Goal: Task Accomplishment & Management: Use online tool/utility

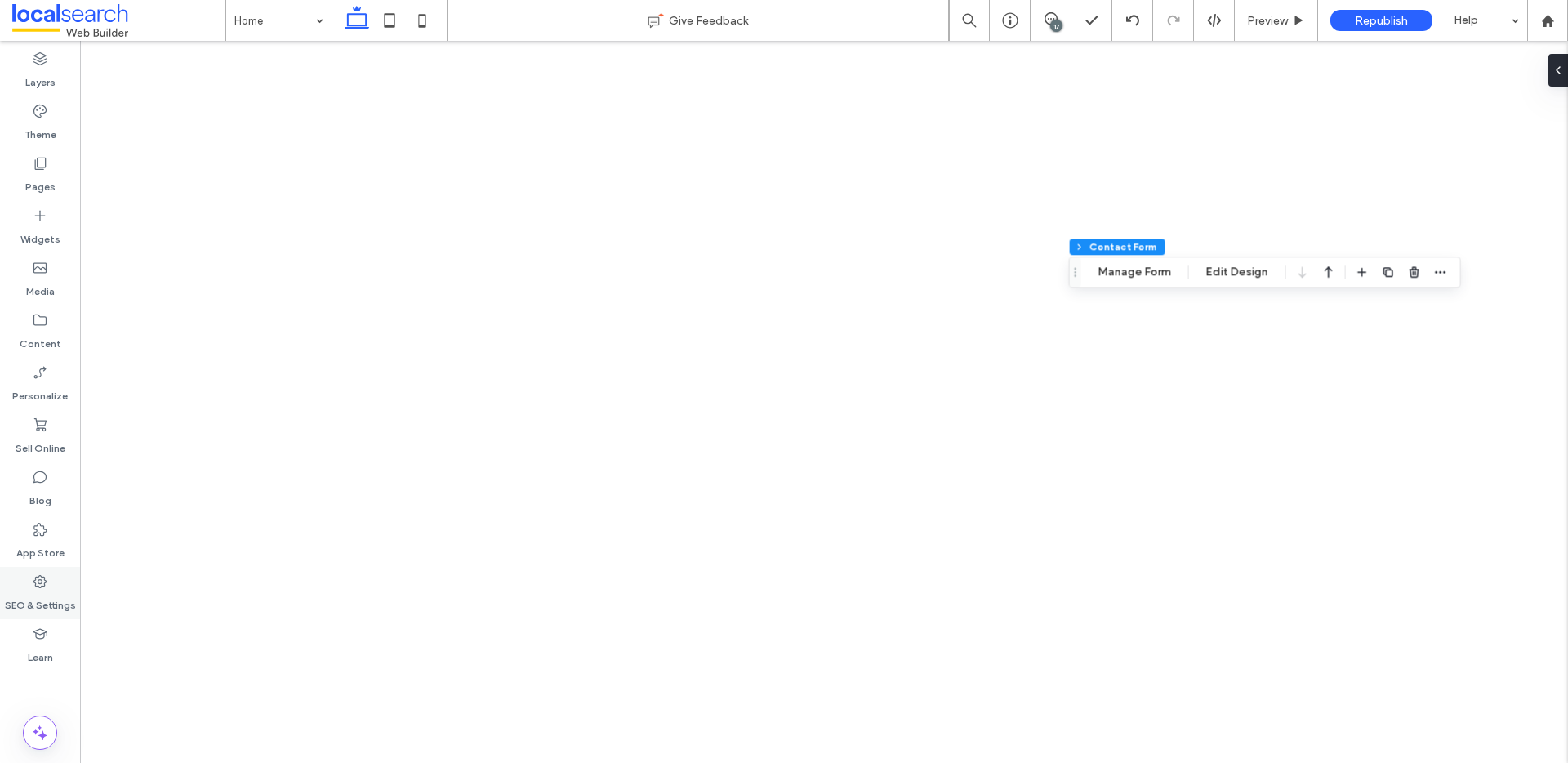
click at [33, 594] on label "SEO & Settings" at bounding box center [40, 601] width 71 height 23
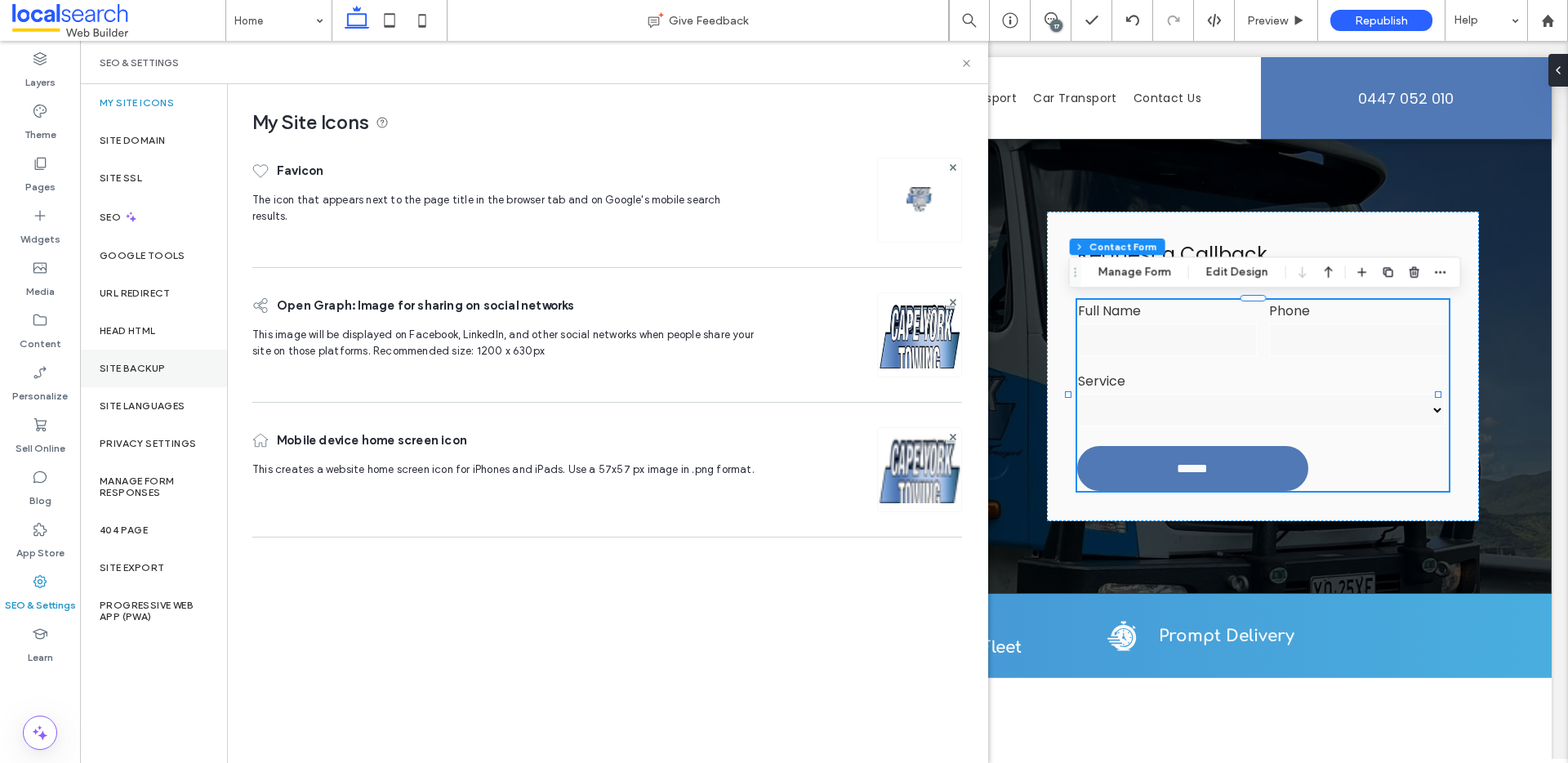
click at [163, 375] on div "Site Backup" at bounding box center [153, 369] width 147 height 38
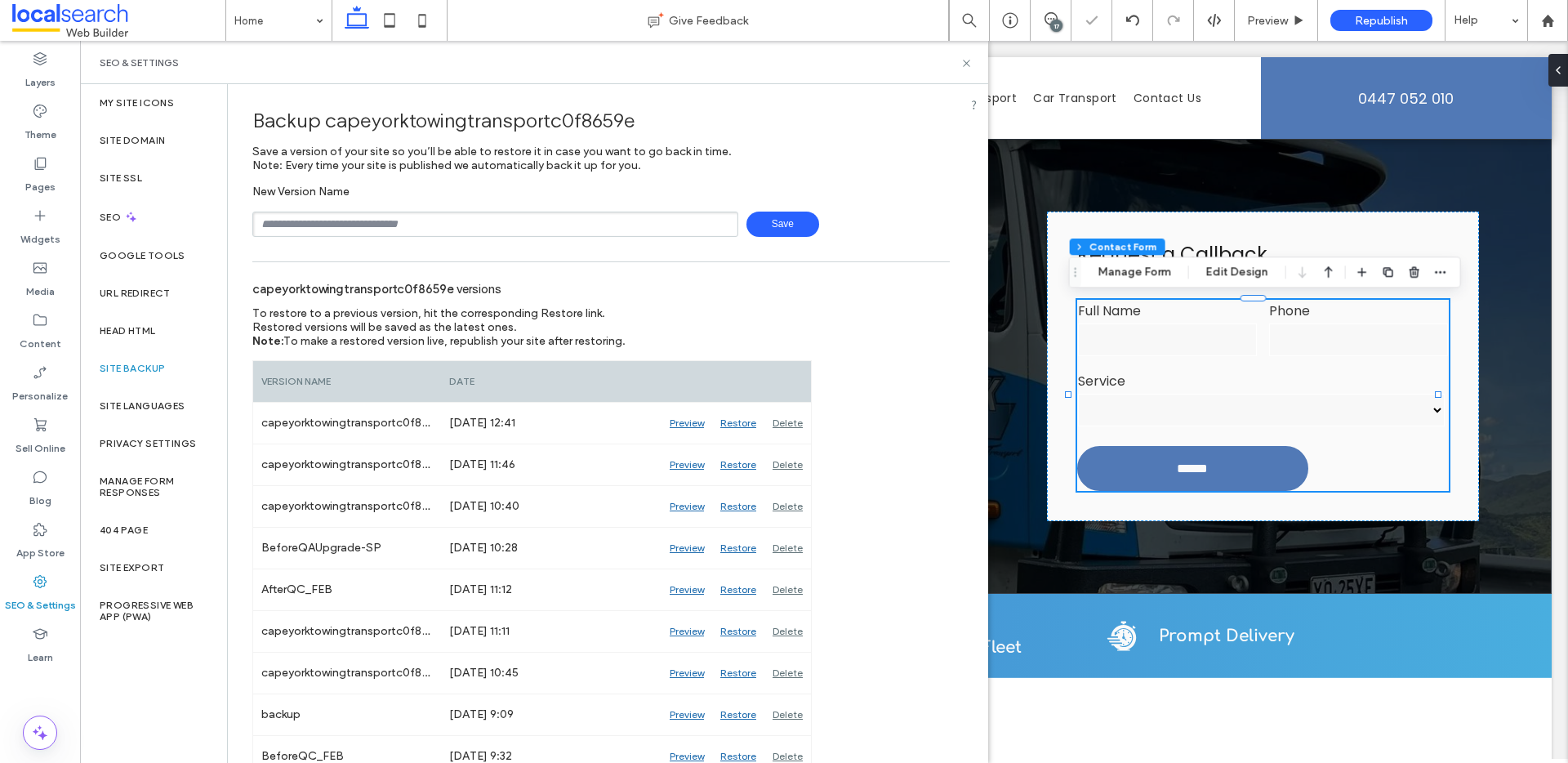
click at [492, 203] on div "New Version Name Save" at bounding box center [601, 210] width 697 height 52
click at [499, 228] on input "text" at bounding box center [495, 225] width 486 height 26
drag, startPoint x: 305, startPoint y: 220, endPoint x: 322, endPoint y: 218, distance: 17.1
click at [305, 219] on input "**********" at bounding box center [495, 225] width 486 height 26
type input "**********"
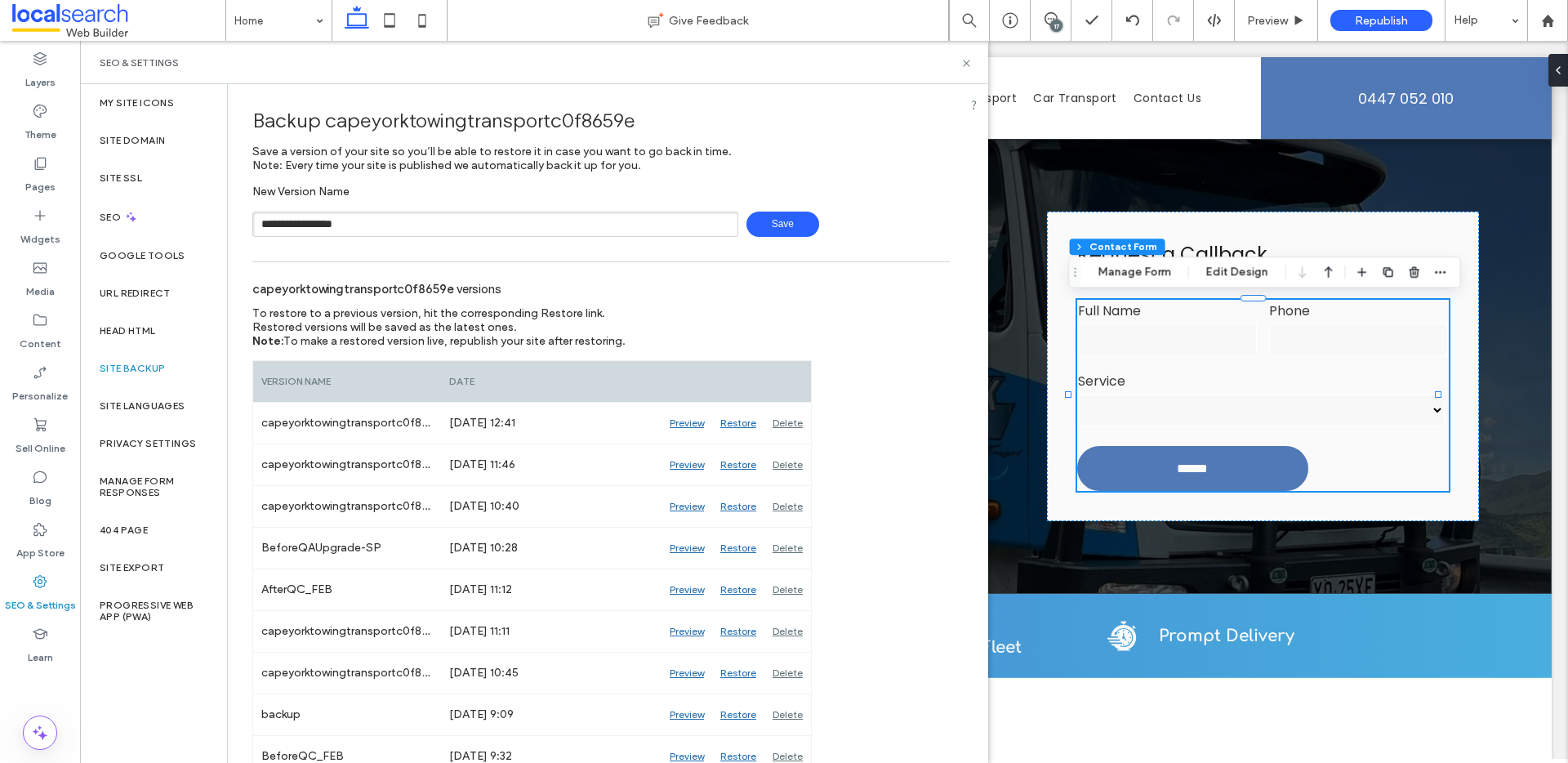
click at [787, 215] on span "Save" at bounding box center [782, 225] width 73 height 26
click at [964, 62] on icon at bounding box center [967, 63] width 12 height 12
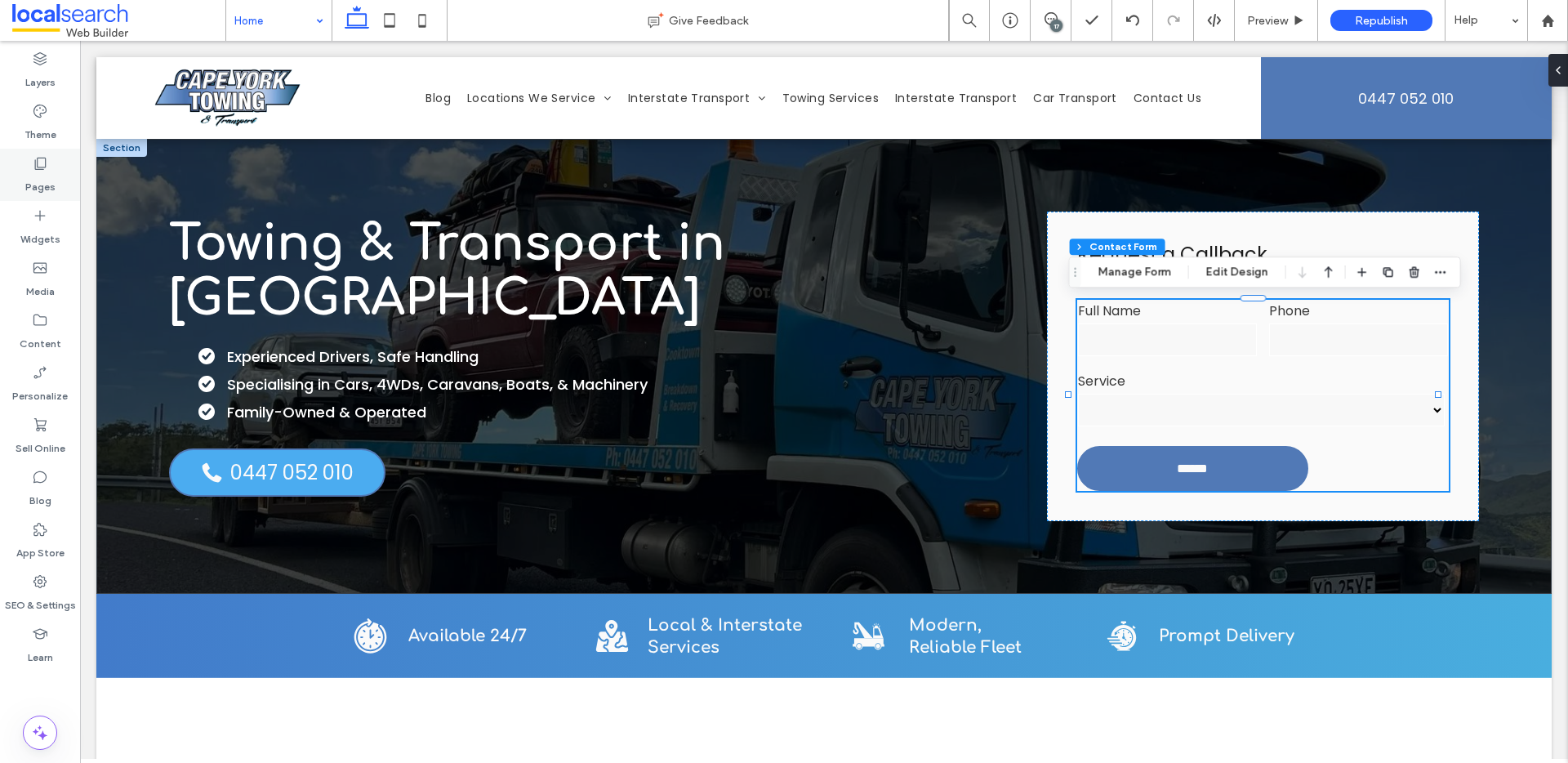
click at [38, 173] on label "Pages" at bounding box center [40, 183] width 30 height 23
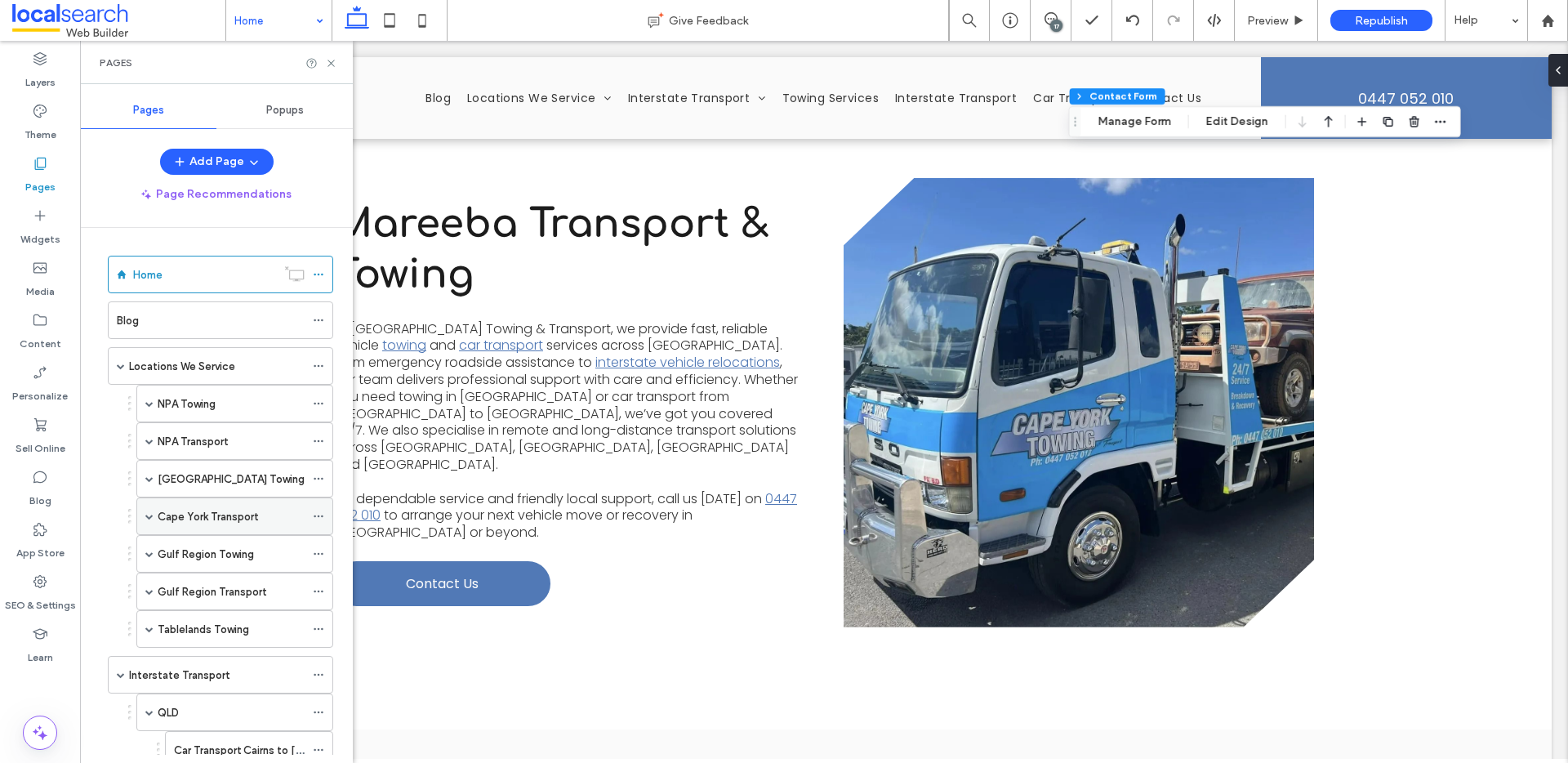
scroll to position [556, 0]
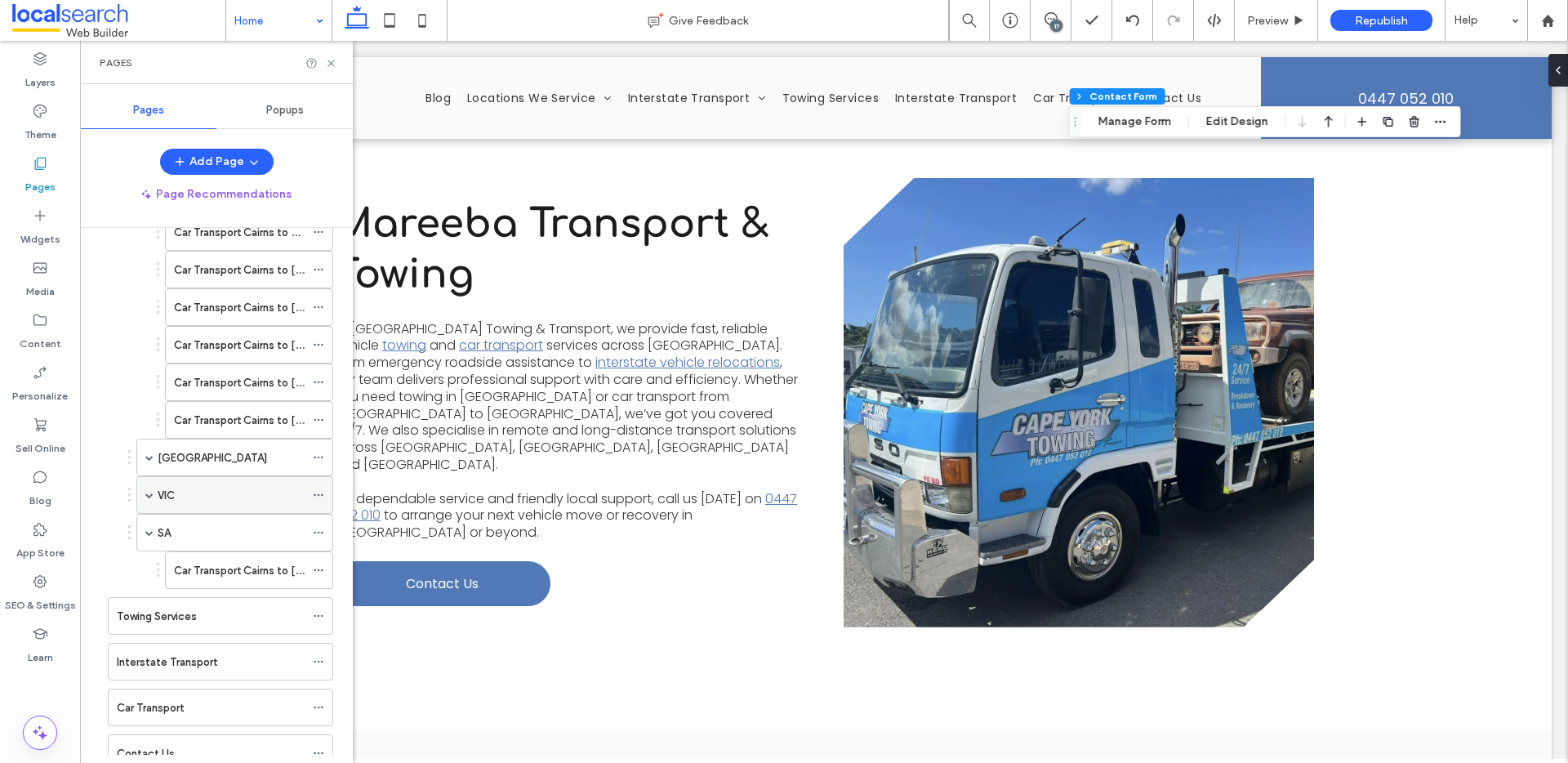
click at [152, 493] on span at bounding box center [150, 496] width 9 height 9
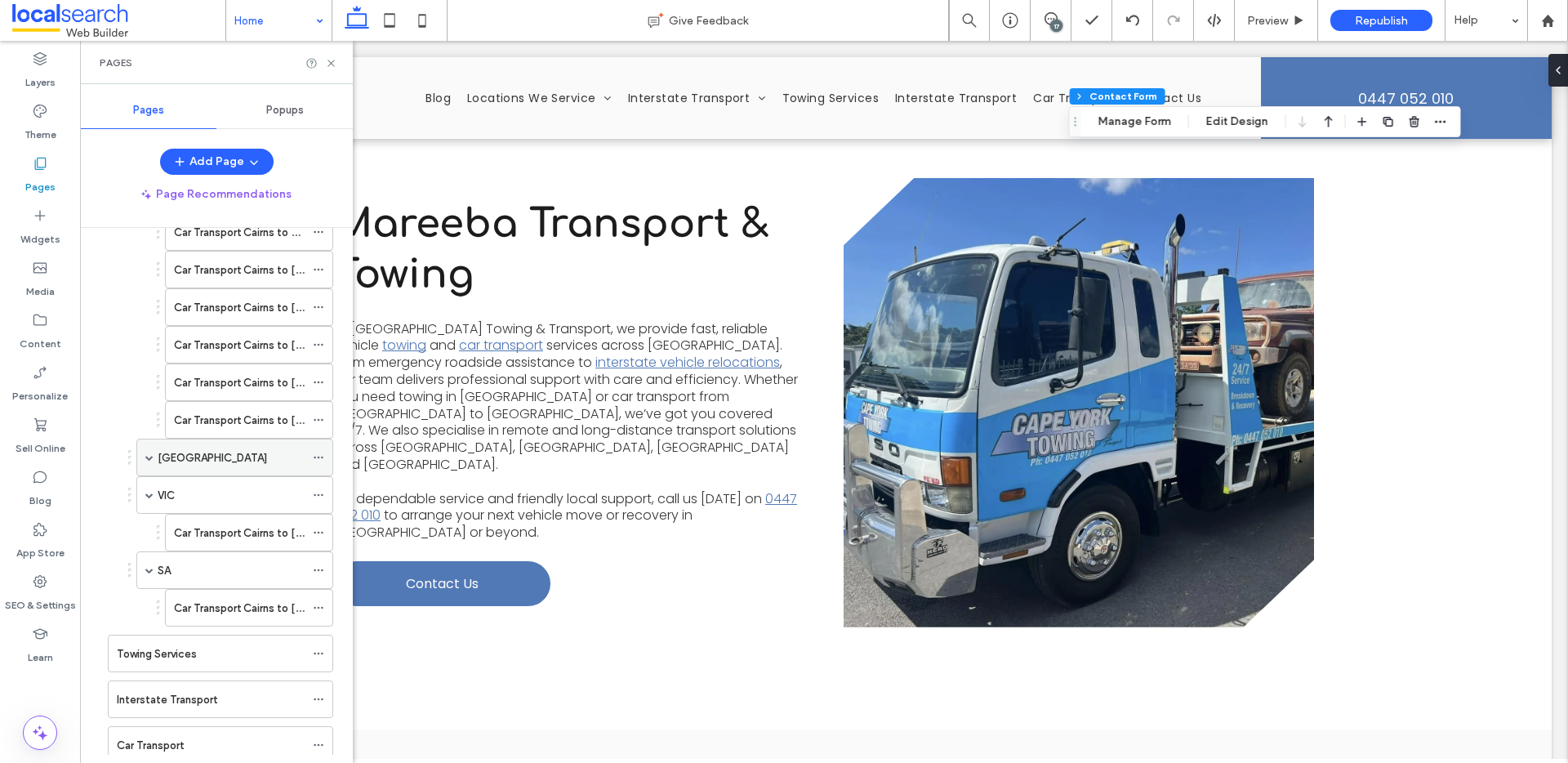
click at [144, 454] on div "NSW" at bounding box center [235, 458] width 197 height 38
click at [147, 454] on span at bounding box center [150, 458] width 9 height 9
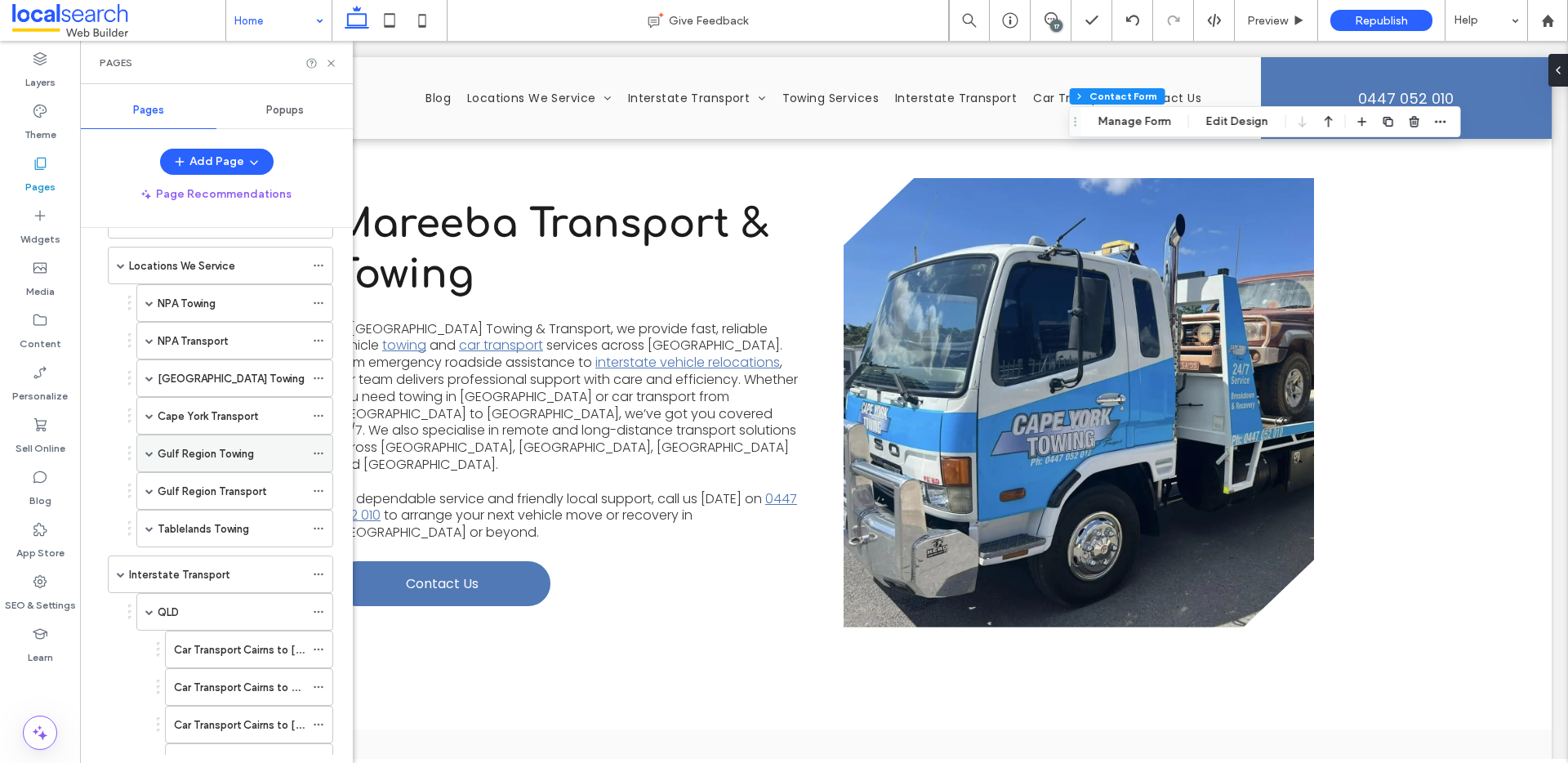
scroll to position [102, 0]
click at [117, 569] on span at bounding box center [121, 573] width 9 height 9
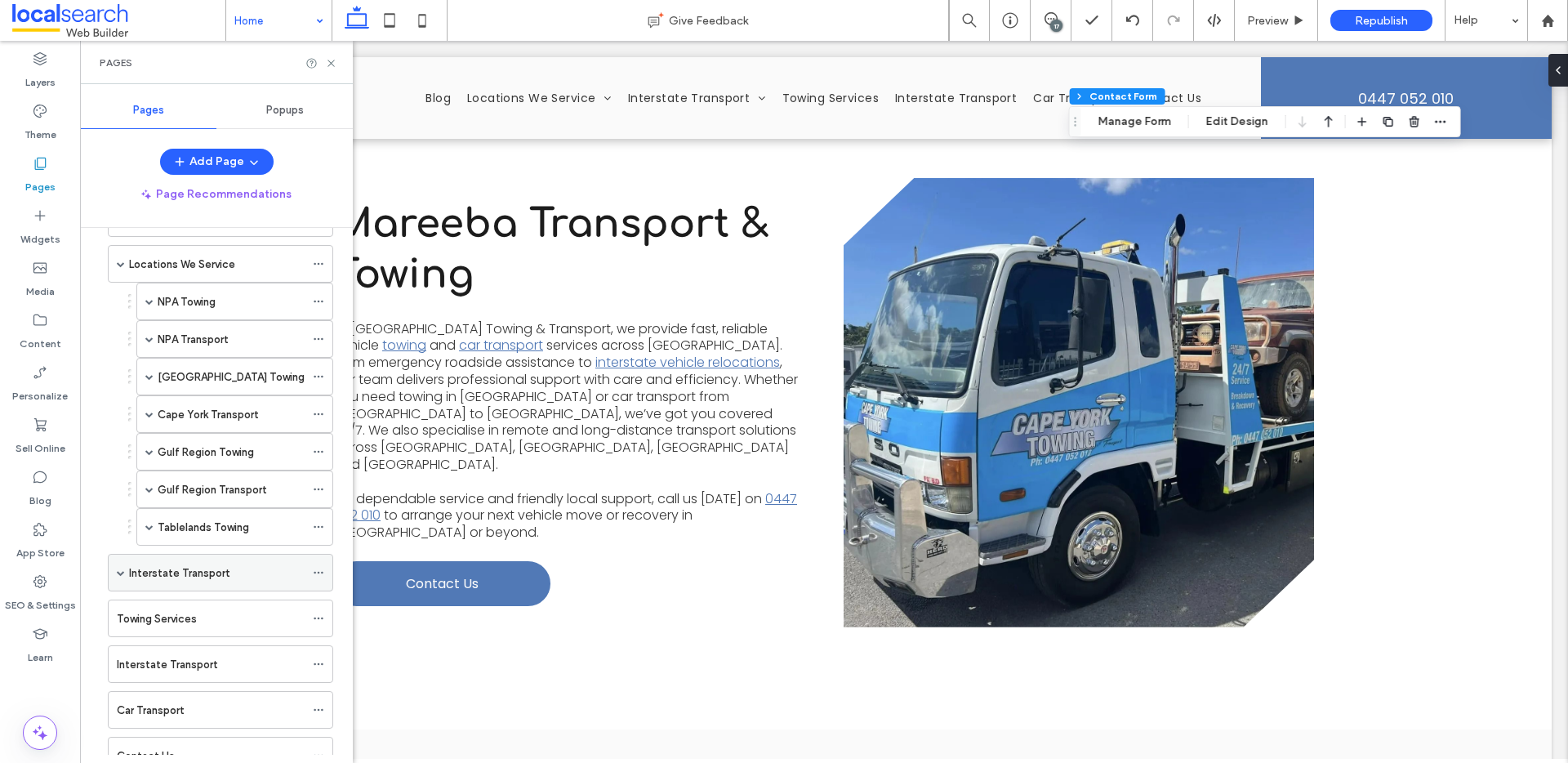
click at [117, 569] on span at bounding box center [121, 573] width 9 height 9
click at [152, 523] on span at bounding box center [150, 527] width 9 height 9
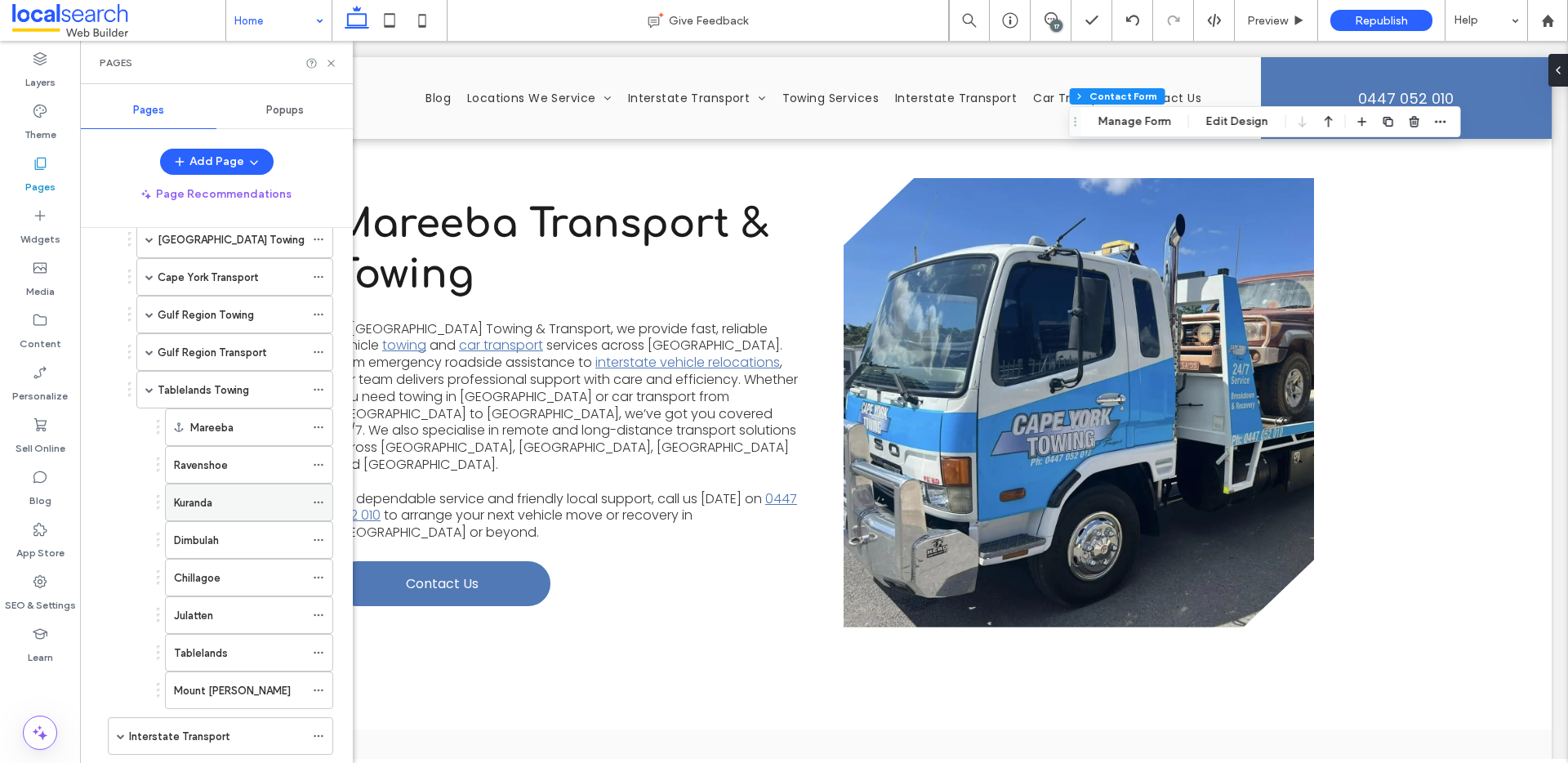
click at [225, 511] on div "Kuranda" at bounding box center [239, 502] width 131 height 36
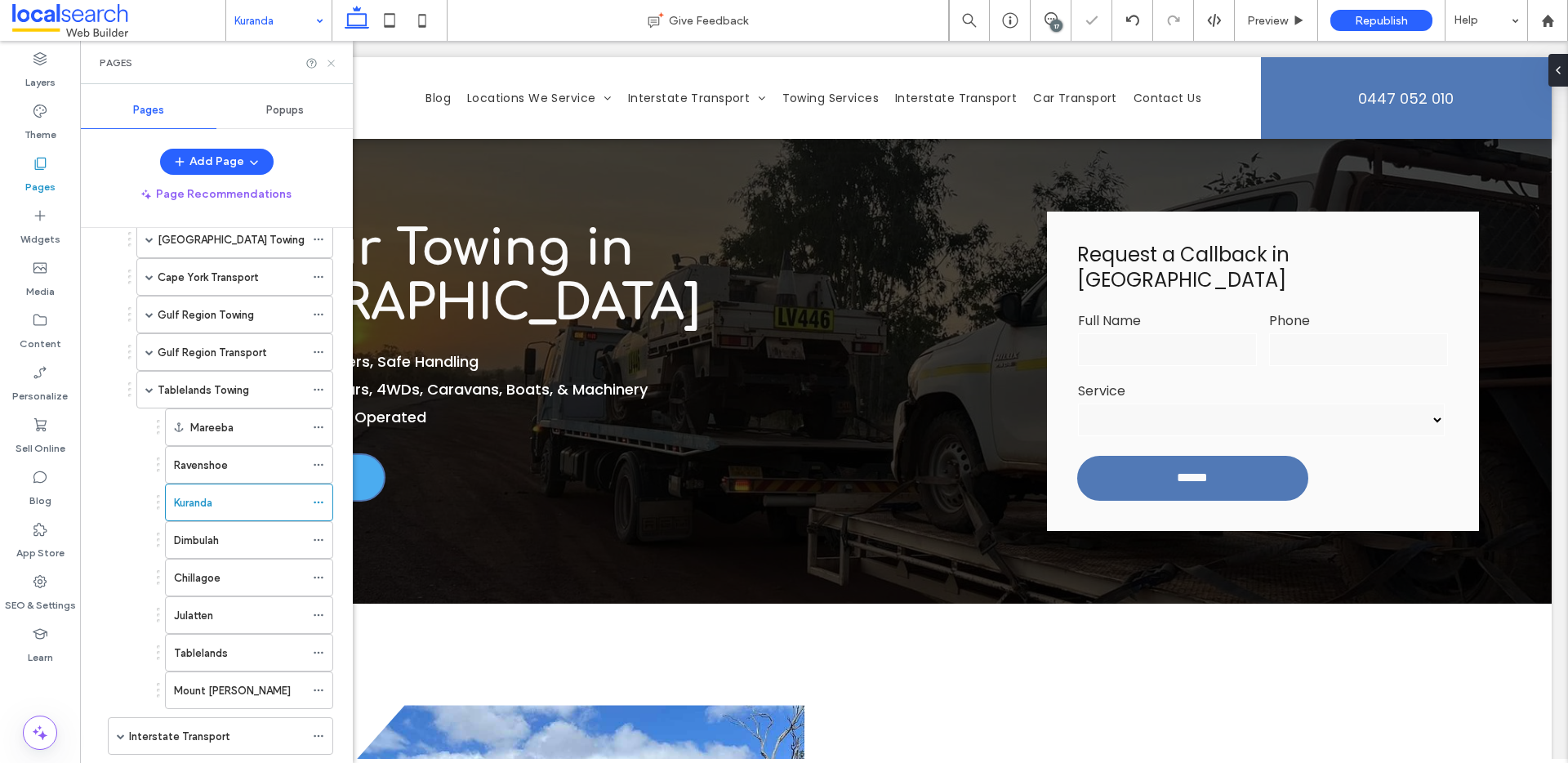
click at [334, 66] on icon at bounding box center [331, 63] width 12 height 12
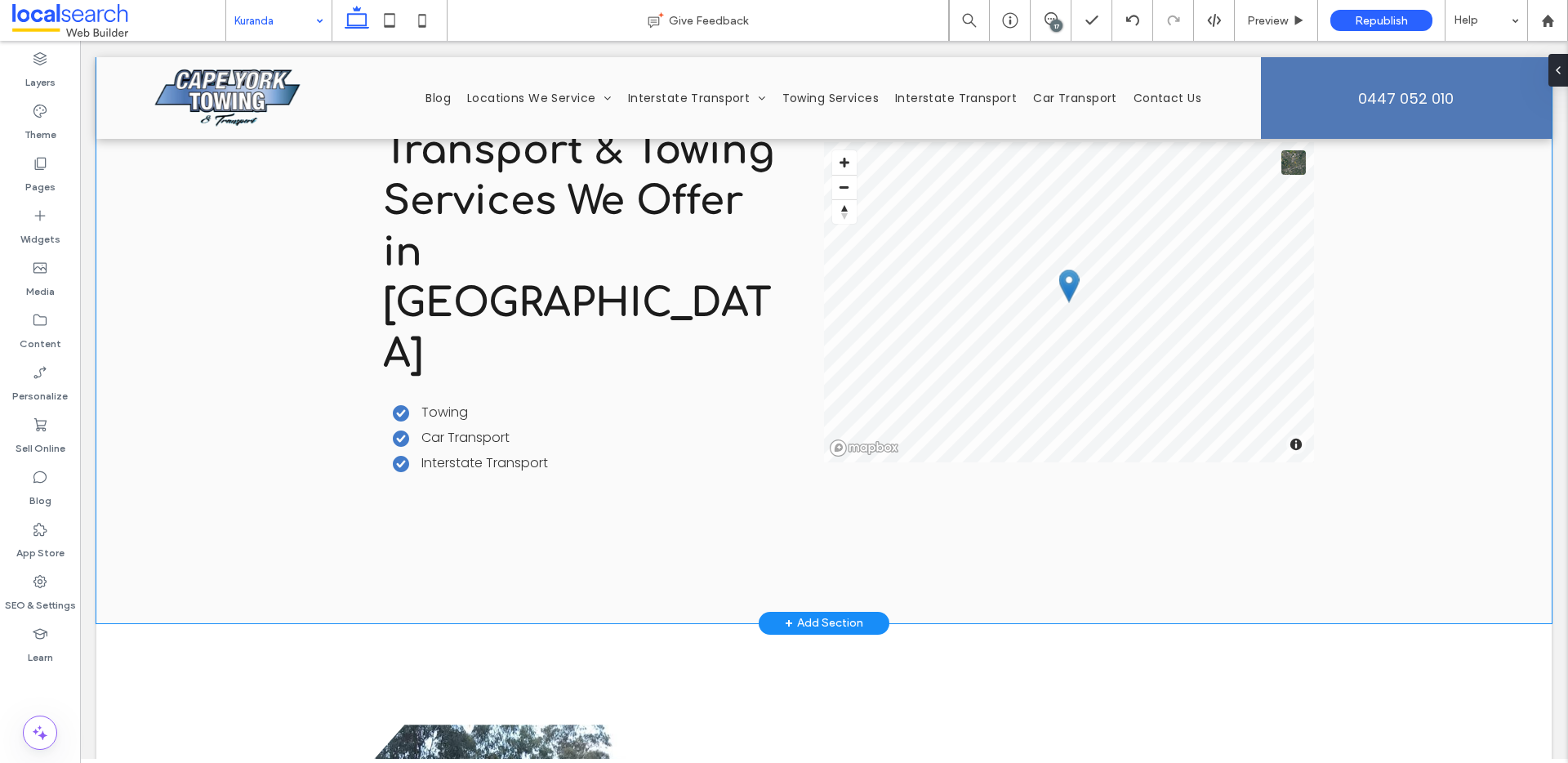
scroll to position [1060, 0]
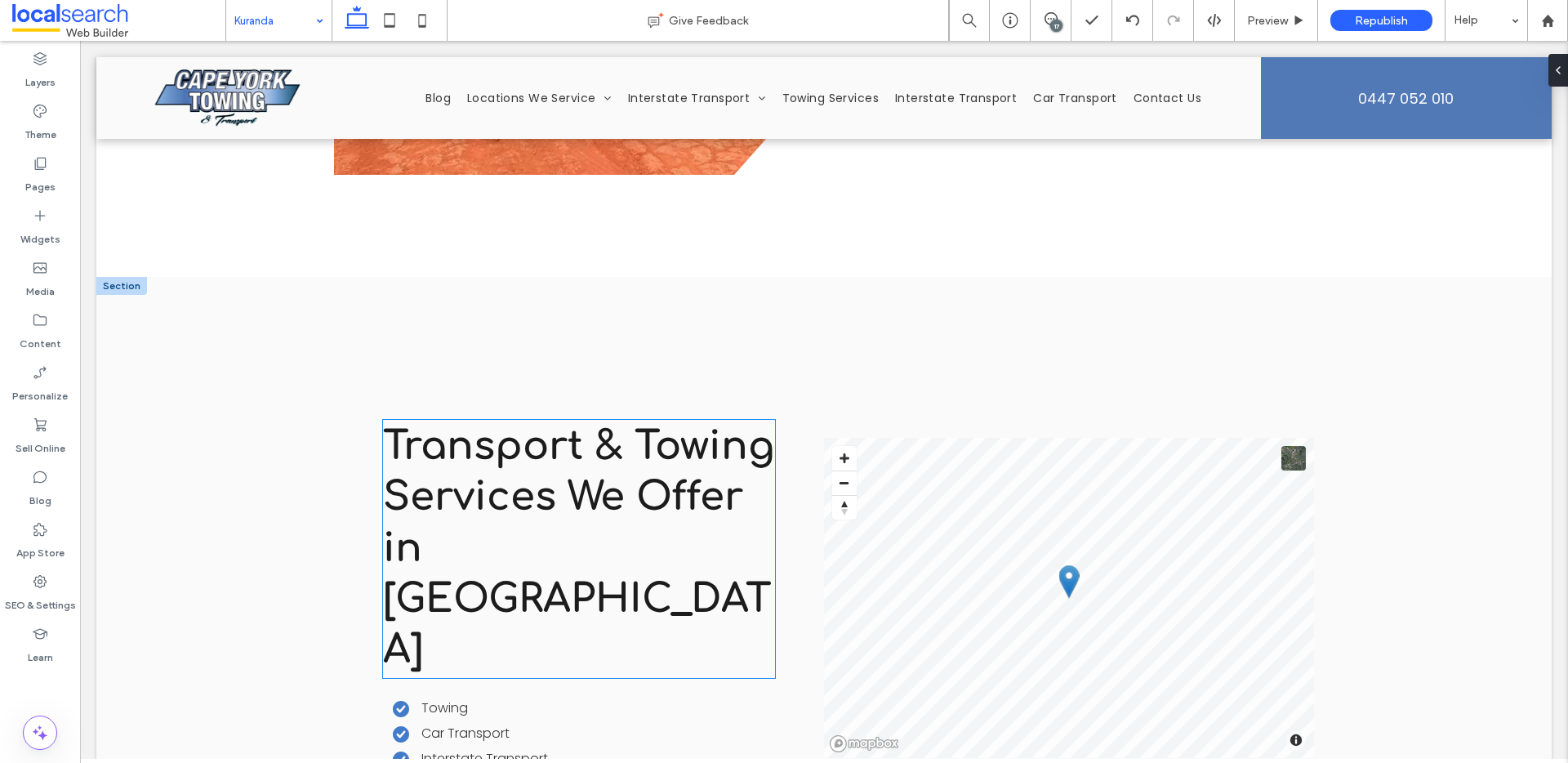
click at [508, 481] on span "Transport & Towing Services We Offer in Karunda" at bounding box center [578, 549] width 392 height 248
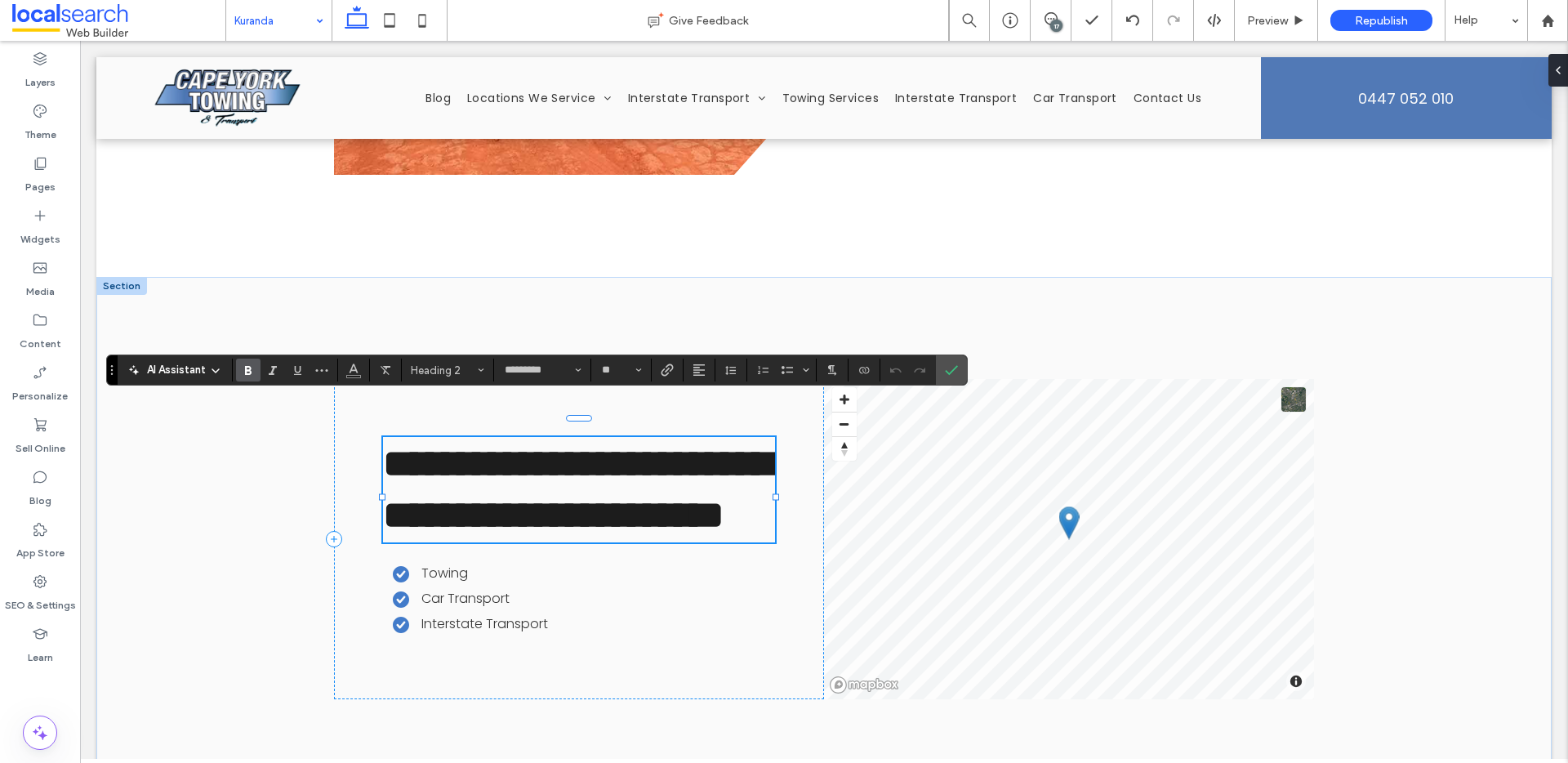
click at [538, 516] on span "**********" at bounding box center [577, 490] width 388 height 89
click at [950, 364] on icon "Confirm" at bounding box center [951, 369] width 13 height 13
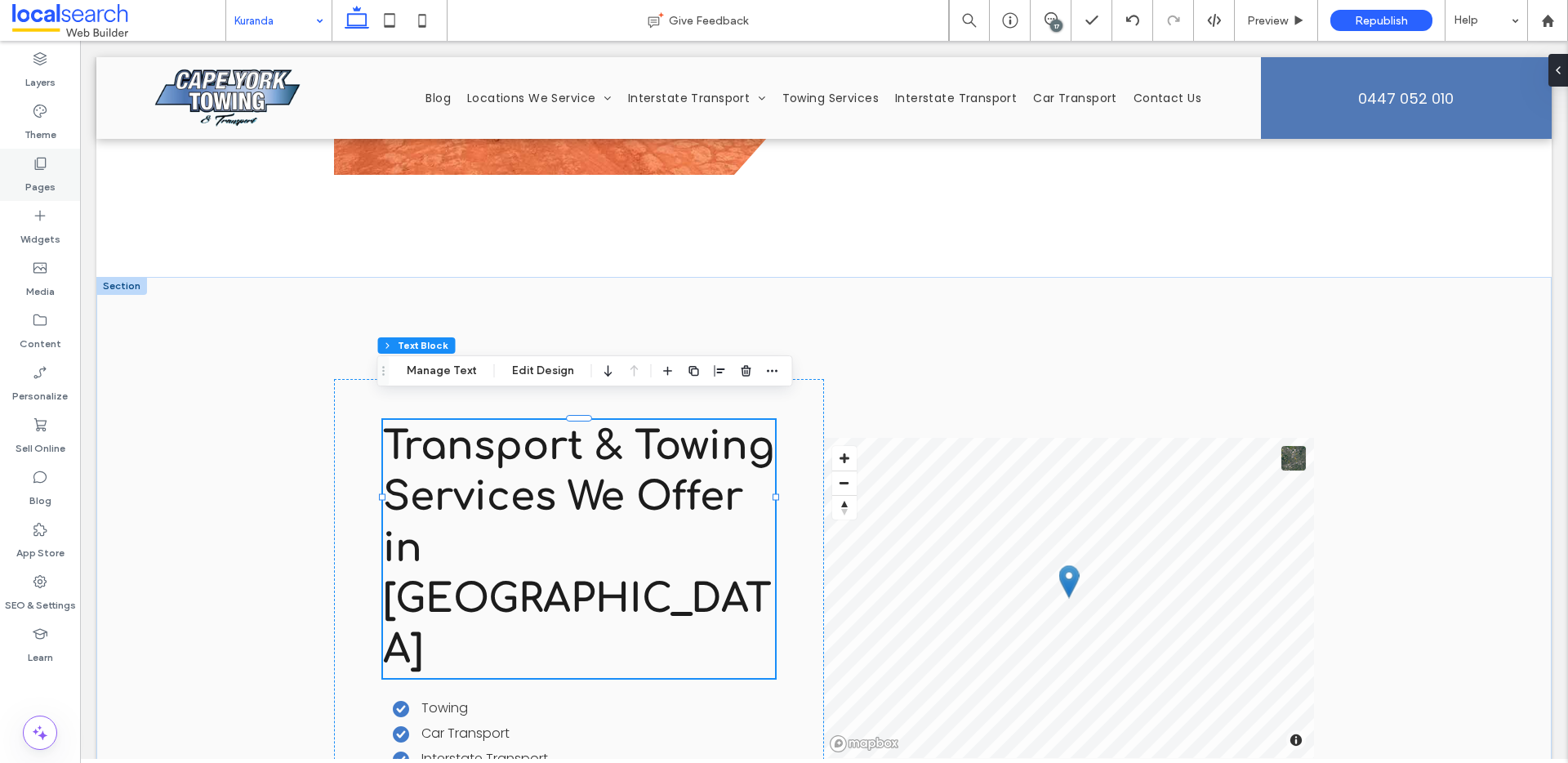
click at [27, 200] on div "Pages" at bounding box center [39, 174] width 80 height 52
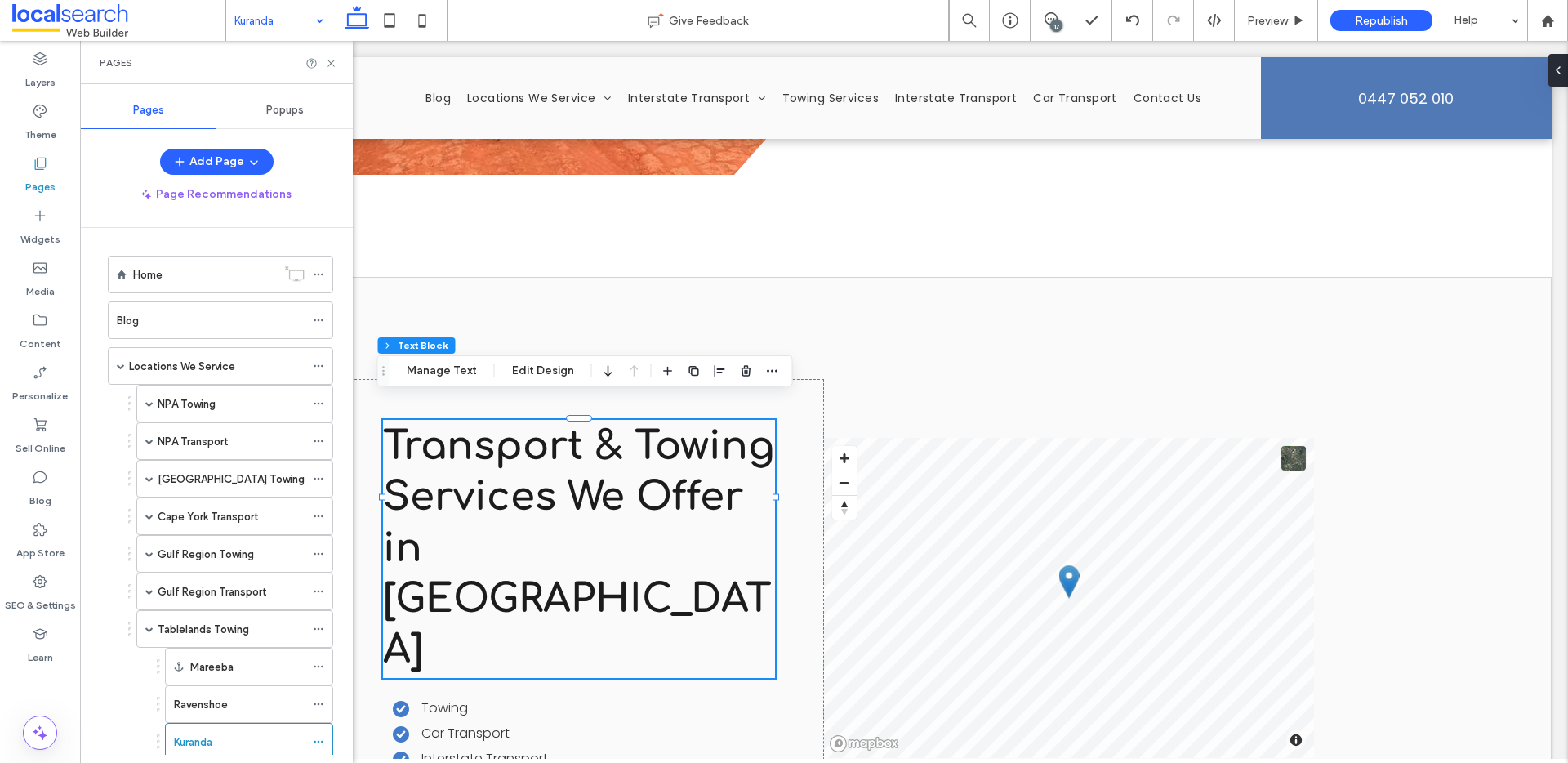
click at [37, 177] on label "Pages" at bounding box center [40, 183] width 30 height 23
click at [218, 453] on div "NPA Transport" at bounding box center [231, 442] width 147 height 36
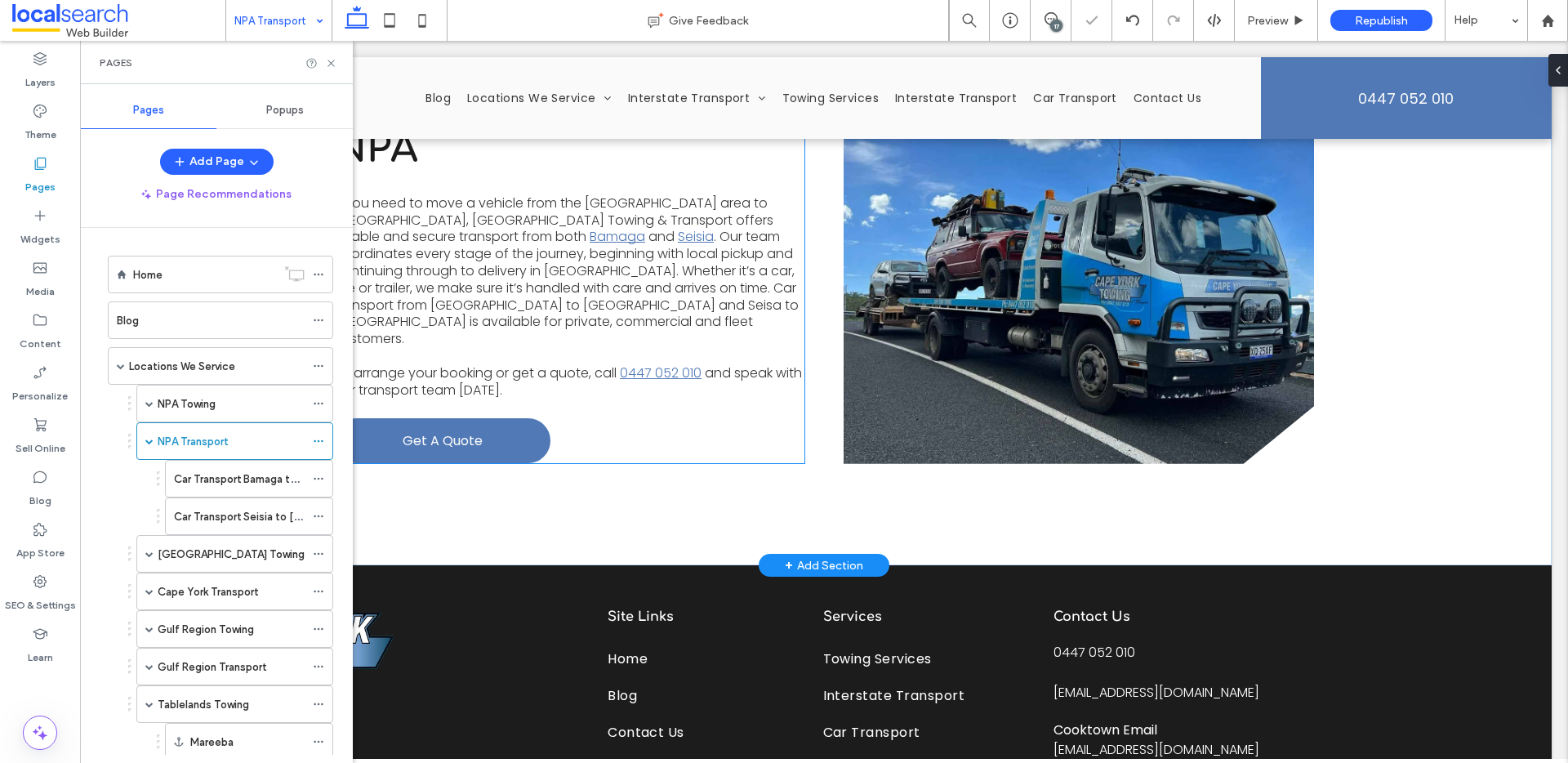
scroll to position [770, 0]
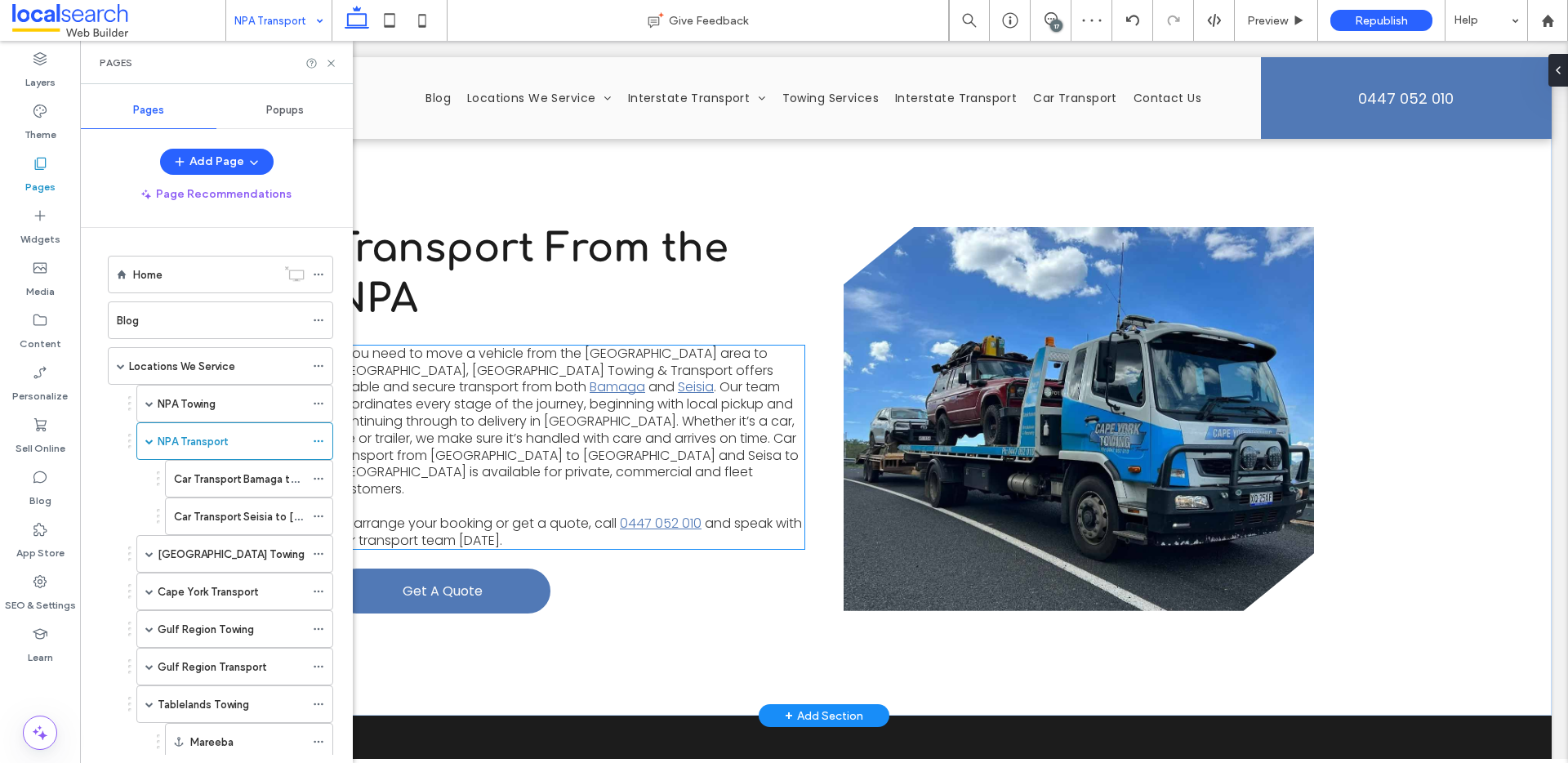
click at [479, 468] on p "If you need to move a vehicle from the northern peninsula area to Cairns, Cape …" at bounding box center [569, 422] width 470 height 153
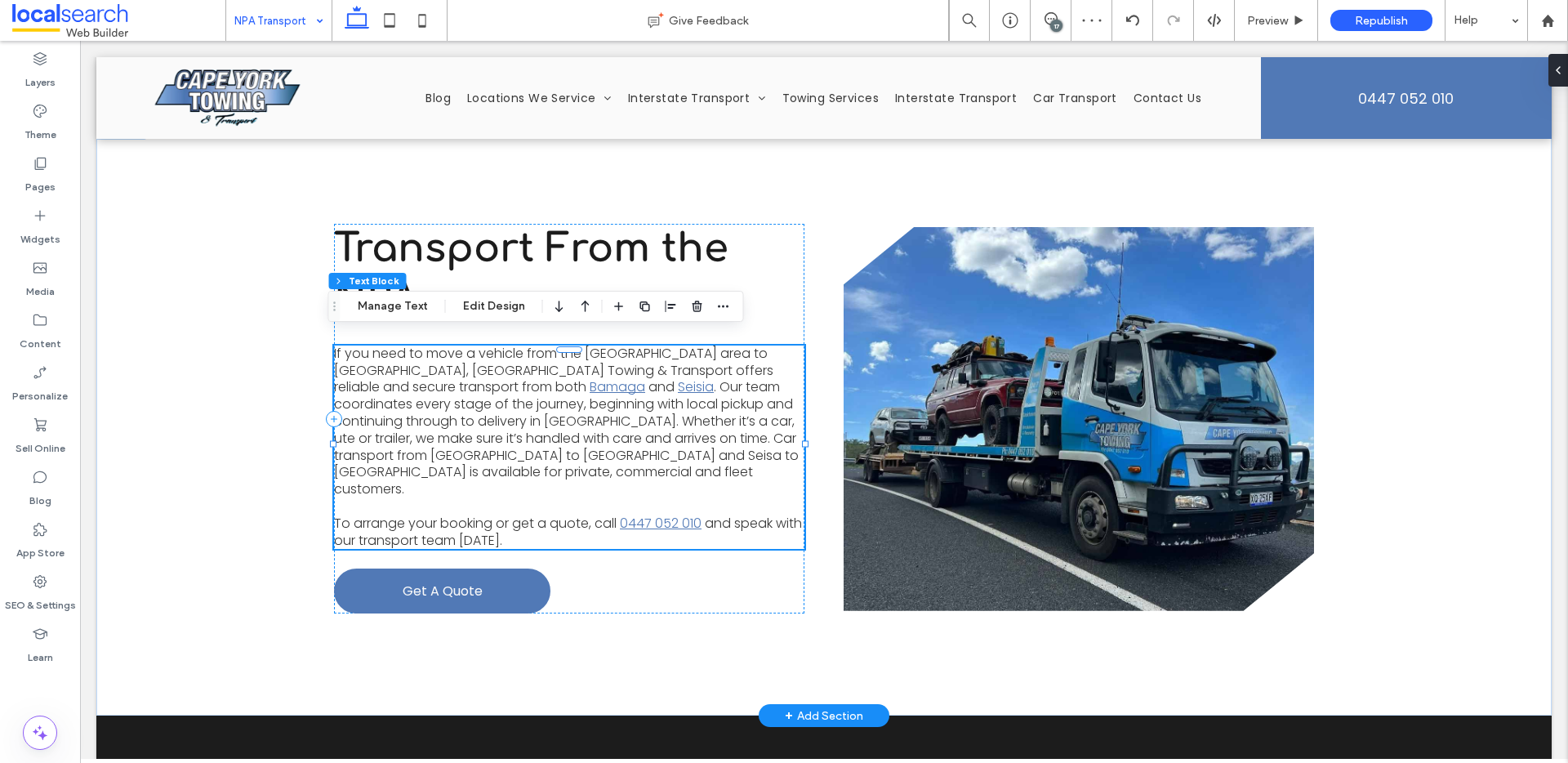
click at [467, 463] on p "If you need to move a vehicle from the northern peninsula area to Cairns, Cape …" at bounding box center [569, 422] width 470 height 153
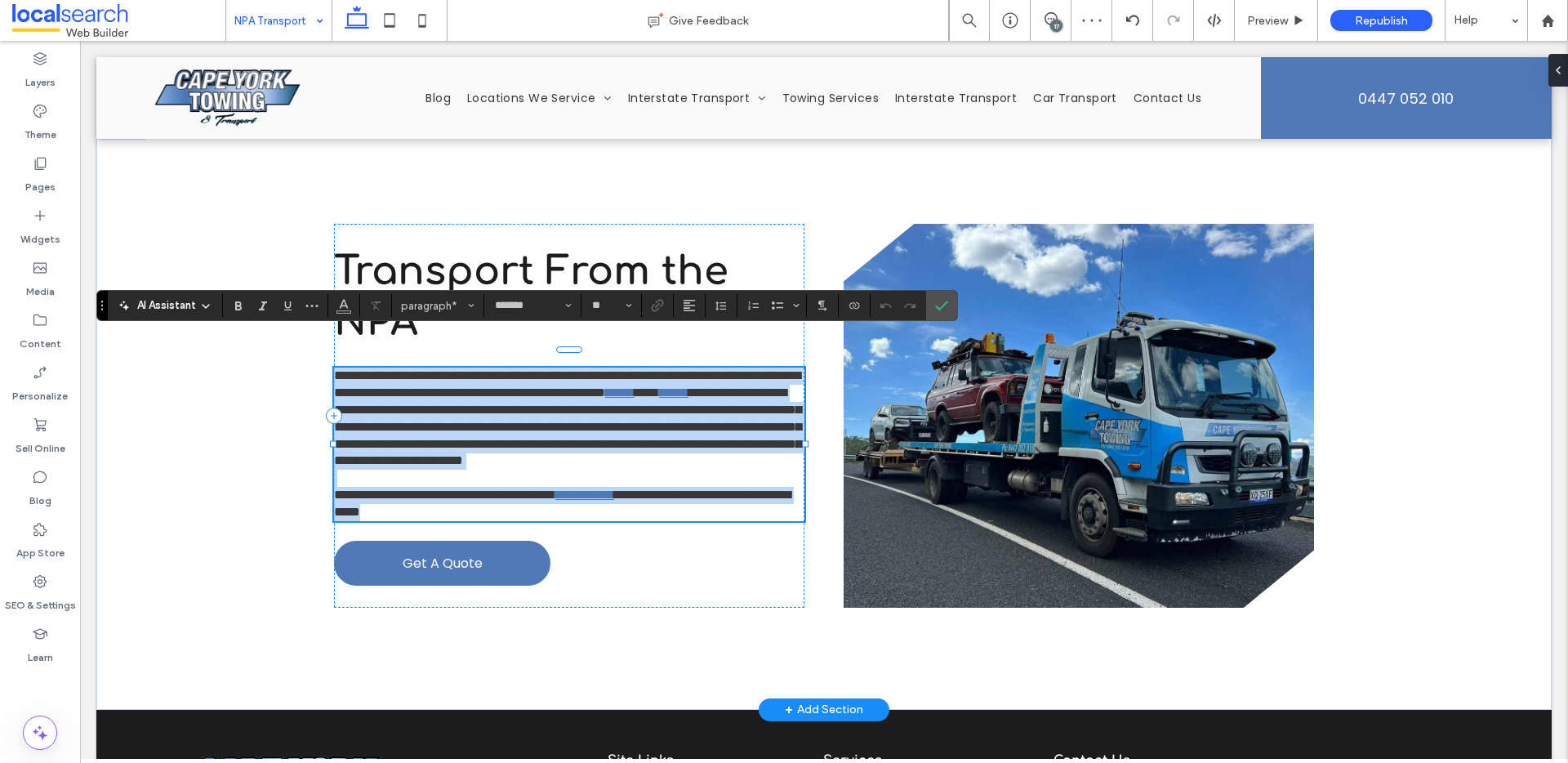
click at [434, 447] on span "**********" at bounding box center [567, 426] width 467 height 80
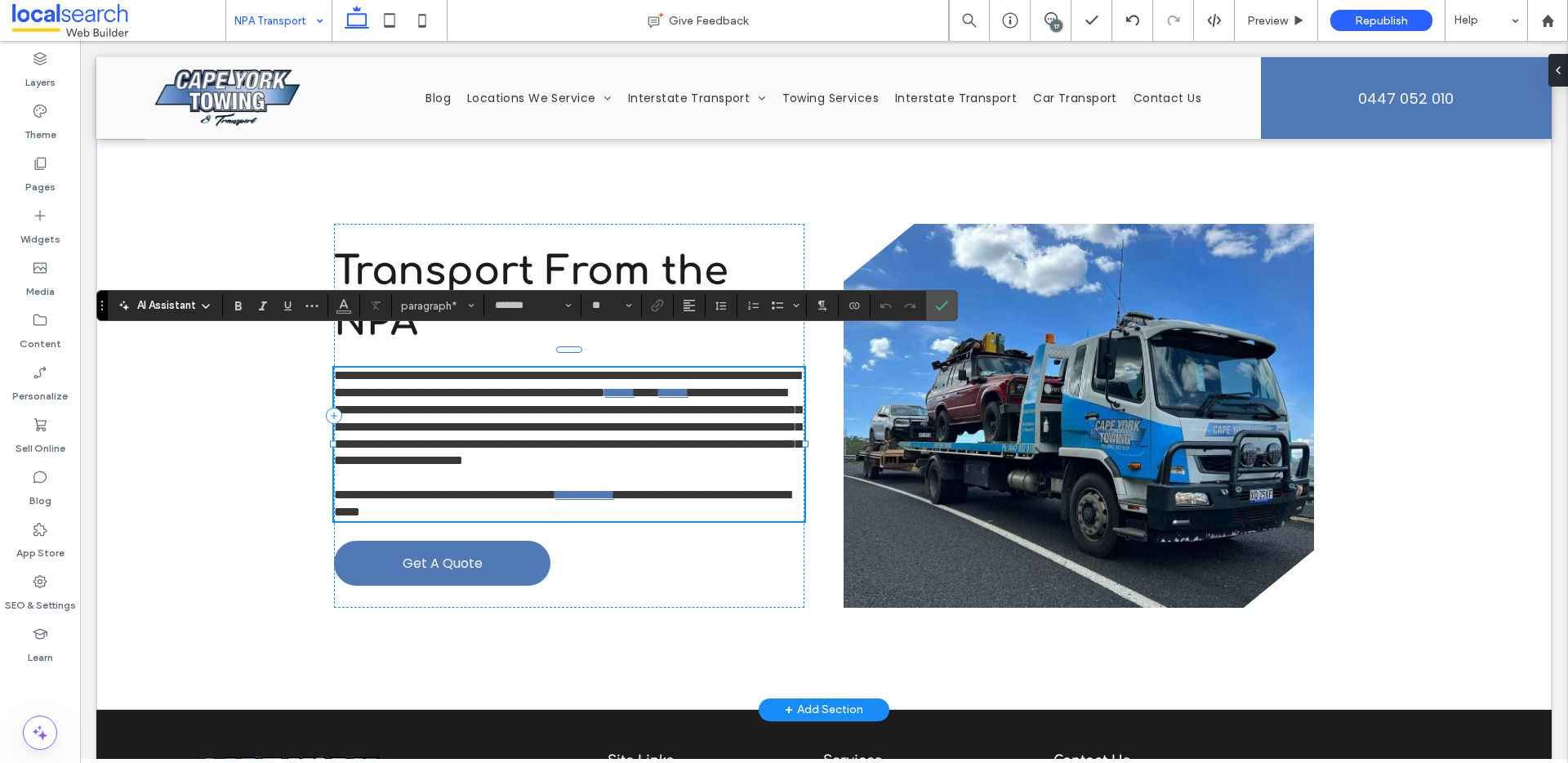
click at [422, 443] on span "**********" at bounding box center [567, 426] width 467 height 80
click at [434, 443] on span "**********" at bounding box center [567, 426] width 467 height 80
click at [950, 305] on label "Confirm" at bounding box center [942, 305] width 25 height 29
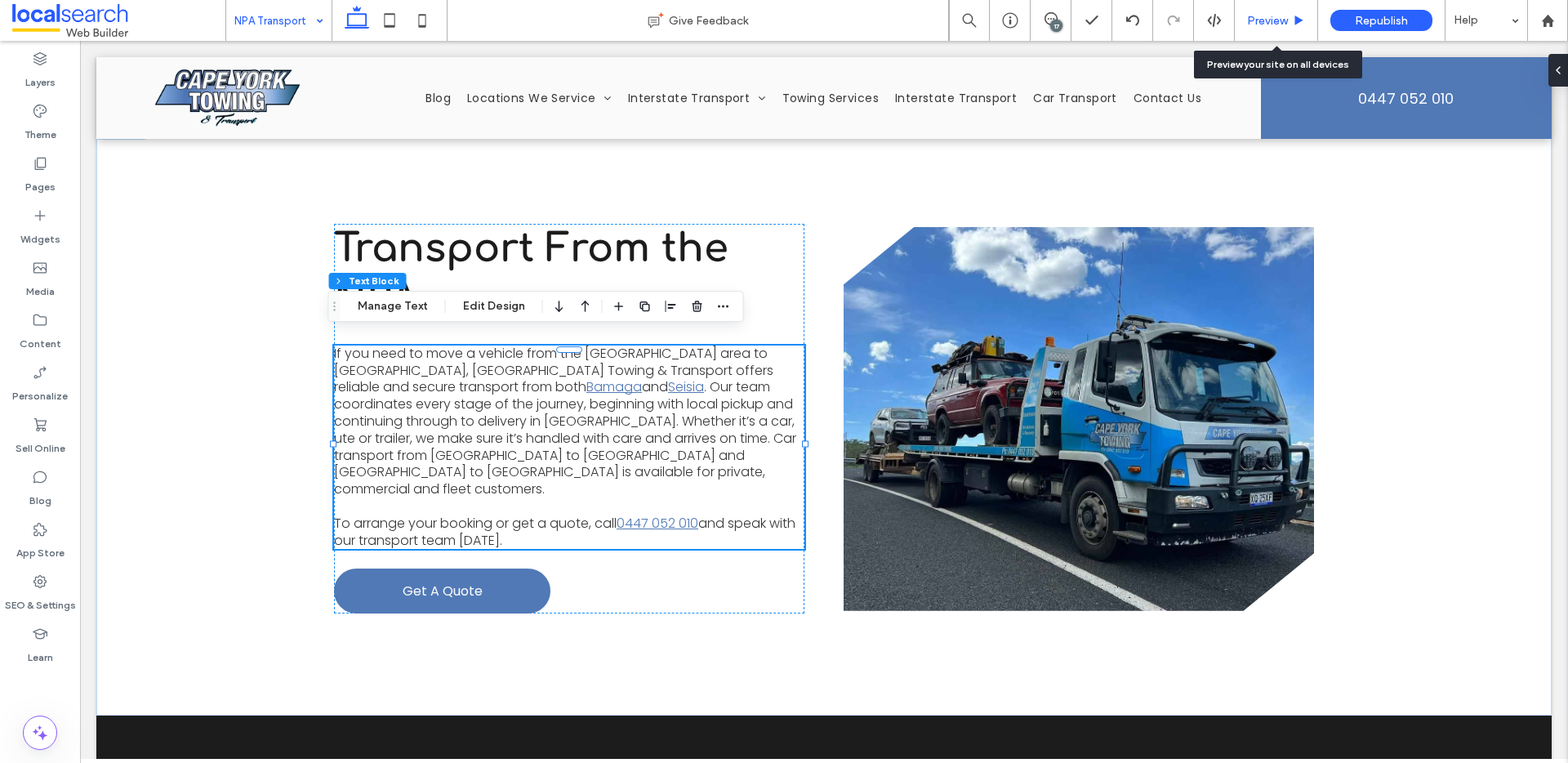
click at [1287, 14] on span "Preview" at bounding box center [1267, 21] width 41 height 14
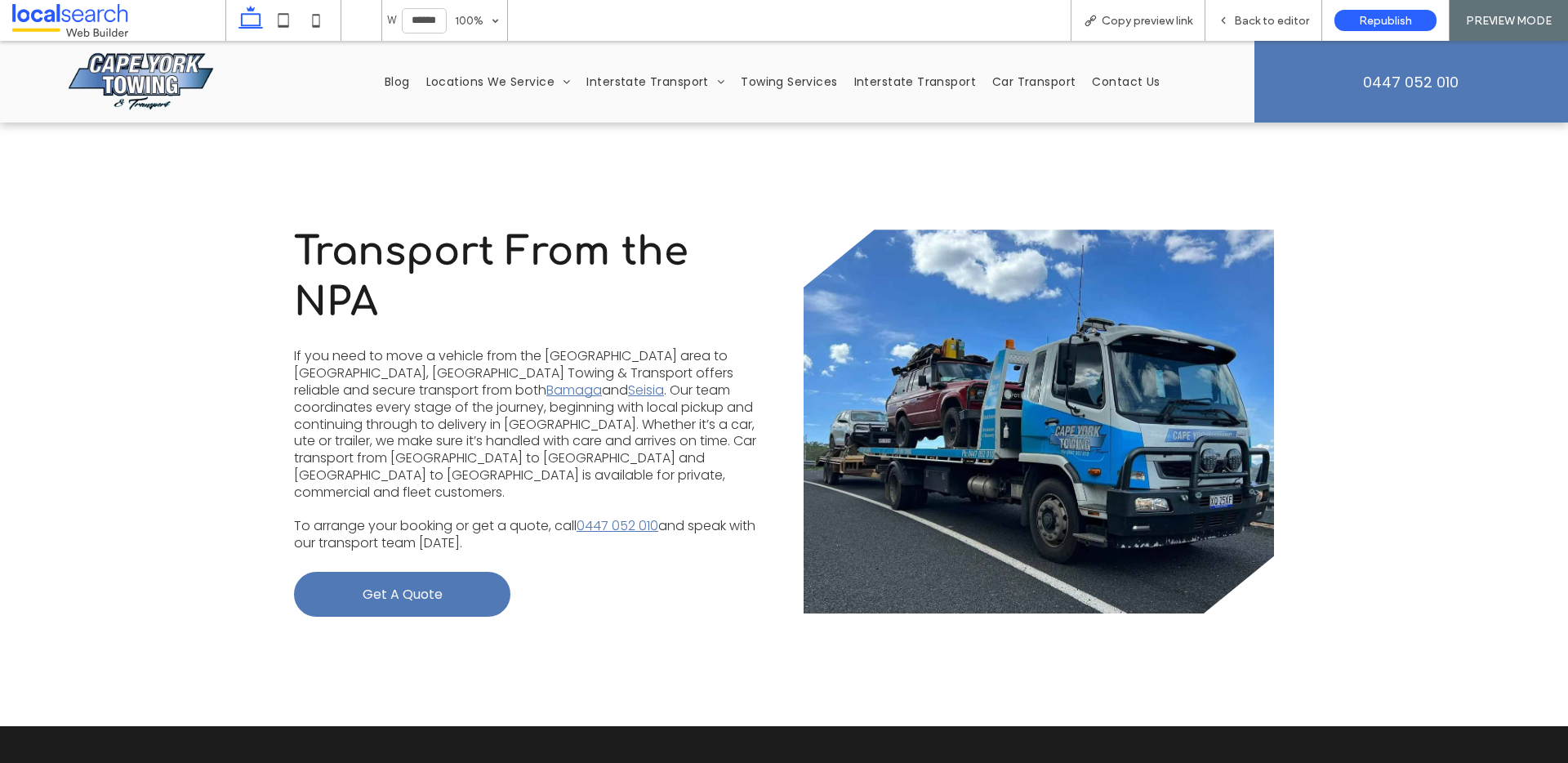
scroll to position [778, 0]
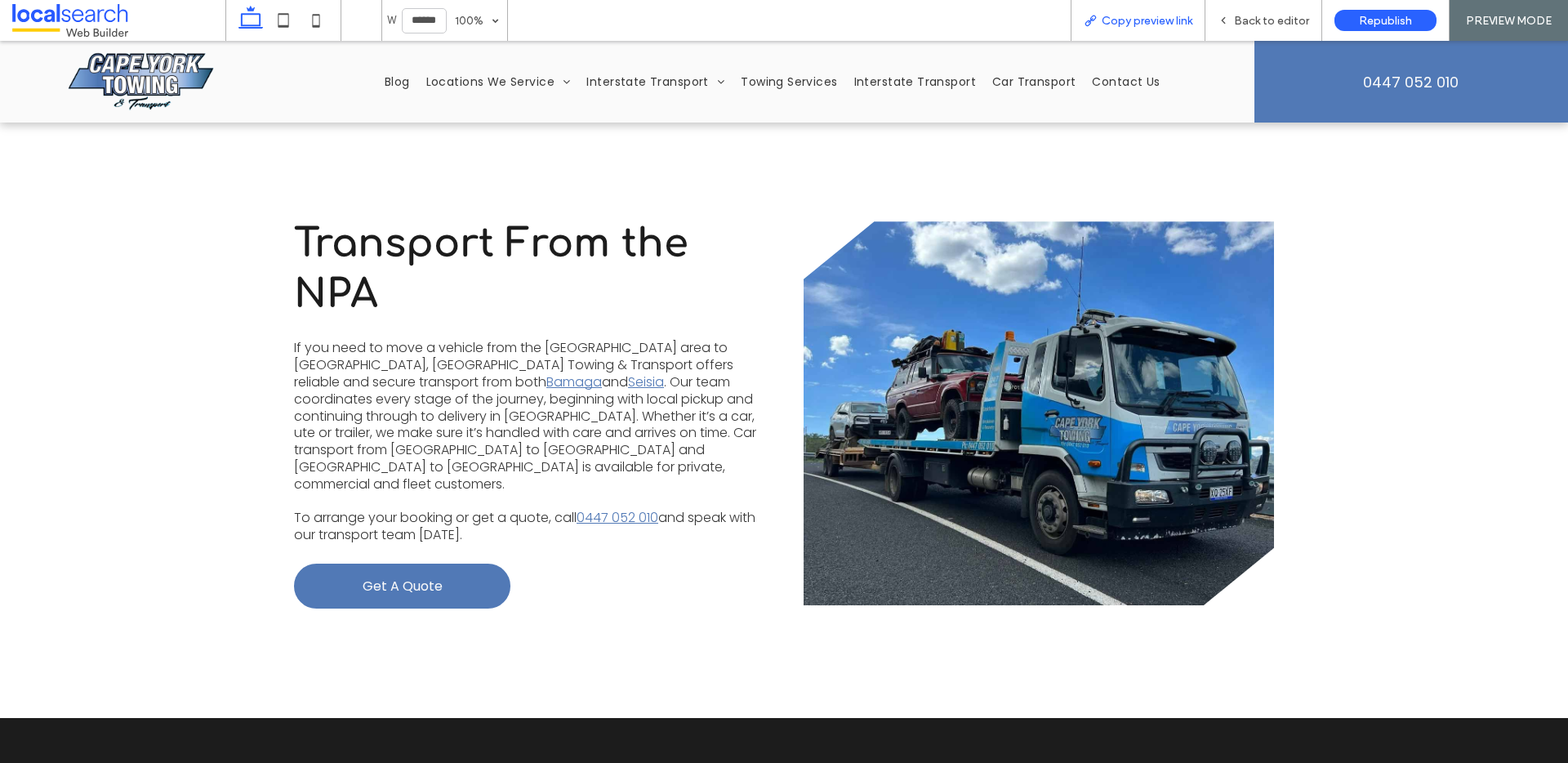
click at [1179, 18] on span "Copy preview link" at bounding box center [1147, 21] width 91 height 14
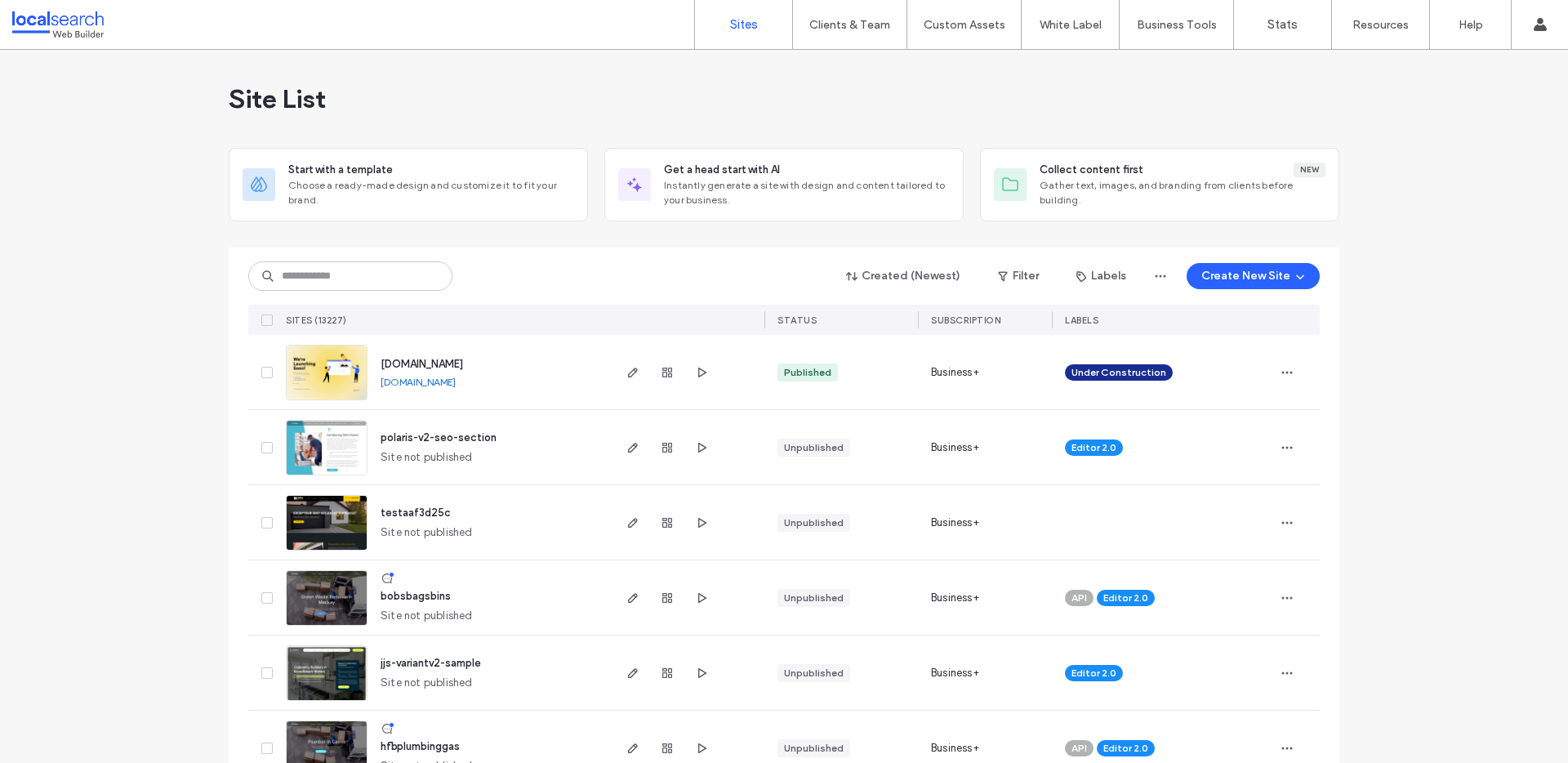
click at [318, 297] on div "Created (Newest) Filter Labels Create New Site SITES (13227) STATUS SUBSCRIPTIO…" at bounding box center [784, 291] width 1072 height 87
click at [337, 273] on input at bounding box center [350, 276] width 204 height 29
paste input "********"
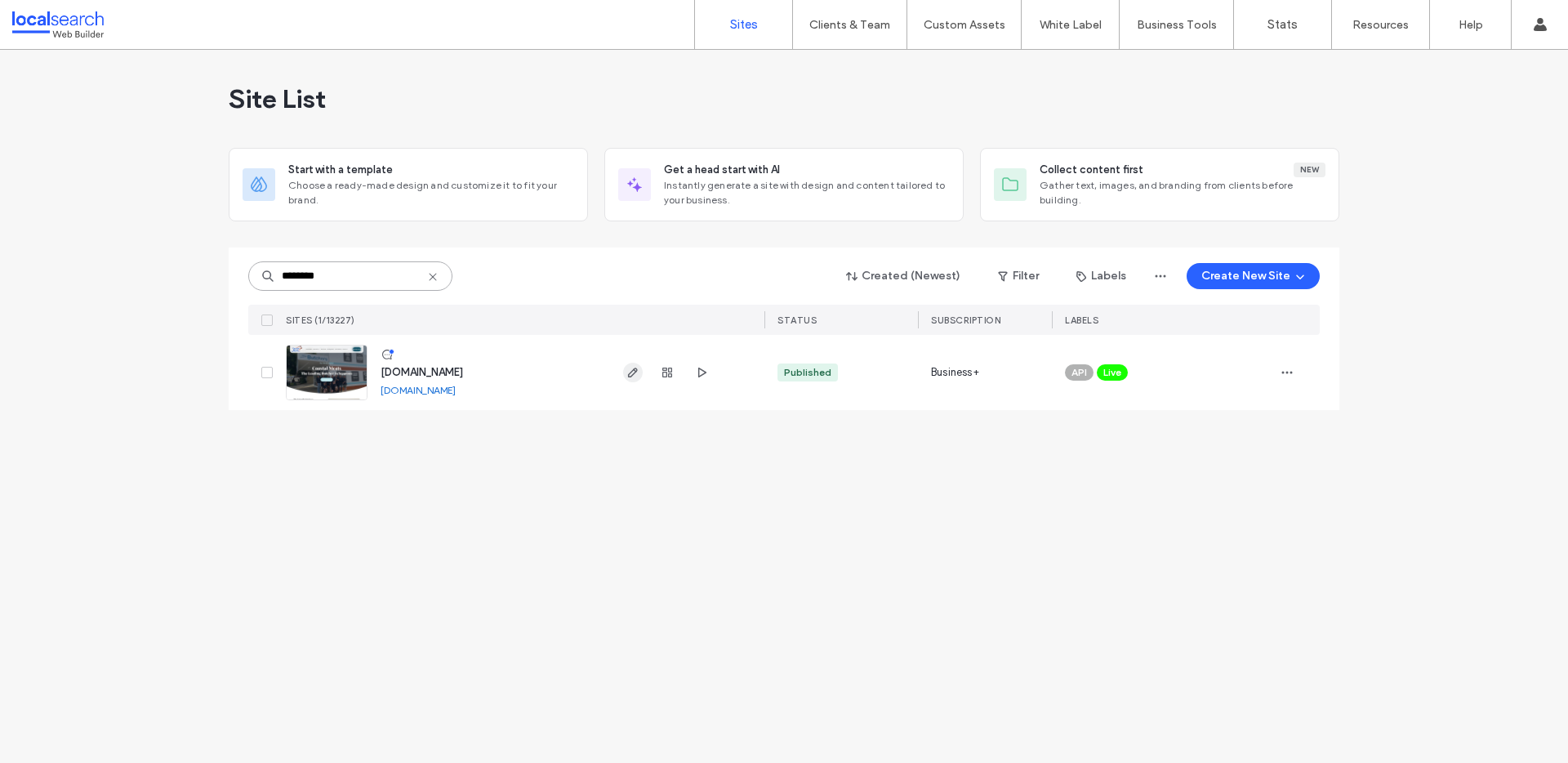
type input "********"
click at [631, 370] on icon "button" at bounding box center [632, 372] width 13 height 13
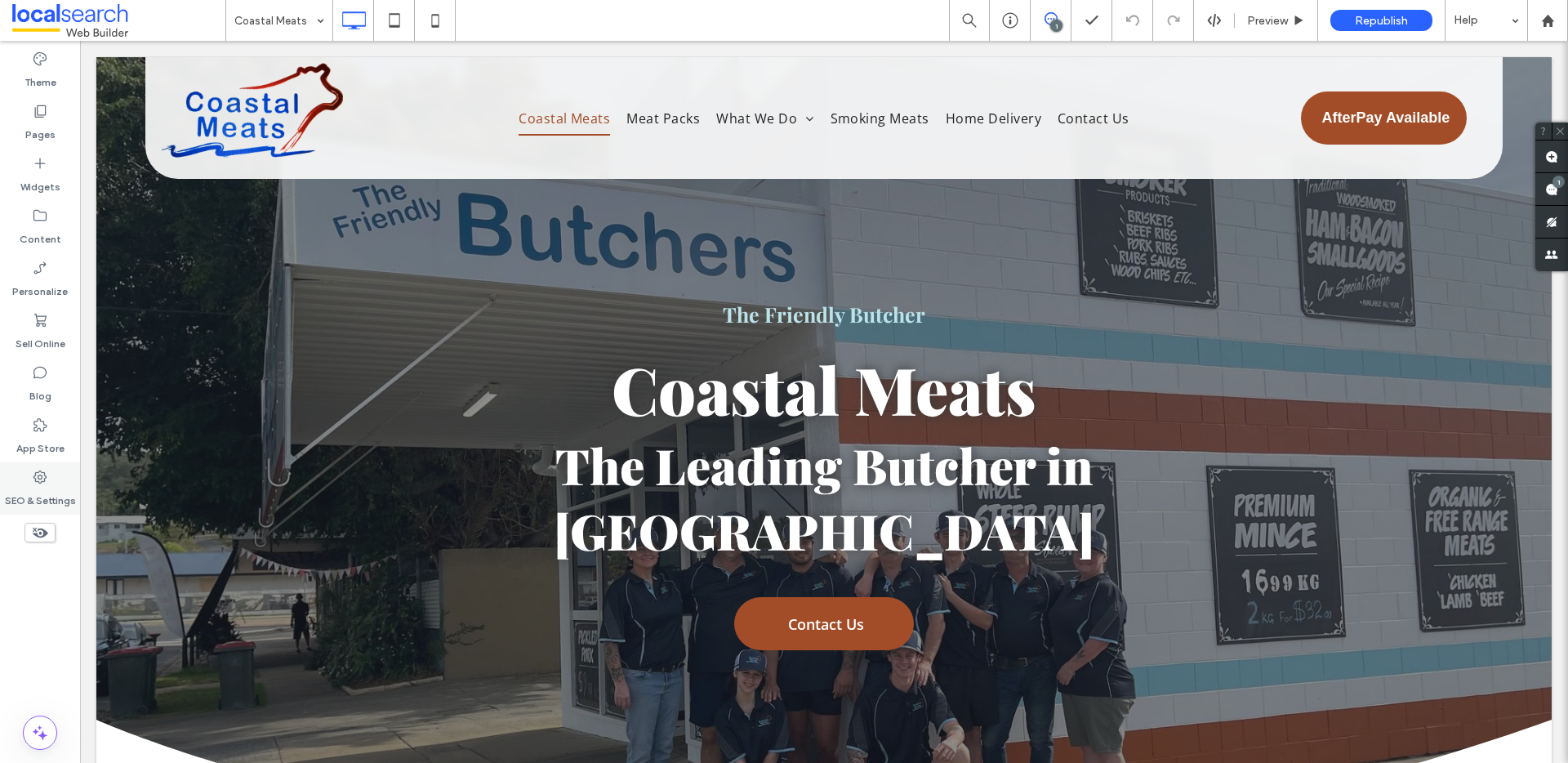
click at [40, 483] on use at bounding box center [39, 477] width 13 height 13
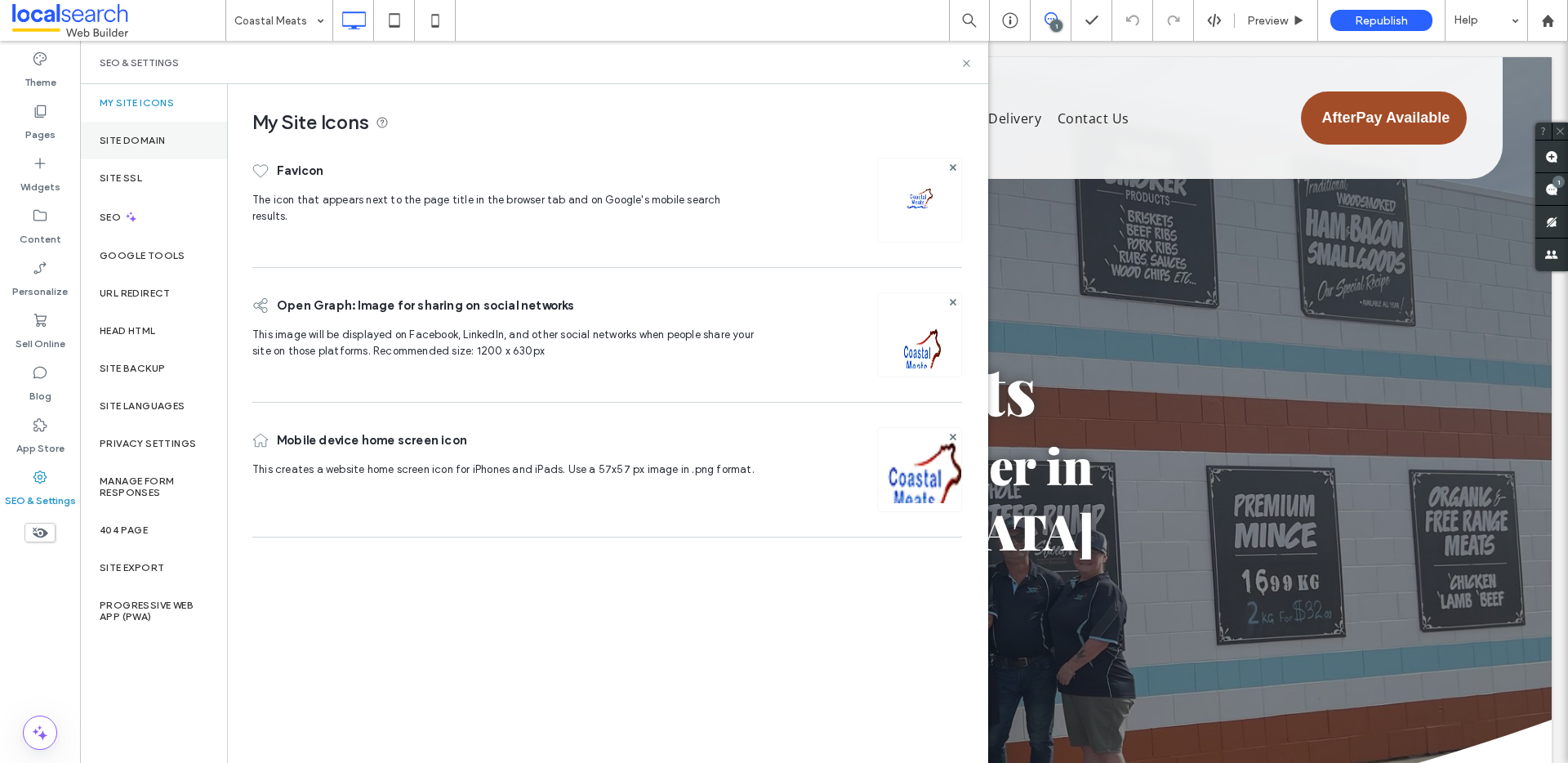
click at [142, 141] on label "Site Domain" at bounding box center [132, 140] width 65 height 11
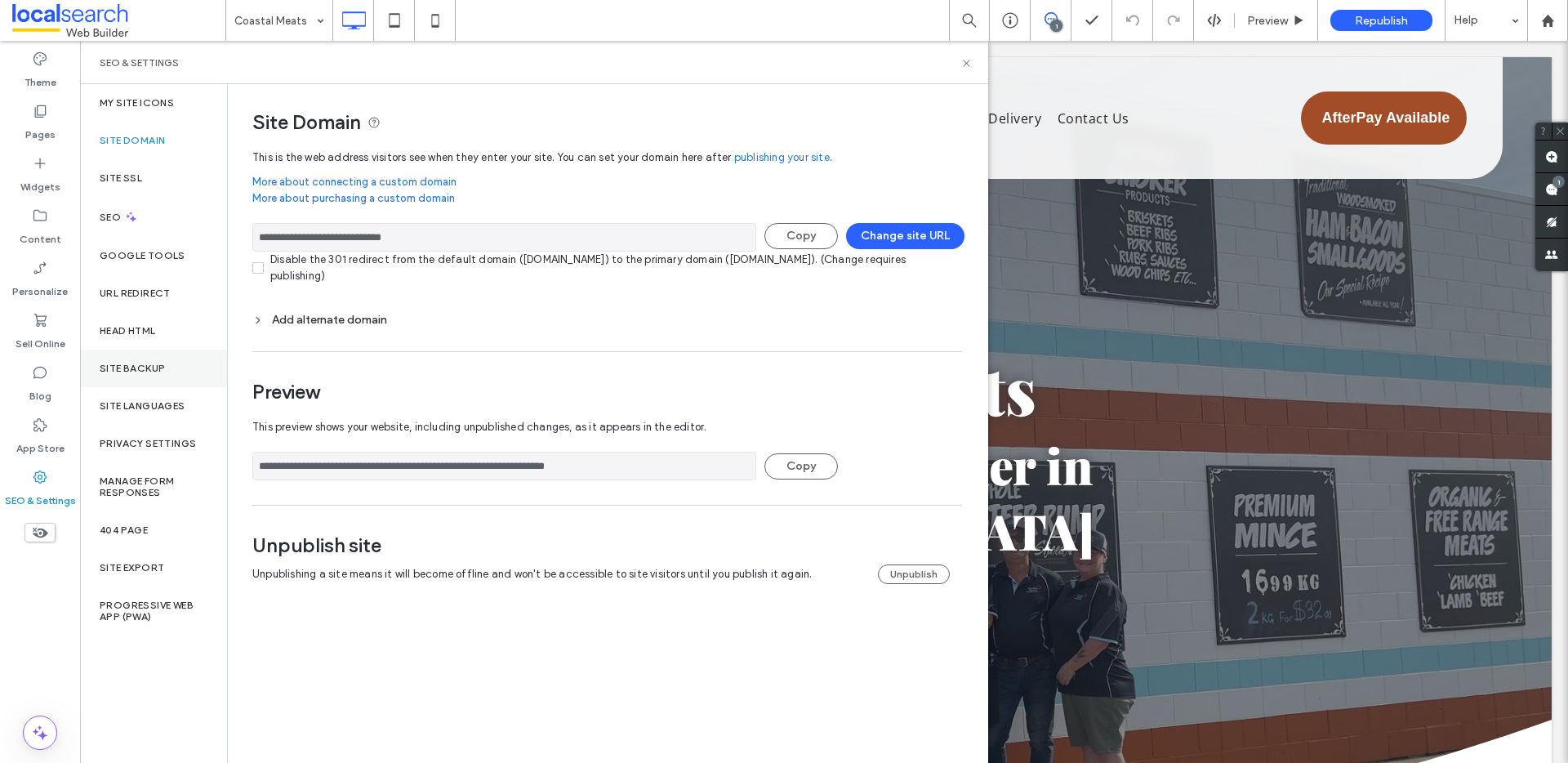
click at [149, 380] on div "Site Backup" at bounding box center [153, 369] width 147 height 38
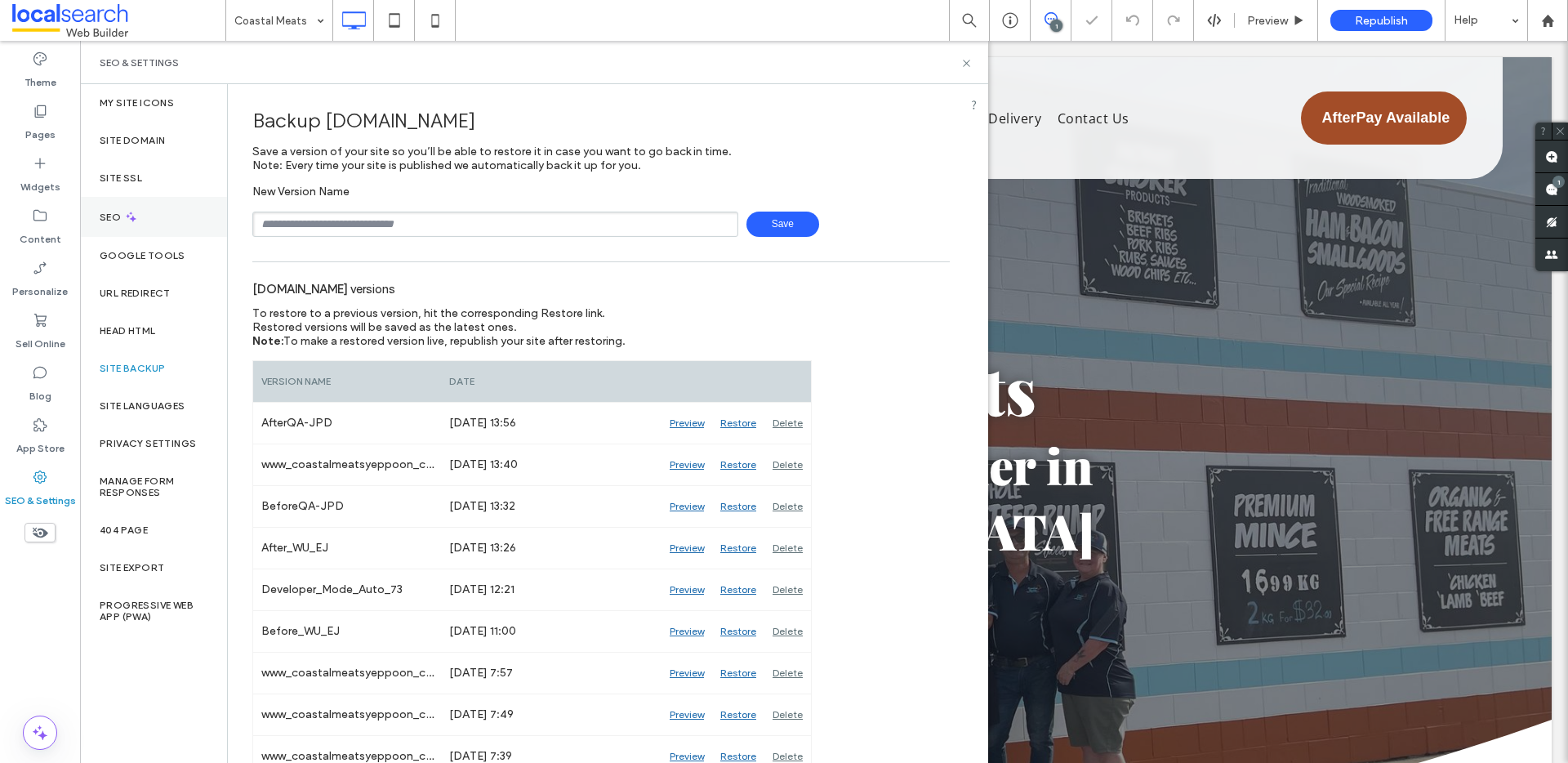
click at [159, 226] on div "SEO" at bounding box center [153, 217] width 147 height 40
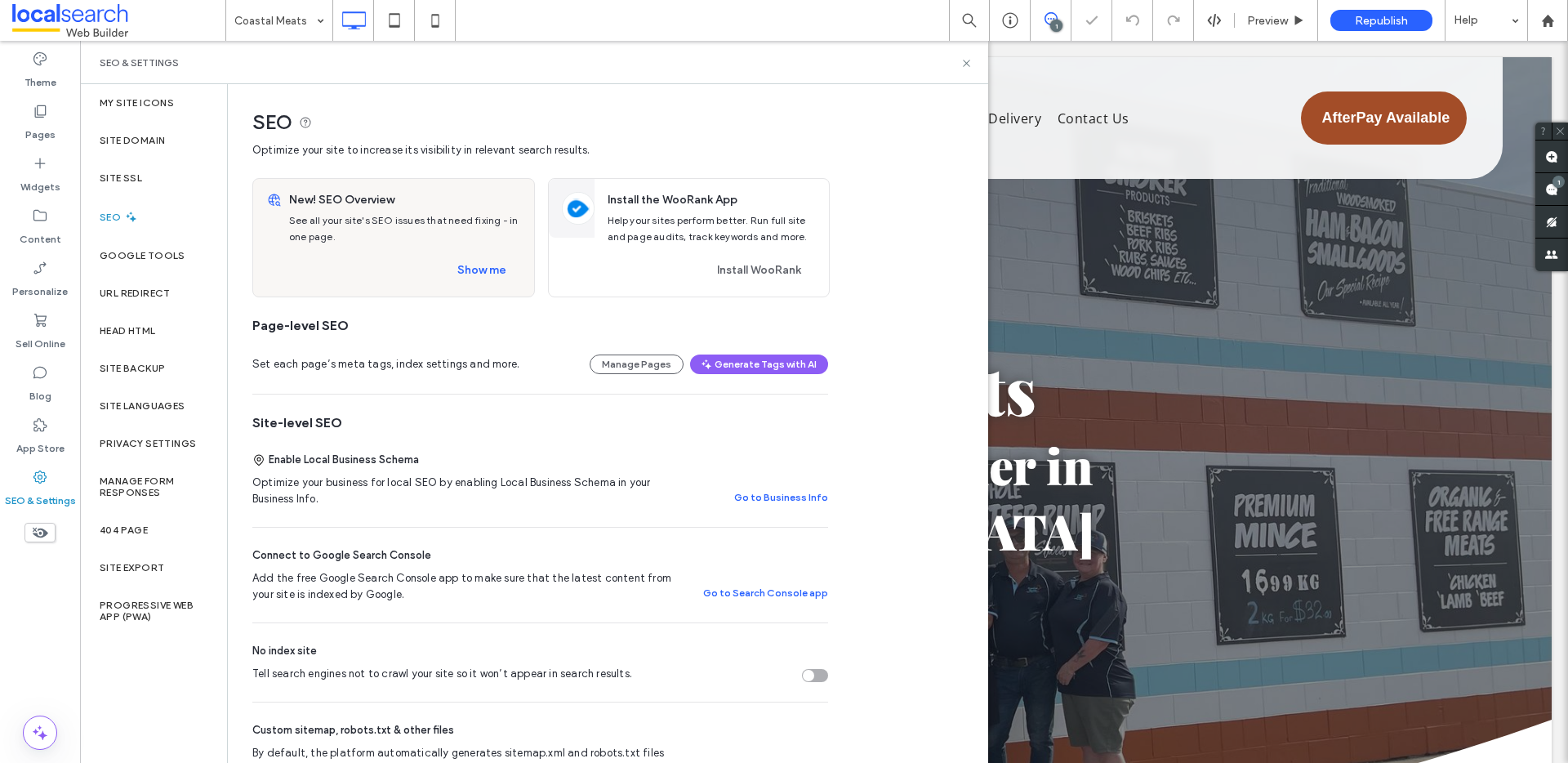
click at [507, 291] on div "New! SEO Overview See all your site's SEO issues that need fixing - in one page…" at bounding box center [409, 237] width 252 height 117
click at [503, 281] on button "Show me" at bounding box center [482, 270] width 79 height 27
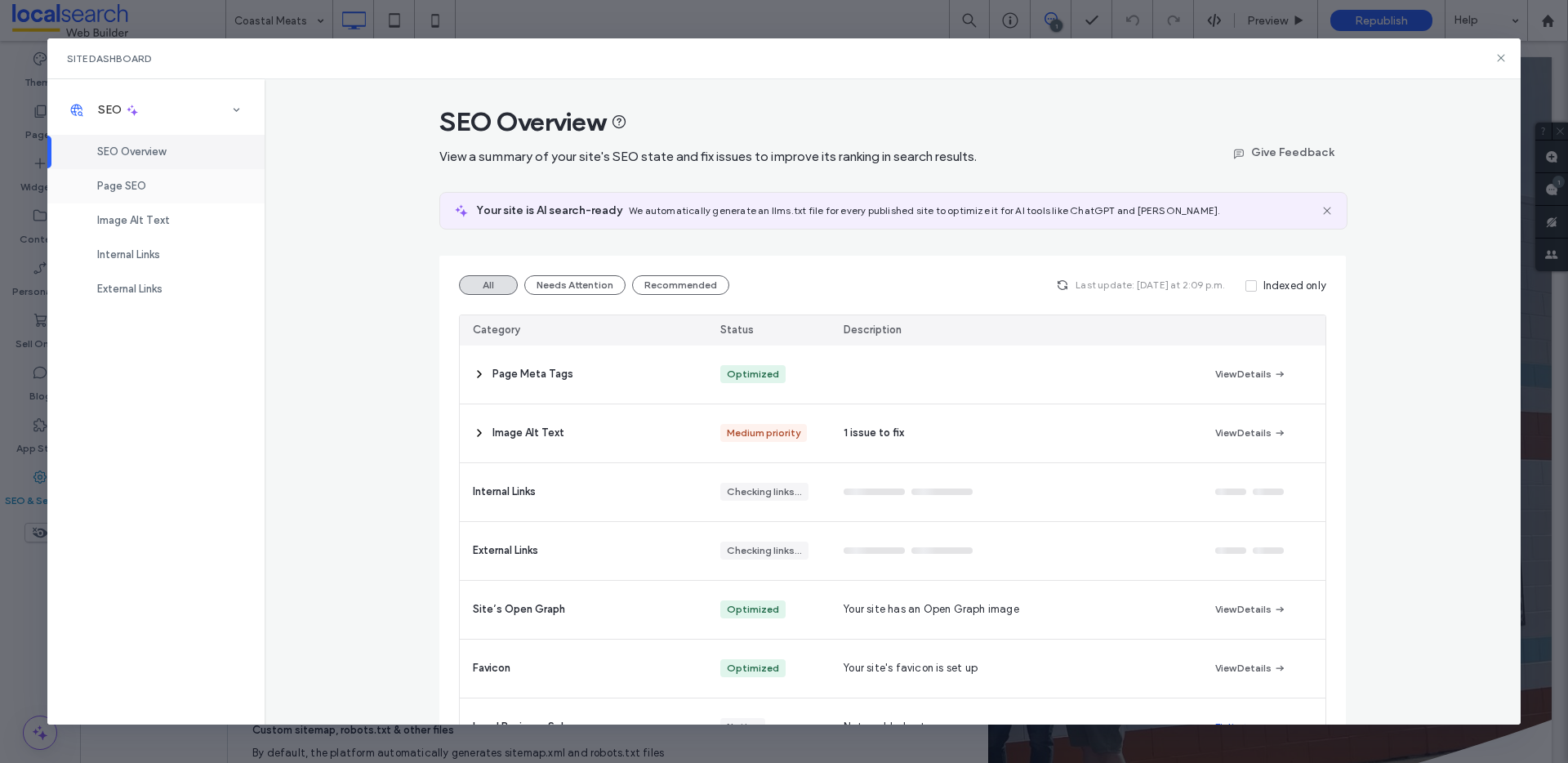
click at [154, 179] on div "Page SEO" at bounding box center [156, 186] width 218 height 34
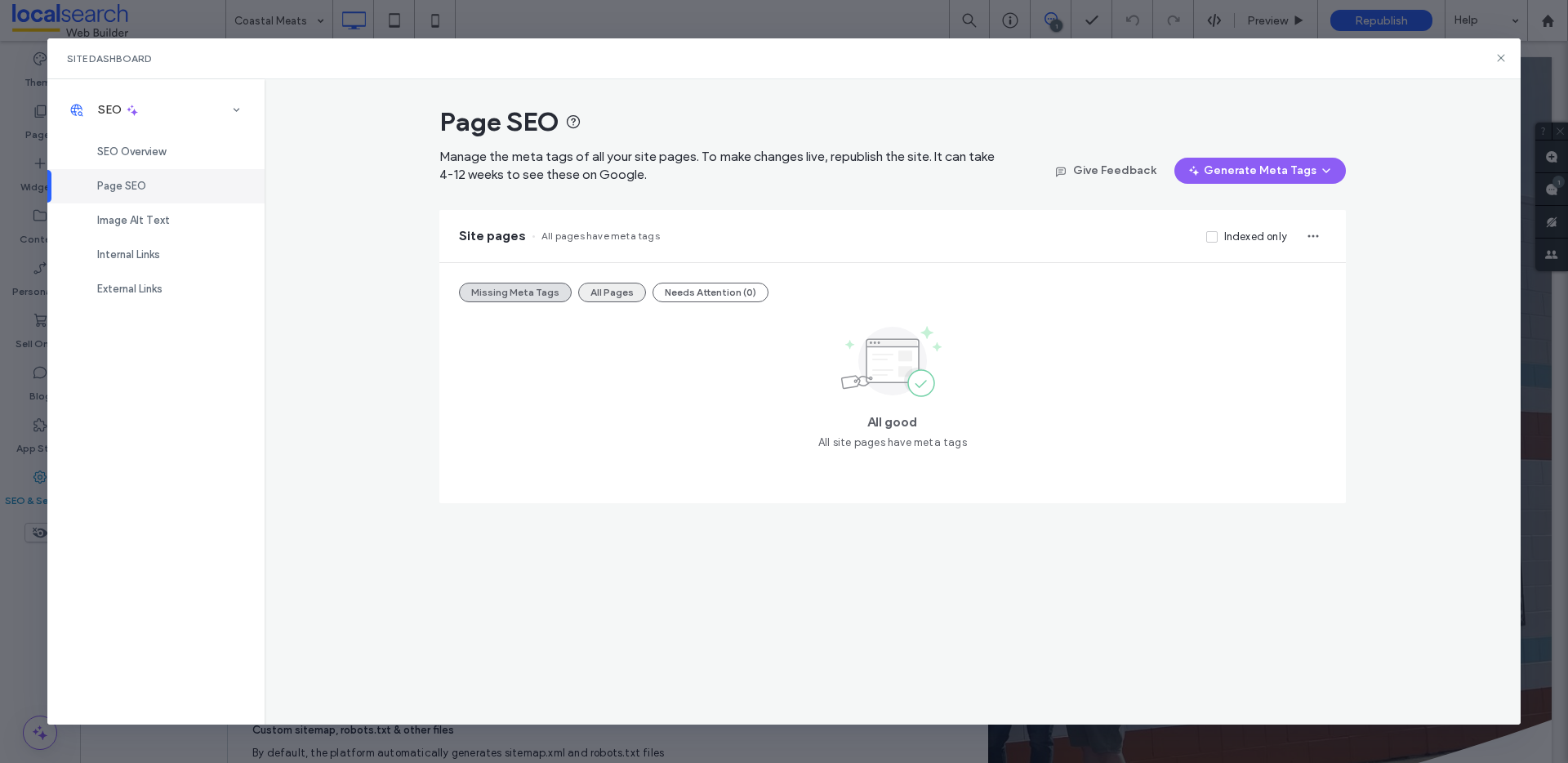
click at [602, 295] on button "All Pages" at bounding box center [612, 292] width 68 height 20
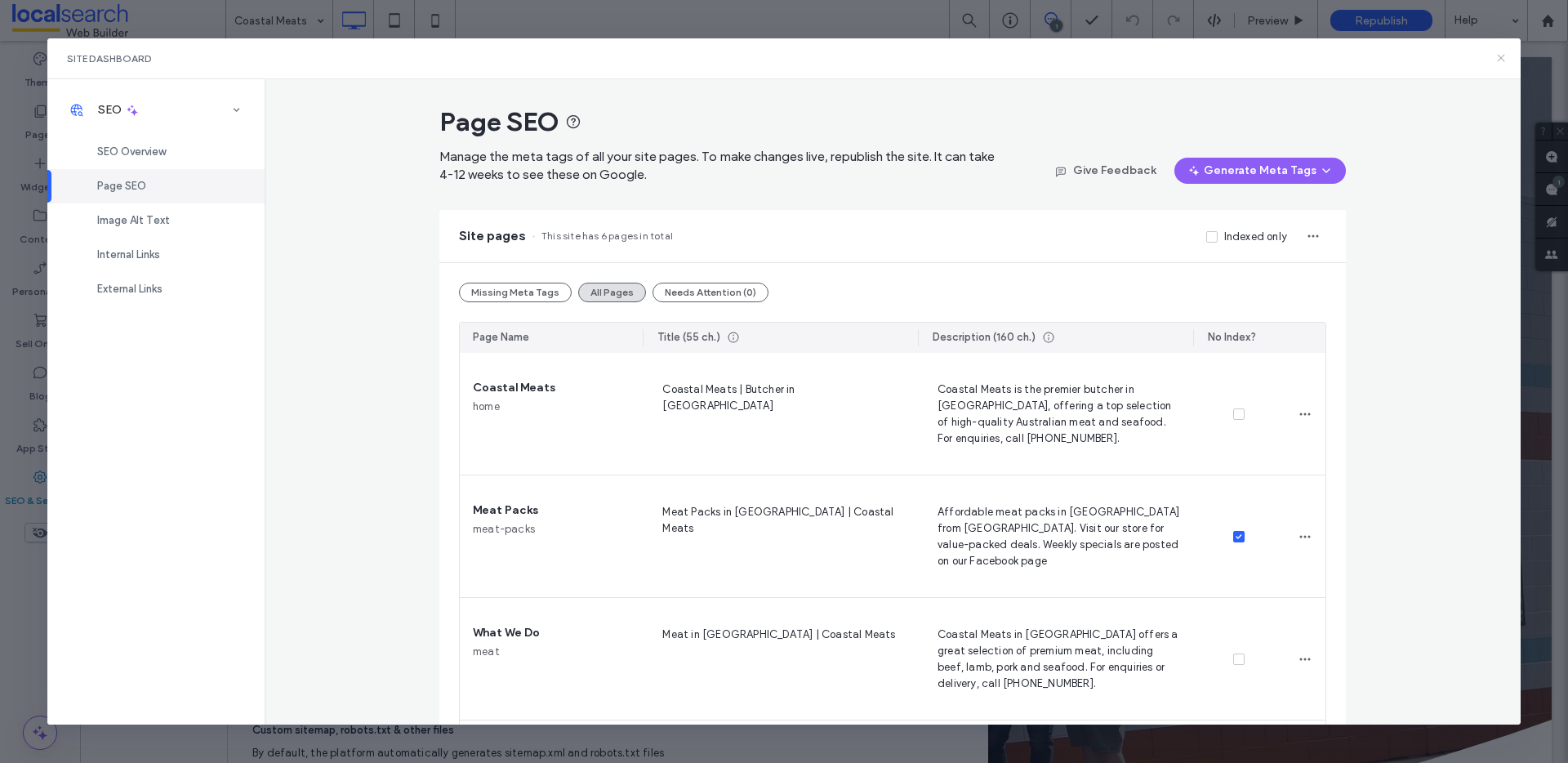
click at [1499, 57] on use at bounding box center [1501, 58] width 8 height 8
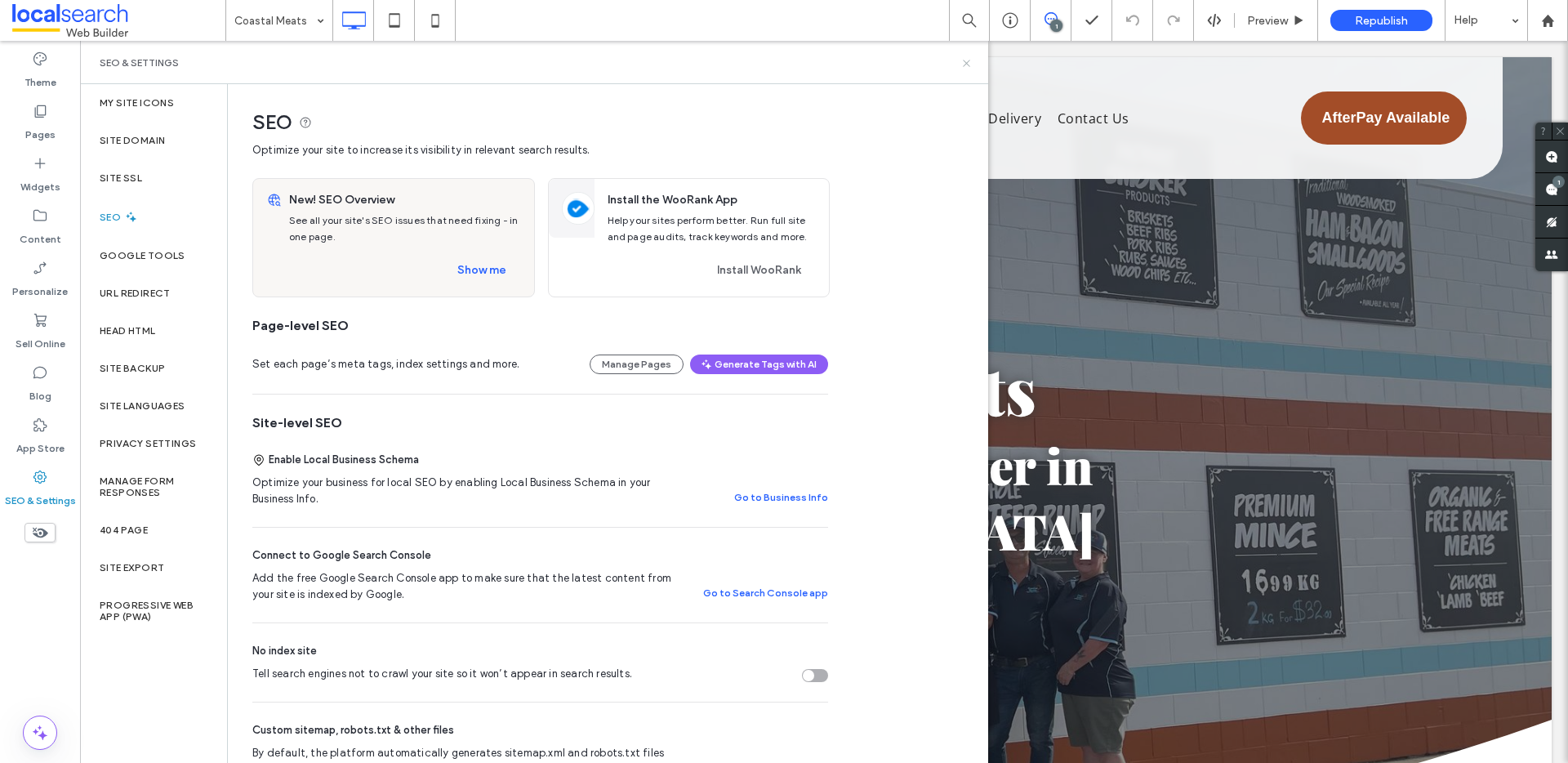
click at [969, 66] on icon at bounding box center [967, 63] width 12 height 12
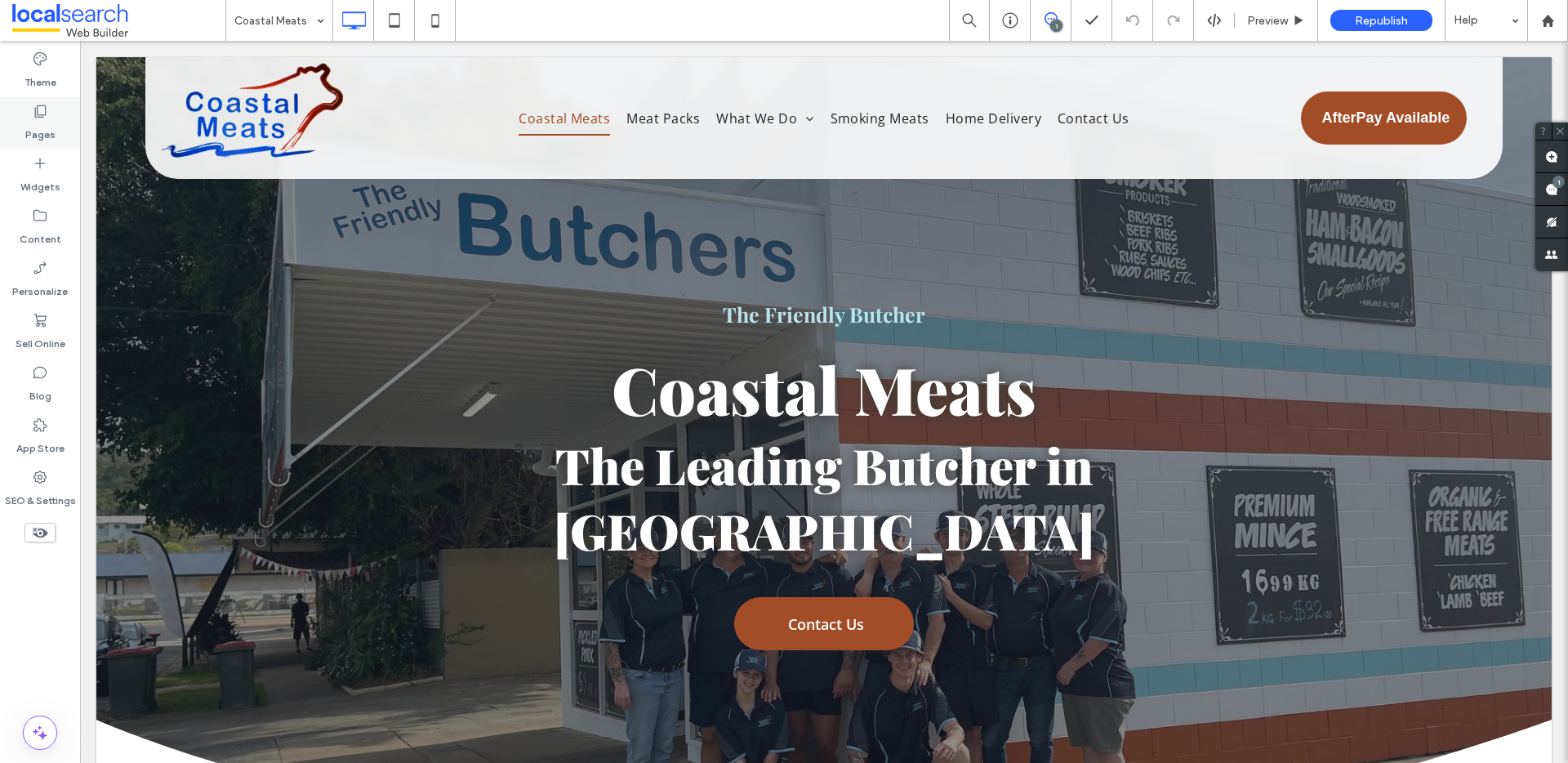
click at [56, 115] on div "Pages" at bounding box center [39, 122] width 80 height 52
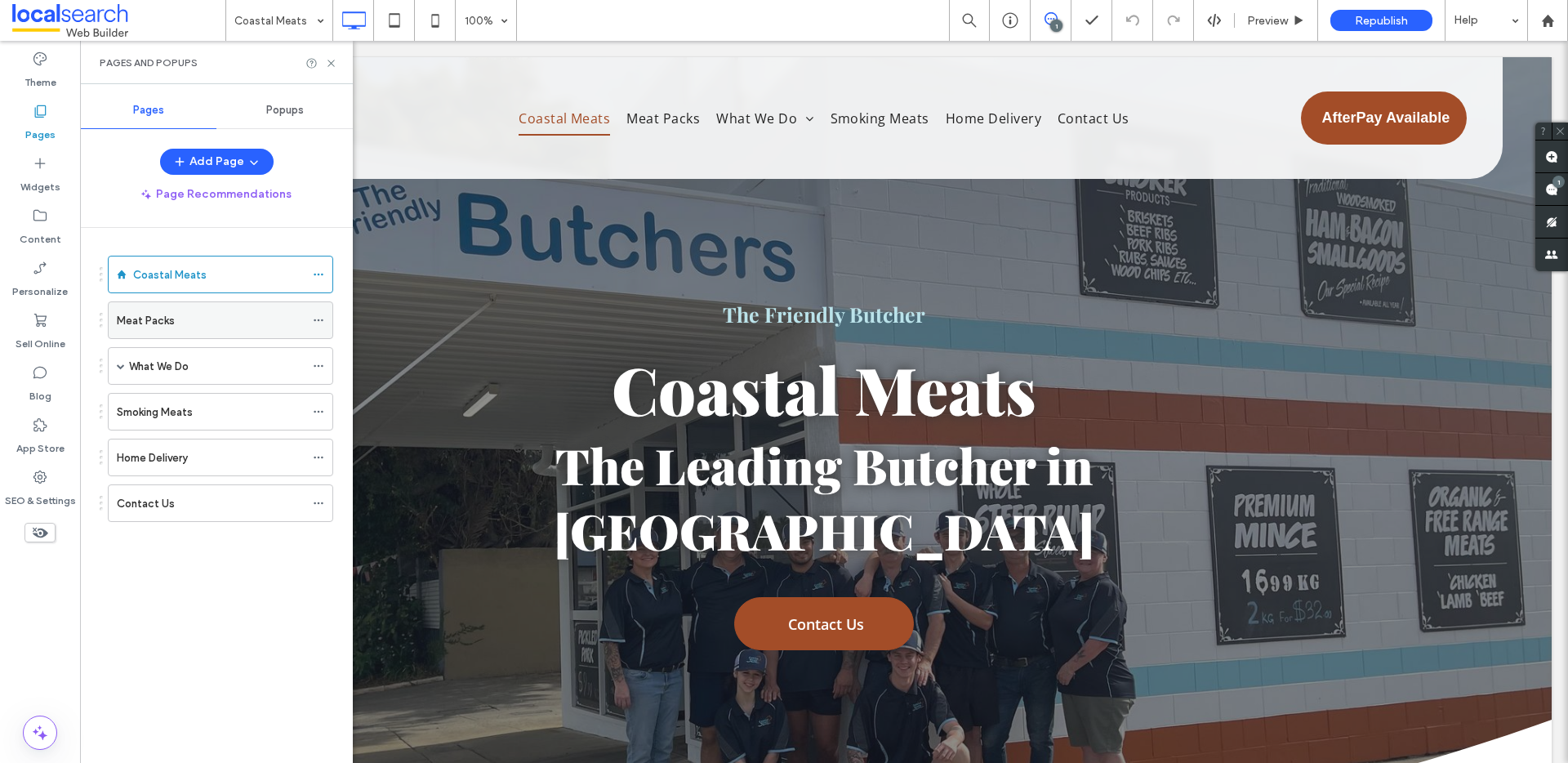
click at [132, 322] on label "Meat Packs" at bounding box center [146, 320] width 58 height 28
click at [336, 57] on icon at bounding box center [331, 63] width 12 height 12
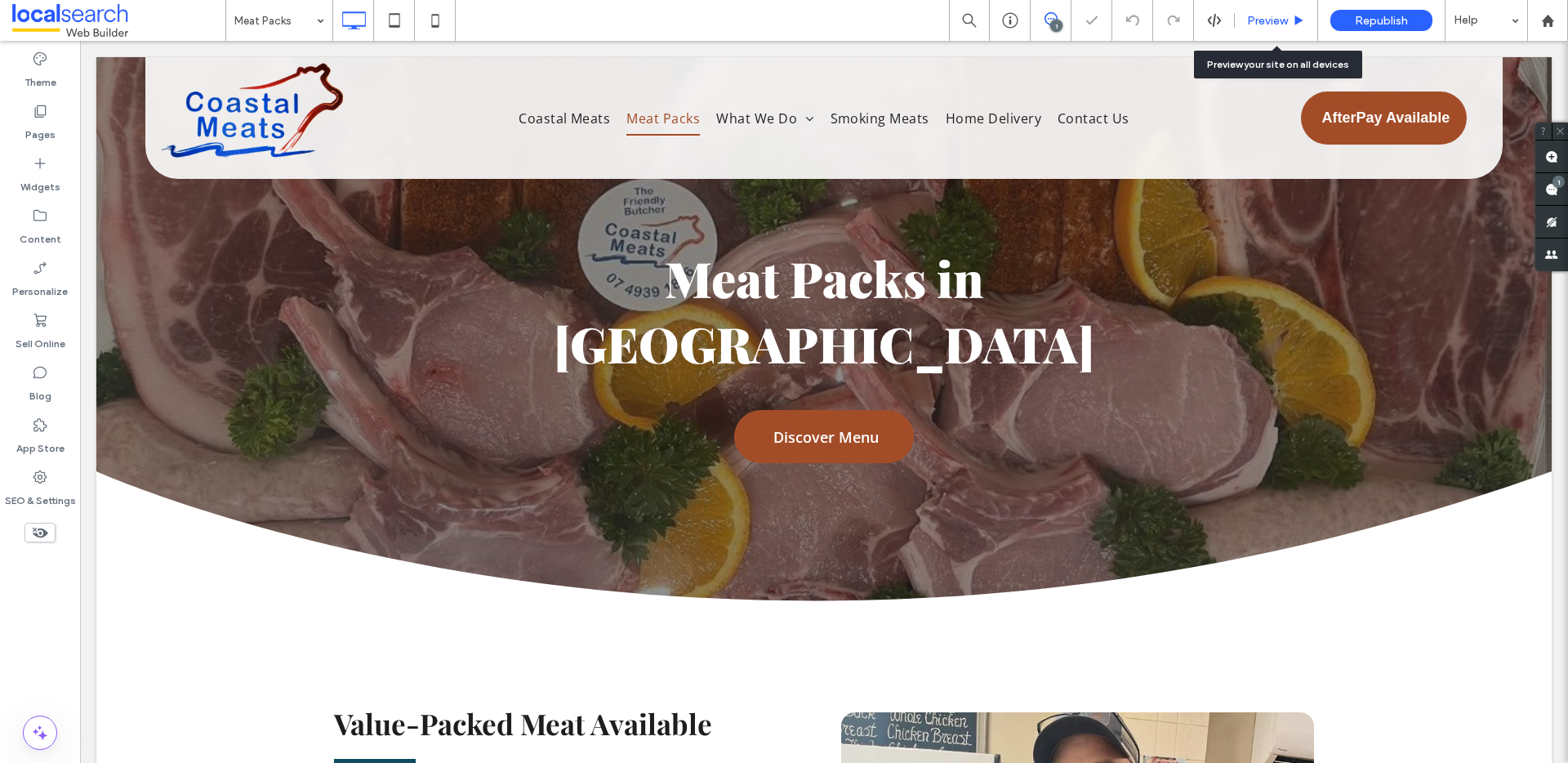
click at [1284, 16] on span "Preview" at bounding box center [1267, 21] width 41 height 14
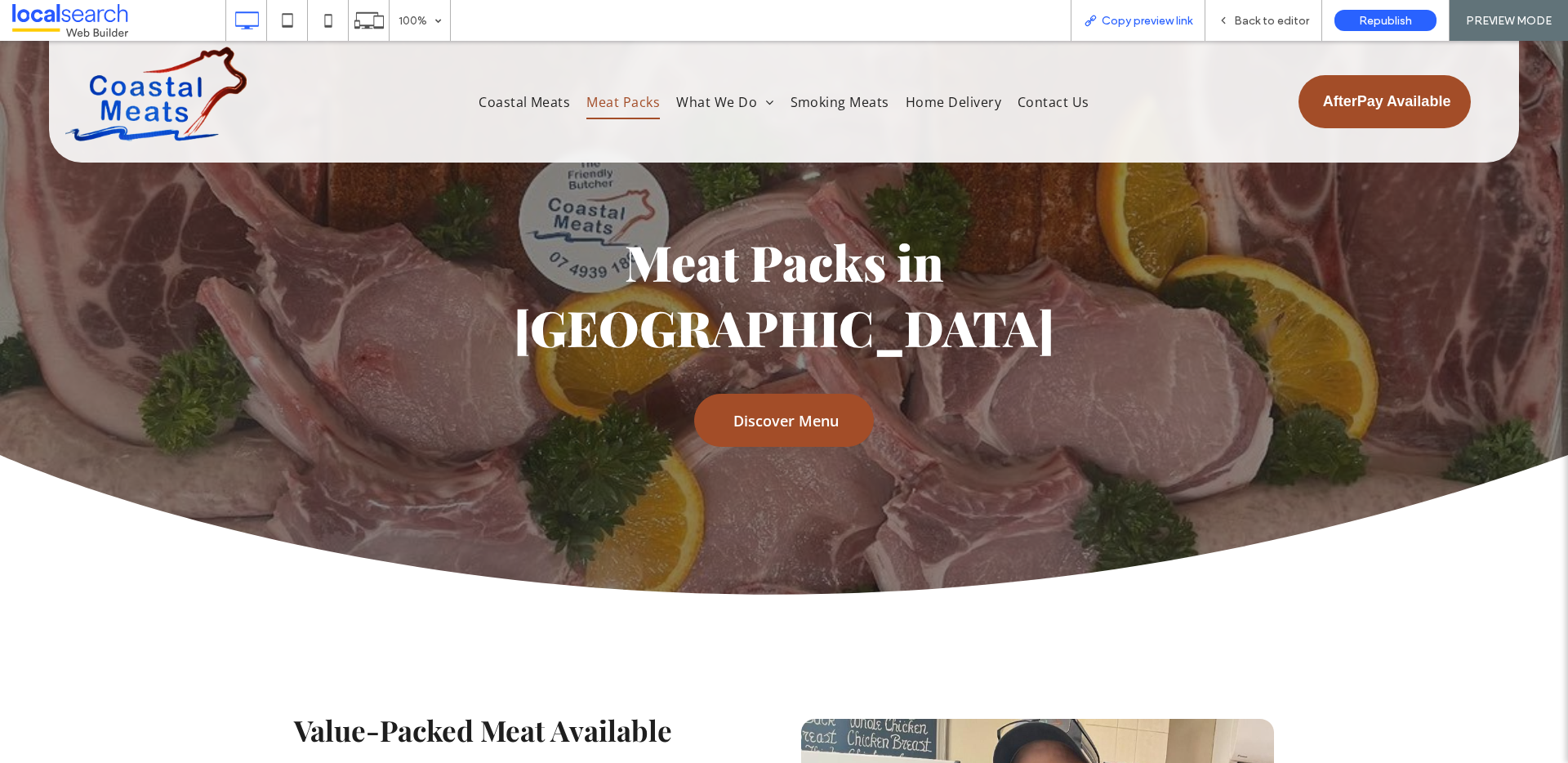
click at [1132, 10] on div "Copy preview link" at bounding box center [1138, 21] width 135 height 41
click at [1165, 21] on span "Copy preview link" at bounding box center [1147, 21] width 91 height 14
click at [1234, 19] on div "Back to editor" at bounding box center [1263, 21] width 116 height 14
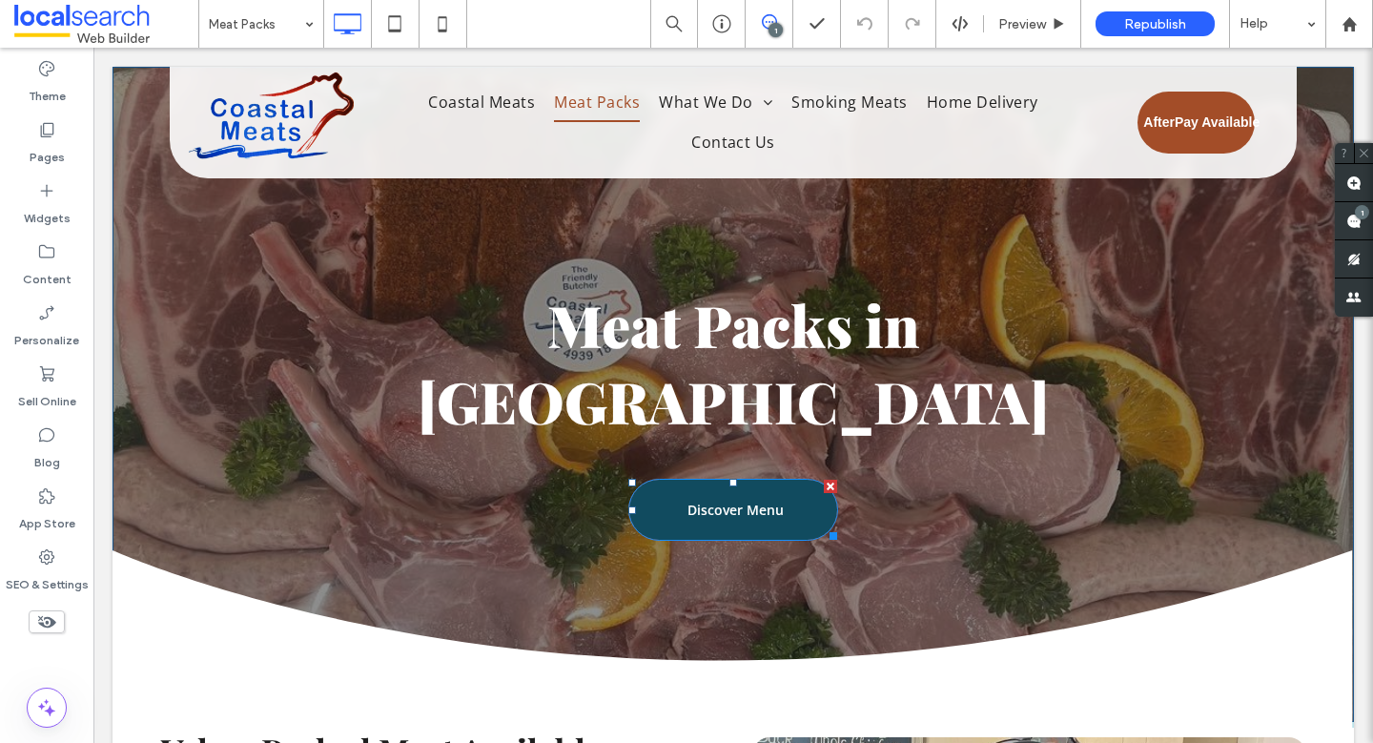
click at [730, 478] on link "Discover Menu" at bounding box center [733, 509] width 210 height 62
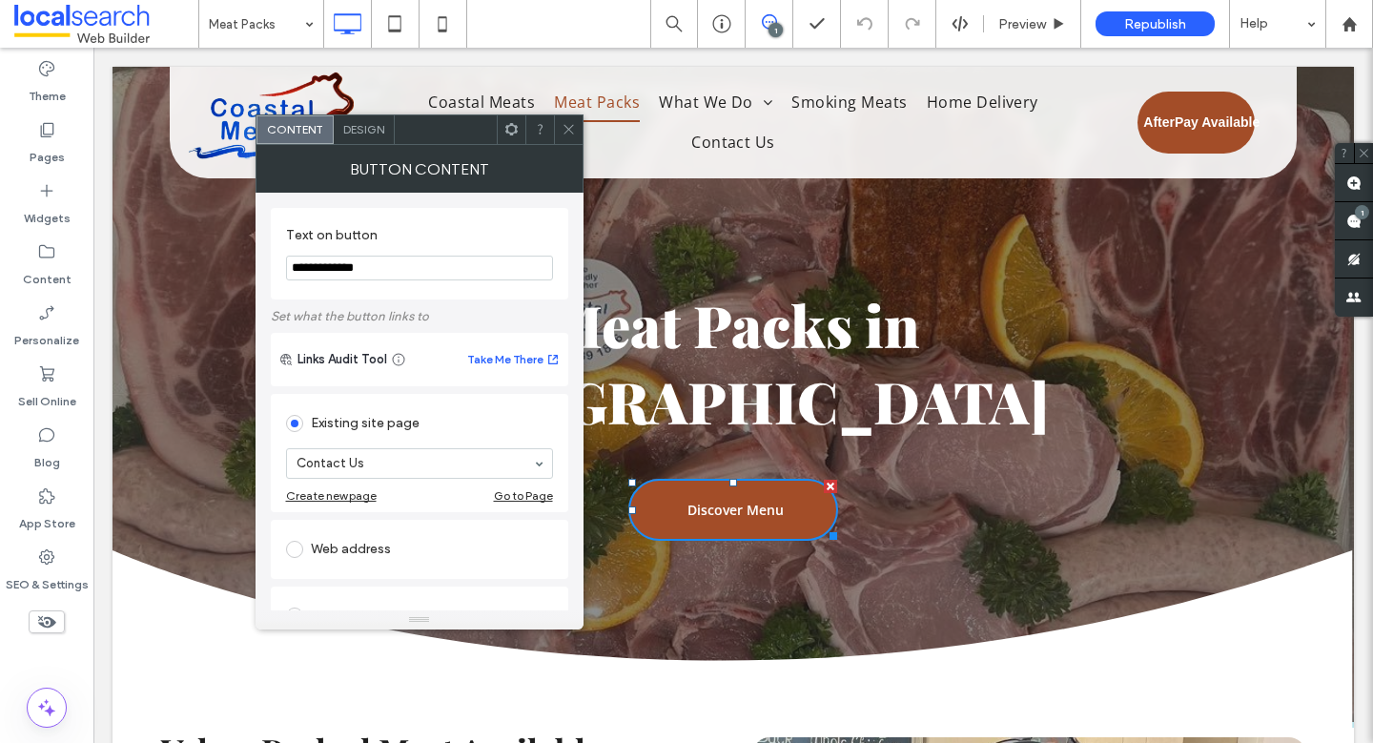
click at [570, 119] on span at bounding box center [568, 129] width 14 height 29
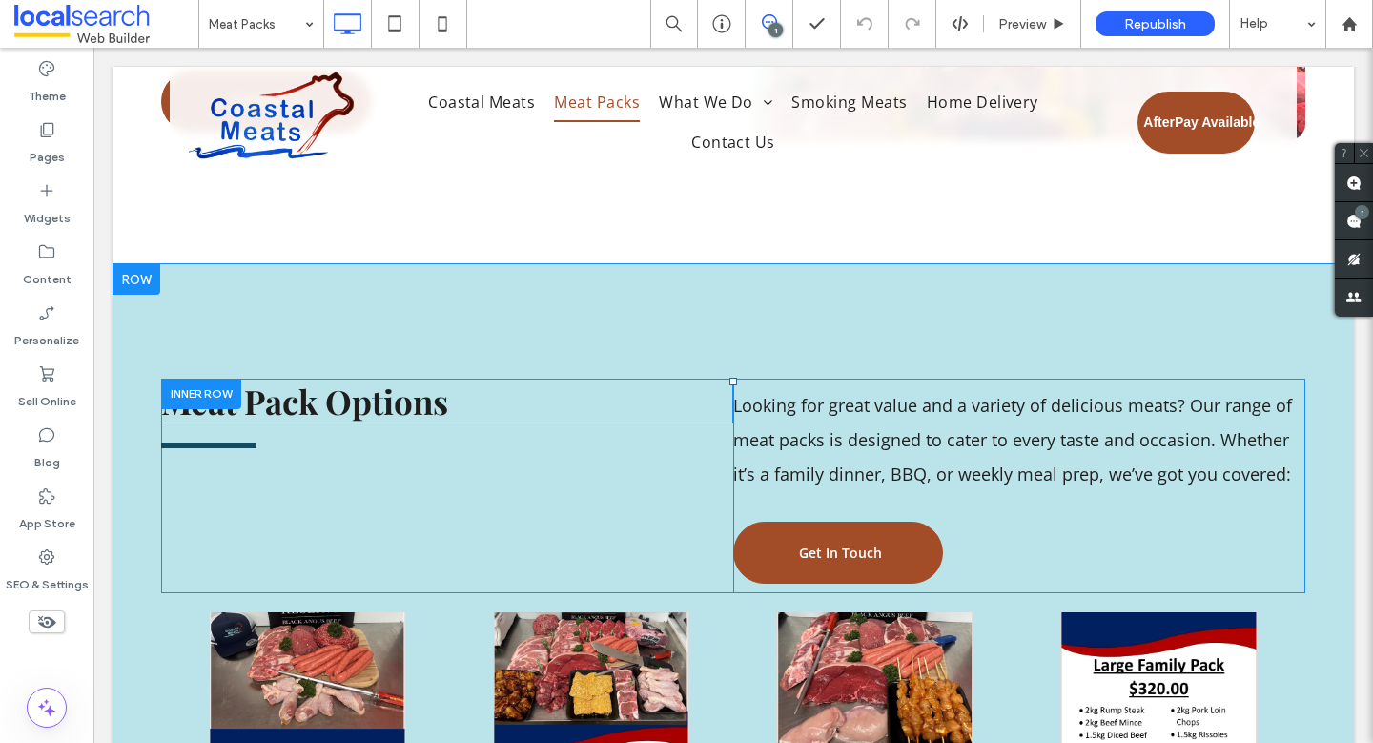
scroll to position [1088, 0]
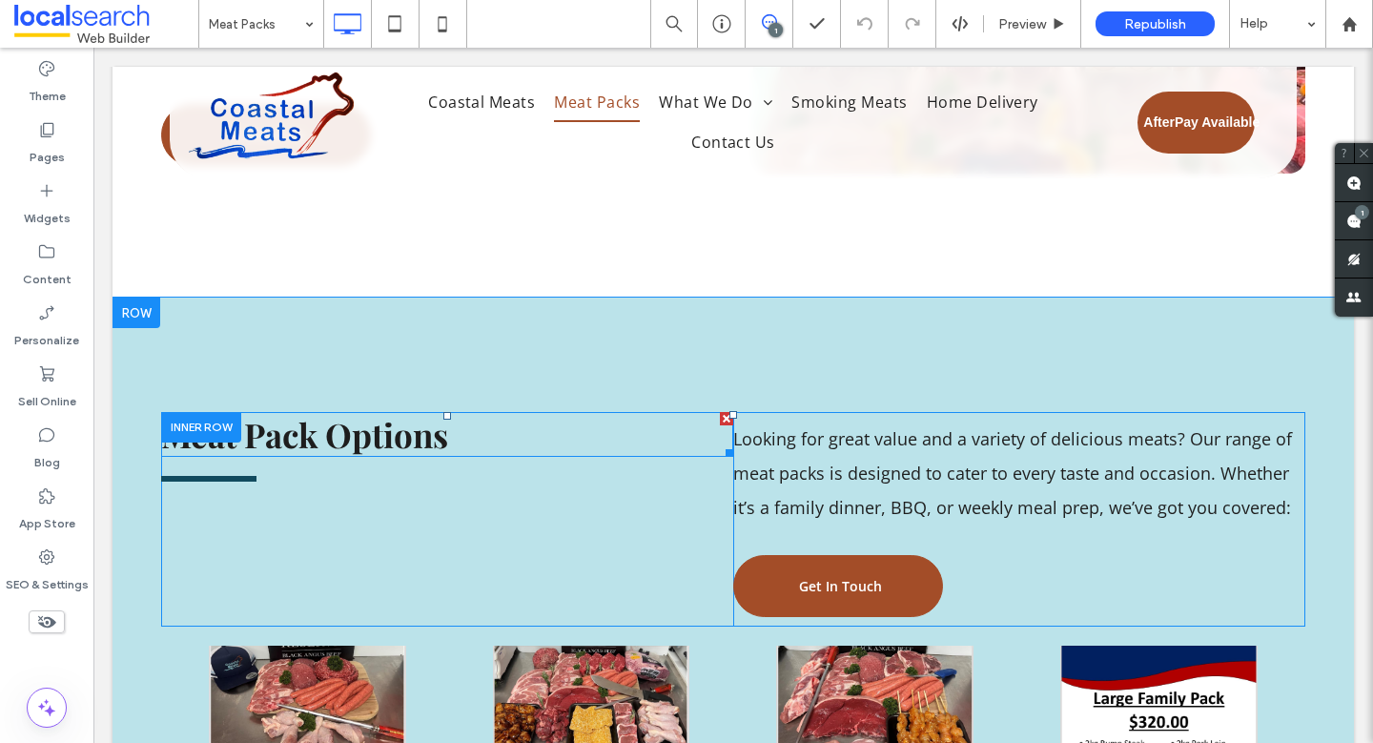
click at [270, 412] on strong "Meat Pack Options" at bounding box center [304, 434] width 287 height 45
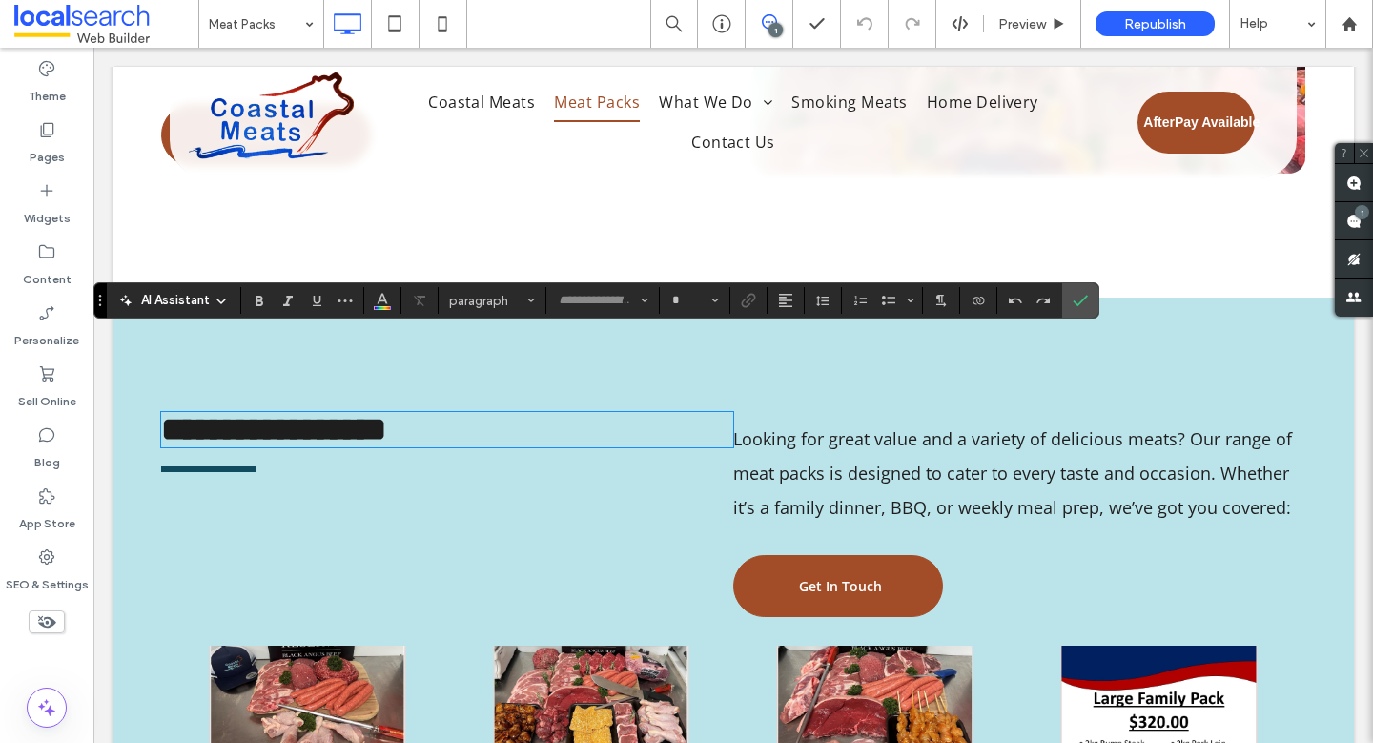
type input "**********"
type input "**"
click at [742, 303] on use "Link" at bounding box center [749, 301] width 14 height 14
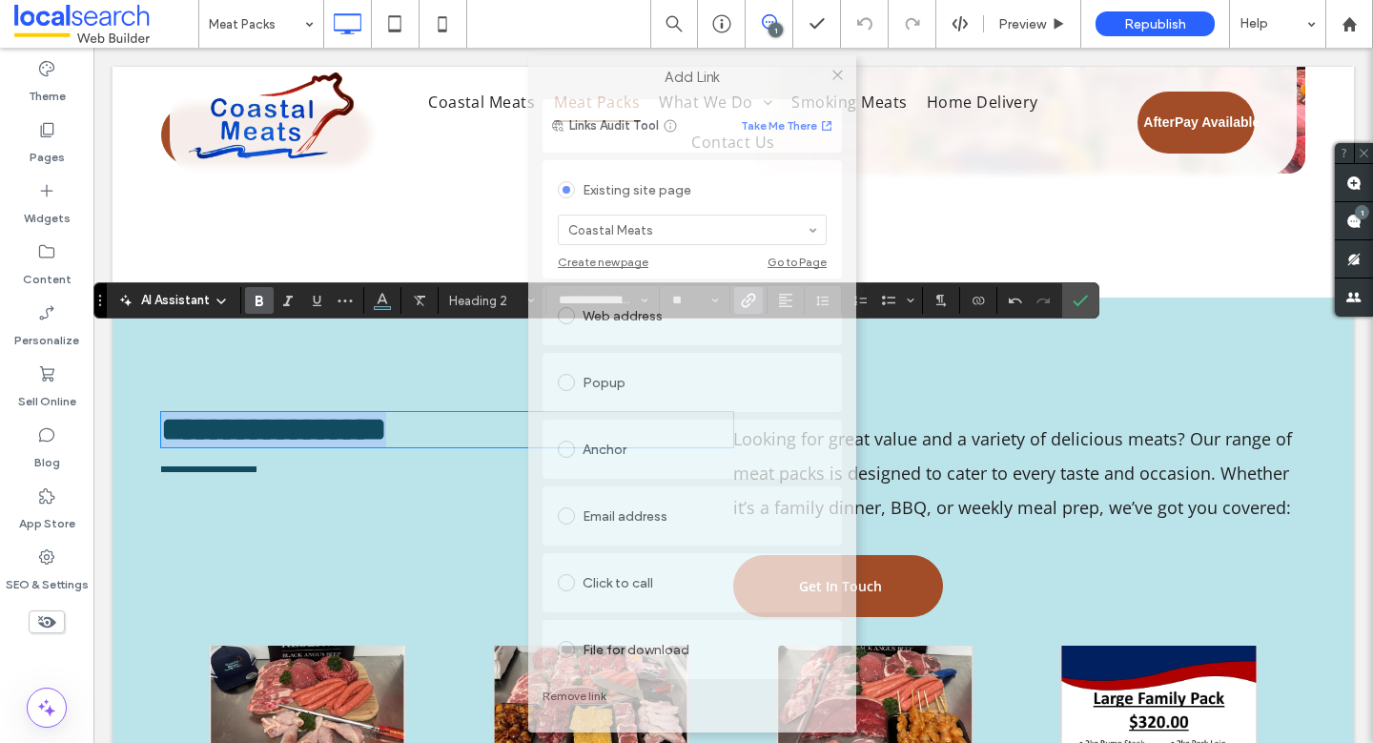
drag, startPoint x: 723, startPoint y: 132, endPoint x: 729, endPoint y: 72, distance: 60.3
click at [729, 72] on label "Add Link" at bounding box center [691, 77] width 301 height 17
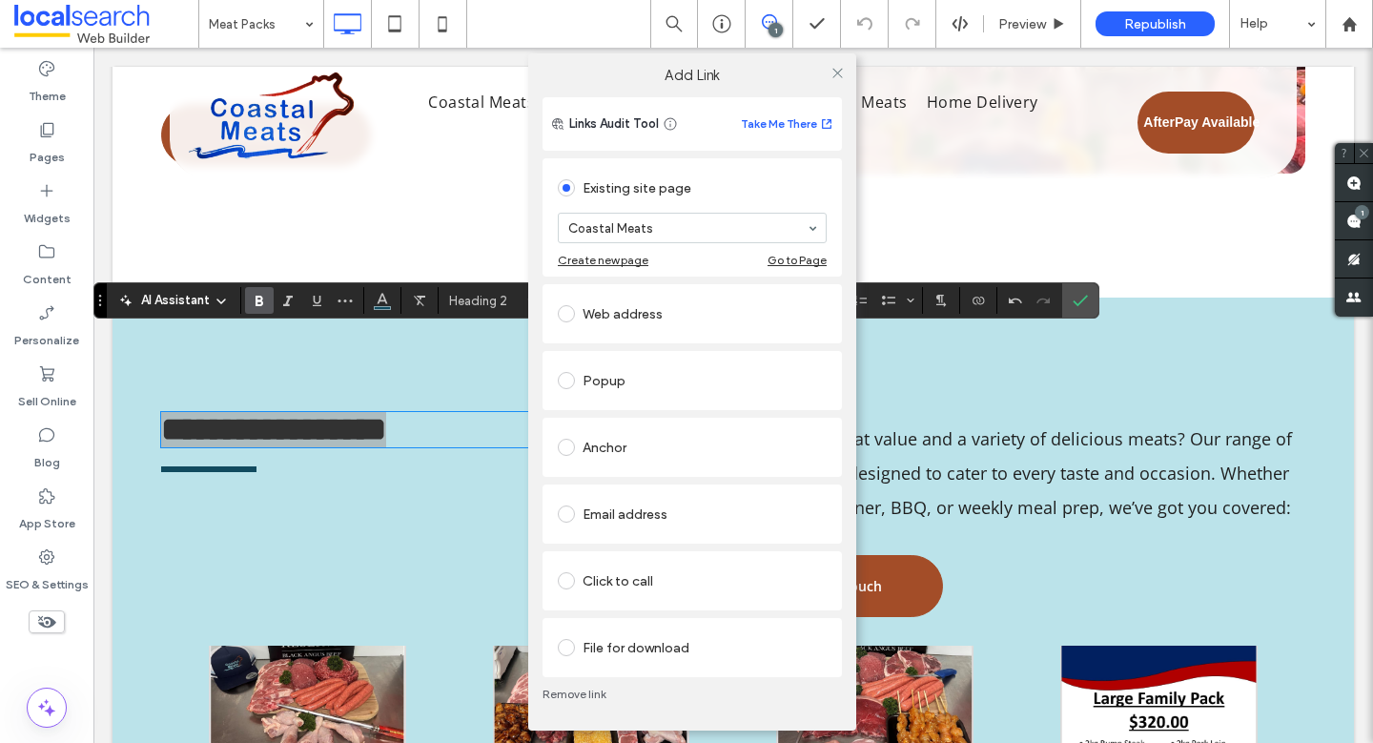
click at [556, 691] on link "Remove link" at bounding box center [691, 693] width 299 height 15
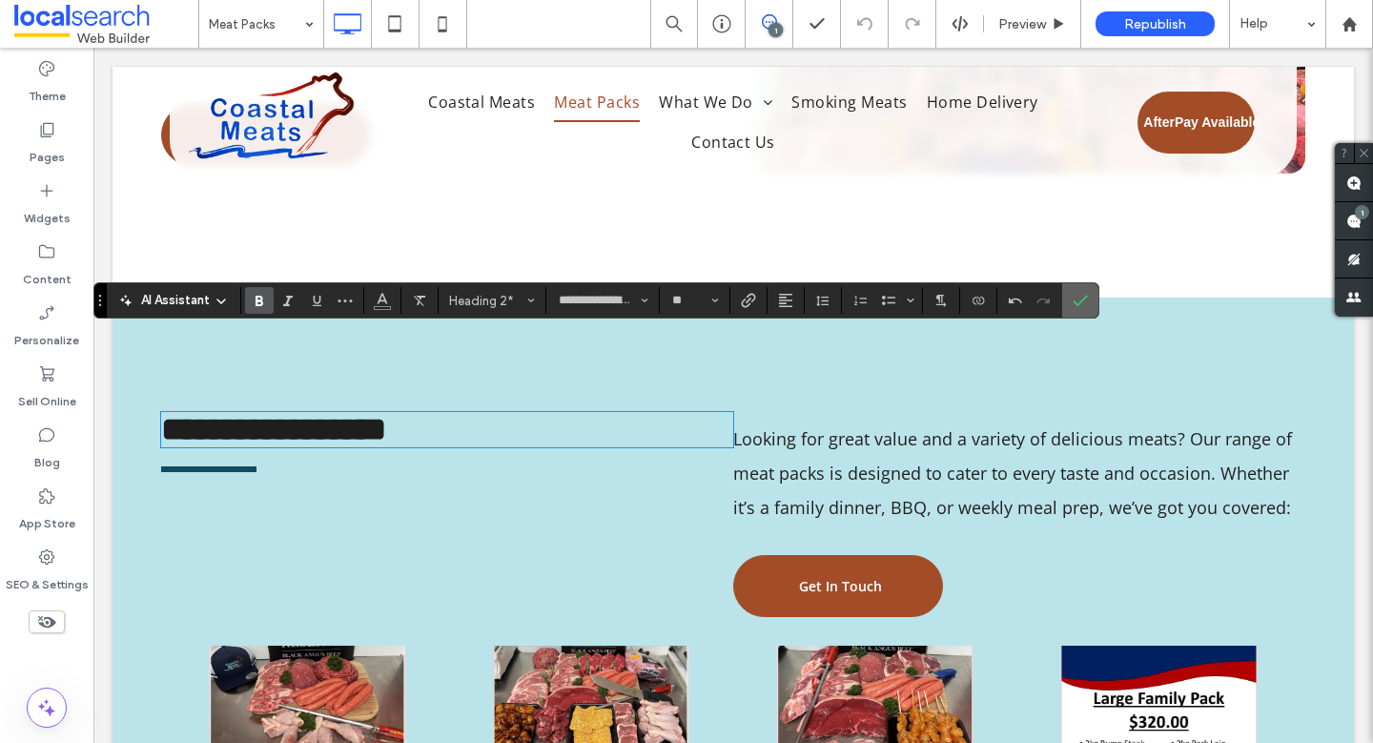
click at [1088, 294] on label "Confirm" at bounding box center [1080, 300] width 29 height 34
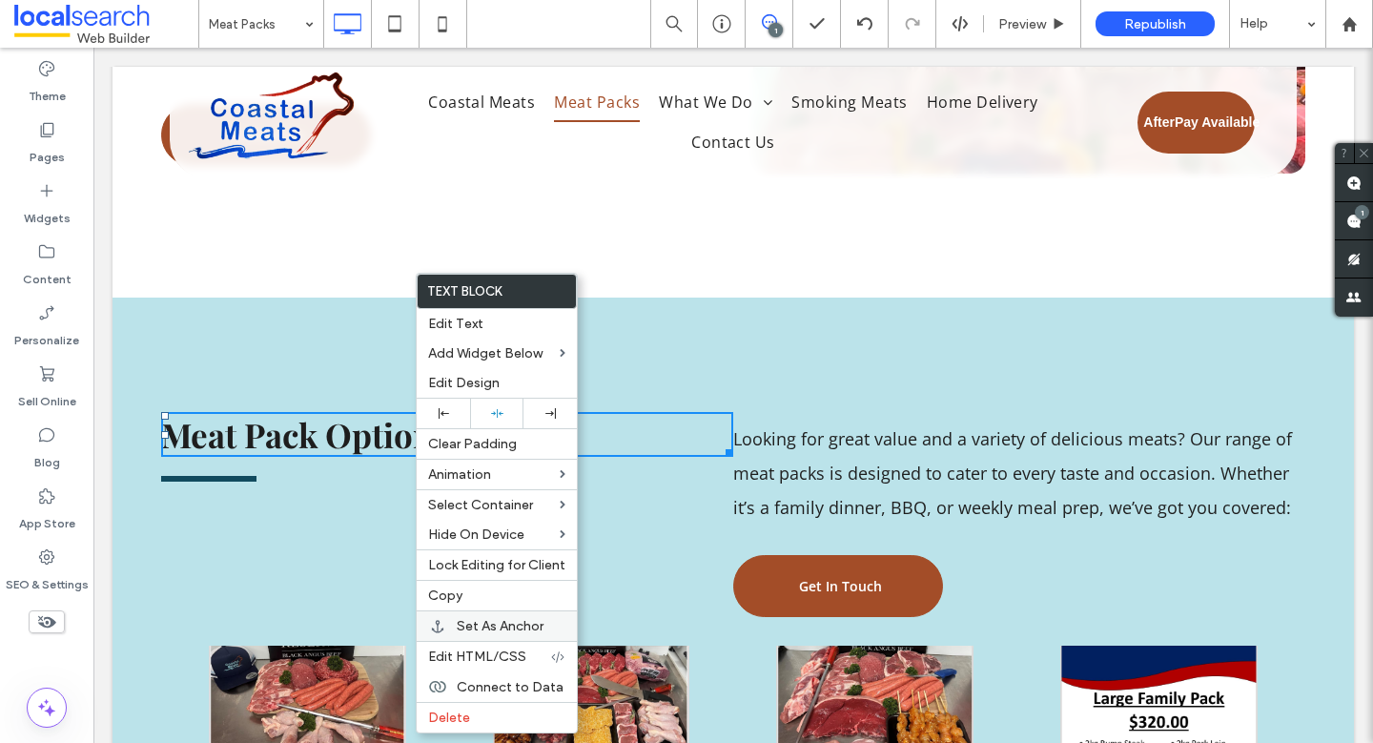
click at [497, 624] on span "Set As Anchor" at bounding box center [500, 626] width 87 height 16
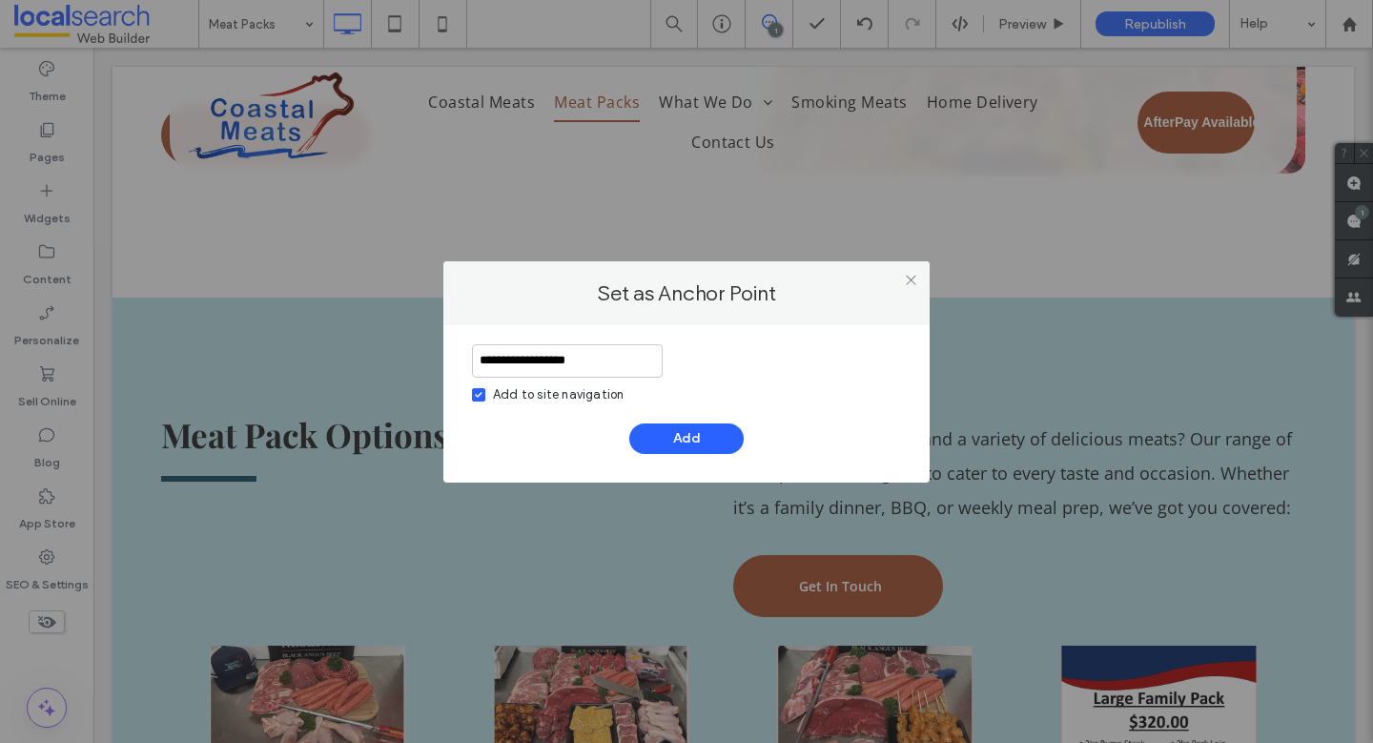
click at [553, 391] on div "Add to site navigation" at bounding box center [558, 394] width 131 height 19
click at [554, 363] on input "**********" at bounding box center [567, 360] width 191 height 33
type input "**********"
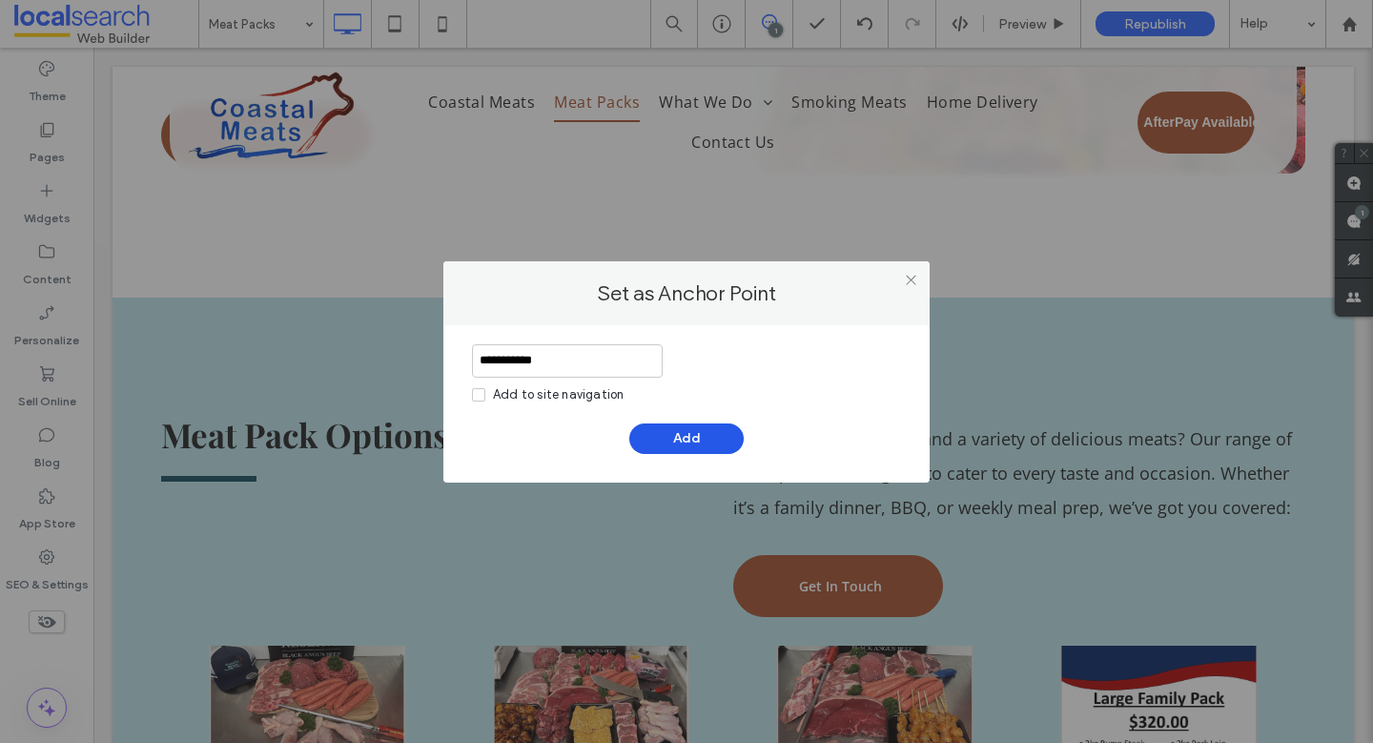
click at [684, 440] on button "Add" at bounding box center [686, 438] width 114 height 31
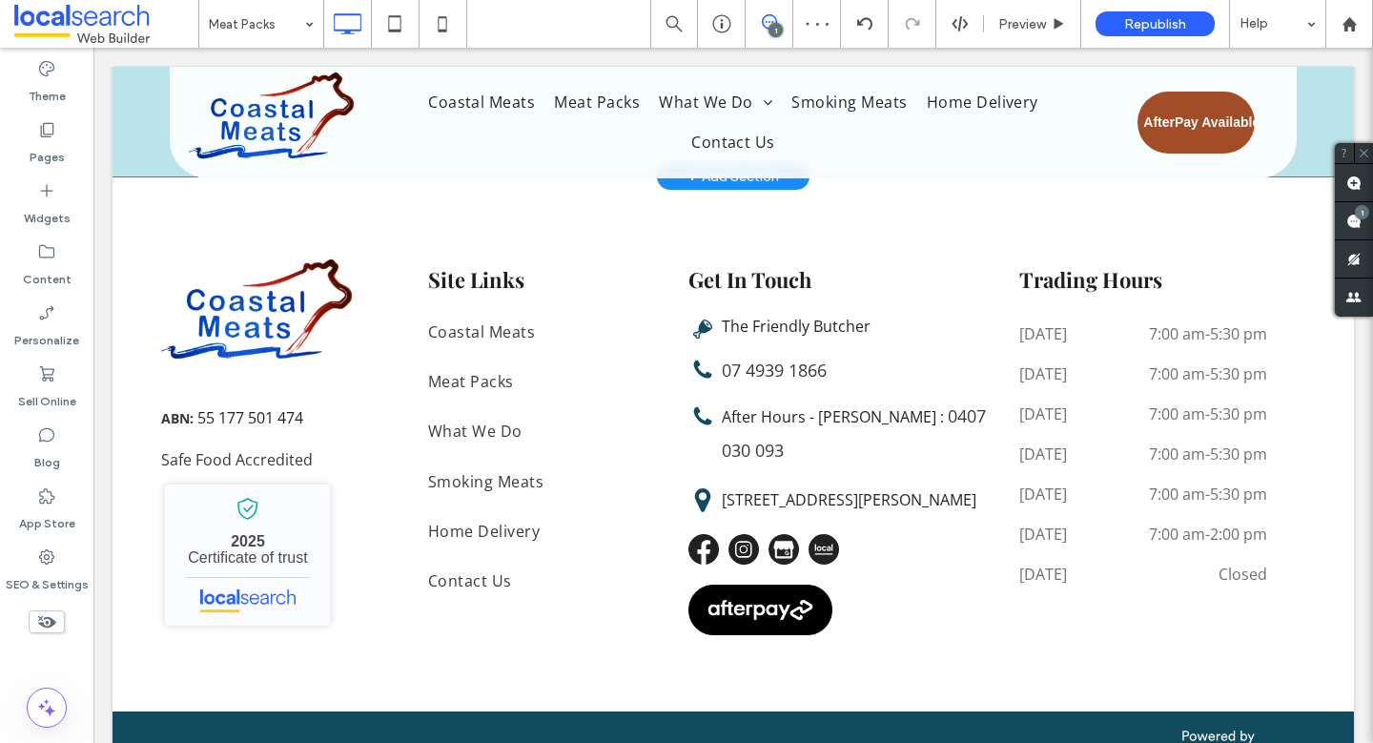
scroll to position [2423, 0]
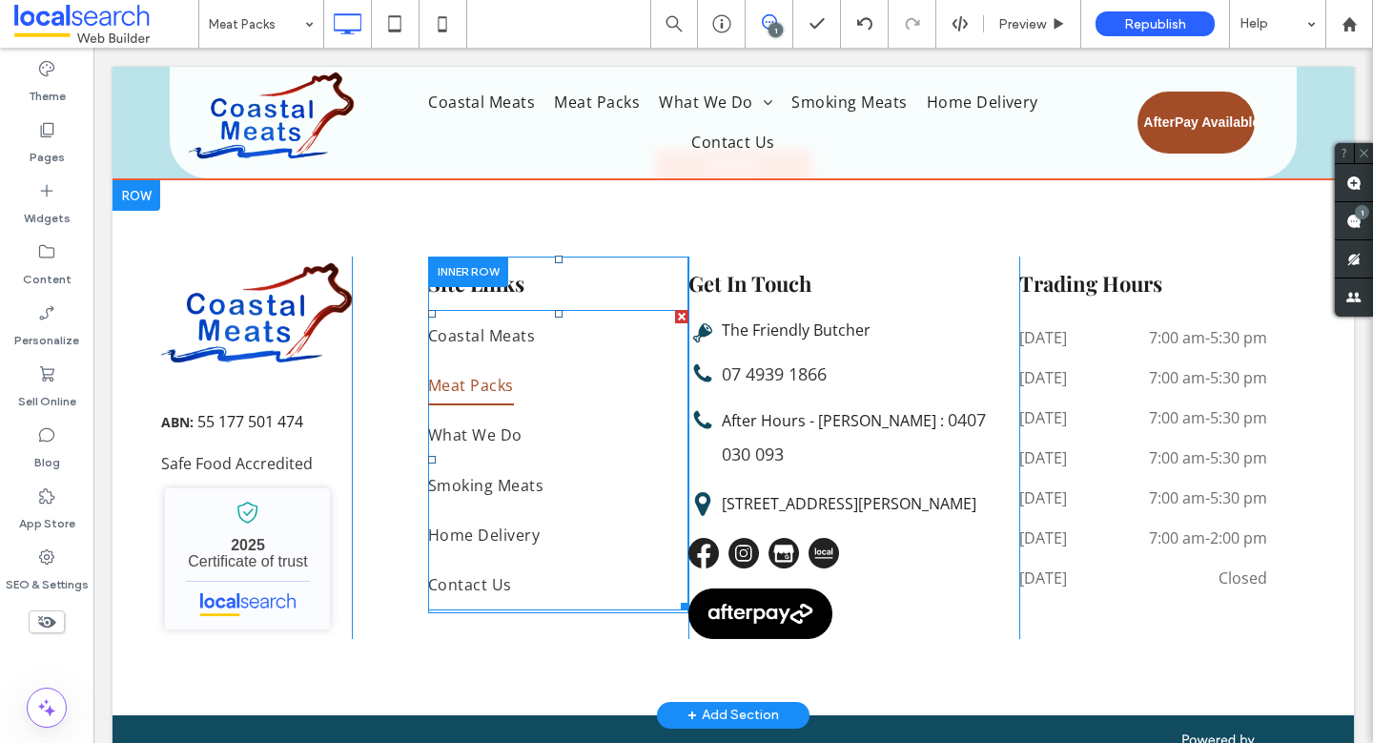
click at [488, 365] on span "Meat Packs" at bounding box center [471, 385] width 86 height 40
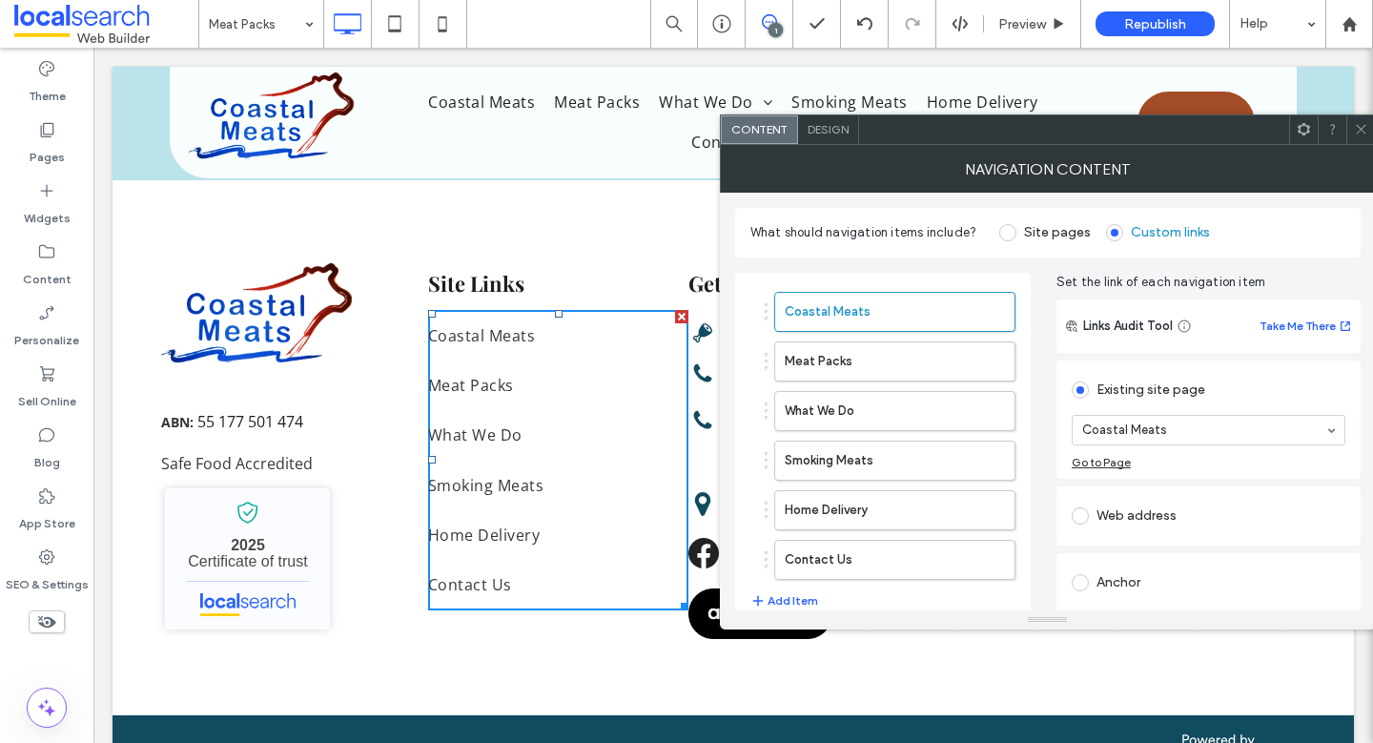
click at [1349, 132] on div at bounding box center [1360, 129] width 29 height 29
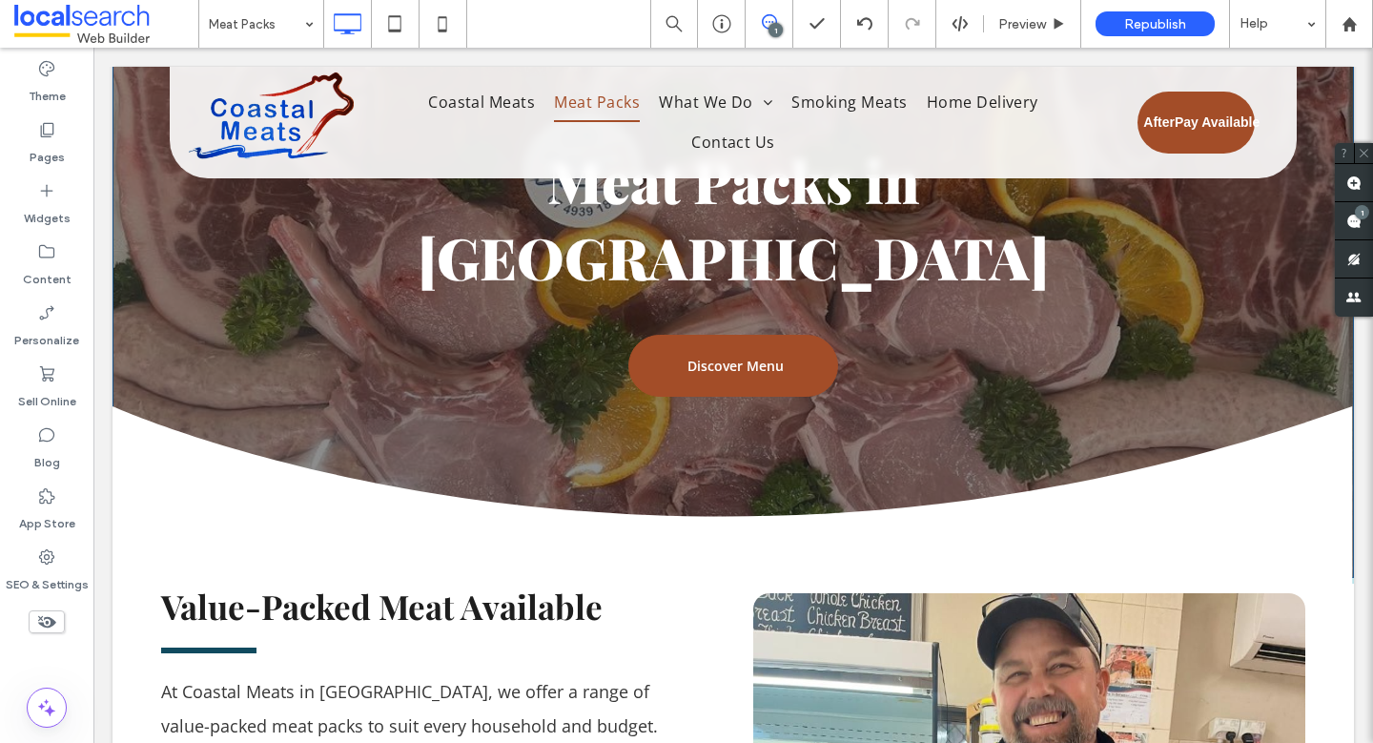
scroll to position [143, 0]
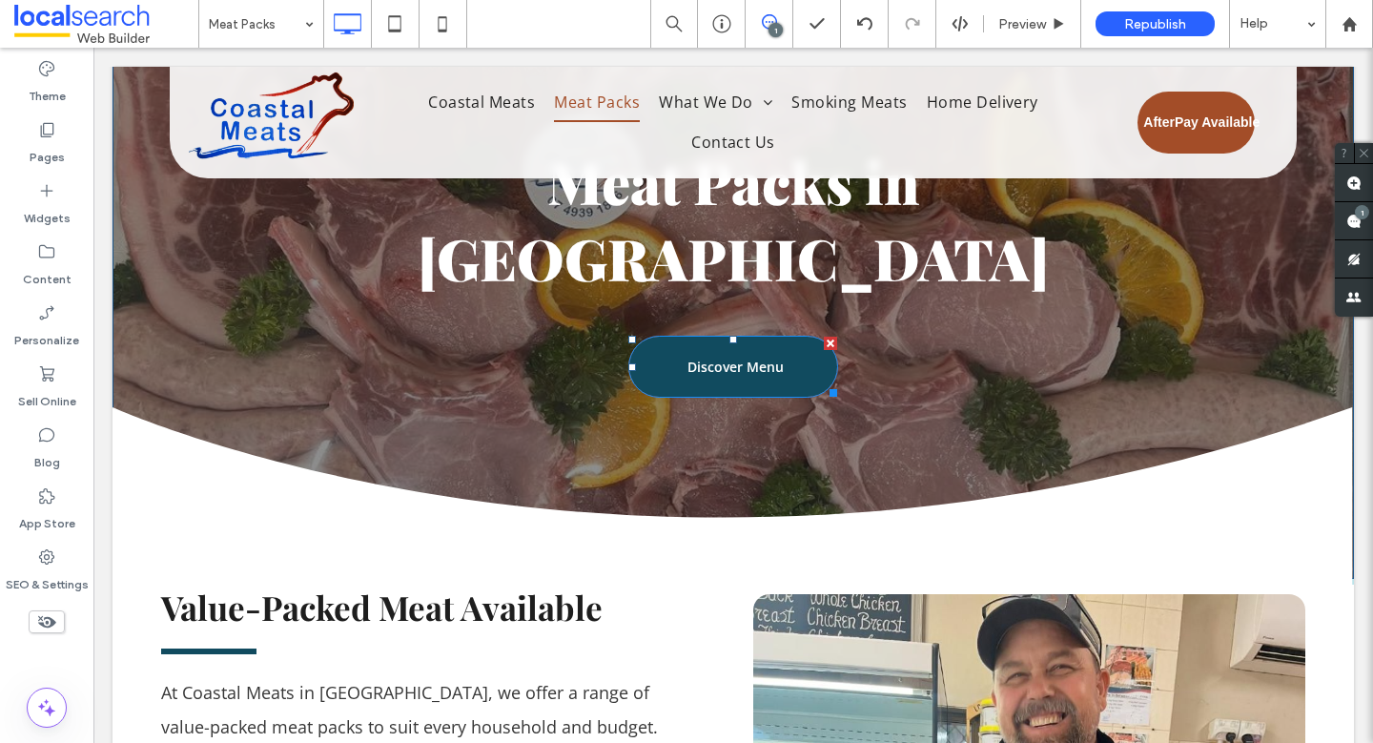
click at [754, 348] on span "Discover Menu" at bounding box center [735, 366] width 134 height 37
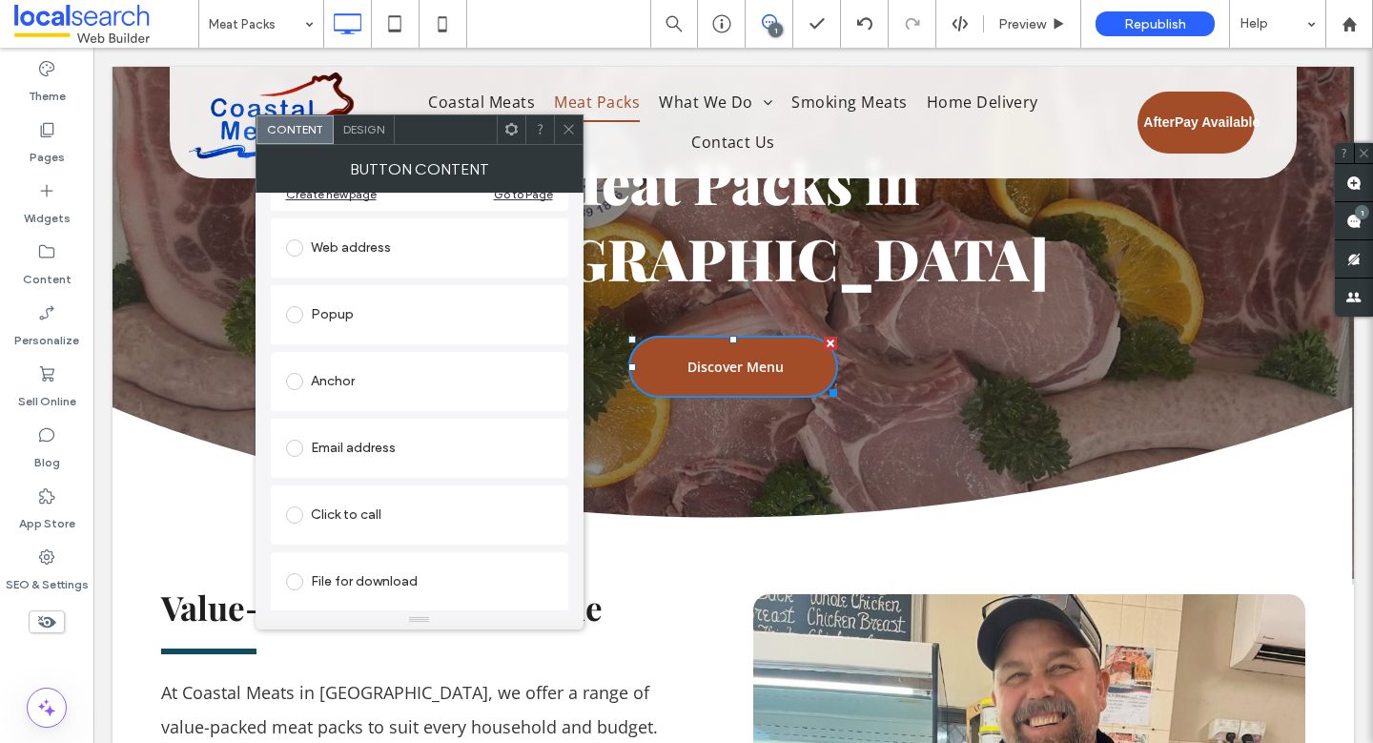
scroll to position [303, 0]
click at [561, 132] on icon at bounding box center [568, 129] width 14 height 14
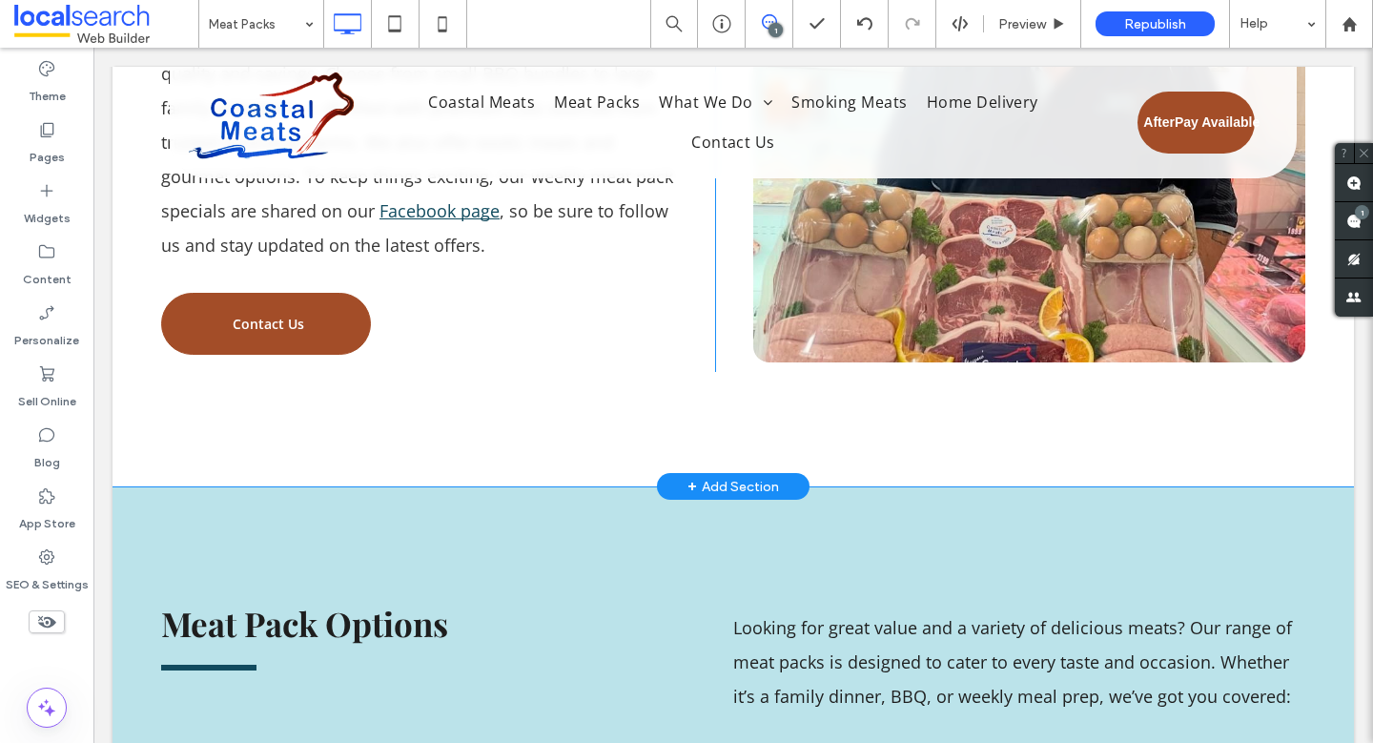
scroll to position [911, 0]
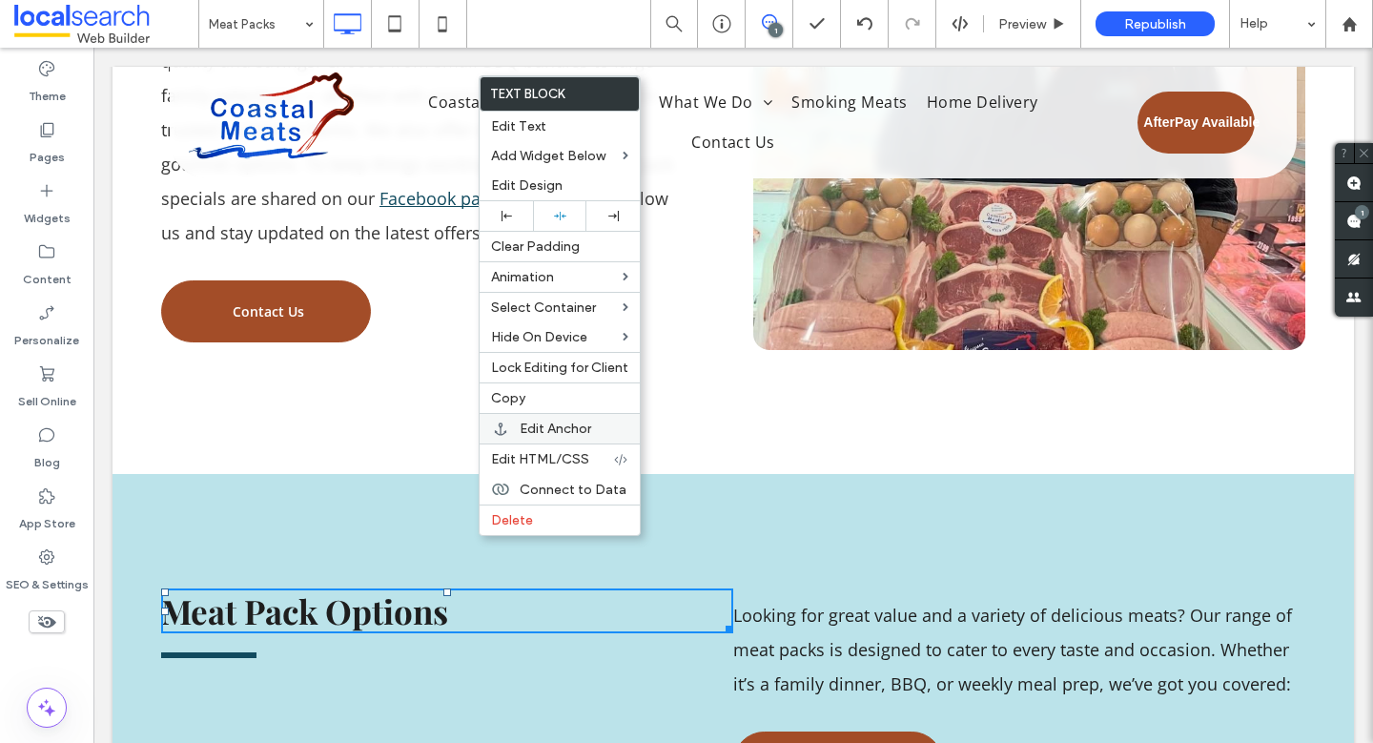
click at [571, 425] on span "Edit Anchor" at bounding box center [554, 428] width 71 height 16
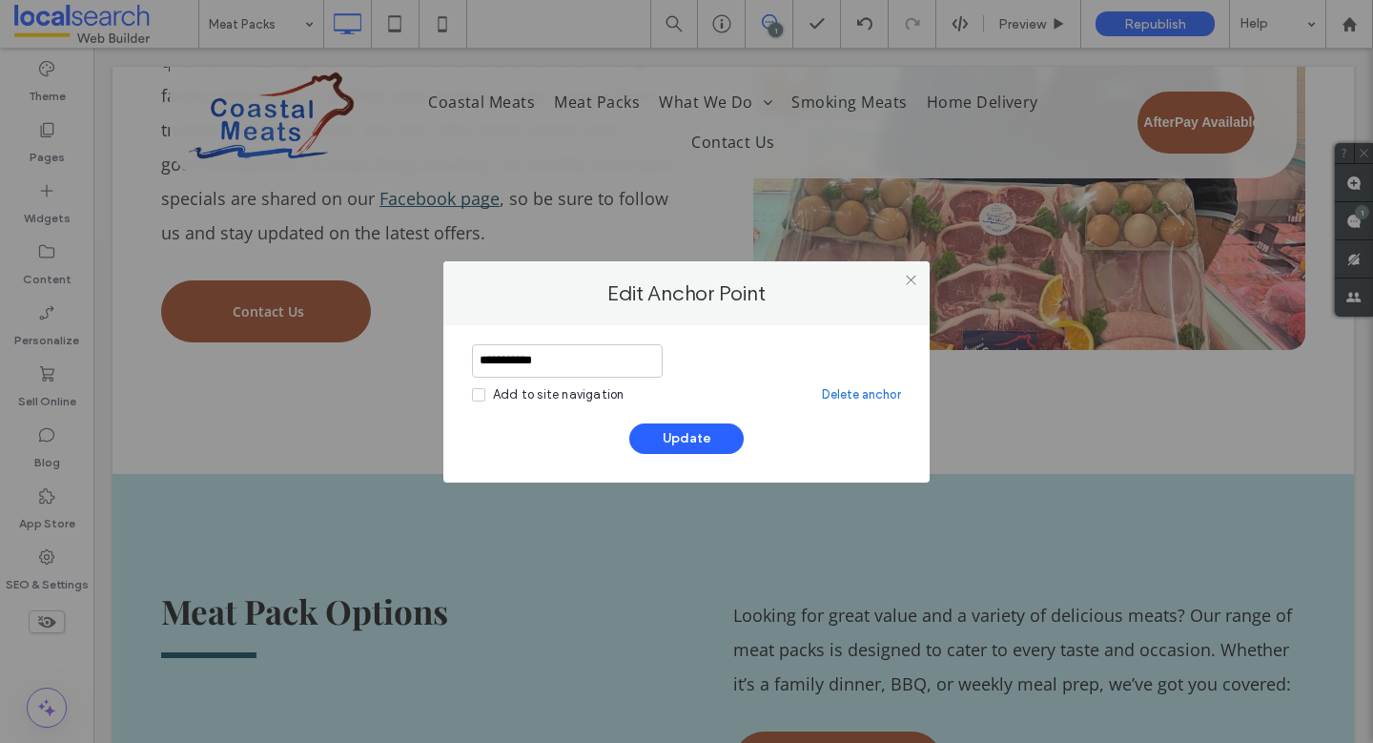
click at [885, 393] on link "Delete anchor" at bounding box center [861, 394] width 79 height 19
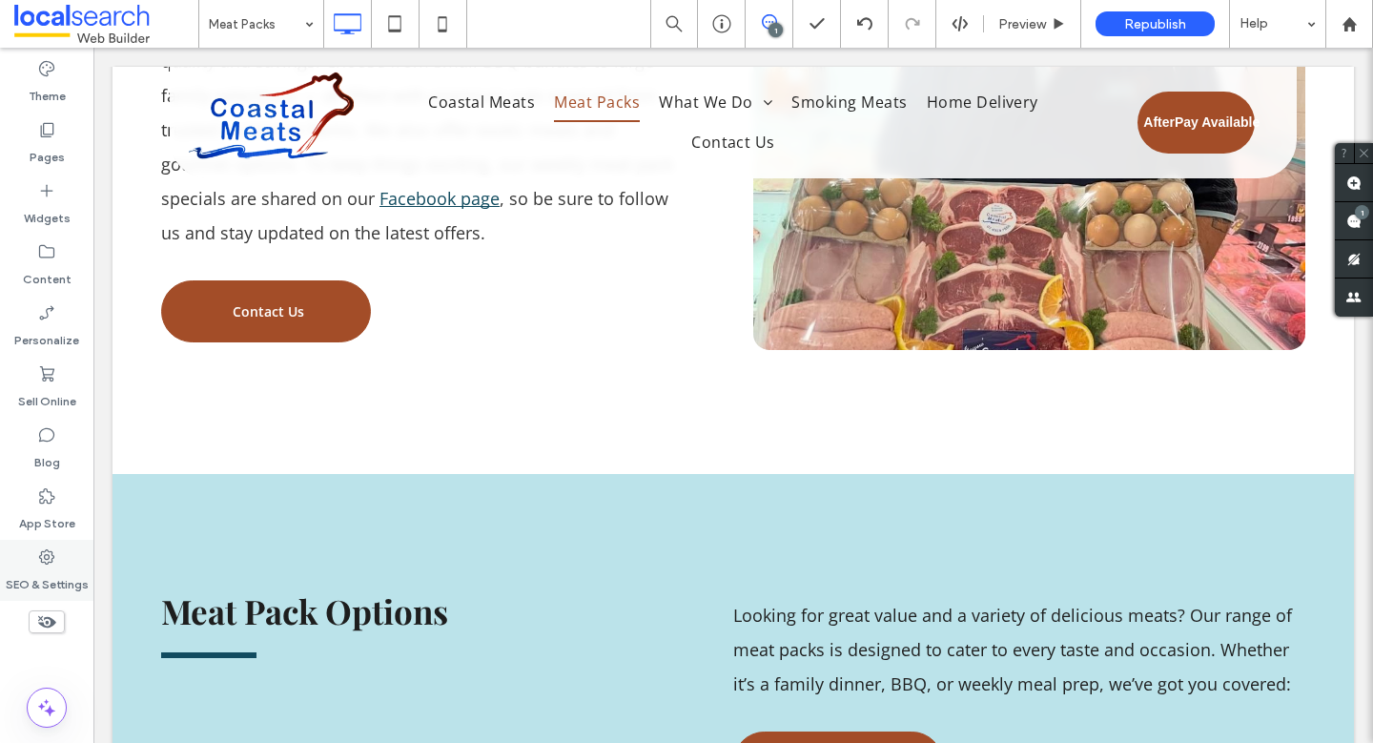
click at [57, 561] on div "SEO & Settings" at bounding box center [46, 569] width 93 height 61
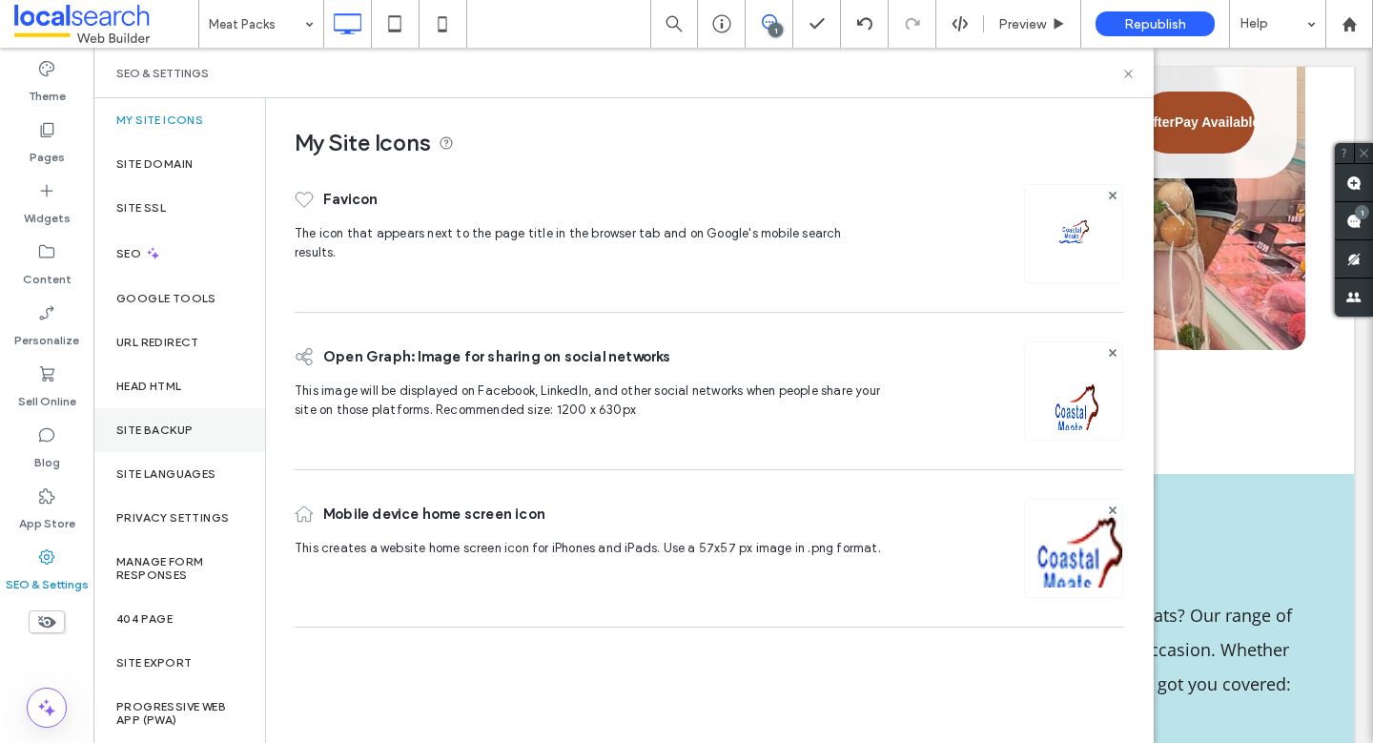
click at [174, 423] on label "Site Backup" at bounding box center [154, 429] width 76 height 13
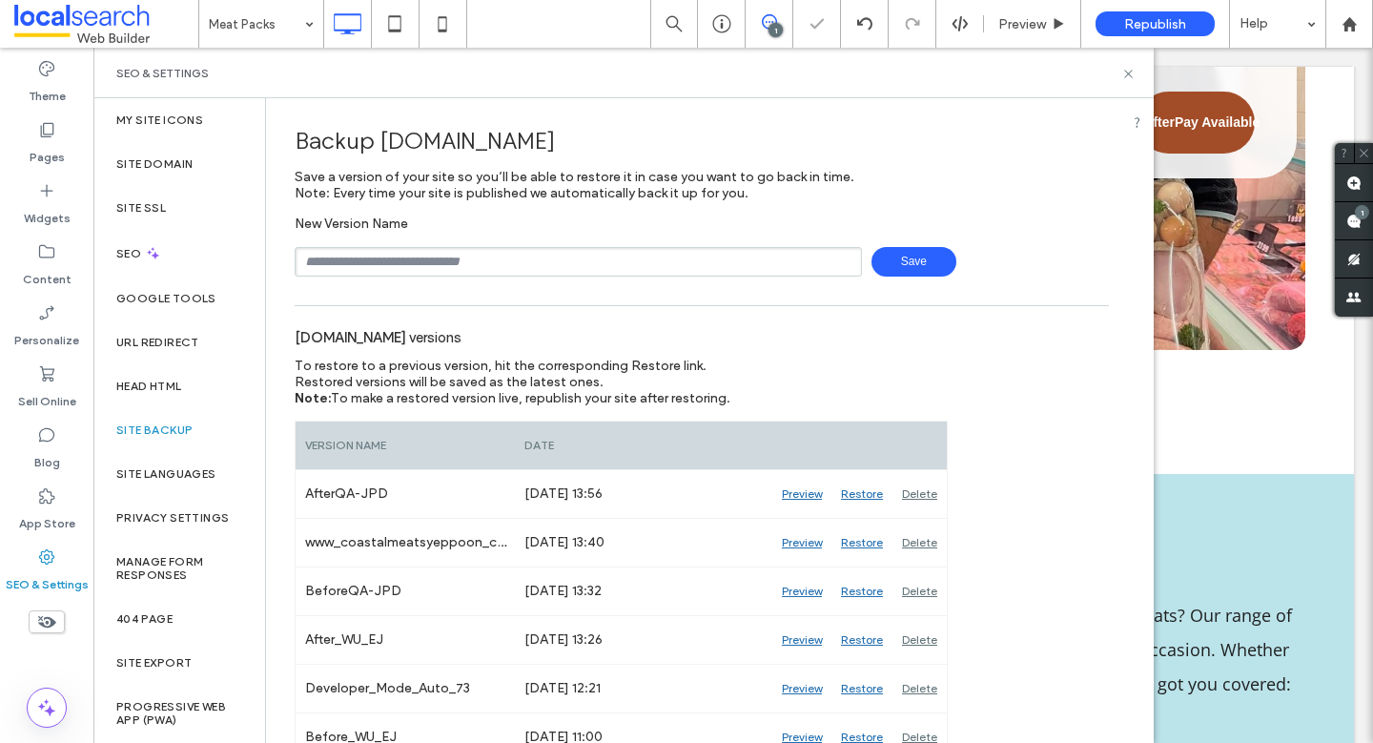
click at [482, 262] on input "text" at bounding box center [578, 262] width 567 height 30
type input "**********"
click at [911, 257] on span "Save" at bounding box center [913, 262] width 85 height 30
click at [1120, 71] on div "SEO & Settings" at bounding box center [623, 73] width 1060 height 51
click at [1127, 71] on icon at bounding box center [1128, 74] width 14 height 14
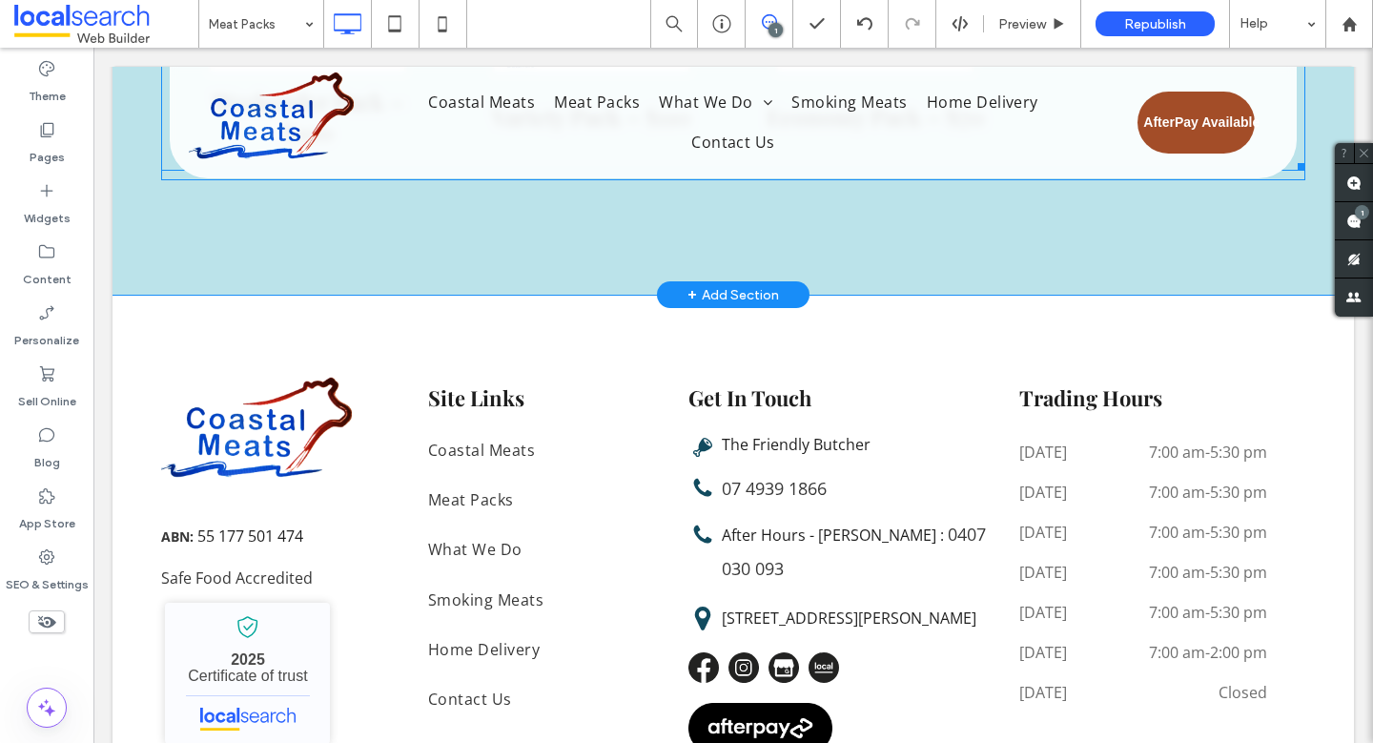
scroll to position [2424, 0]
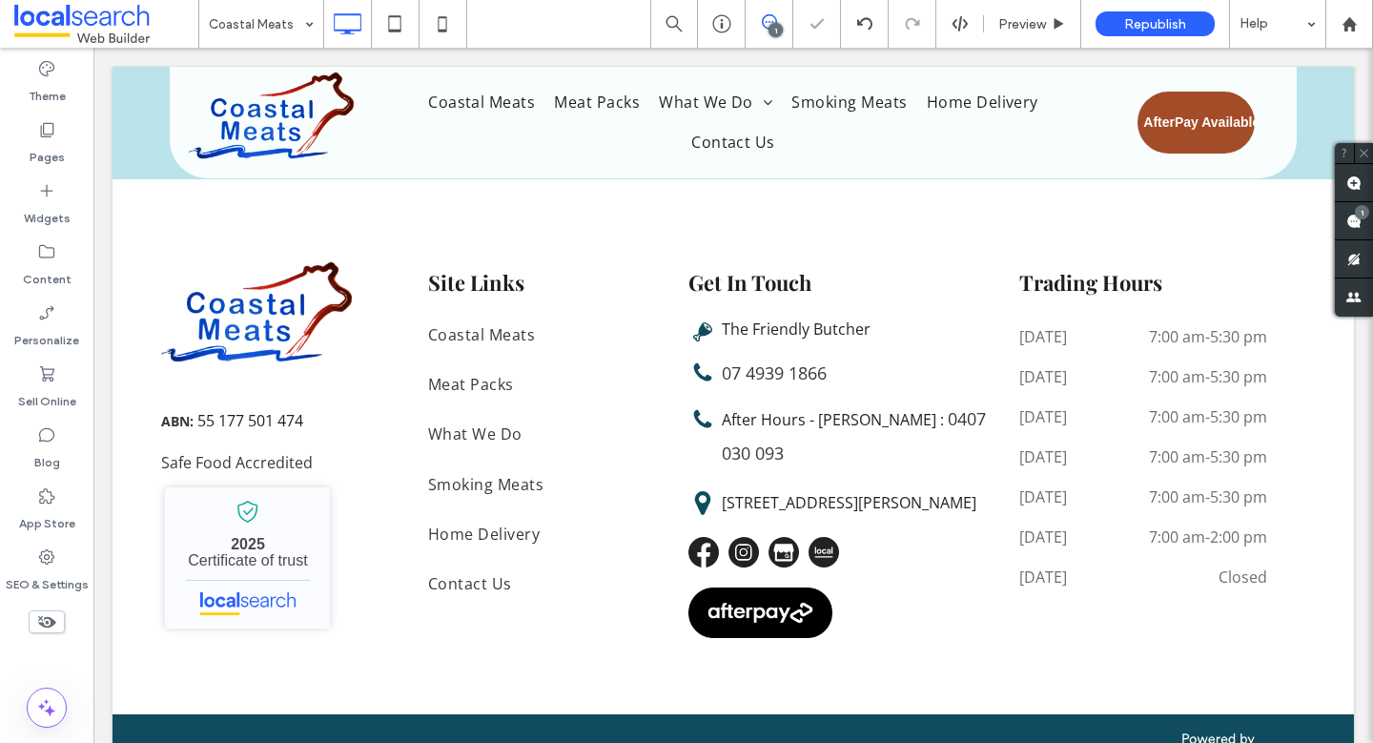
click at [257, 24] on input at bounding box center [256, 24] width 95 height 48
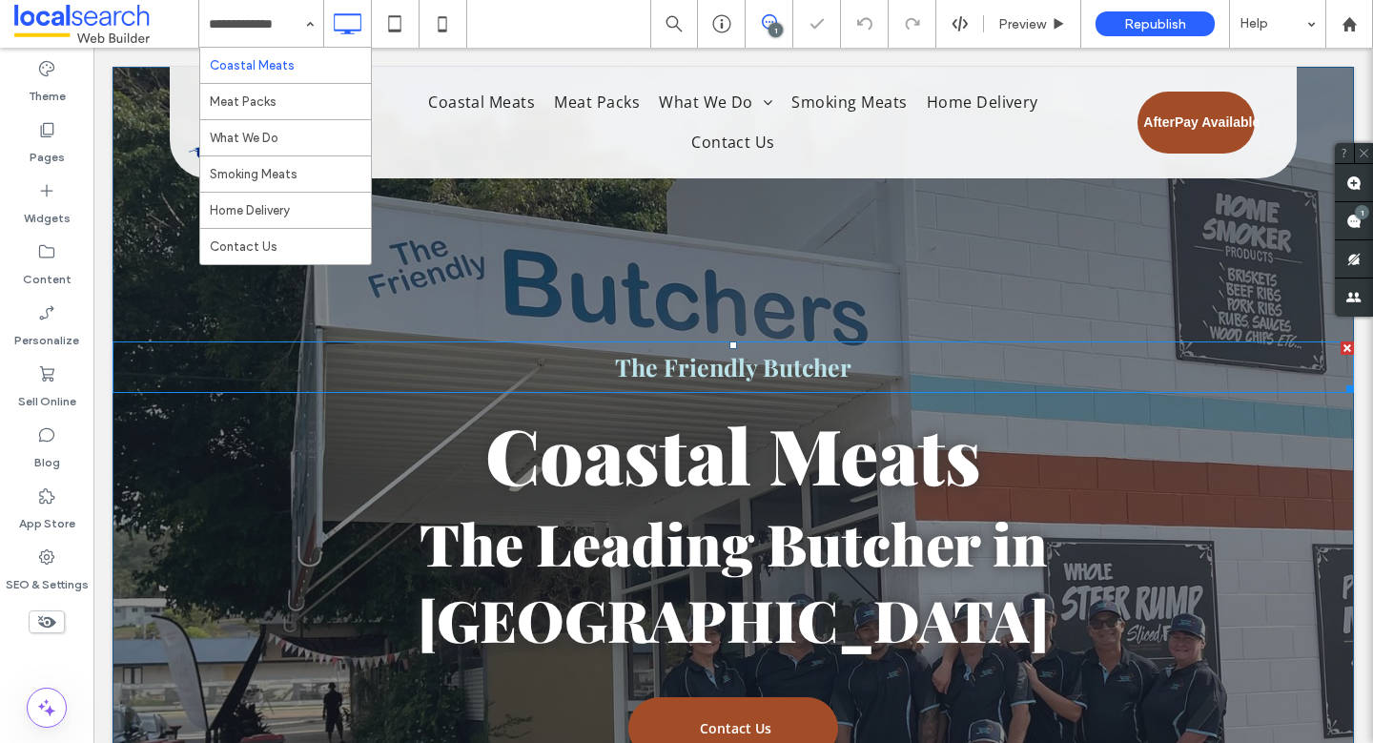
click at [735, 383] on p "The Friendly Butcher" at bounding box center [732, 367] width 1241 height 48
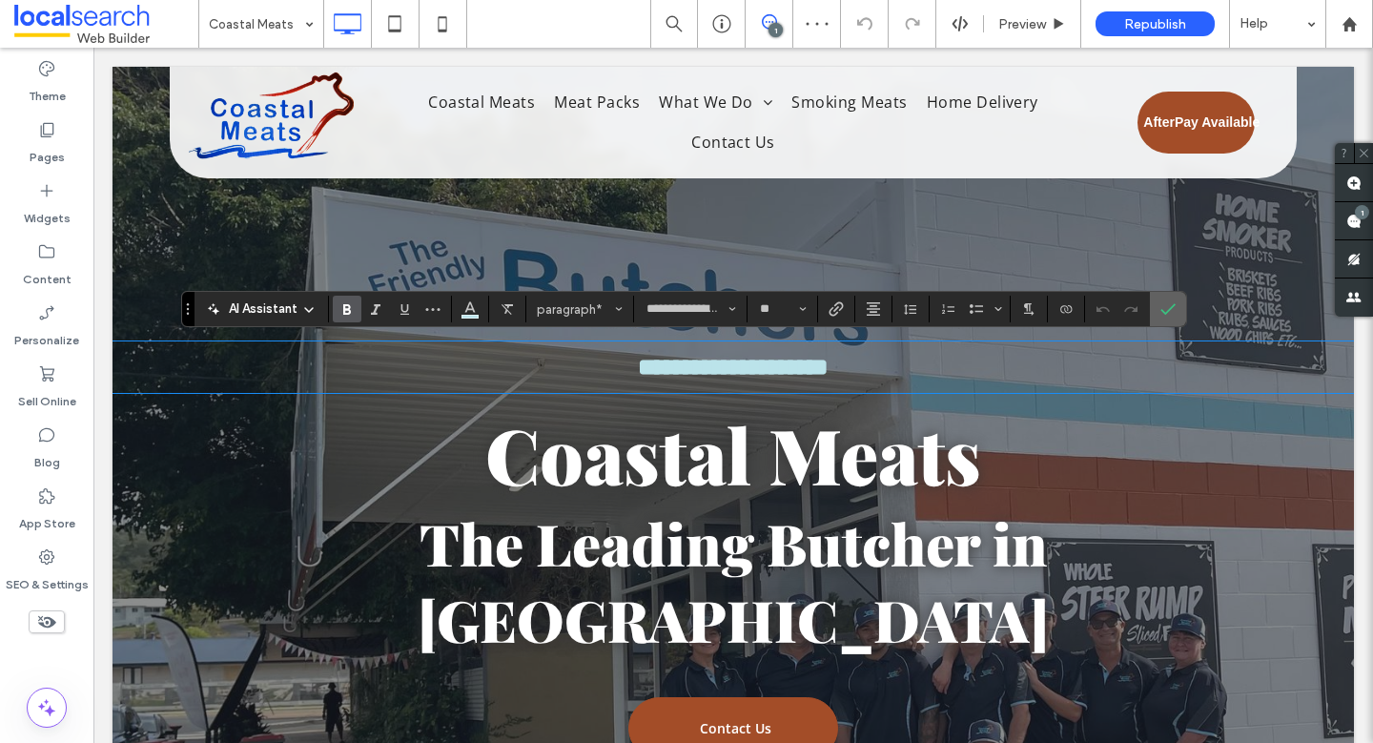
click at [1160, 304] on icon "Confirm" at bounding box center [1167, 308] width 15 height 15
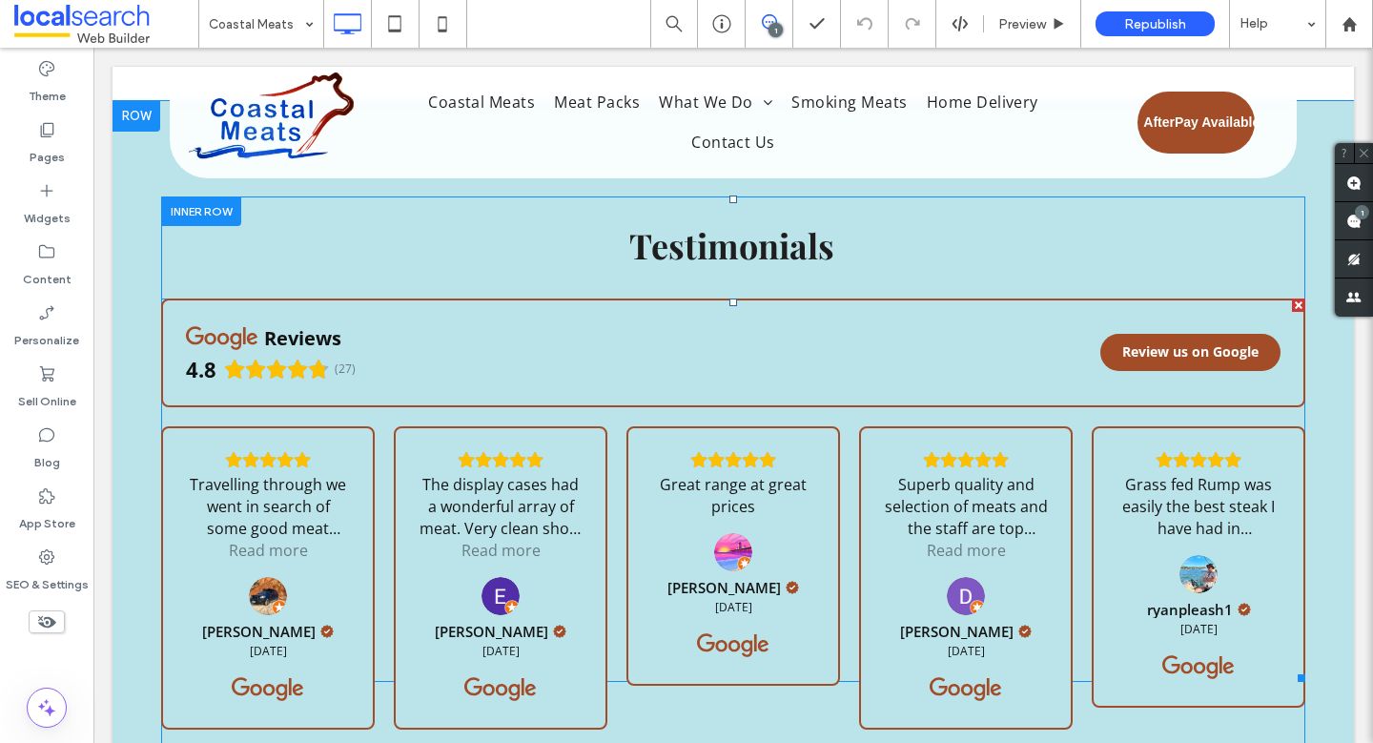
scroll to position [7898, 0]
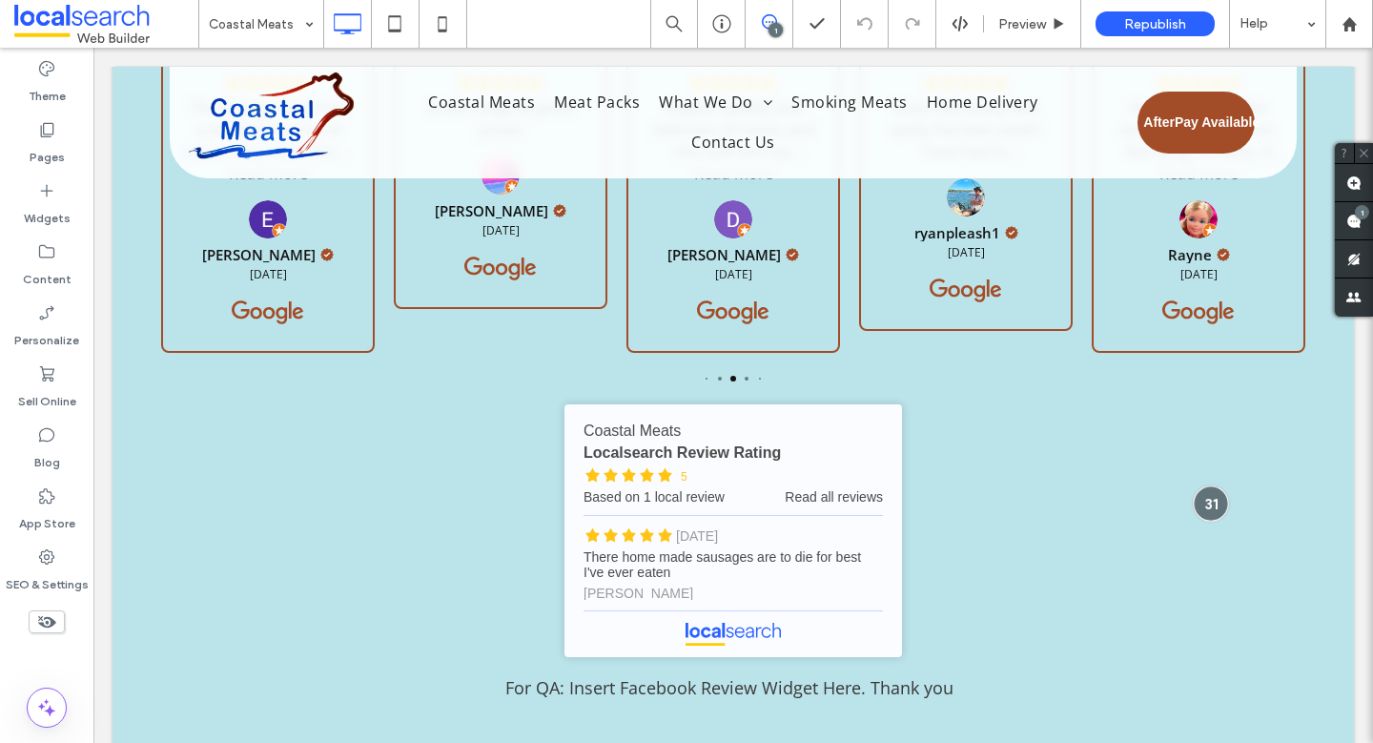
click at [1203, 485] on div at bounding box center [1209, 502] width 35 height 35
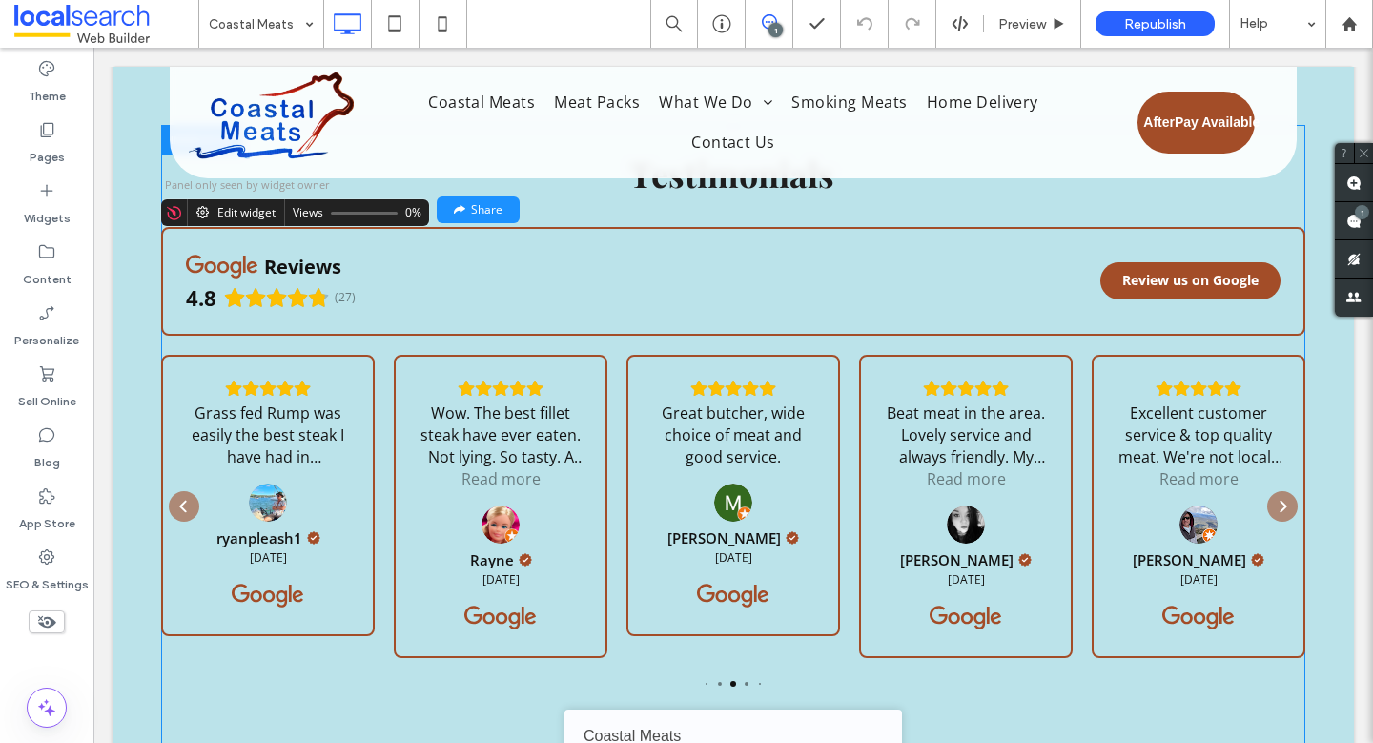
scroll to position [7592, 0]
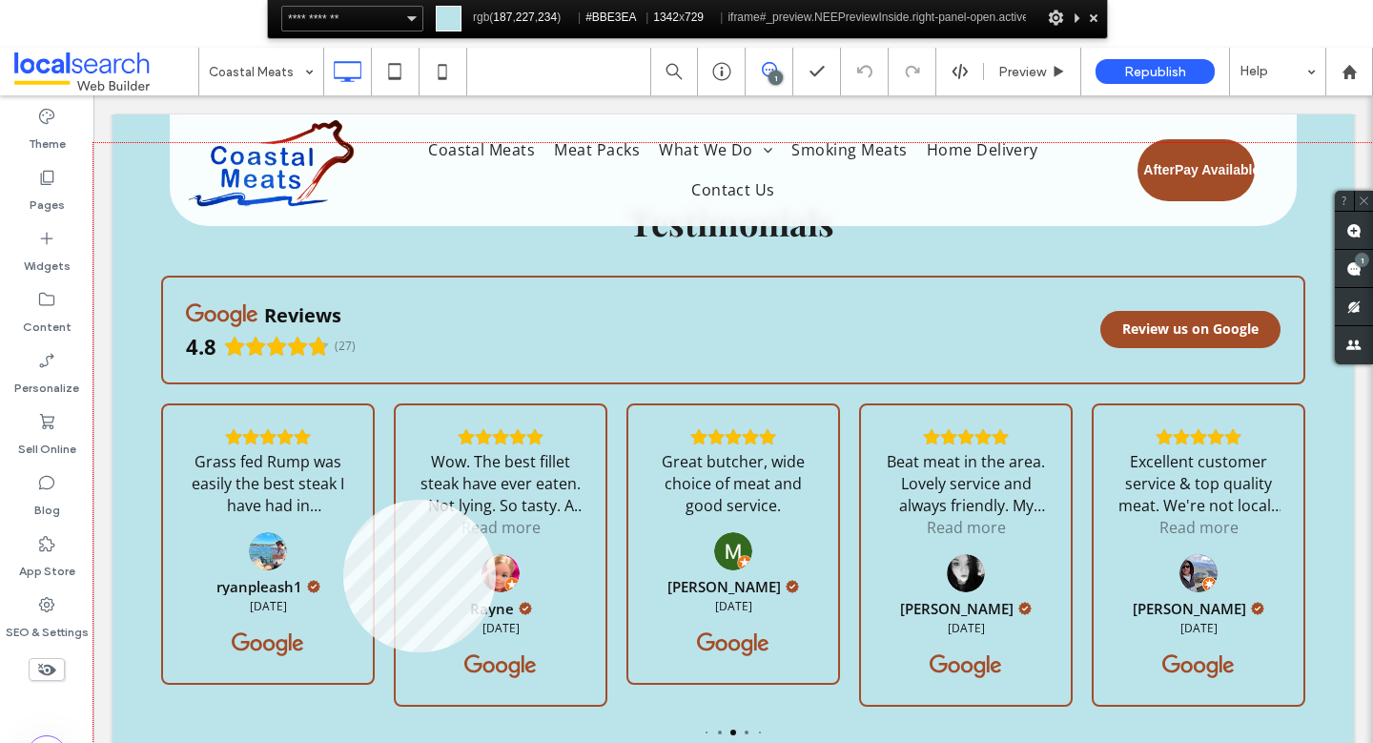
click at [343, 652] on div at bounding box center [732, 490] width 1279 height 695
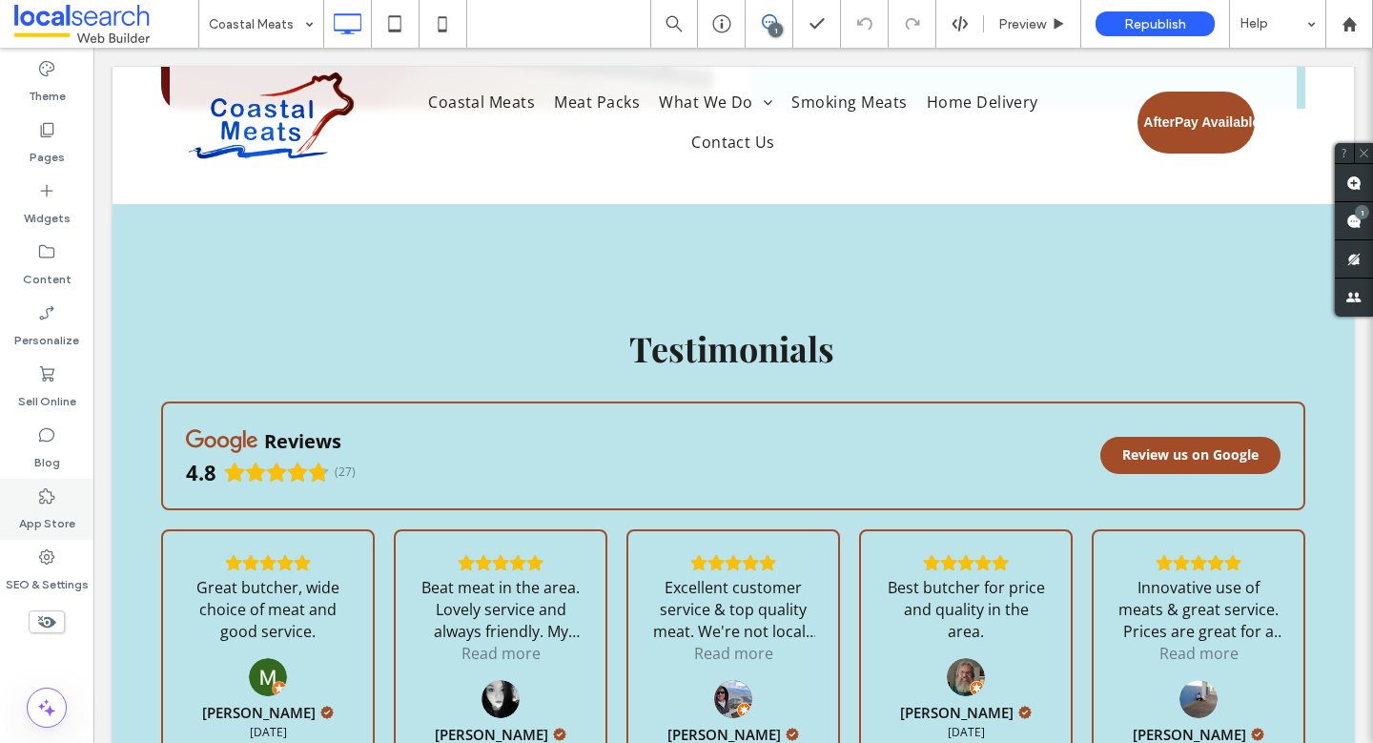
scroll to position [7415, 0]
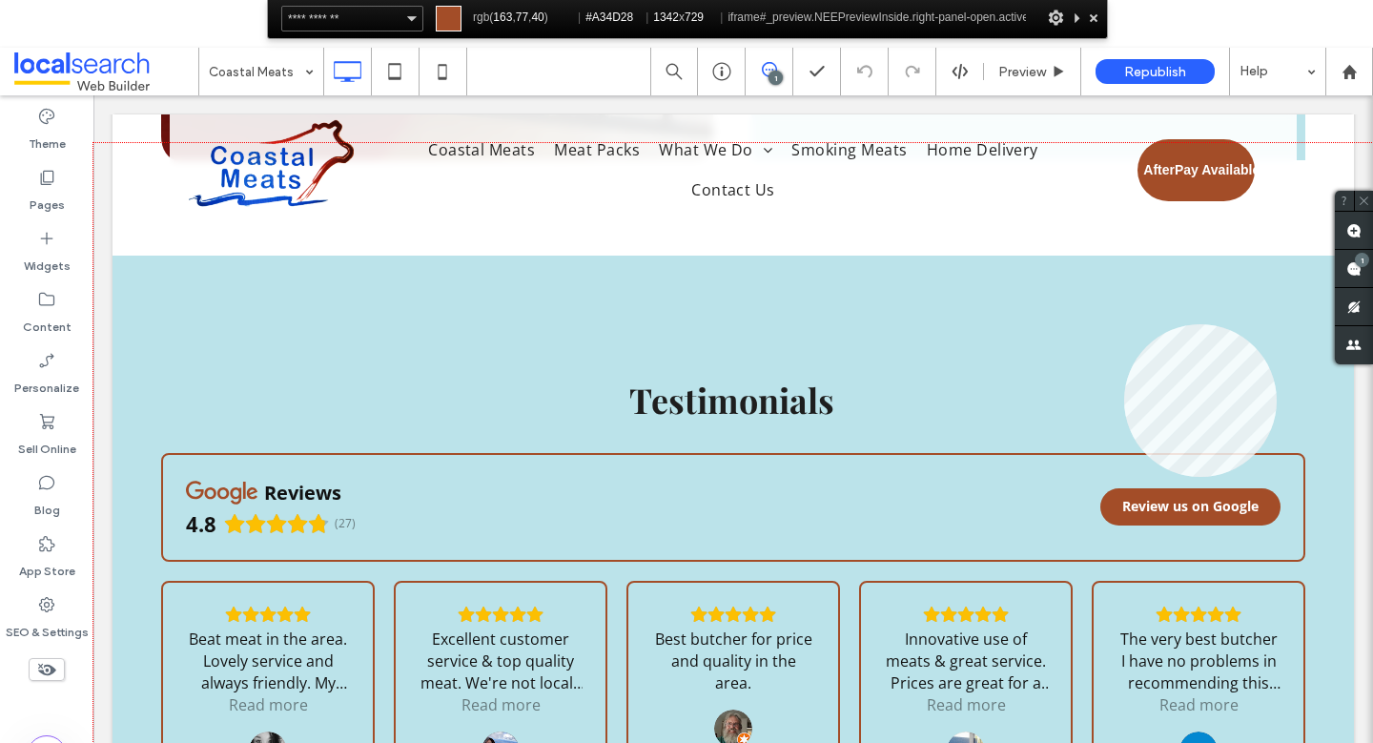
click at [1124, 324] on div at bounding box center [732, 490] width 1279 height 695
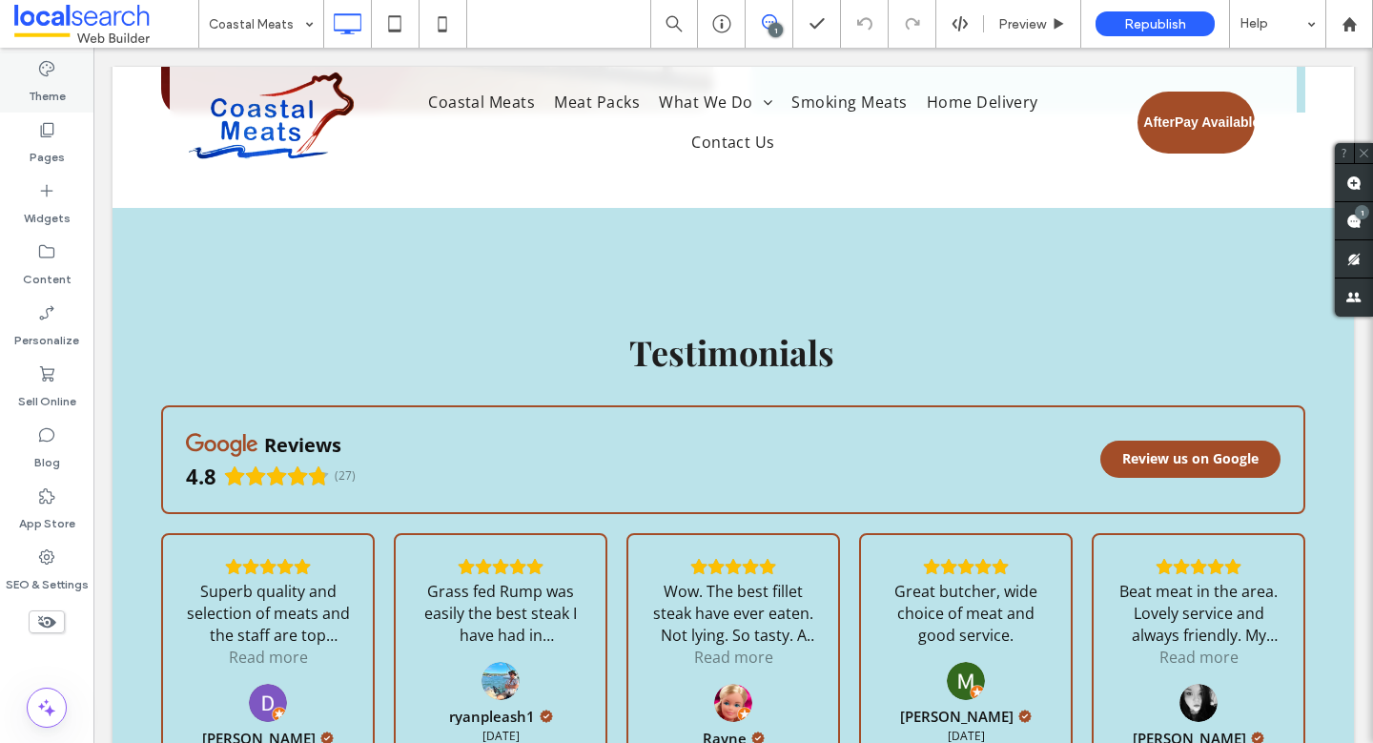
click at [48, 93] on label "Theme" at bounding box center [47, 91] width 37 height 27
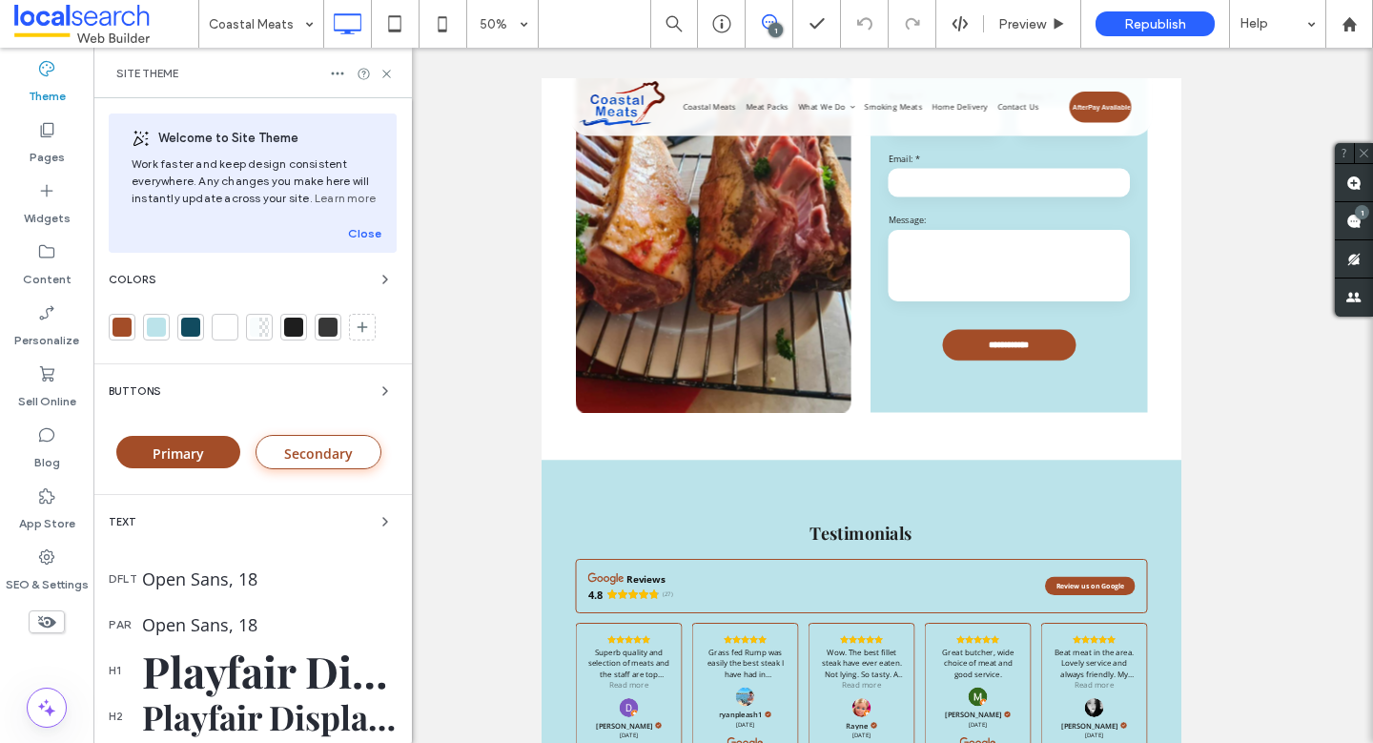
scroll to position [6623, 0]
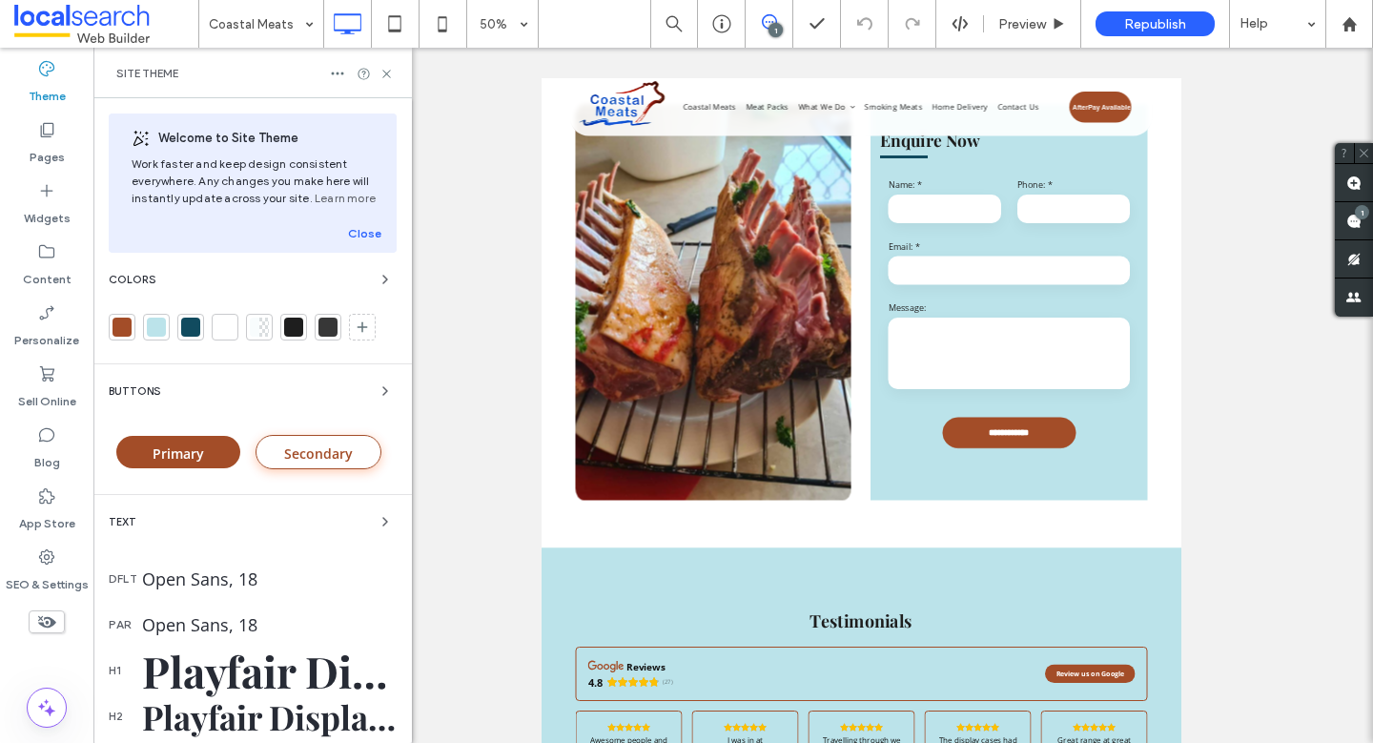
click at [193, 329] on div at bounding box center [190, 326] width 19 height 19
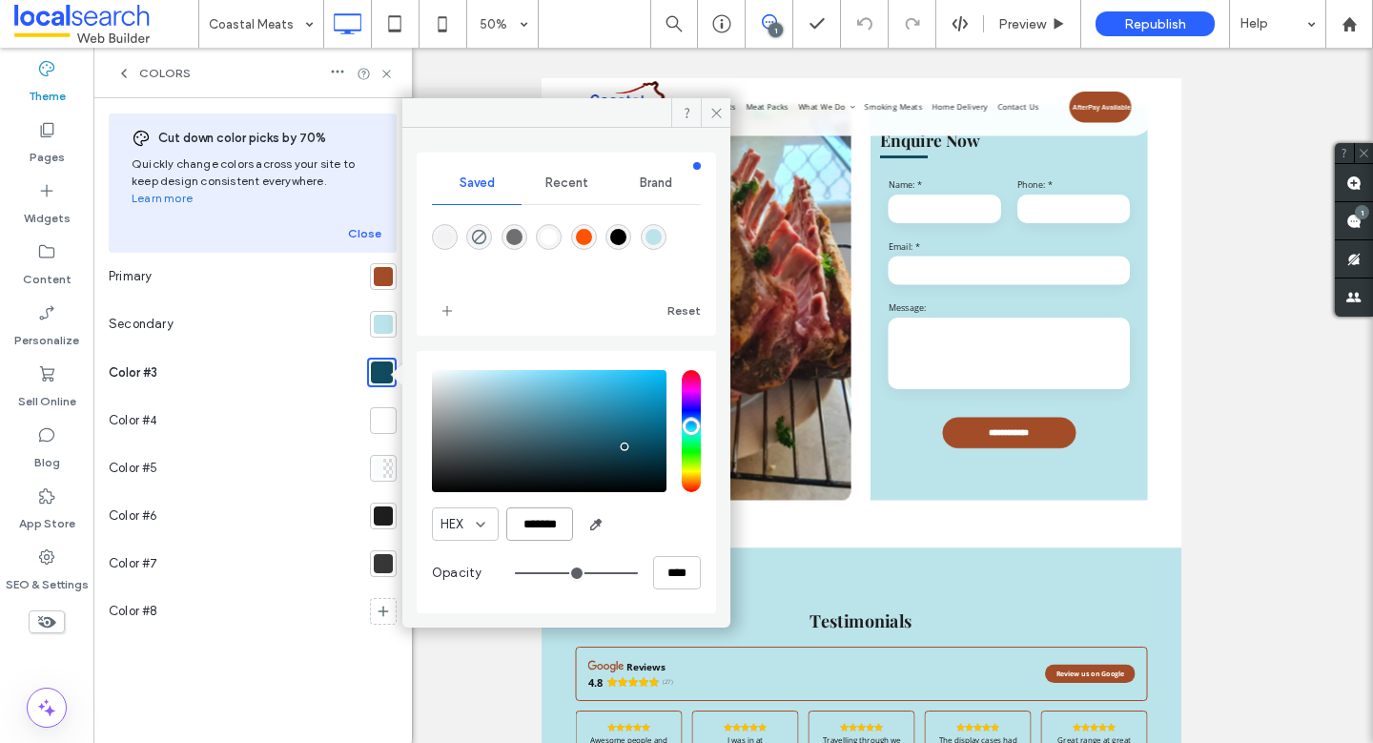
click at [540, 521] on input "*******" at bounding box center [539, 523] width 67 height 33
click at [377, 267] on div at bounding box center [383, 276] width 19 height 19
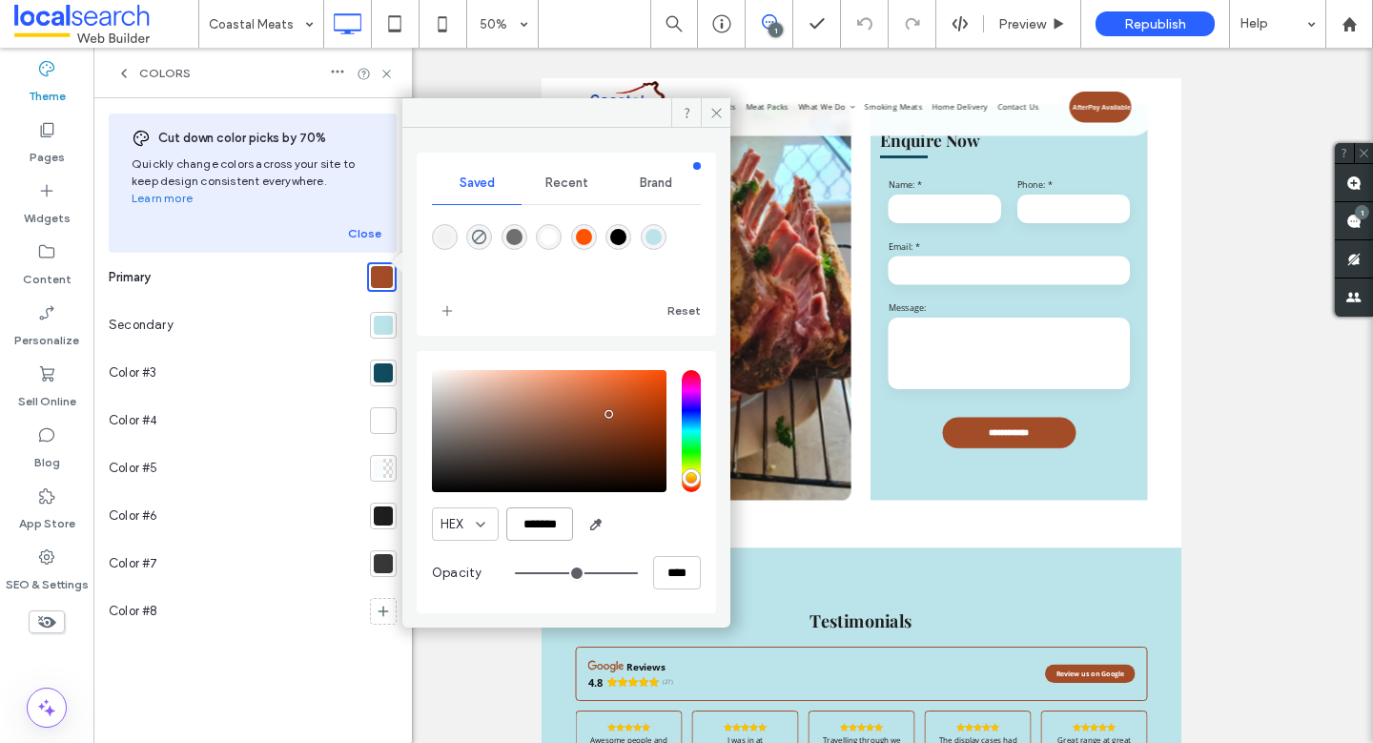
click at [547, 524] on input "*******" at bounding box center [539, 523] width 67 height 33
click at [379, 363] on div at bounding box center [383, 372] width 19 height 19
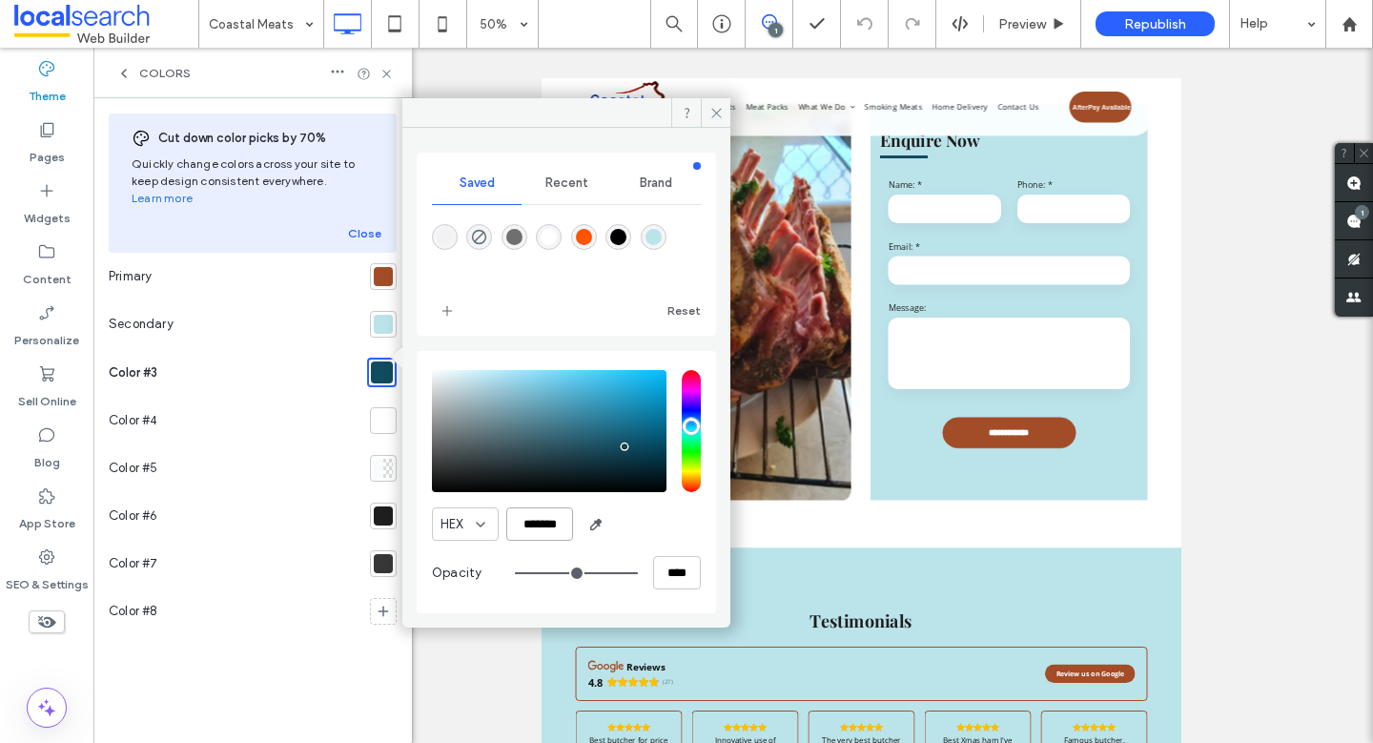
click at [545, 531] on input "*******" at bounding box center [539, 523] width 67 height 33
click at [707, 112] on span at bounding box center [716, 112] width 30 height 29
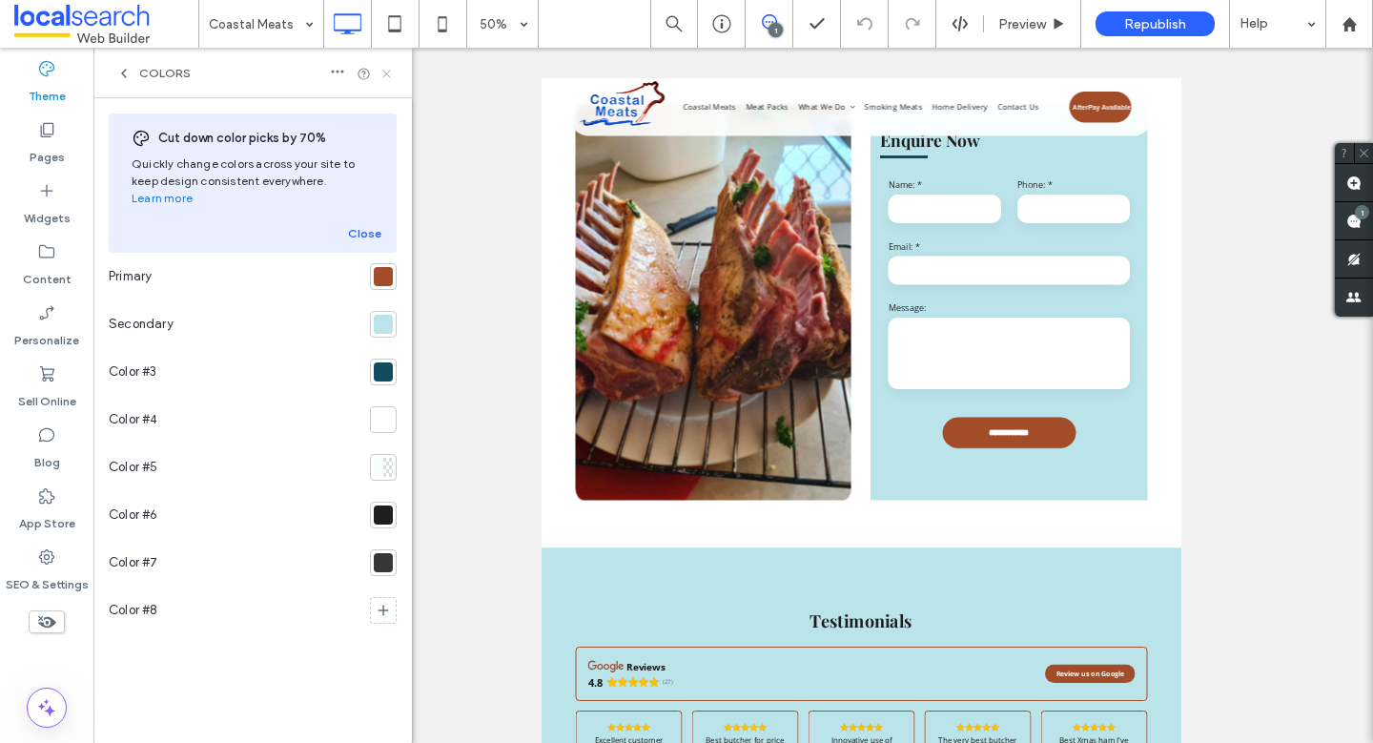
drag, startPoint x: 386, startPoint y: 71, endPoint x: 474, endPoint y: 257, distance: 205.5
click at [386, 71] on use at bounding box center [386, 74] width 8 height 8
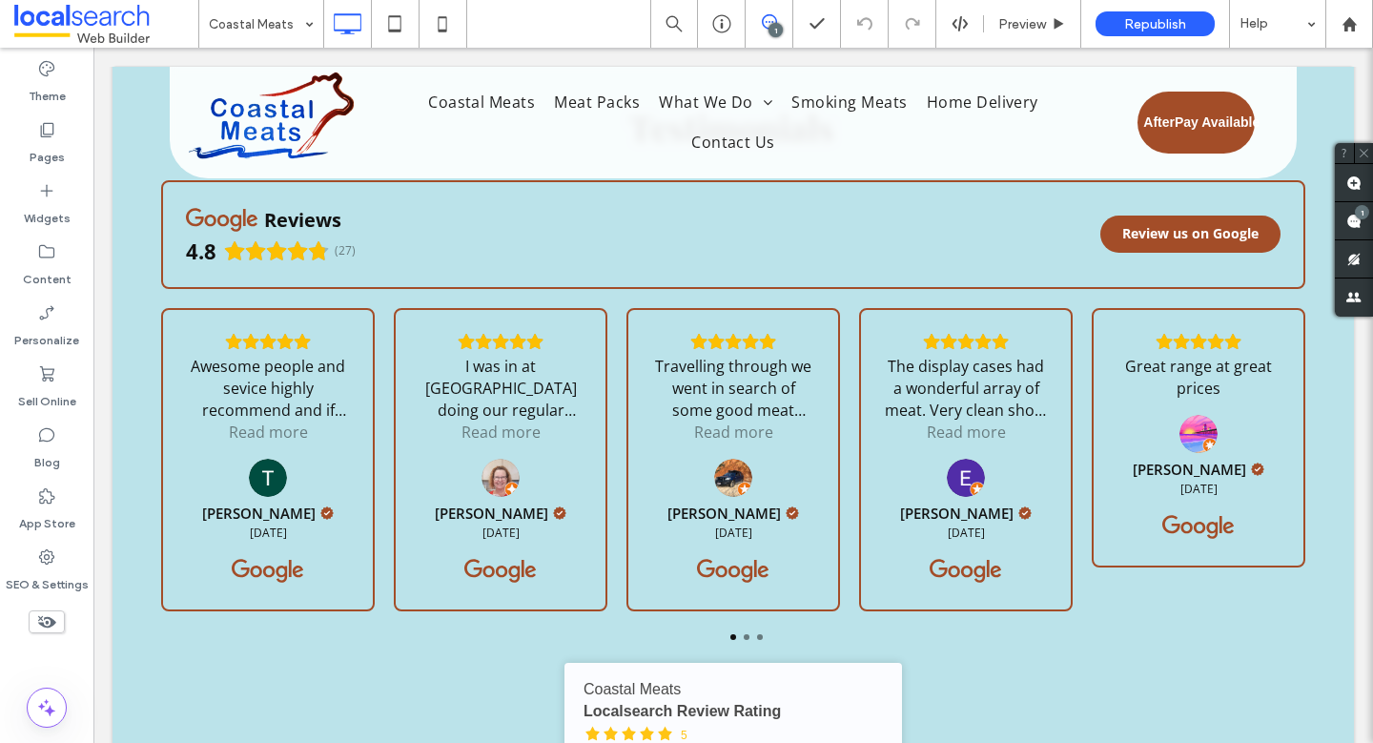
scroll to position [7362, 0]
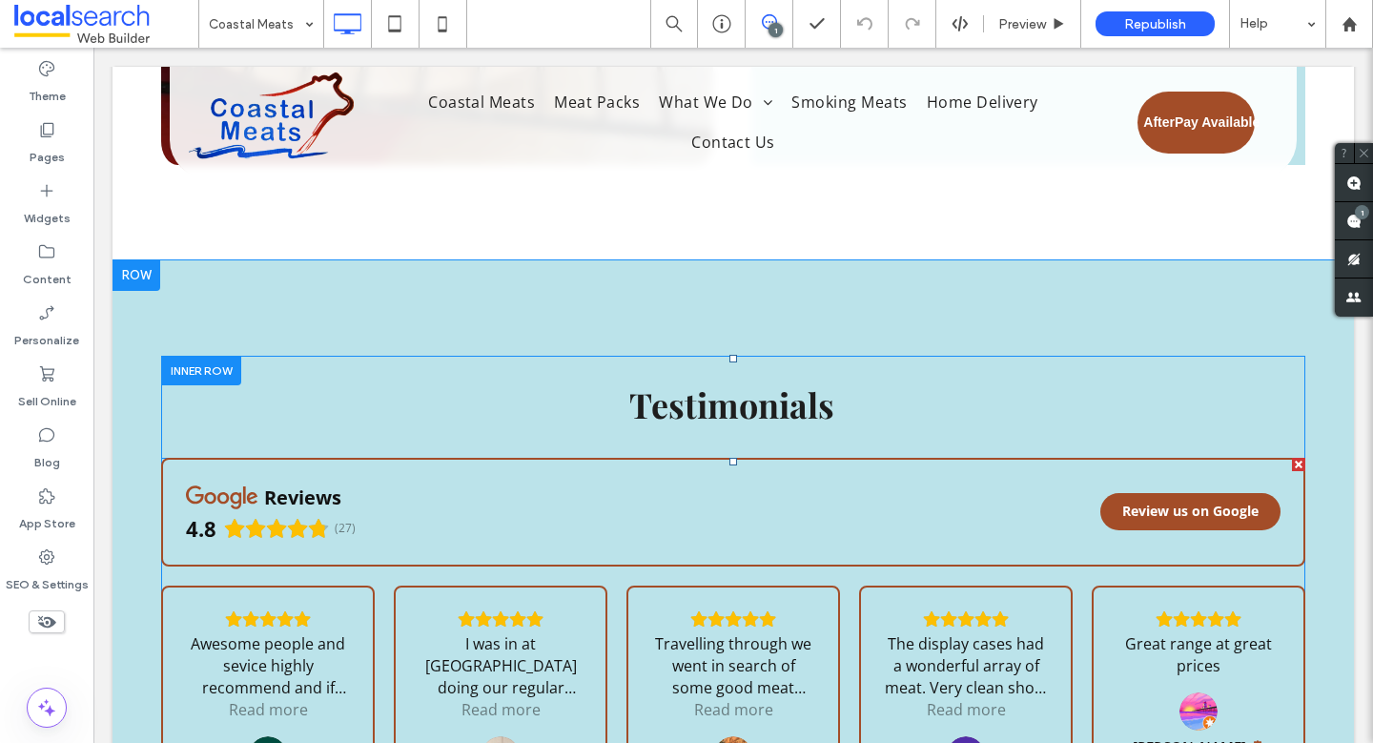
click at [489, 535] on span at bounding box center [733, 649] width 1144 height 383
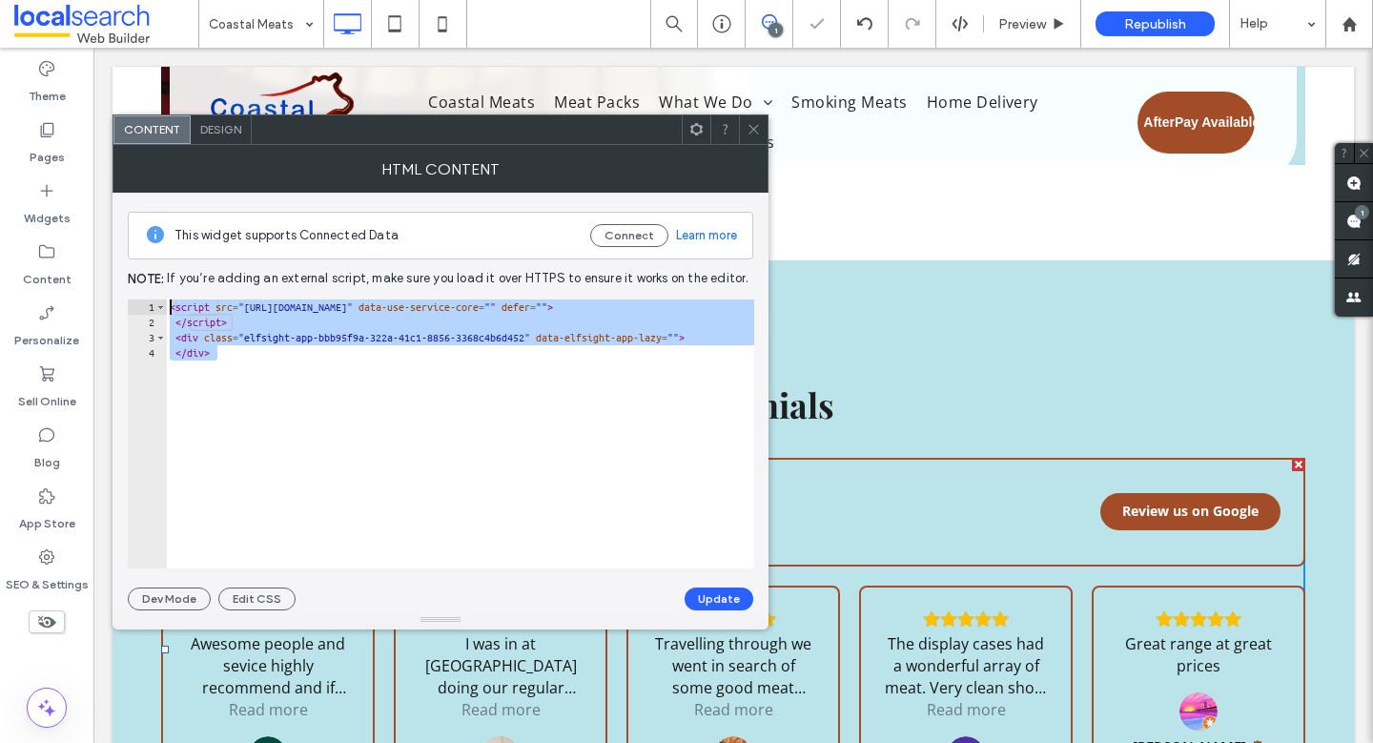
drag, startPoint x: 226, startPoint y: 342, endPoint x: 204, endPoint y: 315, distance: 34.5
click at [157, 299] on div "****** 1 2 3 4 < script src = "https://static.elfsight.com/platform/platform.js…" at bounding box center [441, 433] width 626 height 269
paste textarea "Cursor at row 1"
type textarea "**********"
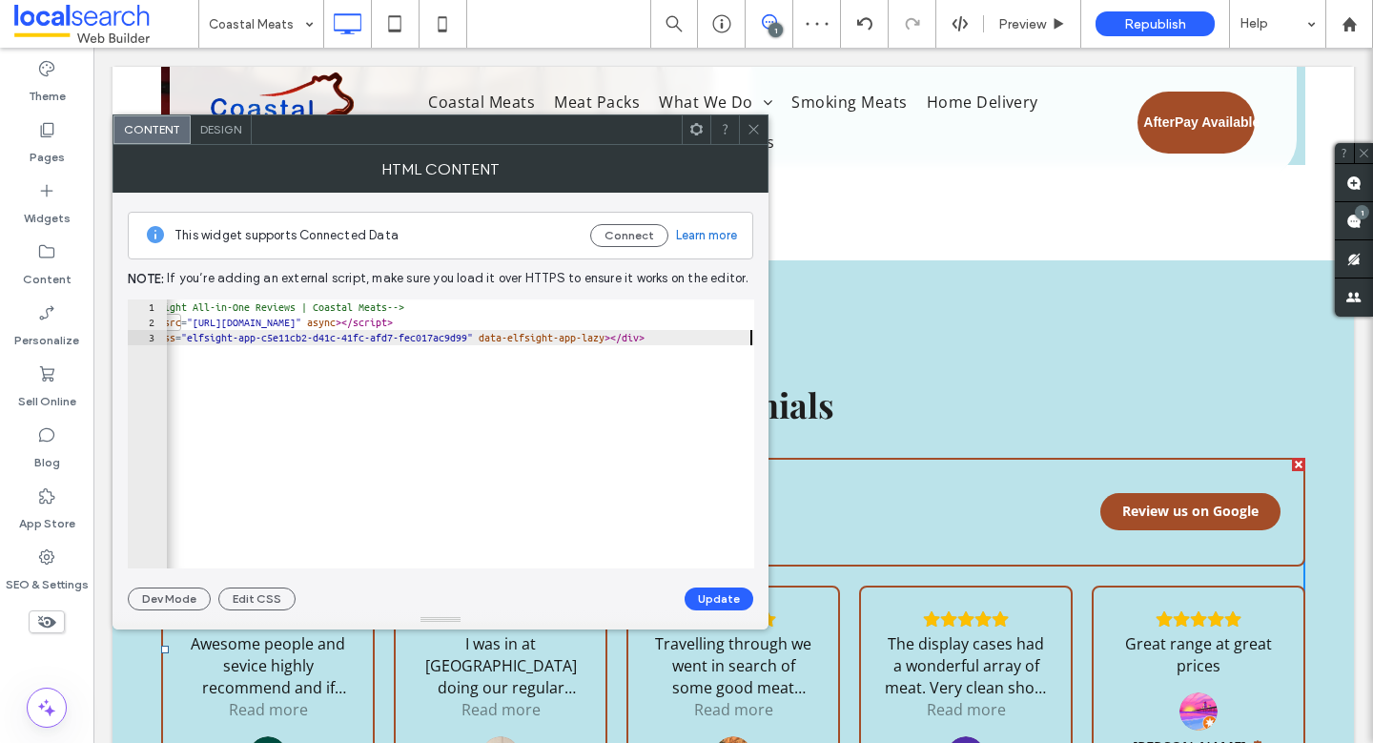
scroll to position [0, 51]
click at [710, 596] on button "Update" at bounding box center [718, 598] width 69 height 23
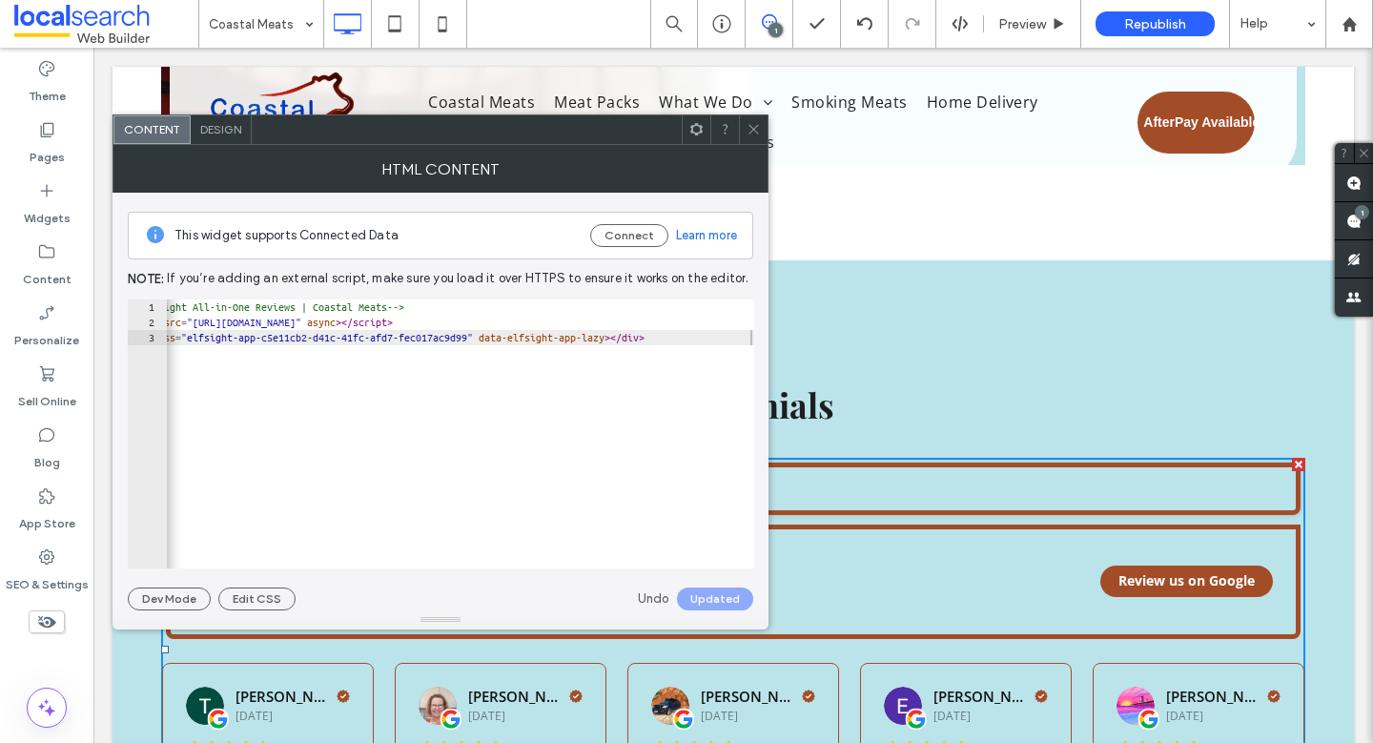
click at [746, 126] on icon at bounding box center [753, 129] width 14 height 14
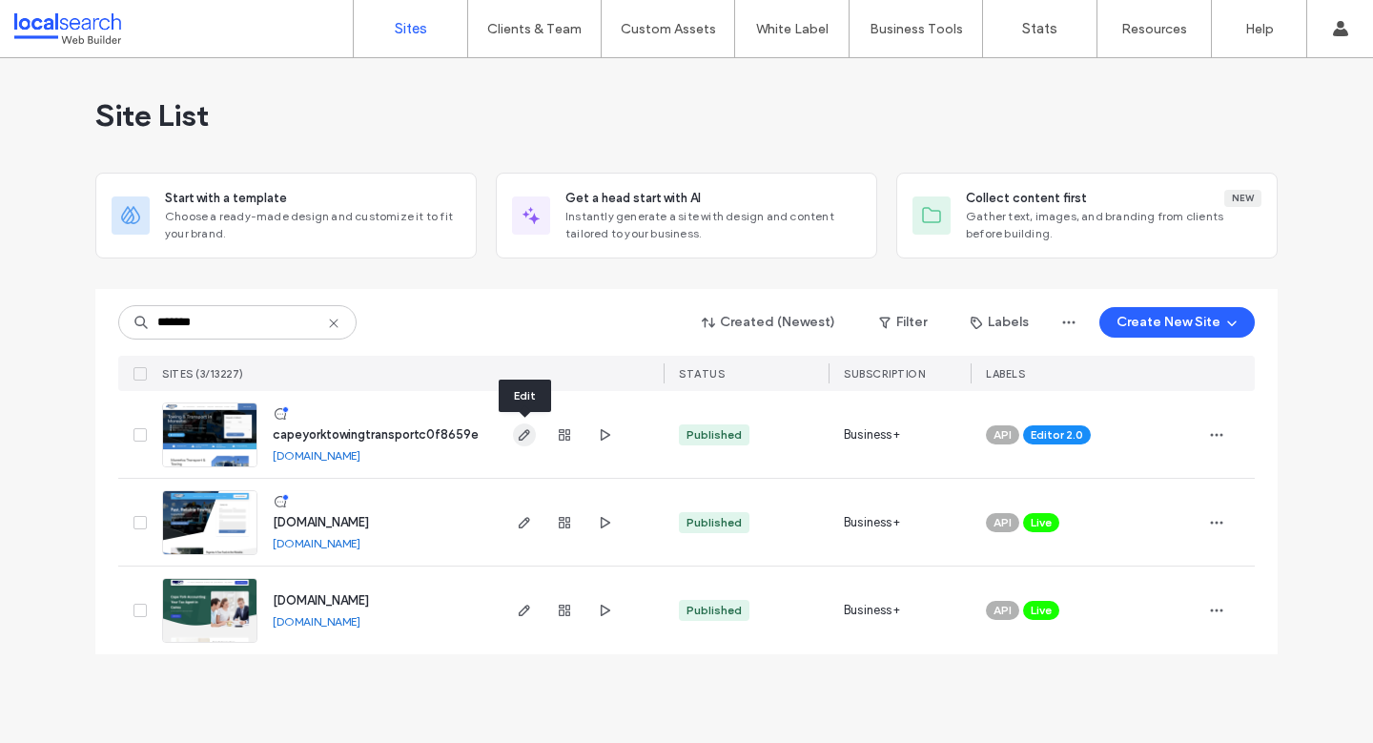
type input "*******"
click at [530, 436] on icon "button" at bounding box center [524, 434] width 15 height 15
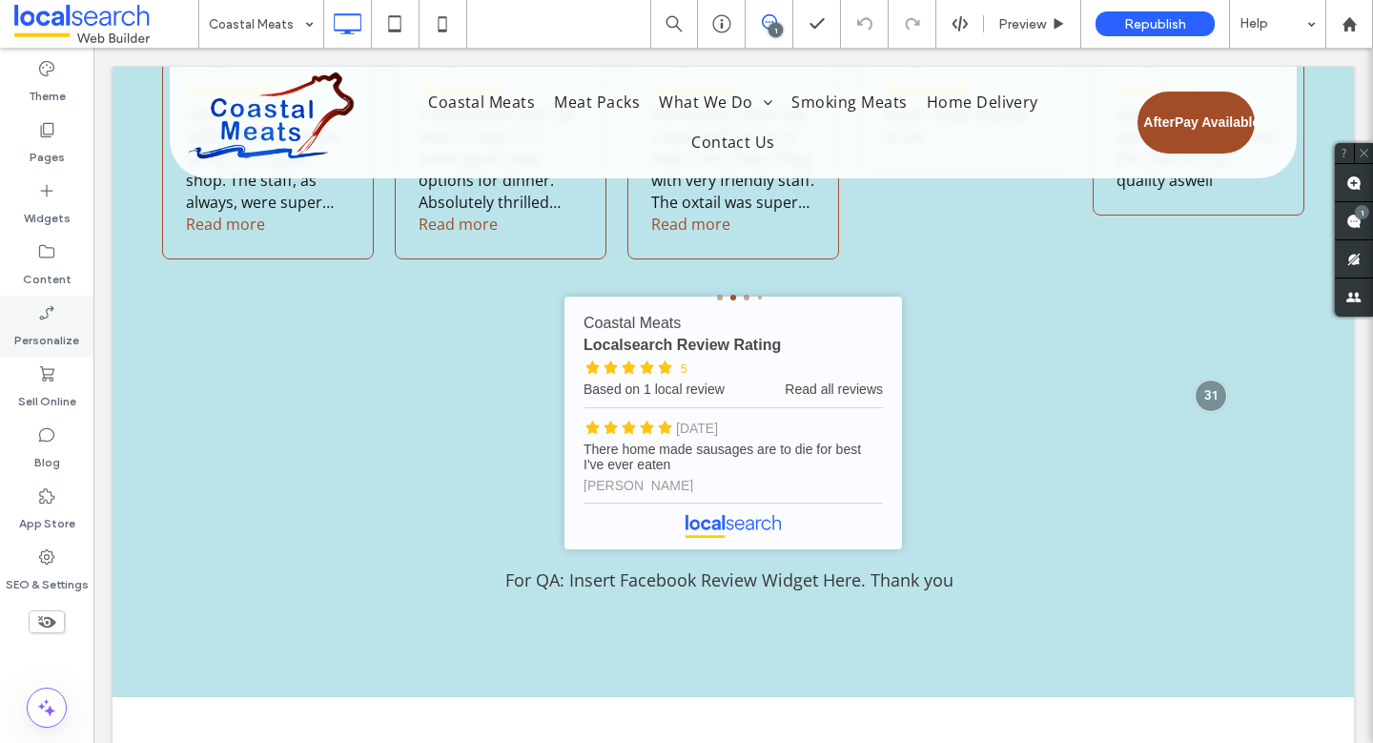
scroll to position [8006, 0]
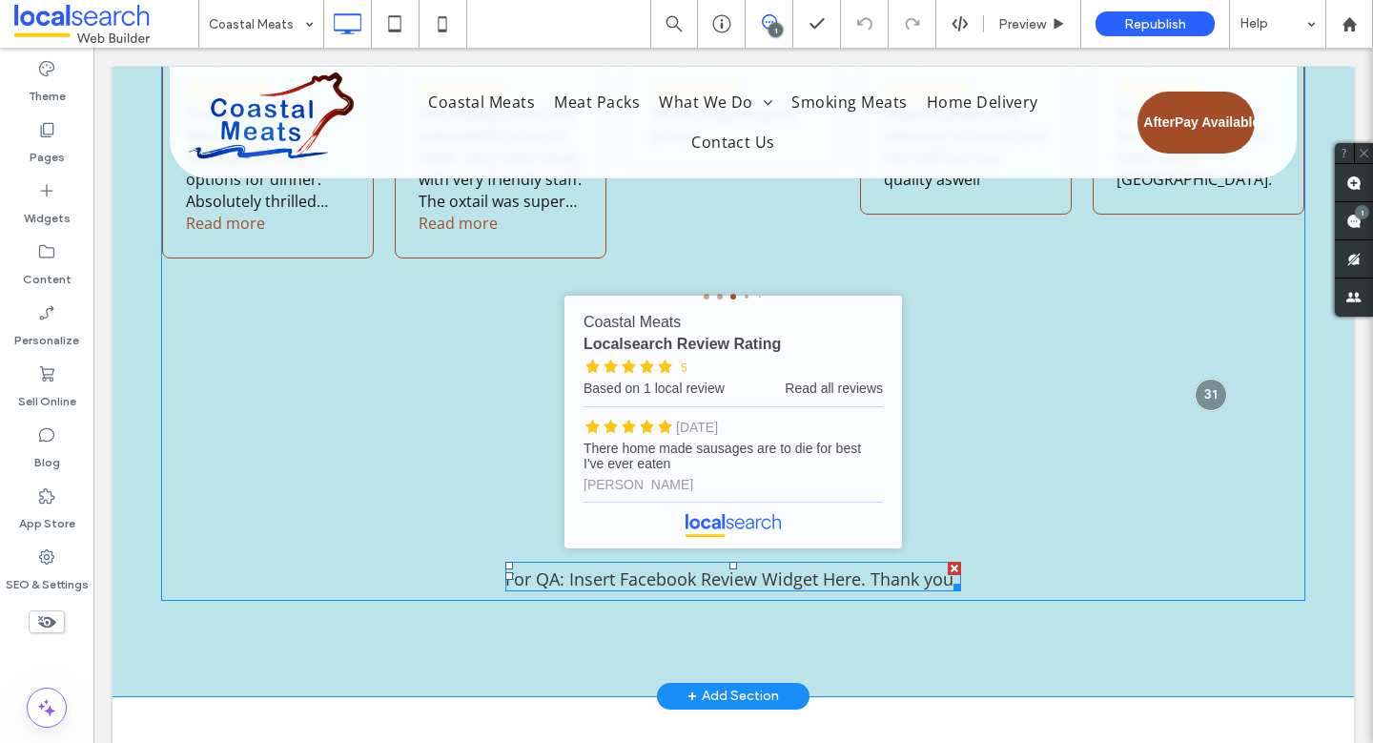
drag, startPoint x: 950, startPoint y: 394, endPoint x: 1044, endPoint y: 441, distance: 104.9
click at [950, 561] on div at bounding box center [953, 567] width 13 height 13
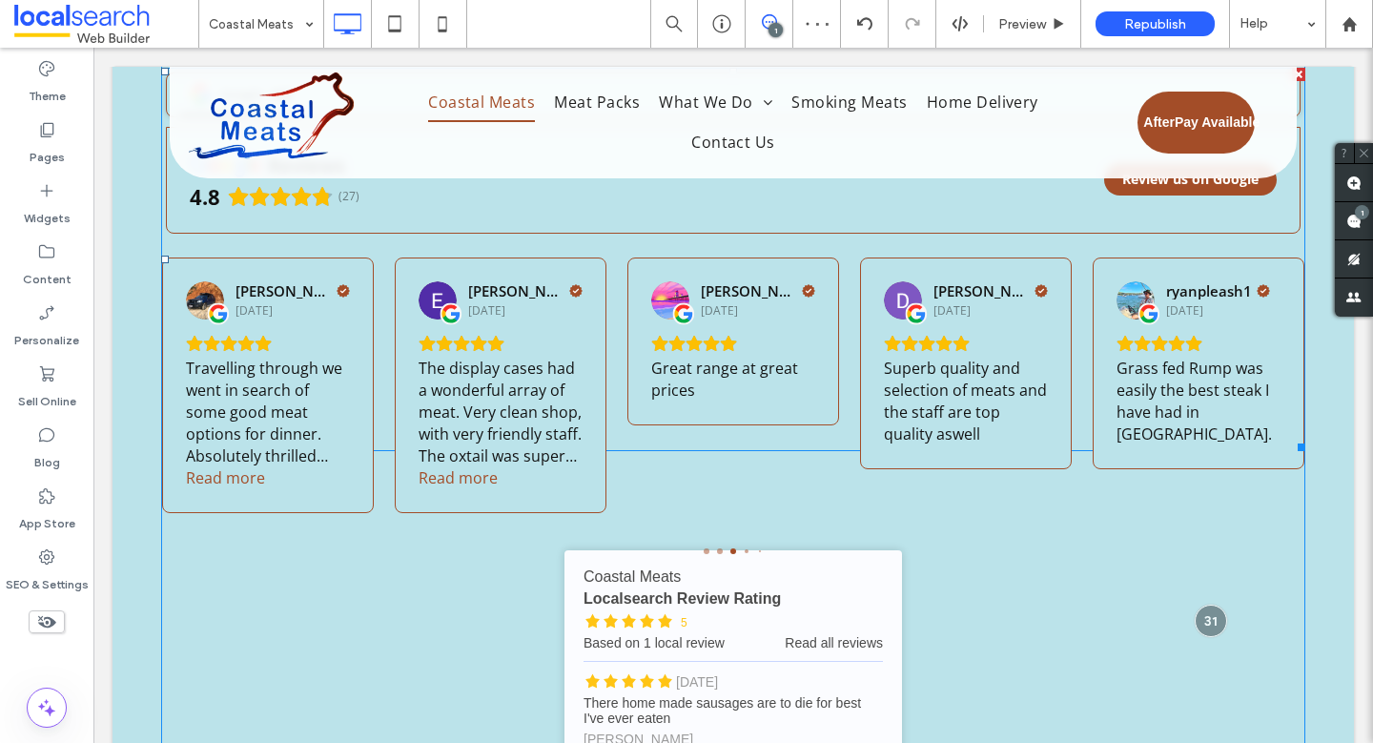
scroll to position [7774, 0]
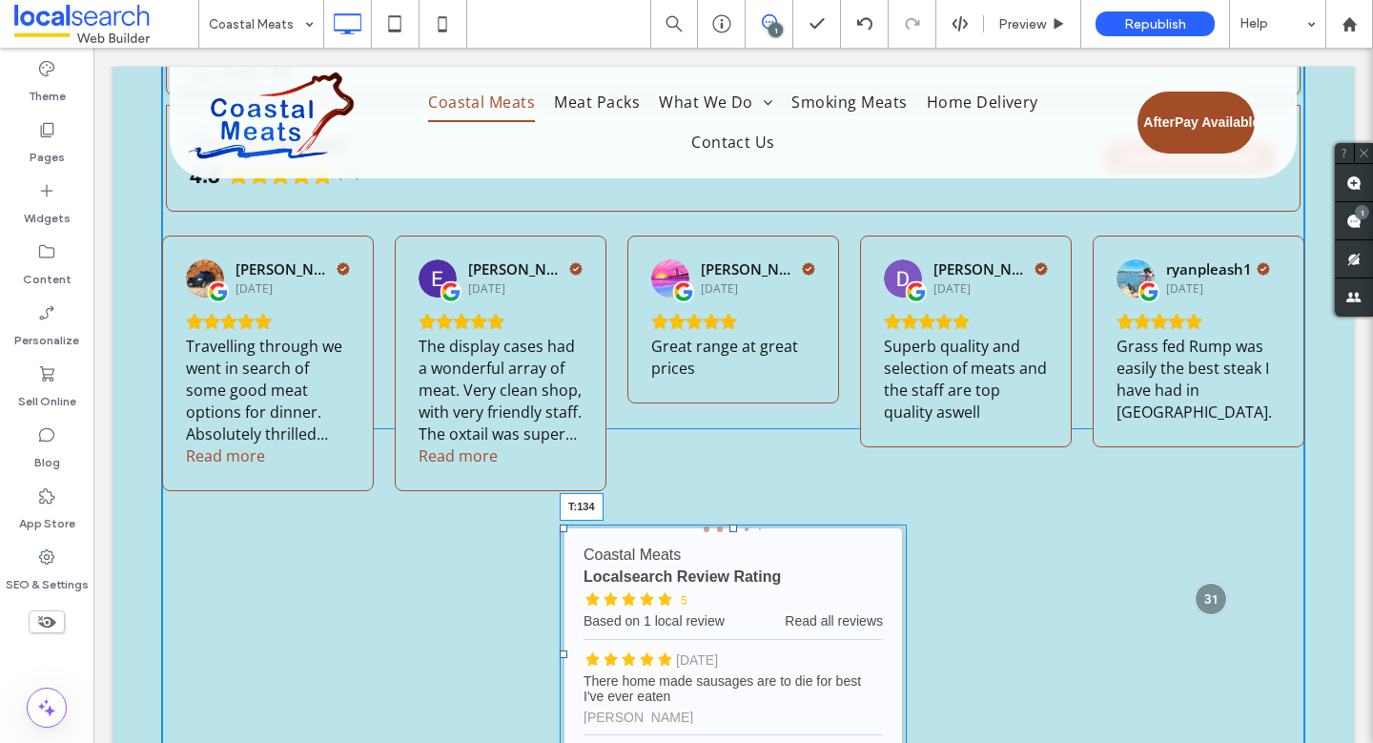
drag, startPoint x: 725, startPoint y: 359, endPoint x: 722, endPoint y: 392, distance: 32.6
click at [729, 524] on div at bounding box center [733, 528] width 8 height 8
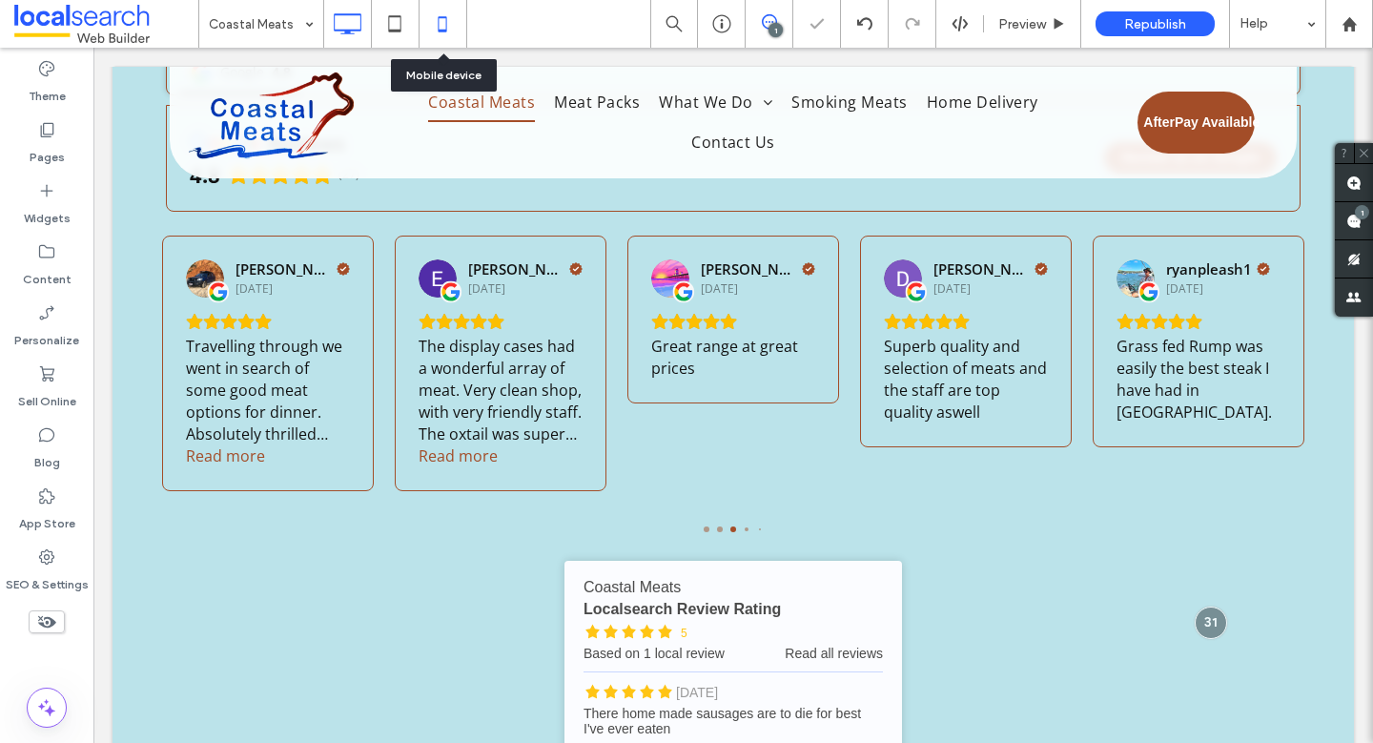
click at [450, 30] on icon at bounding box center [442, 24] width 38 height 38
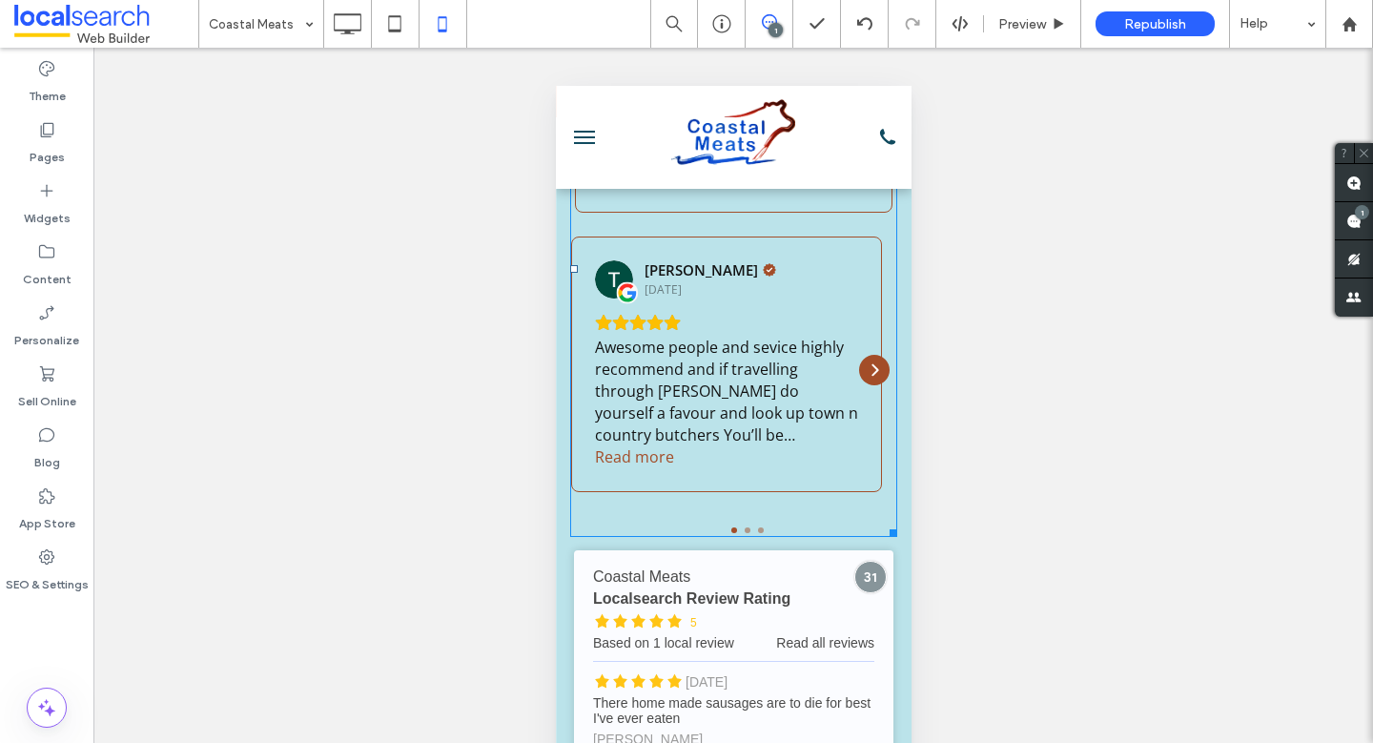
scroll to position [6771, 0]
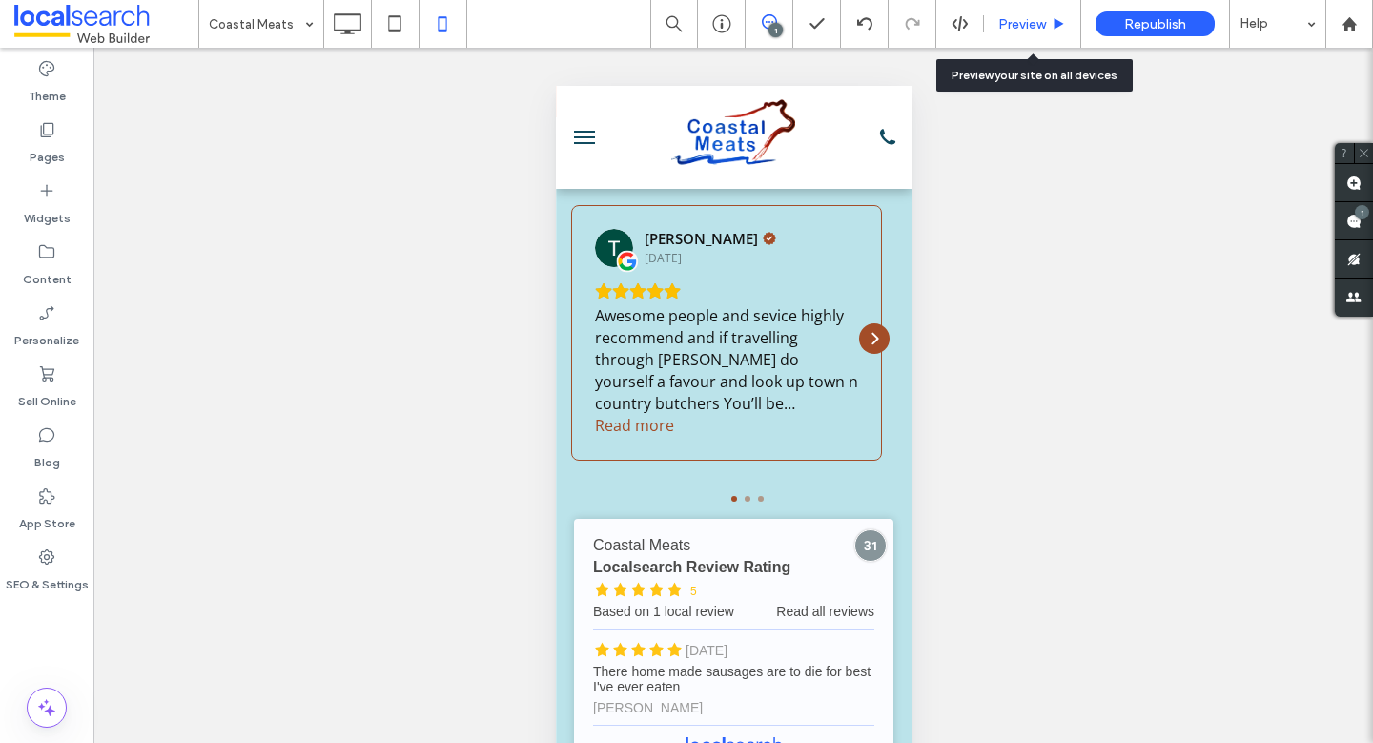
click at [1014, 19] on span "Preview" at bounding box center [1022, 24] width 48 height 16
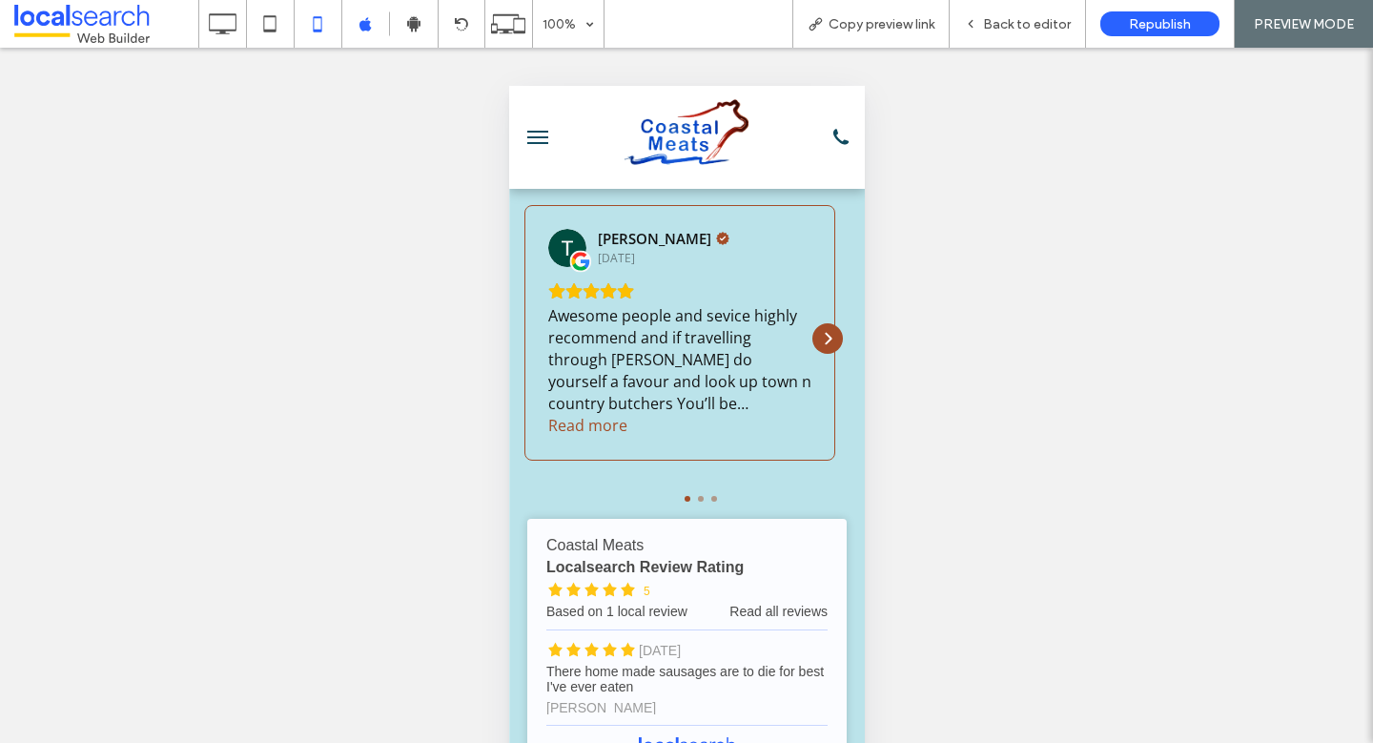
click at [1014, 19] on span "Back to editor" at bounding box center [1027, 24] width 88 height 16
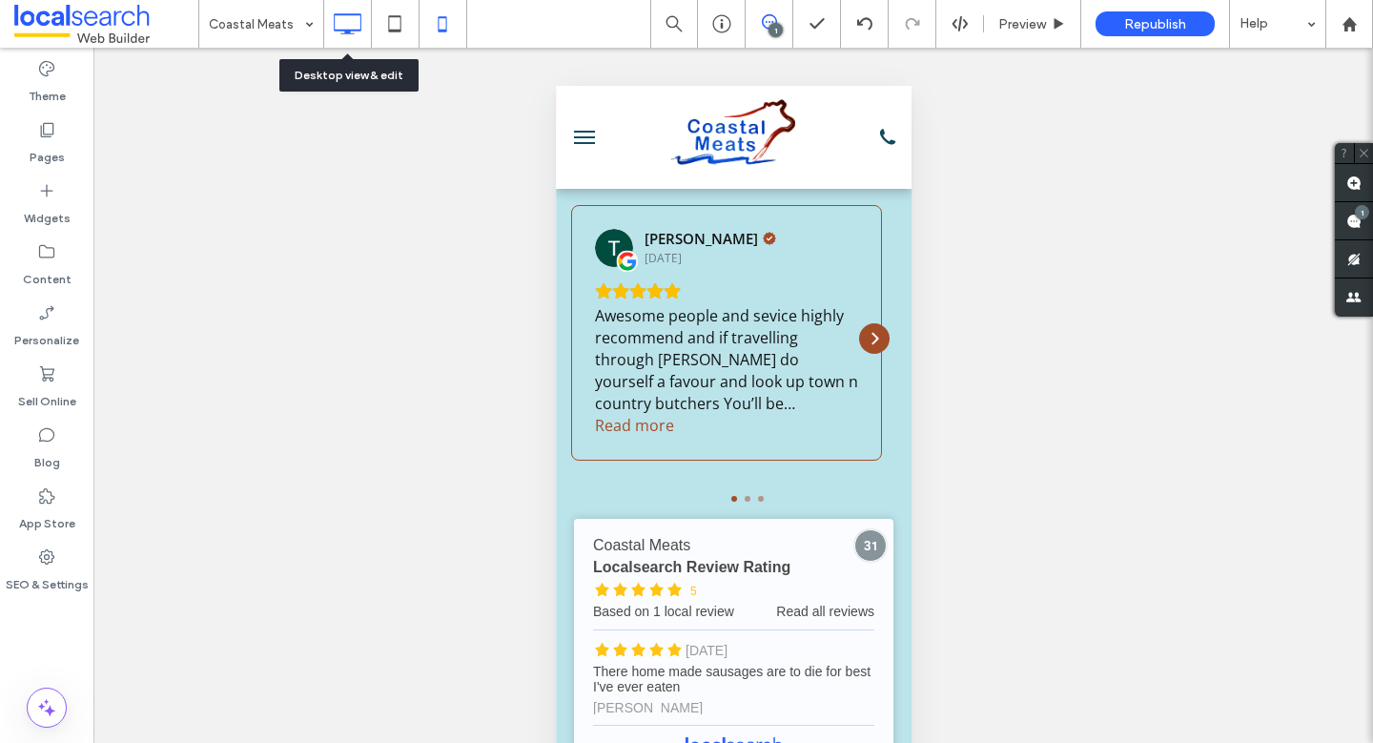
click at [342, 27] on icon at bounding box center [347, 24] width 38 height 38
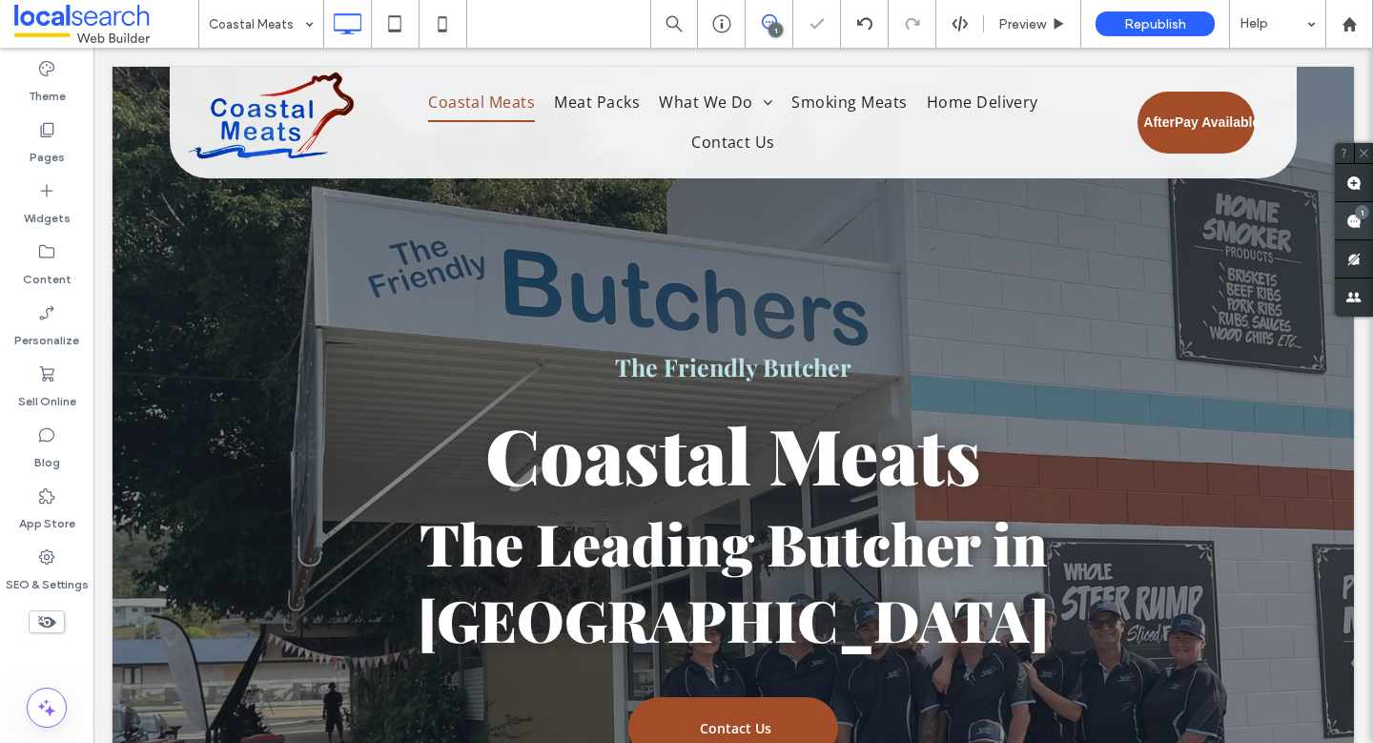
click at [1356, 220] on span at bounding box center [1353, 220] width 38 height 37
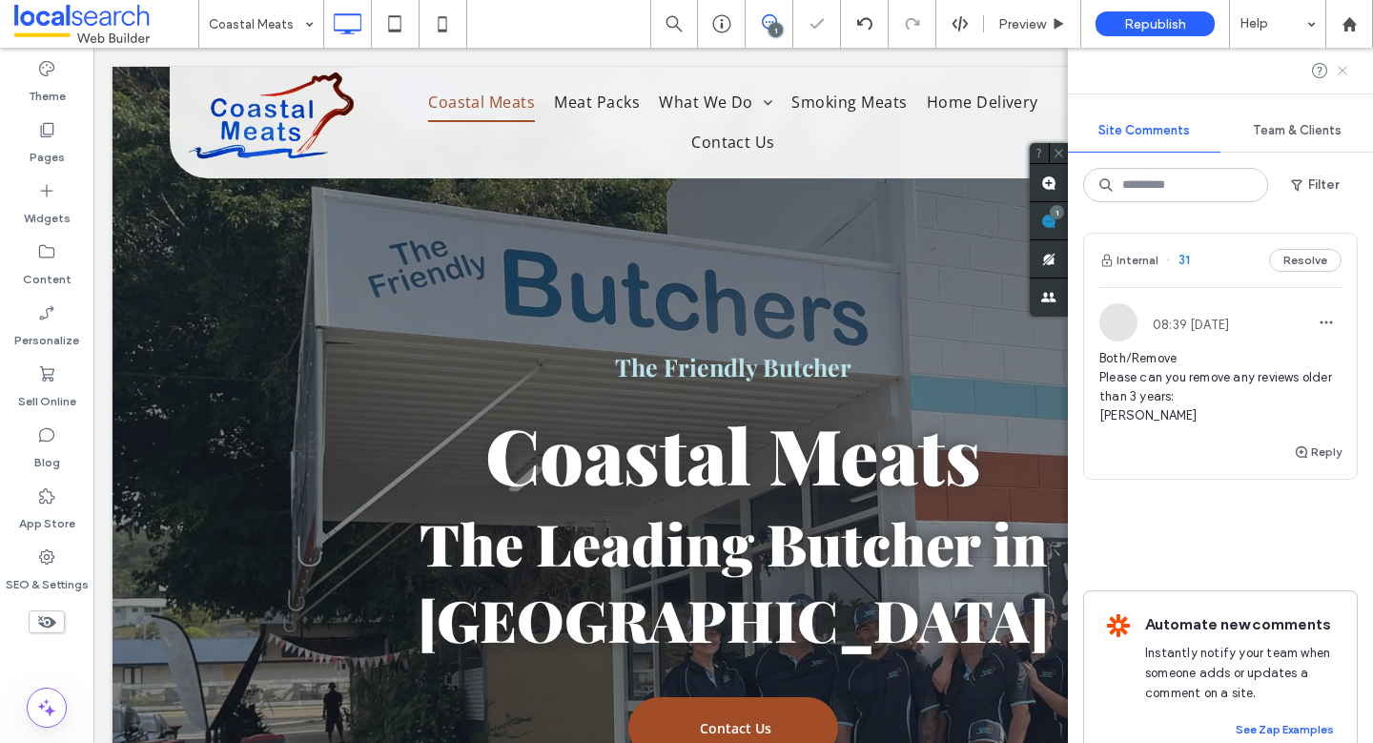
click at [1342, 63] on icon at bounding box center [1341, 70] width 15 height 15
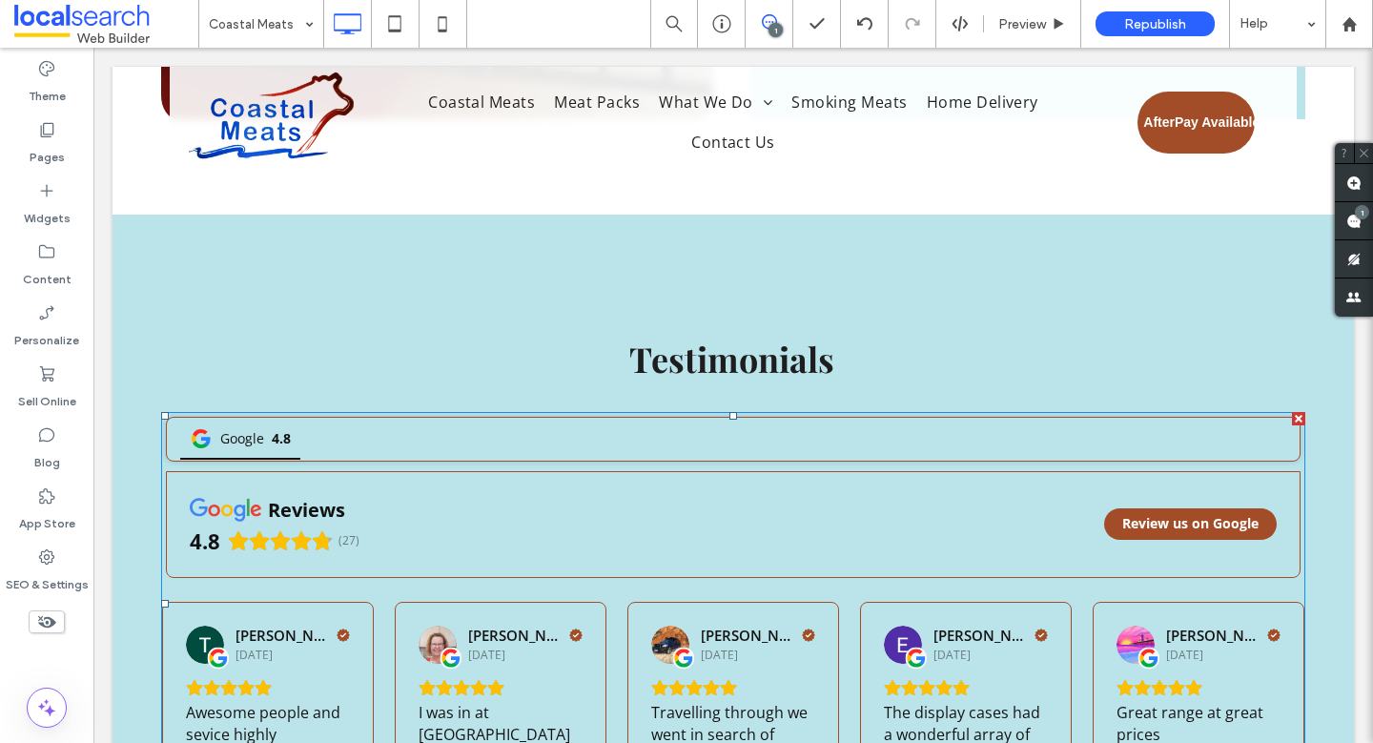
scroll to position [7410, 0]
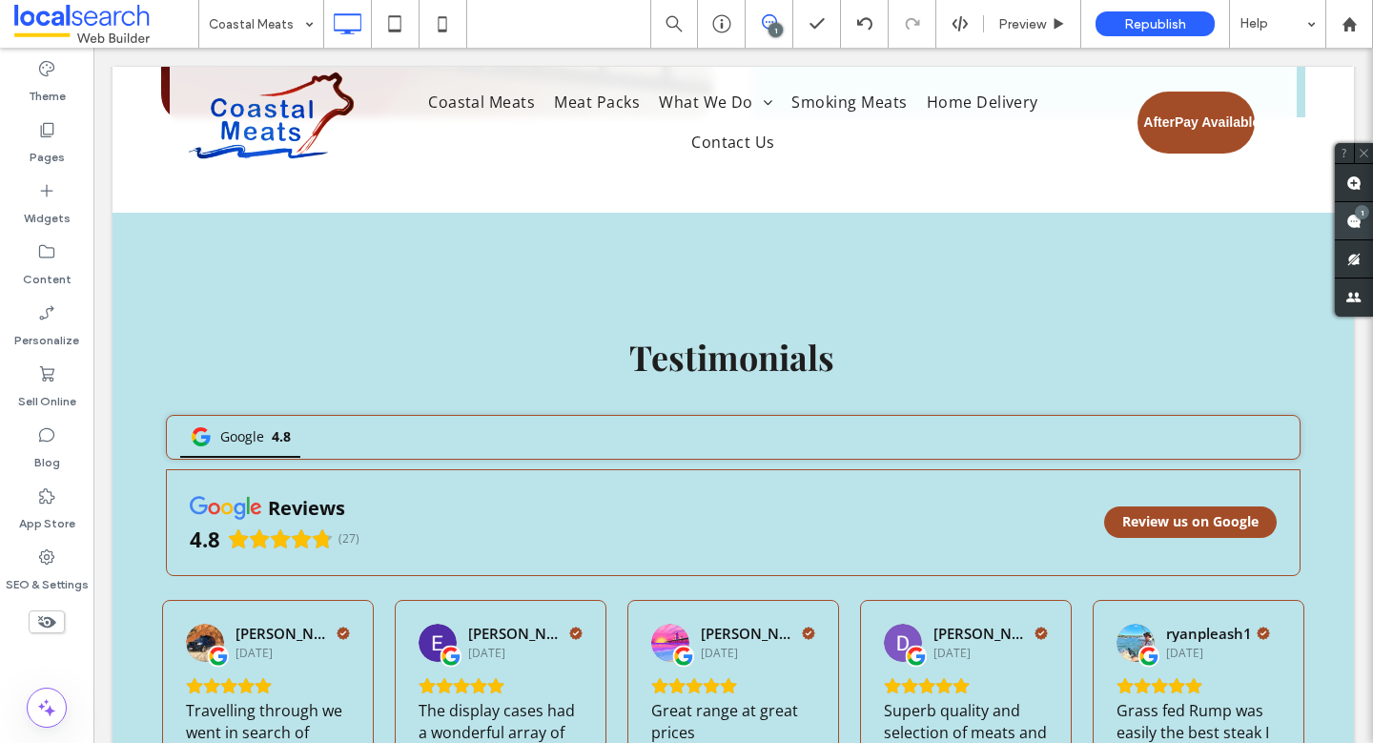
click at [1354, 220] on use at bounding box center [1353, 221] width 15 height 15
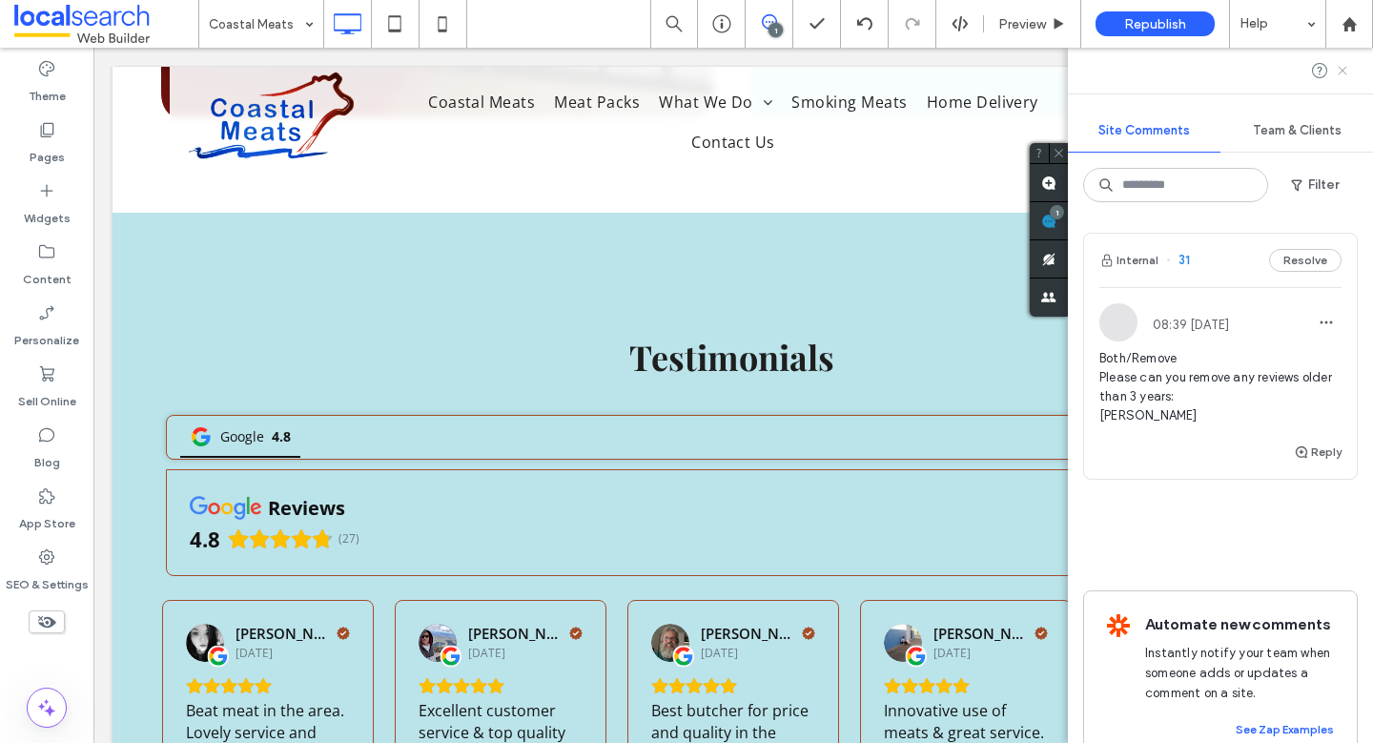
click at [1344, 68] on use at bounding box center [1341, 70] width 9 height 9
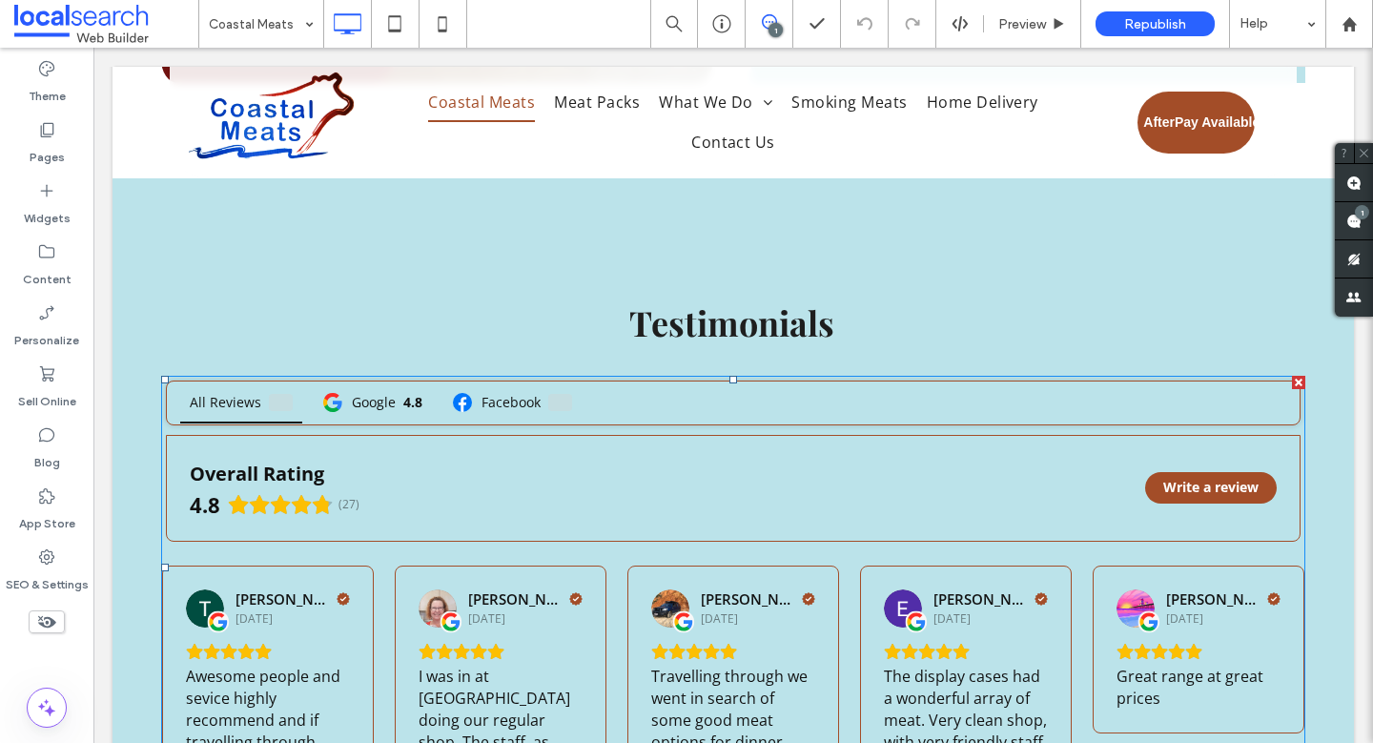
scroll to position [7440, 0]
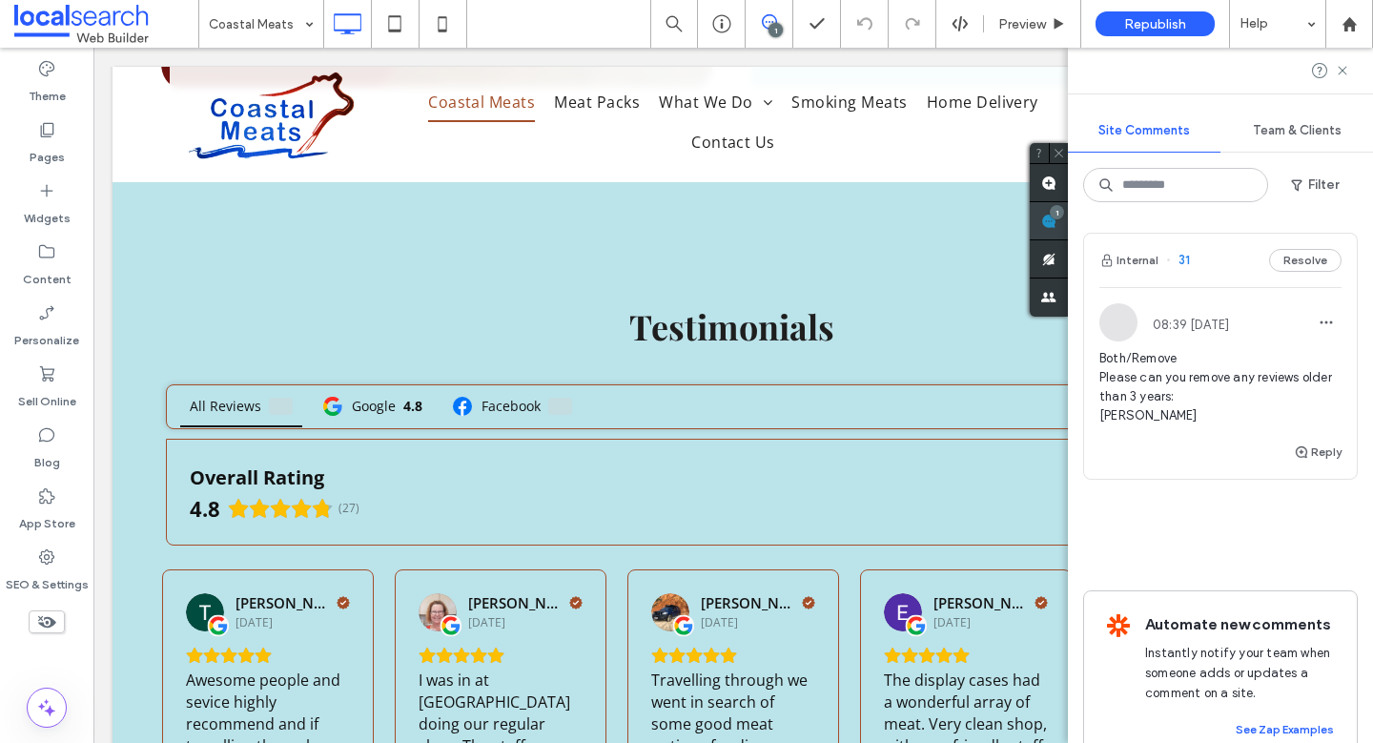
click at [1365, 221] on div "Site Comments Team & Clients Filter Internal 31 Resolve 08:39 [DATE] Both/Remov…" at bounding box center [1220, 395] width 305 height 695
click at [1295, 458] on use "button" at bounding box center [1300, 451] width 11 height 11
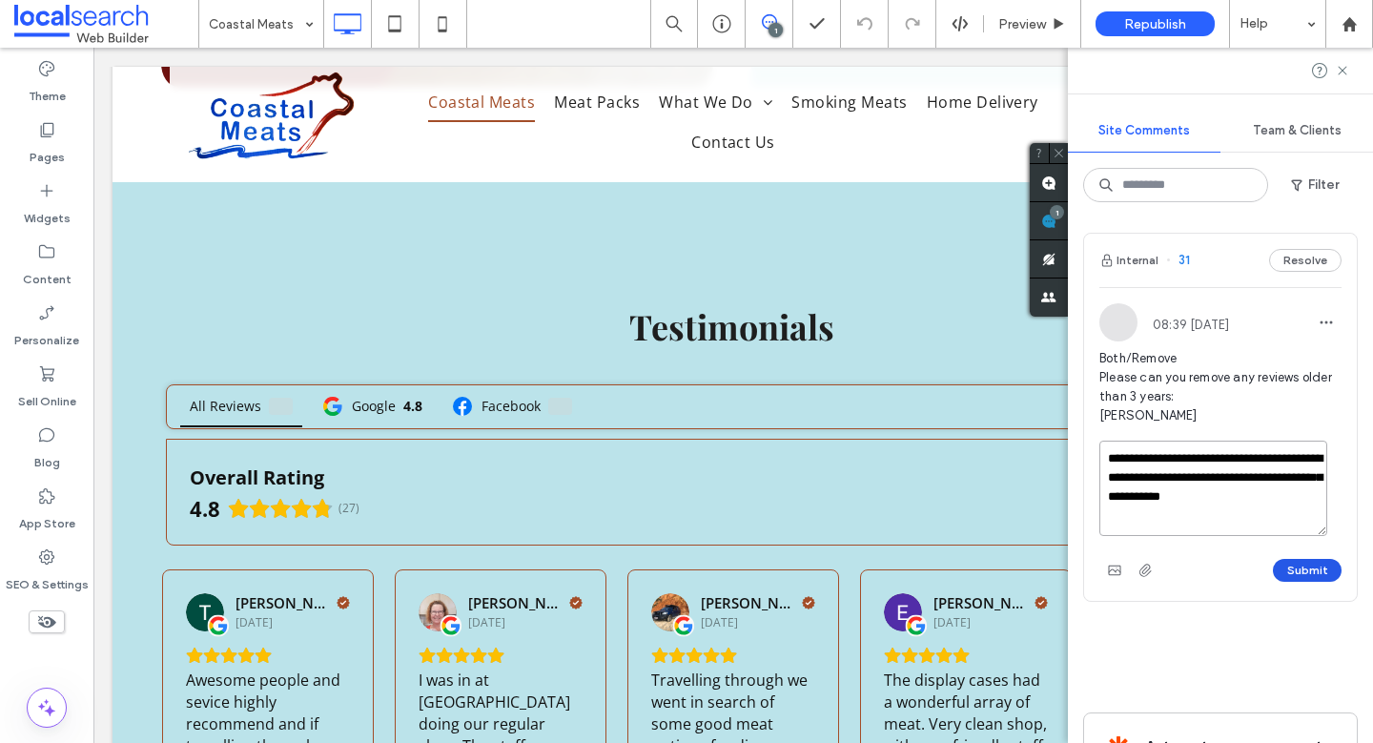
type textarea "**********"
click at [1295, 581] on button "Submit" at bounding box center [1306, 570] width 69 height 23
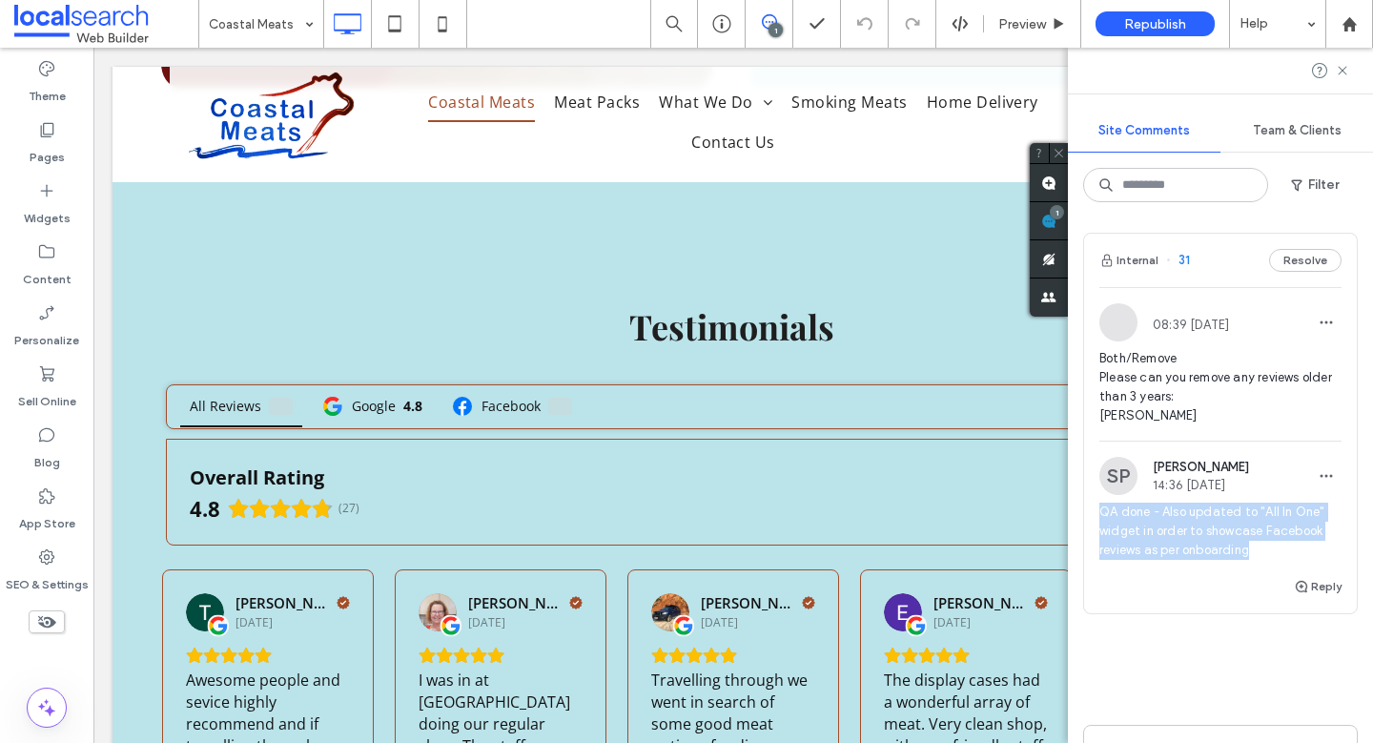
drag, startPoint x: 1268, startPoint y: 583, endPoint x: 1090, endPoint y: 552, distance: 180.1
click at [1090, 552] on div "SP [PERSON_NAME] 14:36 [DATE] QA done - Also updated to "All In One" widget in …" at bounding box center [1220, 516] width 273 height 118
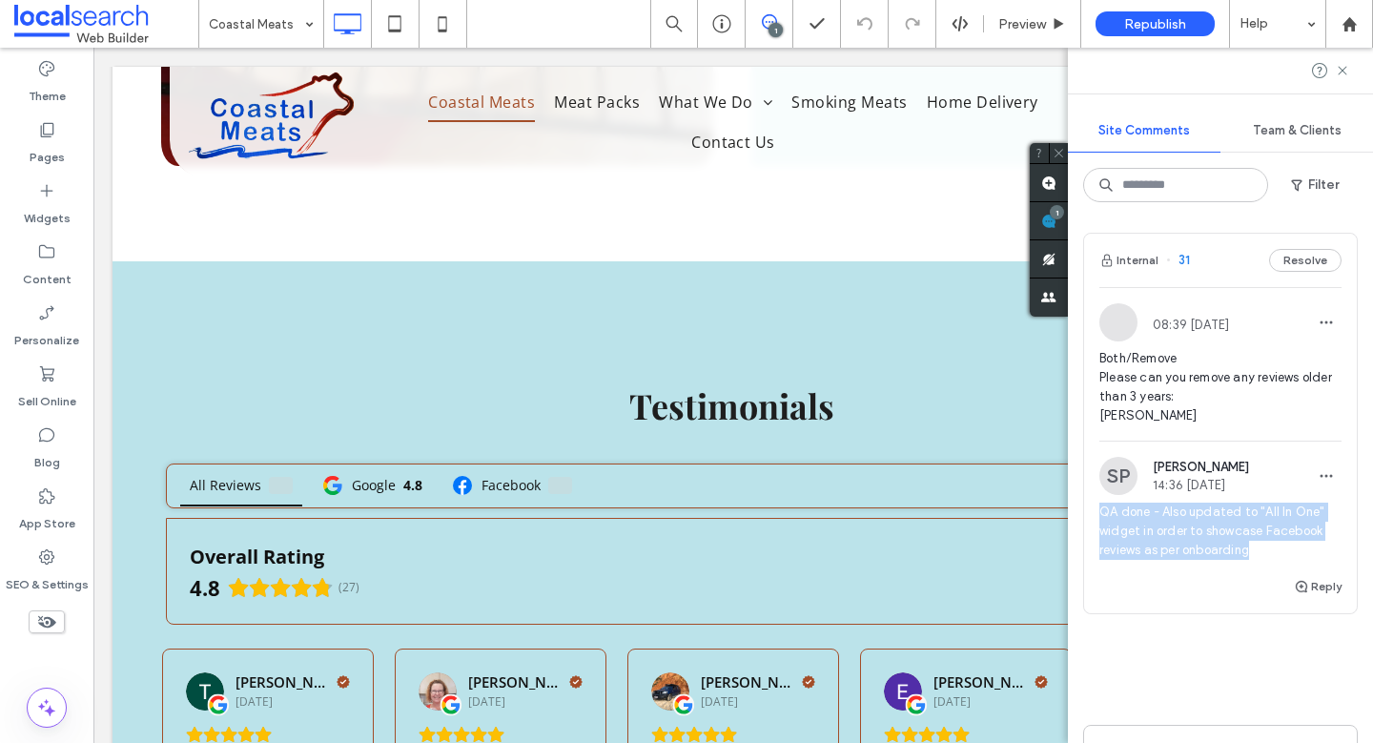
scroll to position [7358, 0]
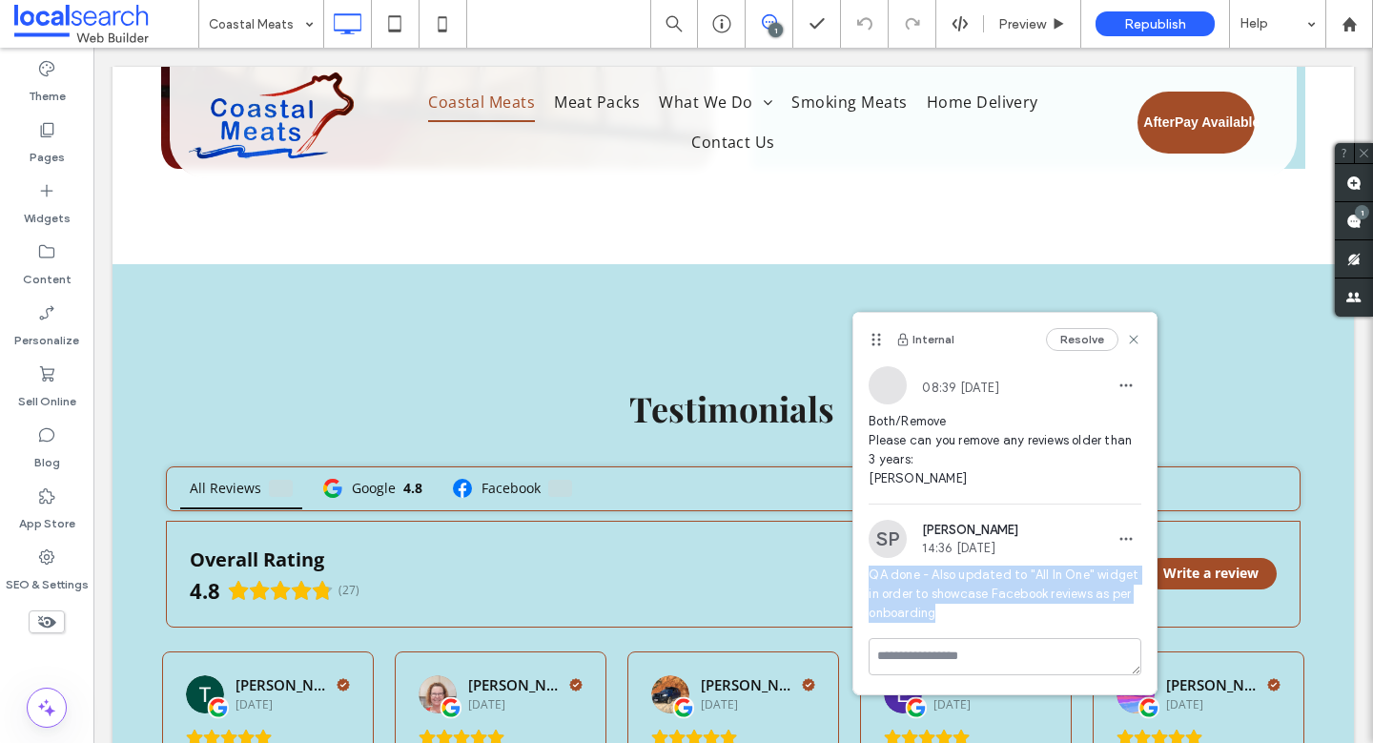
drag, startPoint x: 946, startPoint y: 643, endPoint x: 870, endPoint y: 611, distance: 82.9
click at [870, 611] on span "QA done - Also updated to "All In One" widget in order to showcase Facebook rev…" at bounding box center [1004, 593] width 273 height 57
copy span "QA done - Also updated to "All In One" widget in order to showcase Facebook rev…"
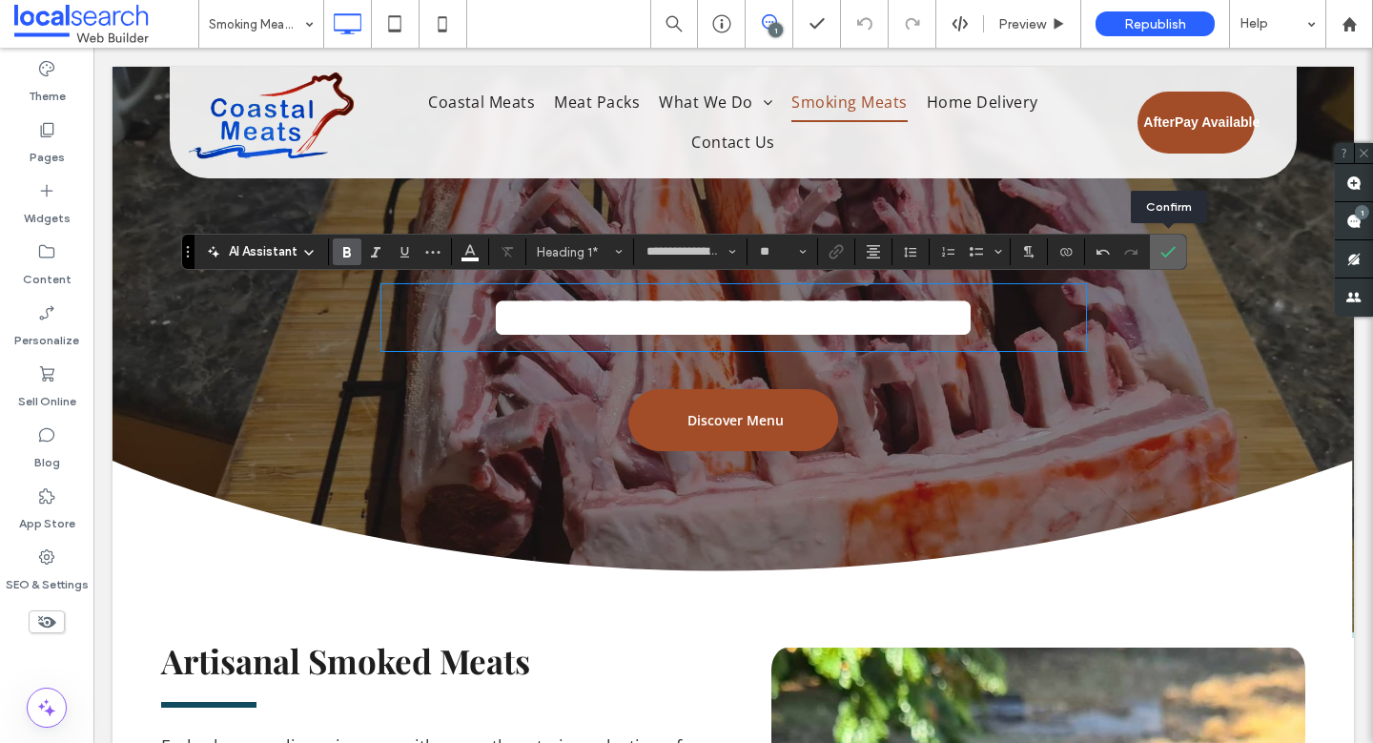
click at [1166, 249] on icon "Confirm" at bounding box center [1167, 251] width 15 height 15
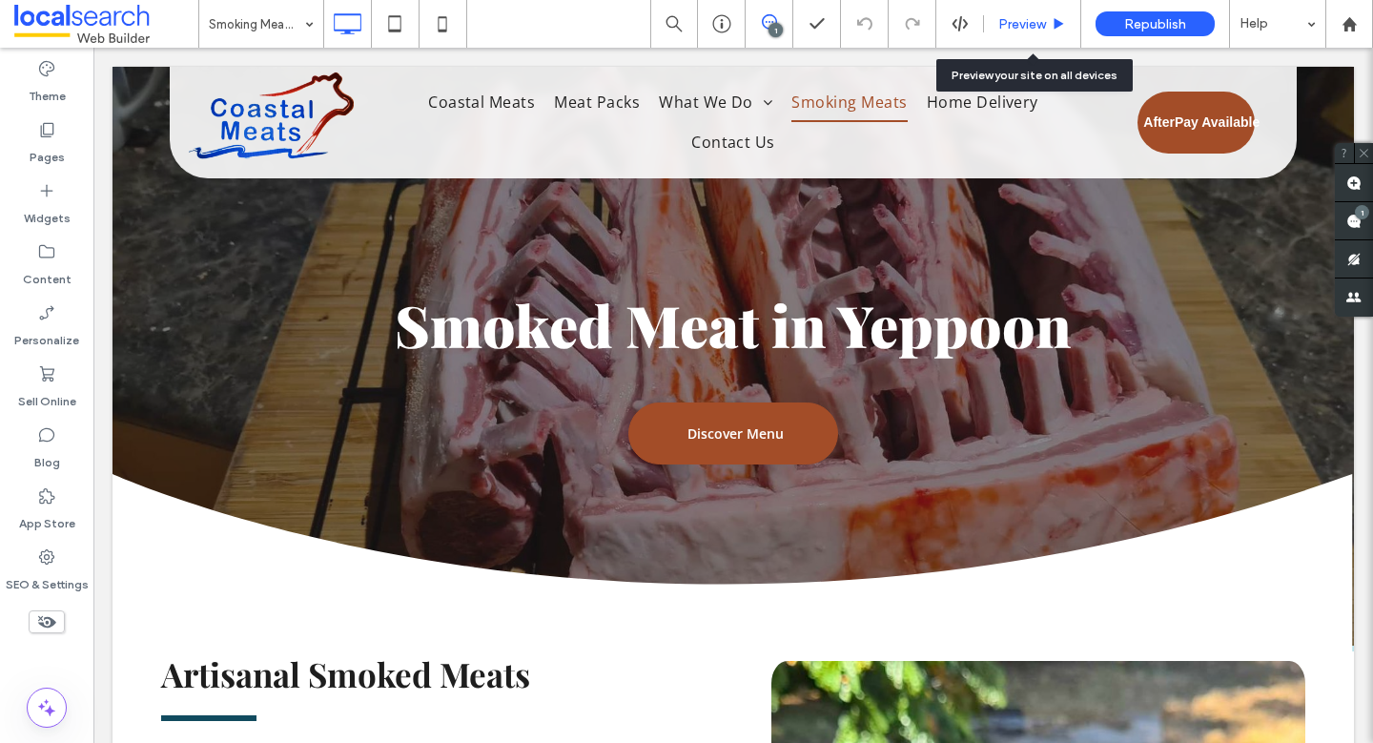
click at [1036, 16] on span "Preview" at bounding box center [1022, 24] width 48 height 16
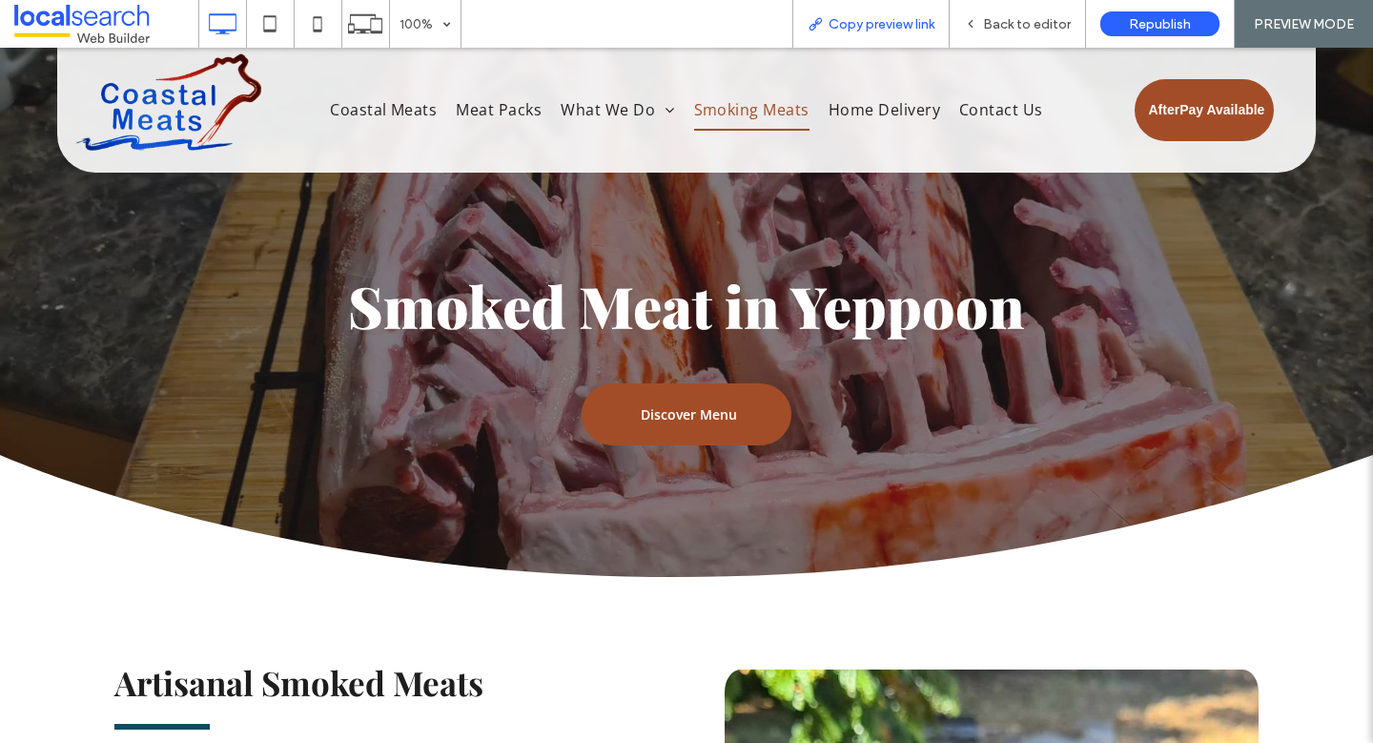
click at [842, 34] on div "Copy preview link" at bounding box center [870, 24] width 157 height 48
click at [862, 25] on span "Copy preview link" at bounding box center [881, 24] width 106 height 16
click at [1011, 28] on span "Back to editor" at bounding box center [1027, 24] width 88 height 16
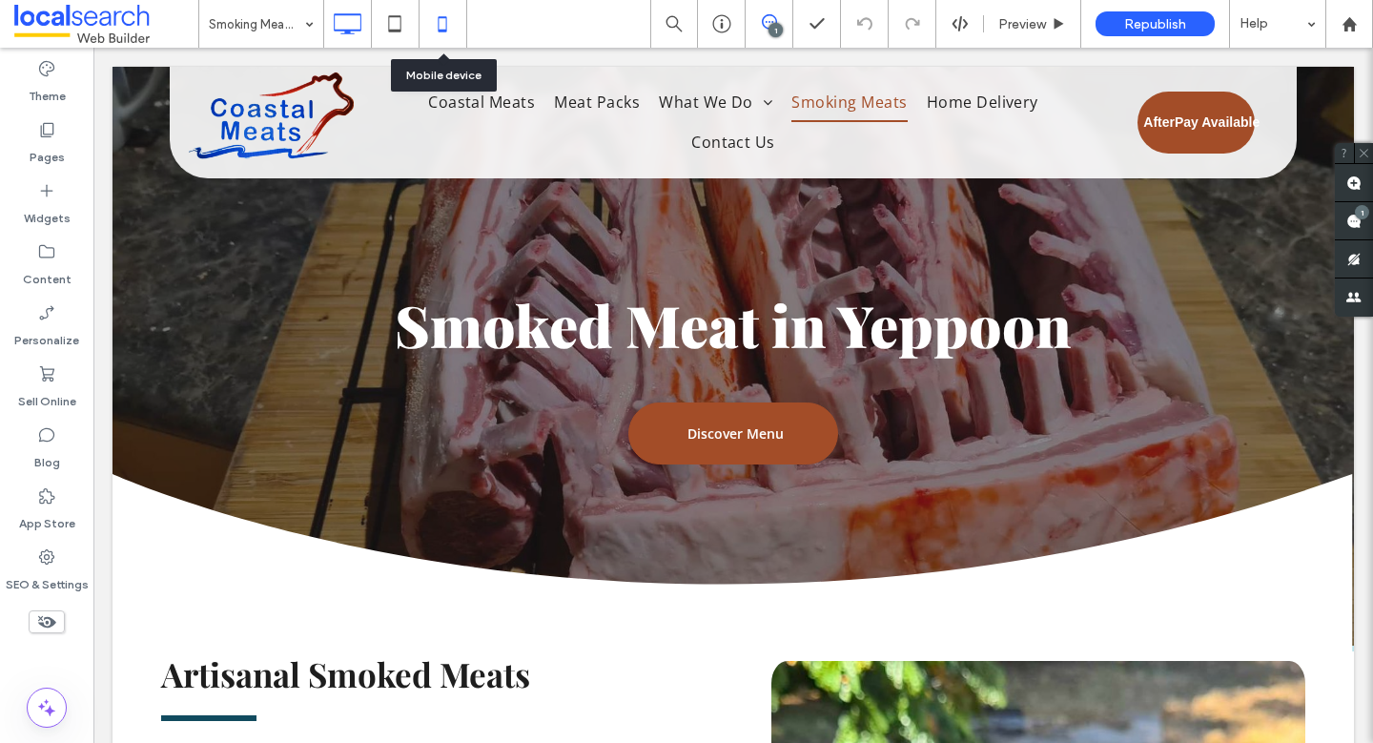
click at [439, 22] on icon at bounding box center [442, 24] width 38 height 38
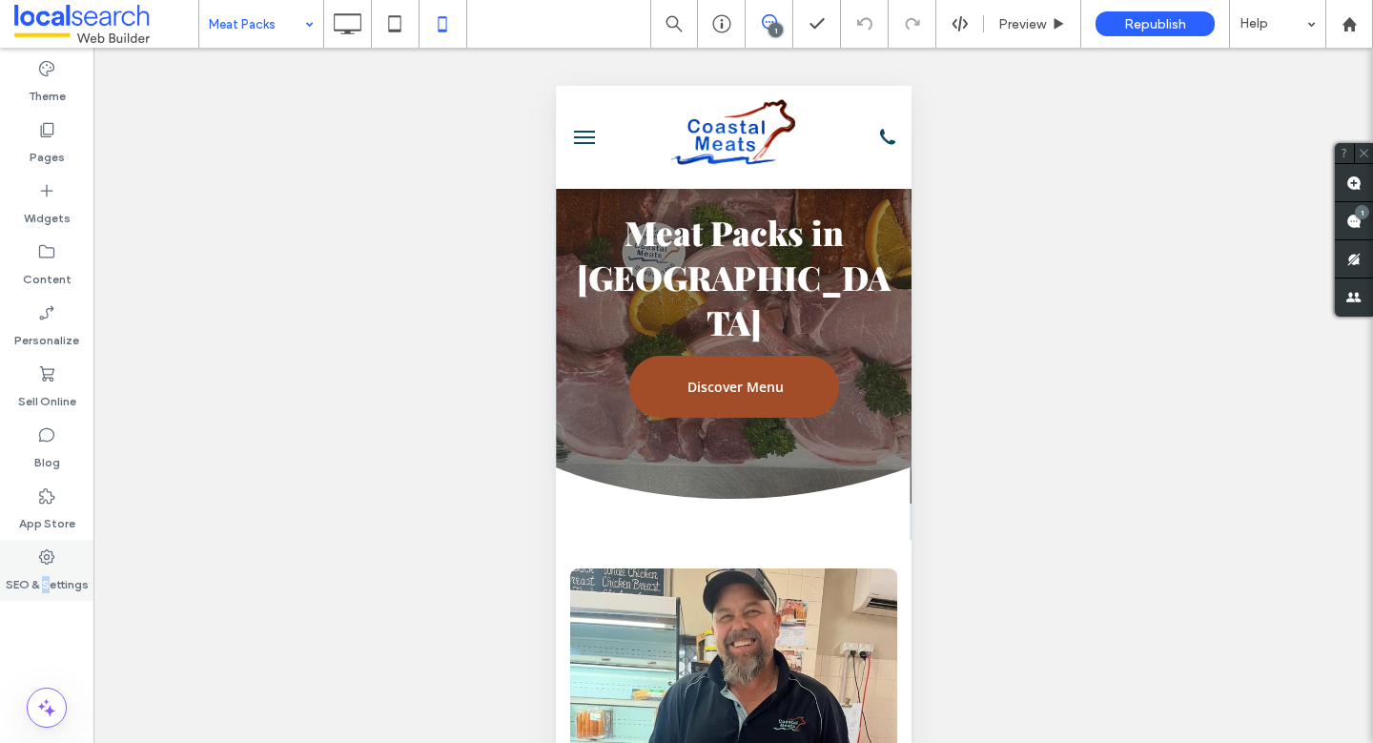
click at [47, 579] on label "SEO & Settings" at bounding box center [47, 579] width 83 height 27
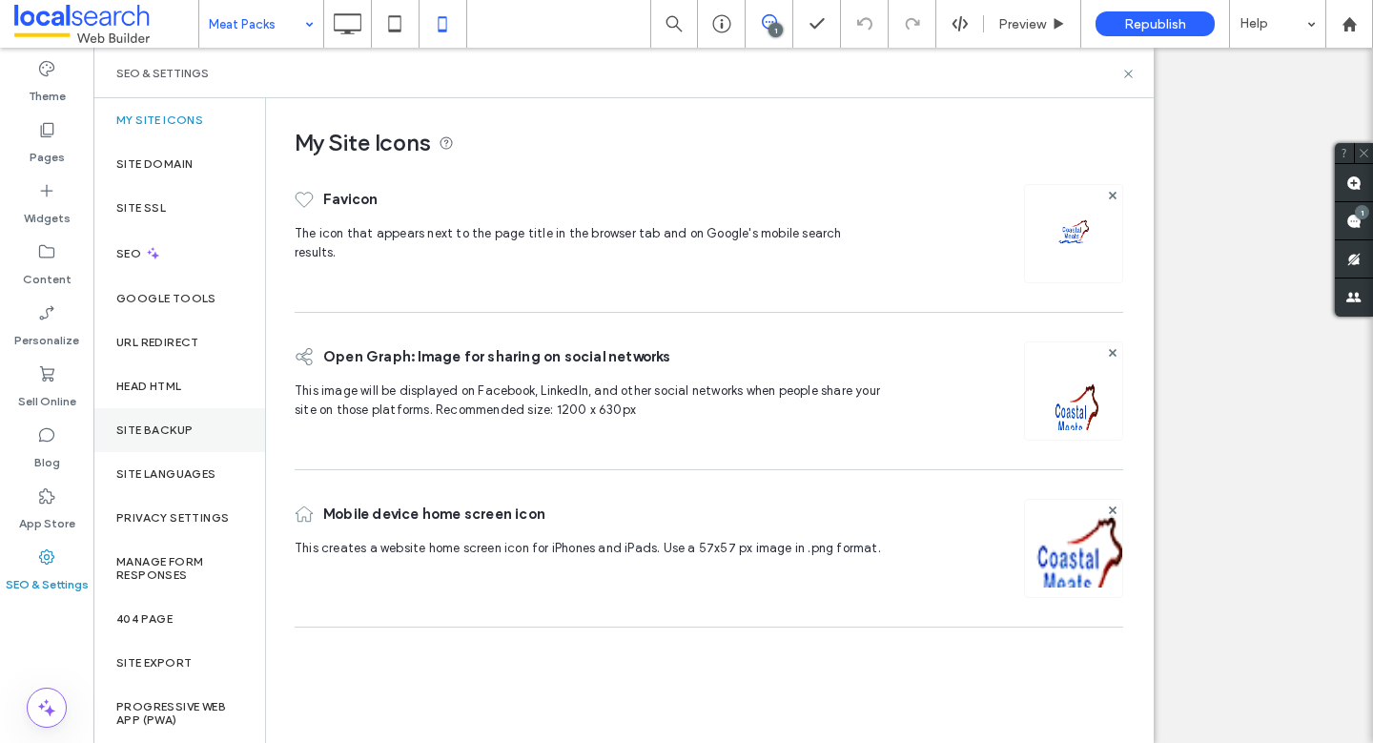
click at [162, 436] on label "Site Backup" at bounding box center [154, 429] width 76 height 13
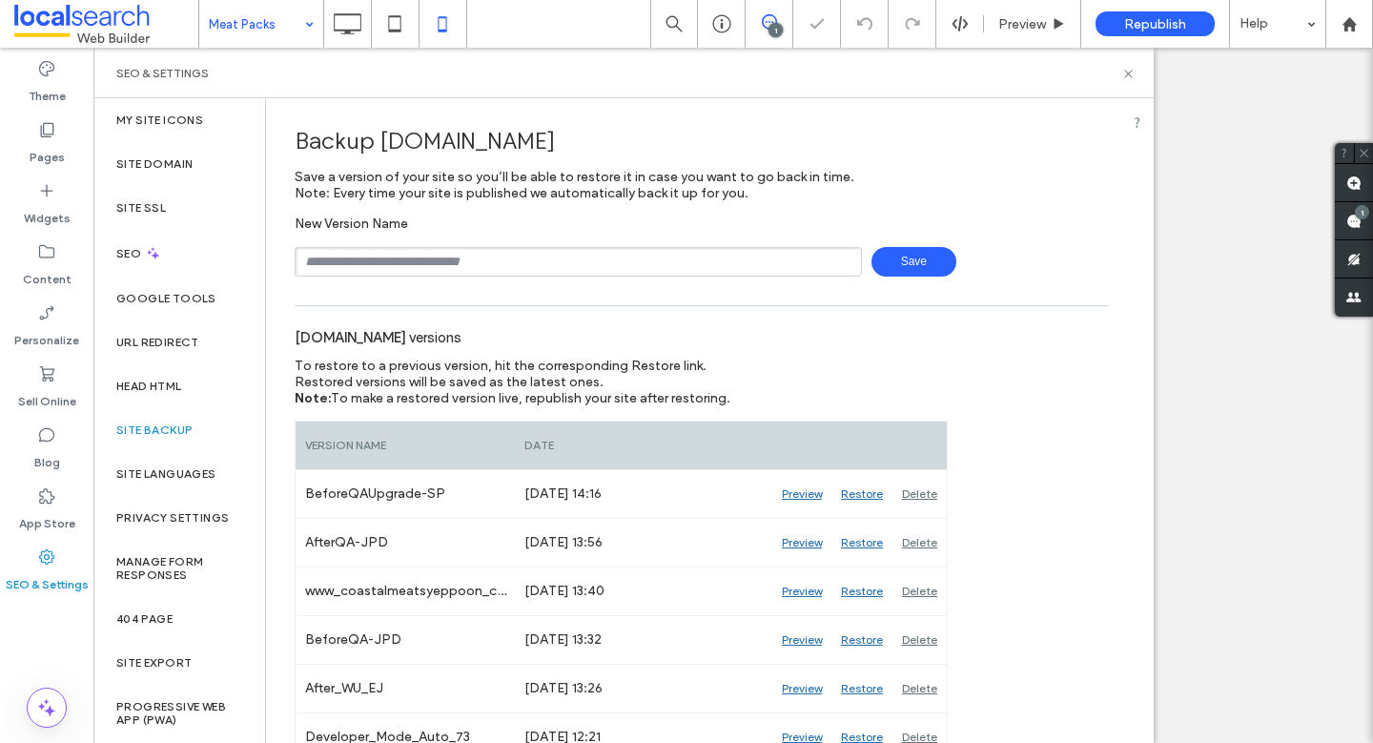
click at [444, 257] on input "text" at bounding box center [578, 262] width 567 height 30
click at [356, 261] on input "**********" at bounding box center [578, 262] width 567 height 30
type input "**********"
click at [938, 267] on span "Save" at bounding box center [913, 262] width 85 height 30
click at [1127, 73] on icon at bounding box center [1128, 74] width 14 height 14
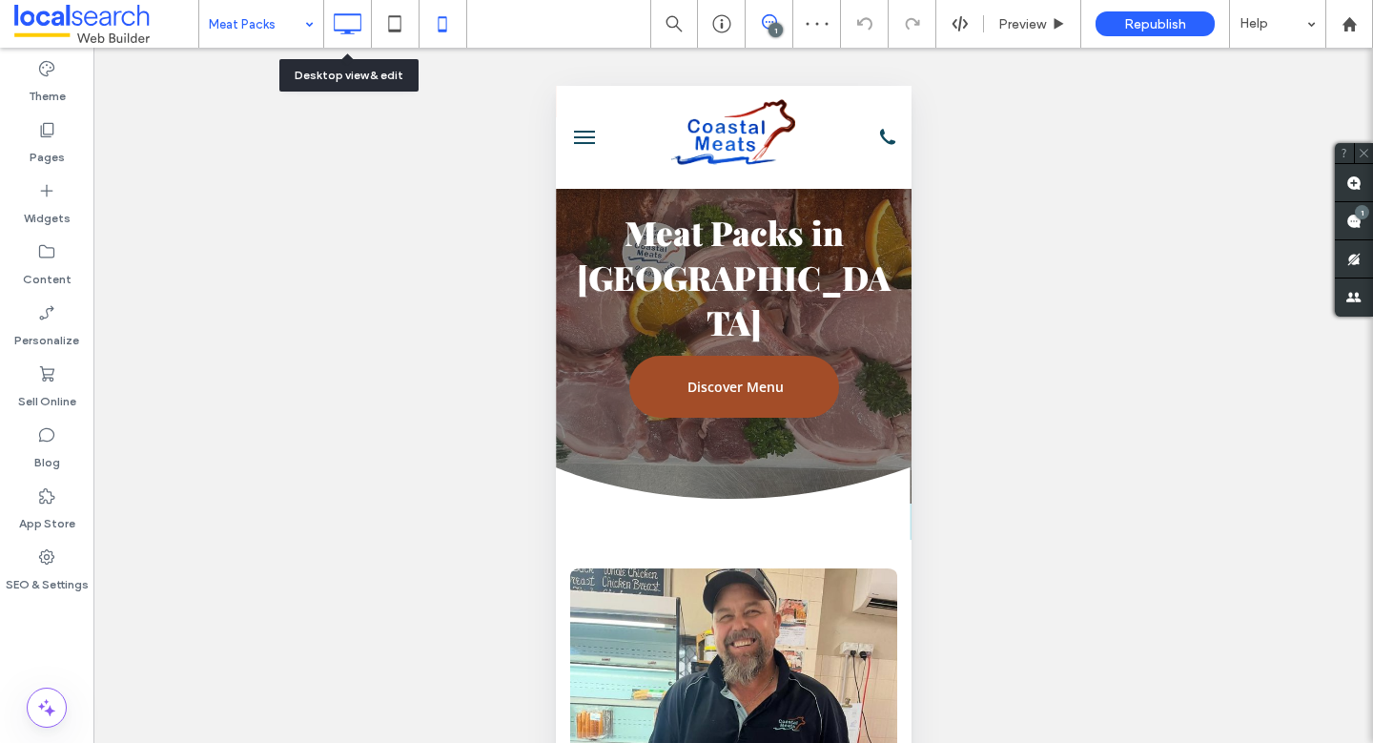
click at [346, 15] on icon at bounding box center [347, 24] width 38 height 38
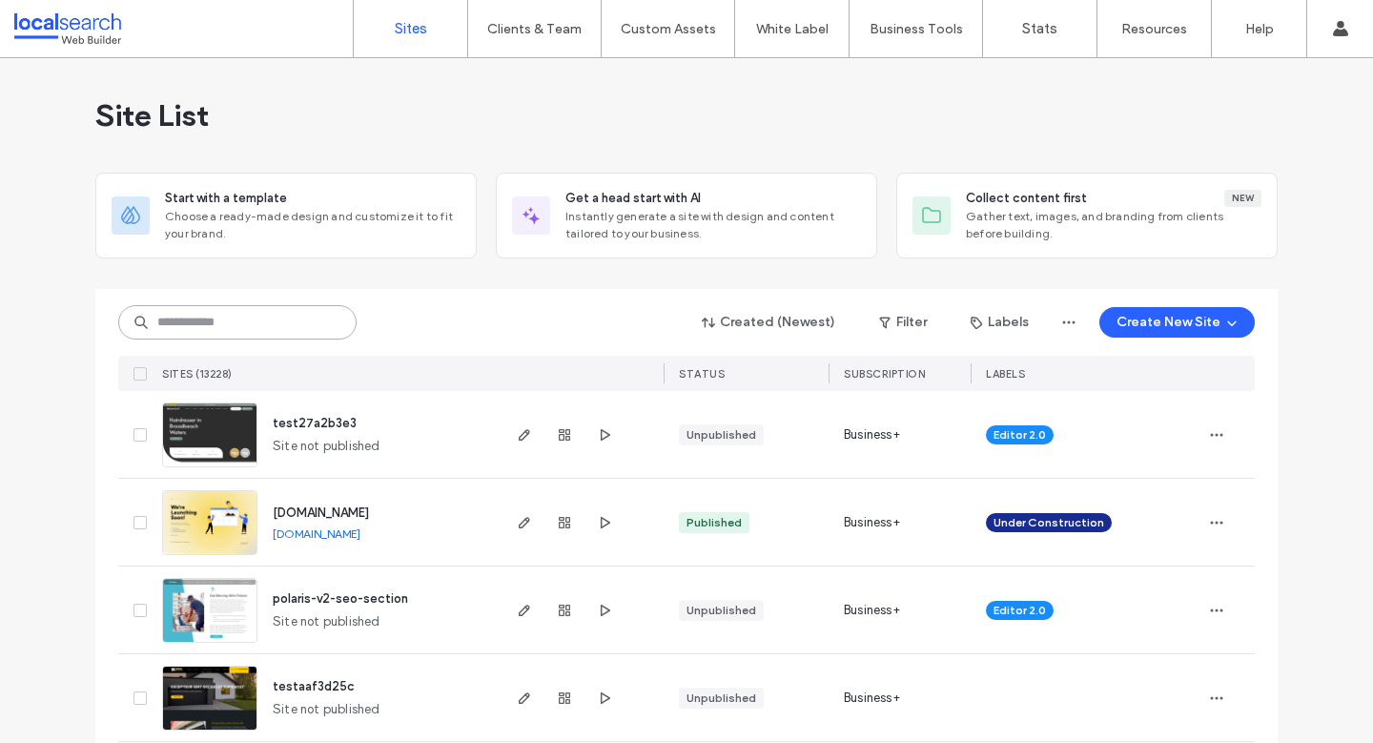
click at [288, 315] on input at bounding box center [237, 322] width 238 height 34
paste input "********"
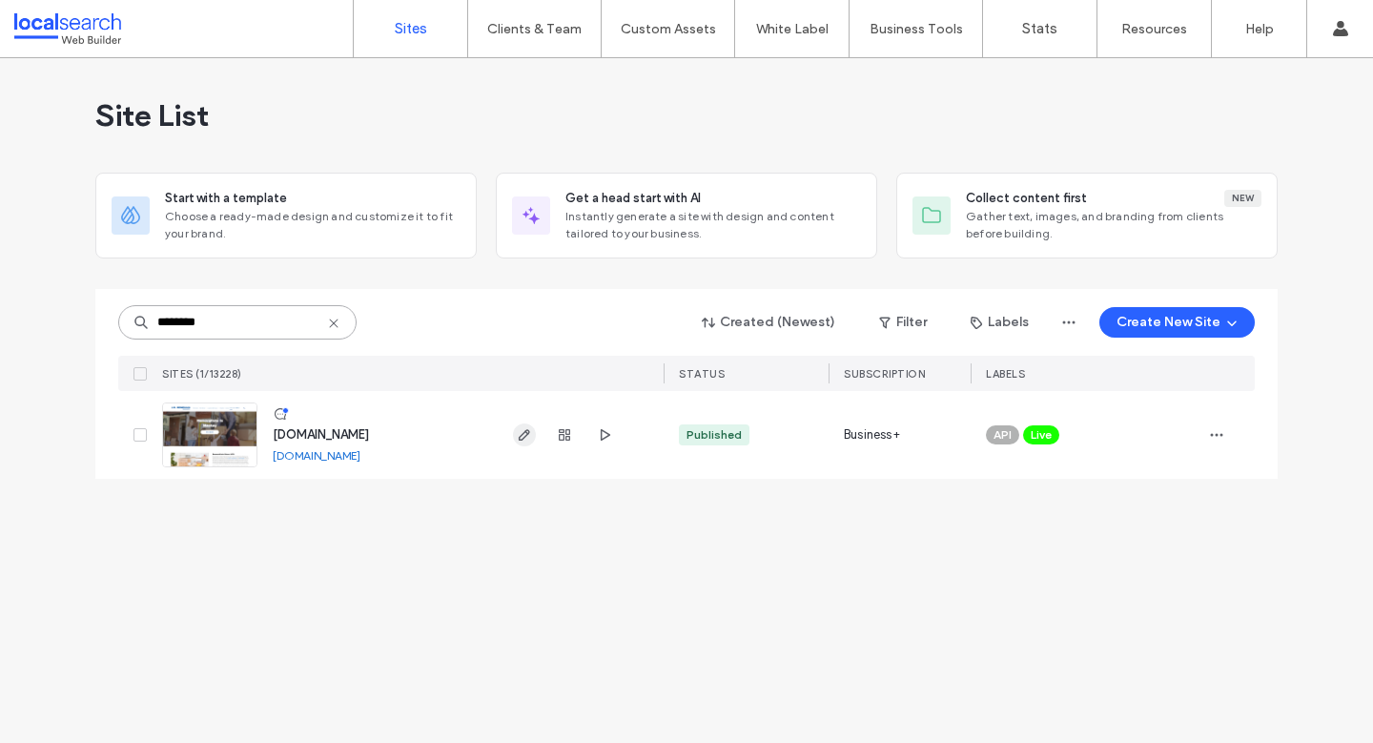
type input "********"
click at [531, 430] on icon "button" at bounding box center [524, 434] width 15 height 15
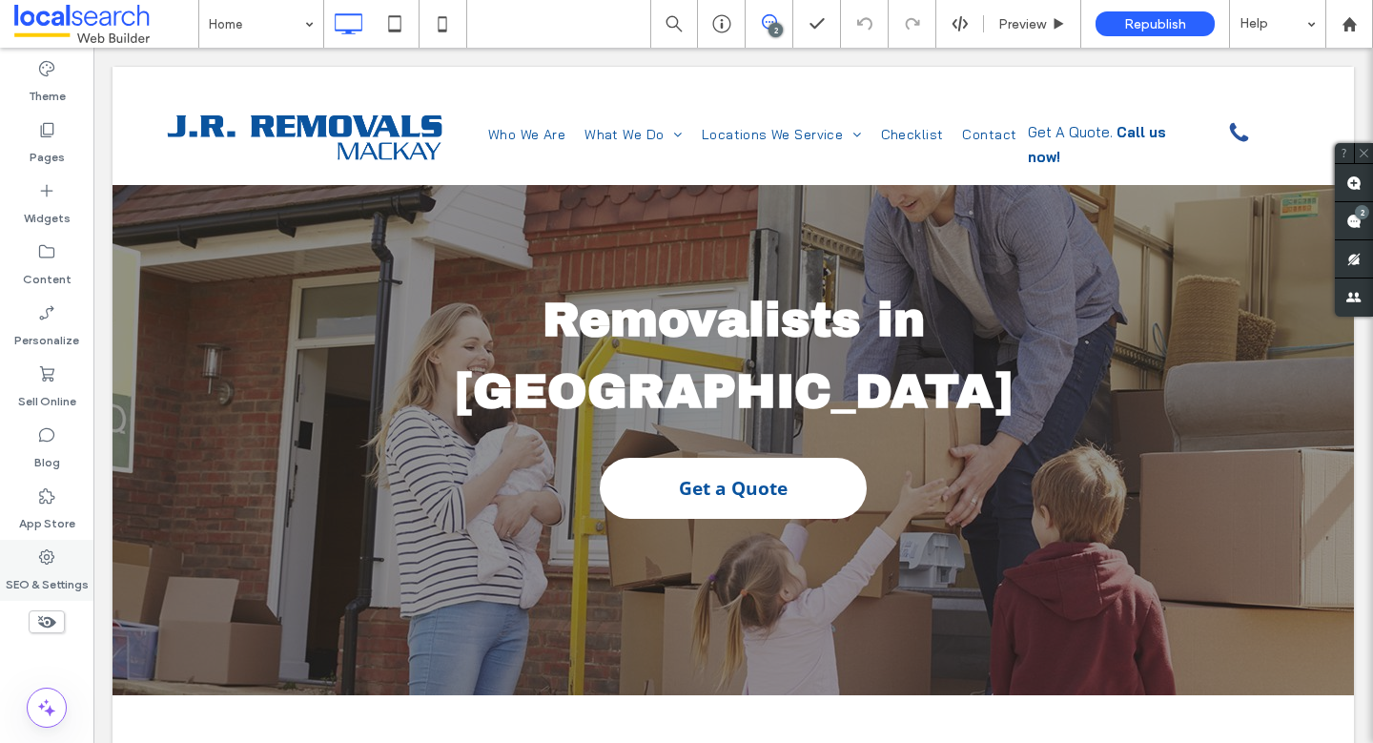
click at [65, 562] on div "SEO & Settings" at bounding box center [46, 569] width 93 height 61
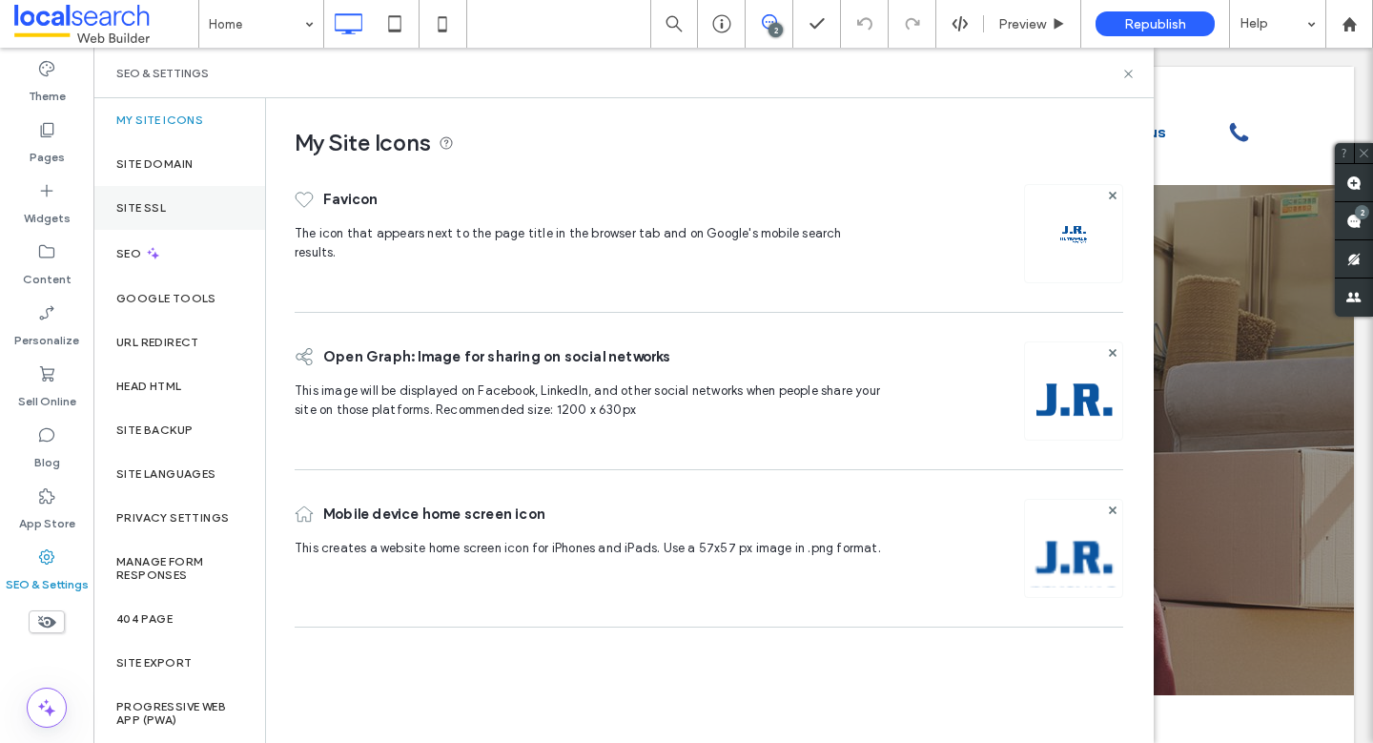
click at [181, 186] on div "Site SSL" at bounding box center [179, 208] width 172 height 44
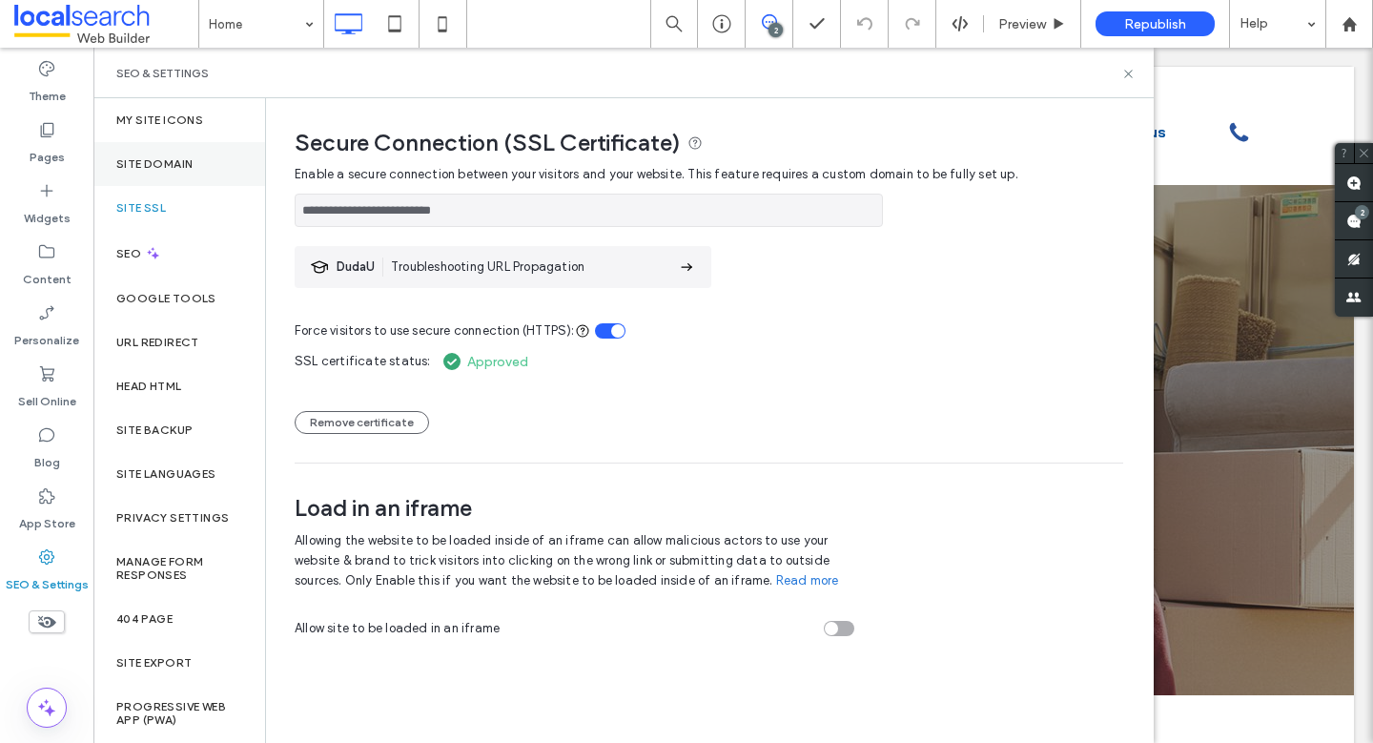
click at [194, 166] on div "Site Domain" at bounding box center [179, 164] width 172 height 44
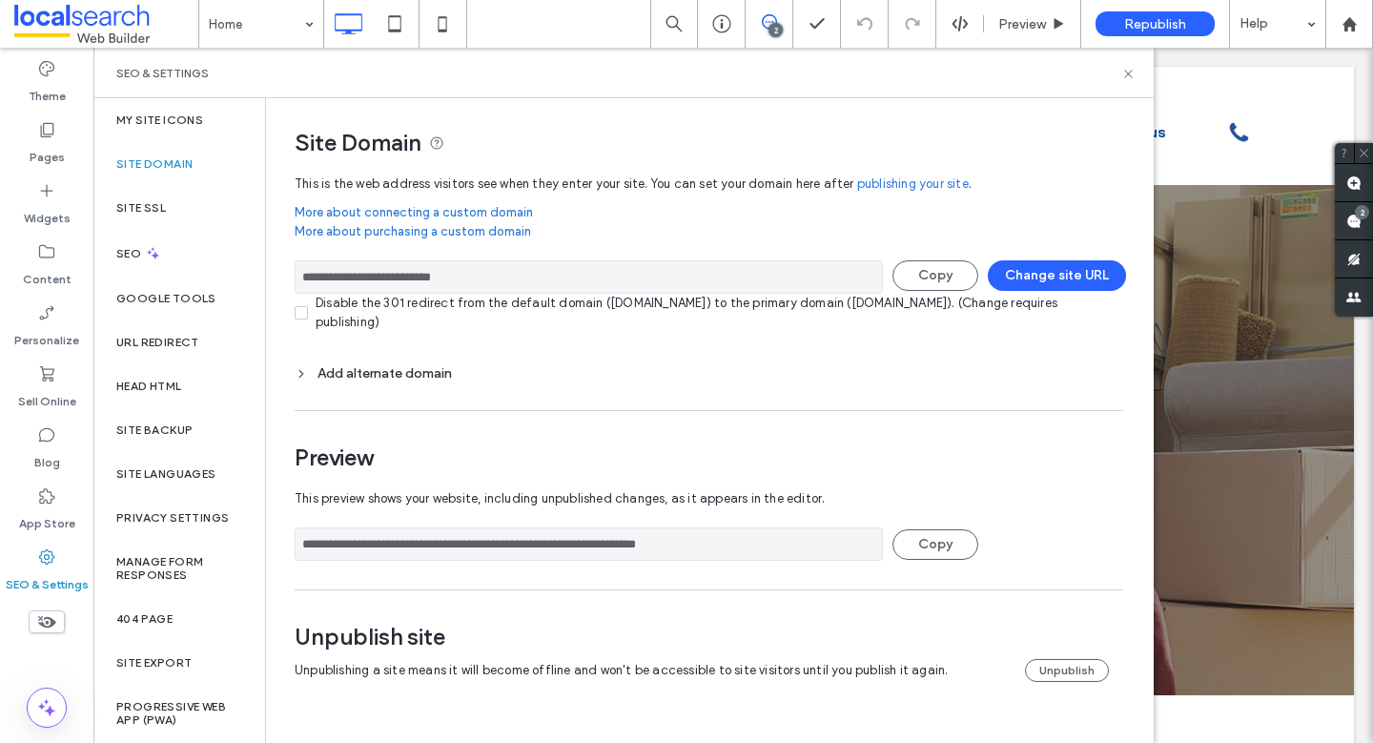
drag, startPoint x: 549, startPoint y: 276, endPoint x: 312, endPoint y: 275, distance: 237.3
click at [289, 279] on div "**********" at bounding box center [701, 408] width 871 height 621
click at [1128, 69] on icon at bounding box center [1128, 74] width 14 height 14
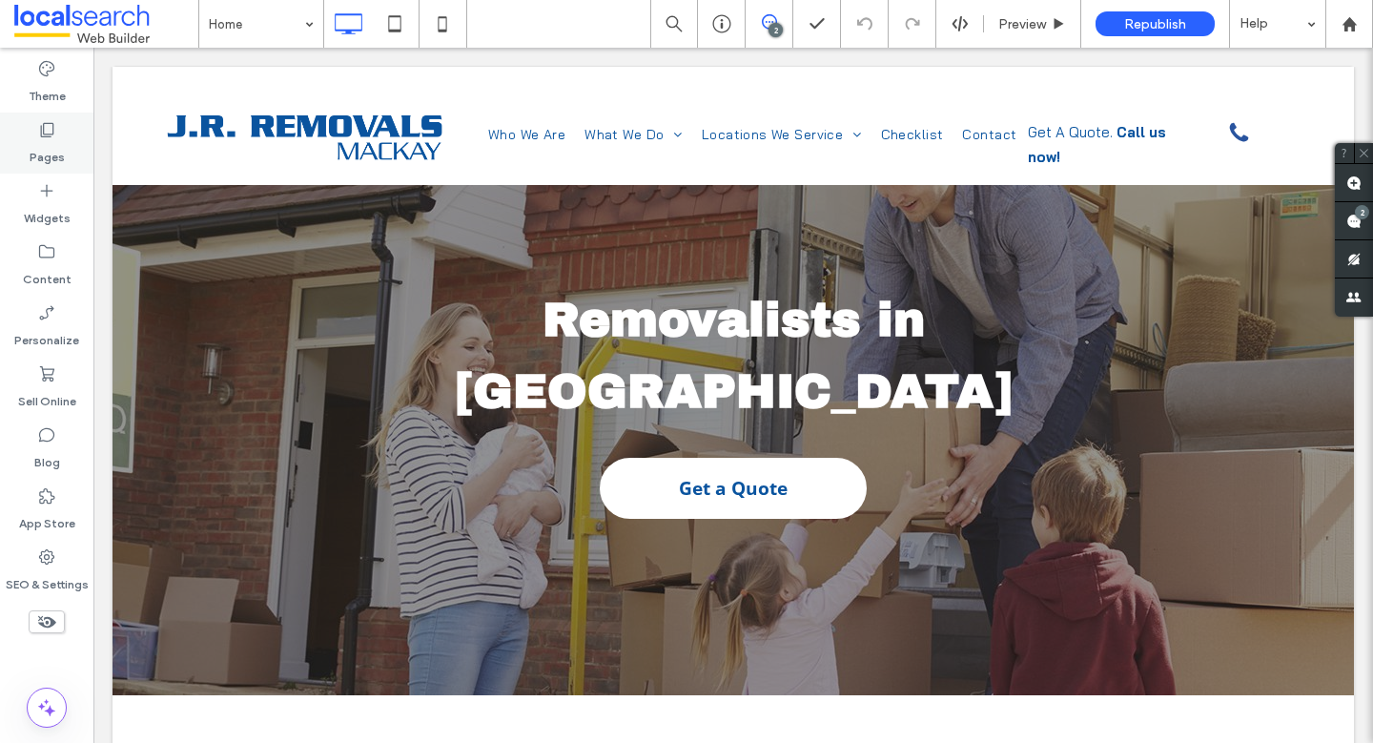
click at [23, 134] on div "Pages" at bounding box center [46, 142] width 93 height 61
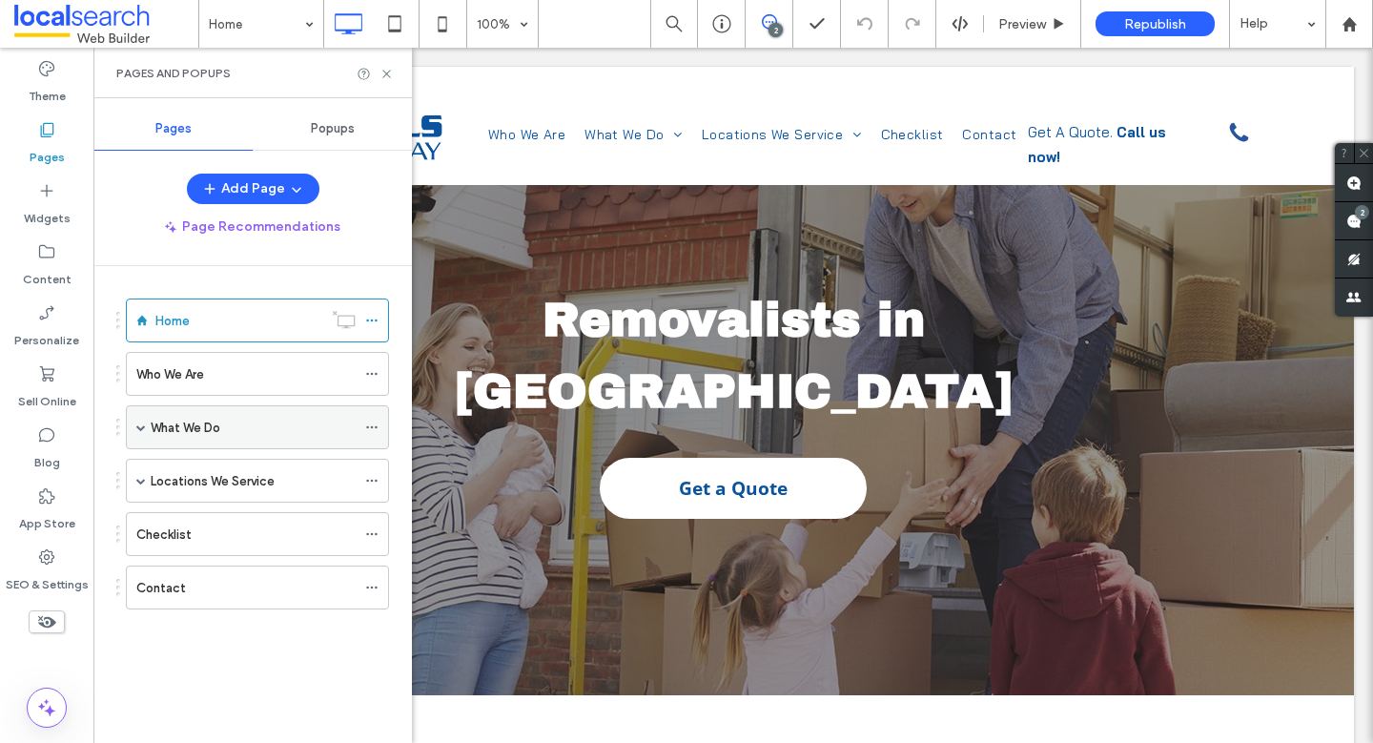
click at [142, 422] on span at bounding box center [141, 427] width 10 height 10
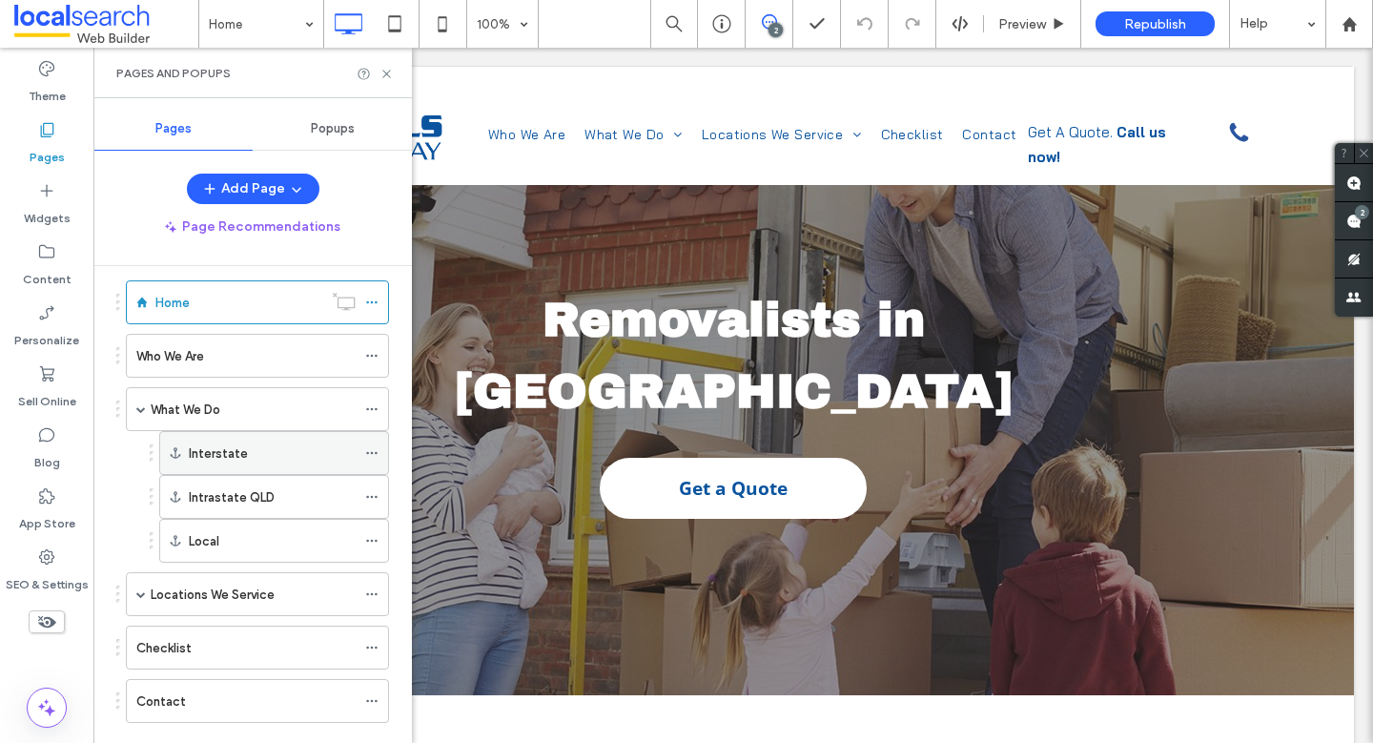
scroll to position [55, 0]
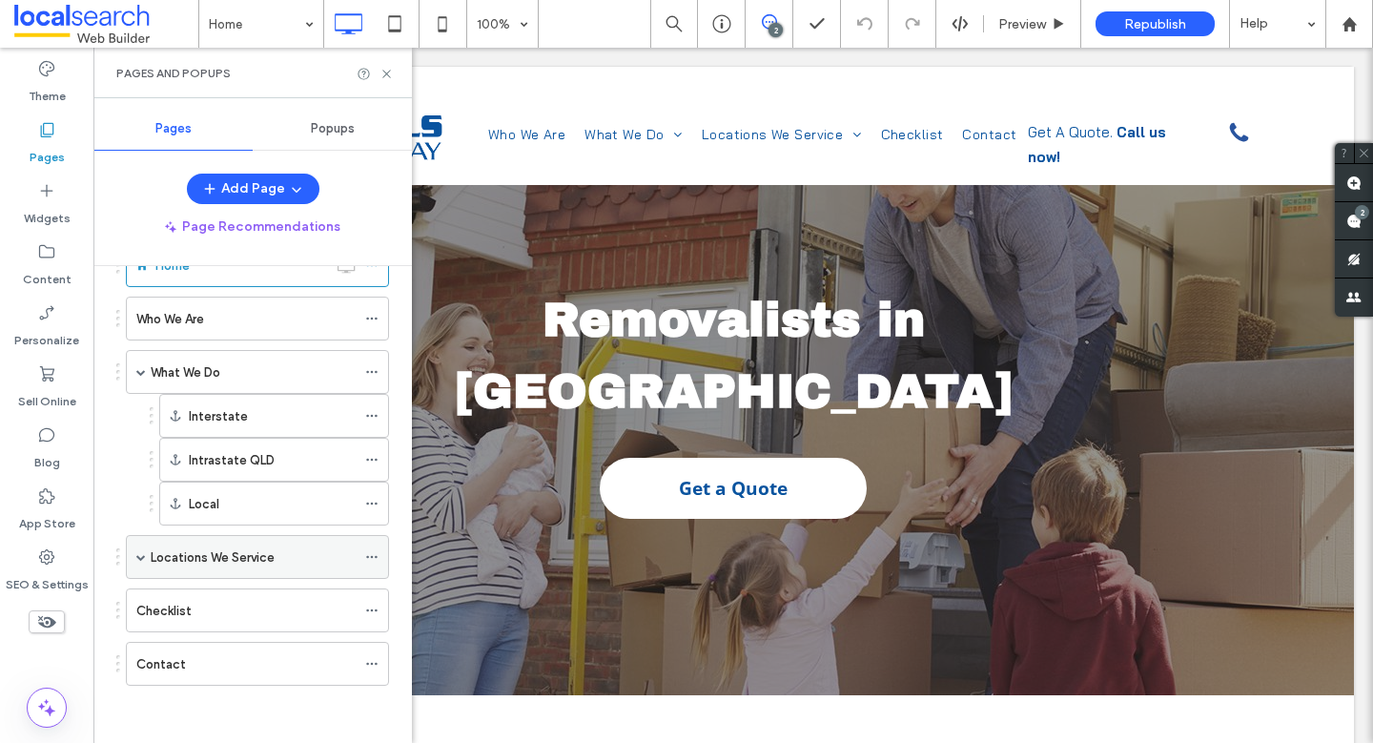
click at [142, 552] on span at bounding box center [141, 557] width 10 height 10
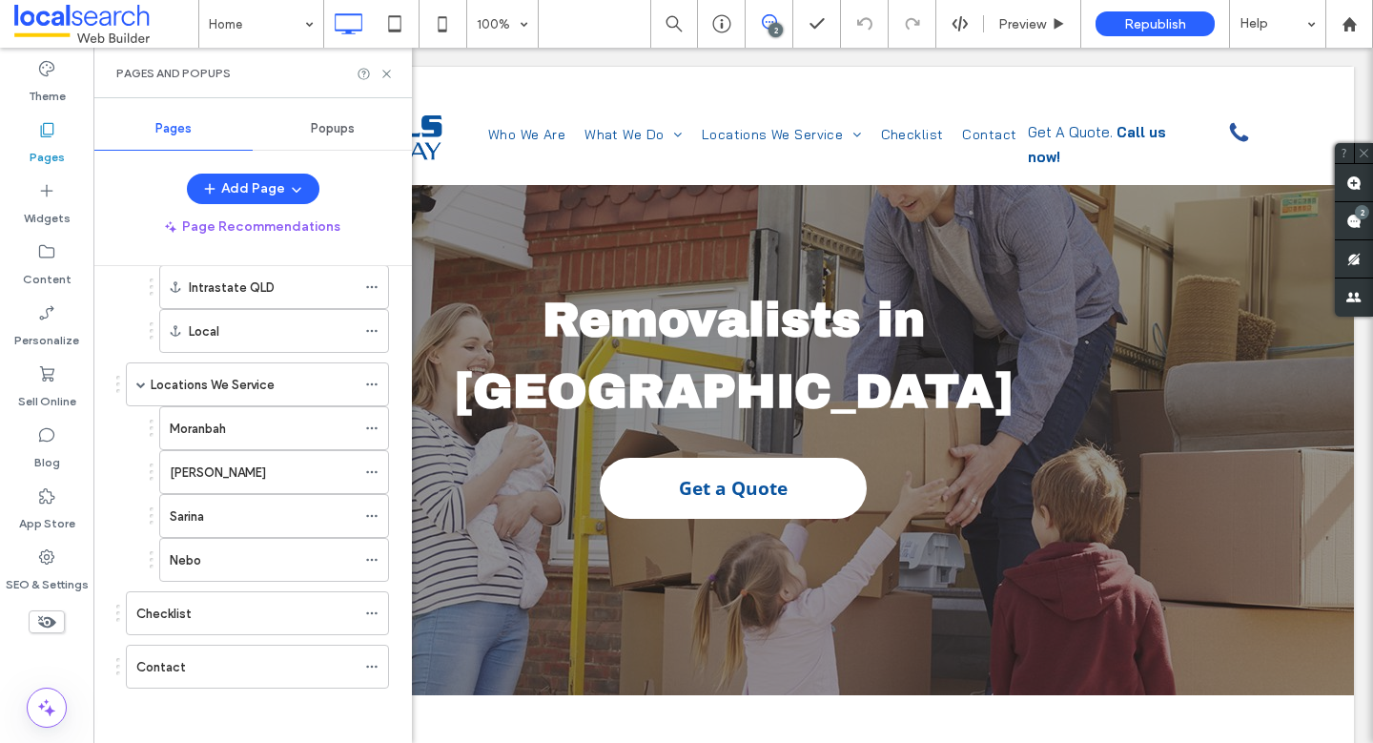
scroll to position [231, 0]
click at [54, 556] on icon at bounding box center [46, 556] width 19 height 19
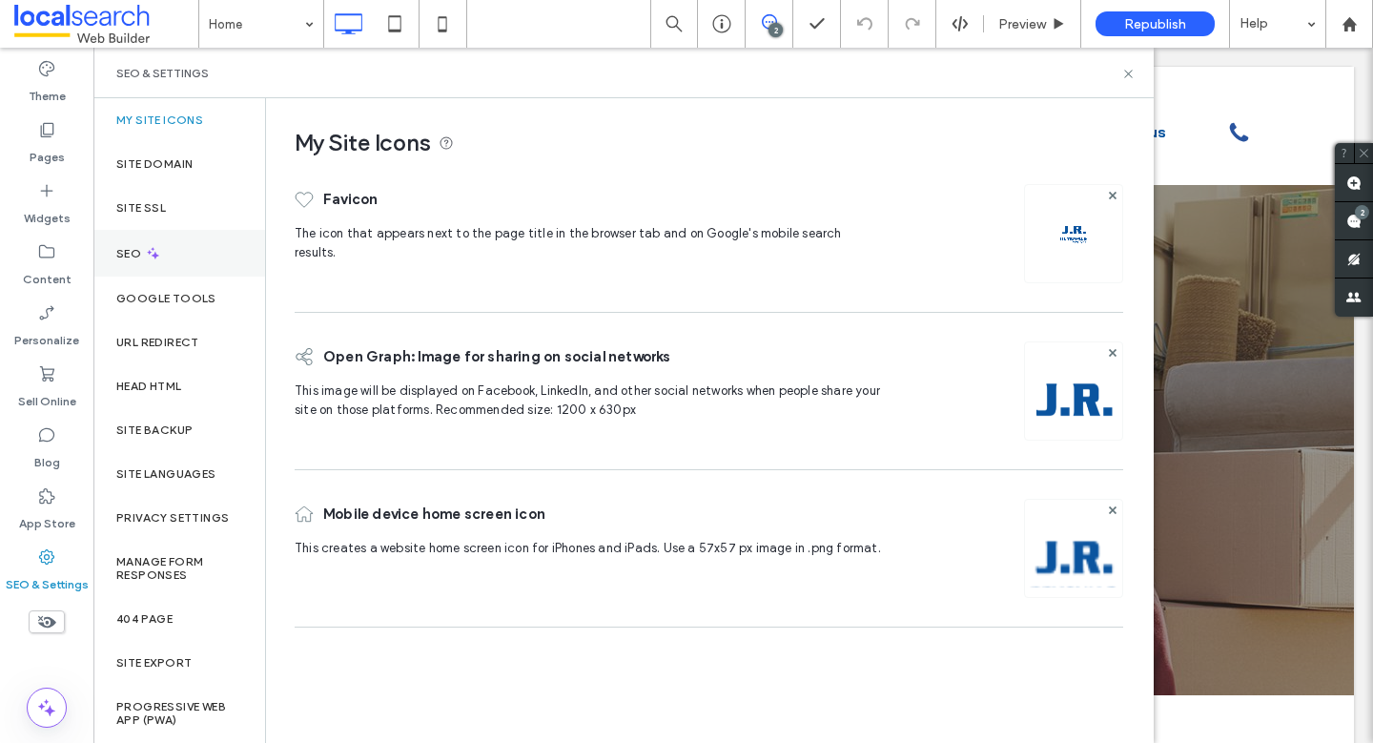
click at [176, 249] on div "SEO" at bounding box center [179, 253] width 172 height 47
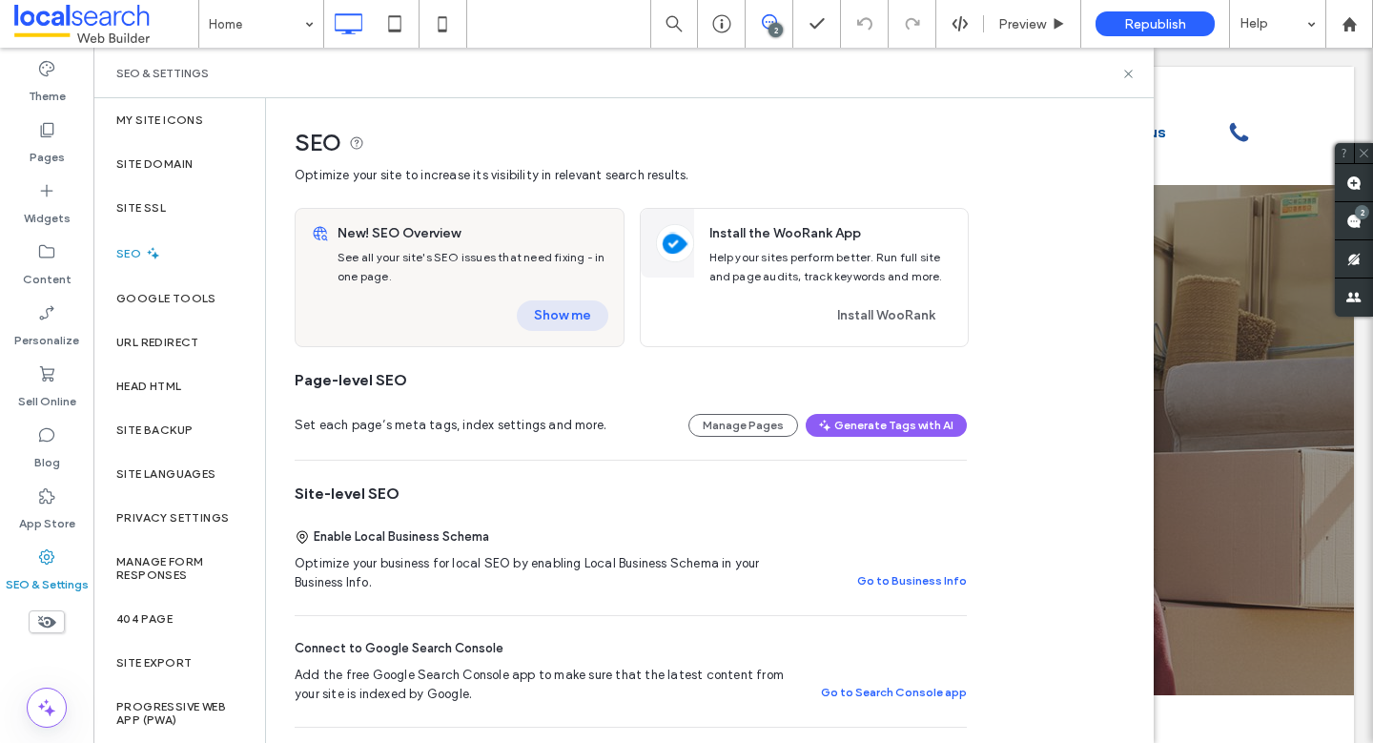
click at [560, 311] on button "Show me" at bounding box center [563, 315] width 92 height 31
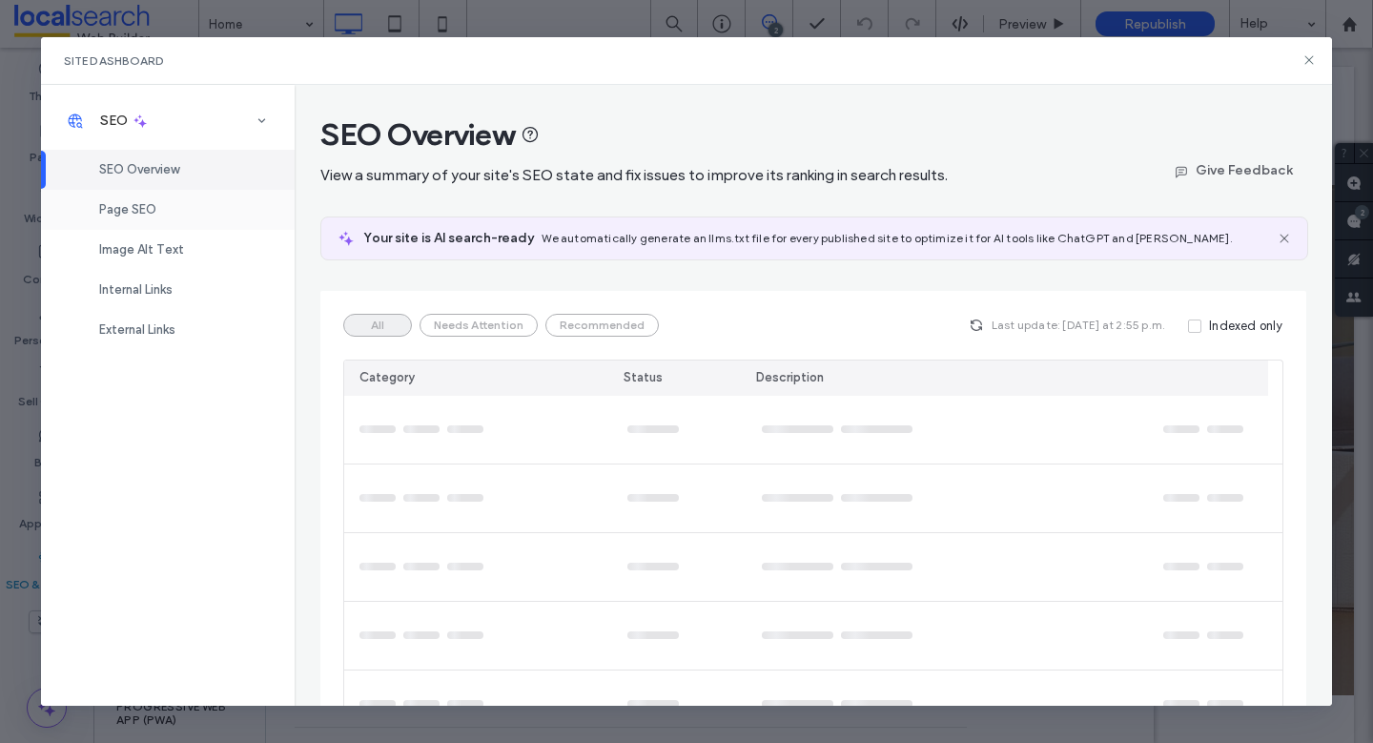
click at [155, 207] on span "Page SEO" at bounding box center [127, 209] width 57 height 14
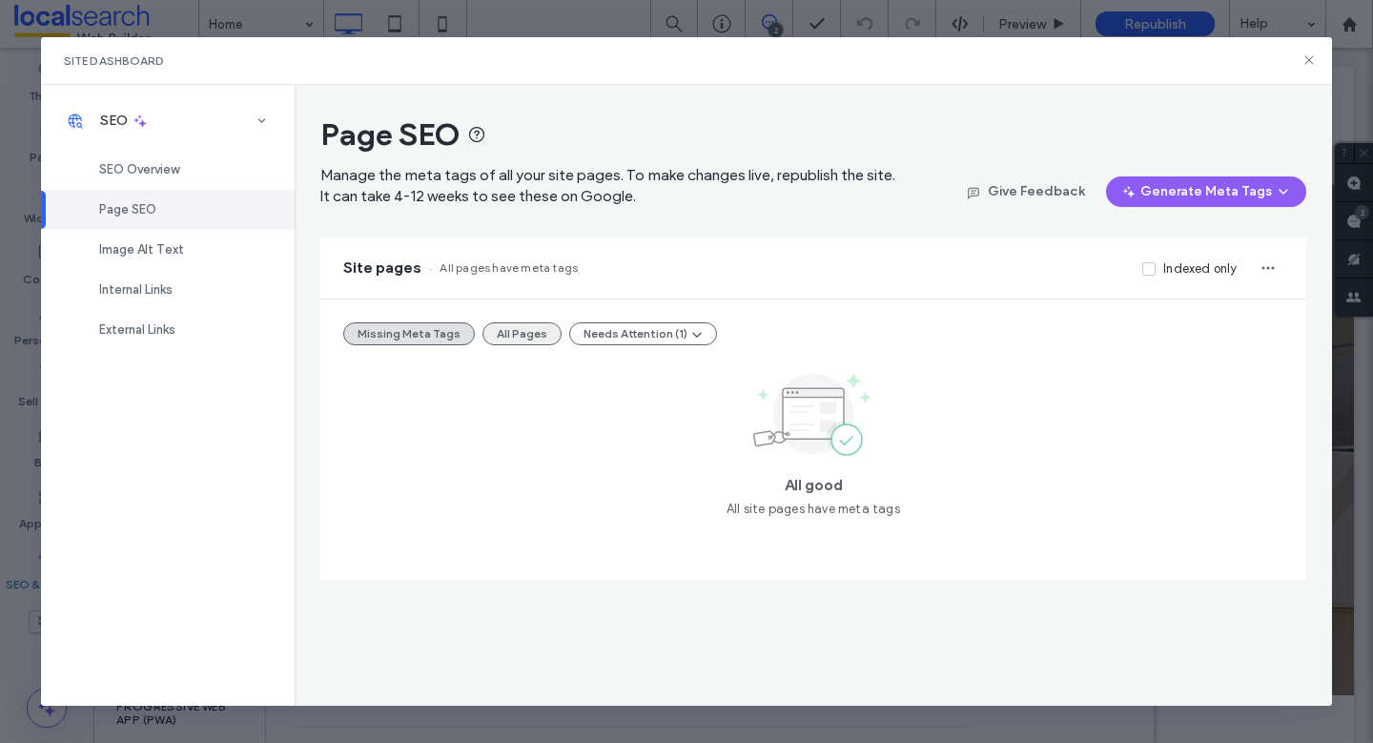
click at [511, 325] on button "All Pages" at bounding box center [521, 333] width 79 height 23
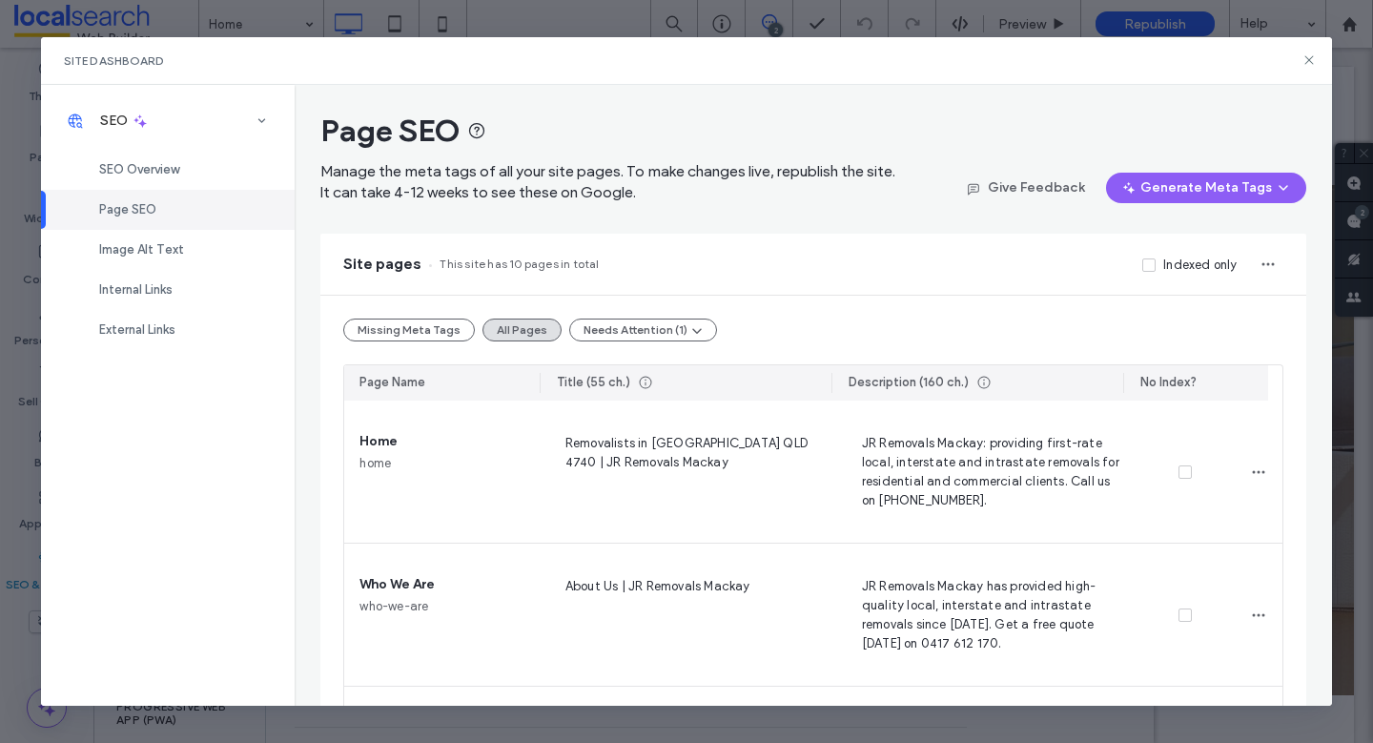
scroll to position [0, 0]
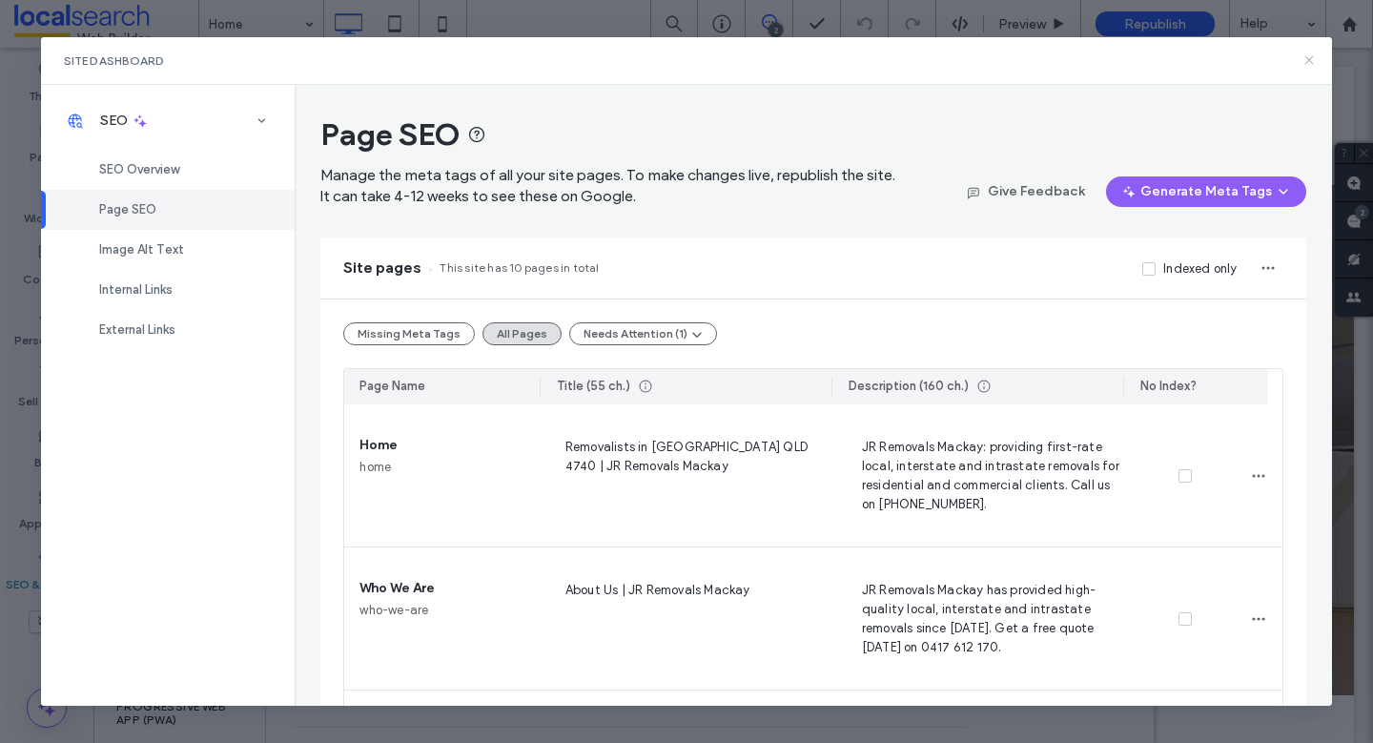
click at [1311, 61] on icon at bounding box center [1308, 59] width 15 height 15
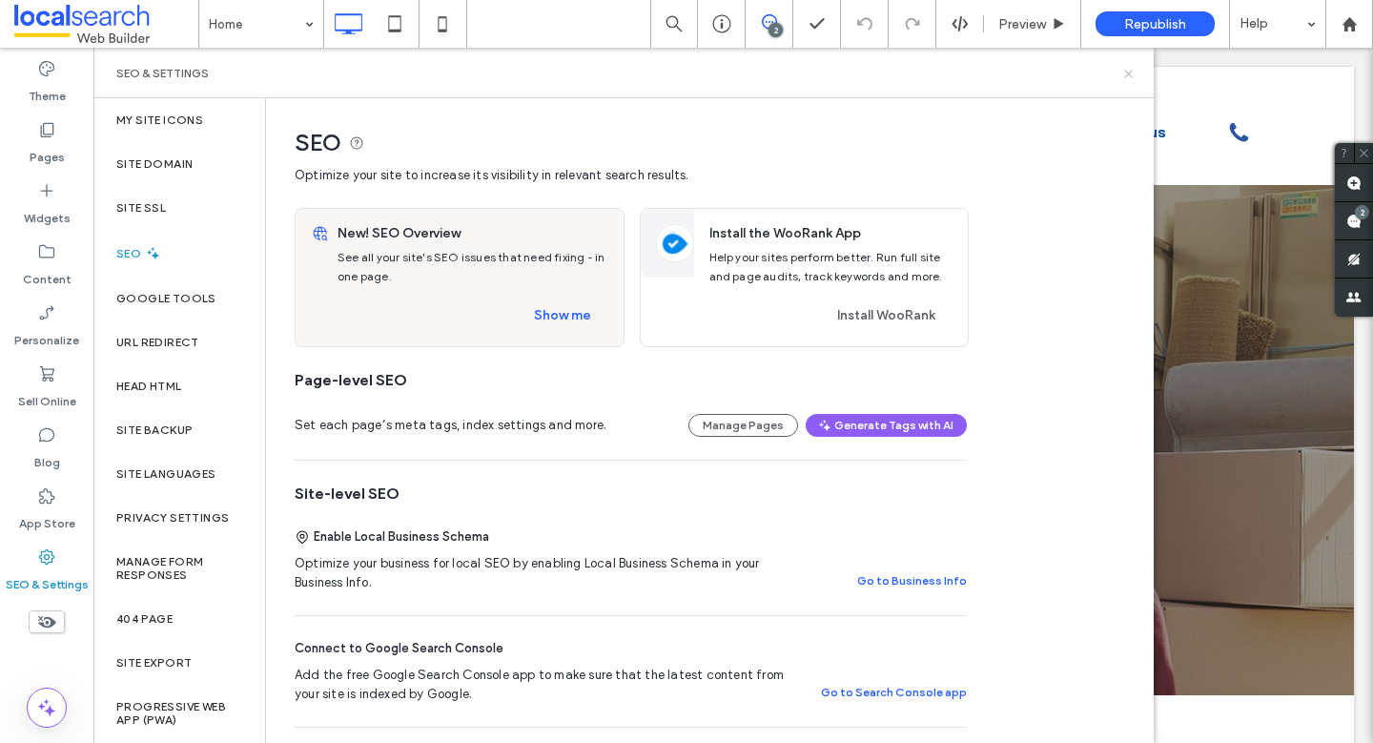
click at [1128, 71] on icon at bounding box center [1128, 74] width 14 height 14
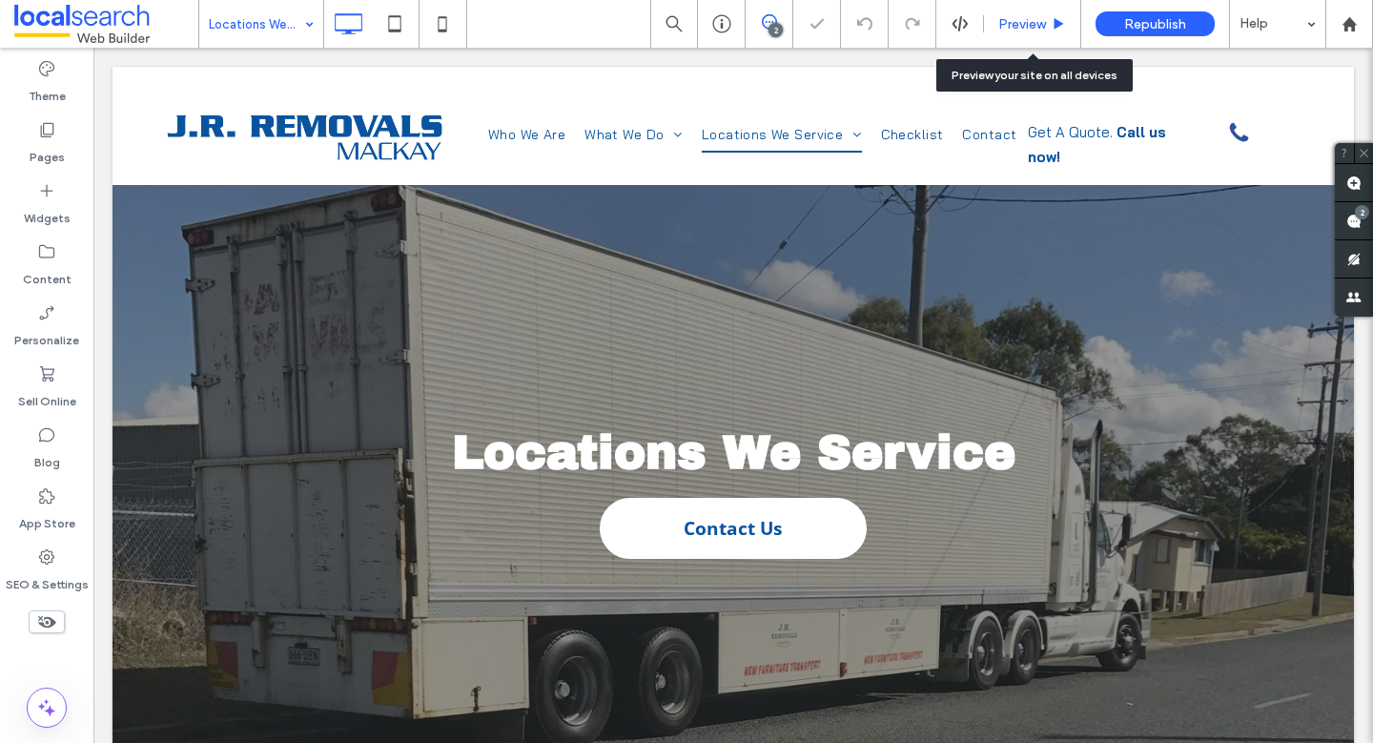
click at [1038, 23] on span "Preview" at bounding box center [1022, 24] width 48 height 16
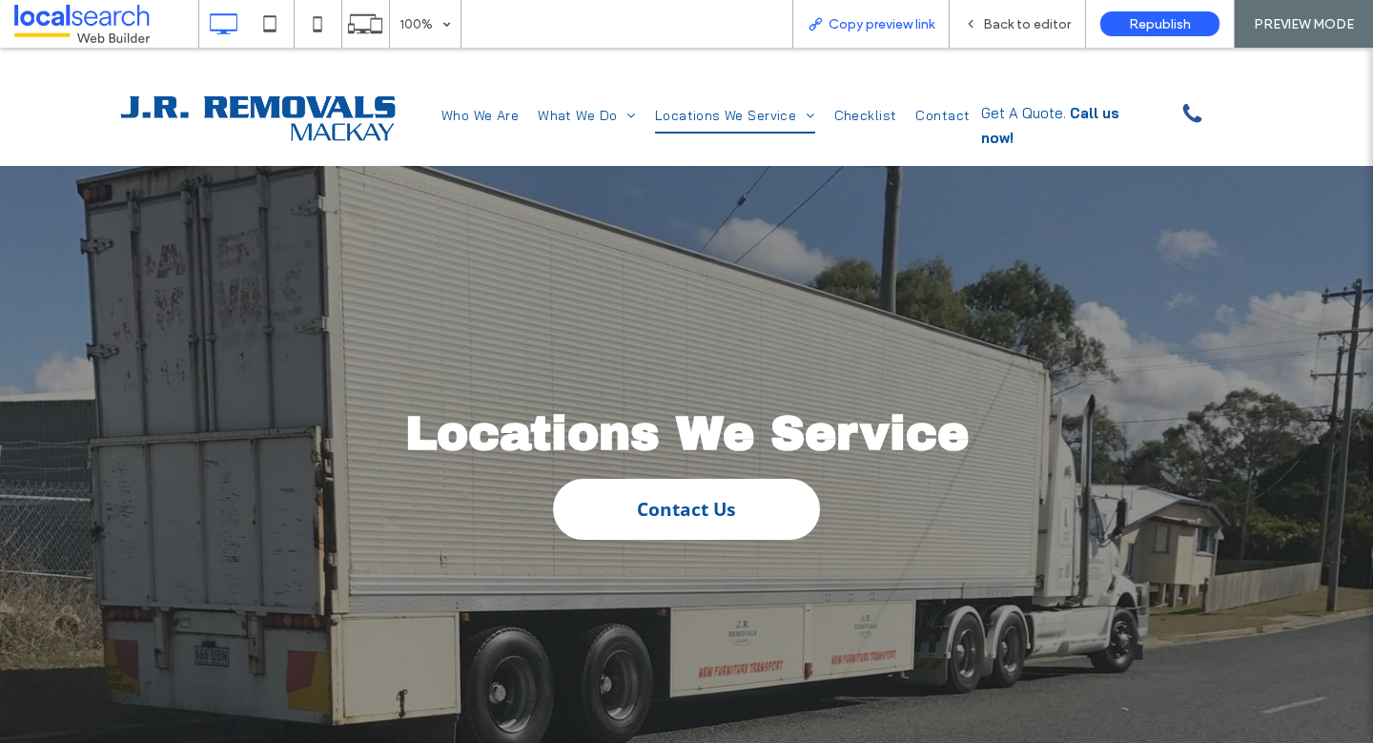
click at [910, 19] on span "Copy preview link" at bounding box center [881, 24] width 106 height 16
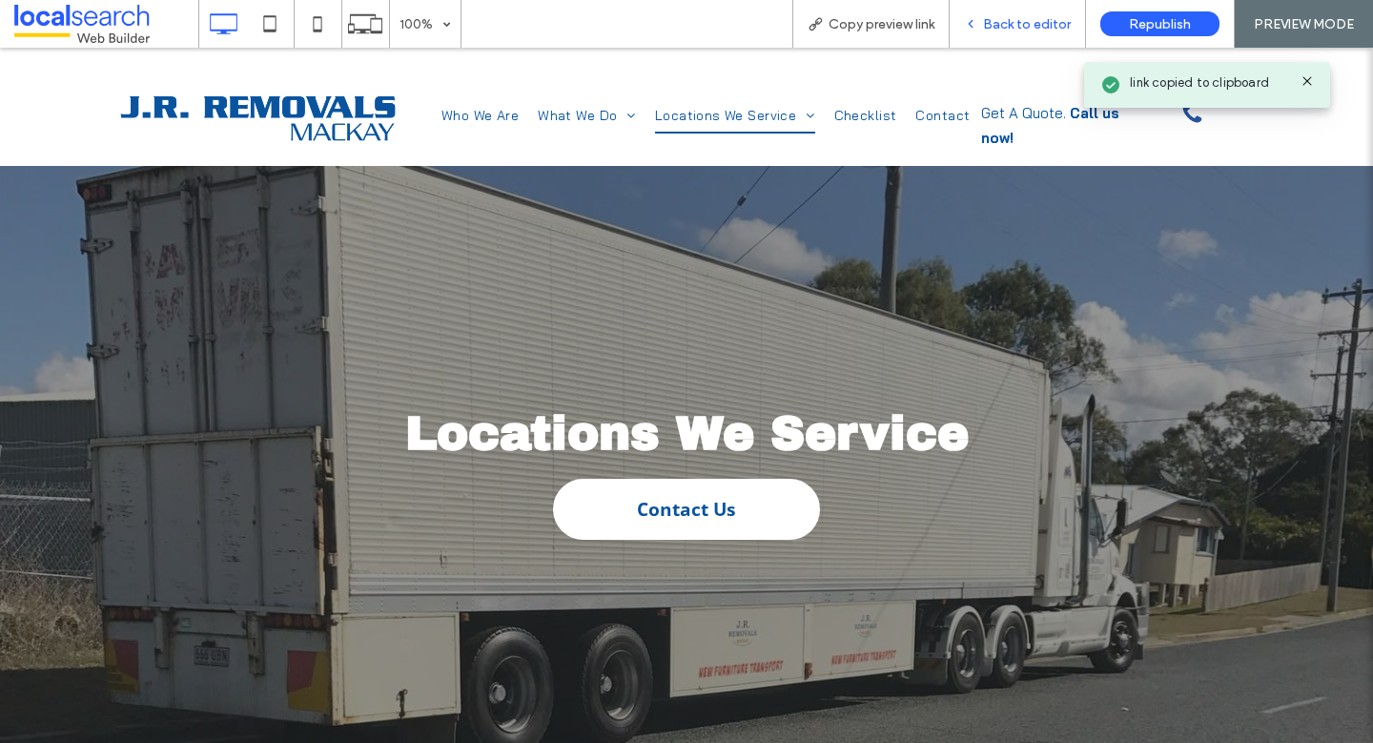
click at [1007, 17] on span "Back to editor" at bounding box center [1027, 24] width 88 height 16
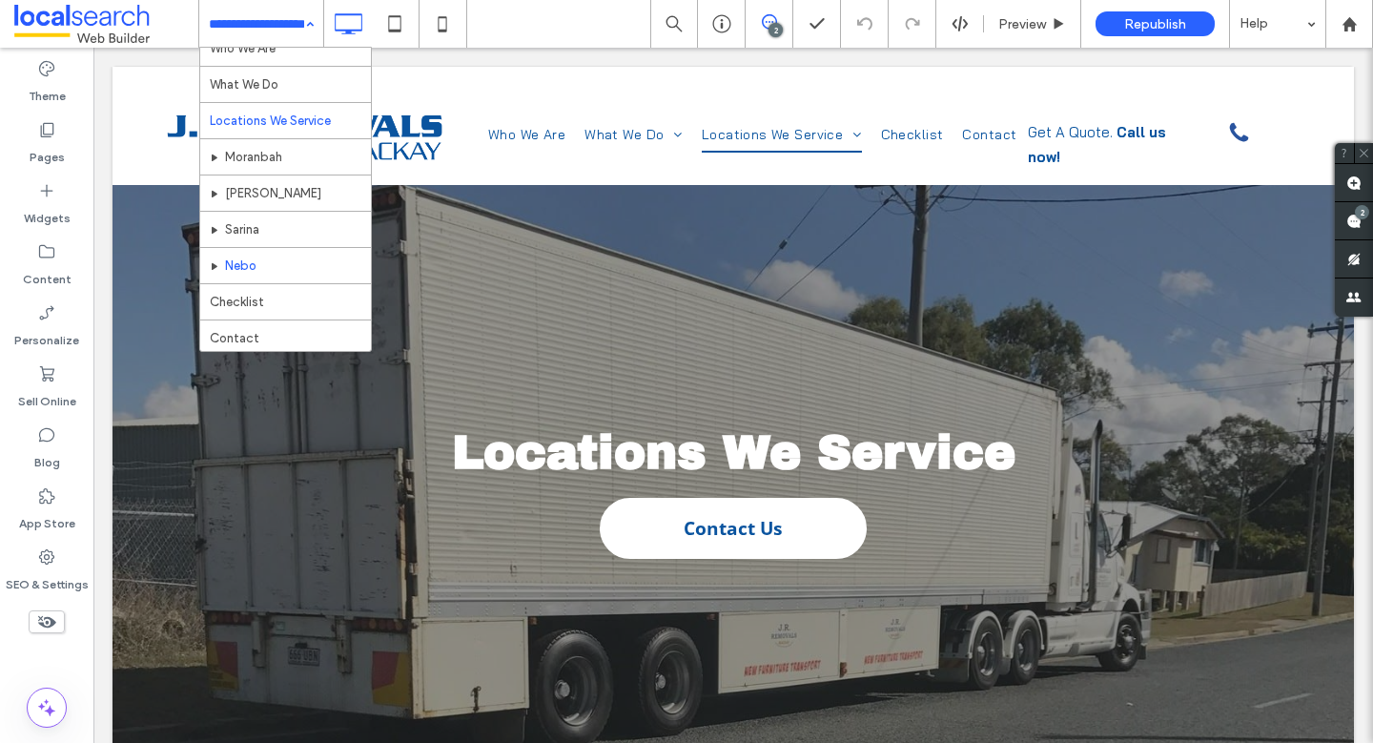
scroll to position [56, 0]
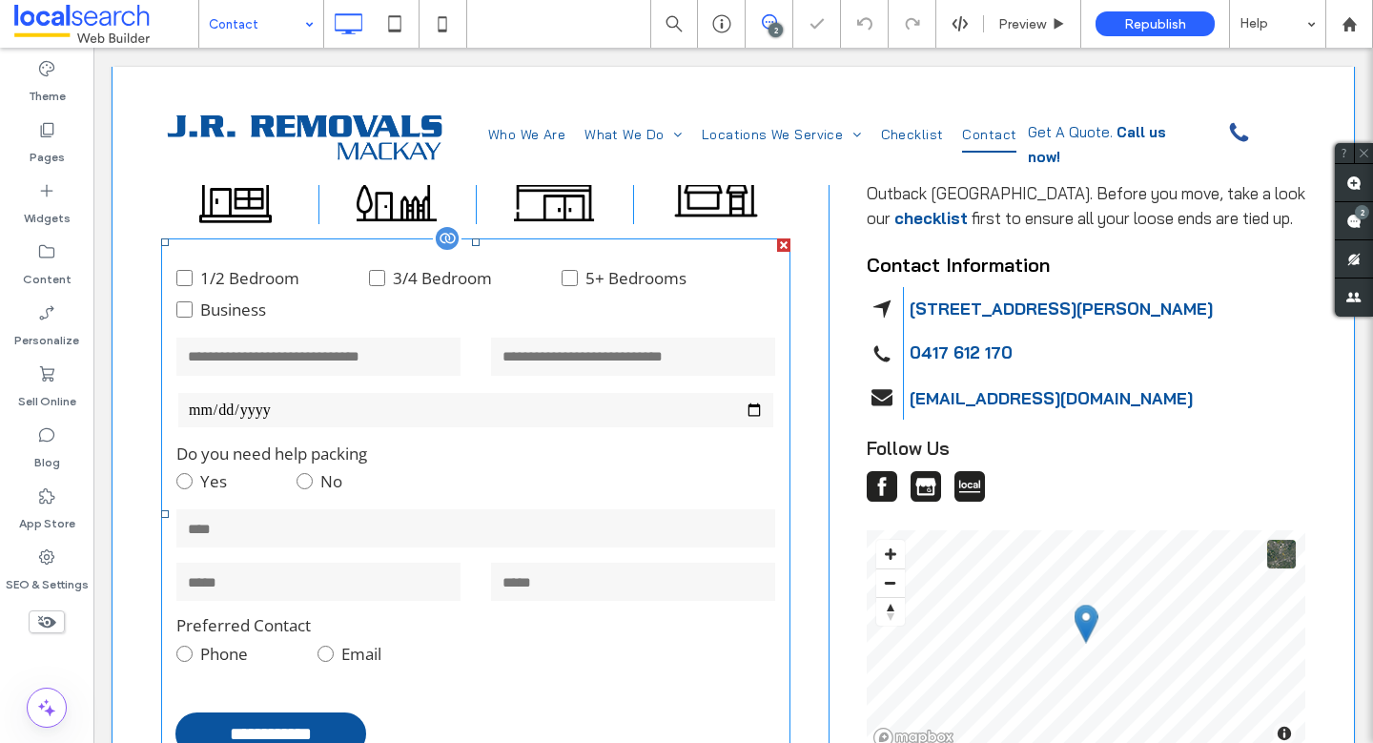
click at [427, 377] on form "**********" at bounding box center [475, 513] width 629 height 551
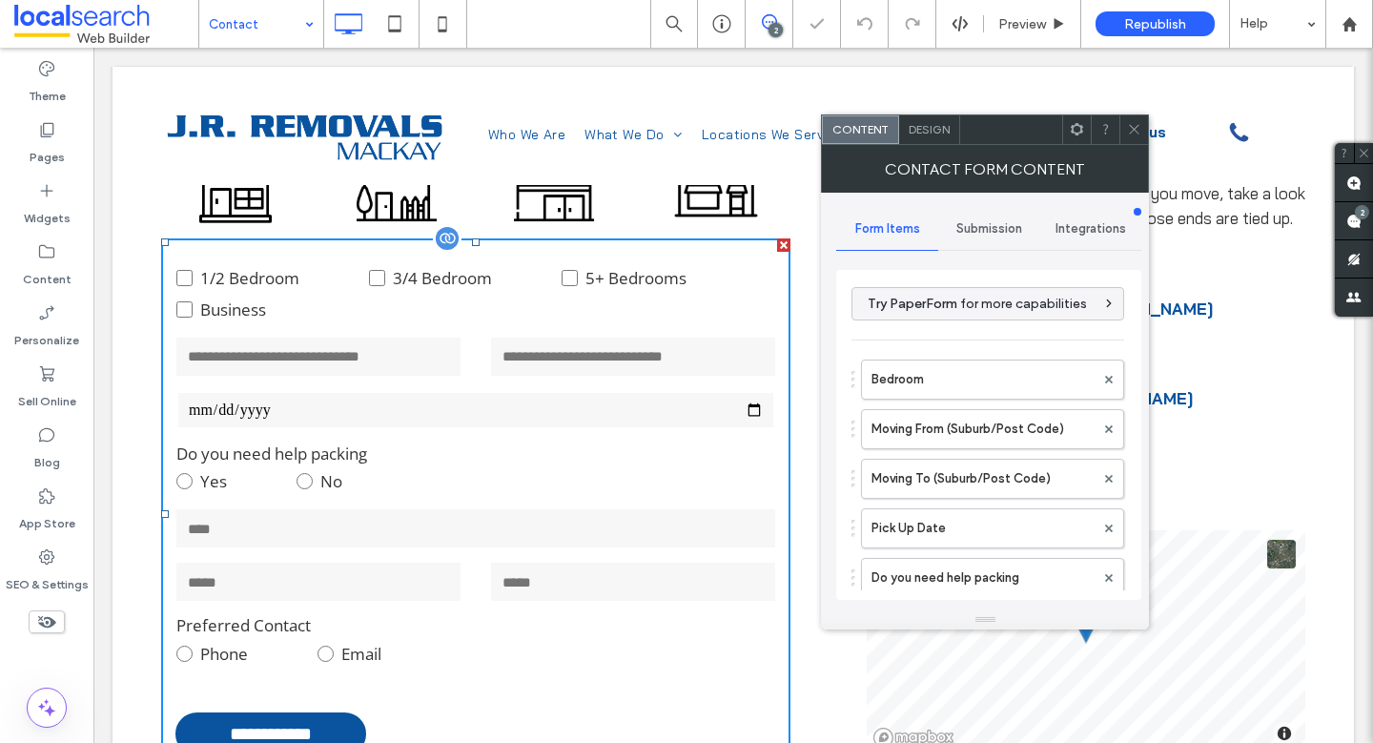
type input "**********"
click at [976, 225] on span "Submission" at bounding box center [989, 228] width 66 height 15
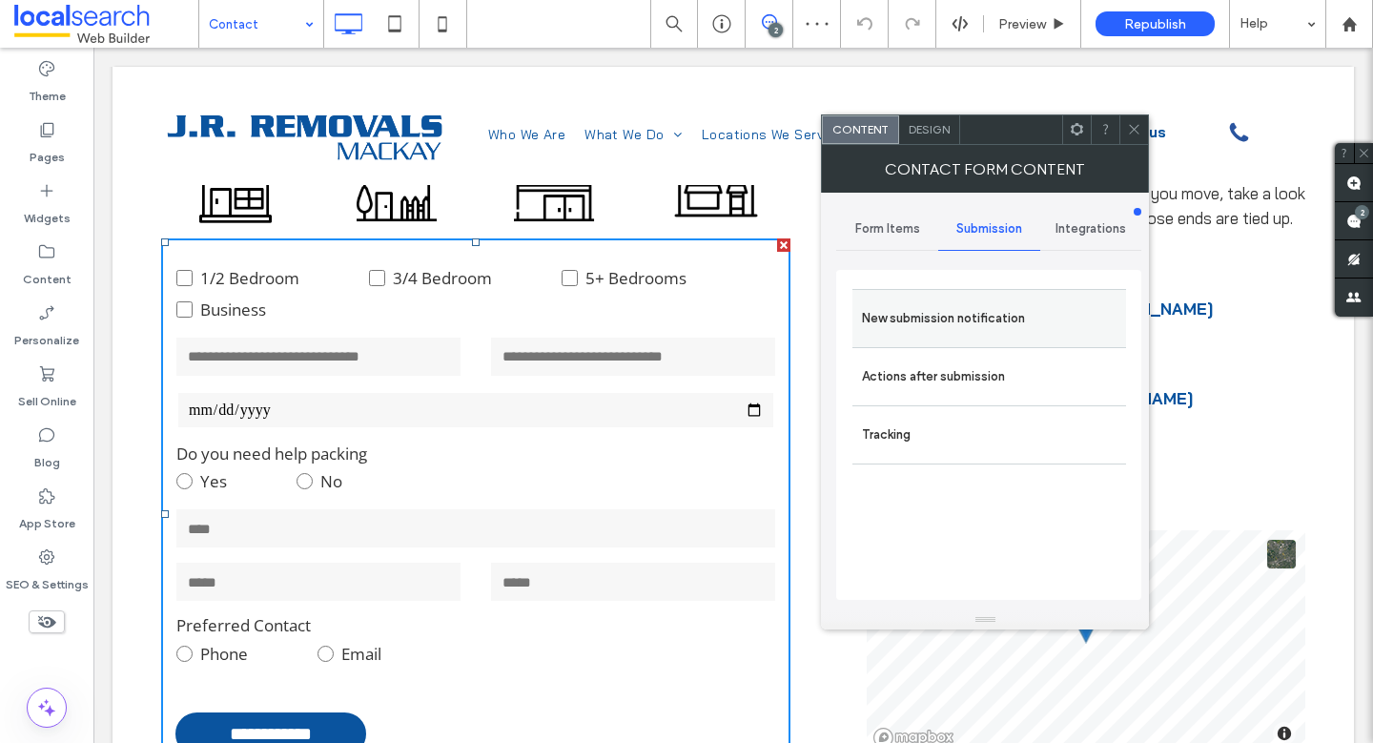
click at [965, 289] on div "New submission notification" at bounding box center [989, 318] width 274 height 58
click at [1003, 342] on div "New submission notification" at bounding box center [989, 318] width 274 height 58
click at [1017, 309] on label "New submission notification" at bounding box center [989, 318] width 254 height 38
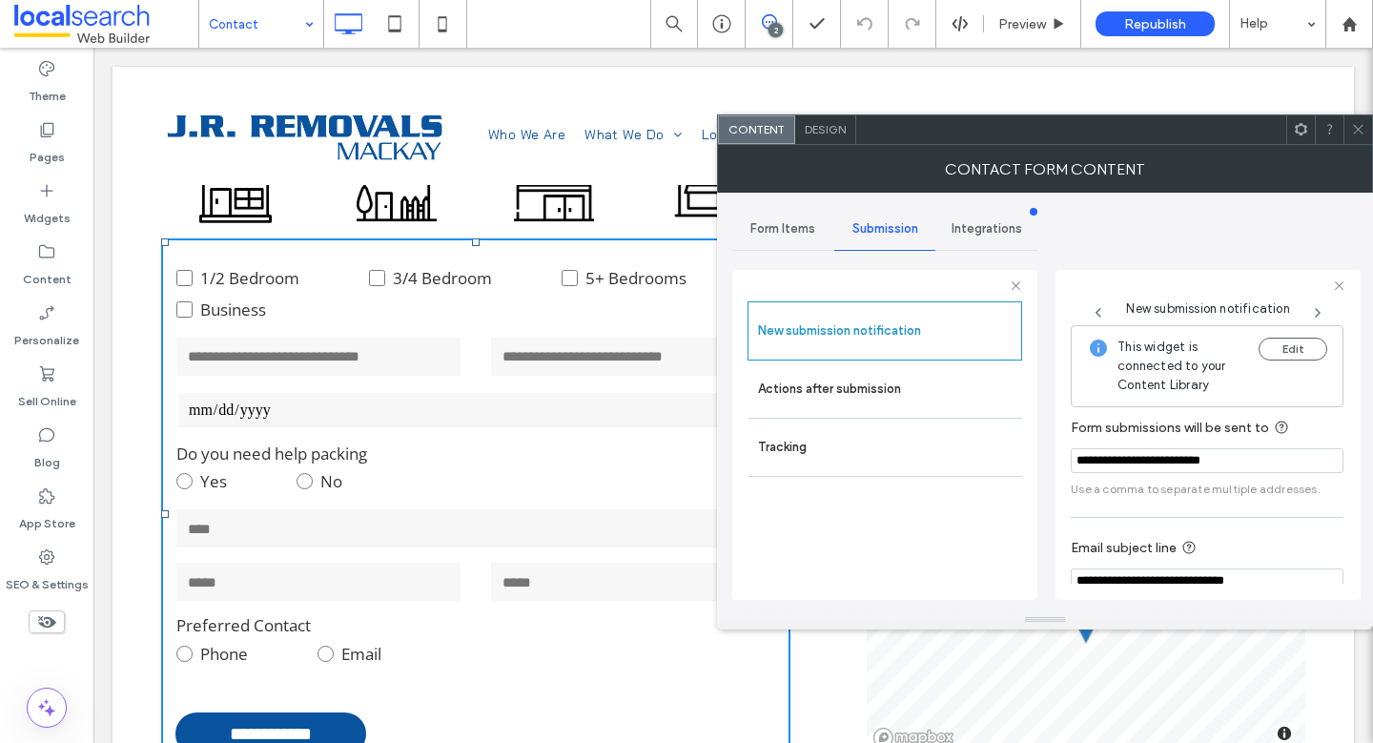
drag, startPoint x: 1257, startPoint y: 460, endPoint x: 1087, endPoint y: 457, distance: 170.7
click at [1066, 465] on div "**********" at bounding box center [1207, 435] width 305 height 330
click at [1294, 355] on button "Edit" at bounding box center [1292, 348] width 69 height 23
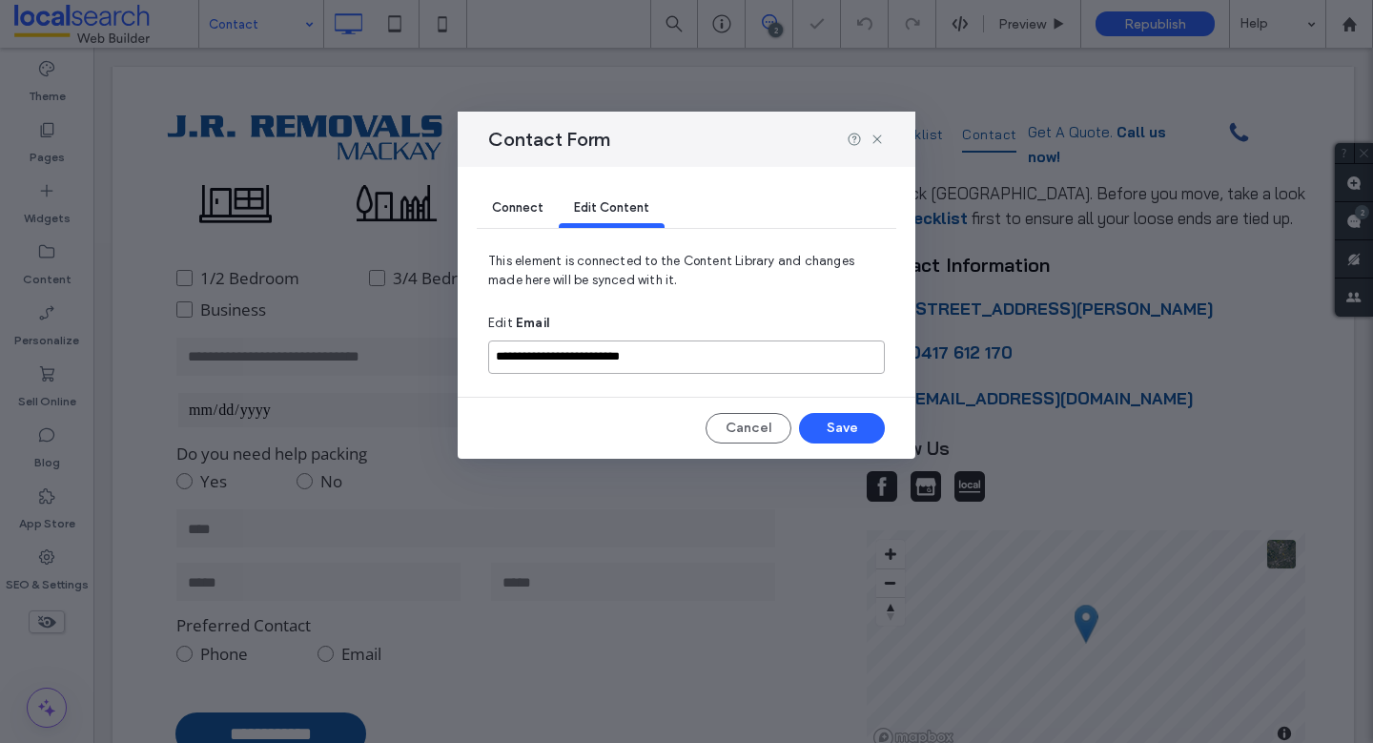
drag, startPoint x: 739, startPoint y: 358, endPoint x: 304, endPoint y: 338, distance: 435.1
click at [304, 338] on div "**********" at bounding box center [686, 371] width 1373 height 743
type input "**********"
click at [870, 425] on button "Save" at bounding box center [842, 428] width 86 height 31
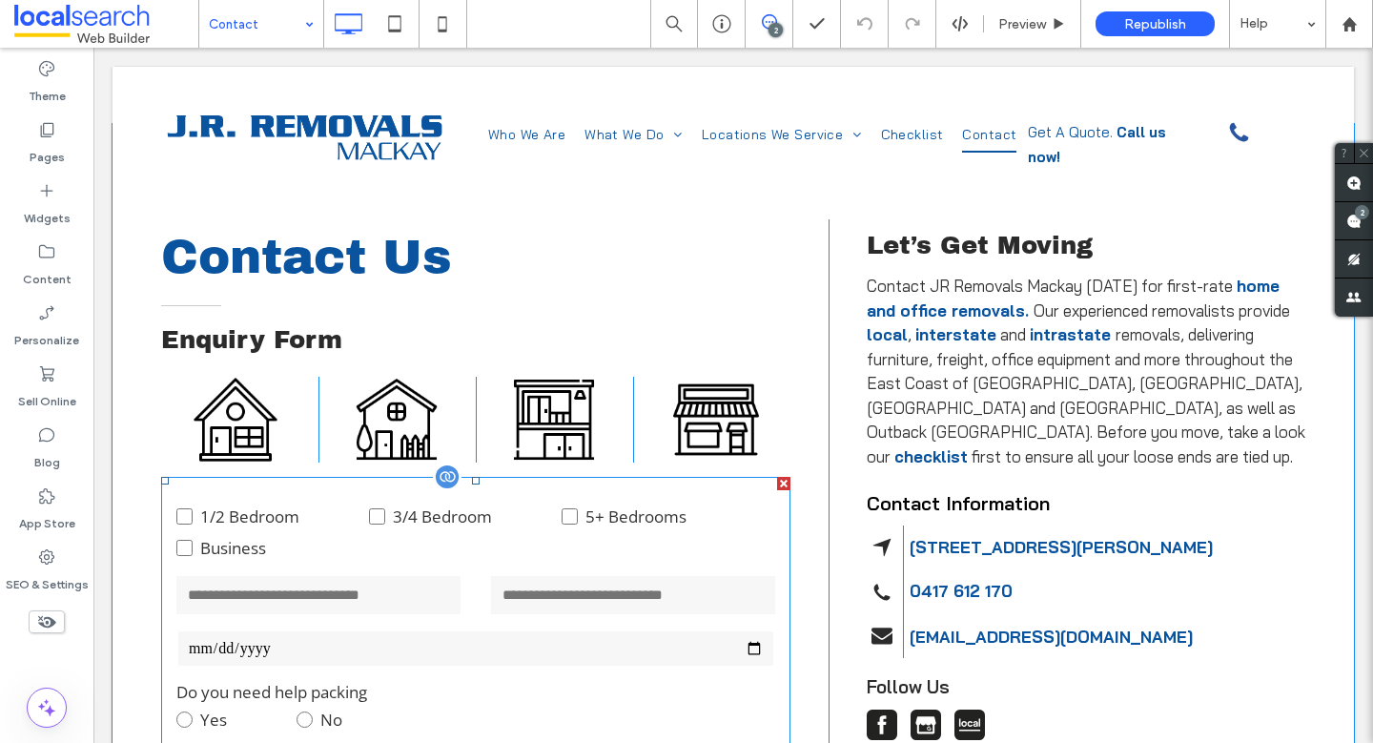
click at [578, 555] on div "1/2 Bedroom 3/4 Bedroom 5+ Bedrooms Business" at bounding box center [475, 531] width 599 height 63
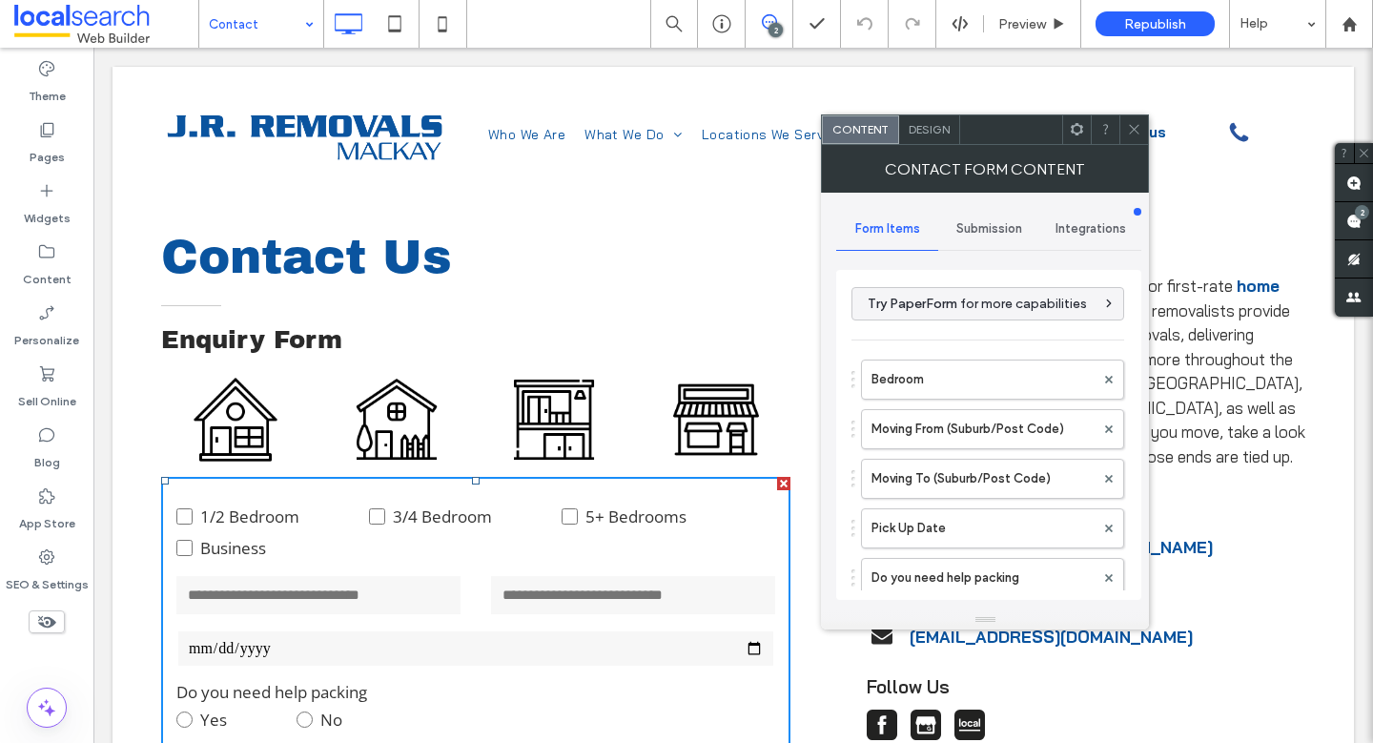
click at [982, 224] on span "Submission" at bounding box center [989, 228] width 66 height 15
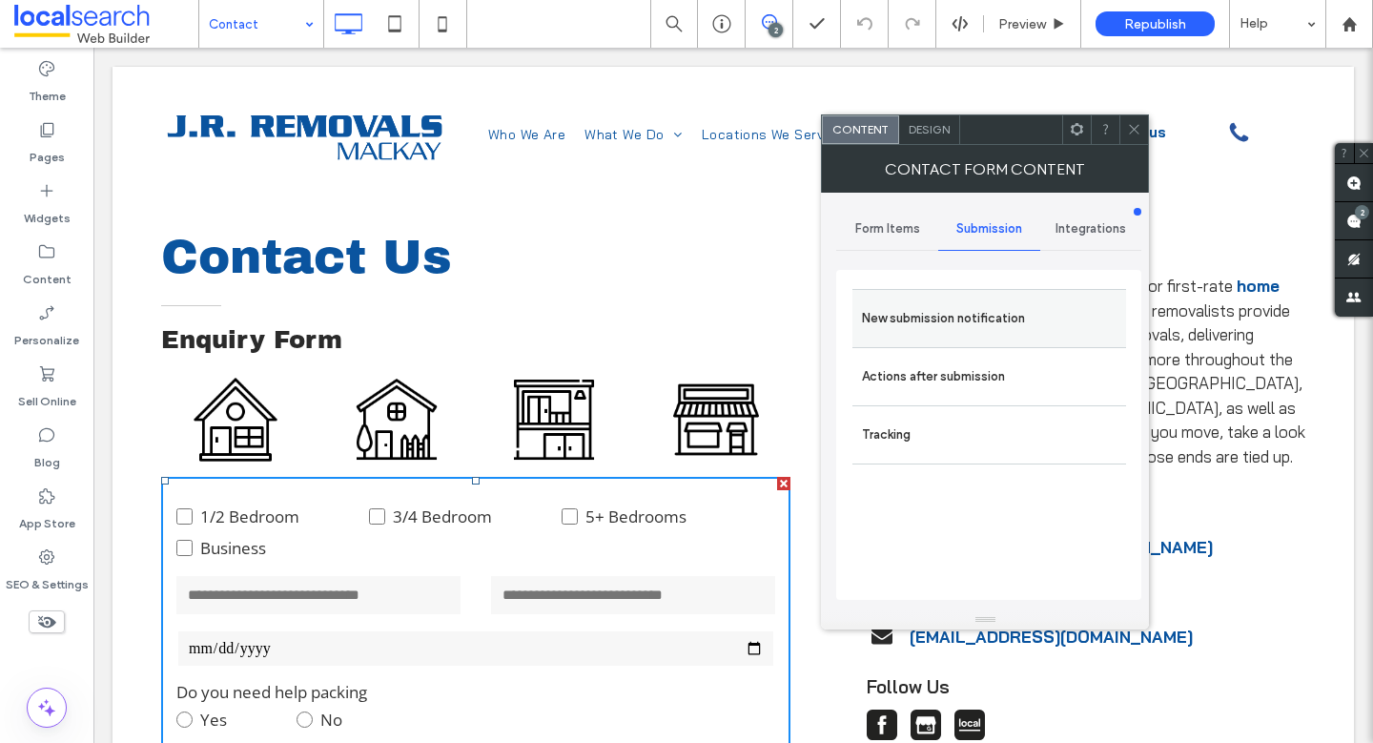
click at [965, 311] on label "New submission notification" at bounding box center [989, 318] width 254 height 38
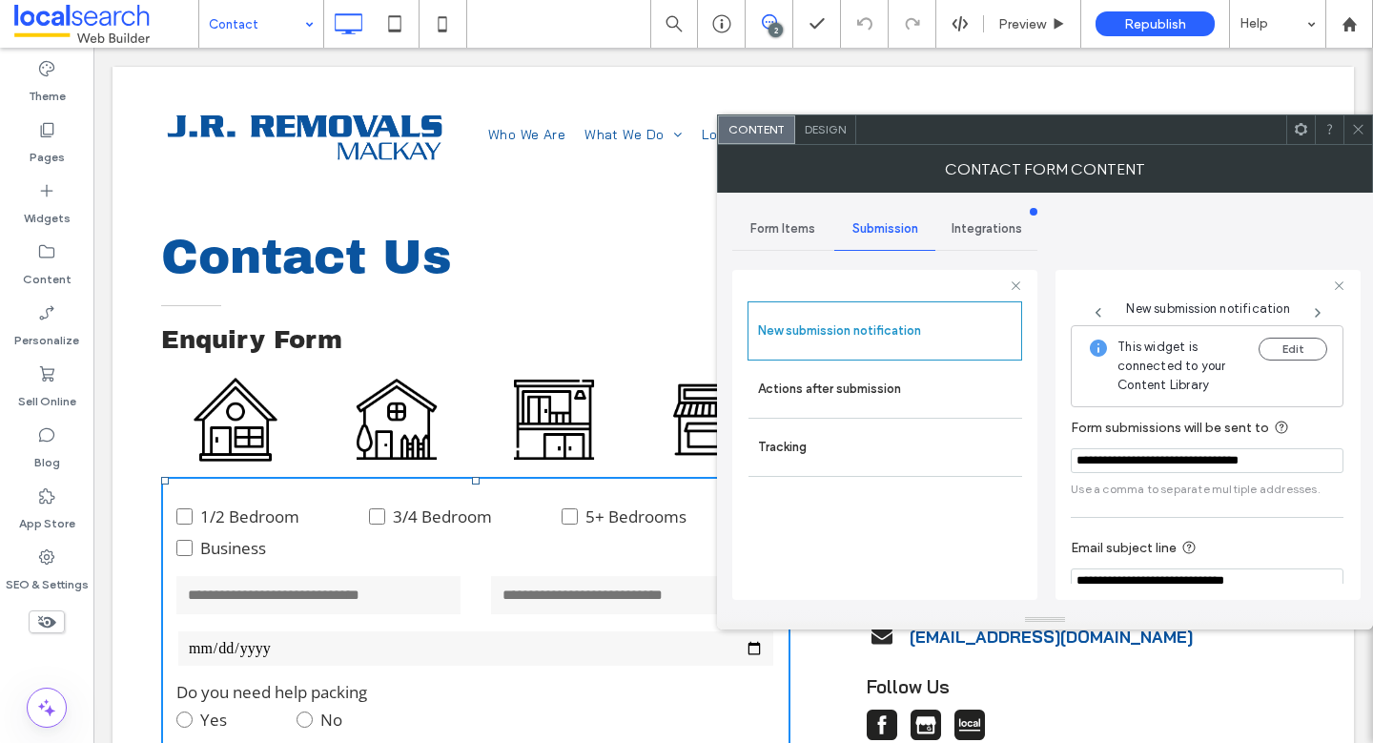
click at [1357, 128] on icon at bounding box center [1358, 129] width 14 height 14
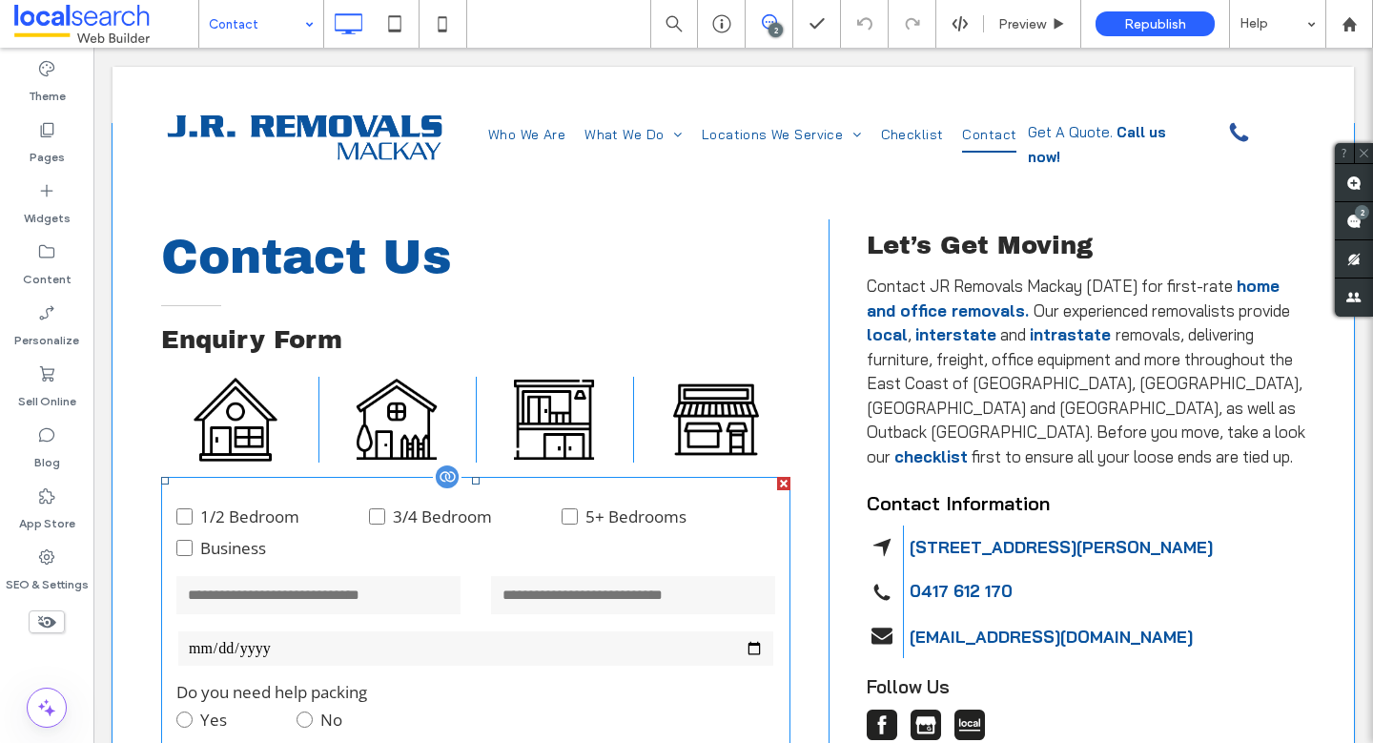
click at [465, 695] on label "Do you need help packing" at bounding box center [475, 692] width 599 height 25
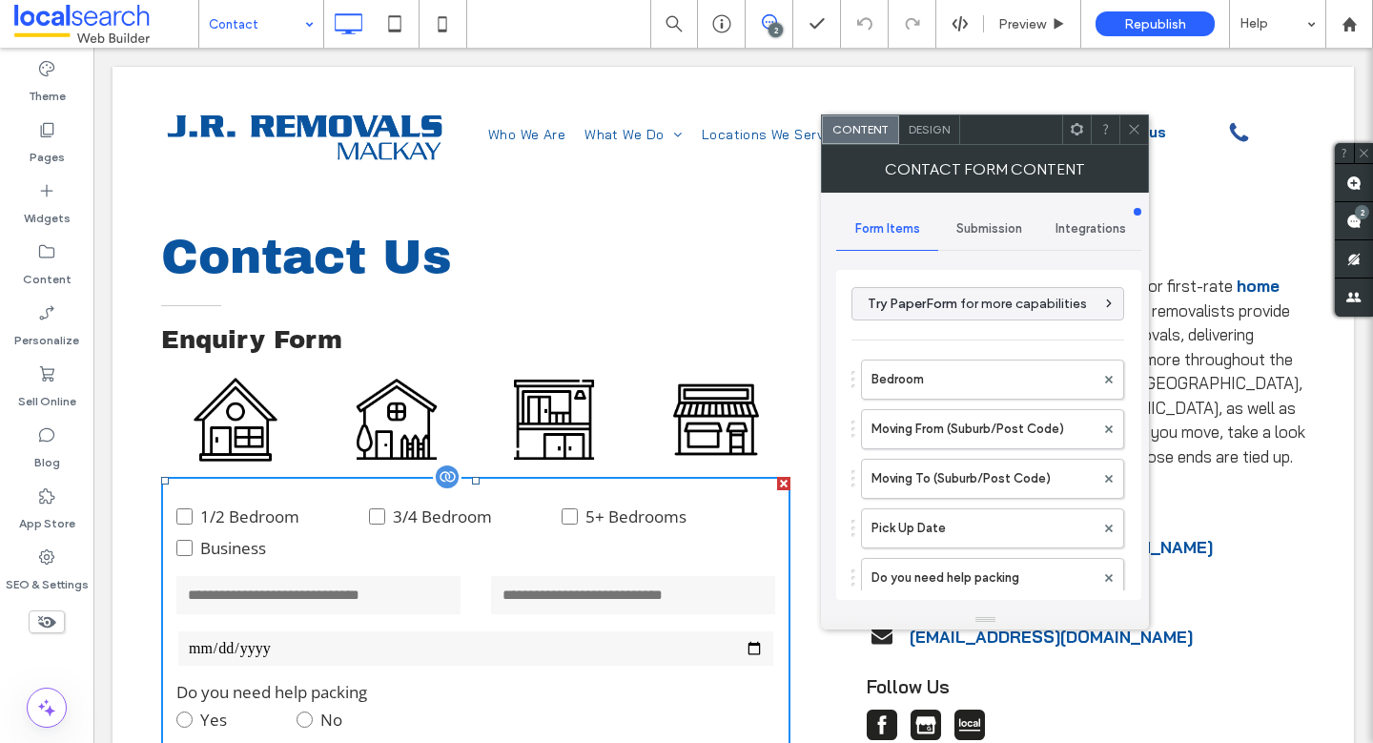
type input "**********"
click at [988, 234] on span "Submission" at bounding box center [989, 228] width 66 height 15
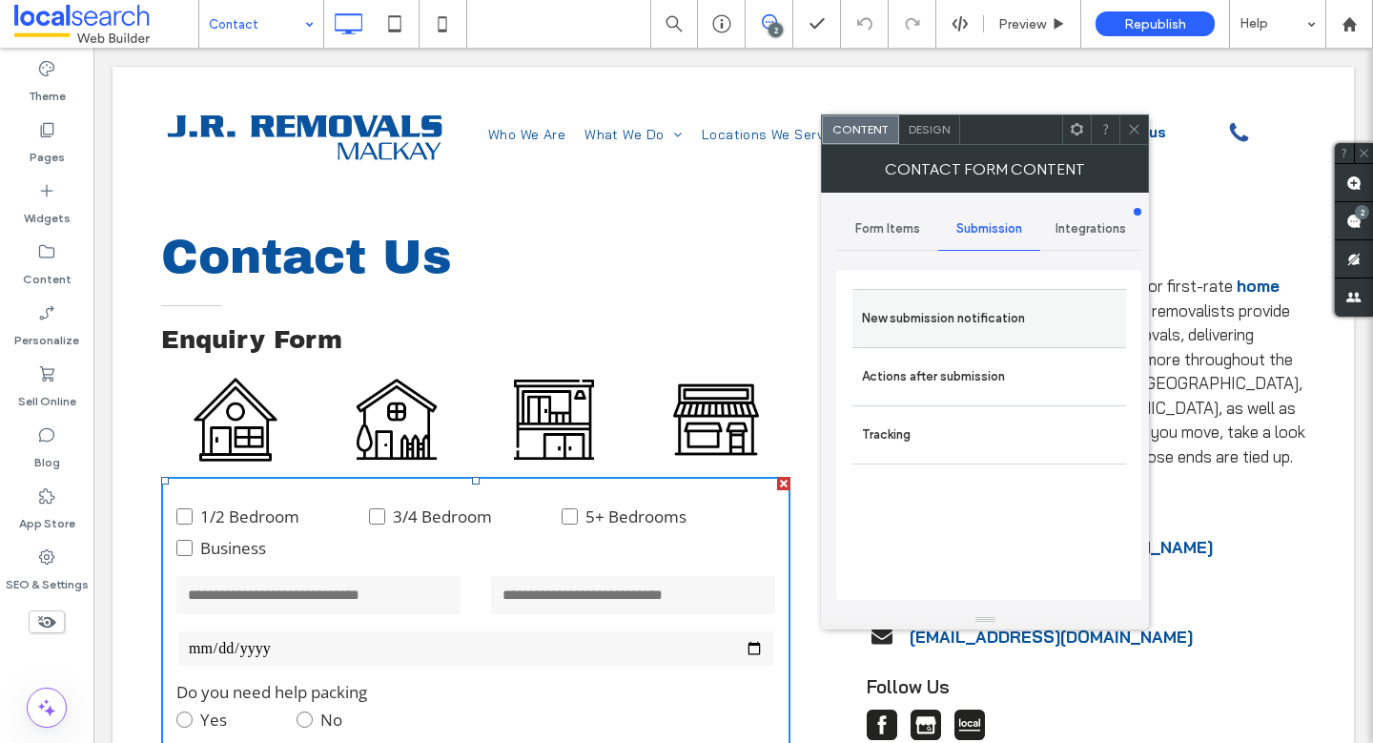
click at [973, 328] on label "New submission notification" at bounding box center [989, 318] width 254 height 38
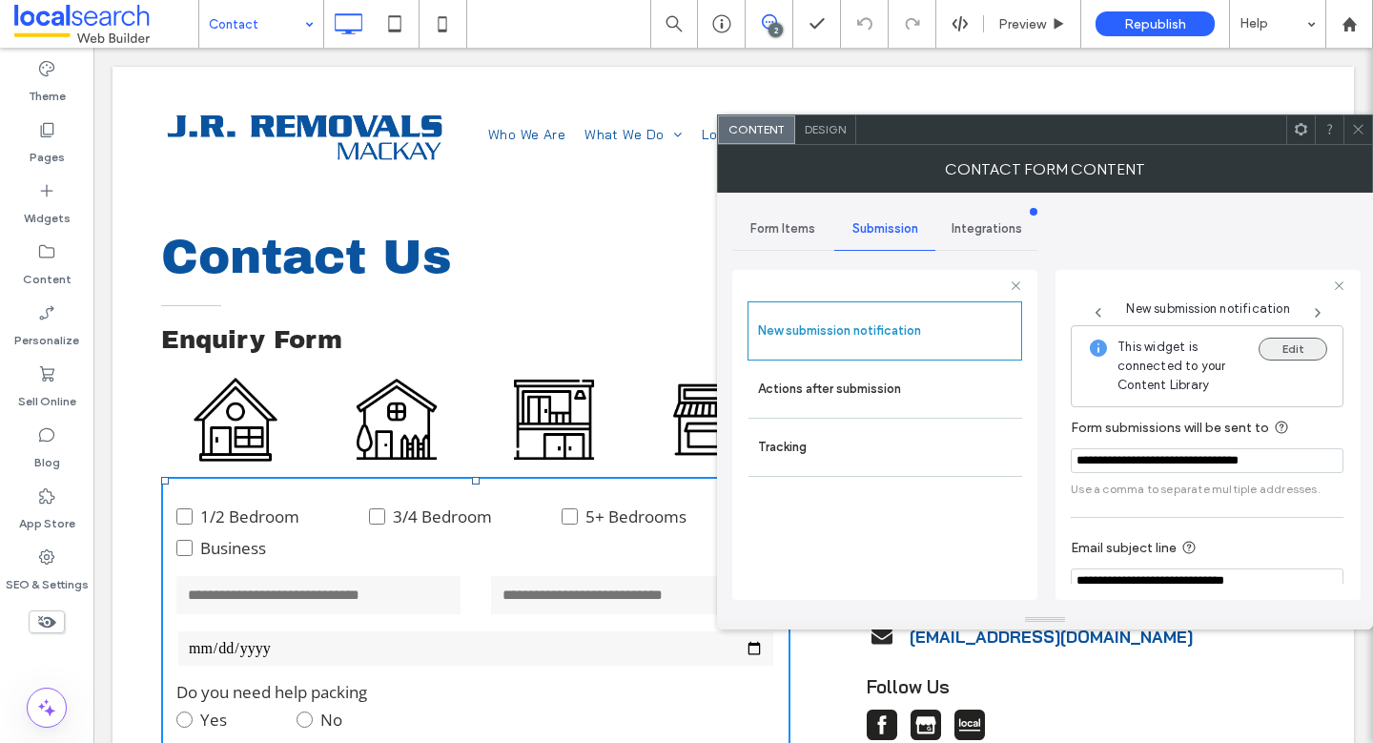
click at [1299, 357] on button "Edit" at bounding box center [1292, 348] width 69 height 23
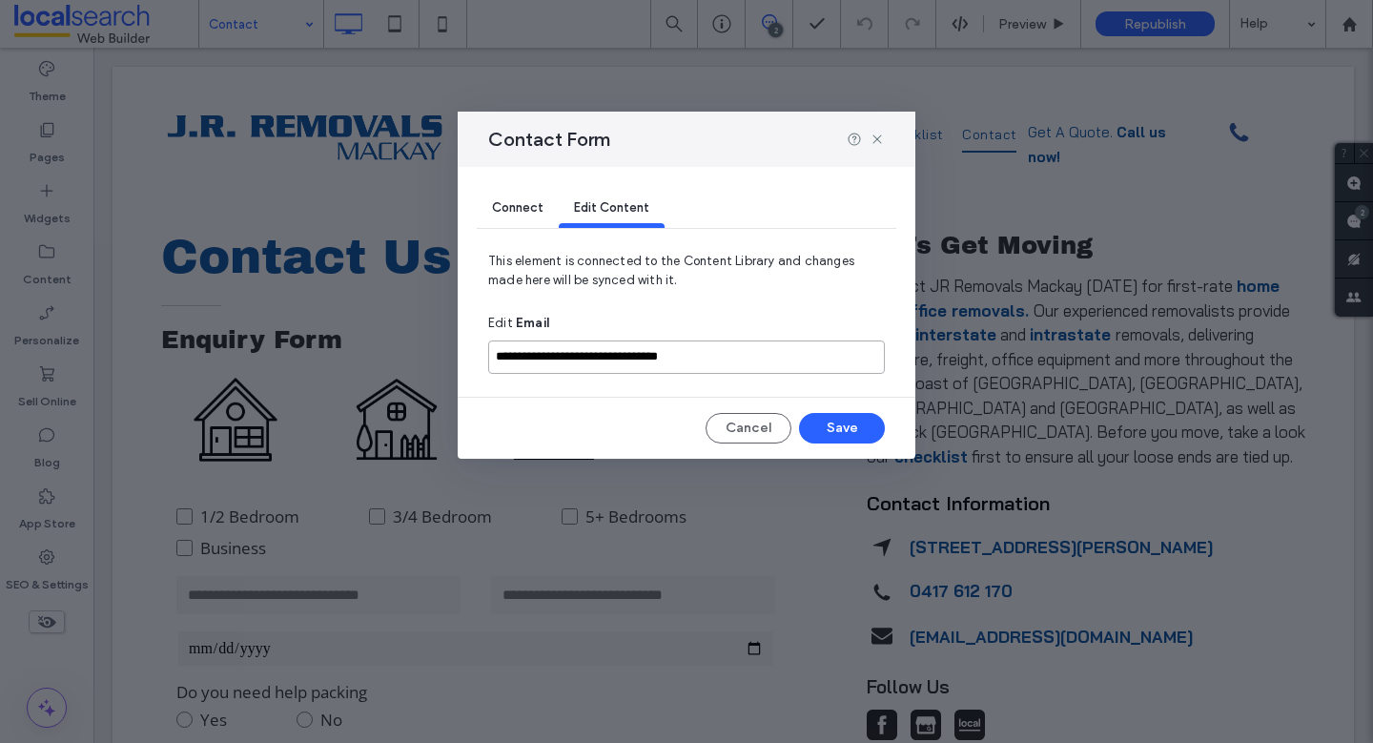
drag, startPoint x: 754, startPoint y: 357, endPoint x: 555, endPoint y: 364, distance: 199.3
click at [417, 357] on div "**********" at bounding box center [686, 371] width 1373 height 743
paste input
type input "**********"
click at [853, 430] on button "Save" at bounding box center [842, 428] width 86 height 31
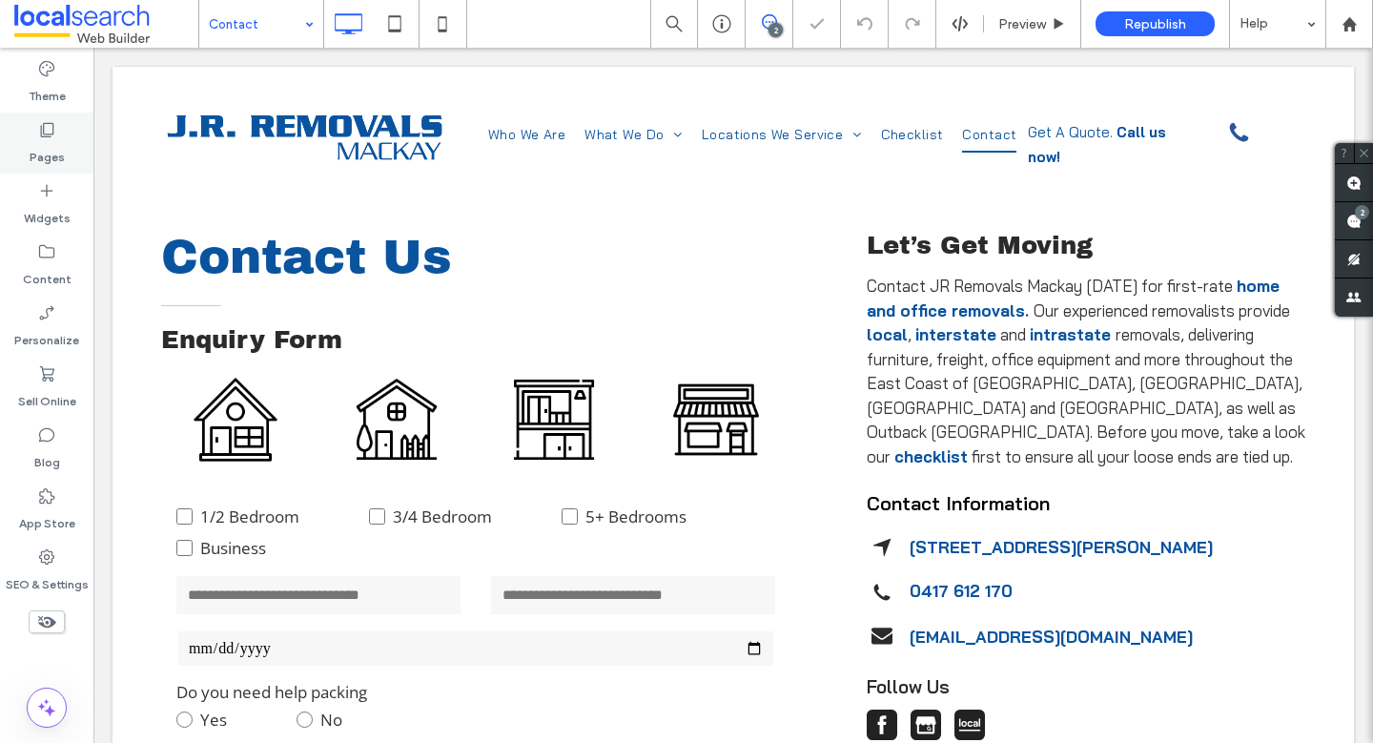
click at [38, 123] on icon at bounding box center [46, 129] width 19 height 19
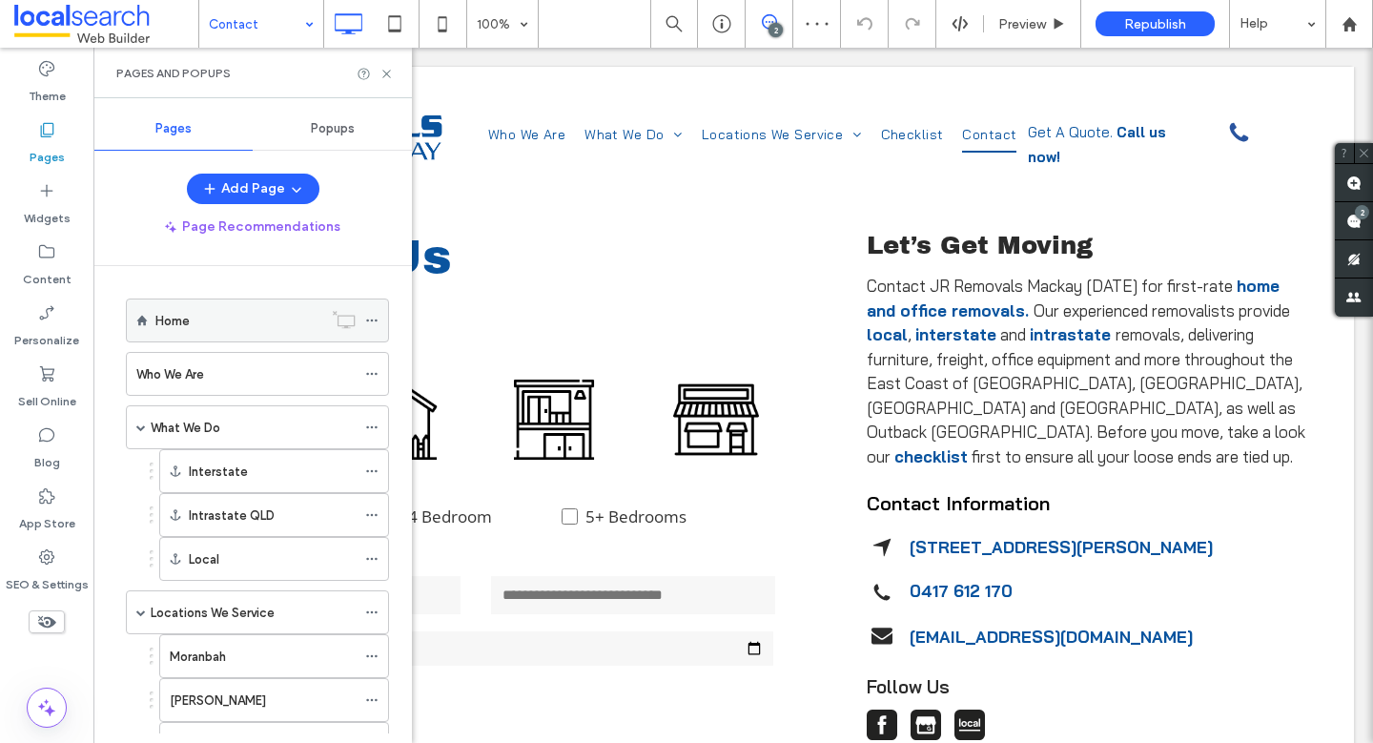
click at [182, 301] on div "Home" at bounding box center [238, 320] width 167 height 42
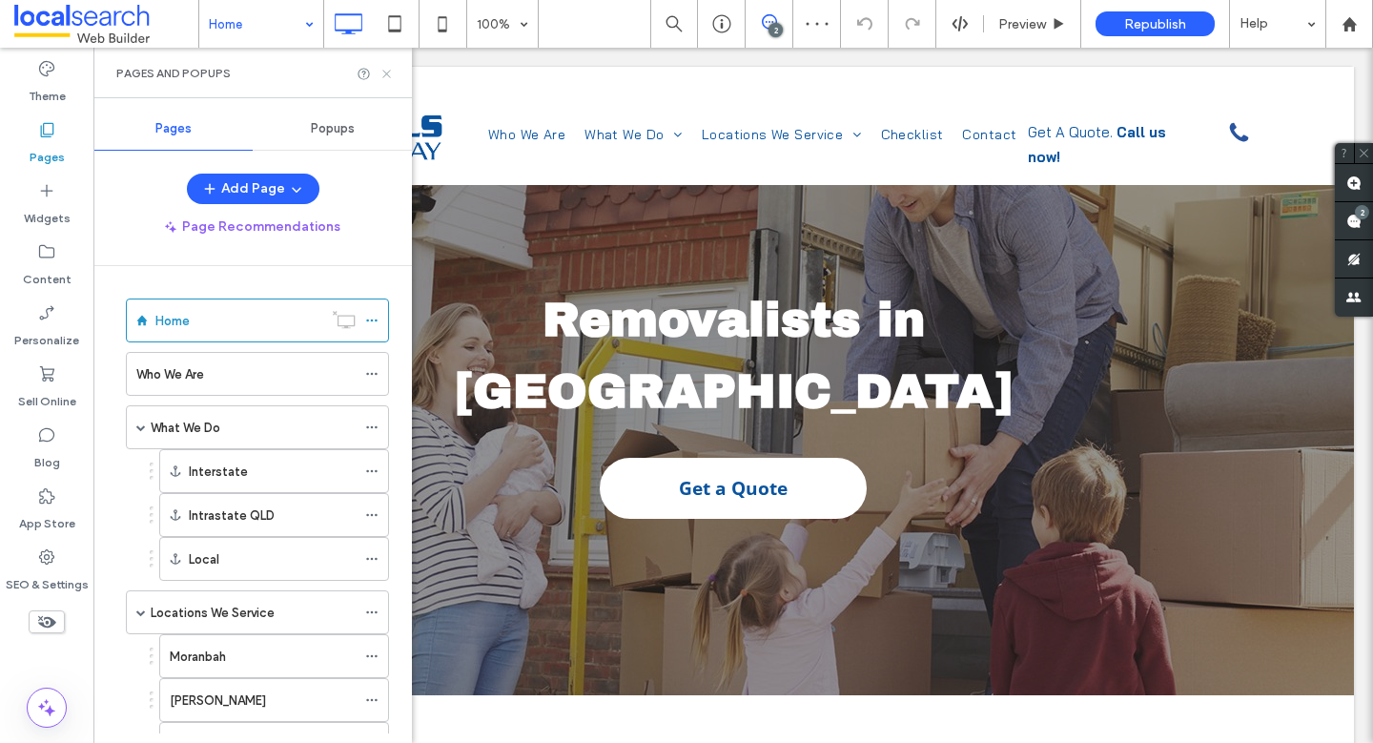
drag, startPoint x: 297, startPoint y: 22, endPoint x: 391, endPoint y: 70, distance: 104.9
click at [391, 70] on icon at bounding box center [386, 74] width 14 height 14
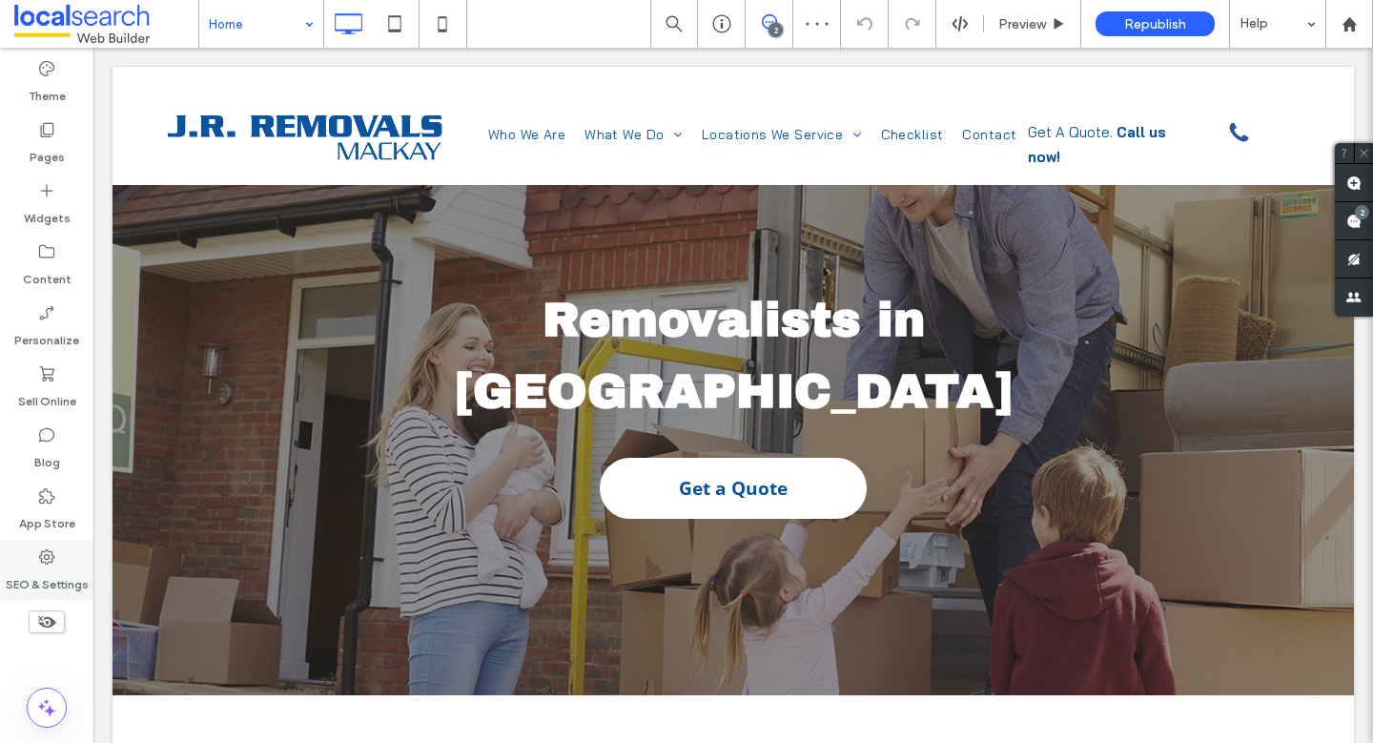
click at [40, 578] on label "SEO & Settings" at bounding box center [47, 579] width 83 height 27
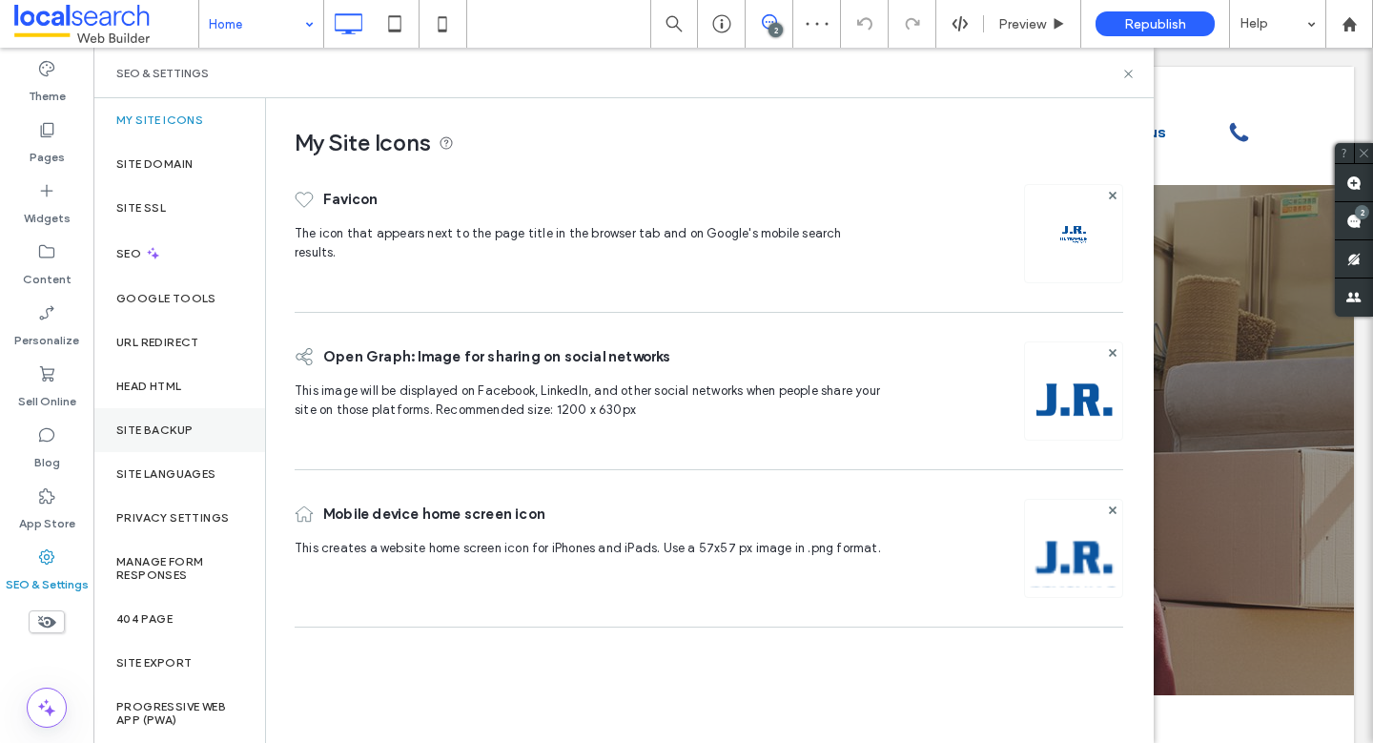
click at [166, 417] on div "Site Backup" at bounding box center [179, 430] width 172 height 44
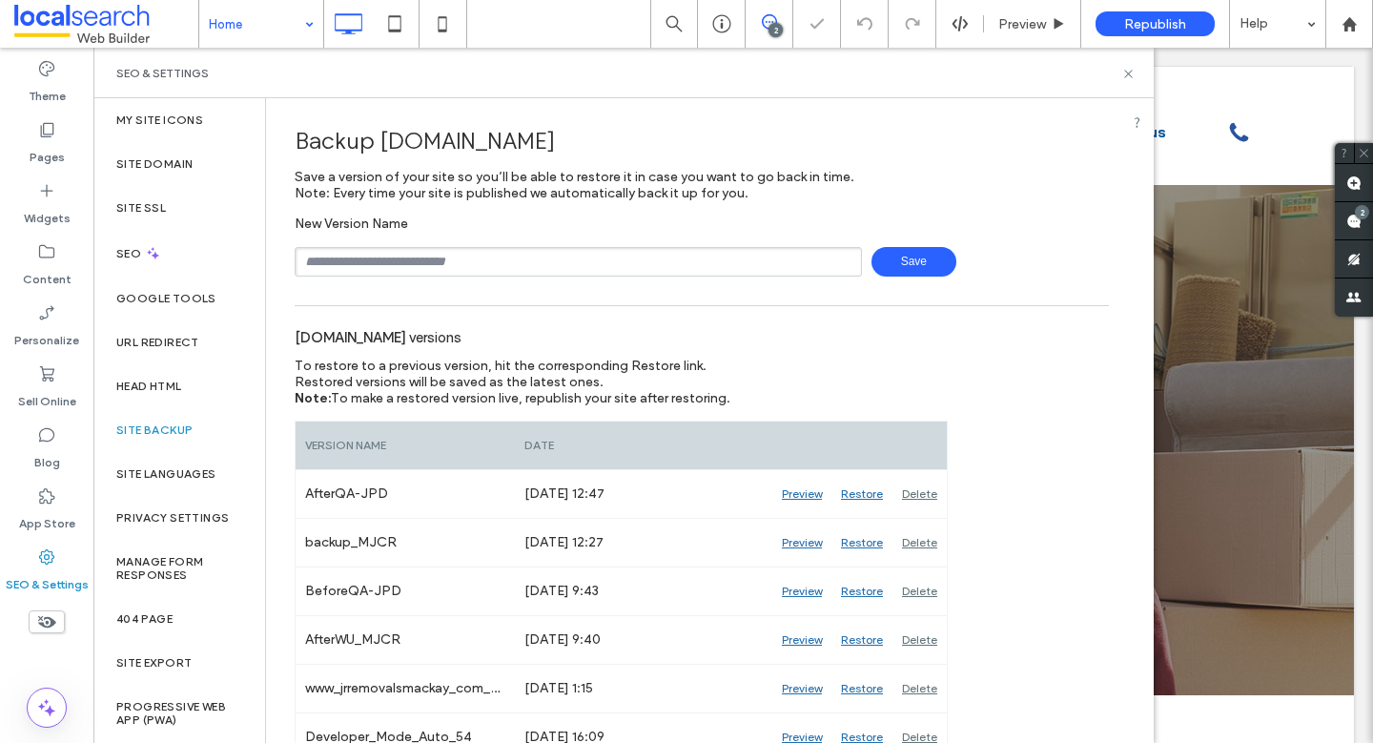
click at [551, 250] on input "text" at bounding box center [578, 262] width 567 height 30
type input "**********"
click at [933, 264] on span "Save" at bounding box center [913, 262] width 85 height 30
click at [1123, 72] on icon at bounding box center [1128, 74] width 14 height 14
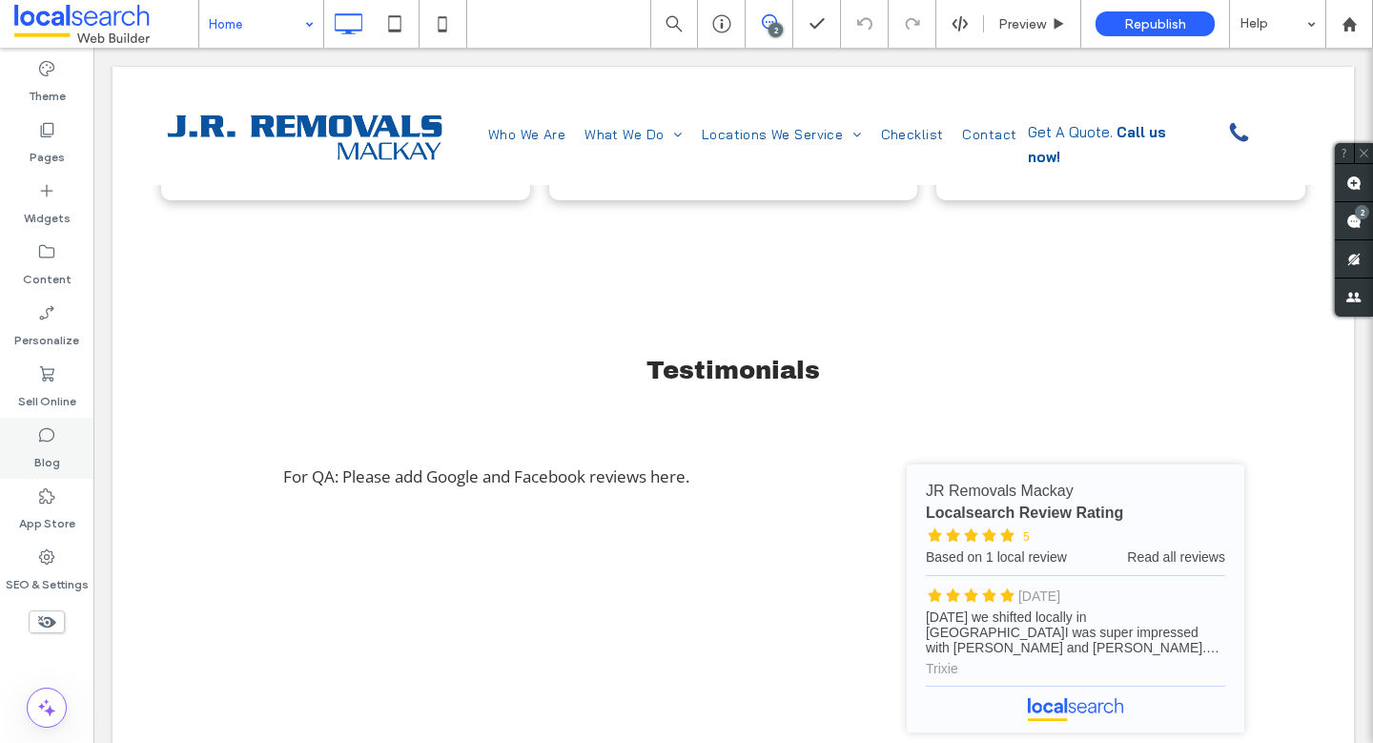
scroll to position [2311, 0]
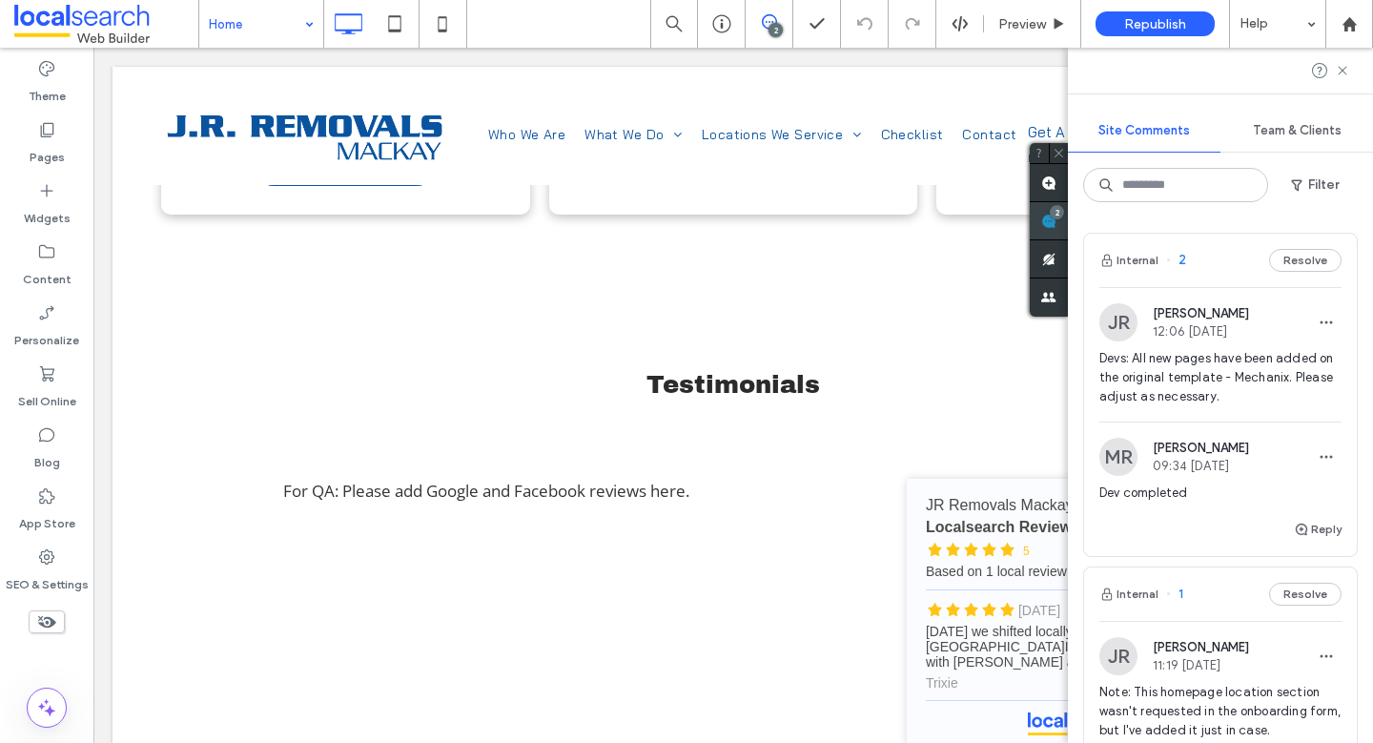
click at [1056, 222] on use at bounding box center [1048, 221] width 15 height 15
click at [36, 88] on label "Theme" at bounding box center [47, 91] width 37 height 27
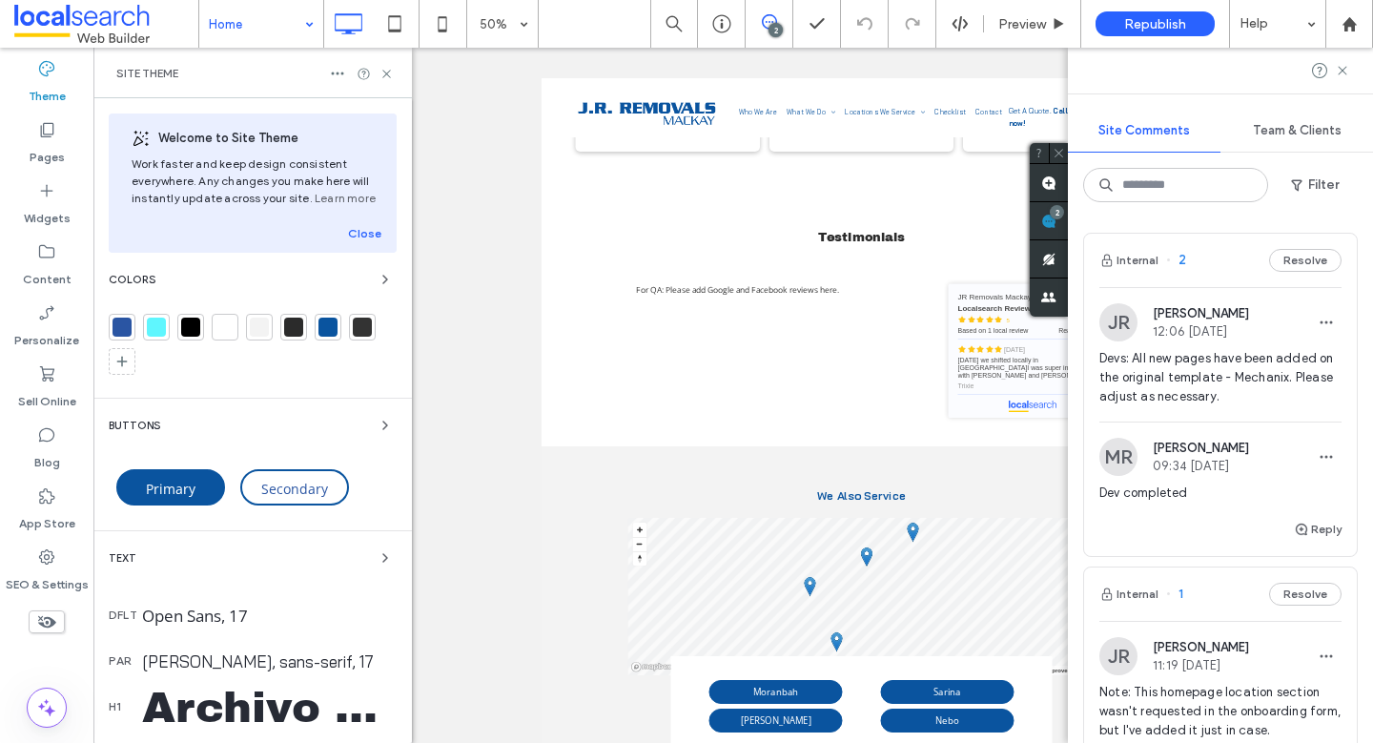
click at [118, 329] on div at bounding box center [121, 326] width 19 height 19
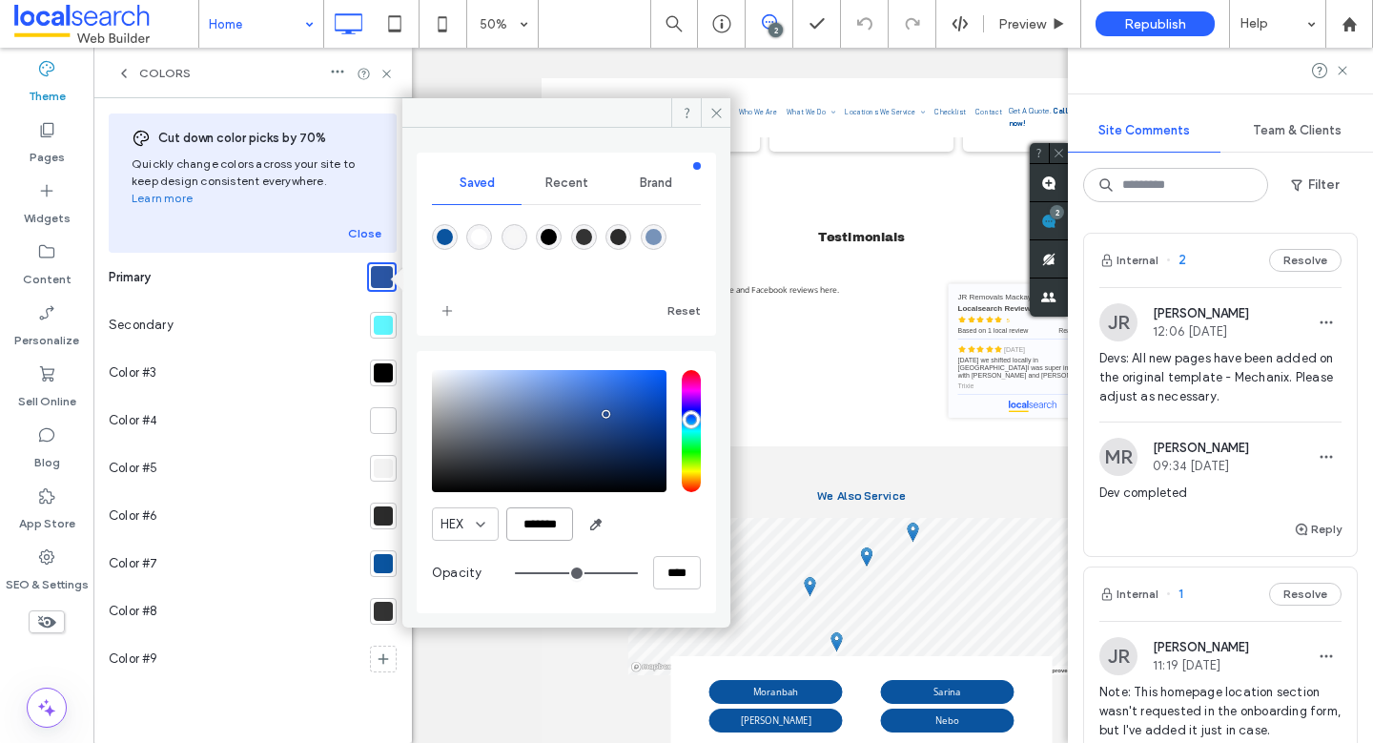
click at [537, 523] on input "*******" at bounding box center [539, 523] width 67 height 33
click at [53, 555] on icon at bounding box center [46, 556] width 19 height 19
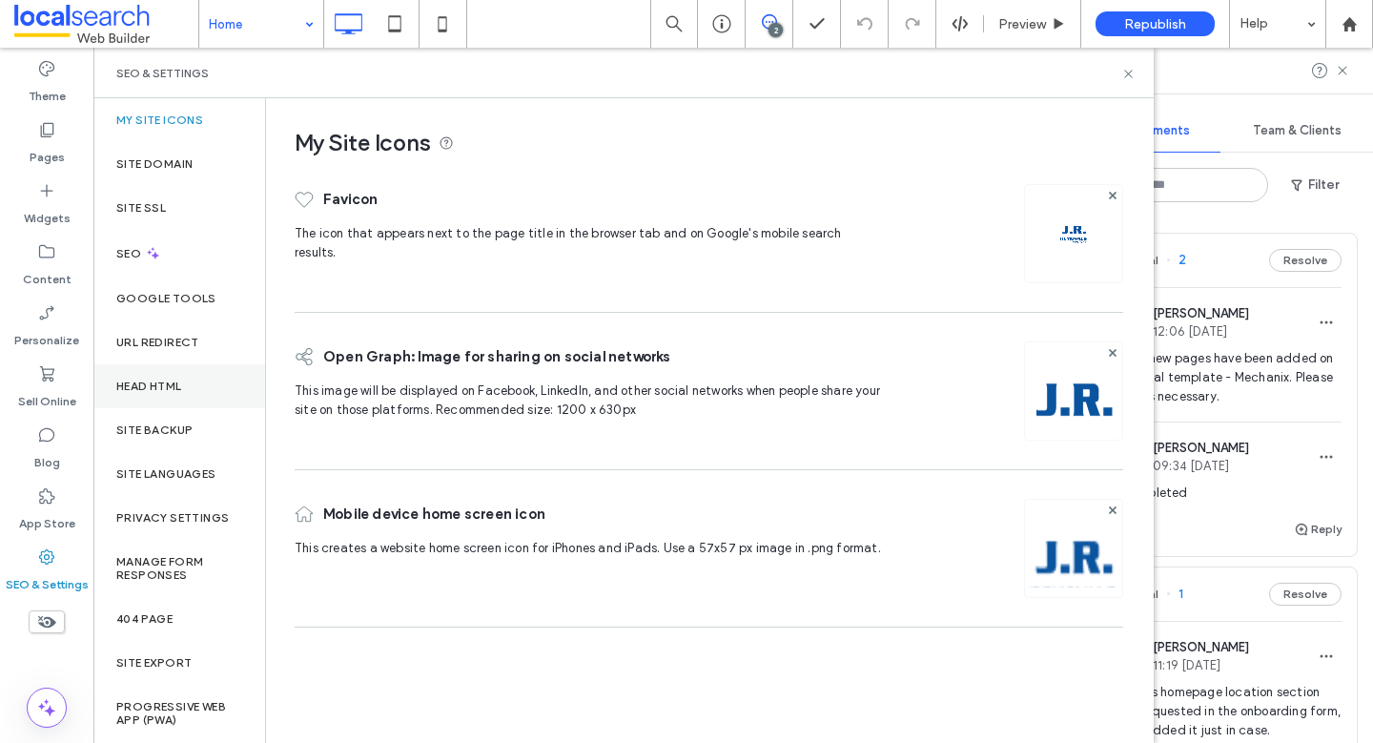
click at [157, 372] on div "Head HTML" at bounding box center [179, 386] width 172 height 44
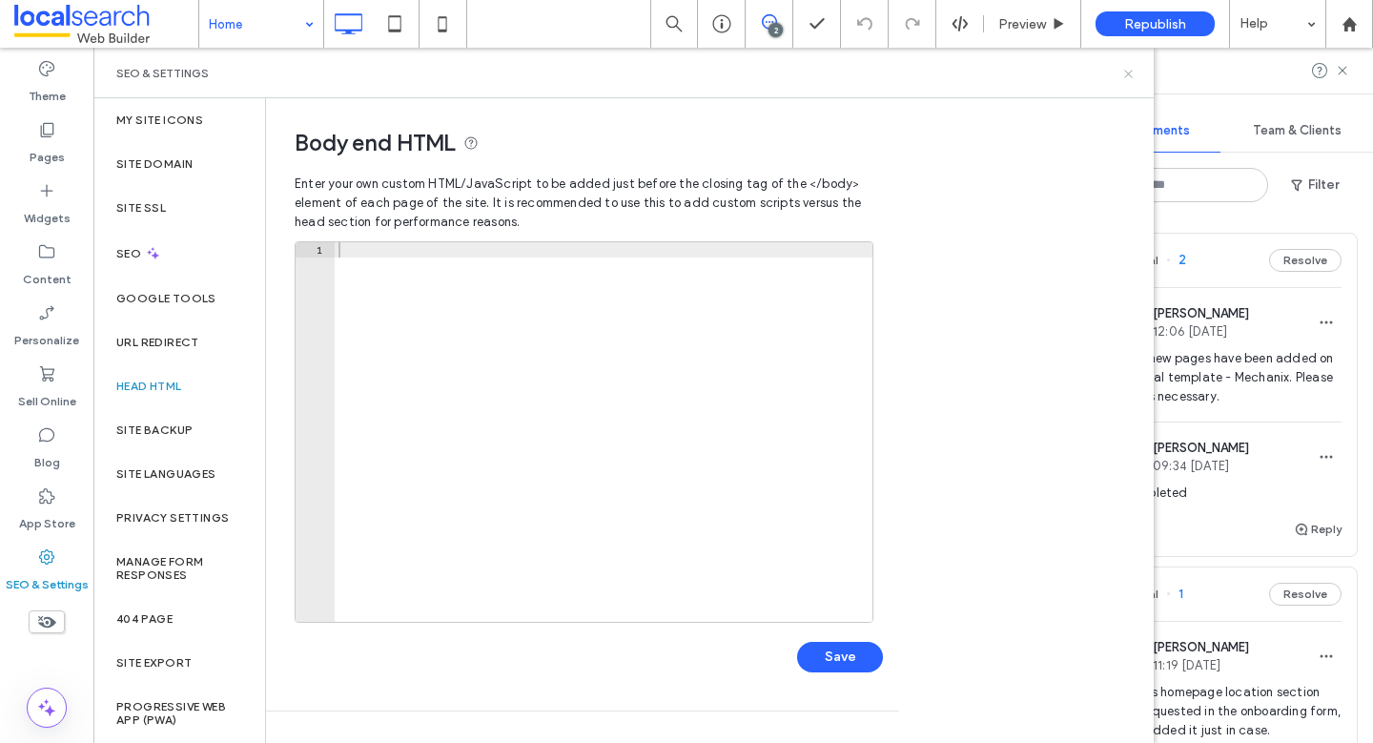
click at [1129, 73] on use at bounding box center [1128, 74] width 8 height 8
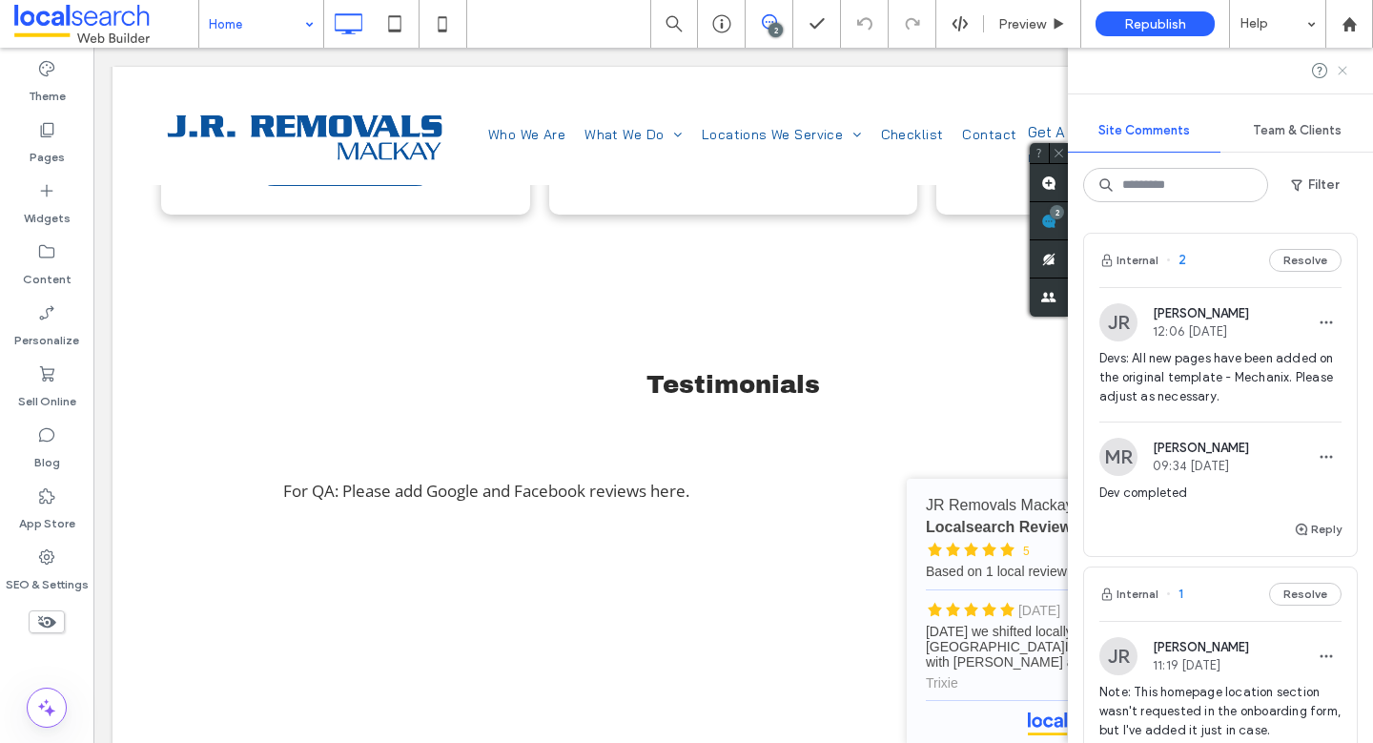
click at [1336, 71] on icon at bounding box center [1341, 70] width 15 height 15
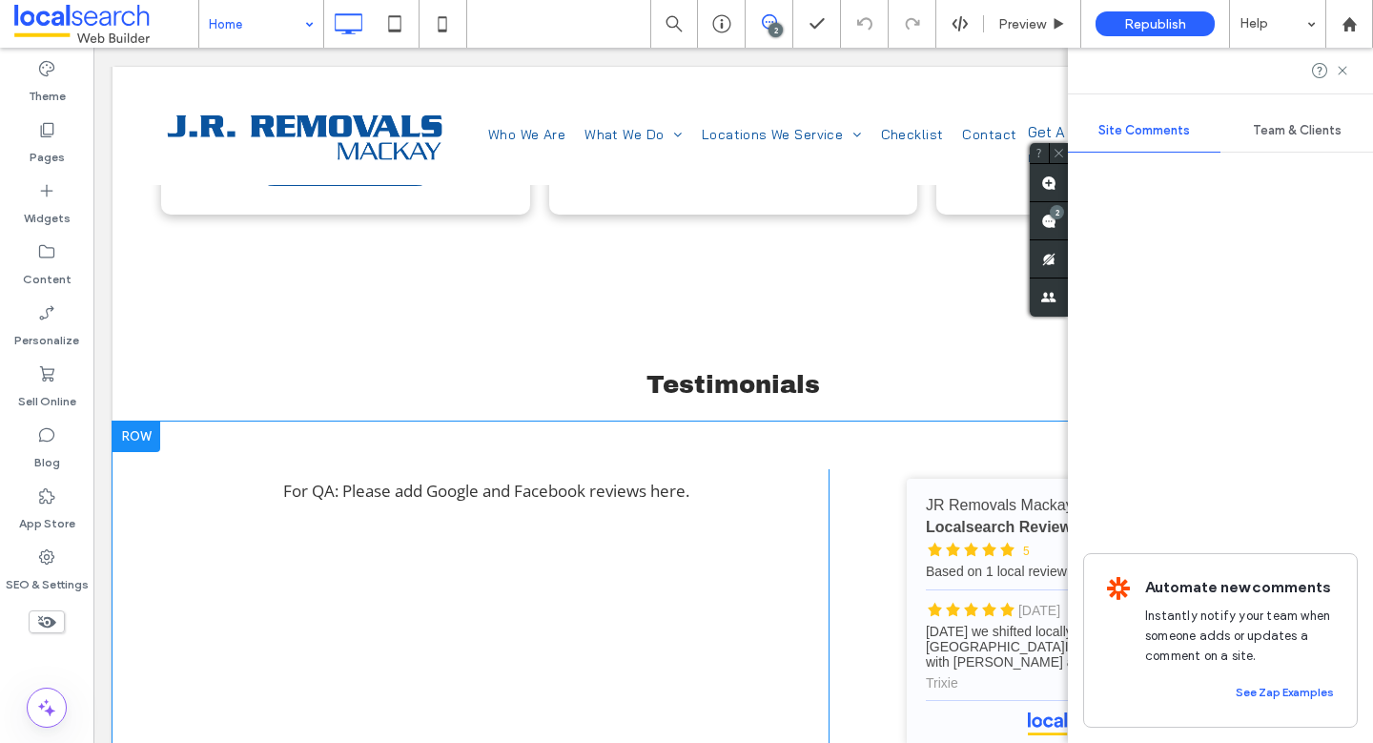
click at [581, 469] on div "For QA: Please add Google and Facebook reviews here. Click To Paste" at bounding box center [494, 612] width 667 height 287
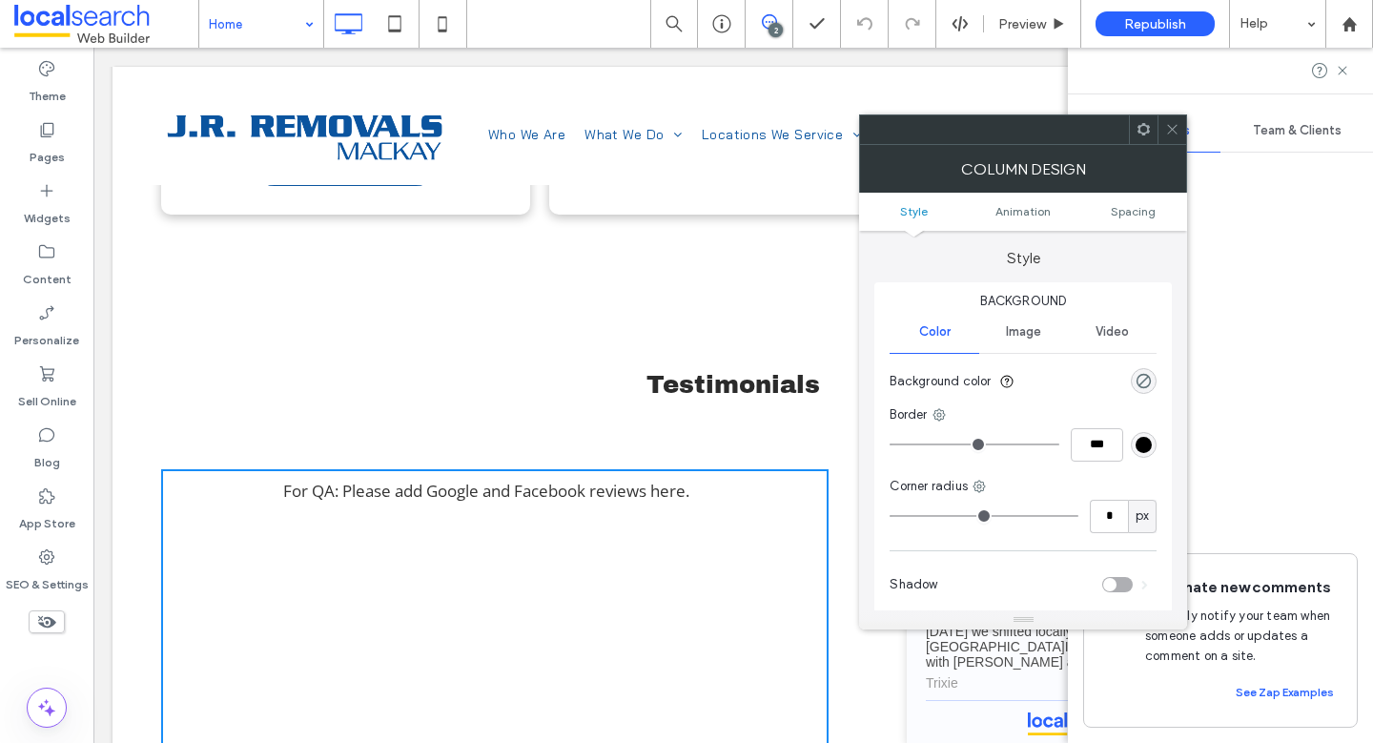
click at [586, 478] on div "For QA: Please add Google and Facebook reviews here." at bounding box center [486, 490] width 406 height 25
click at [1175, 122] on icon at bounding box center [1172, 129] width 14 height 14
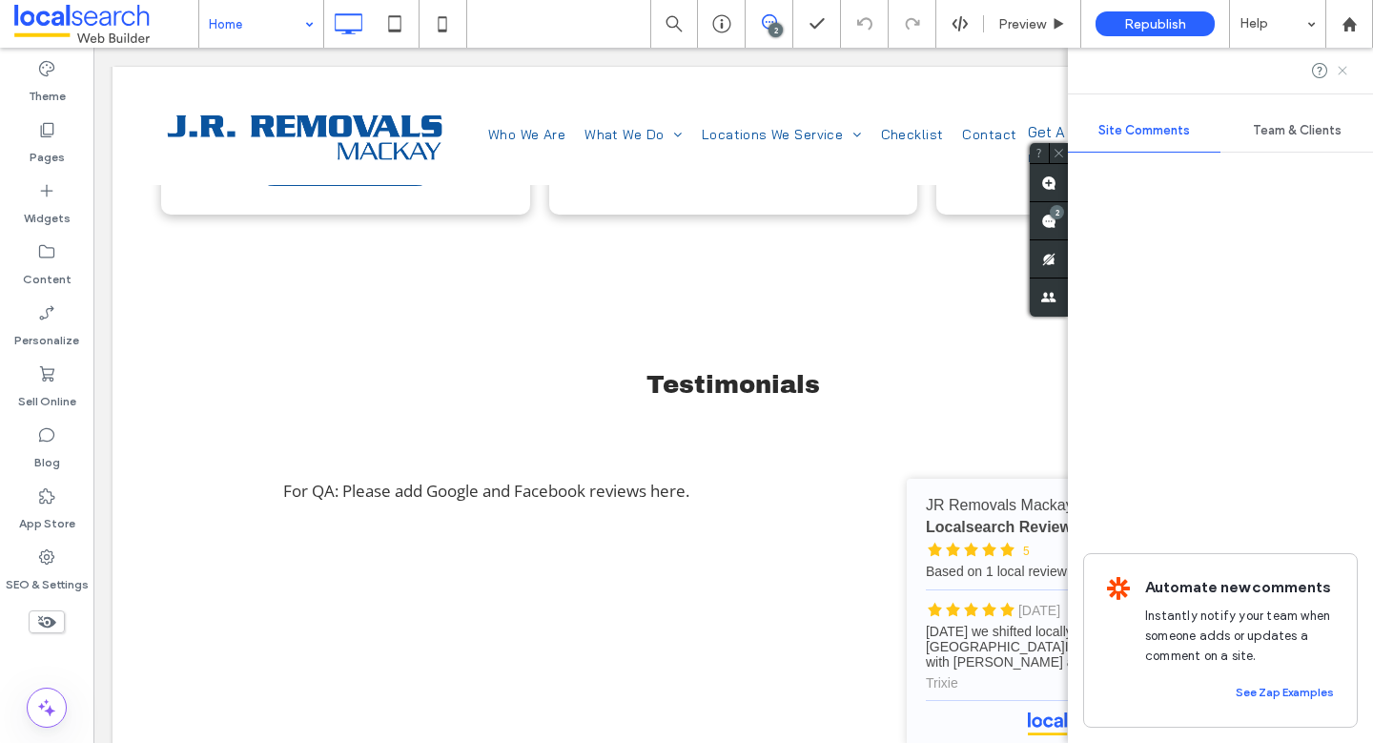
click at [1342, 69] on use at bounding box center [1341, 70] width 9 height 9
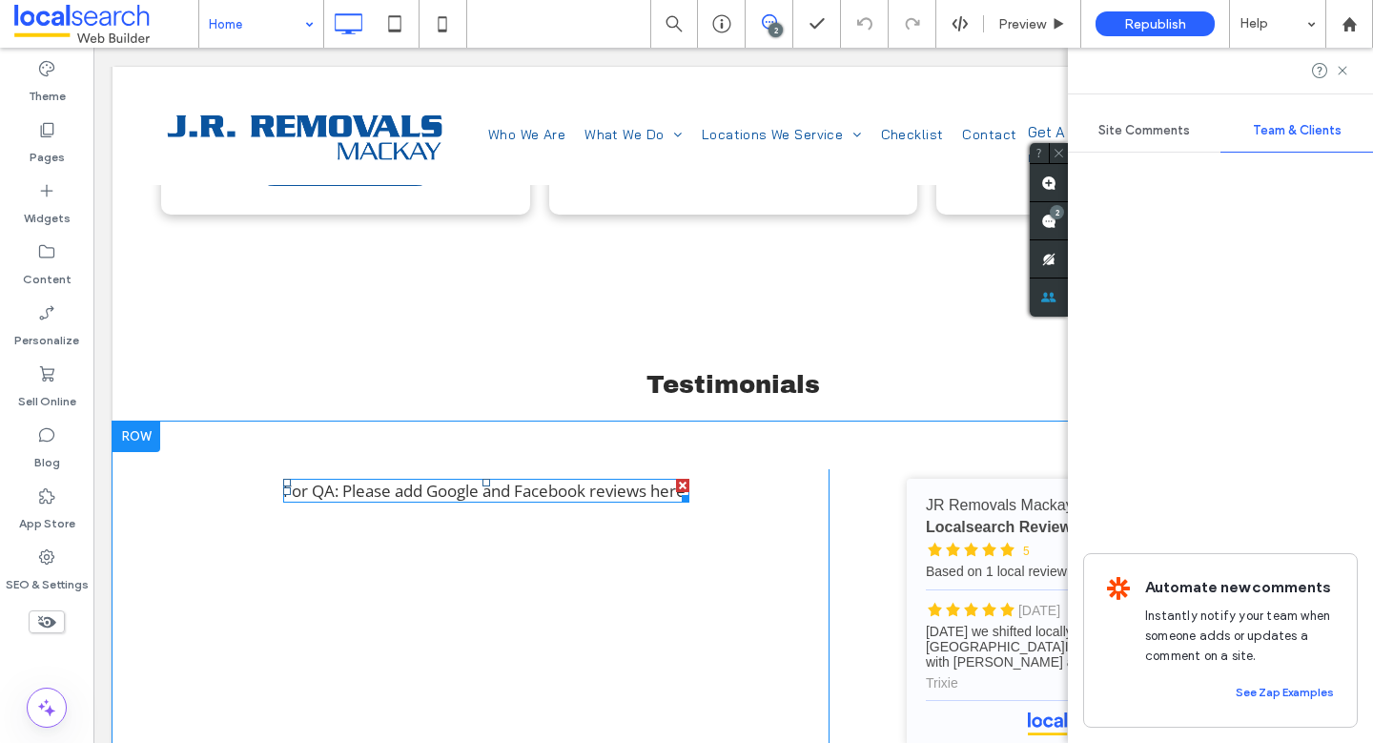
click at [581, 478] on span at bounding box center [486, 490] width 406 height 25
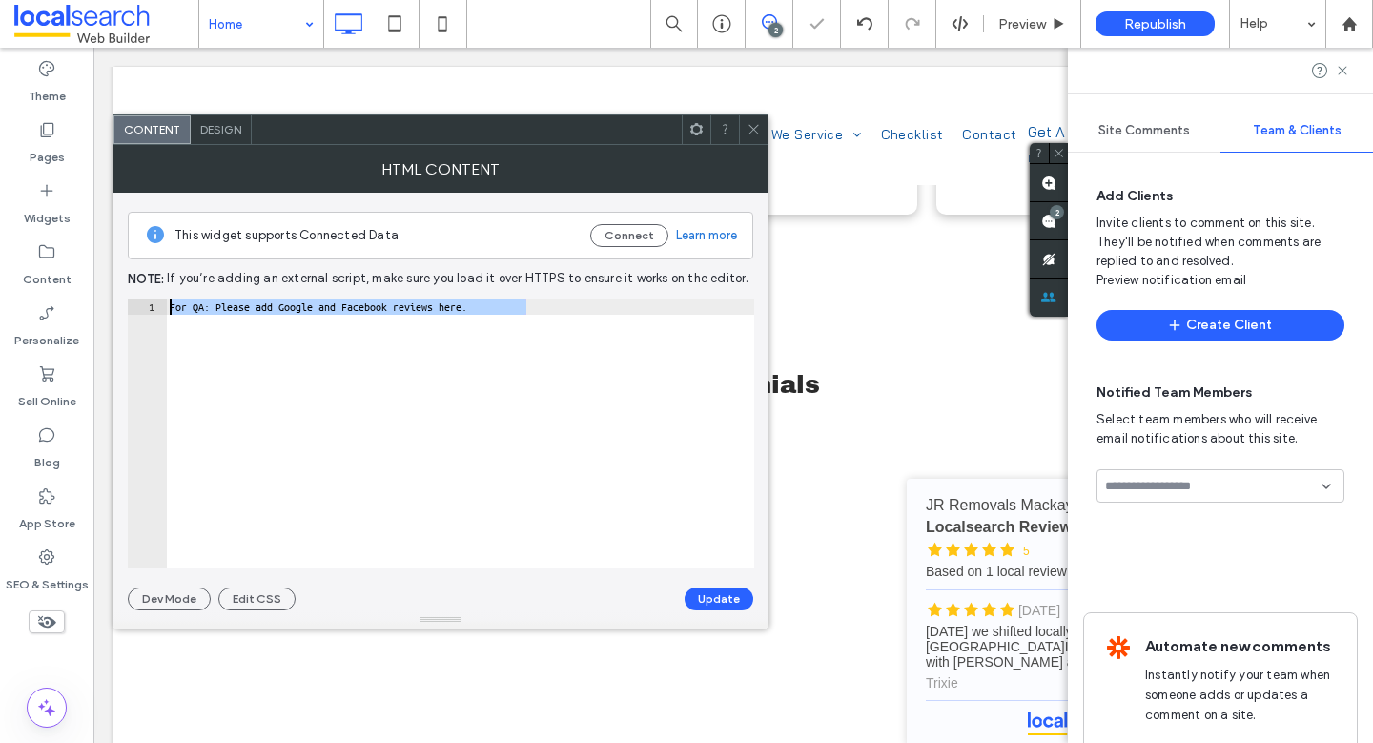
drag, startPoint x: 356, startPoint y: 393, endPoint x: 152, endPoint y: 304, distance: 223.3
click at [159, 300] on div "**********" at bounding box center [441, 433] width 626 height 269
paste textarea "**********"
type textarea "**********"
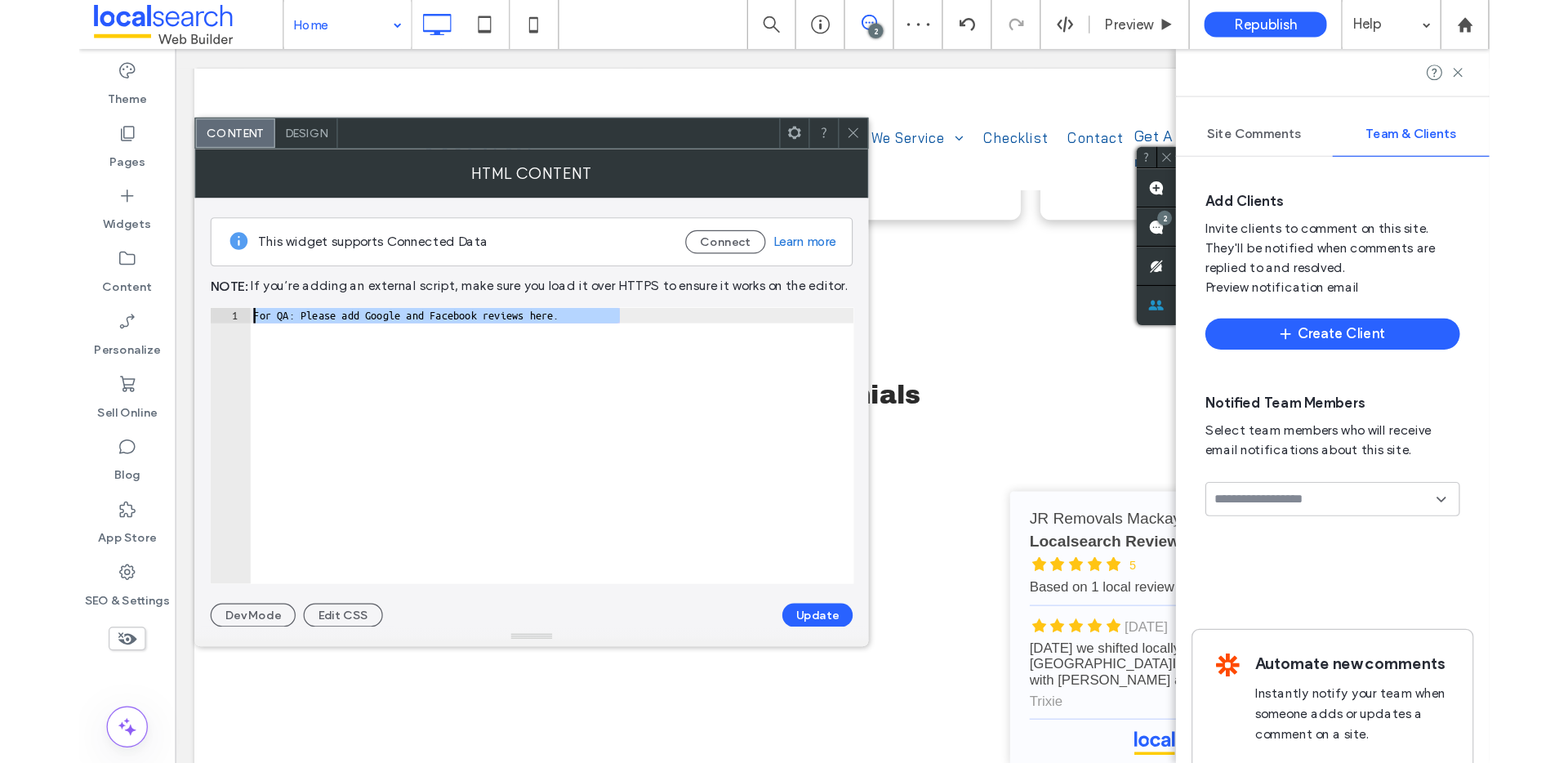
scroll to position [0, 44]
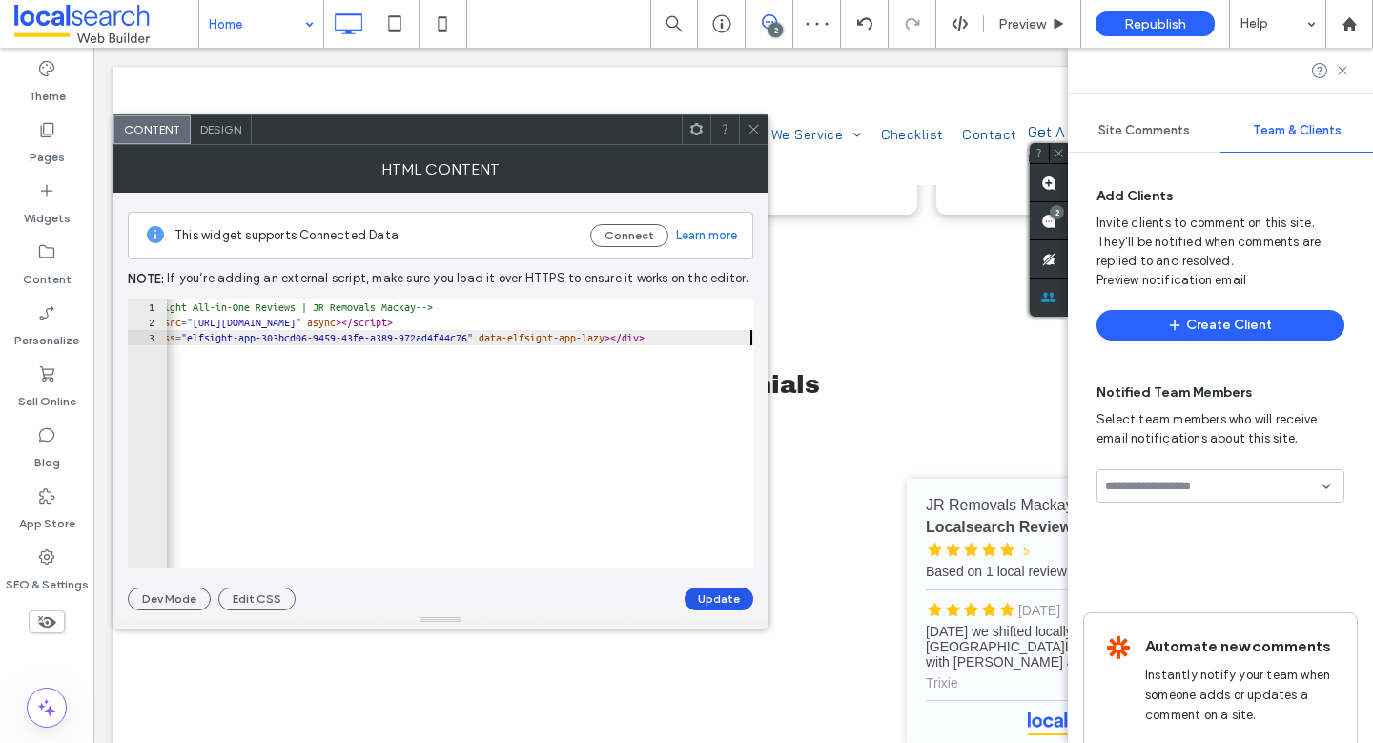
click at [728, 603] on button "Update" at bounding box center [718, 598] width 69 height 23
click at [1343, 65] on icon at bounding box center [1341, 70] width 15 height 15
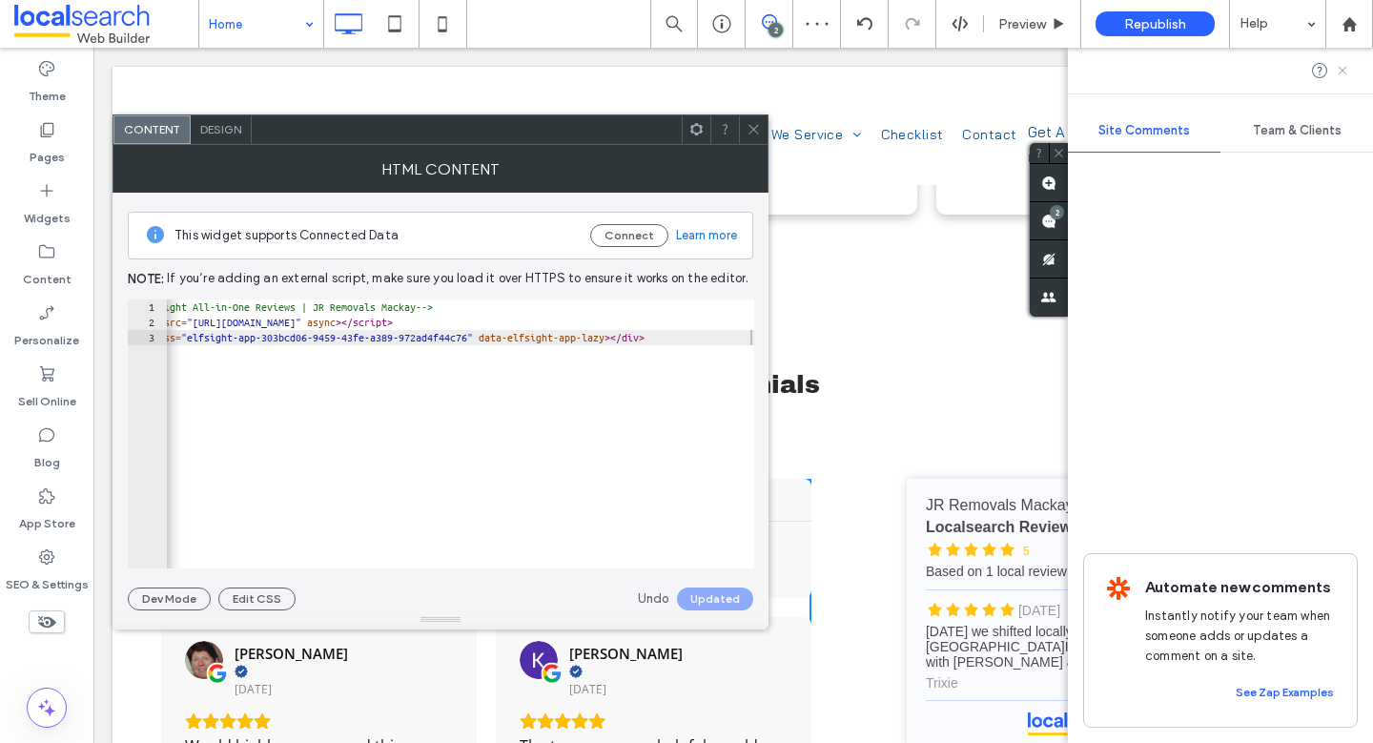
click at [1343, 66] on icon at bounding box center [1341, 70] width 15 height 15
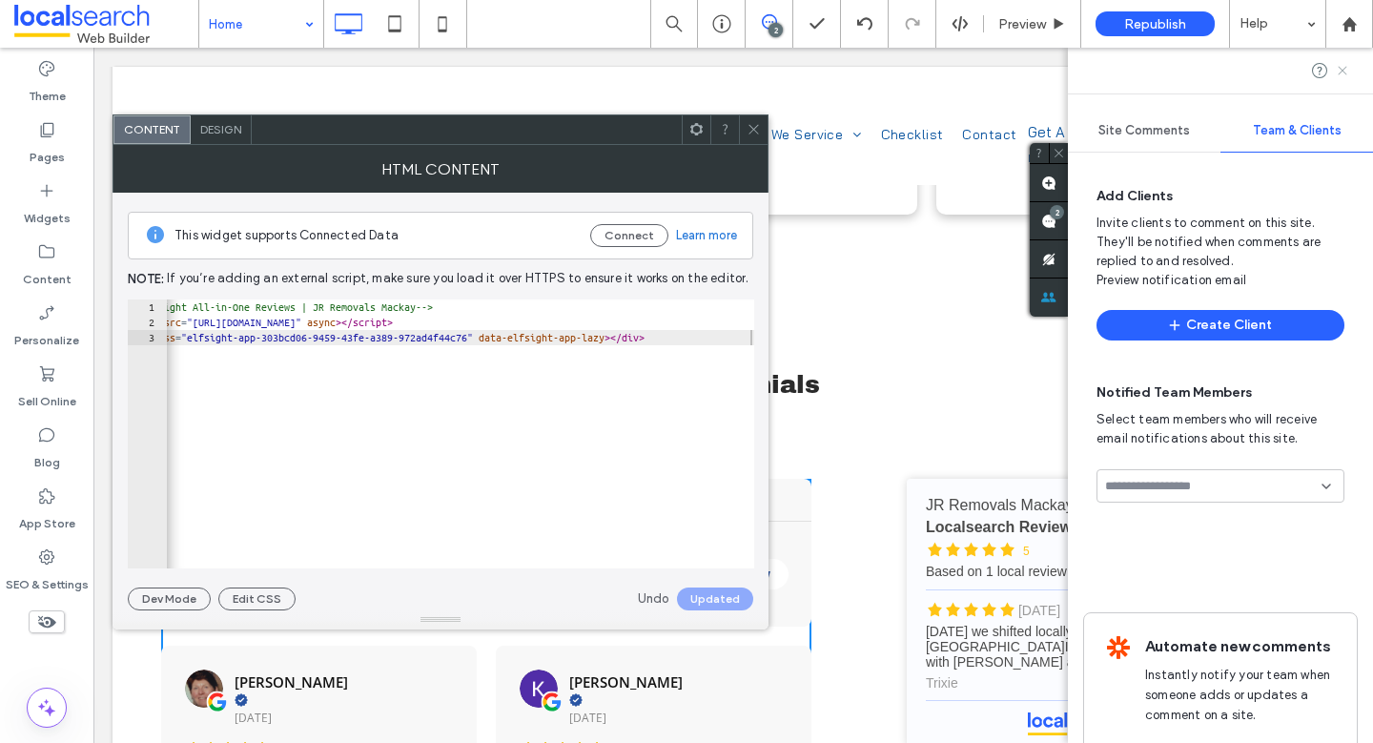
click at [1340, 69] on use at bounding box center [1341, 70] width 9 height 9
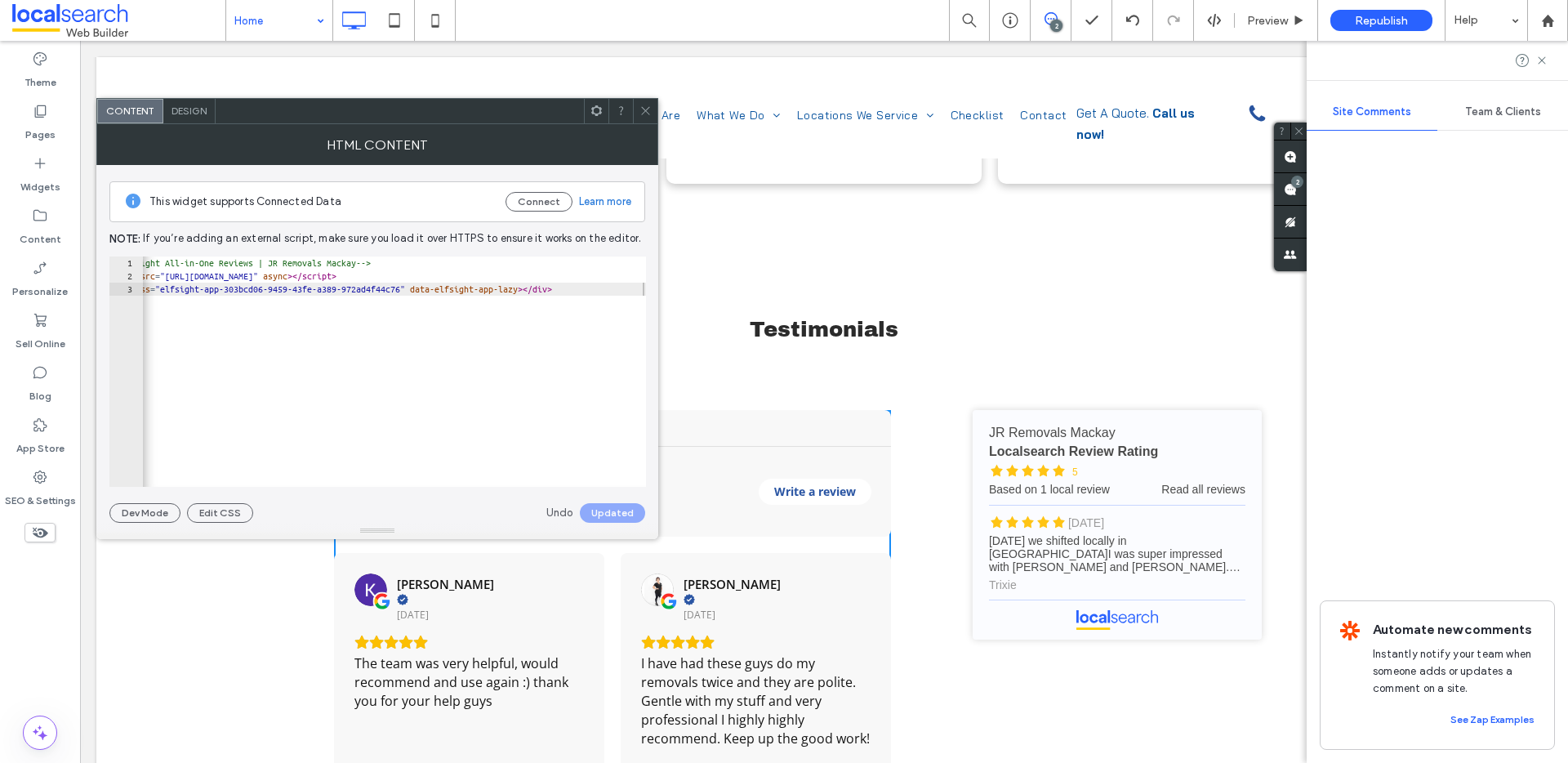
click at [1056, 22] on div "2" at bounding box center [1056, 26] width 12 height 12
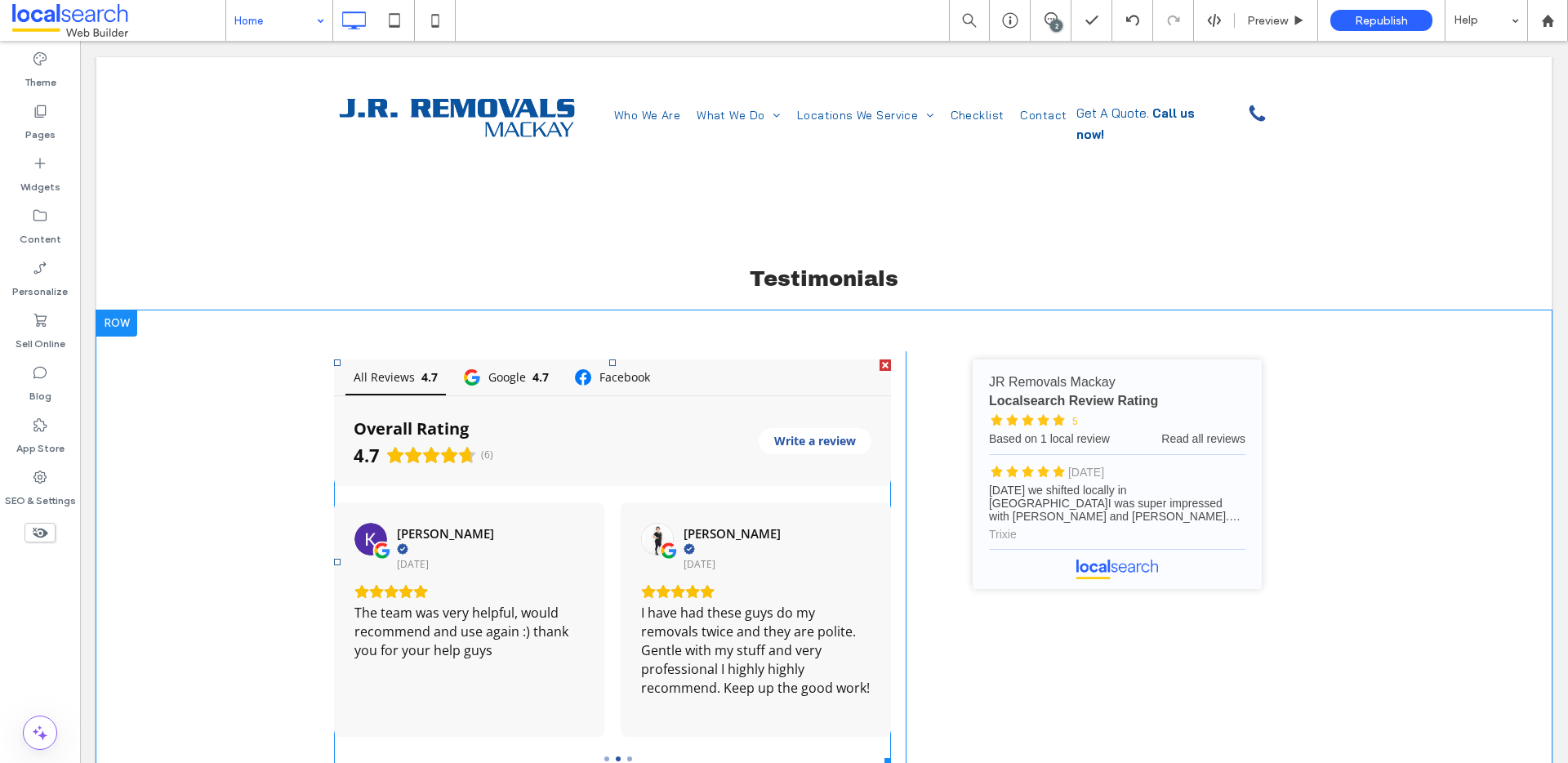
scroll to position [2004, 0]
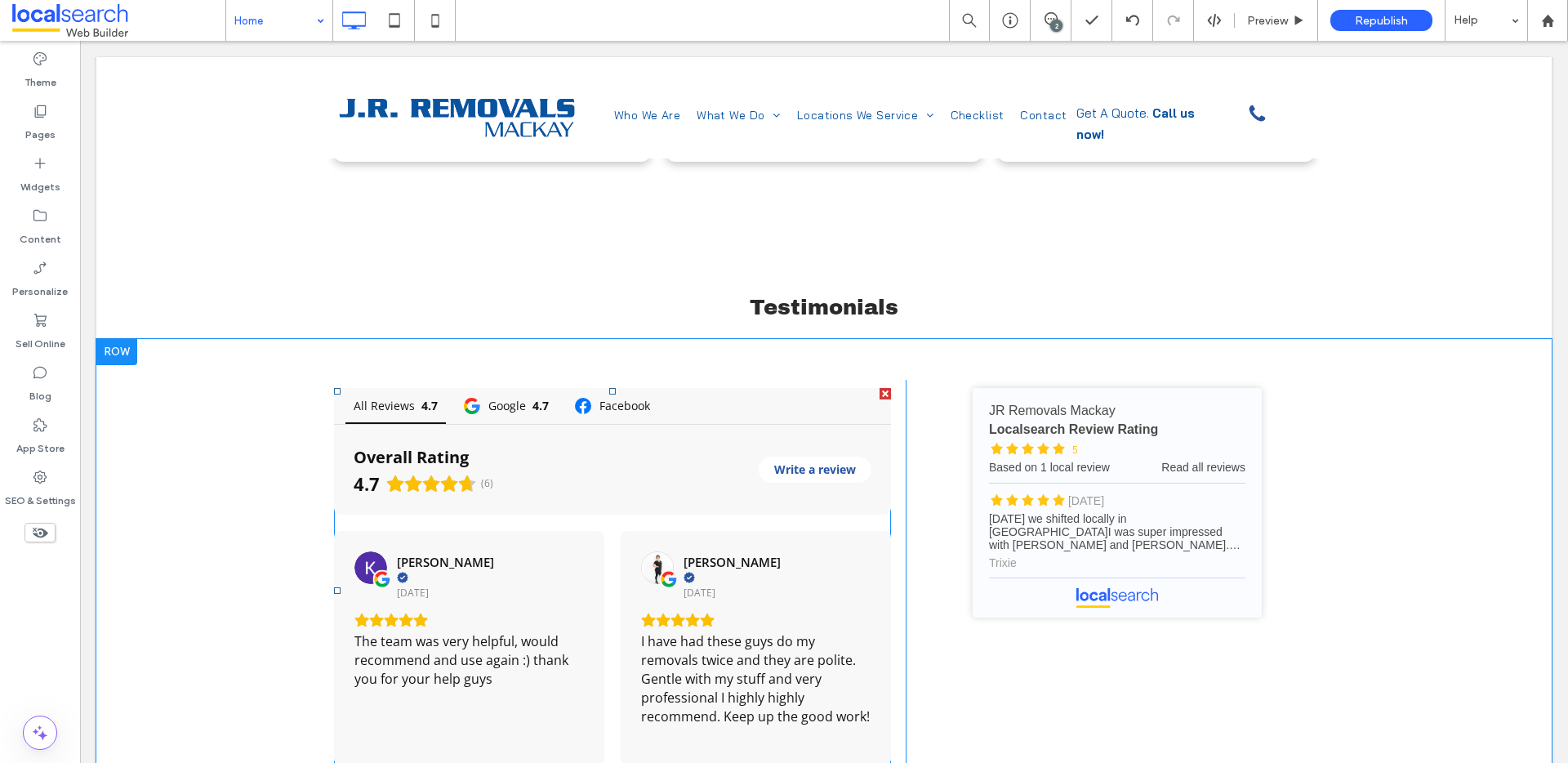
click at [801, 435] on span at bounding box center [613, 592] width 557 height 406
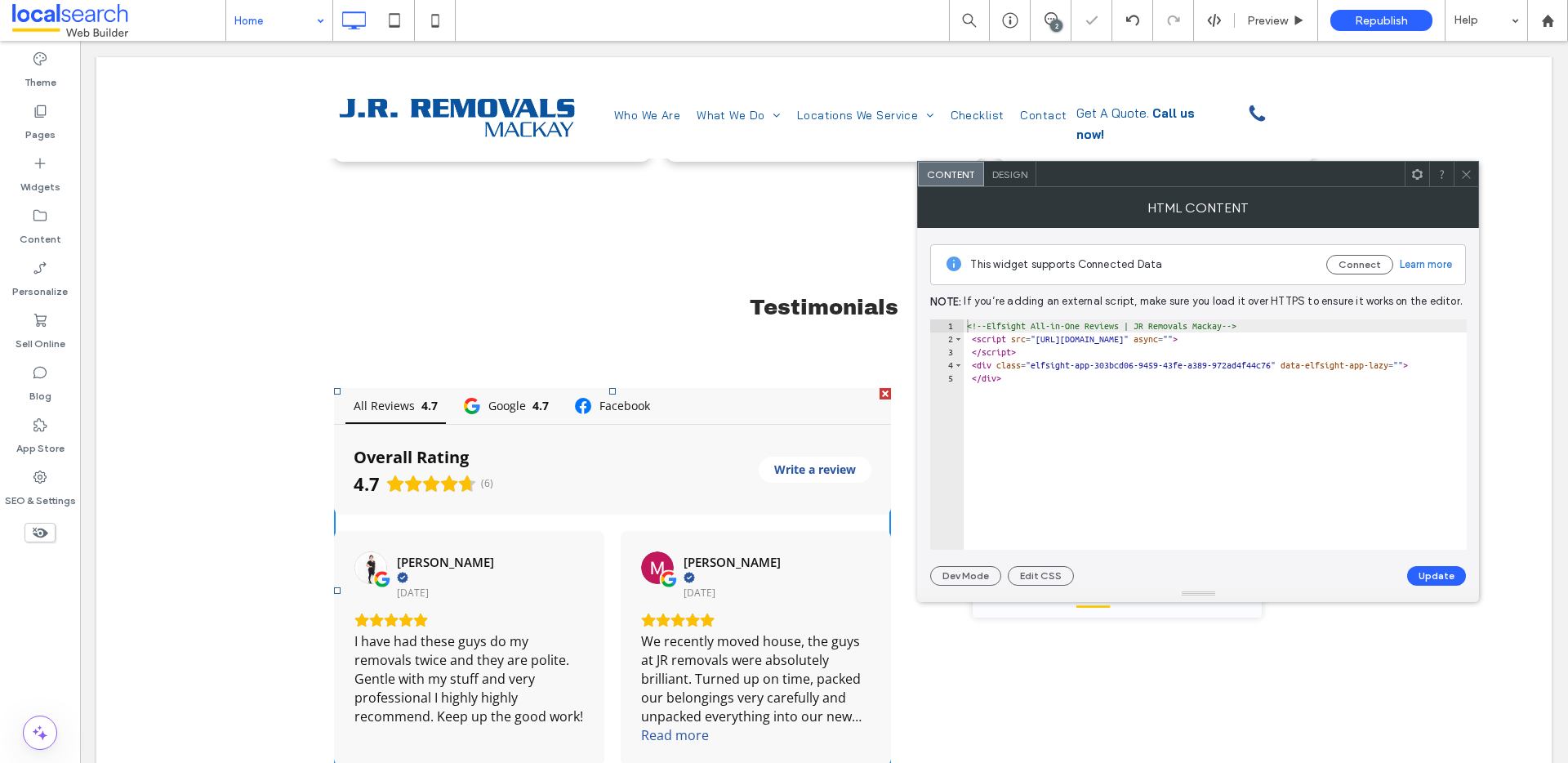
click at [1176, 172] on icon at bounding box center [1466, 174] width 12 height 12
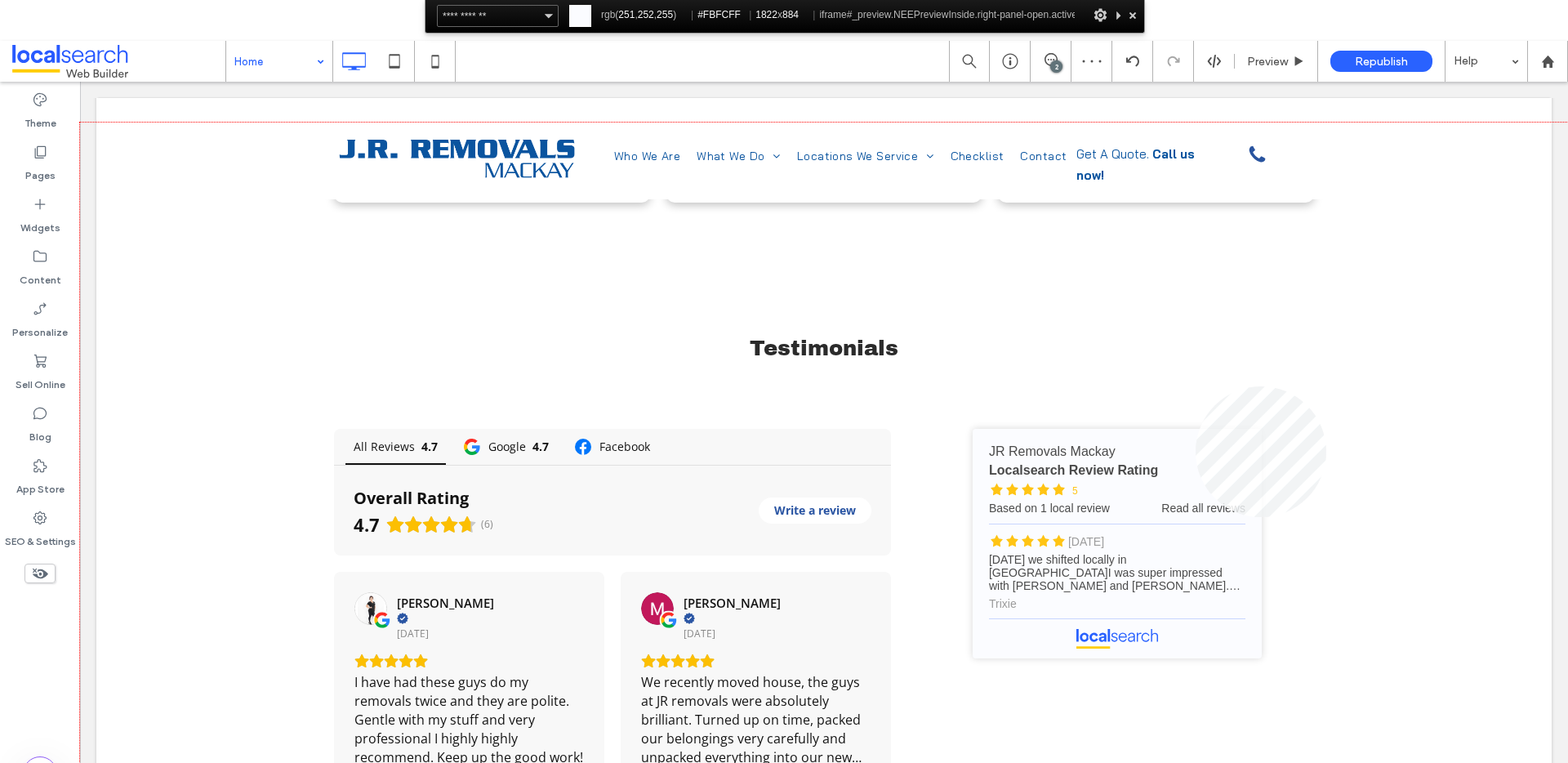
click at [1176, 386] on div at bounding box center [823, 484] width 1488 height 723
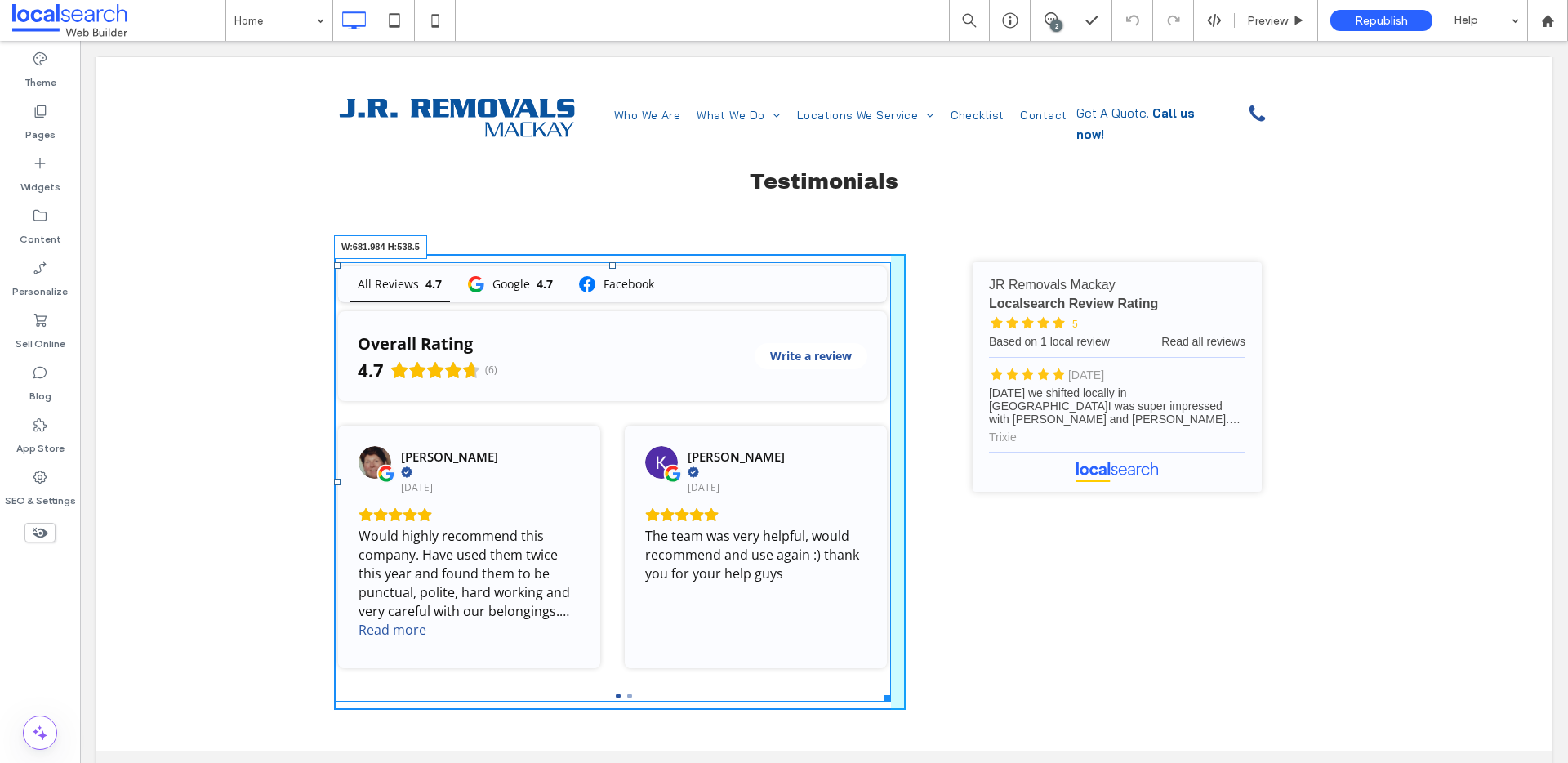
drag, startPoint x: 880, startPoint y: 616, endPoint x: 853, endPoint y: 567, distance: 55.9
click at [853, 567] on div "All Reviews 4.7 Google 4.7 Facebook Overall Rating 4.7 (6) Write a review Nola …" at bounding box center [613, 483] width 557 height 441
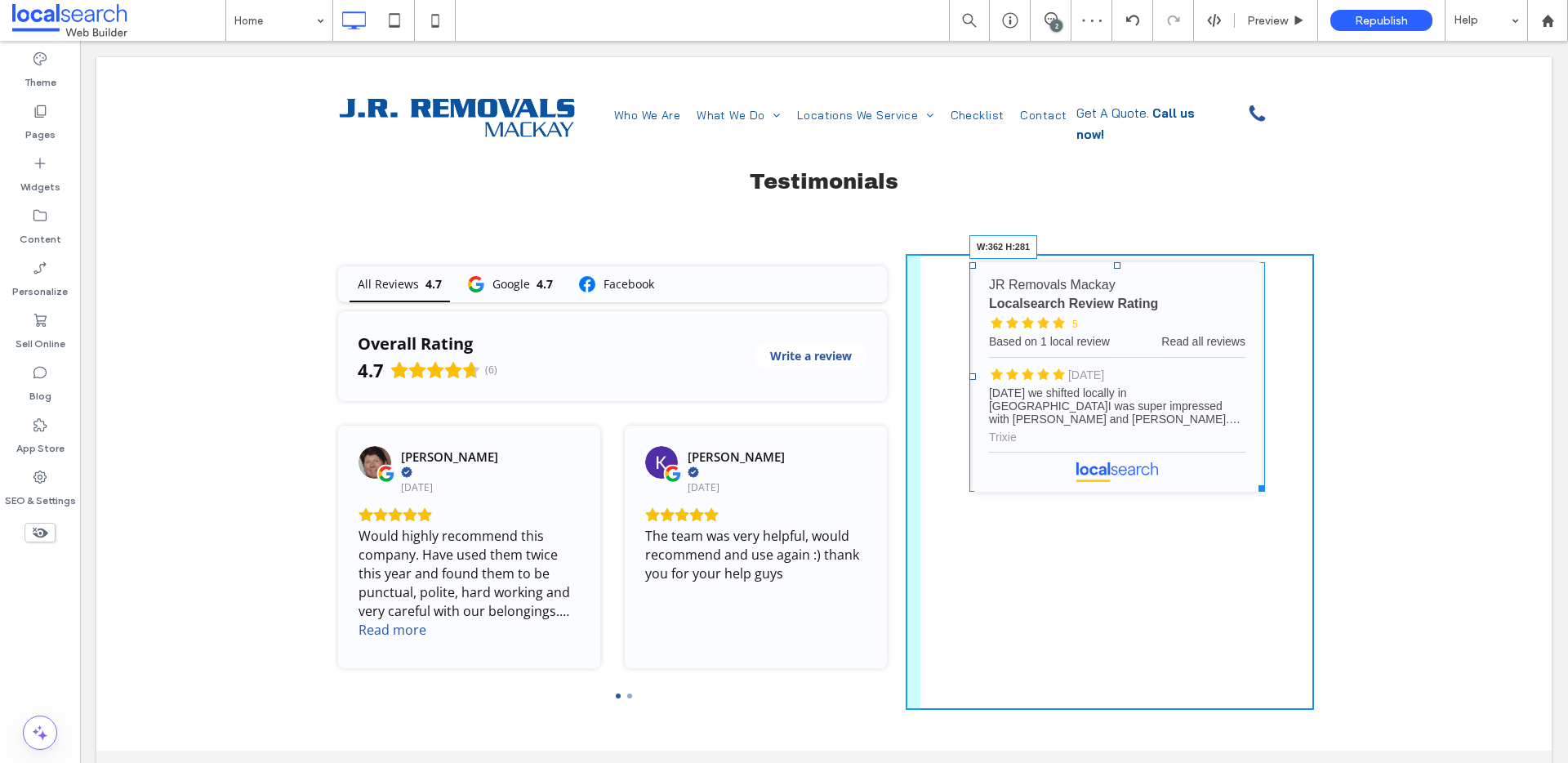
drag, startPoint x: 1255, startPoint y: 405, endPoint x: 1336, endPoint y: 472, distance: 105.1
click at [1260, 439] on div "JR Removals Mackay - Localsearch reviews JR Removals Mackay Localsearch Review …" at bounding box center [1110, 482] width 409 height 457
drag, startPoint x: 1254, startPoint y: 404, endPoint x: 1254, endPoint y: 437, distance: 33.0
click at [1254, 437] on div "JR Removals Mackay - Localsearch reviews JR Removals Mackay Localsearch Review …" at bounding box center [1110, 482] width 409 height 457
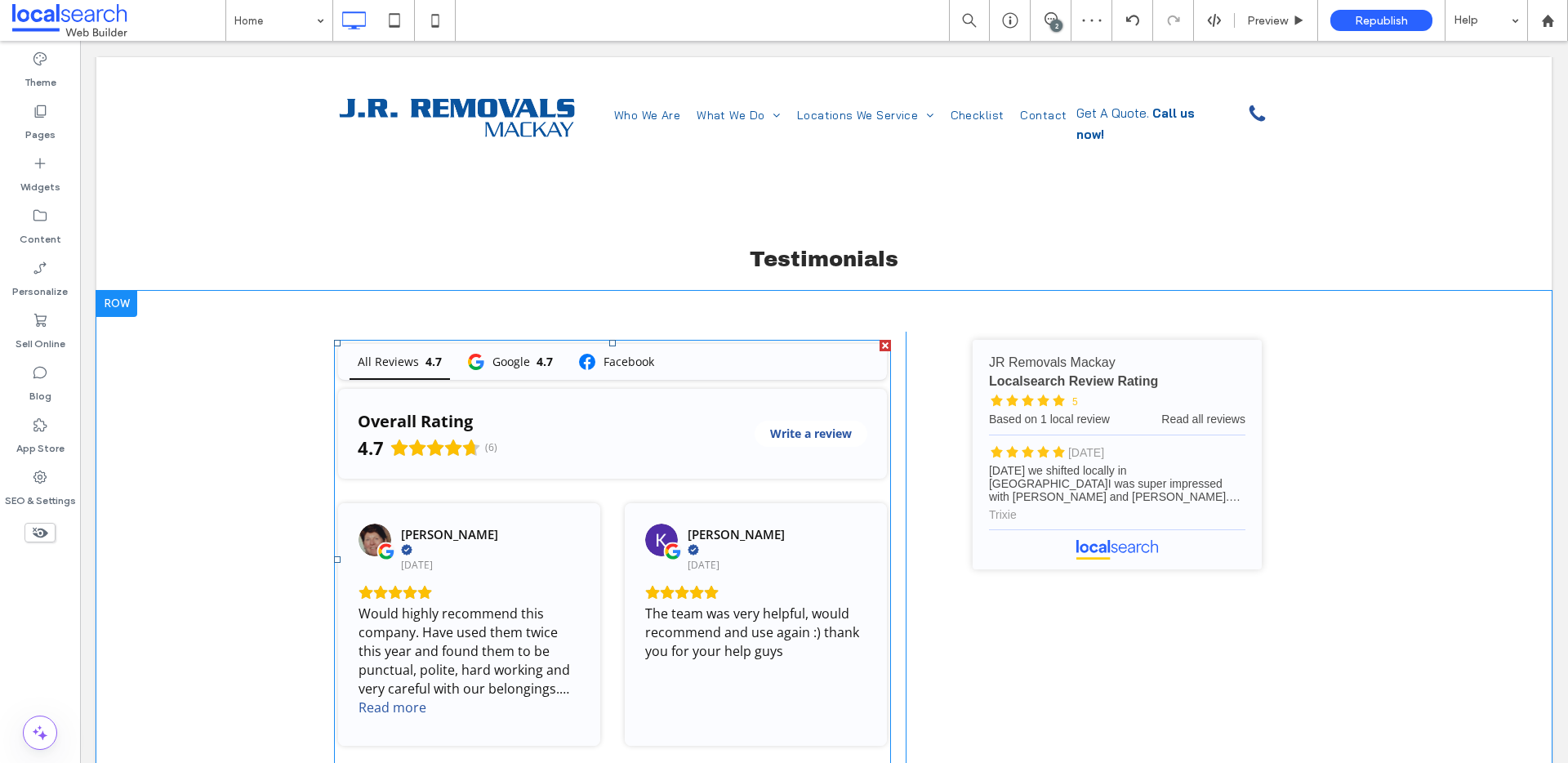
scroll to position [2017, 0]
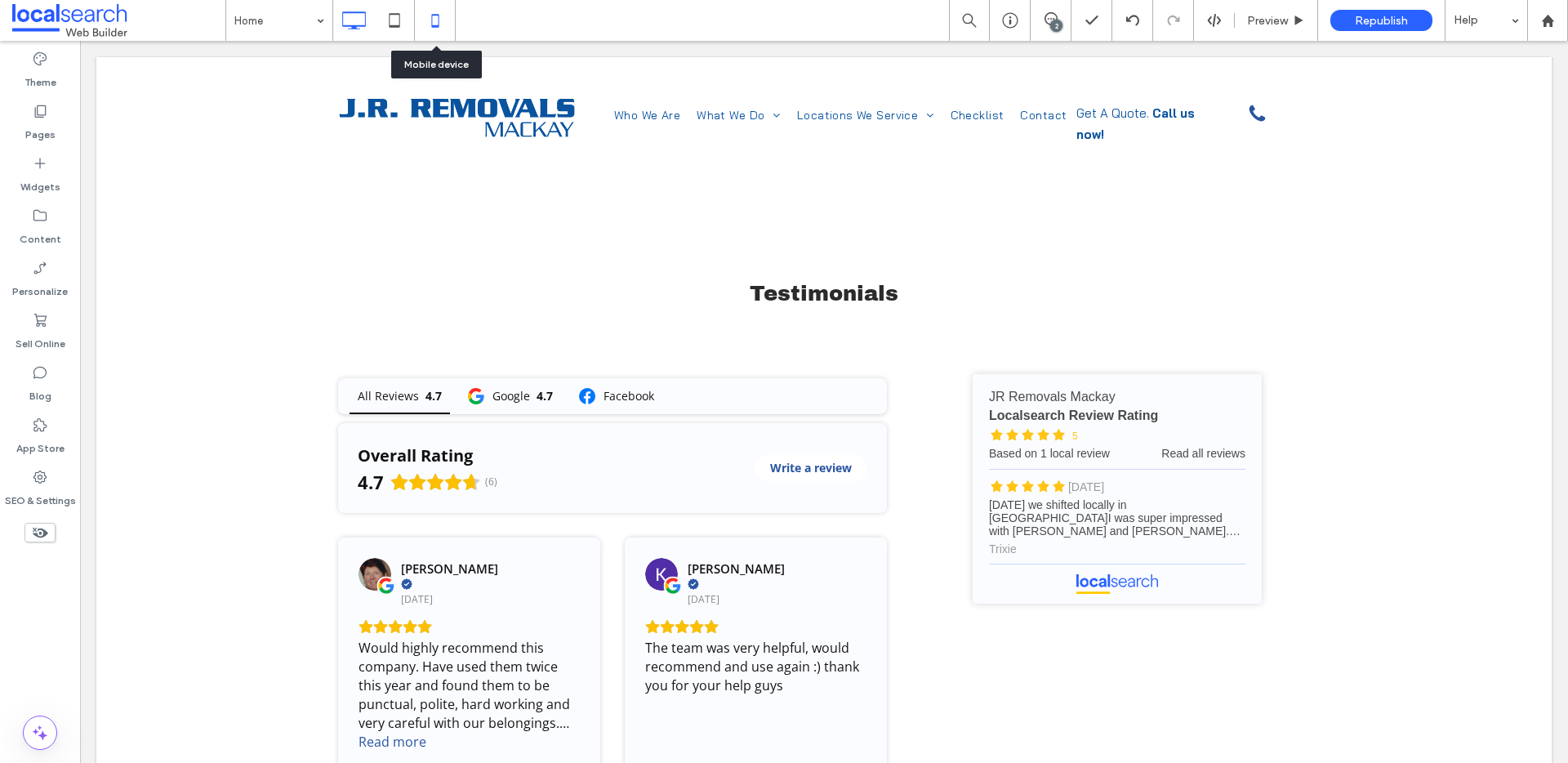
click at [425, 15] on icon at bounding box center [435, 21] width 33 height 33
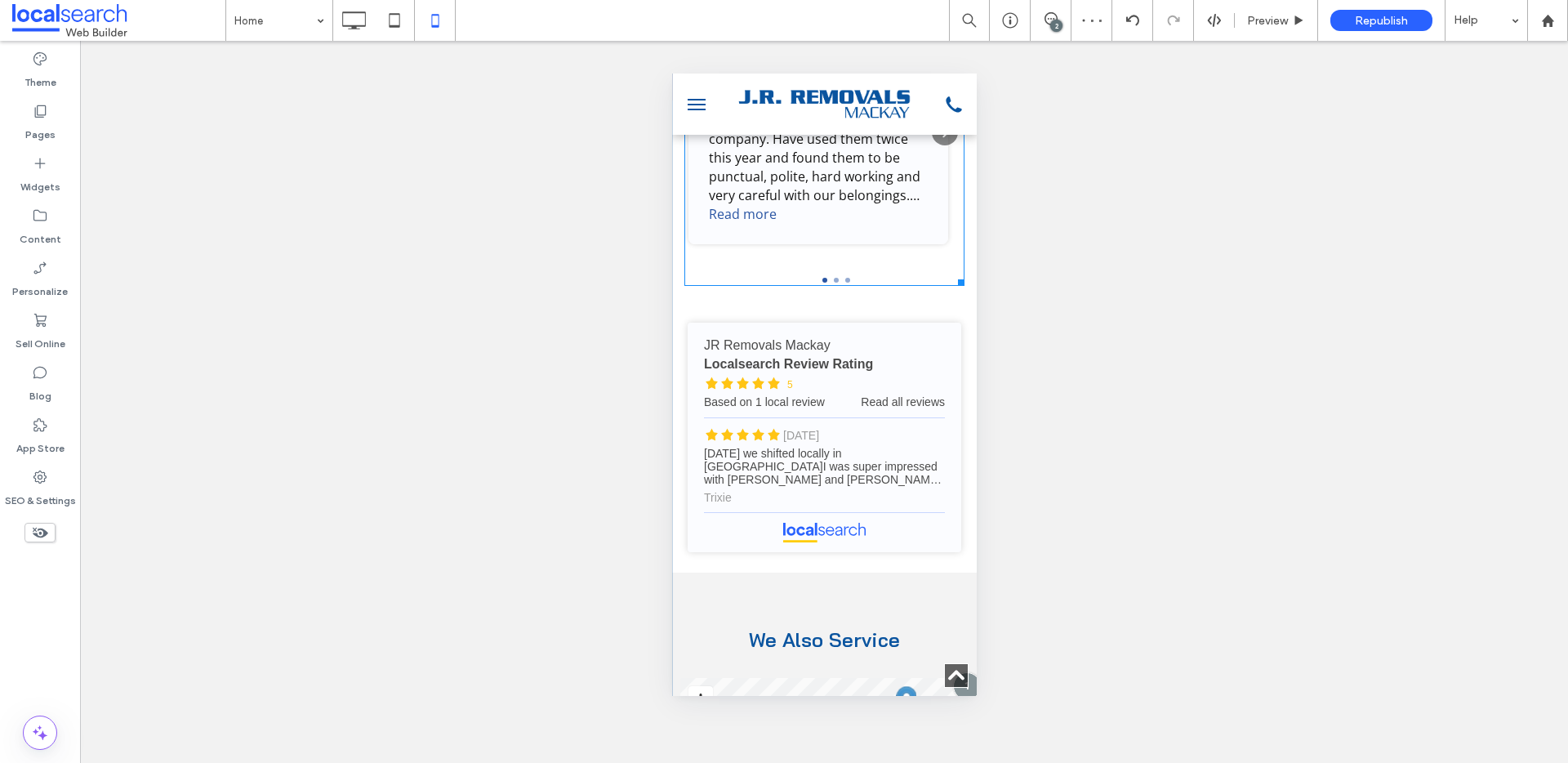
scroll to position [2815, 0]
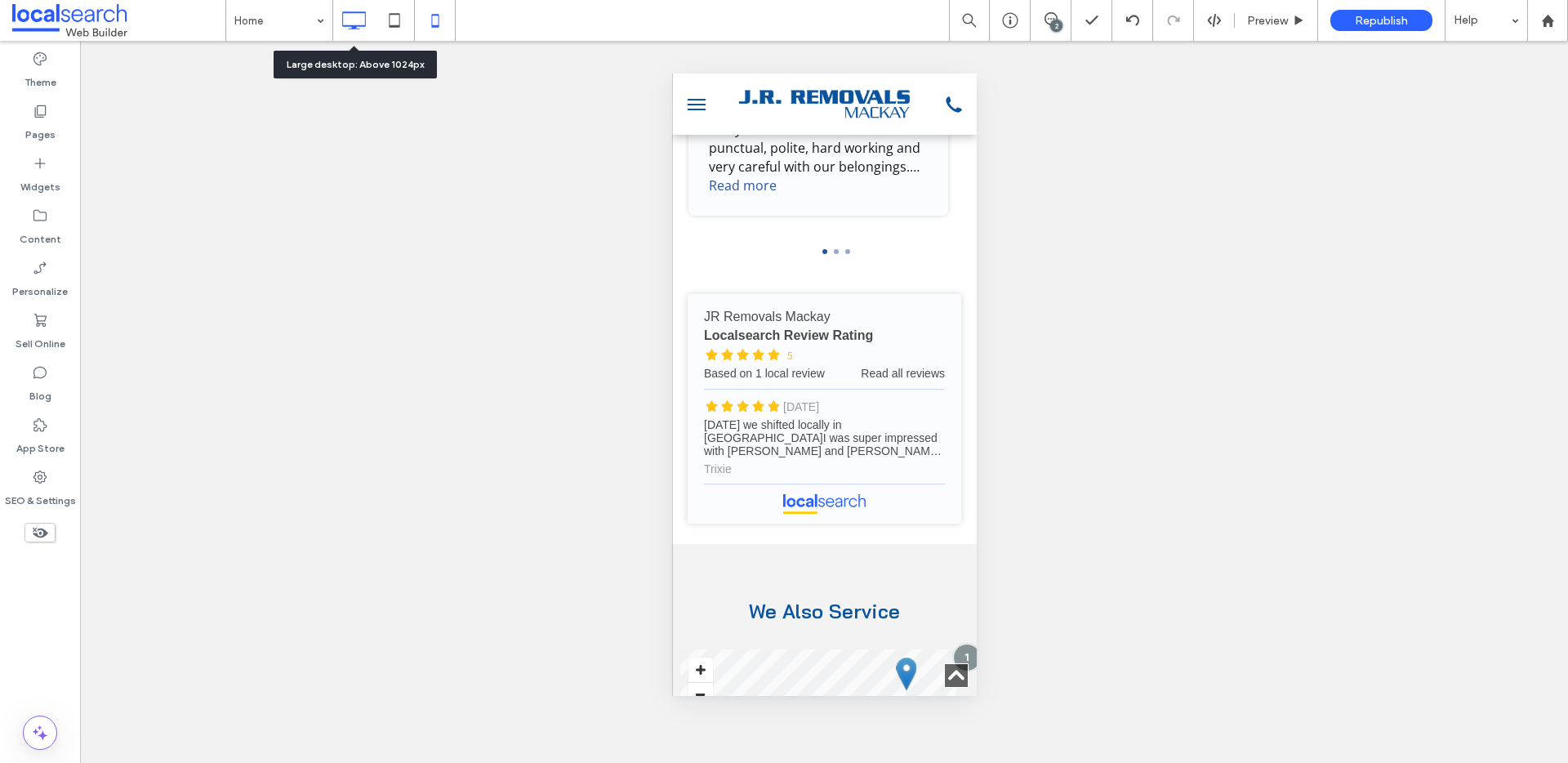
click at [359, 19] on icon at bounding box center [354, 21] width 33 height 33
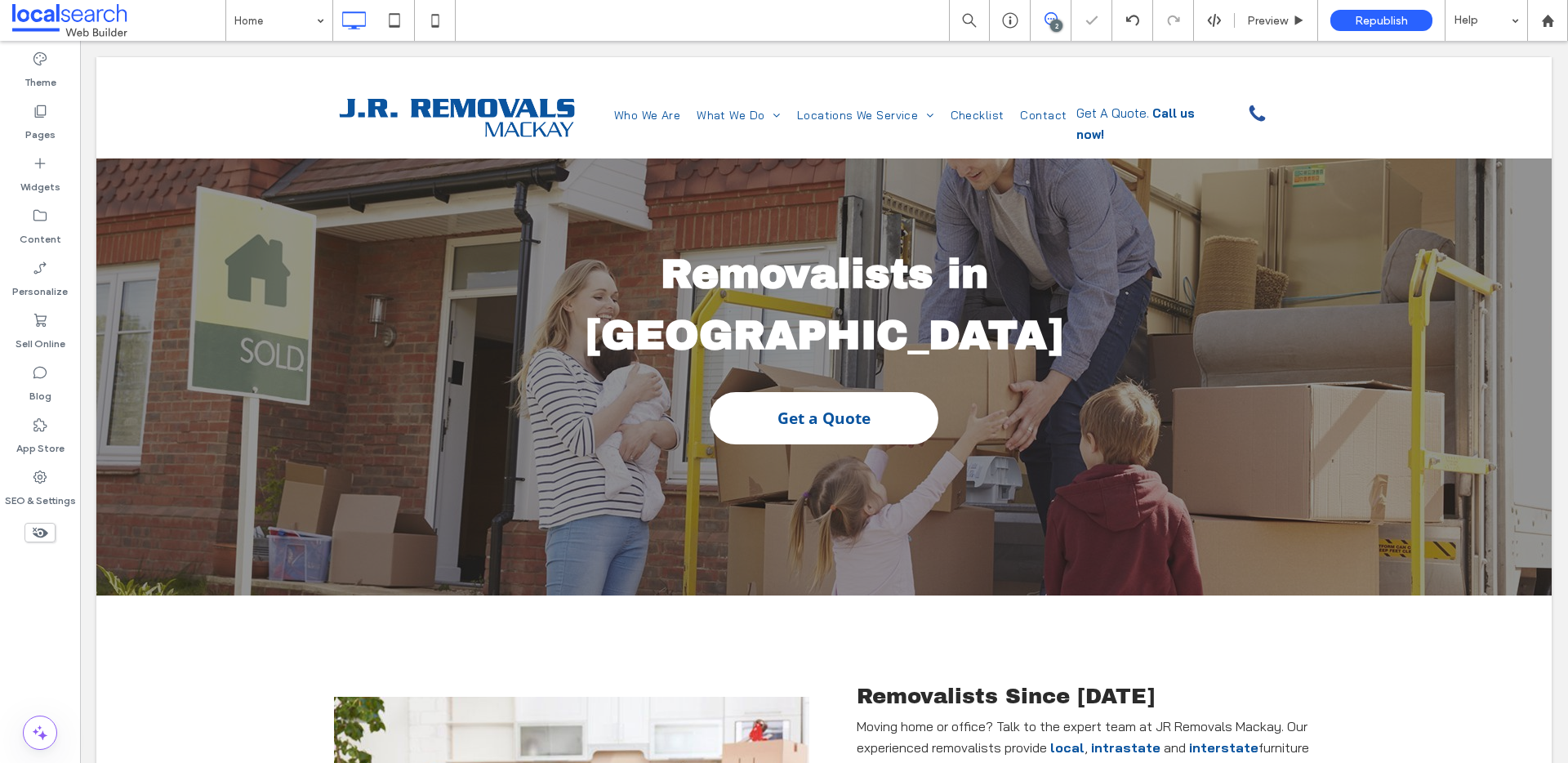
scroll to position [0, 0]
click at [1055, 16] on icon at bounding box center [1050, 18] width 13 height 13
click at [1553, 196] on span at bounding box center [1552, 189] width 33 height 32
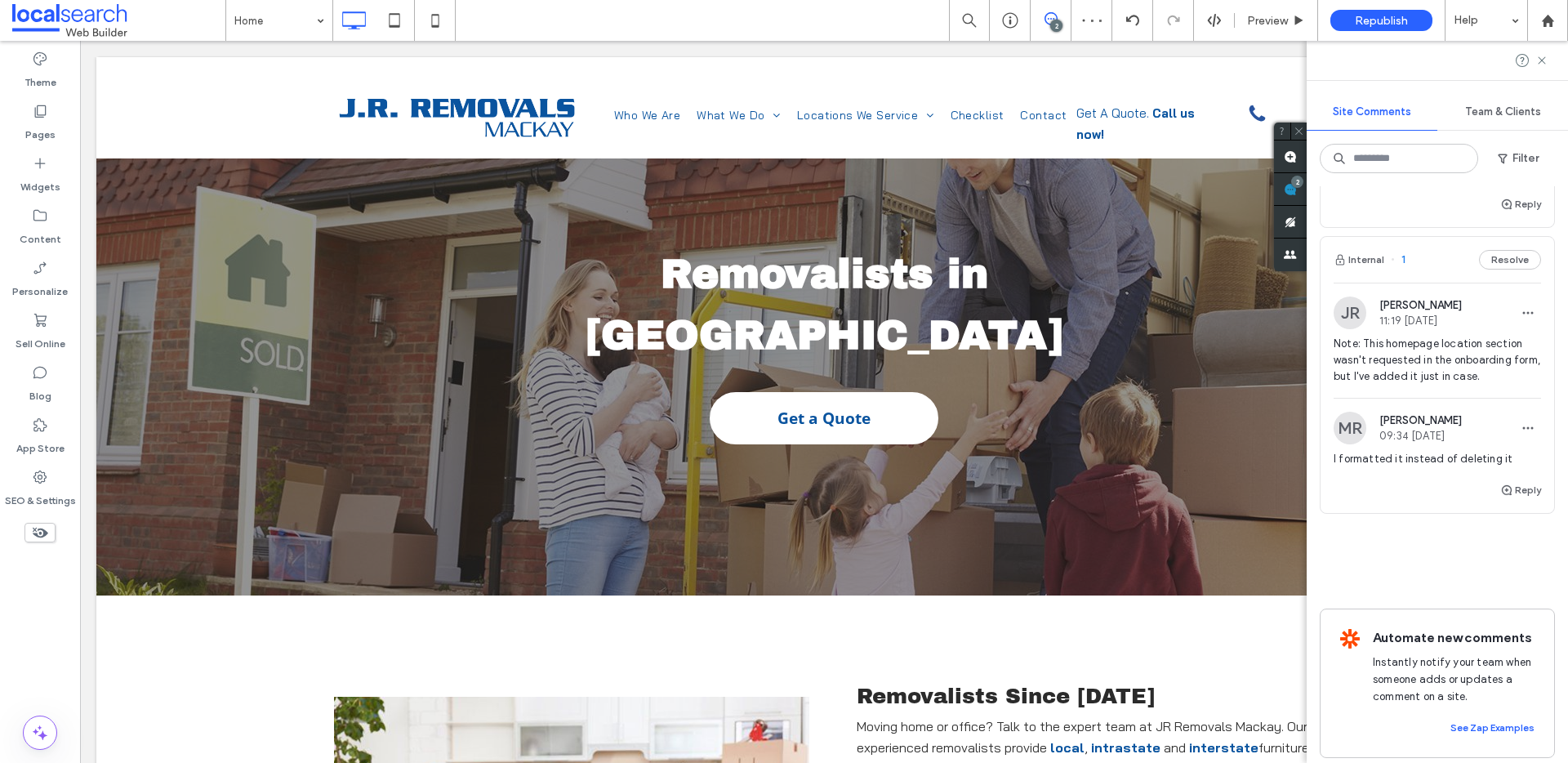
scroll to position [275, 0]
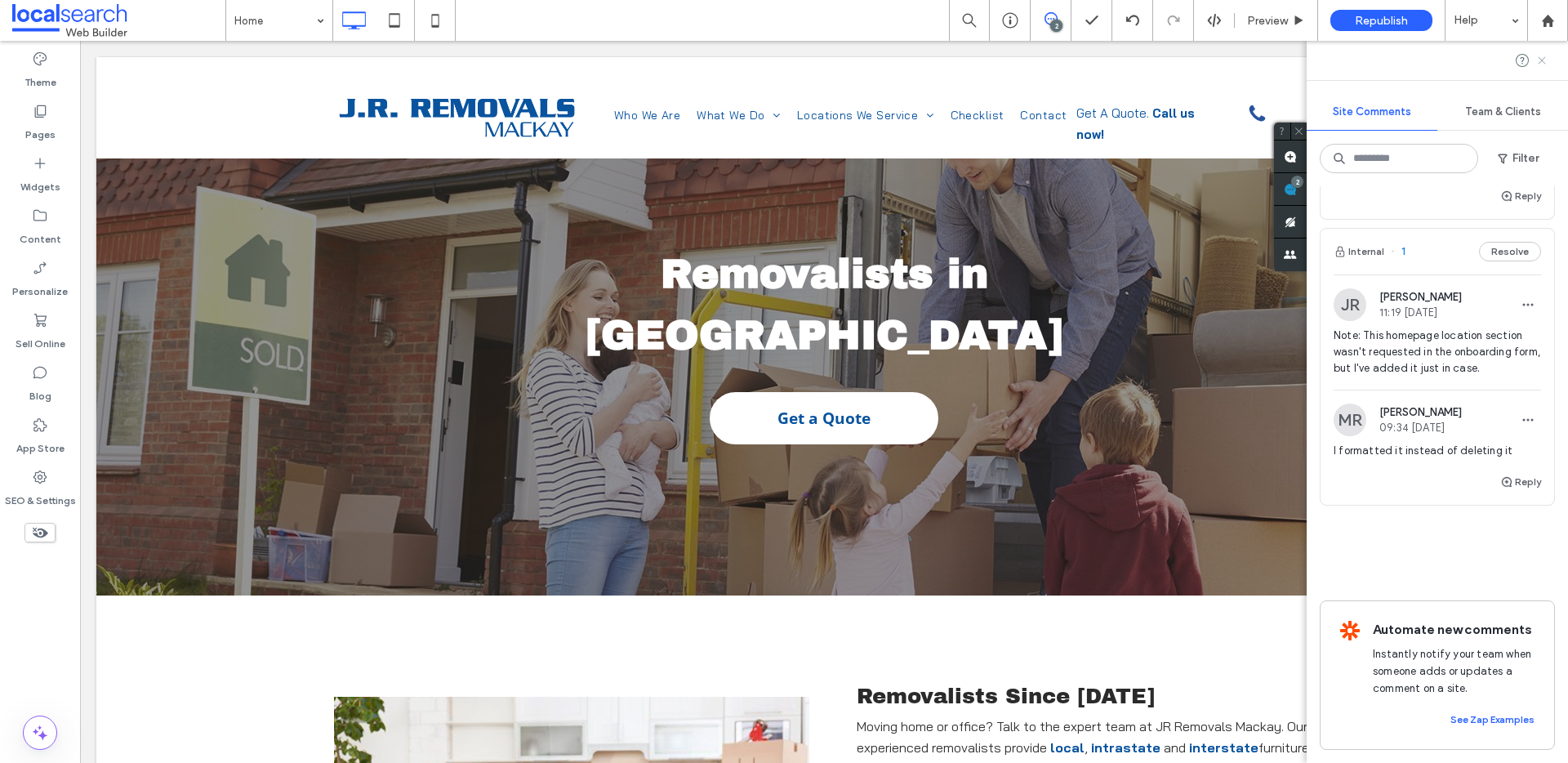
click at [1536, 59] on icon at bounding box center [1541, 60] width 13 height 13
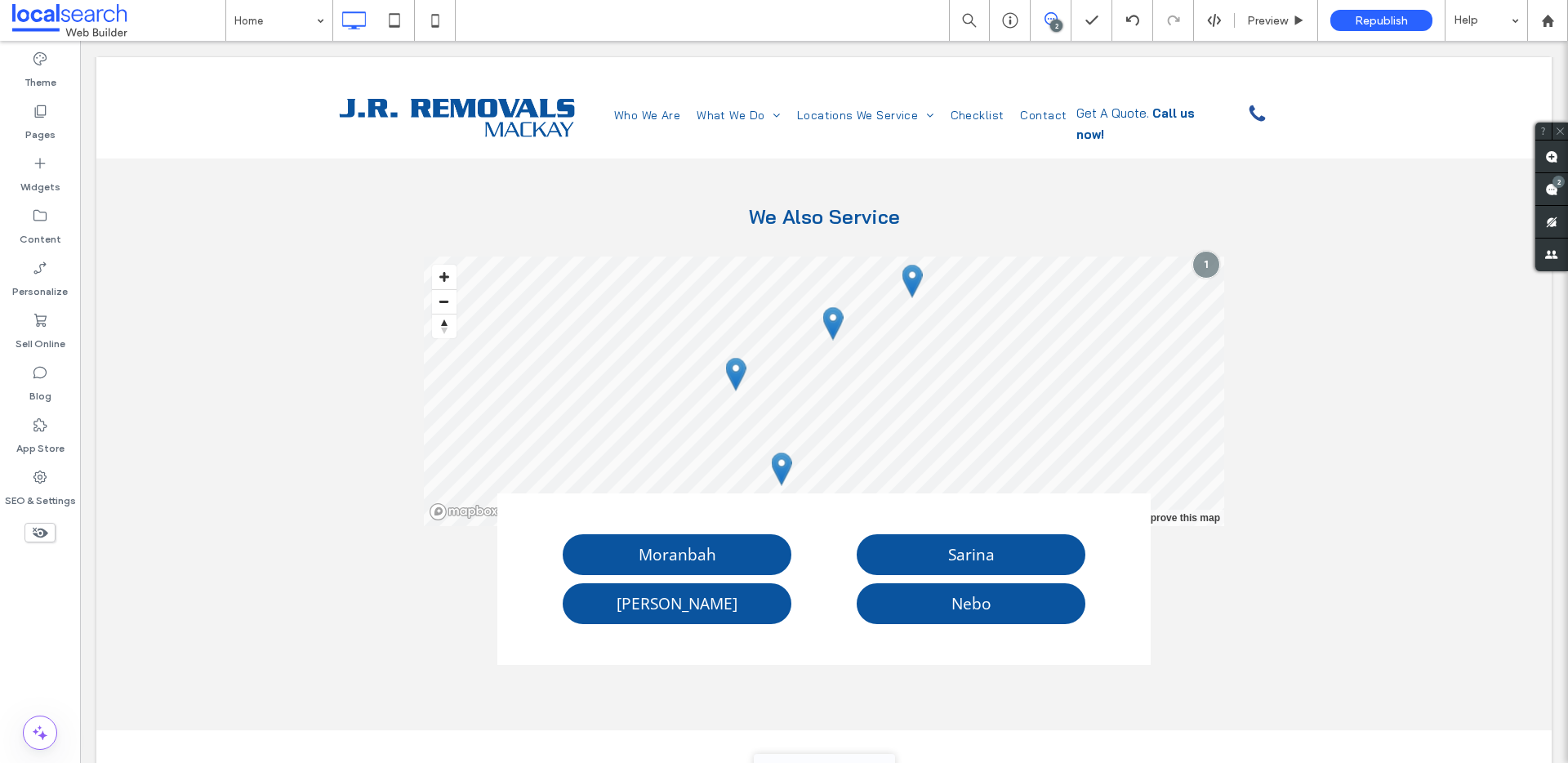
scroll to position [1926, 0]
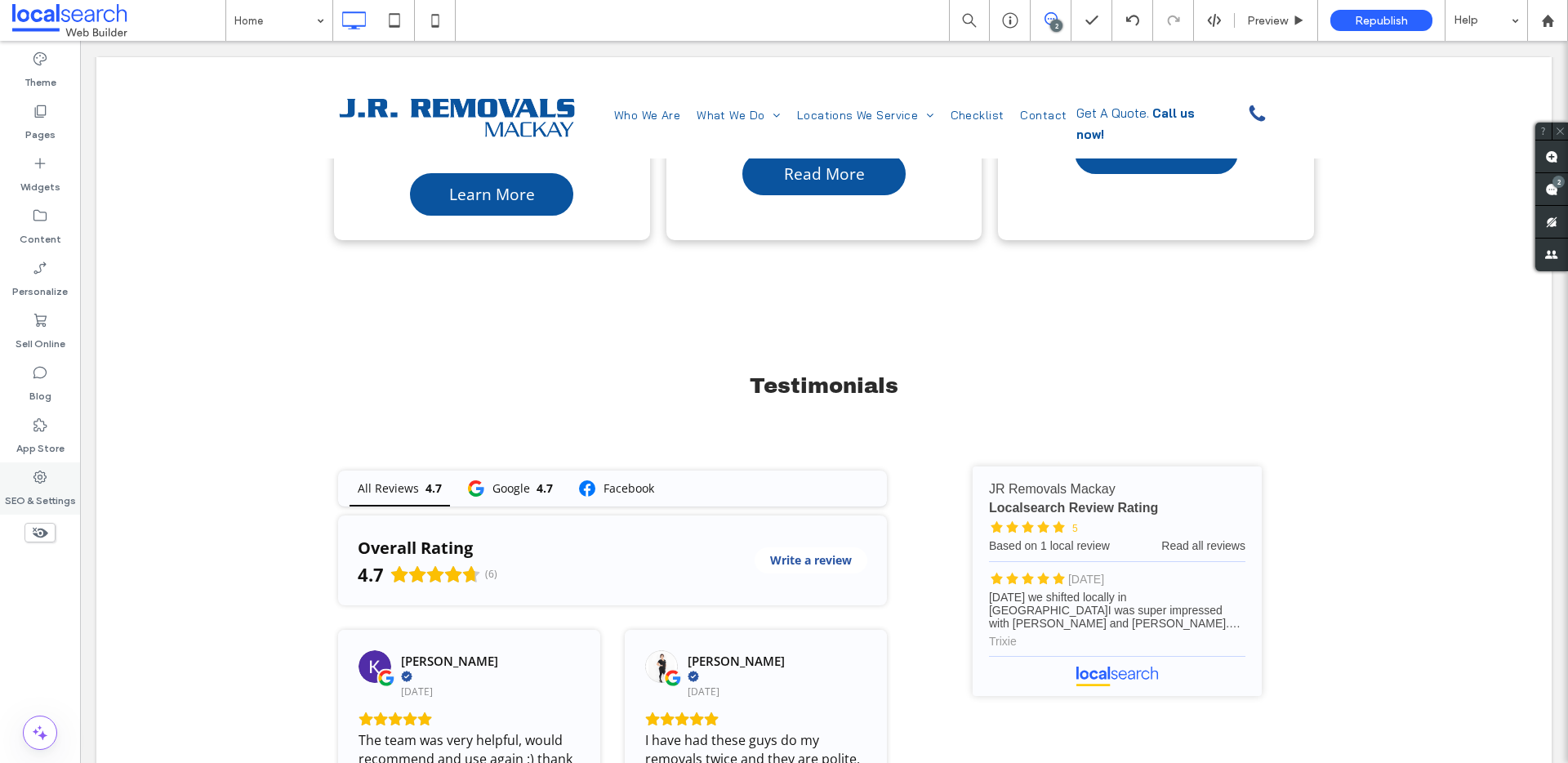
click at [49, 483] on div "SEO & Settings" at bounding box center [39, 488] width 80 height 52
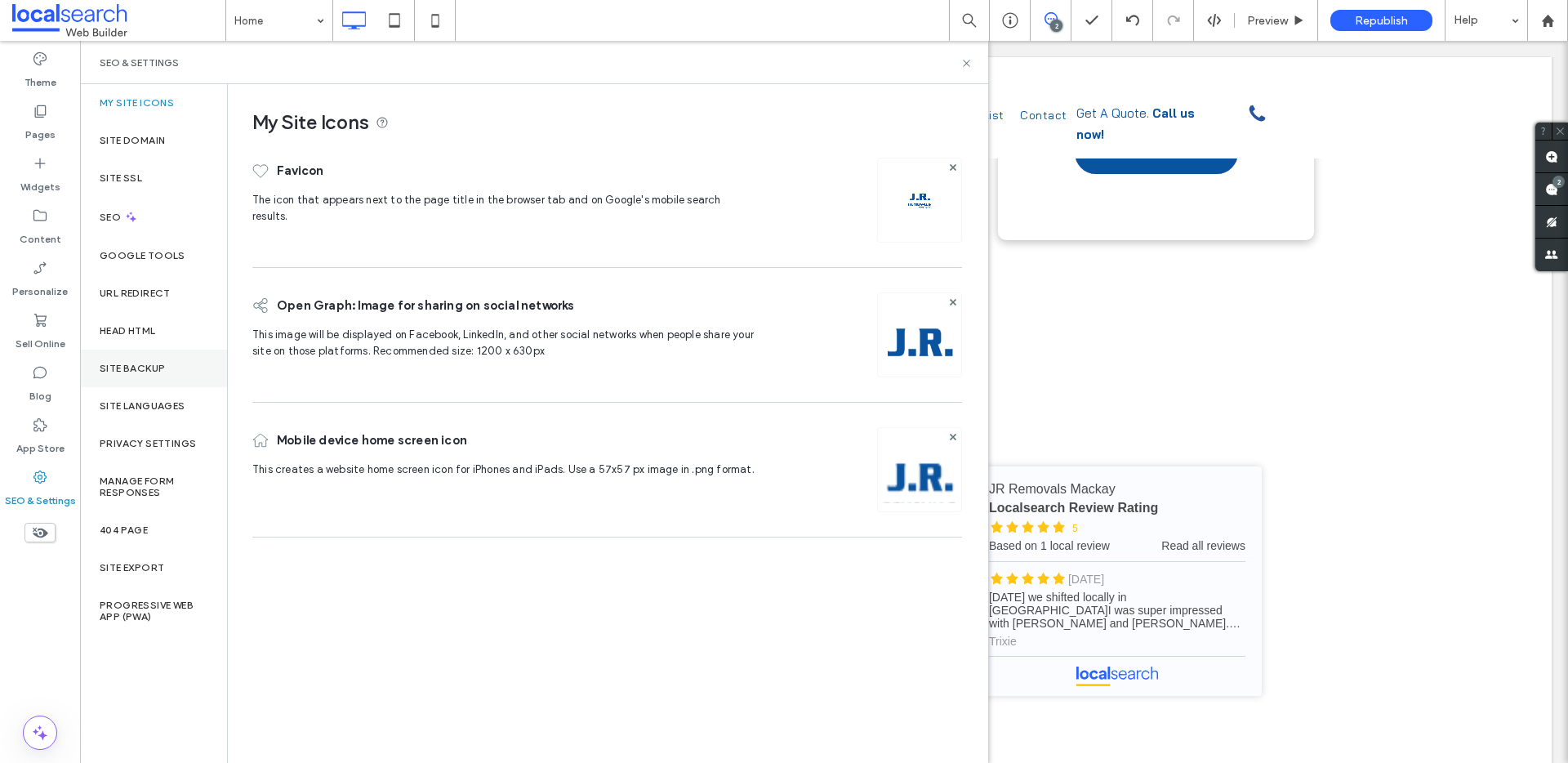
click at [146, 357] on div "Site Backup" at bounding box center [153, 369] width 147 height 38
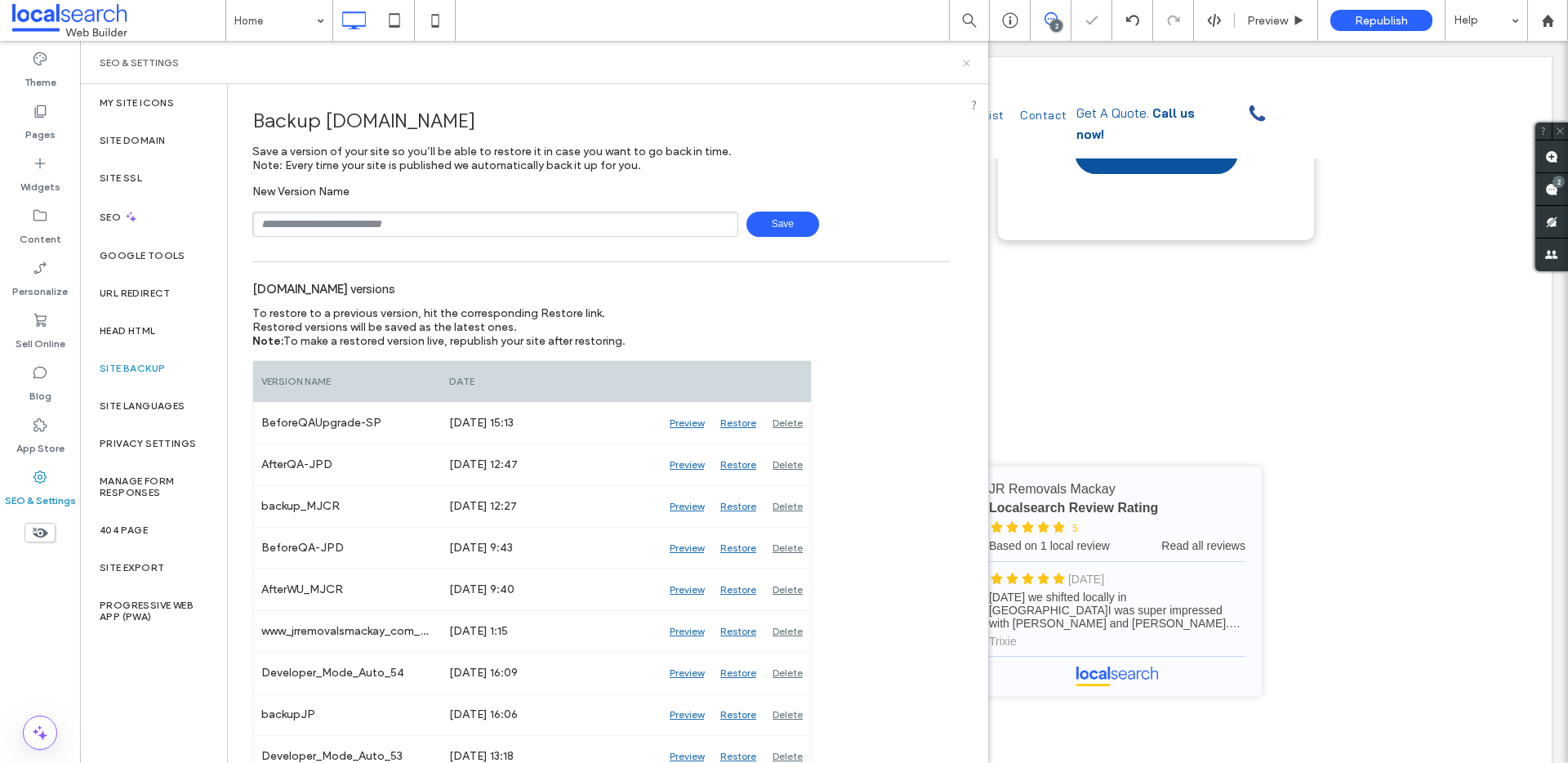
click at [971, 66] on icon at bounding box center [967, 63] width 12 height 12
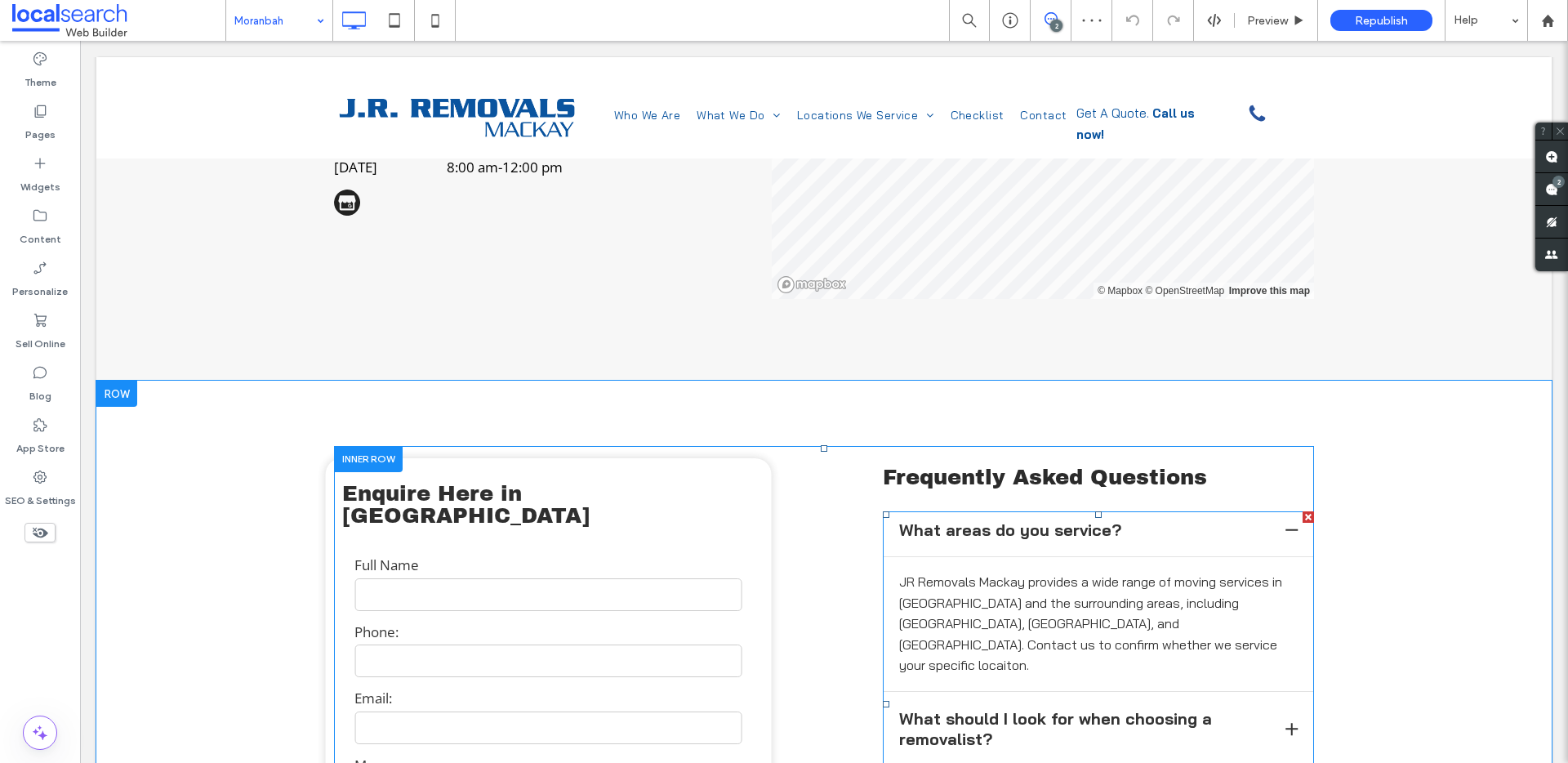
click at [984, 526] on span at bounding box center [1098, 705] width 431 height 386
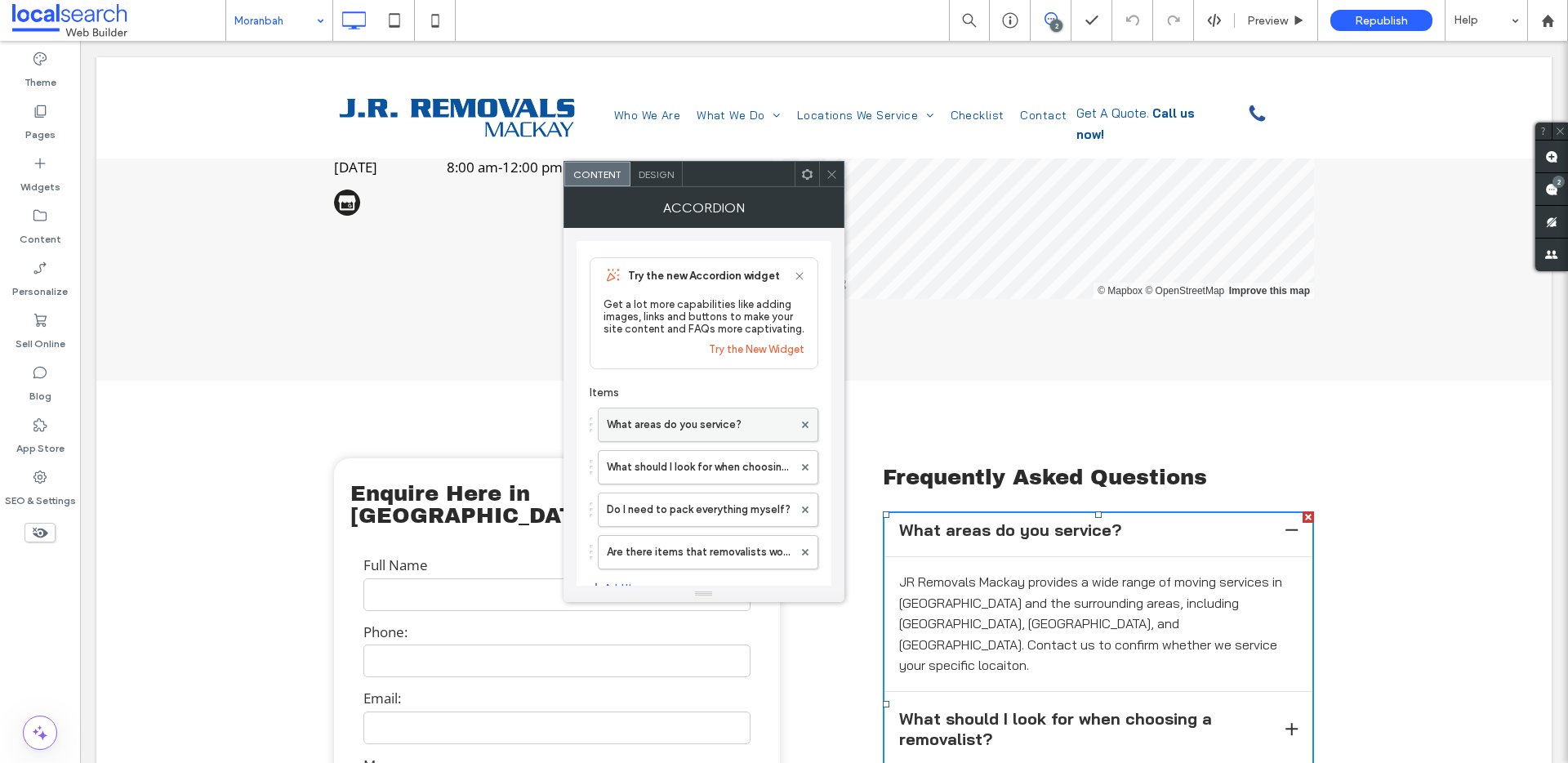
click at [657, 434] on label "What areas do you service?" at bounding box center [699, 425] width 186 height 33
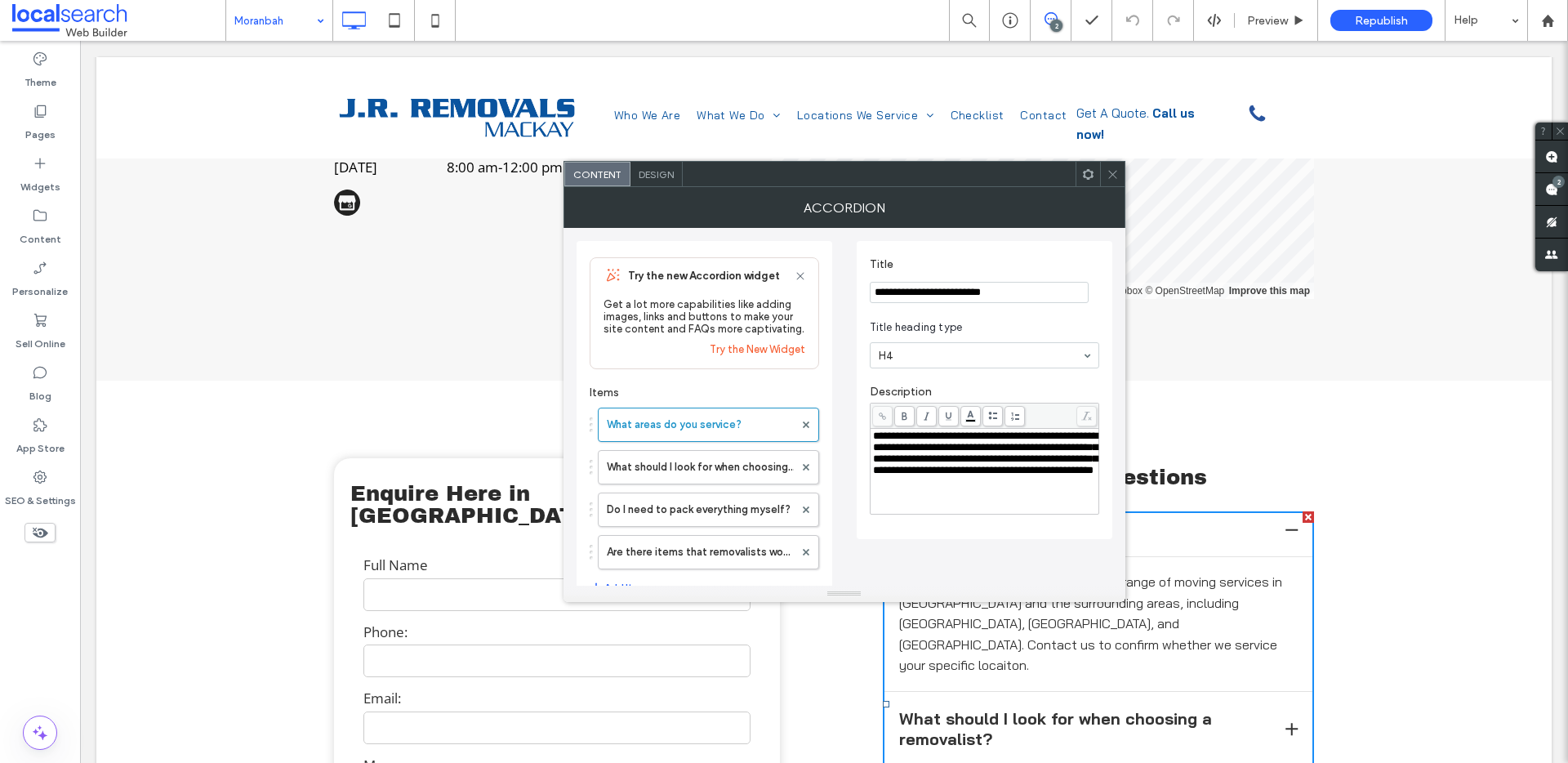
click at [973, 462] on span "**********" at bounding box center [985, 453] width 224 height 45
click at [988, 476] on span "**********" at bounding box center [985, 453] width 224 height 45
click at [883, 476] on span "**********" at bounding box center [985, 453] width 224 height 45
click at [1110, 174] on icon at bounding box center [1113, 174] width 12 height 12
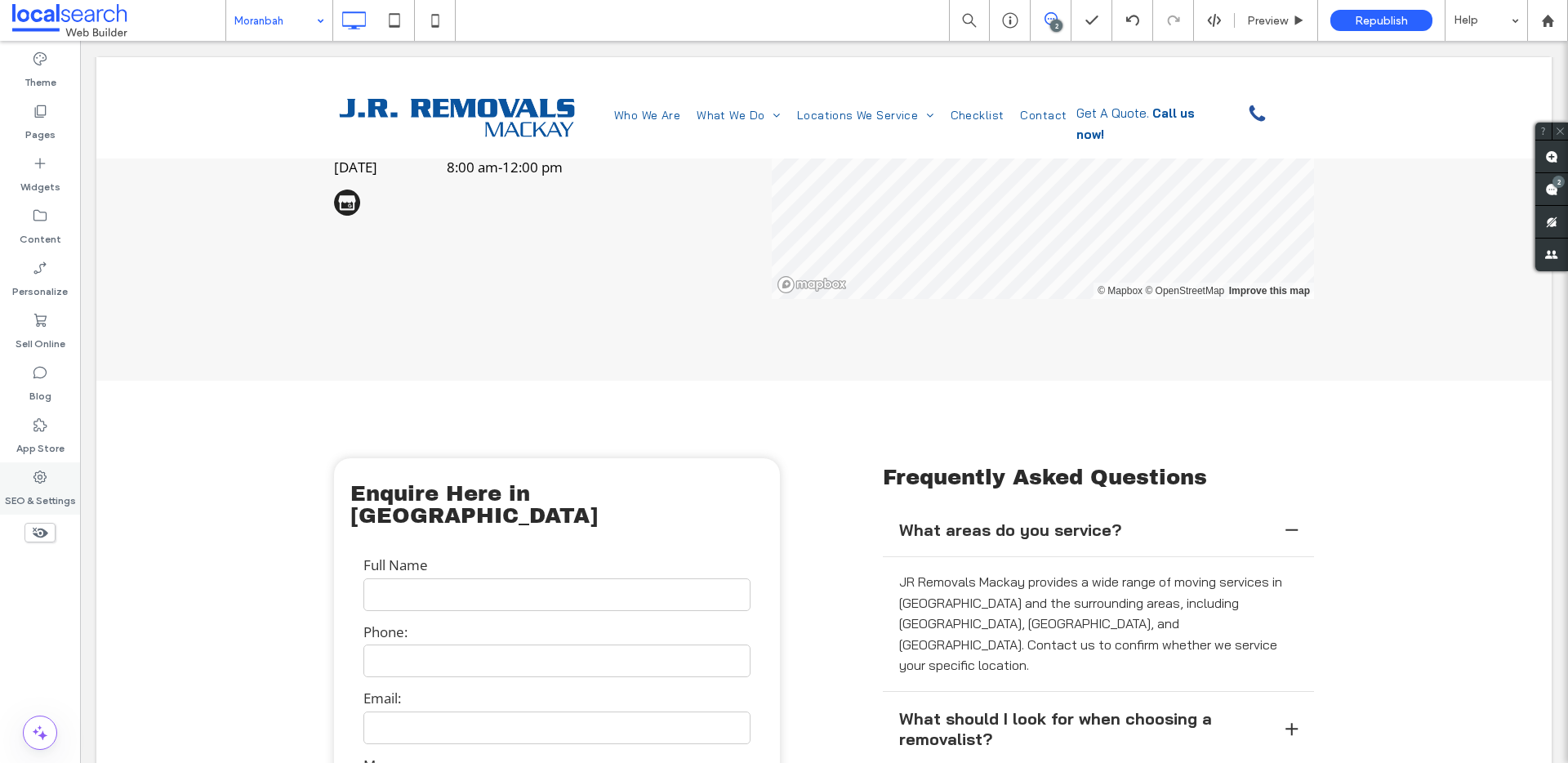
click at [54, 488] on label "SEO & Settings" at bounding box center [40, 496] width 71 height 23
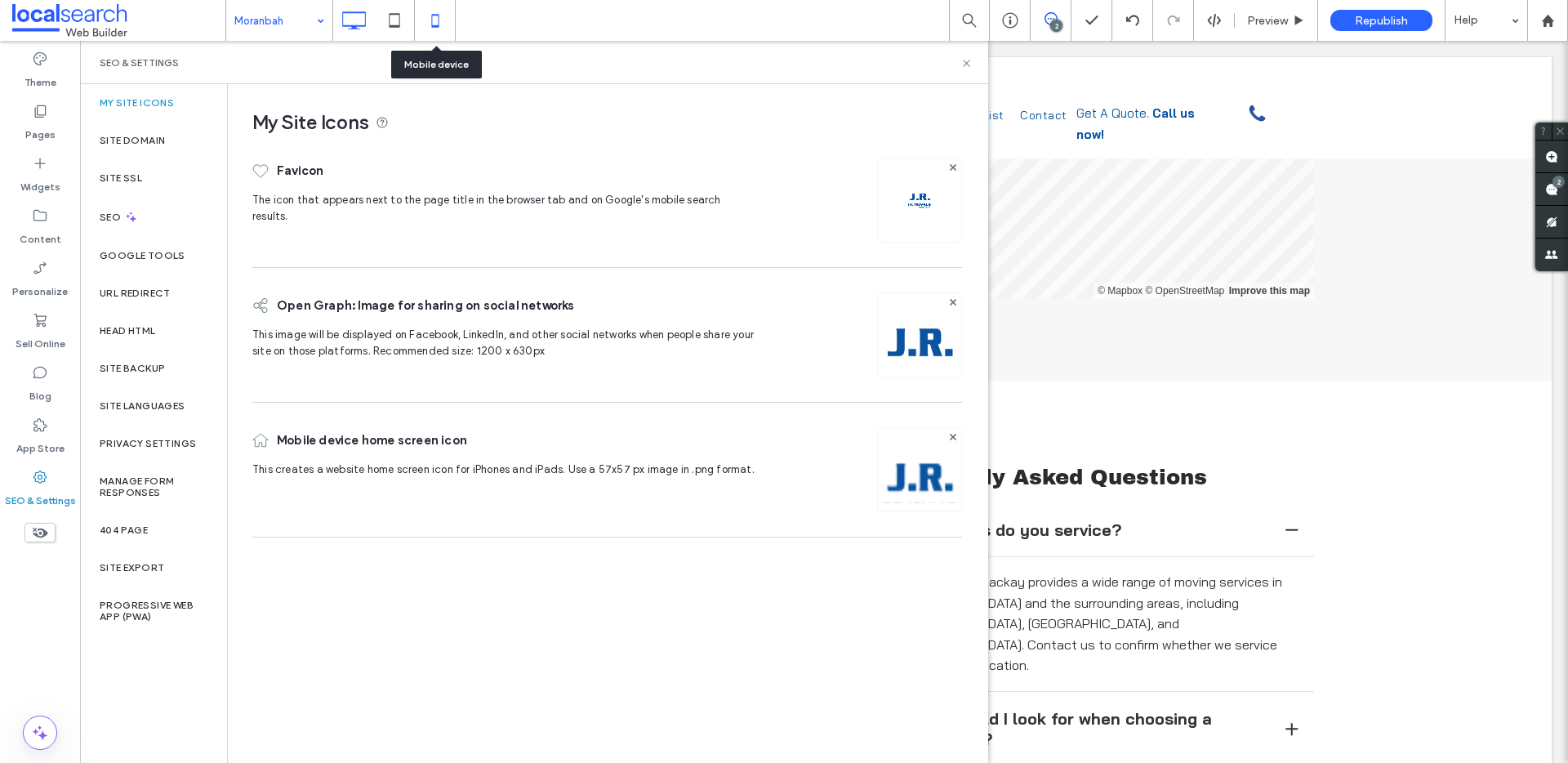
click at [429, 21] on icon at bounding box center [435, 21] width 33 height 33
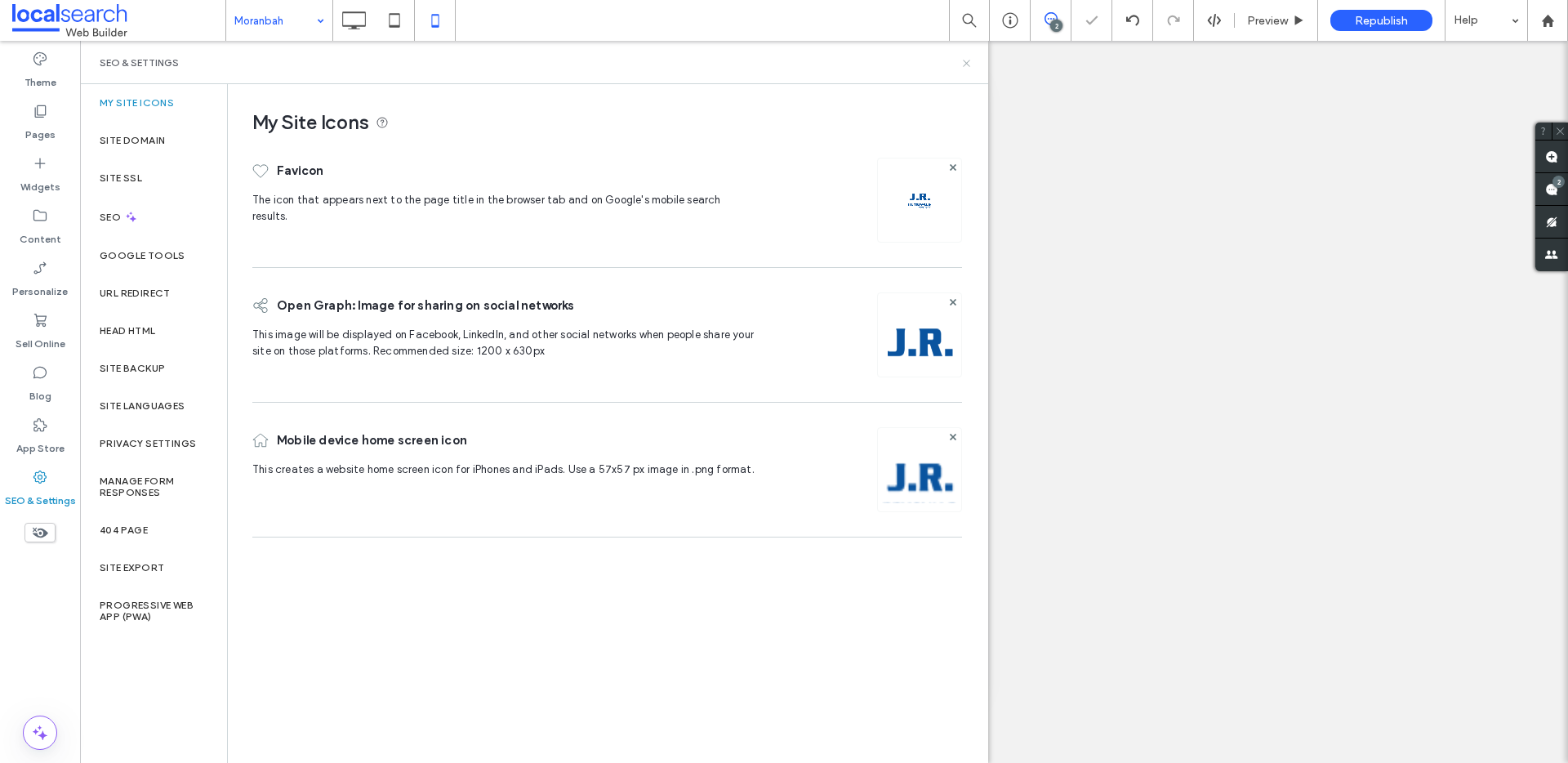
click at [970, 60] on icon at bounding box center [967, 63] width 12 height 12
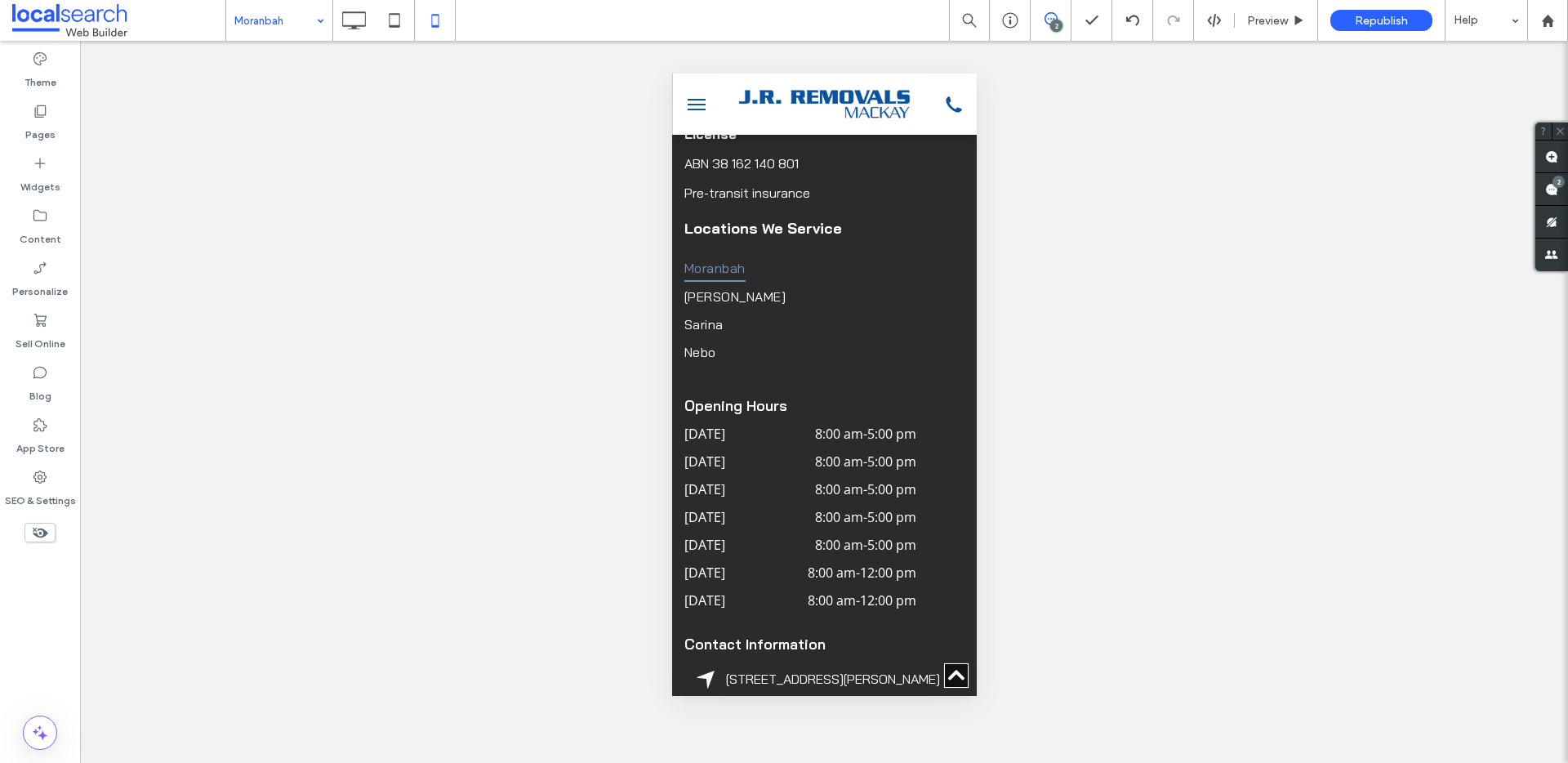
scroll to position [7105, 0]
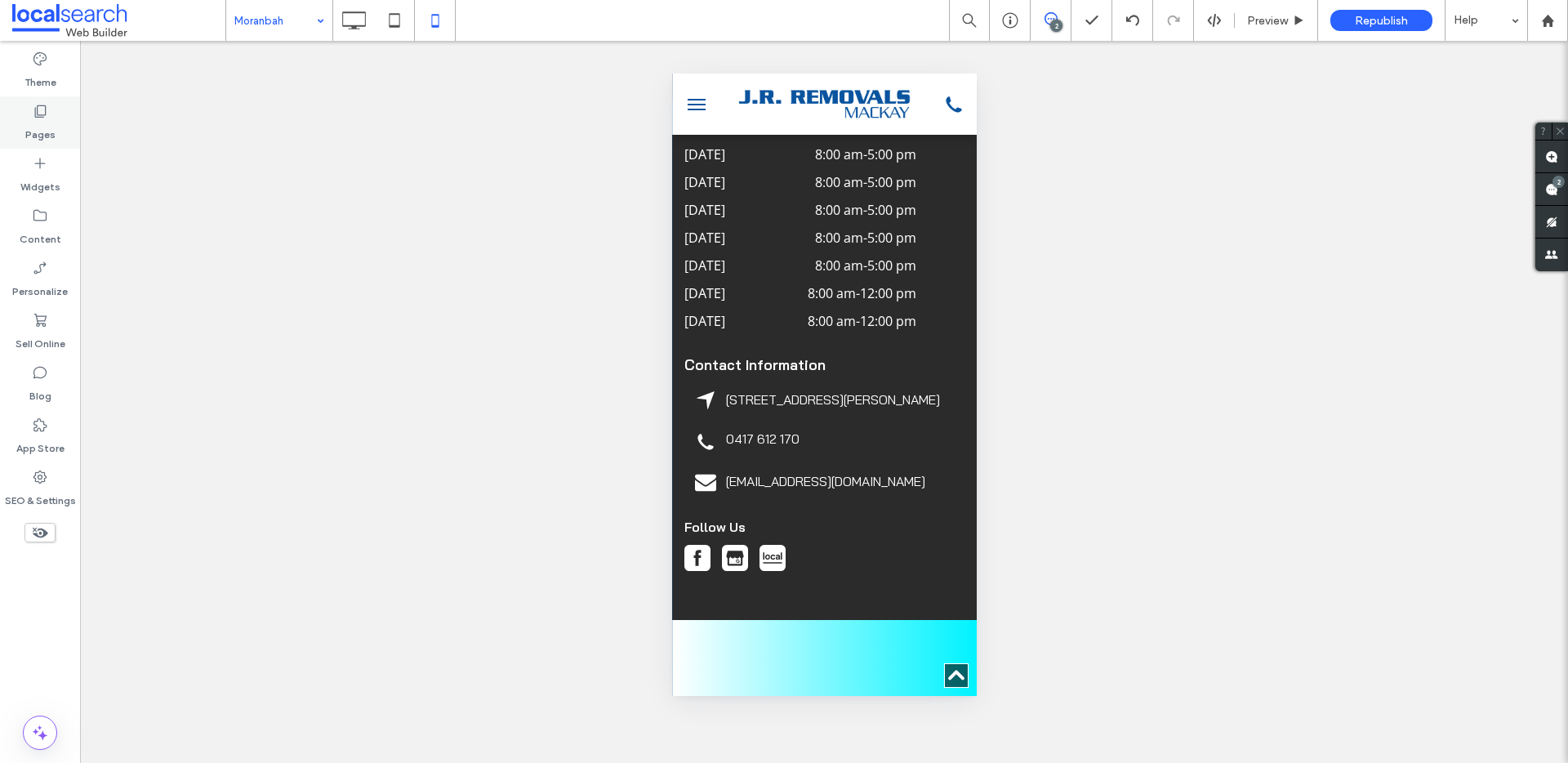
click at [40, 113] on icon at bounding box center [39, 111] width 16 height 16
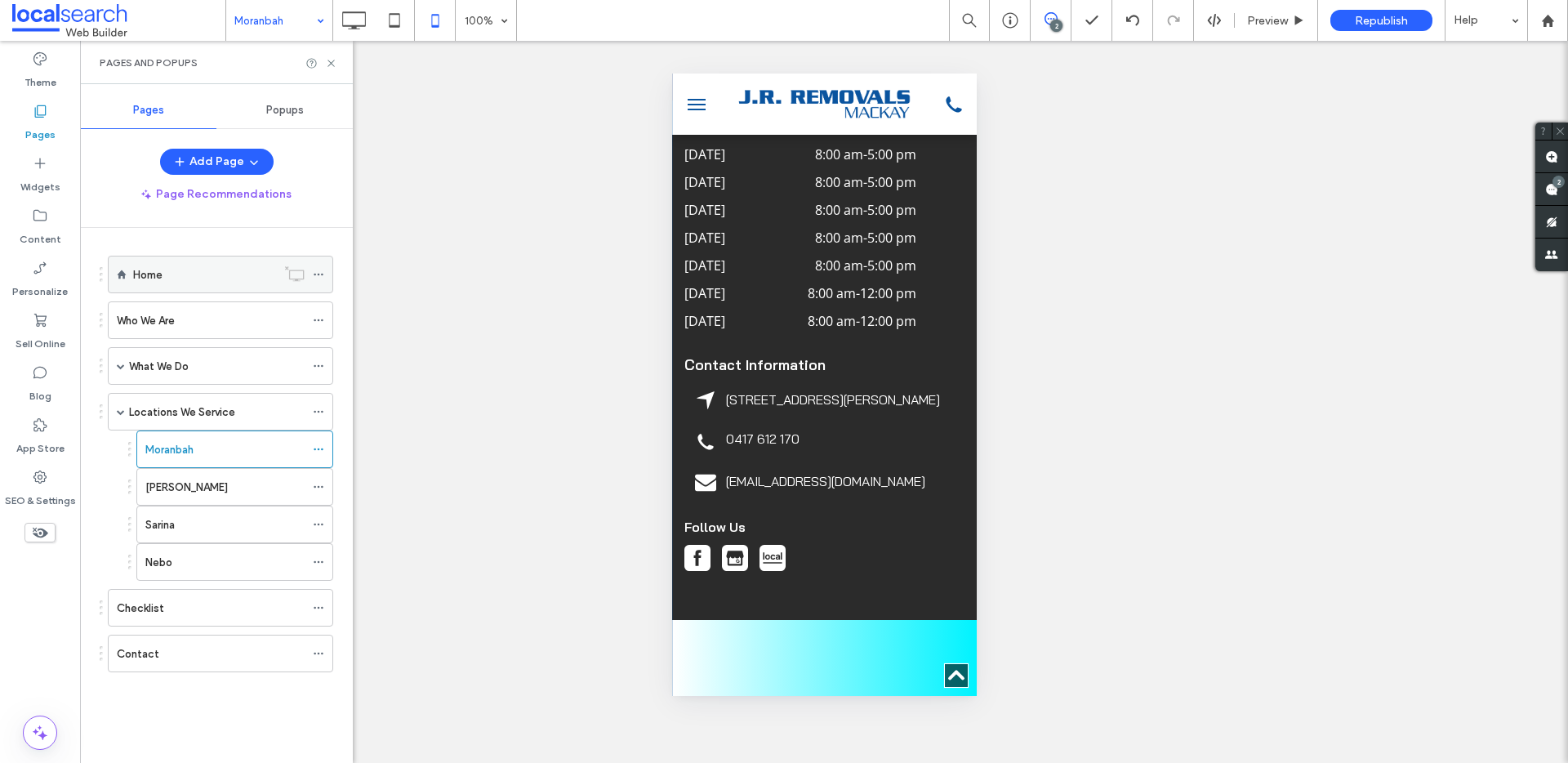
click at [197, 269] on div "Home" at bounding box center [204, 275] width 143 height 17
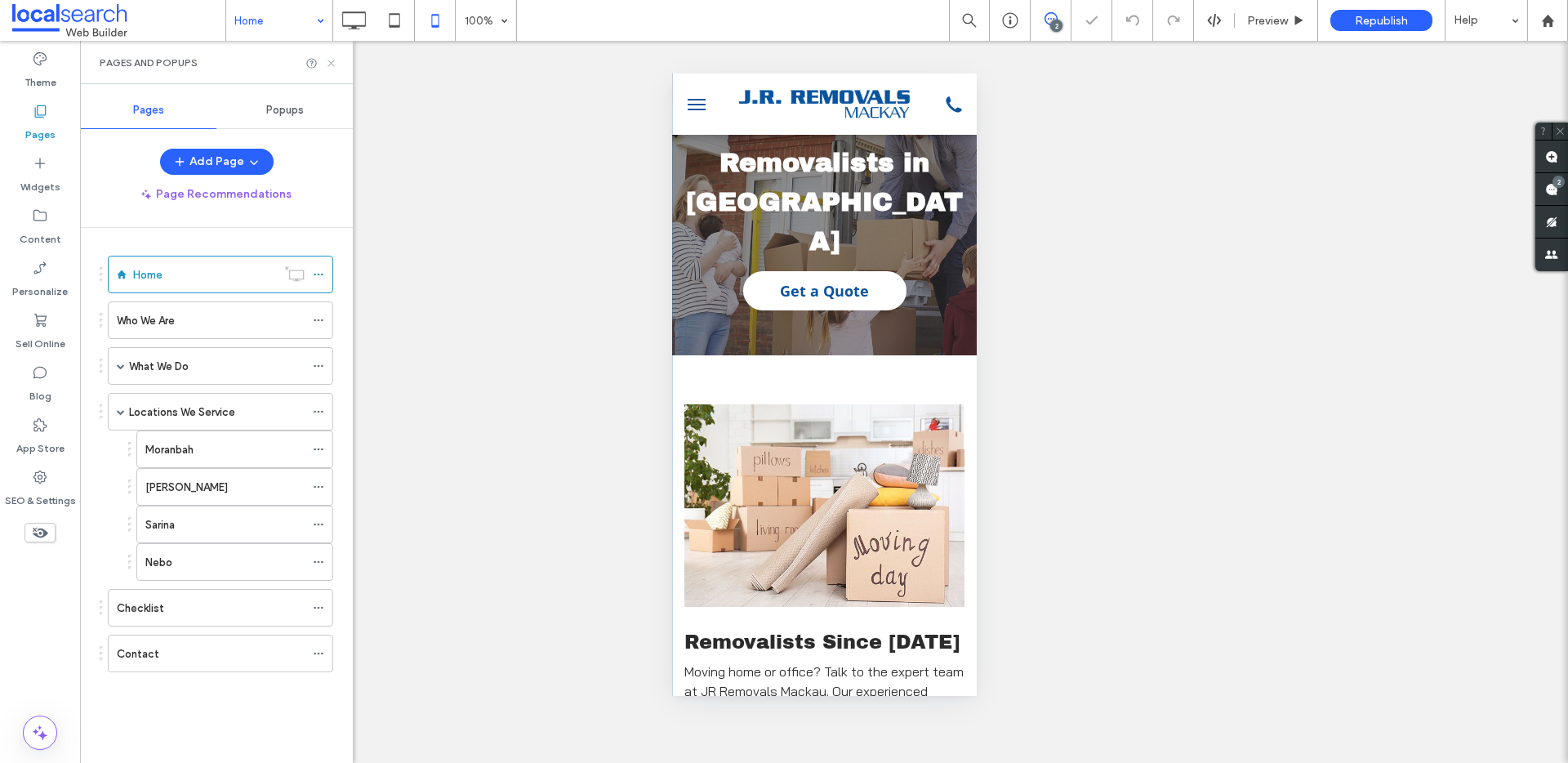
click at [330, 62] on use at bounding box center [331, 63] width 7 height 7
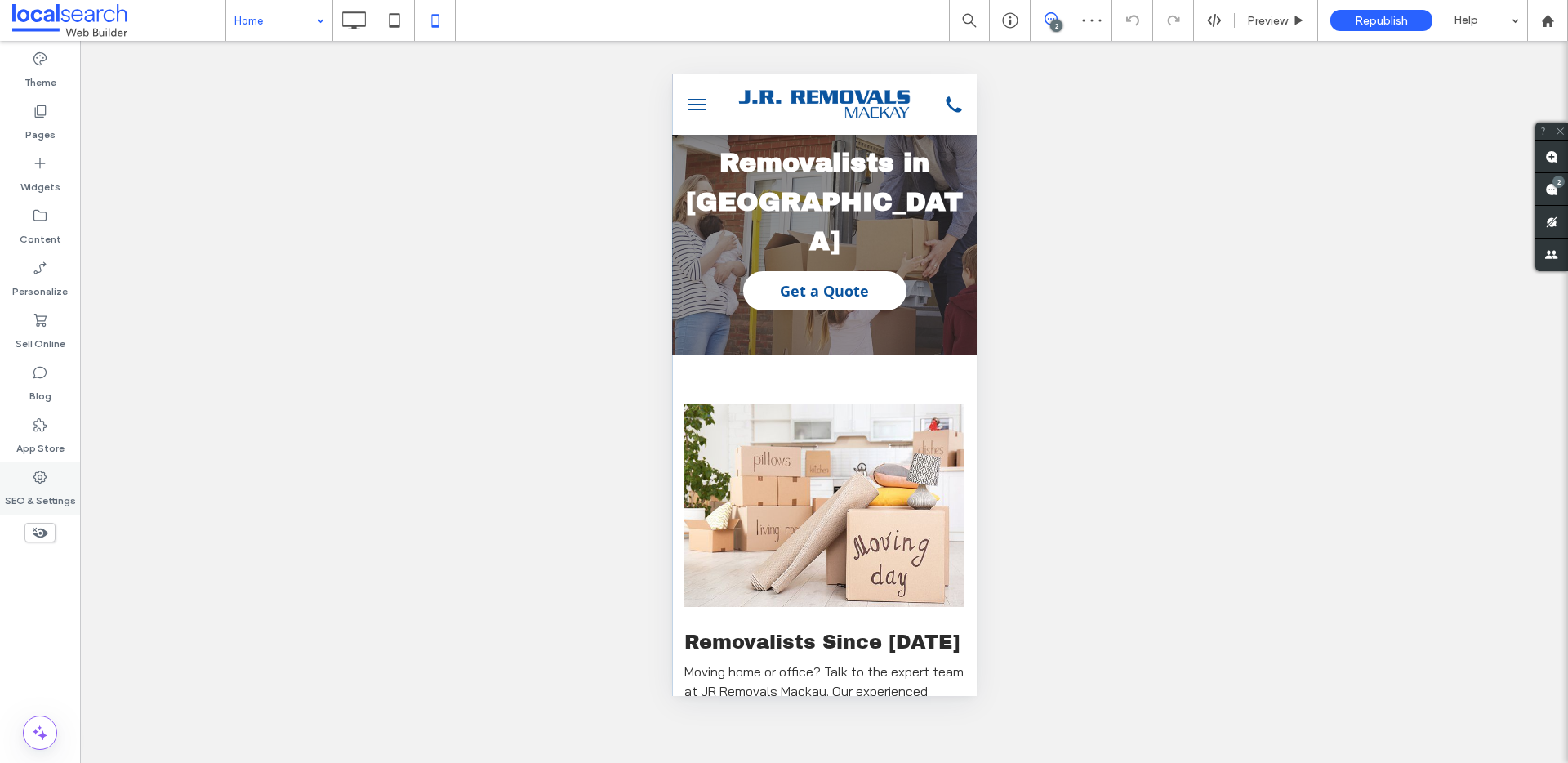
click at [54, 489] on label "SEO & Settings" at bounding box center [40, 496] width 71 height 23
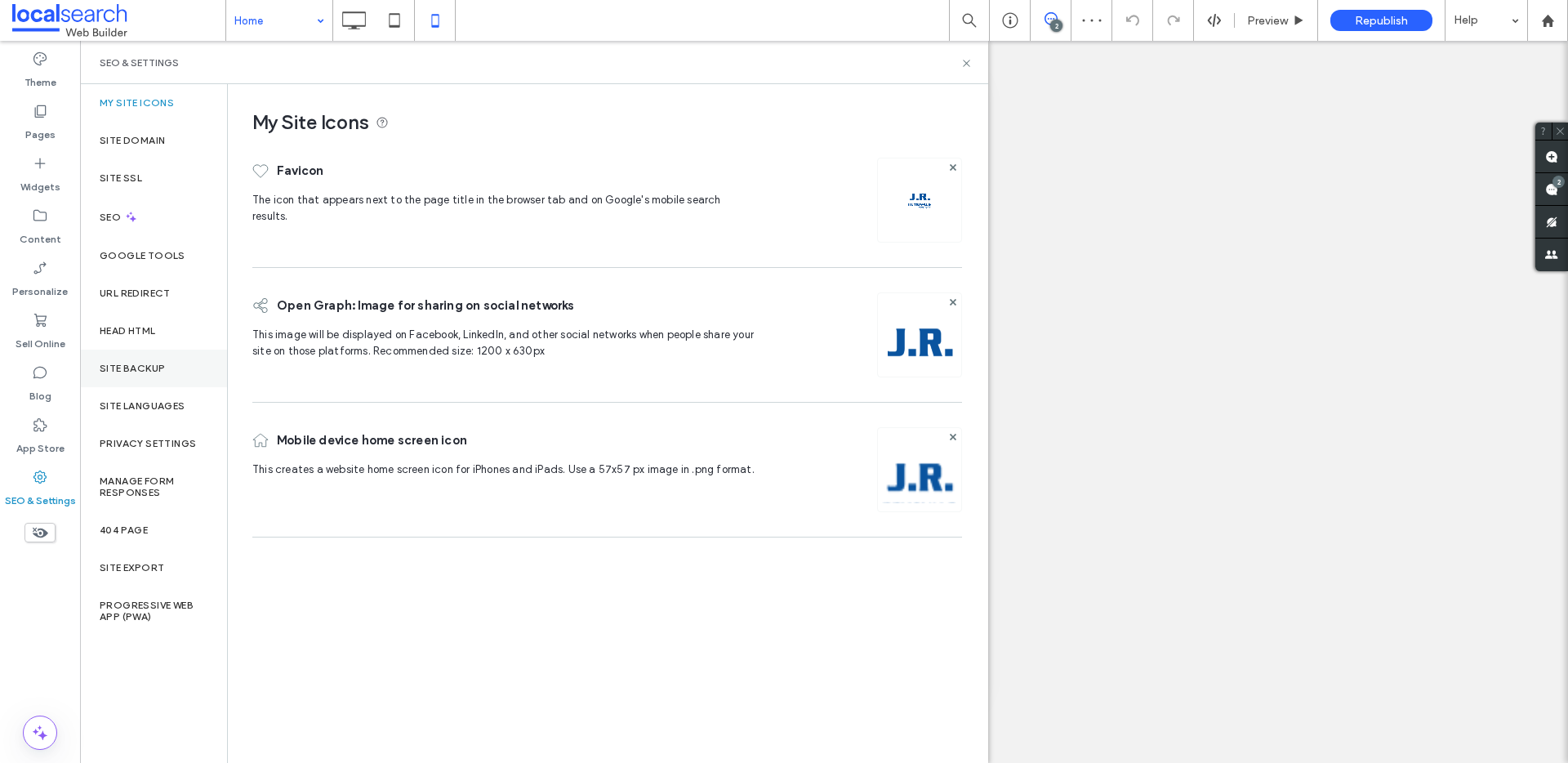
click at [148, 363] on label "Site Backup" at bounding box center [132, 368] width 65 height 11
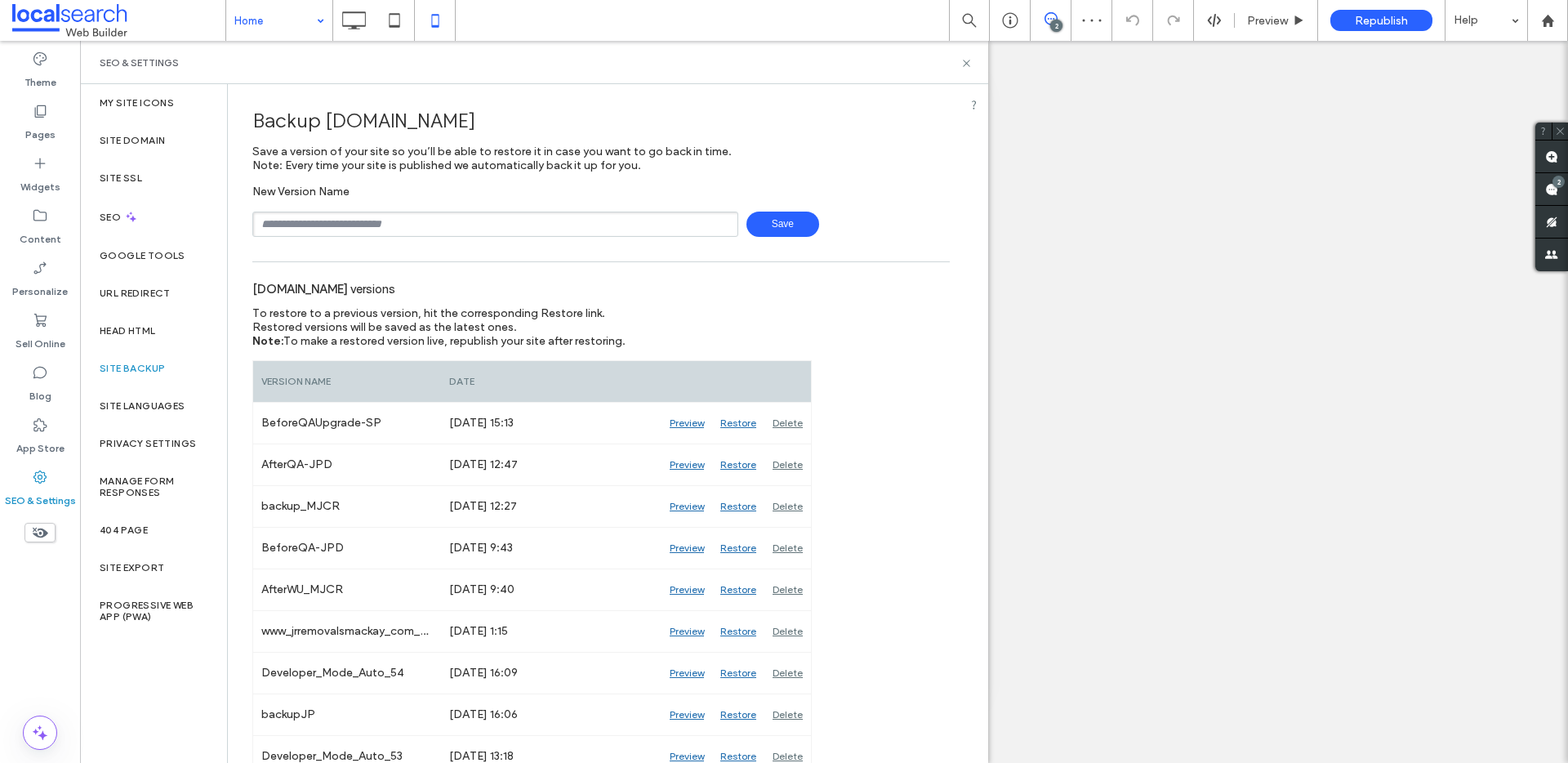
click at [424, 222] on input "text" at bounding box center [495, 225] width 486 height 26
drag, startPoint x: 293, startPoint y: 220, endPoint x: 253, endPoint y: 224, distance: 40.2
click at [253, 224] on input "**********" at bounding box center [495, 225] width 486 height 26
type input "**********"
click at [763, 218] on span "Save" at bounding box center [782, 225] width 73 height 26
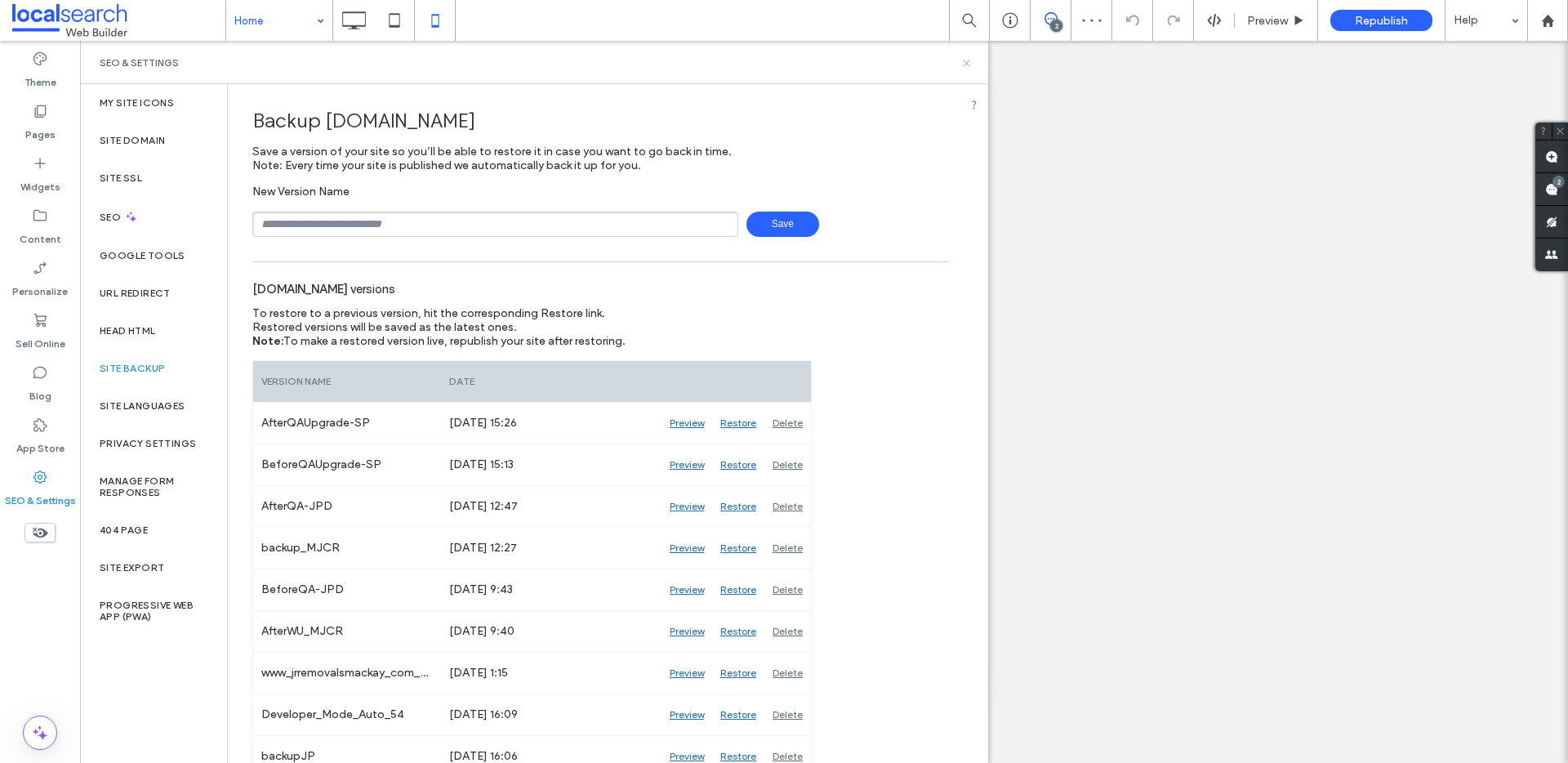
click at [971, 61] on icon at bounding box center [967, 63] width 12 height 12
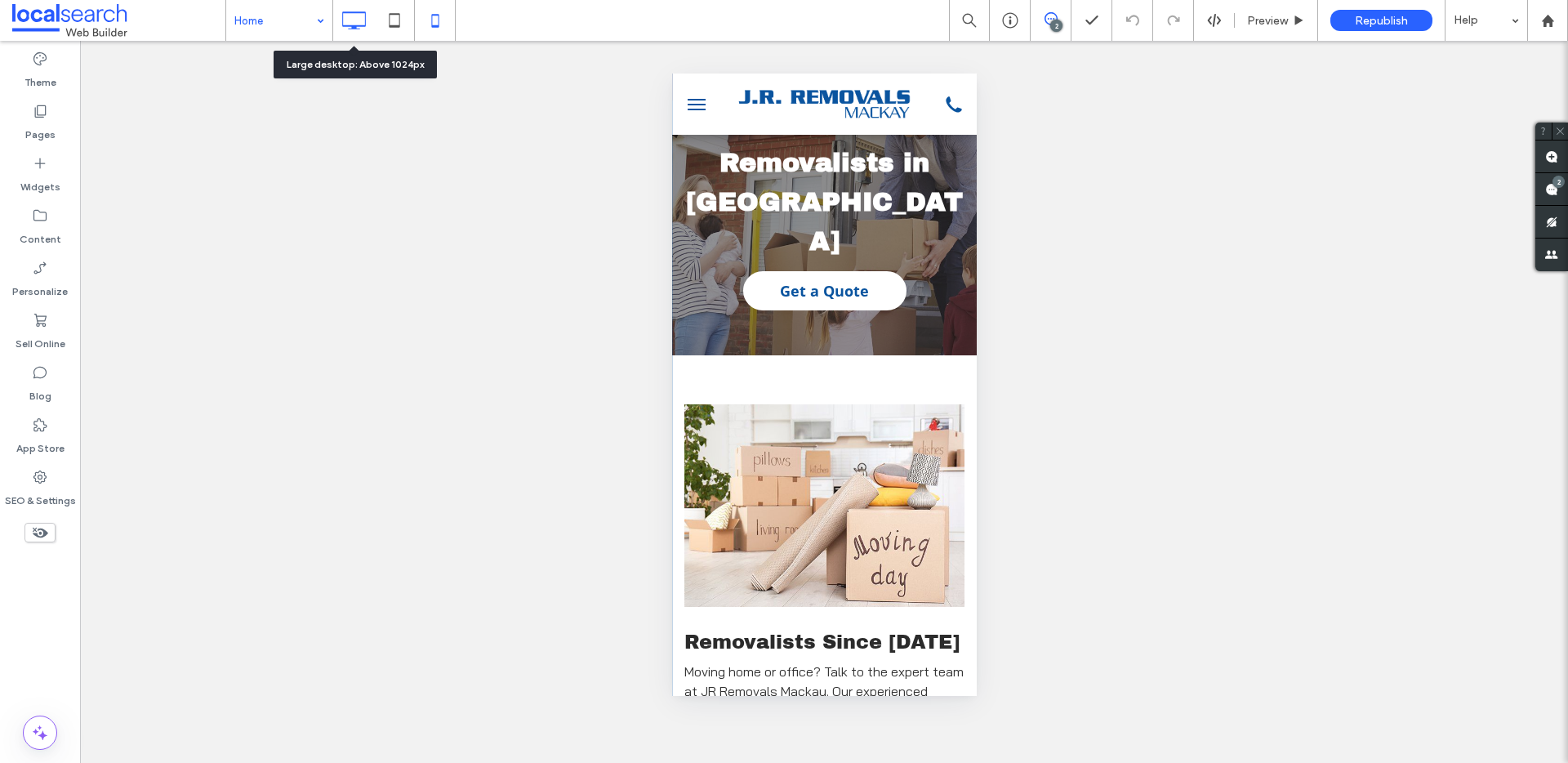
click at [350, 15] on icon at bounding box center [354, 21] width 33 height 33
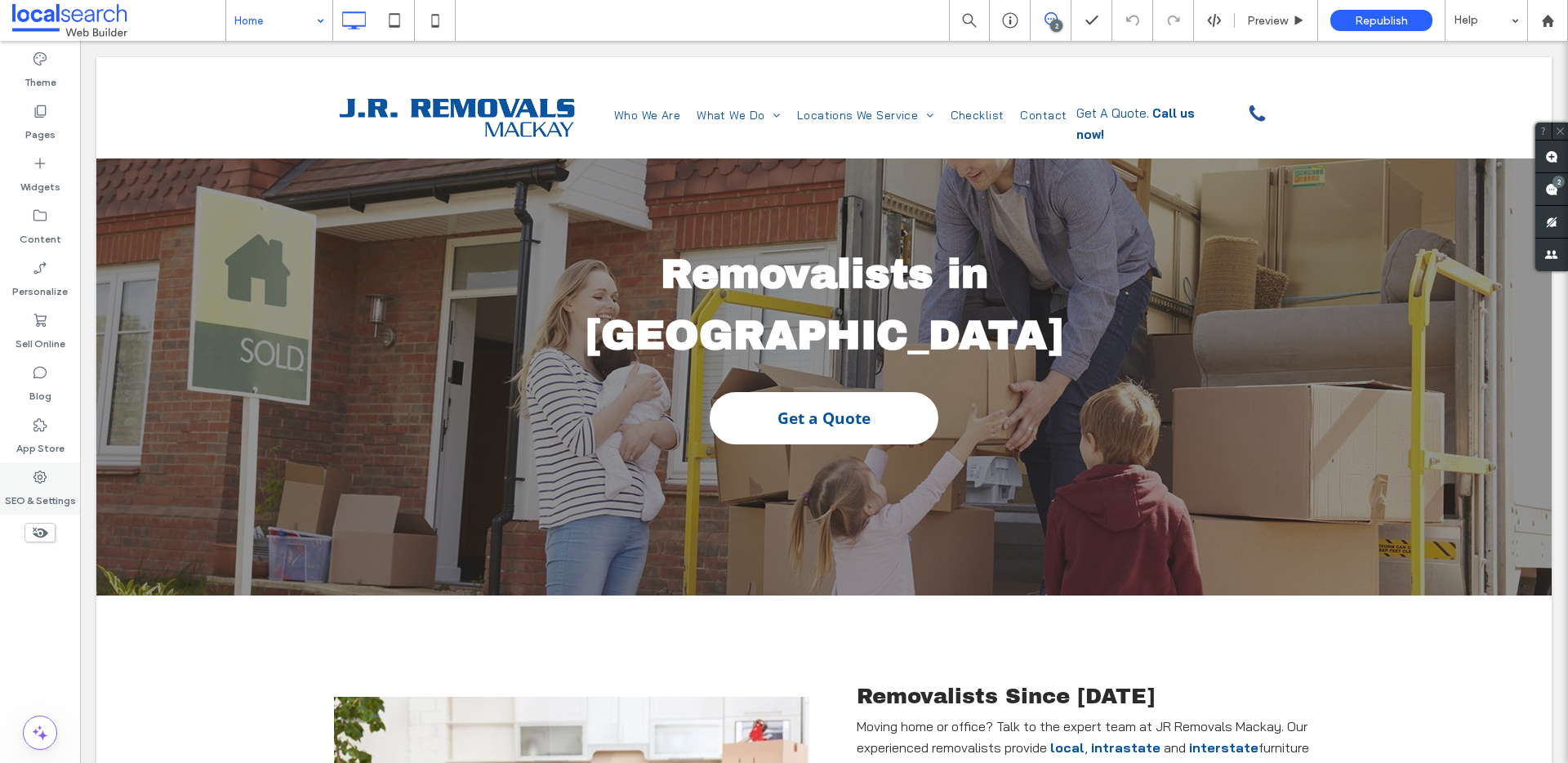
click at [57, 486] on label "SEO & Settings" at bounding box center [40, 496] width 71 height 23
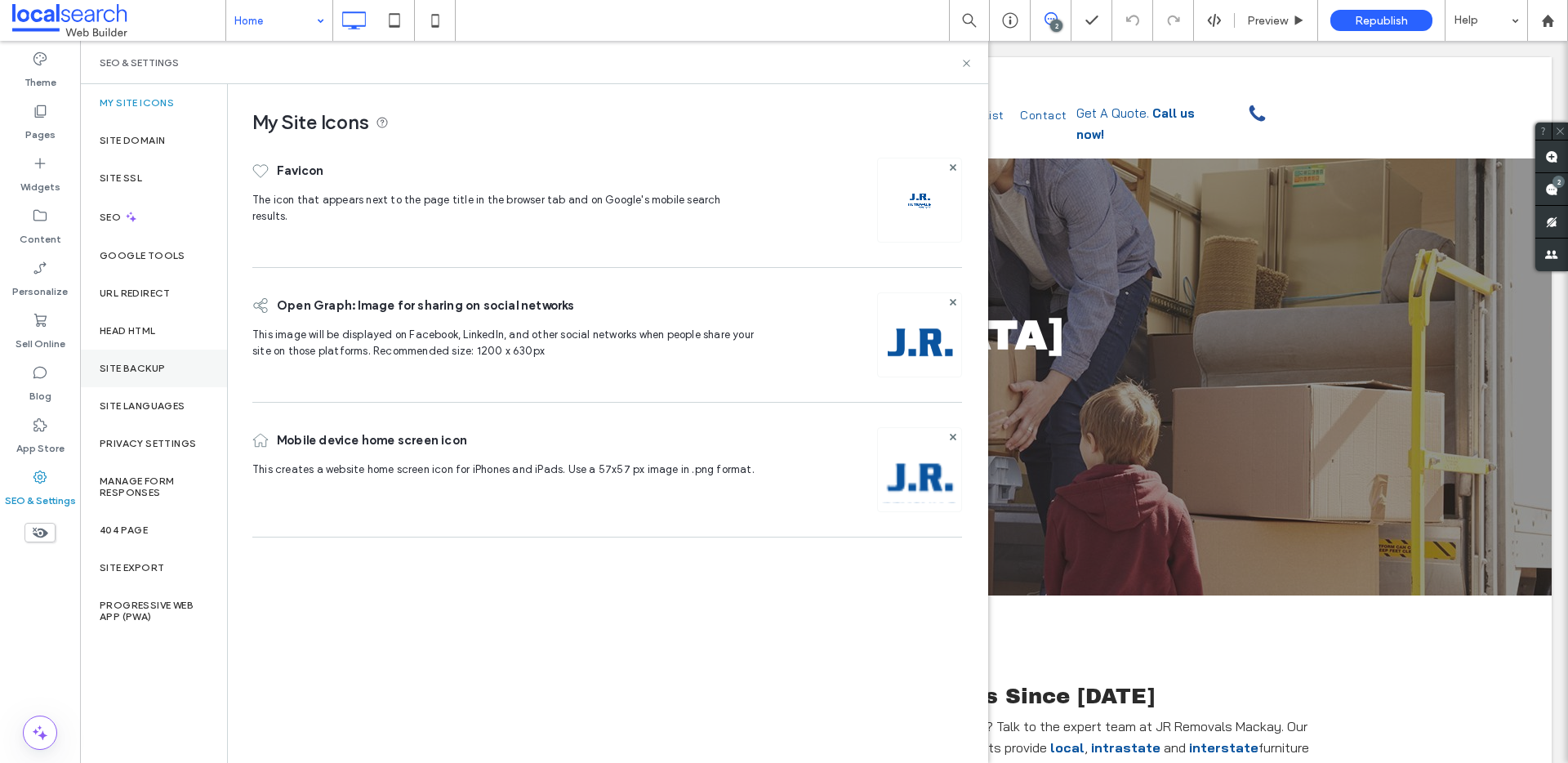
click at [147, 365] on label "Site Backup" at bounding box center [132, 368] width 65 height 11
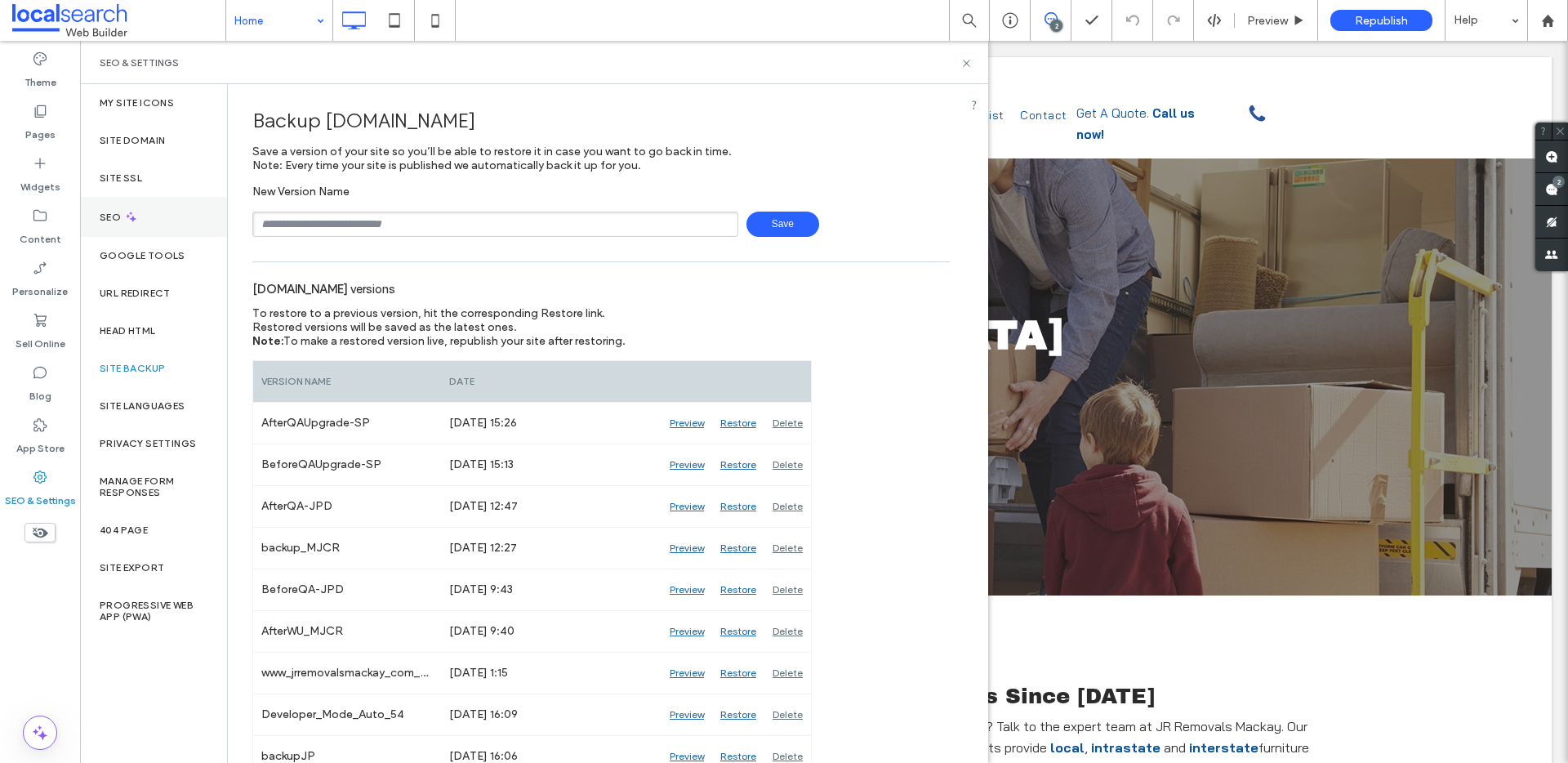
click at [156, 208] on div "SEO" at bounding box center [153, 217] width 147 height 40
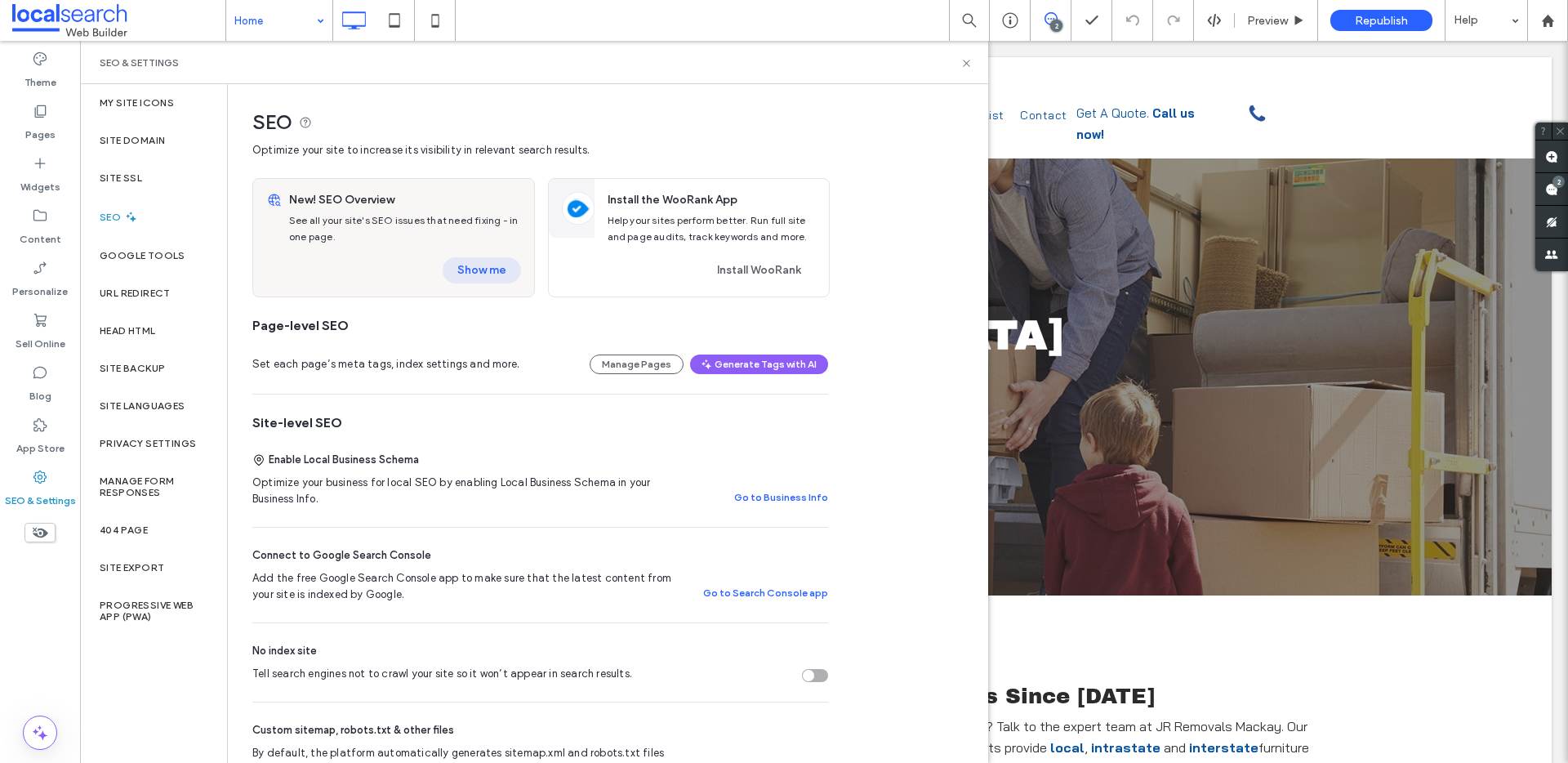
click at [480, 266] on button "Show me" at bounding box center [482, 270] width 79 height 27
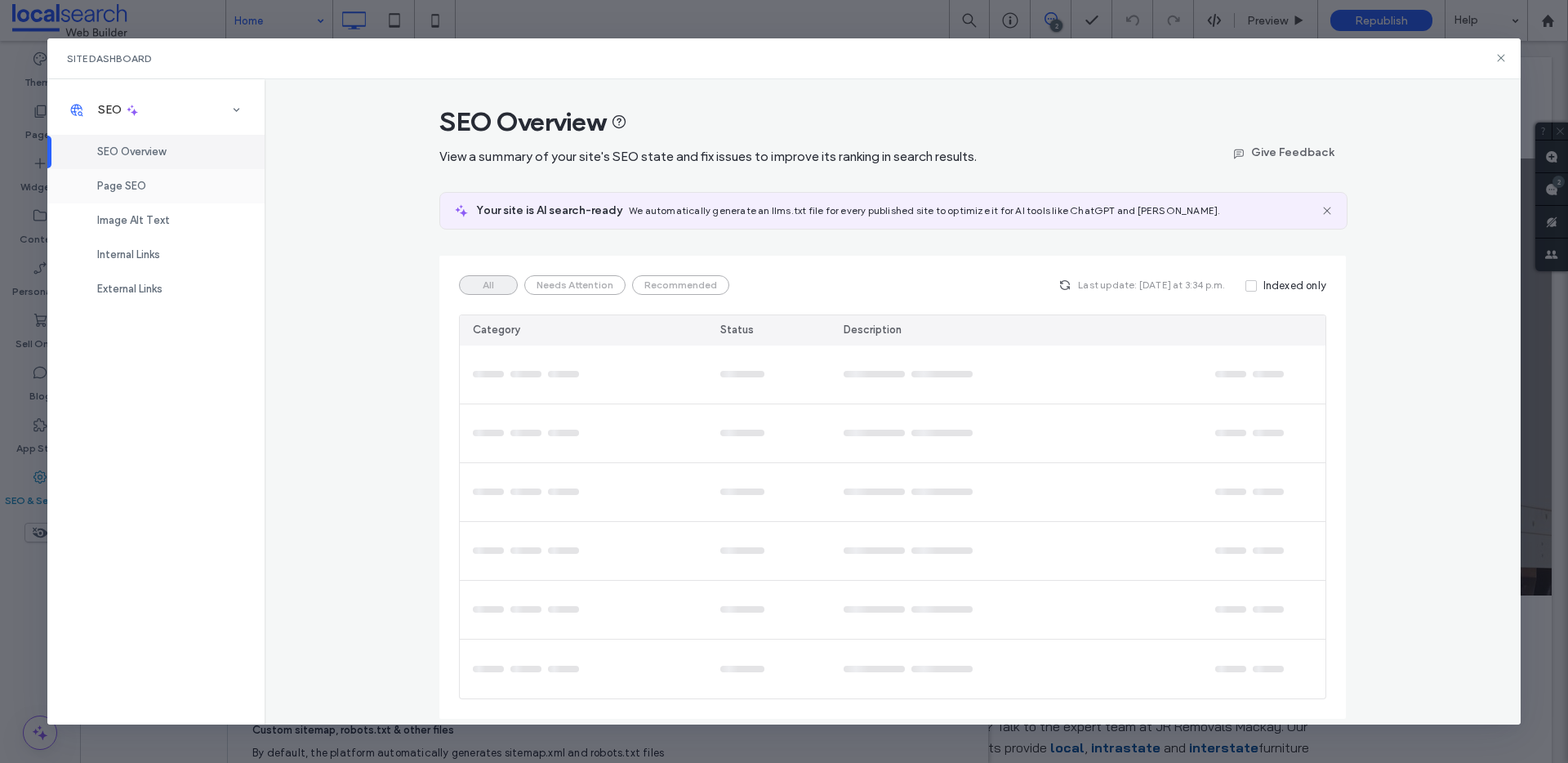
click at [140, 191] on span "Page SEO" at bounding box center [121, 186] width 49 height 12
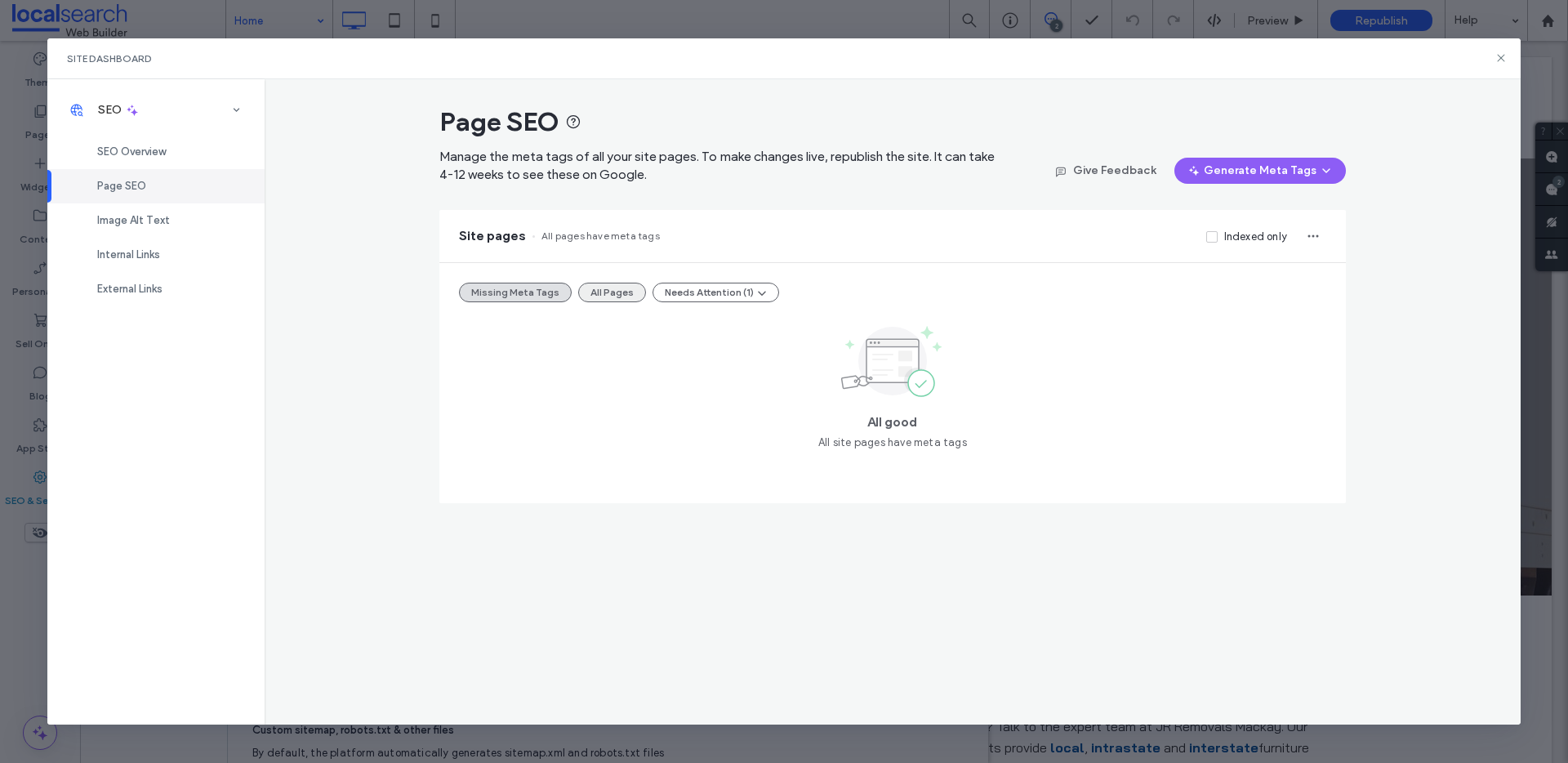
click at [607, 289] on button "All Pages" at bounding box center [612, 292] width 68 height 20
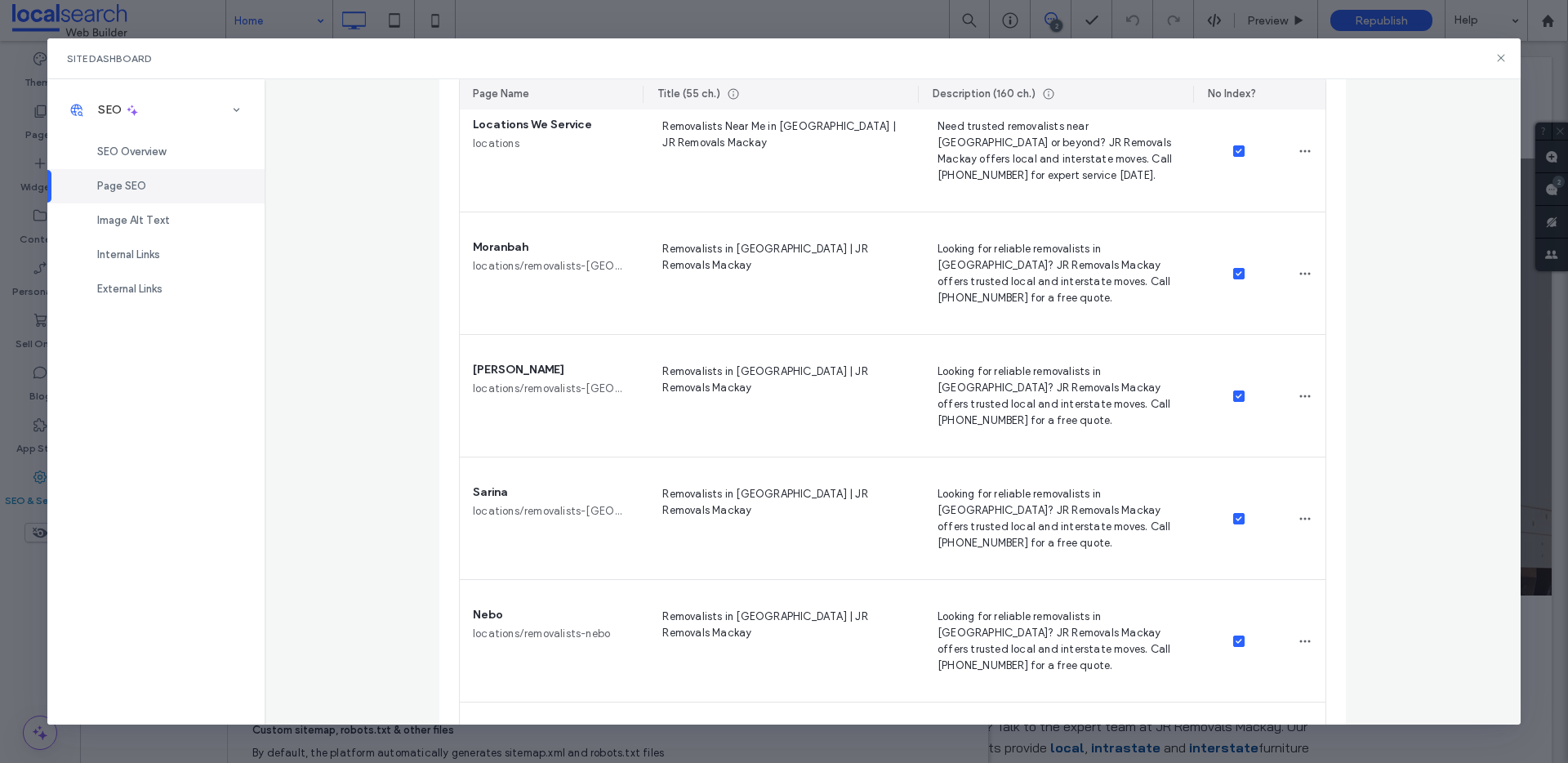
scroll to position [616, 0]
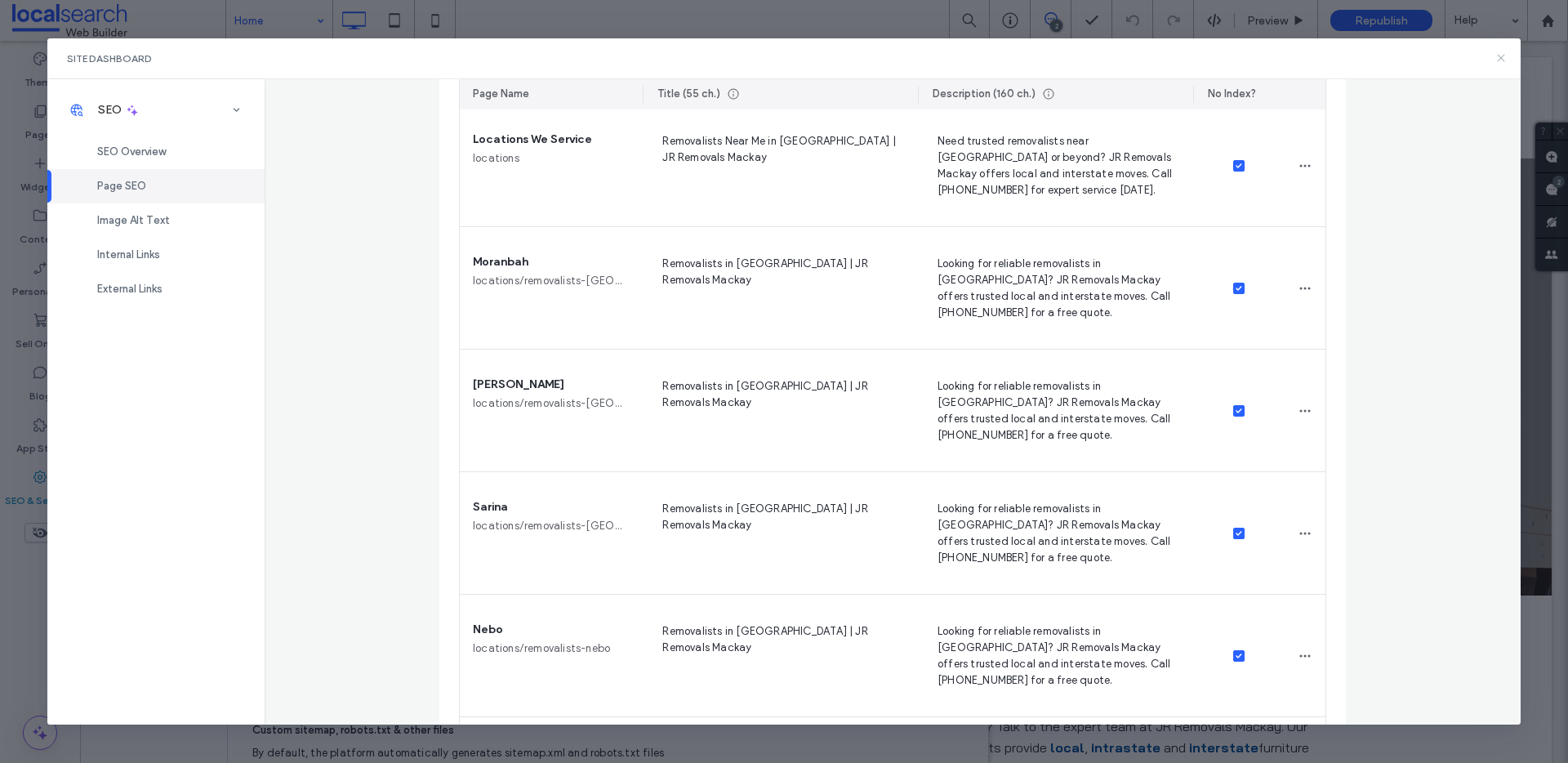
click at [1499, 61] on icon at bounding box center [1500, 57] width 13 height 13
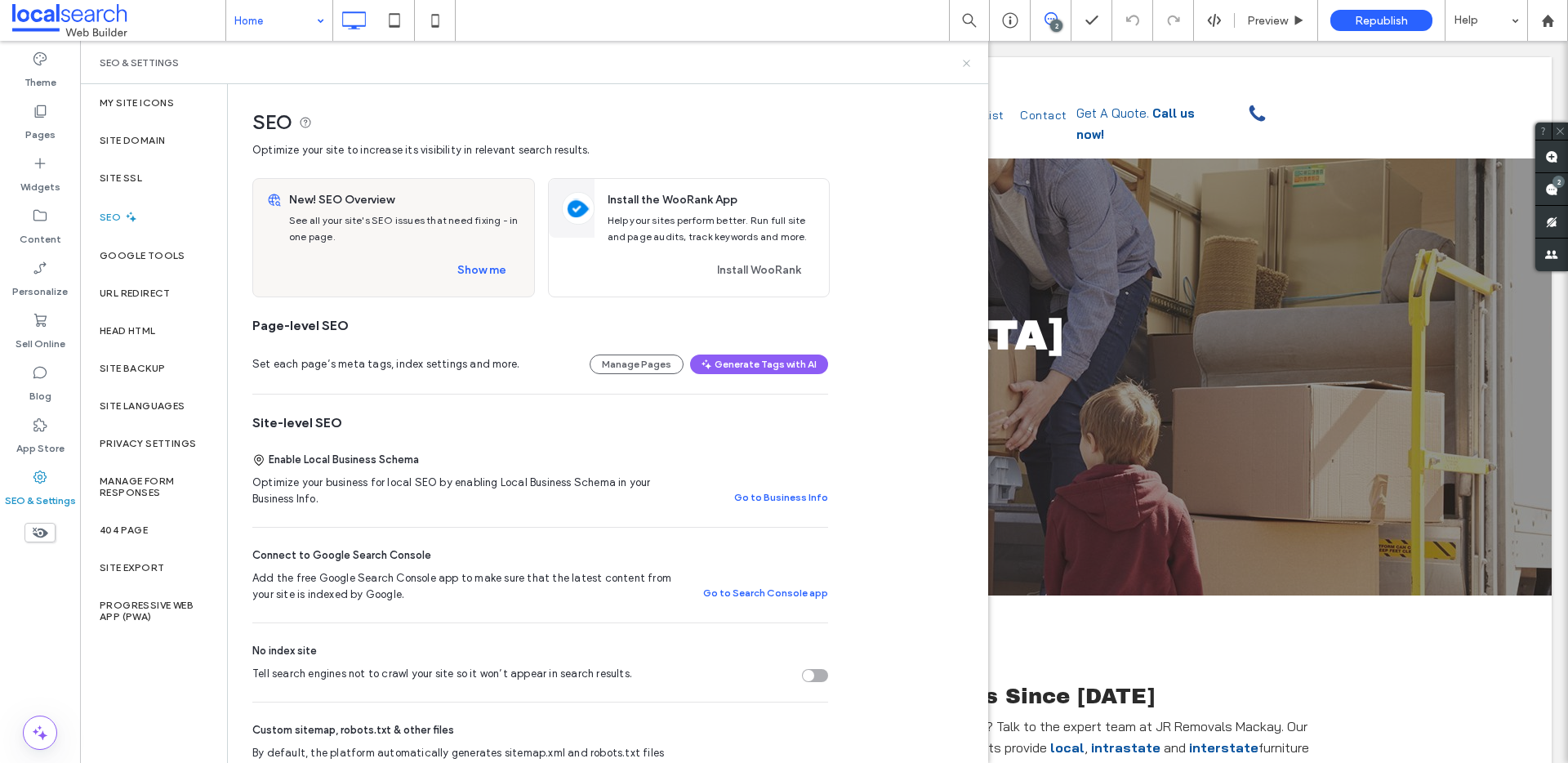
click at [967, 63] on icon at bounding box center [967, 63] width 12 height 12
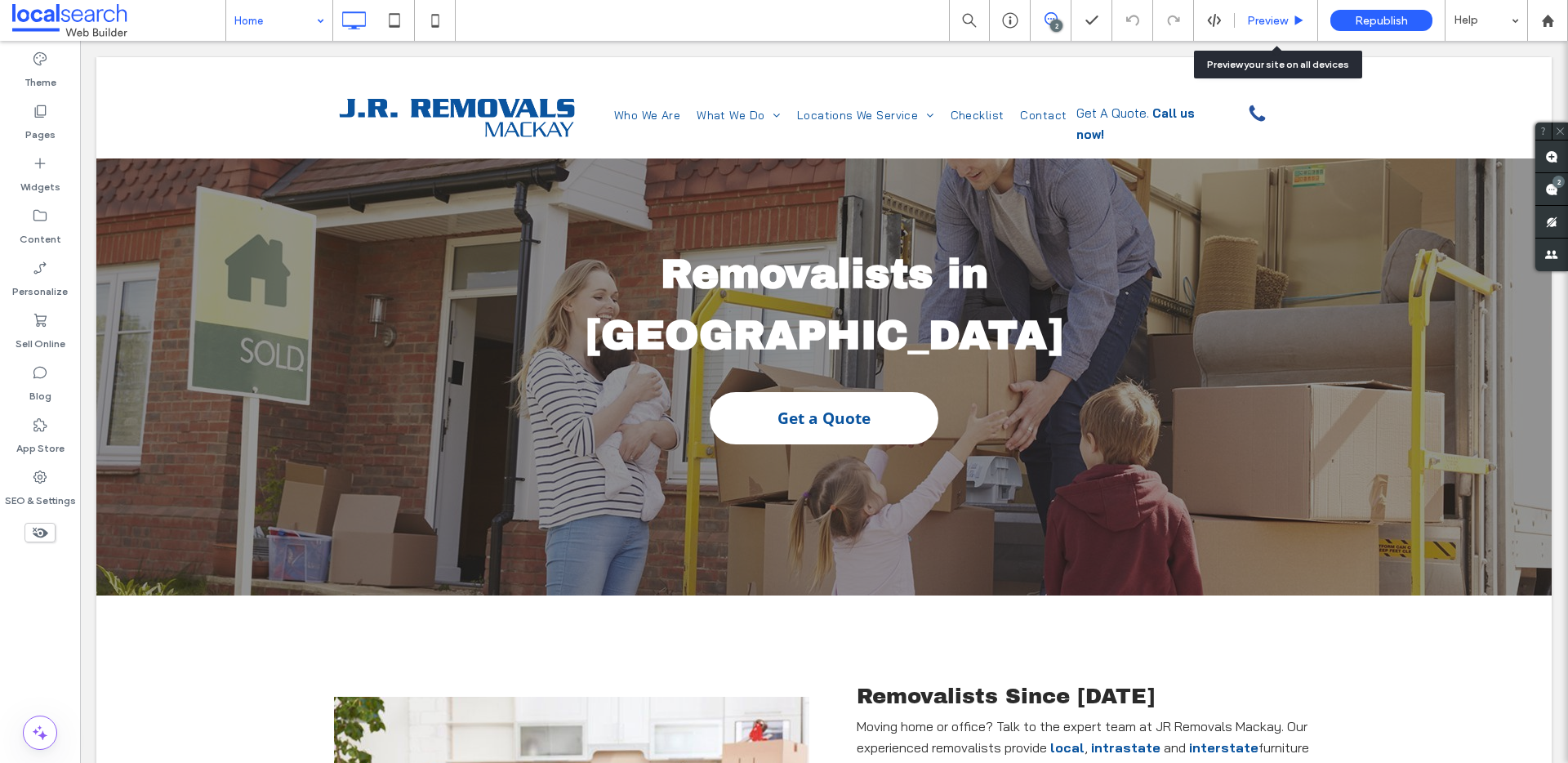
click at [1272, 15] on span "Preview" at bounding box center [1267, 21] width 41 height 14
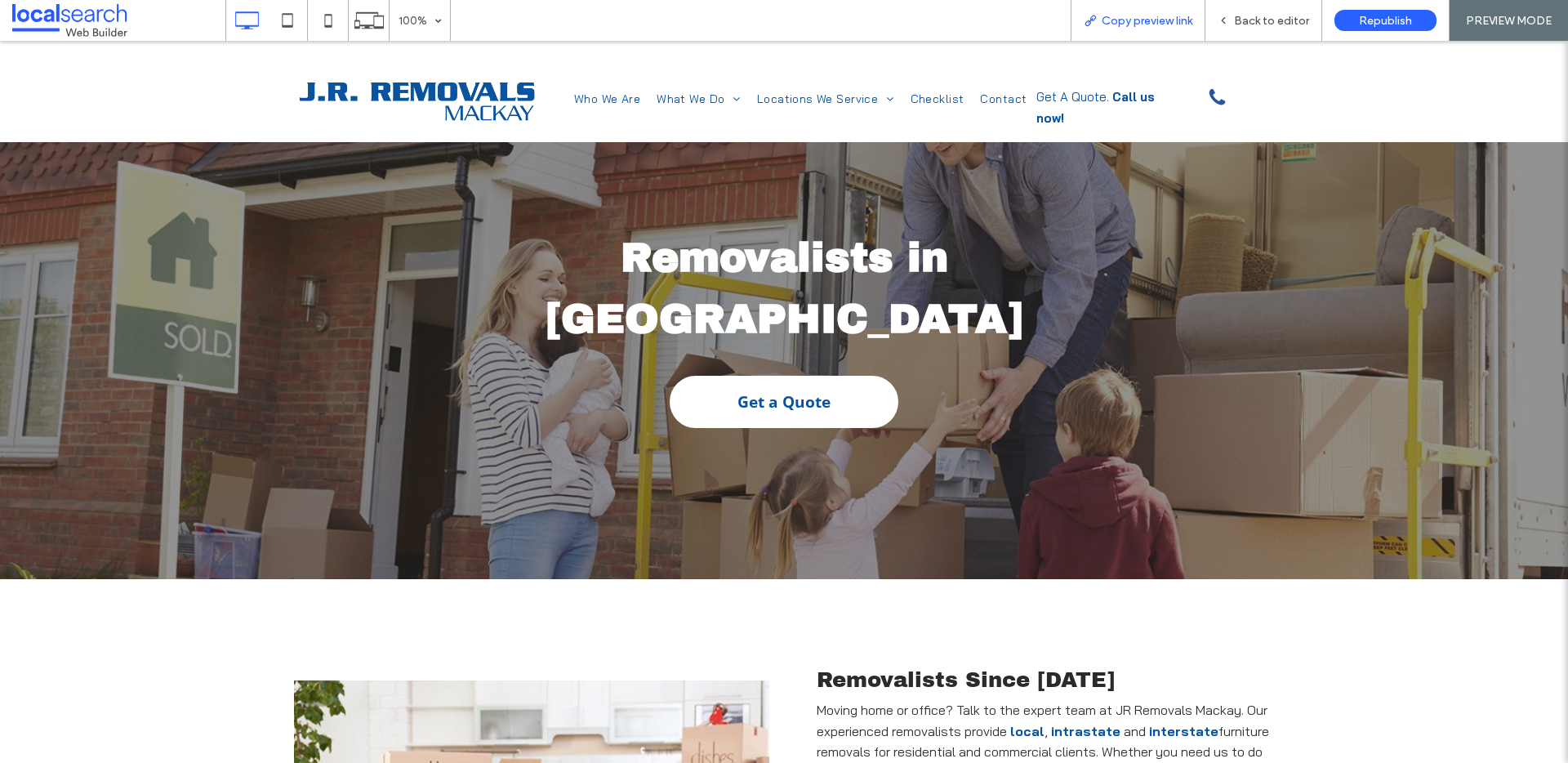
click at [1178, 10] on div "Copy preview link" at bounding box center [1138, 21] width 135 height 41
click at [1119, 18] on span "Copy preview link" at bounding box center [1147, 21] width 91 height 14
click at [1229, 24] on icon at bounding box center [1223, 20] width 11 height 11
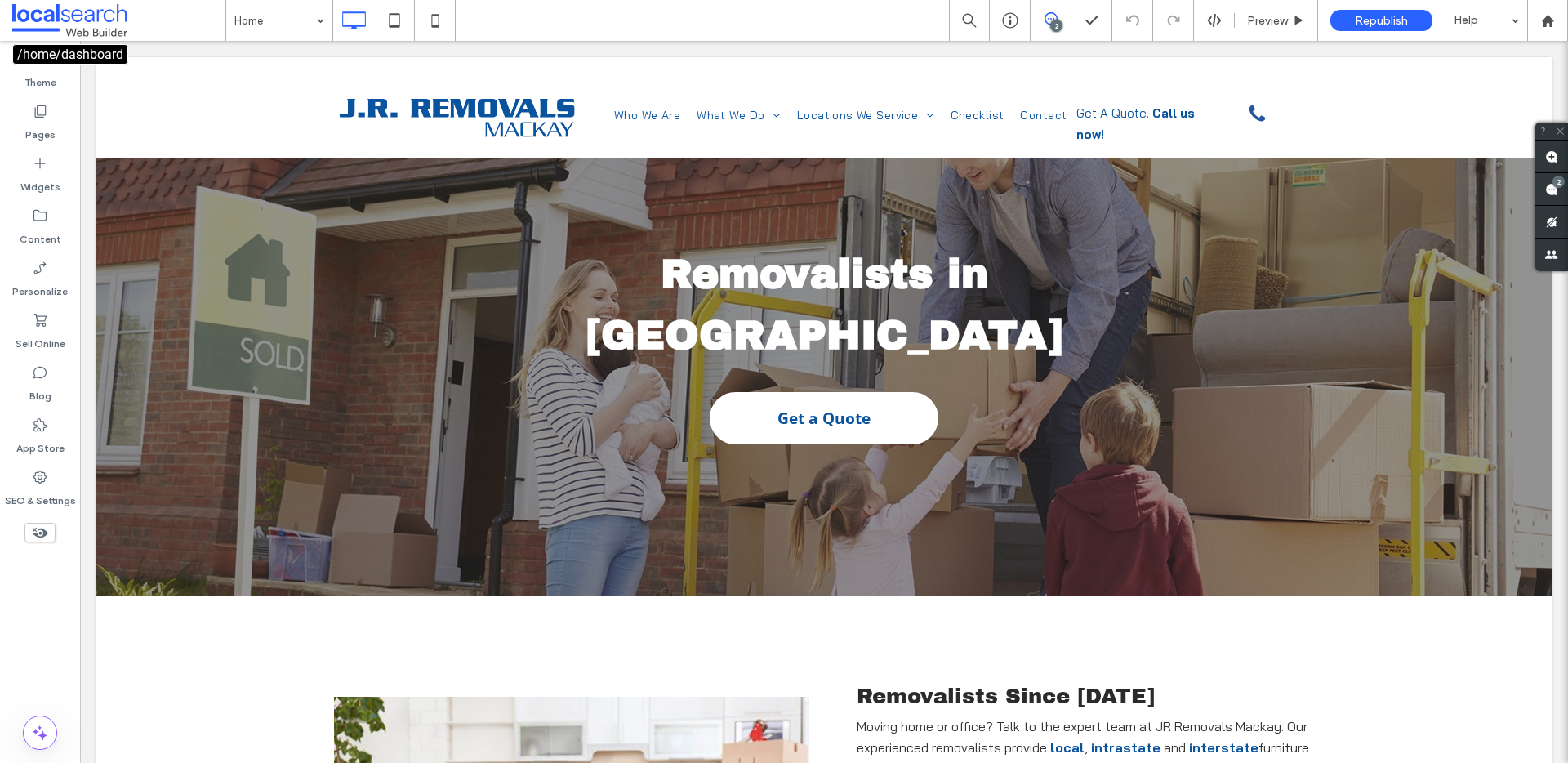
click at [87, 9] on span at bounding box center [118, 21] width 213 height 33
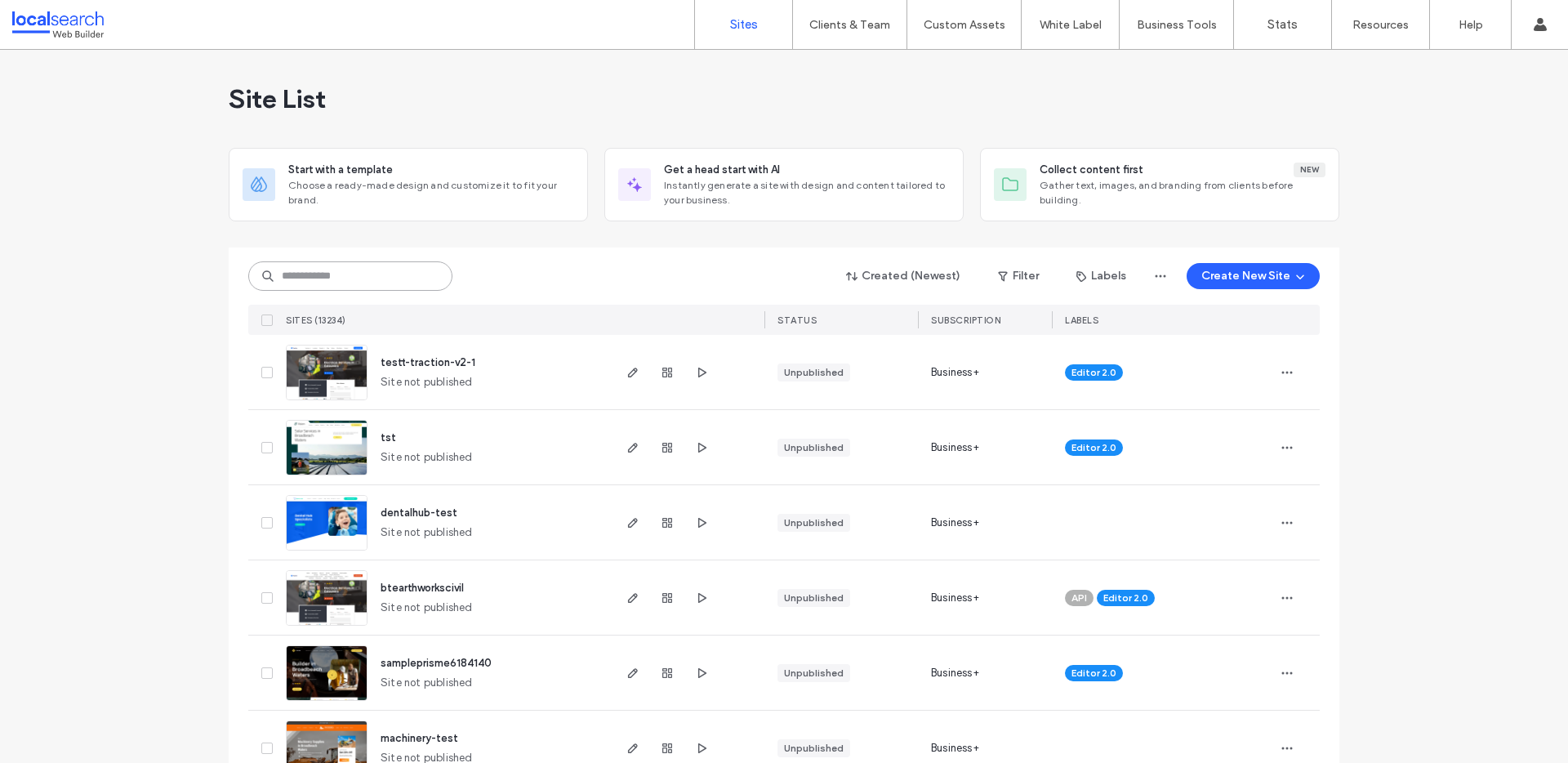
click at [296, 279] on input at bounding box center [350, 276] width 204 height 29
paste input "********"
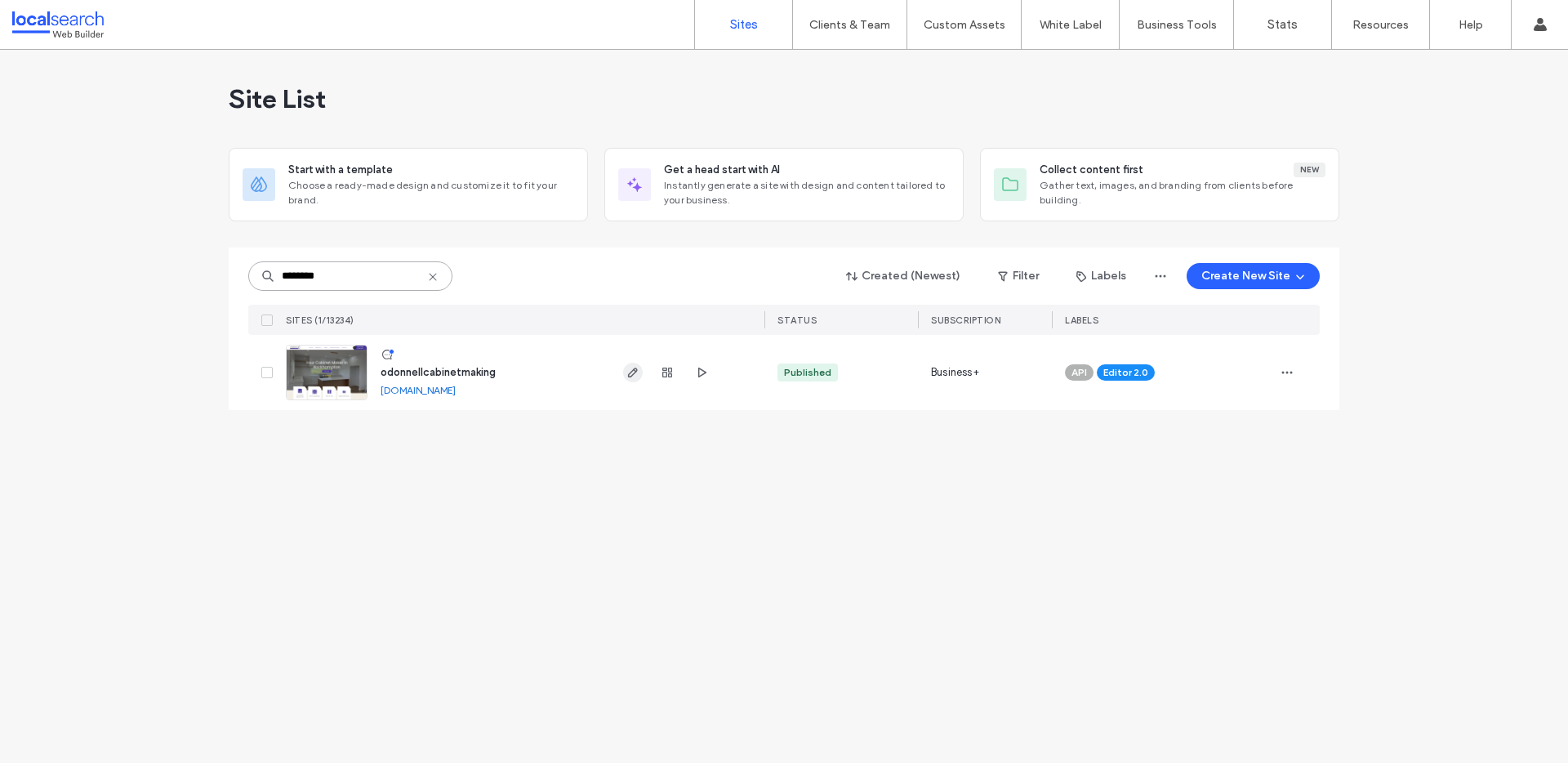
type input "********"
click at [631, 380] on span "button" at bounding box center [632, 372] width 20 height 20
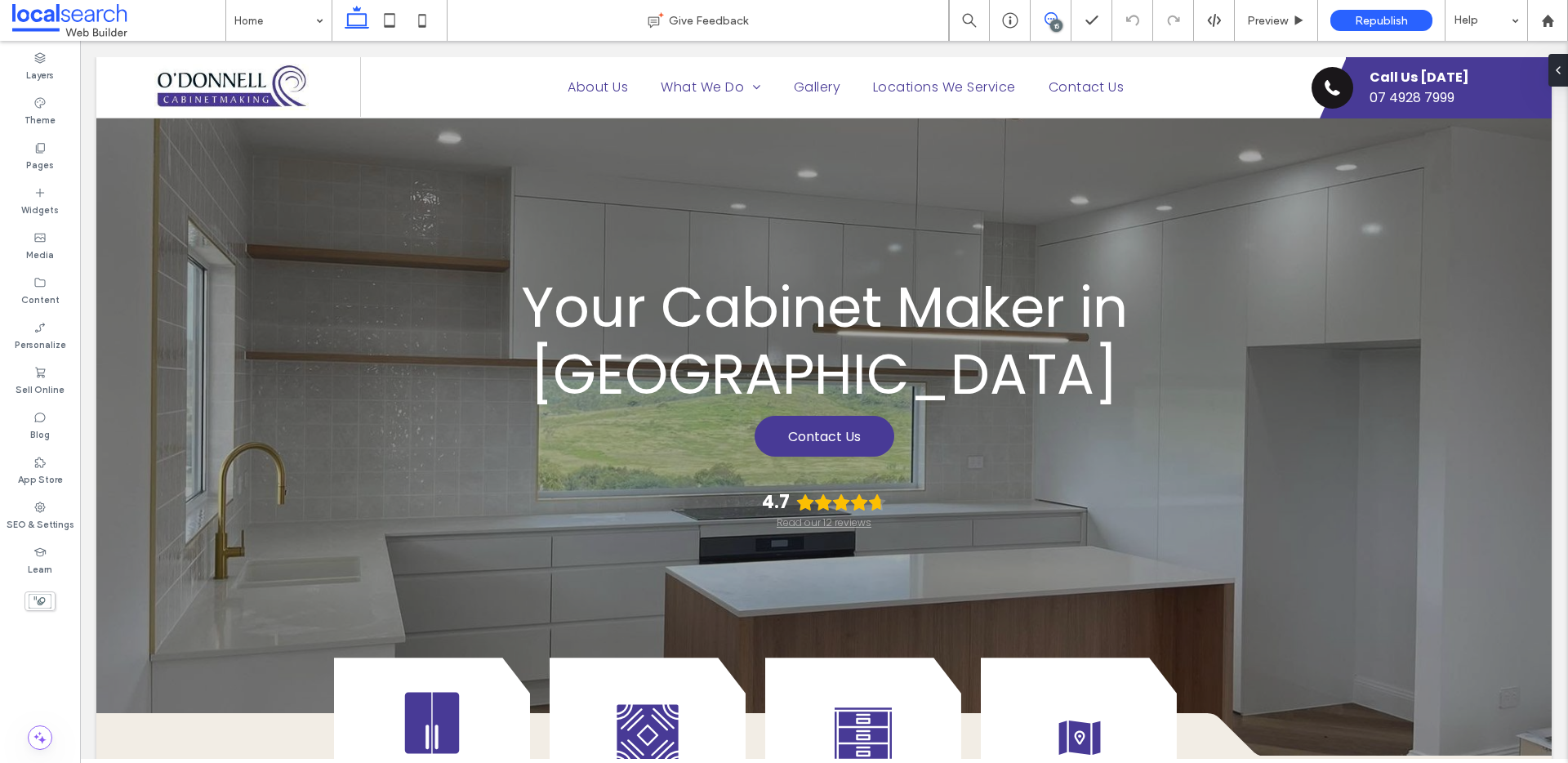
click at [1045, 17] on icon at bounding box center [1050, 18] width 13 height 13
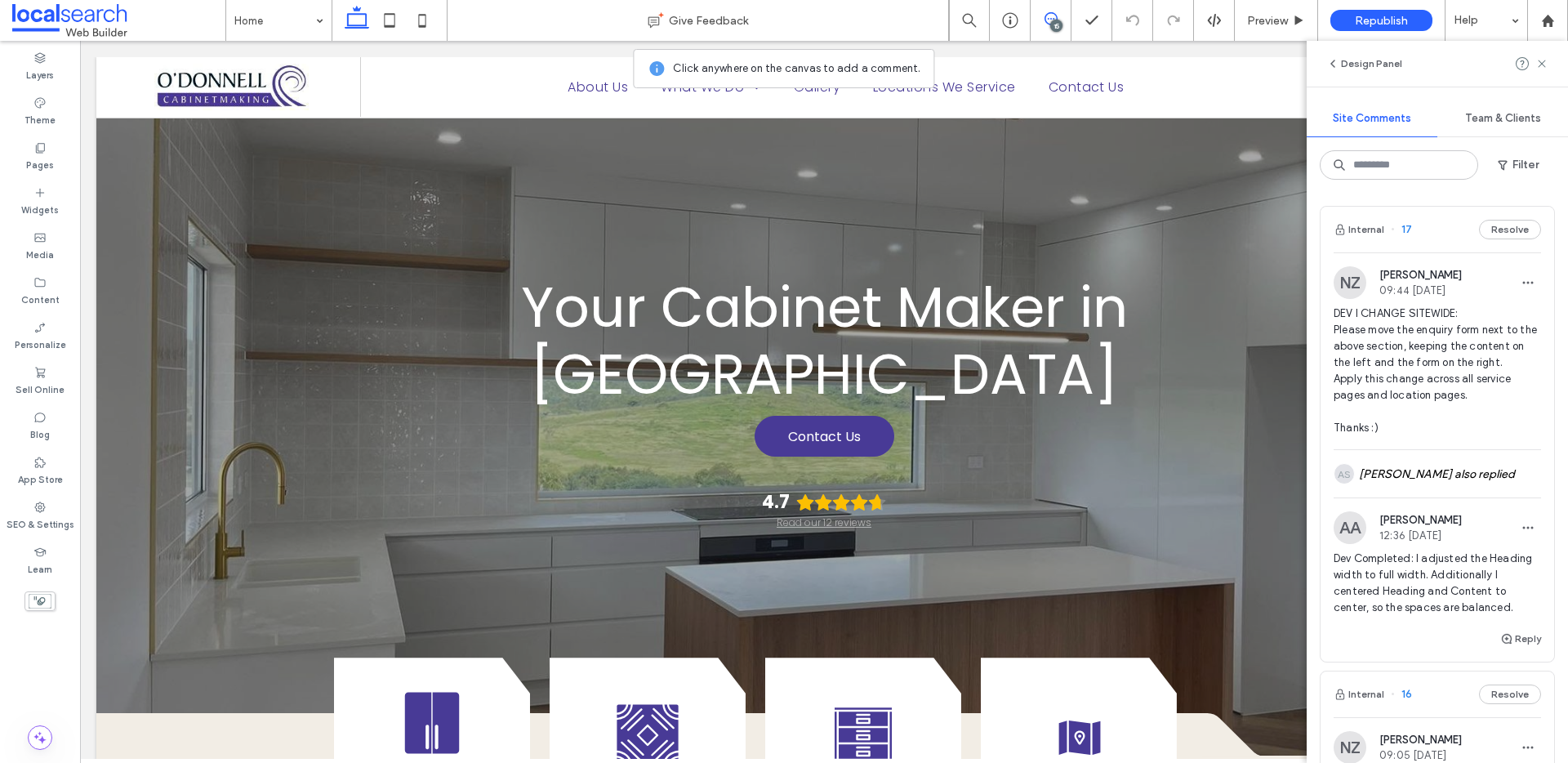
click at [1450, 352] on span "DEV I CHANGE SITEWIDE: Please move the enquiry form next to the above section, …" at bounding box center [1437, 370] width 207 height 131
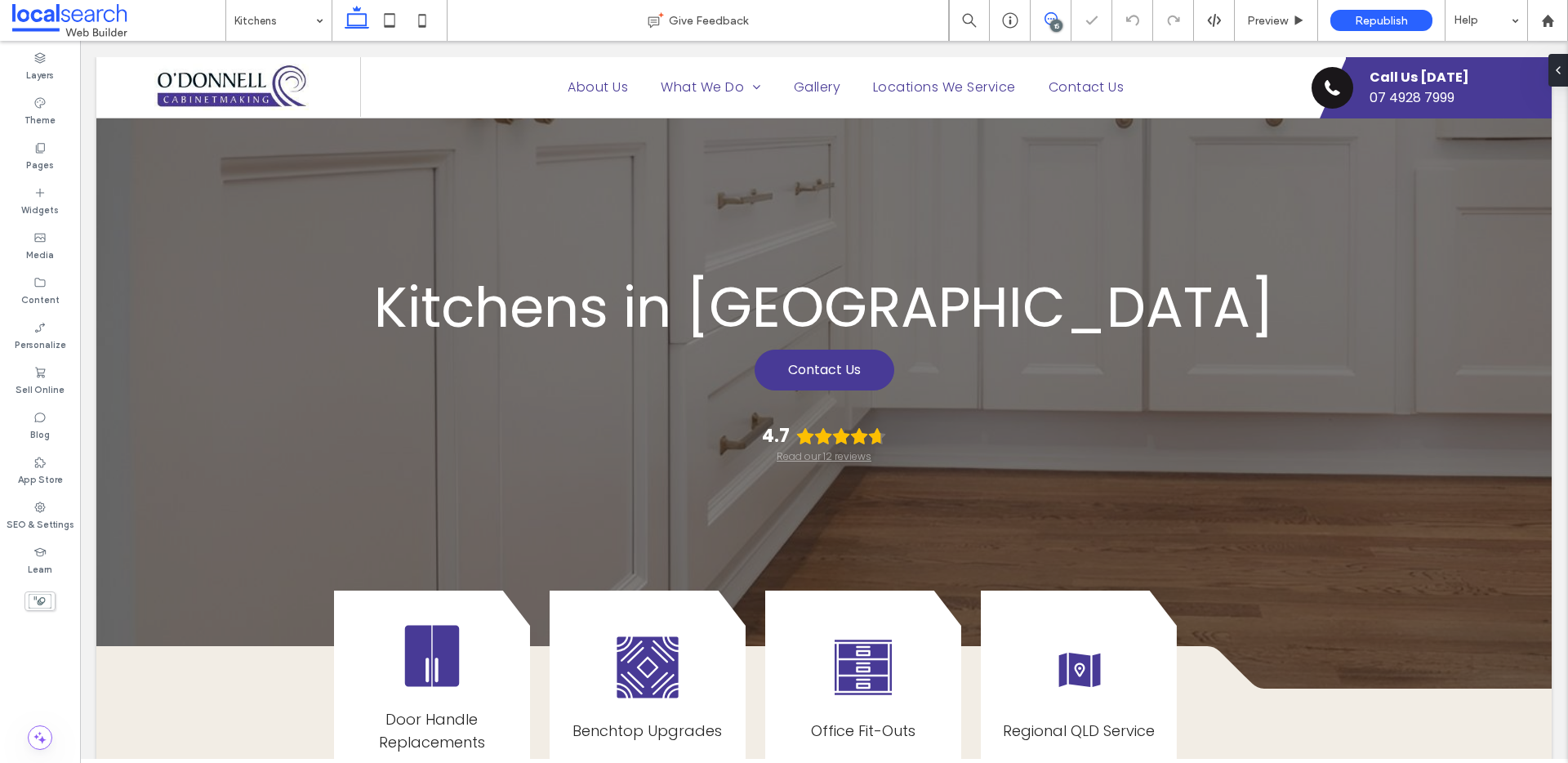
click at [1045, 24] on icon at bounding box center [1050, 18] width 13 height 13
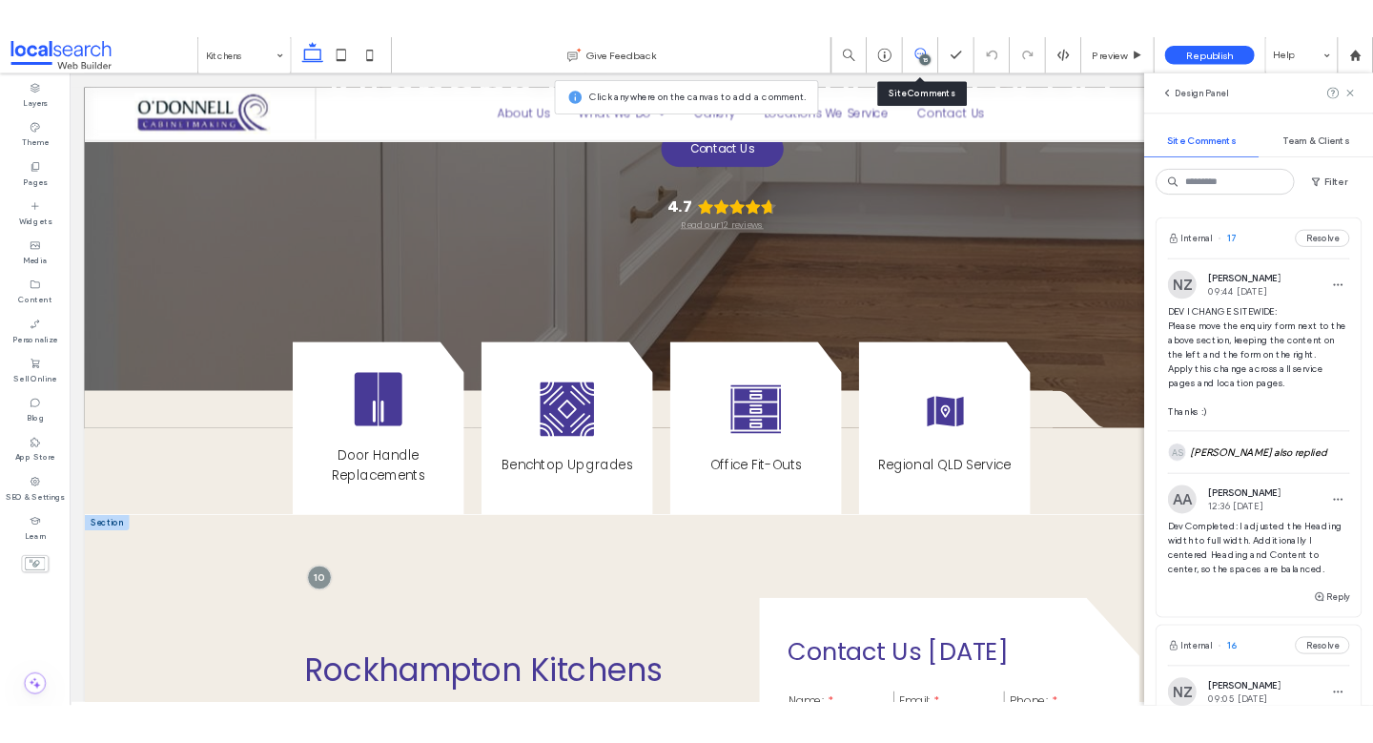
scroll to position [92, 0]
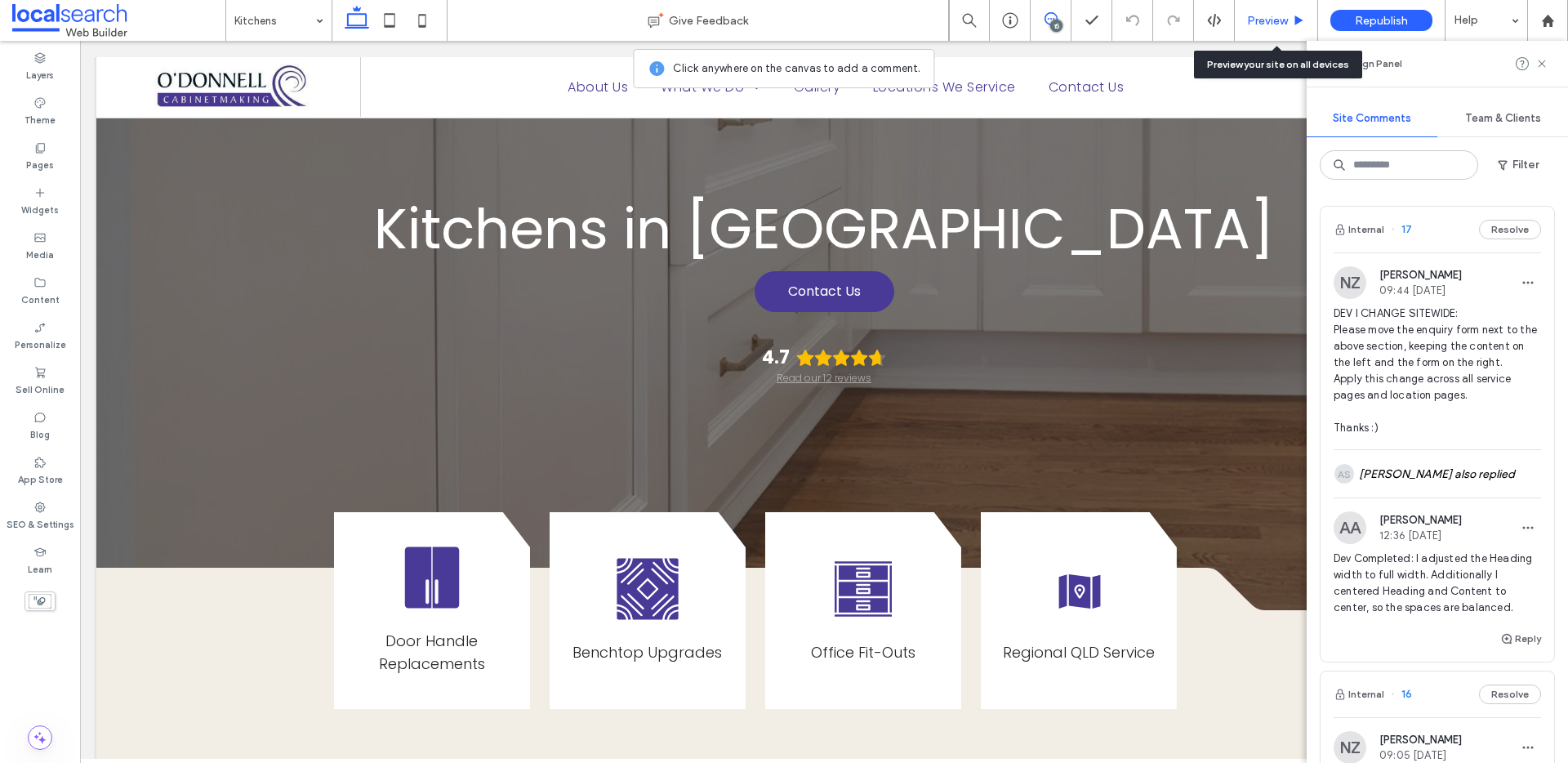
click at [1268, 14] on span "Preview" at bounding box center [1267, 21] width 41 height 14
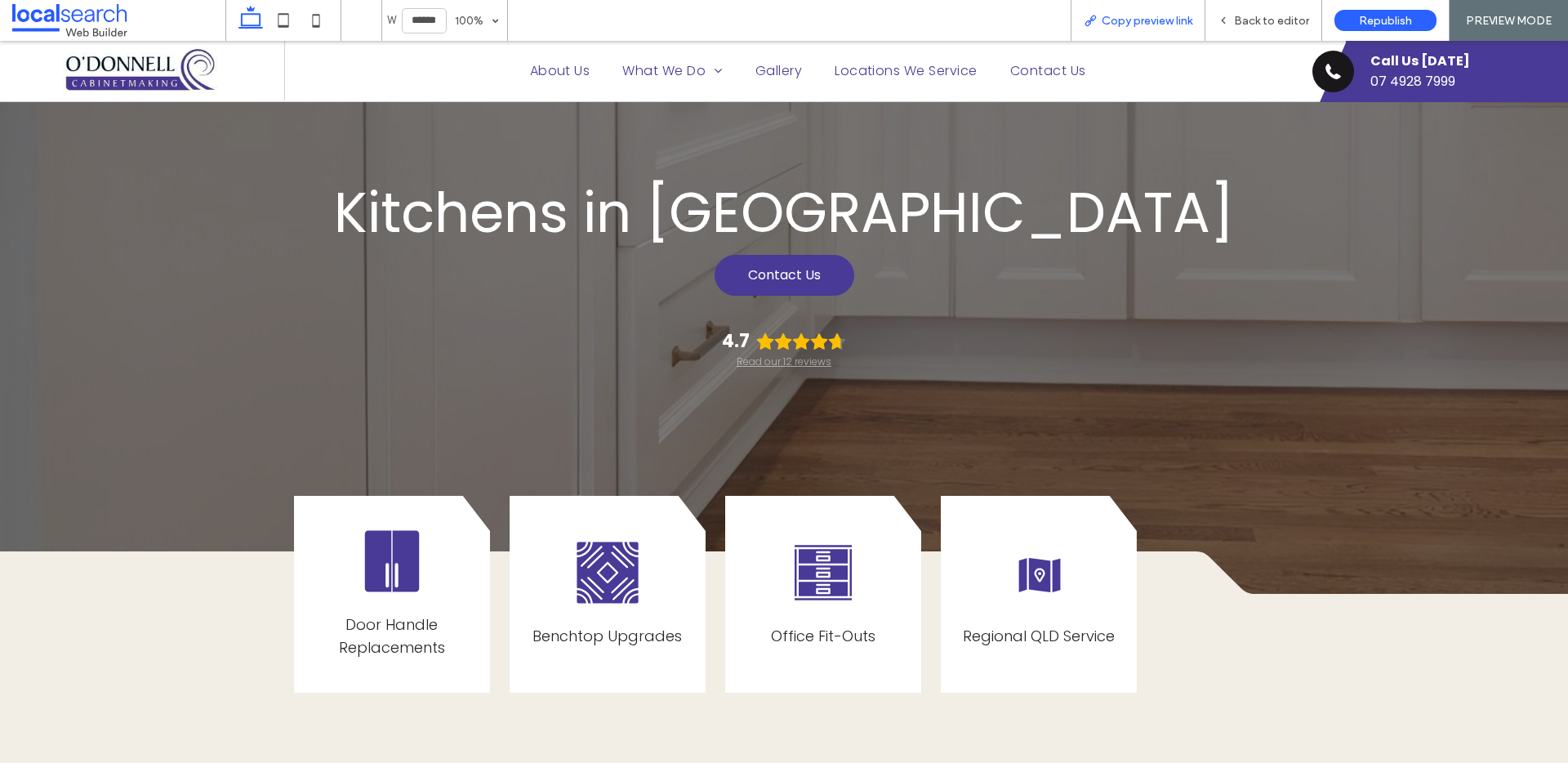
click at [1174, 18] on span "Copy preview link" at bounding box center [1147, 21] width 91 height 14
click at [1301, 20] on span "Back to editor" at bounding box center [1272, 21] width 75 height 14
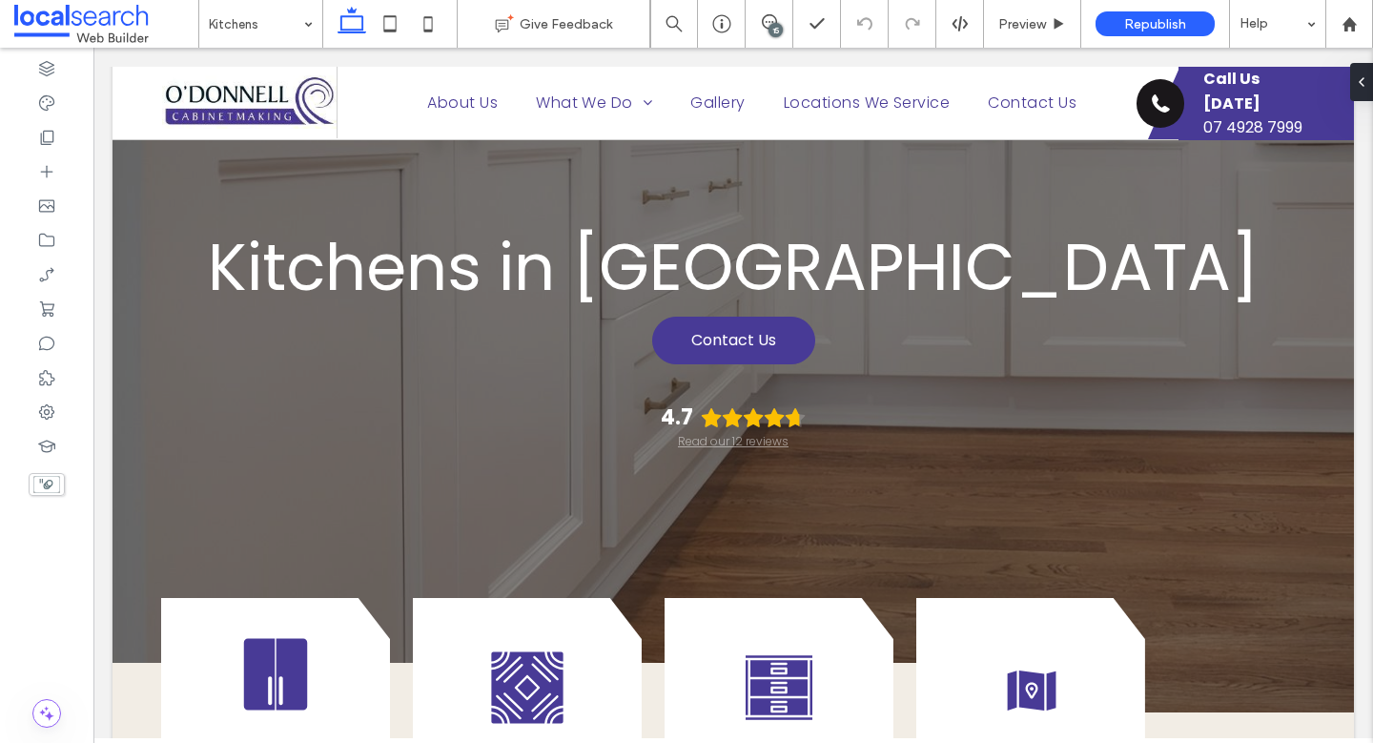
click at [768, 25] on div "15" at bounding box center [768, 21] width 47 height 15
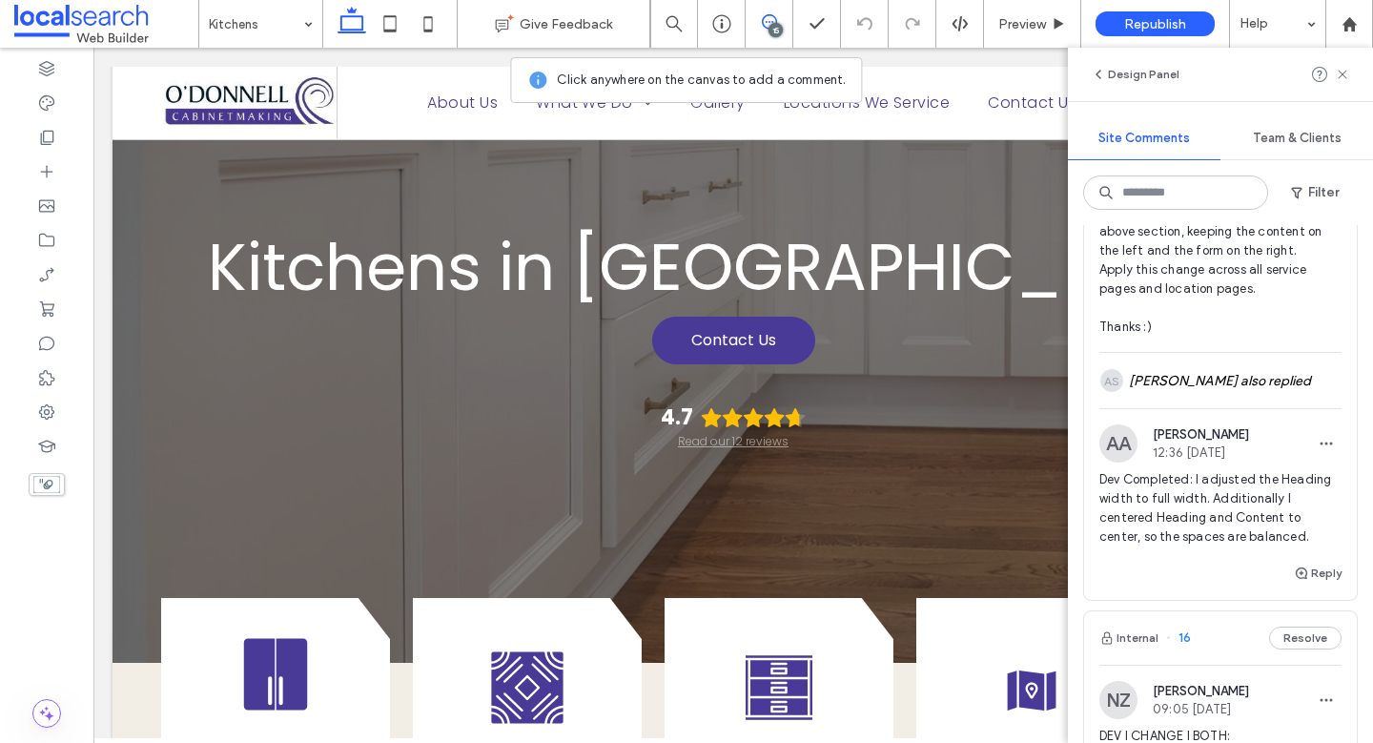
scroll to position [184, 0]
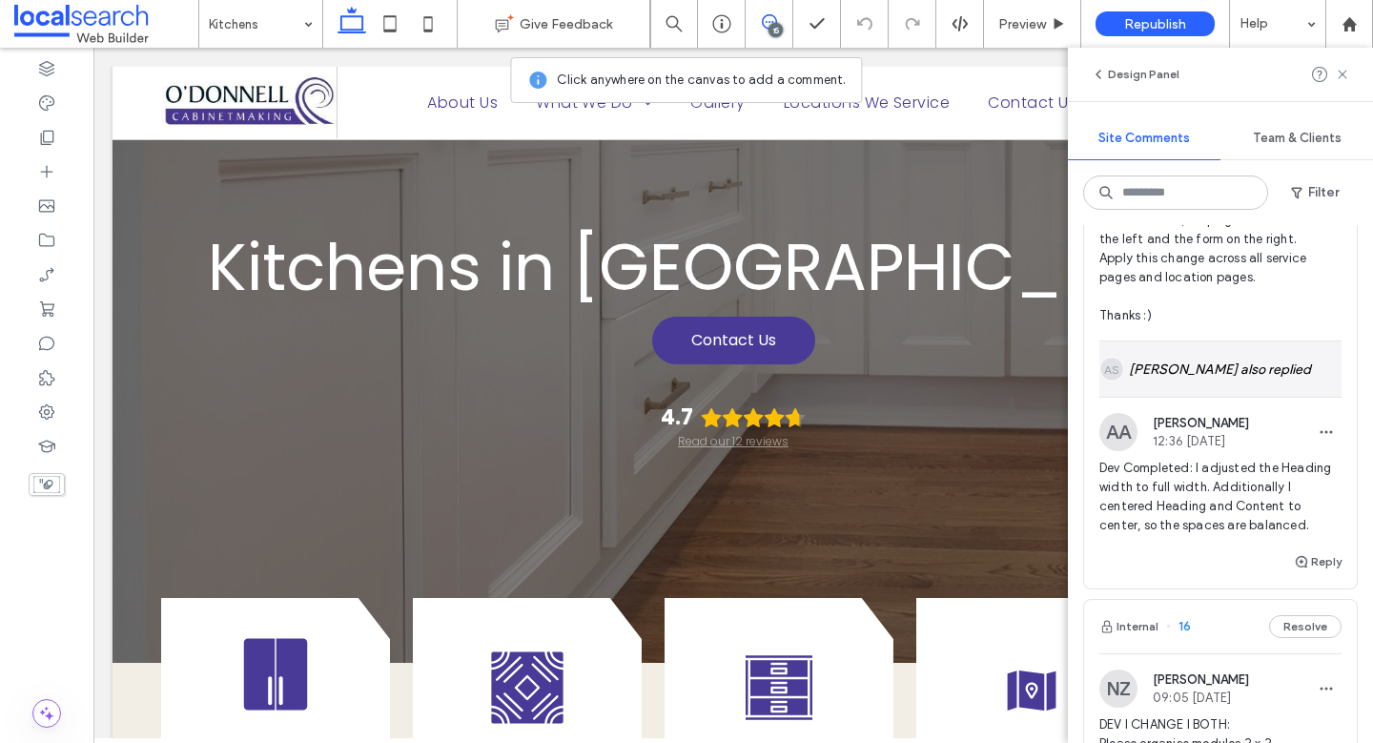
click at [1225, 387] on div "AS [PERSON_NAME] also replied" at bounding box center [1220, 368] width 242 height 55
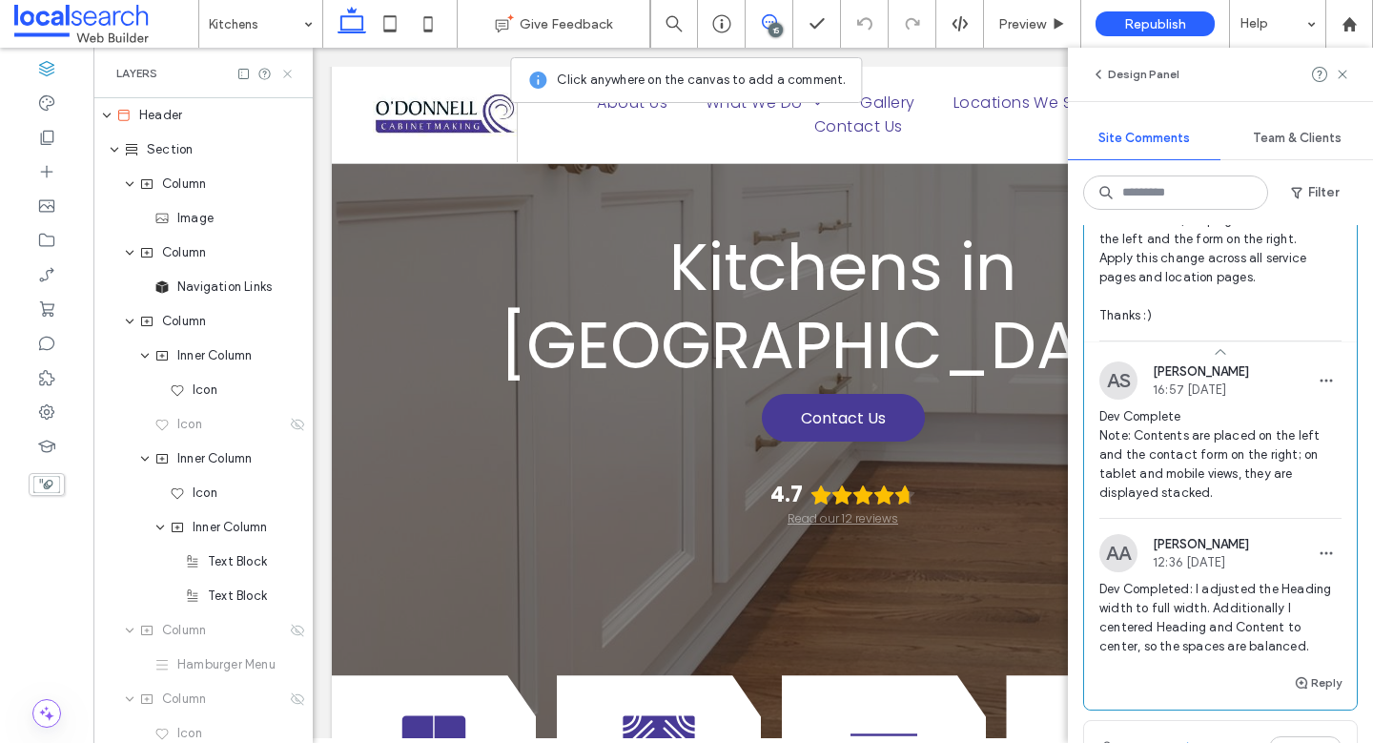
click at [292, 76] on icon at bounding box center [287, 74] width 14 height 14
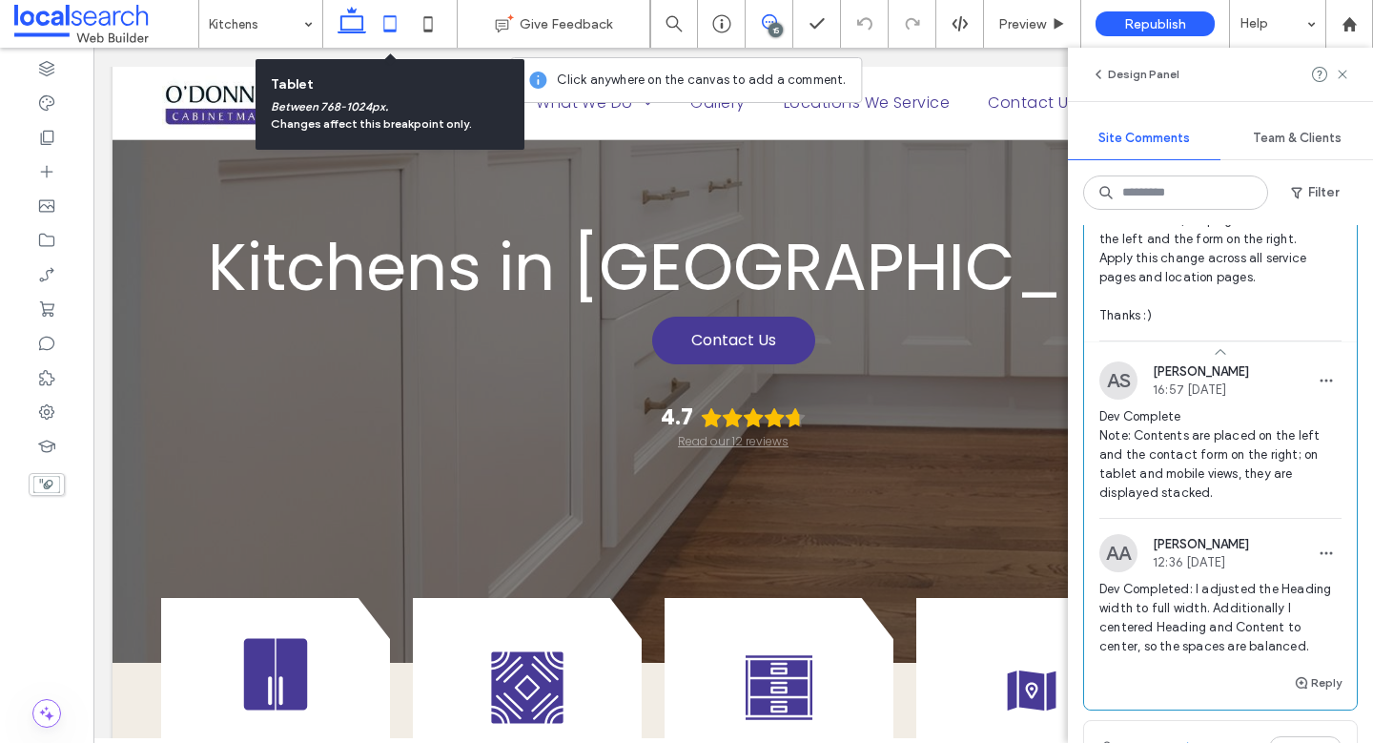
click at [396, 25] on use at bounding box center [389, 23] width 12 height 16
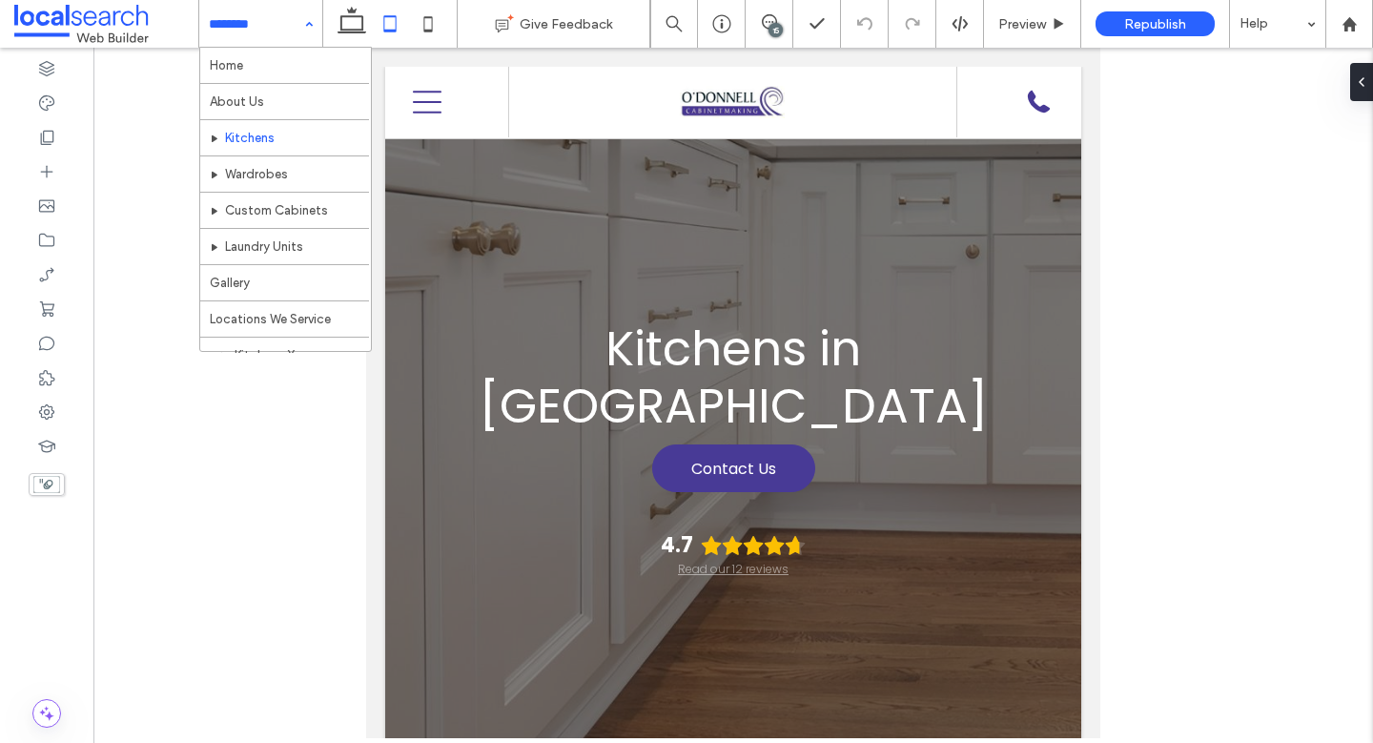
scroll to position [0, 0]
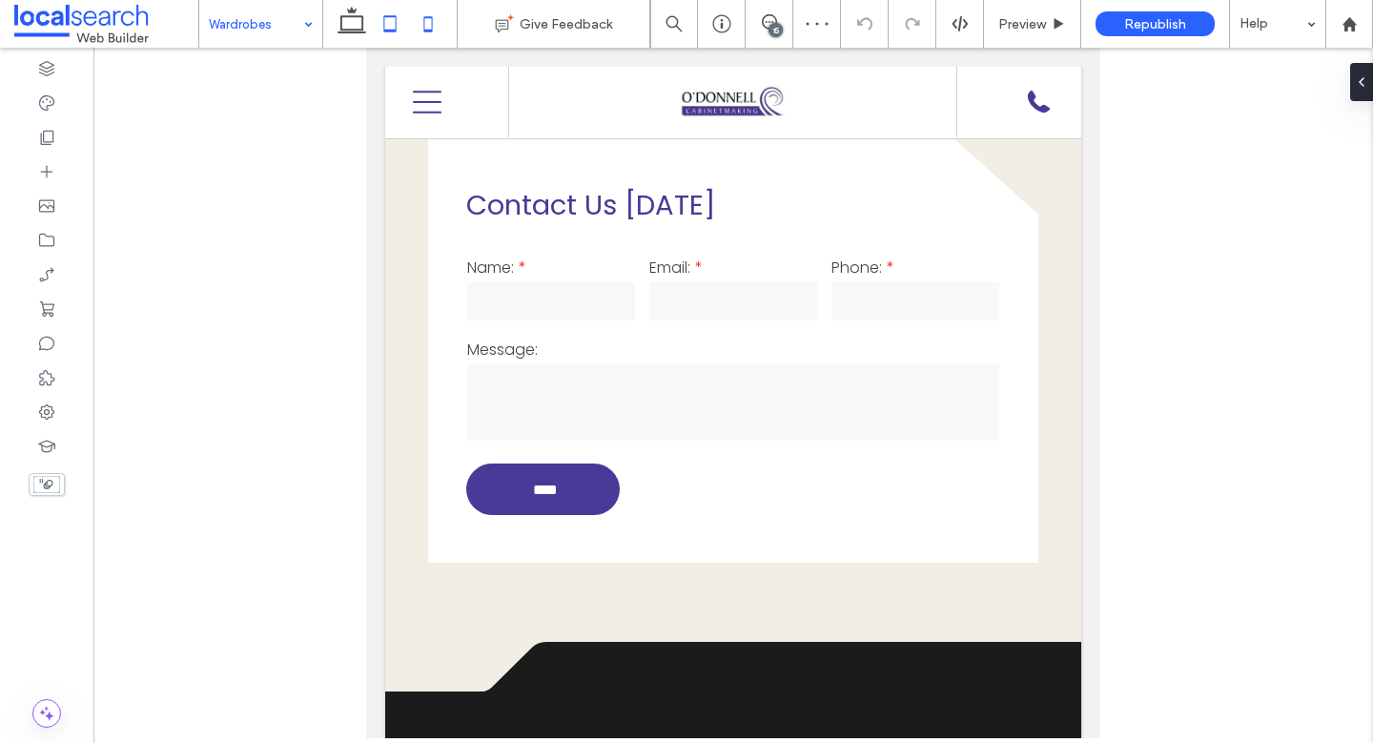
click at [420, 19] on icon at bounding box center [428, 24] width 38 height 38
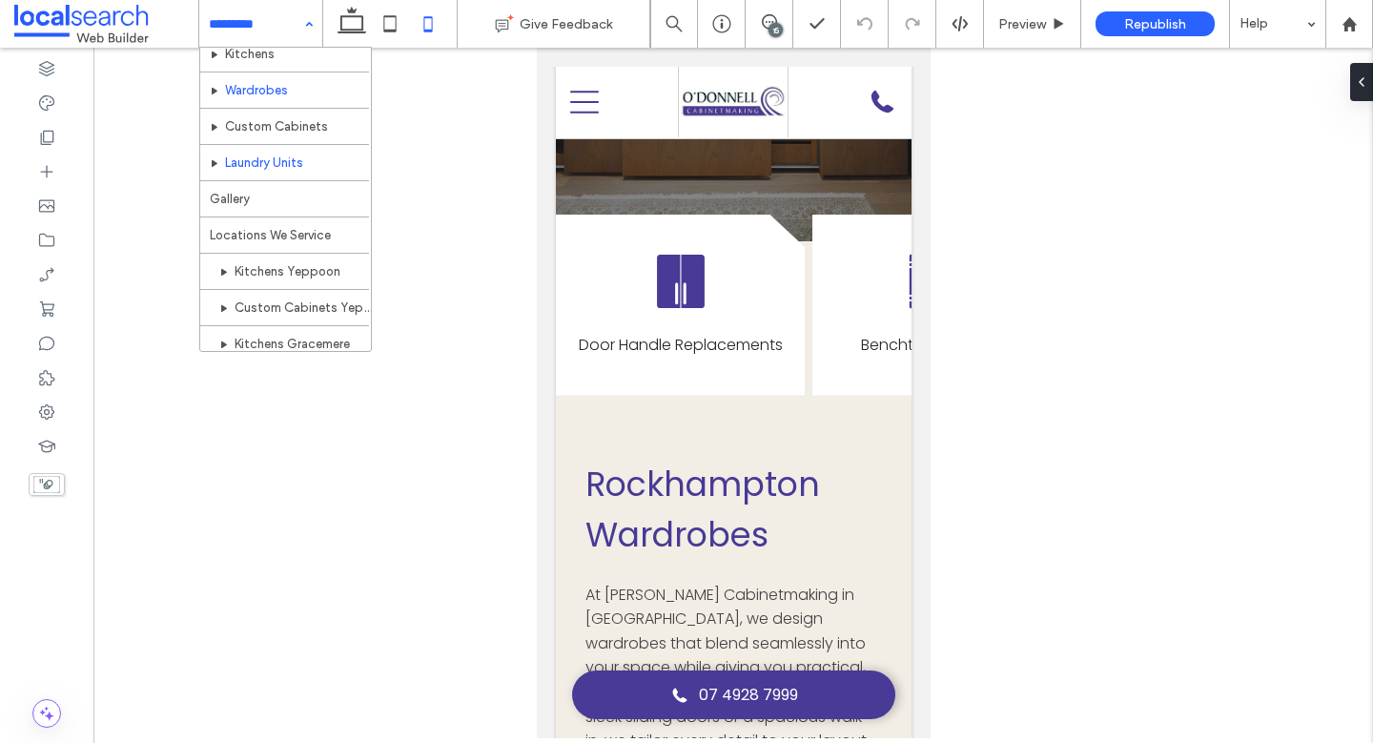
scroll to position [201, 0]
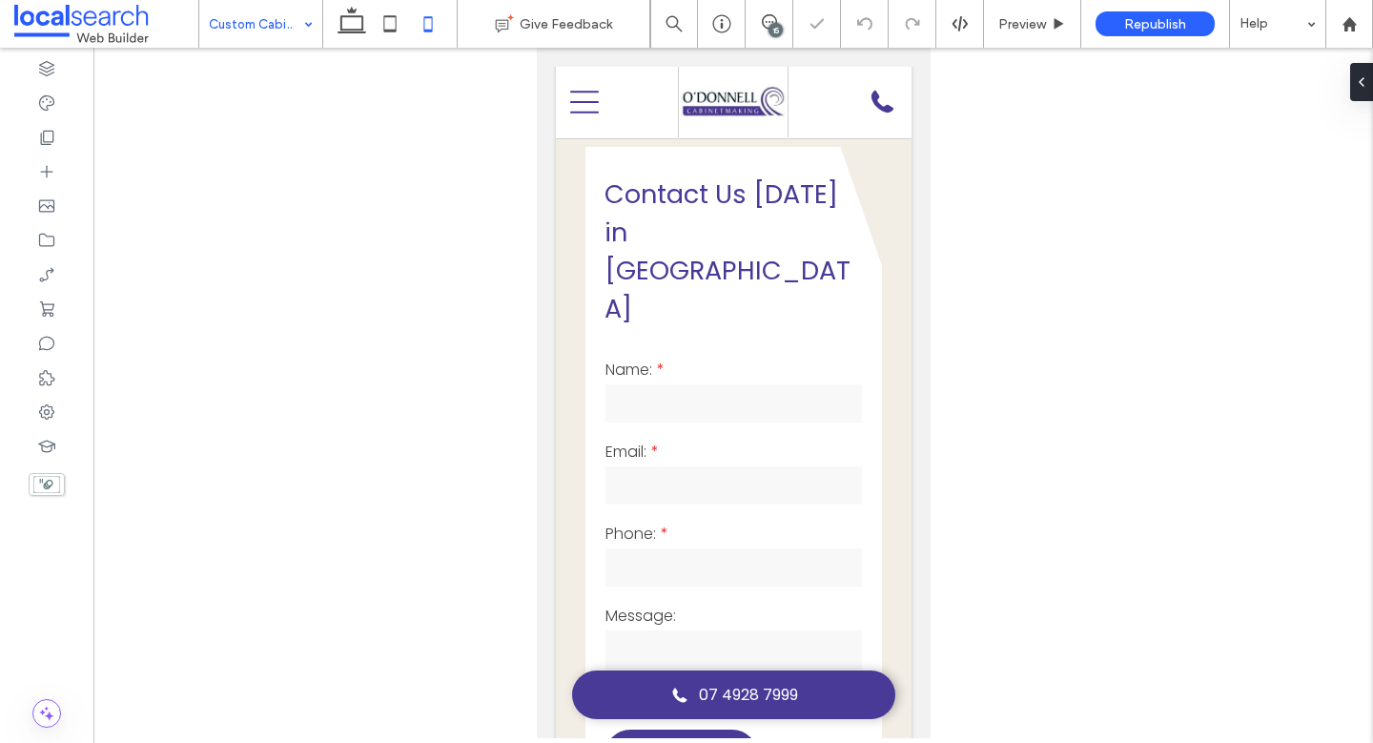
scroll to position [1603, 0]
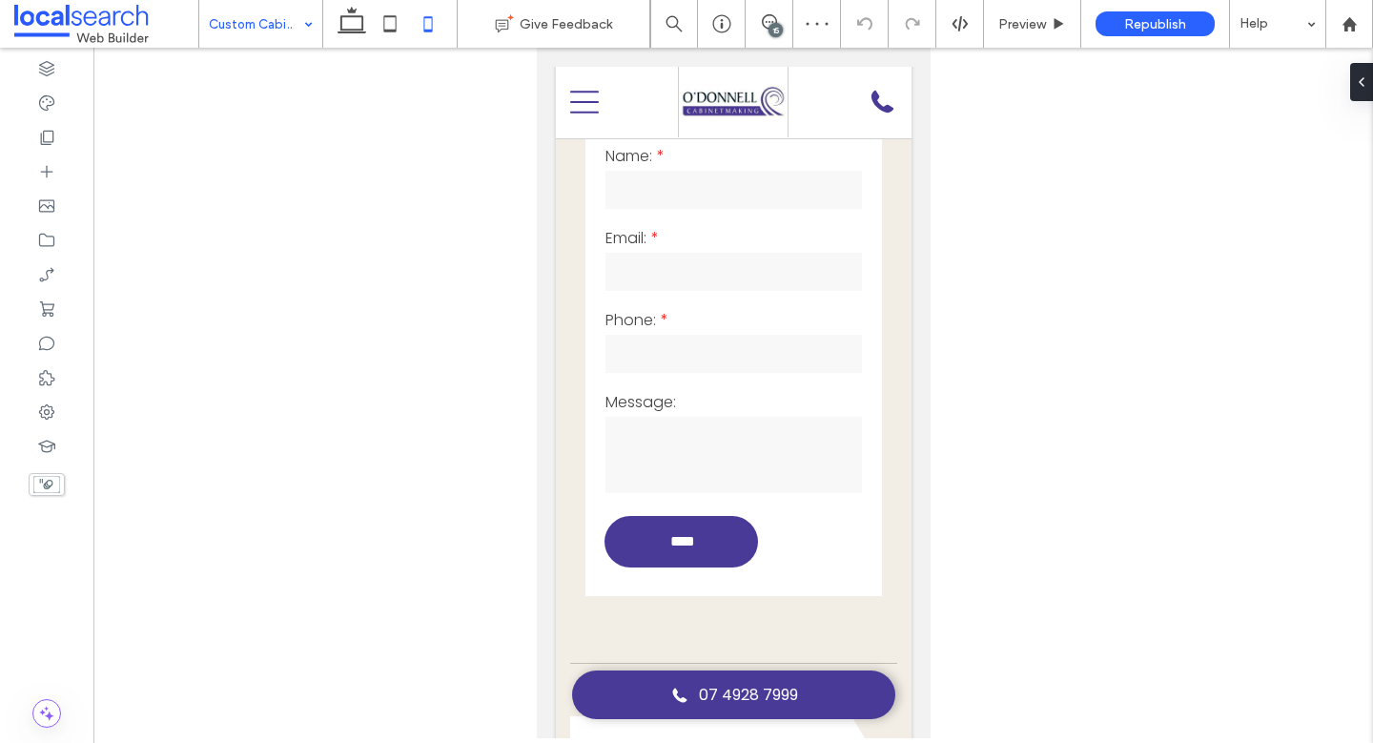
click at [284, 38] on input at bounding box center [256, 24] width 94 height 48
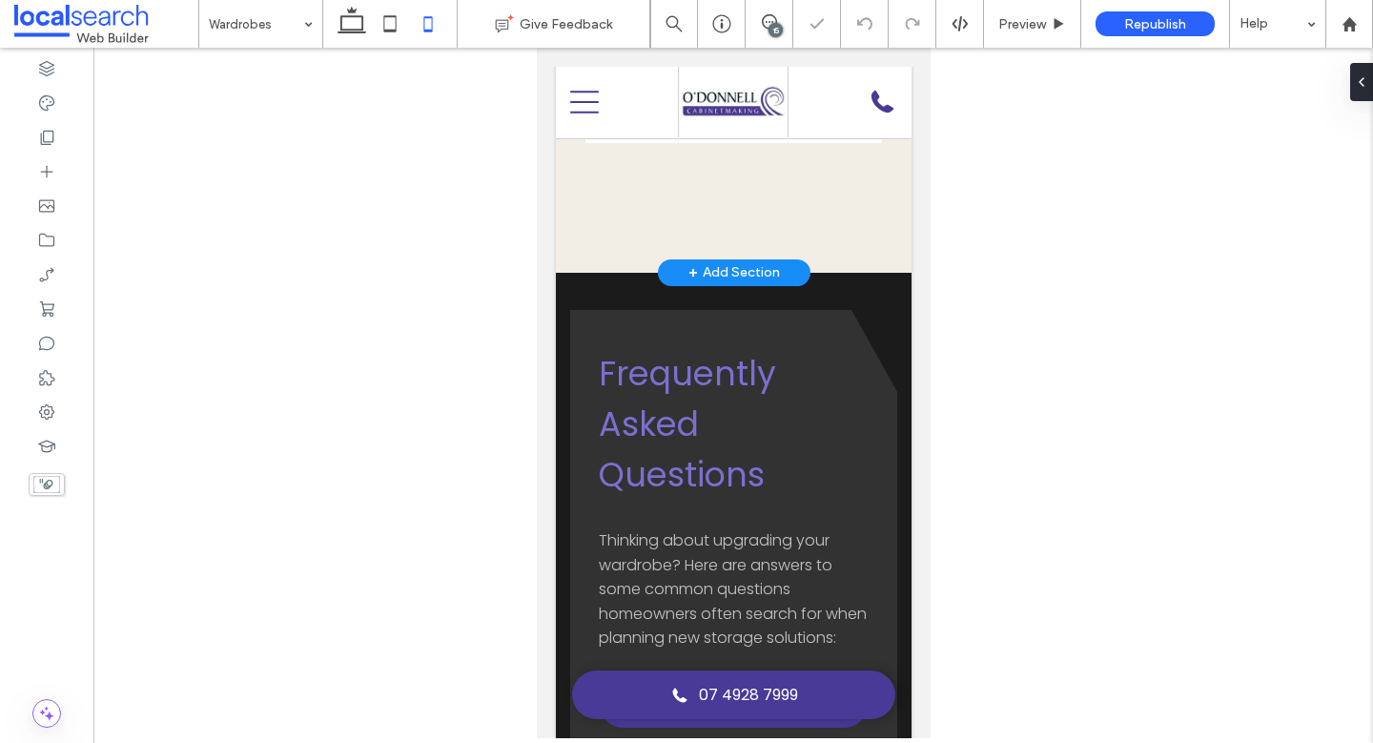
scroll to position [1777, 0]
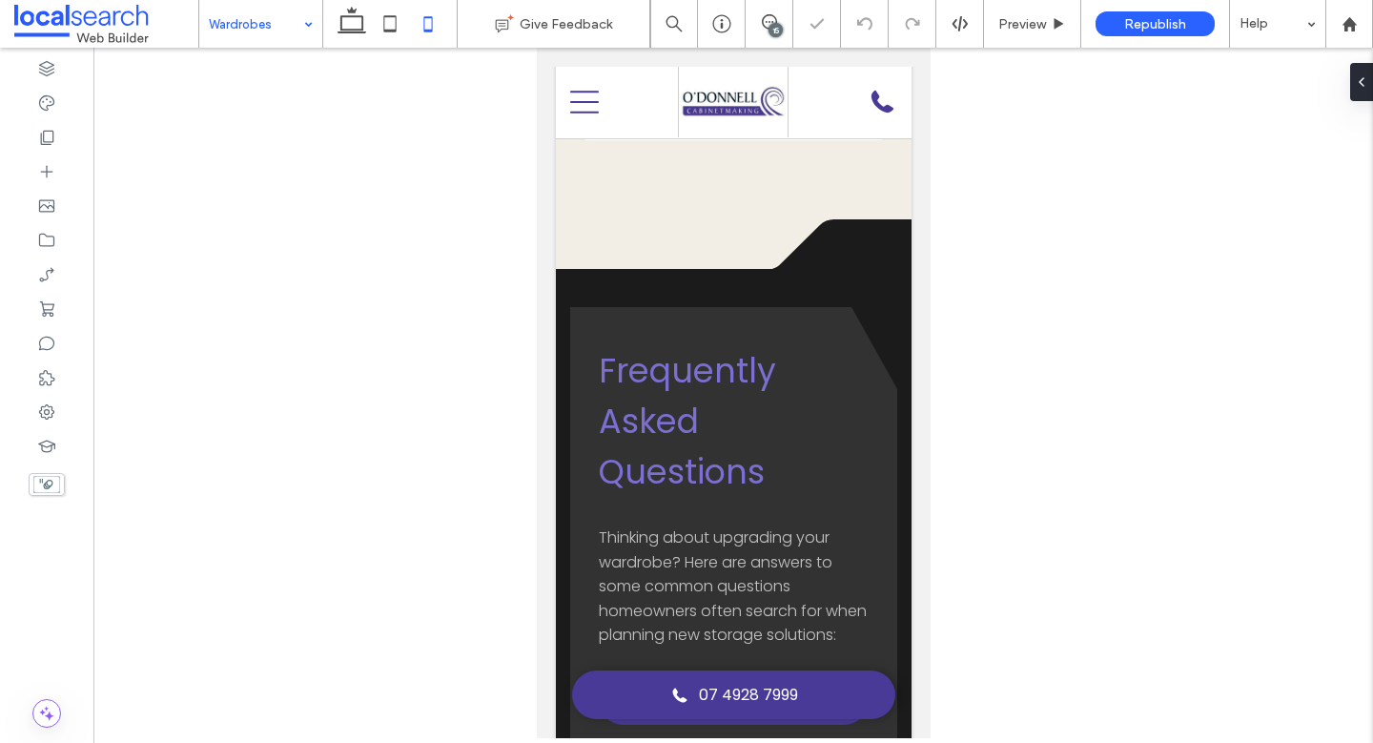
click at [256, 39] on input at bounding box center [256, 24] width 94 height 48
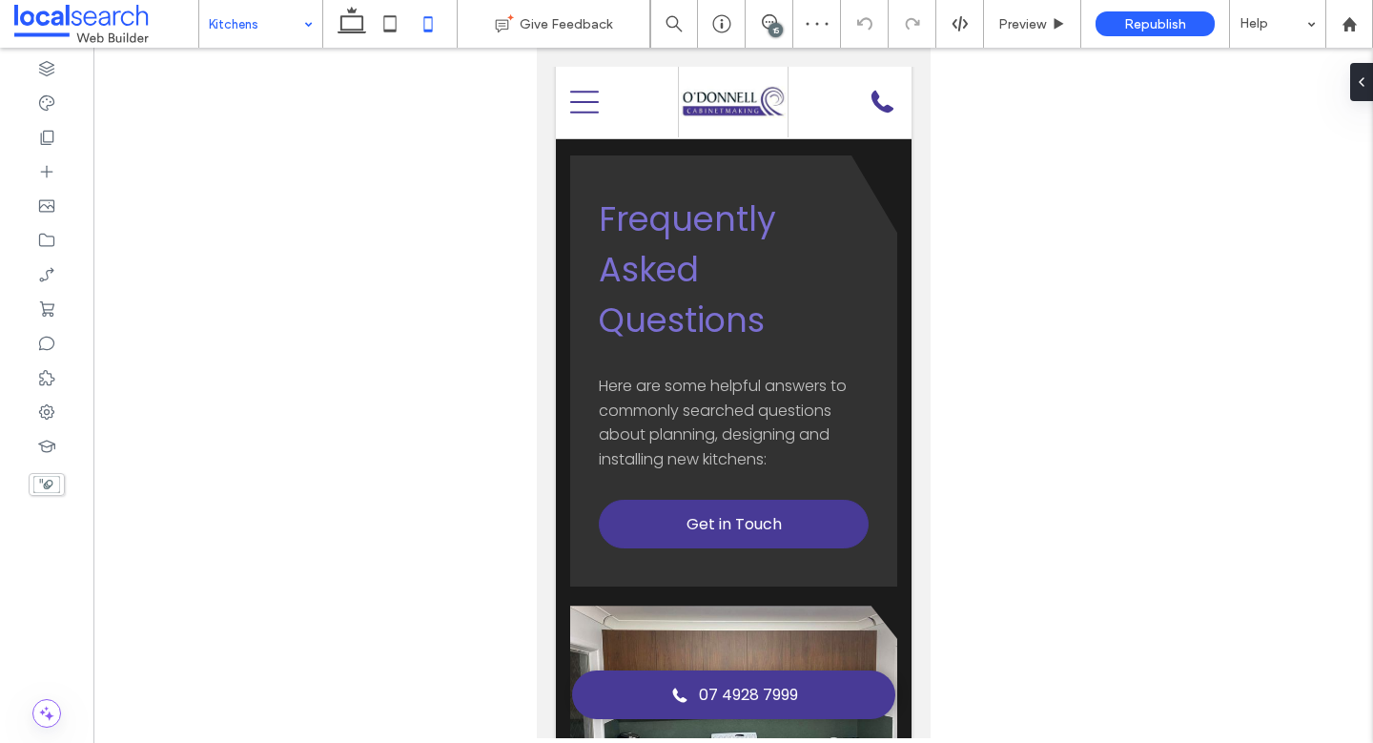
scroll to position [2228, 0]
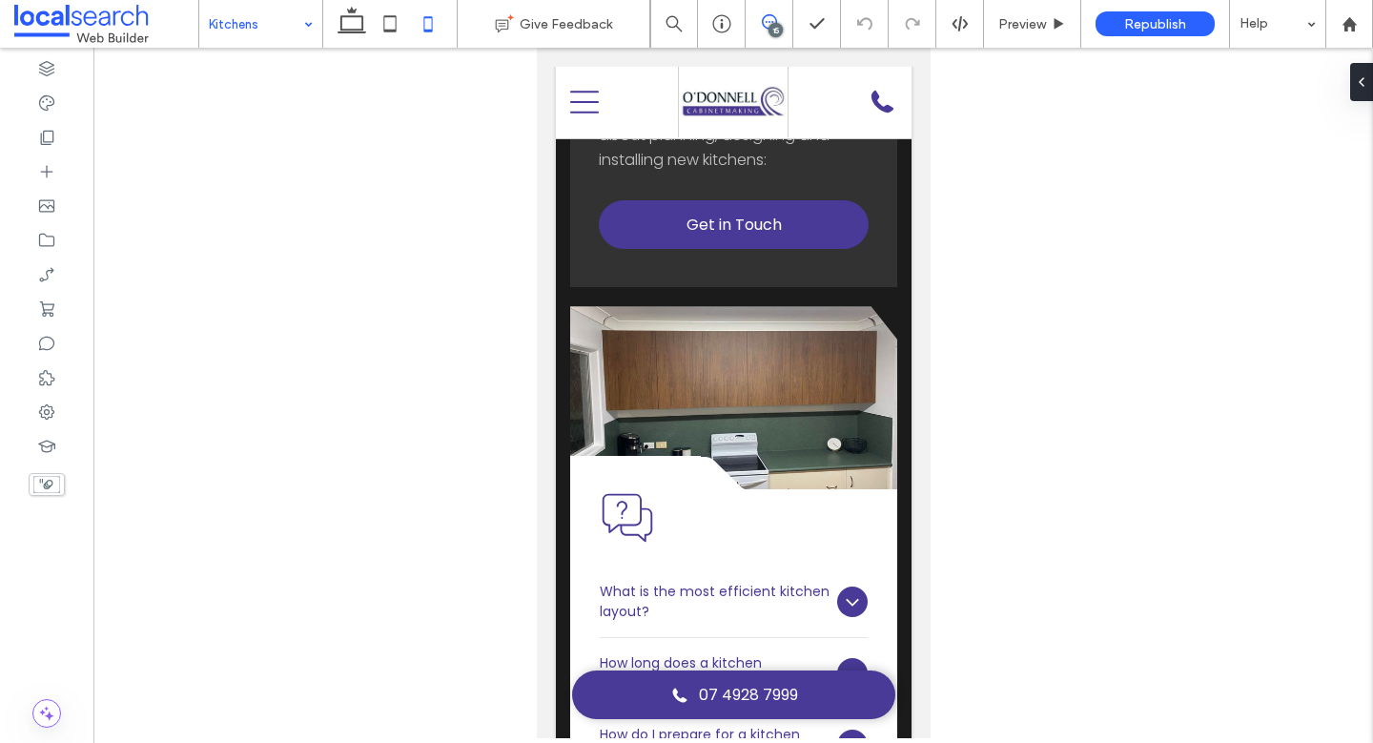
click at [763, 20] on icon at bounding box center [769, 21] width 15 height 15
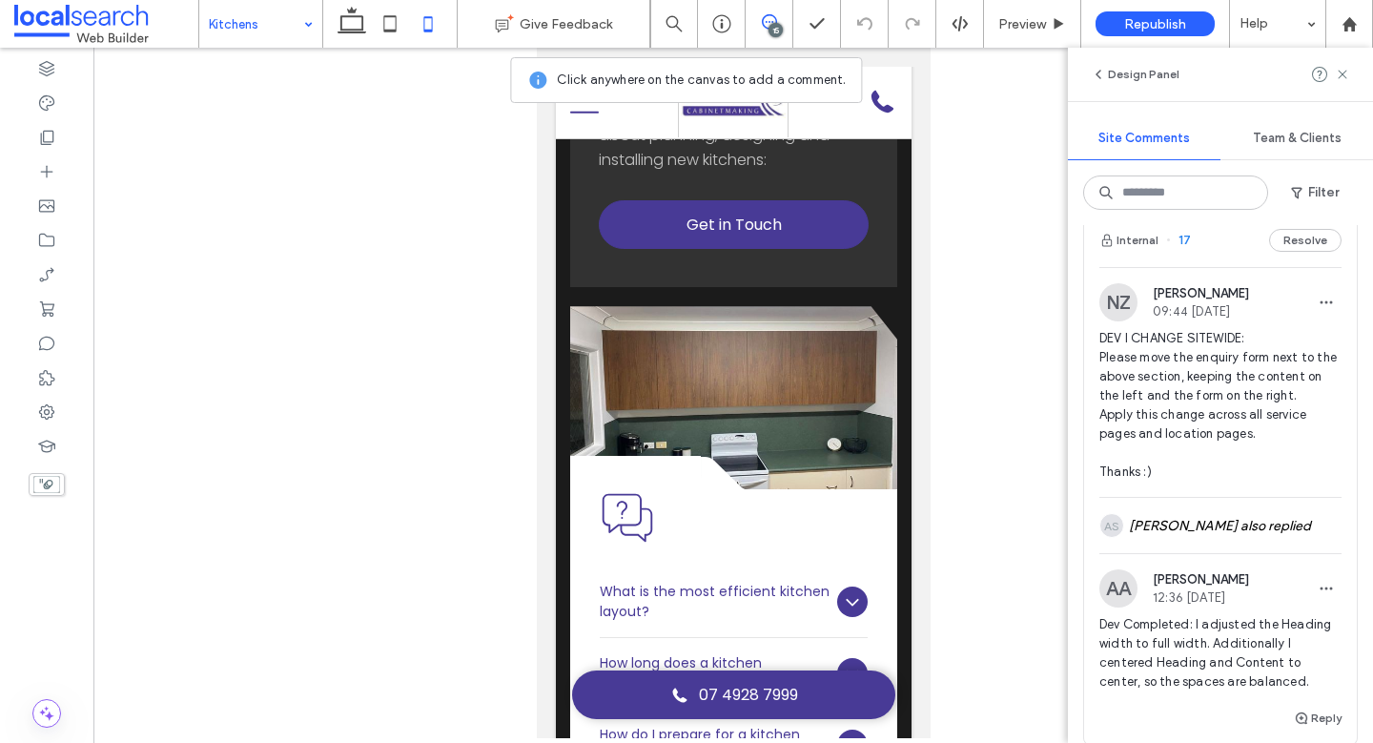
scroll to position [287, 0]
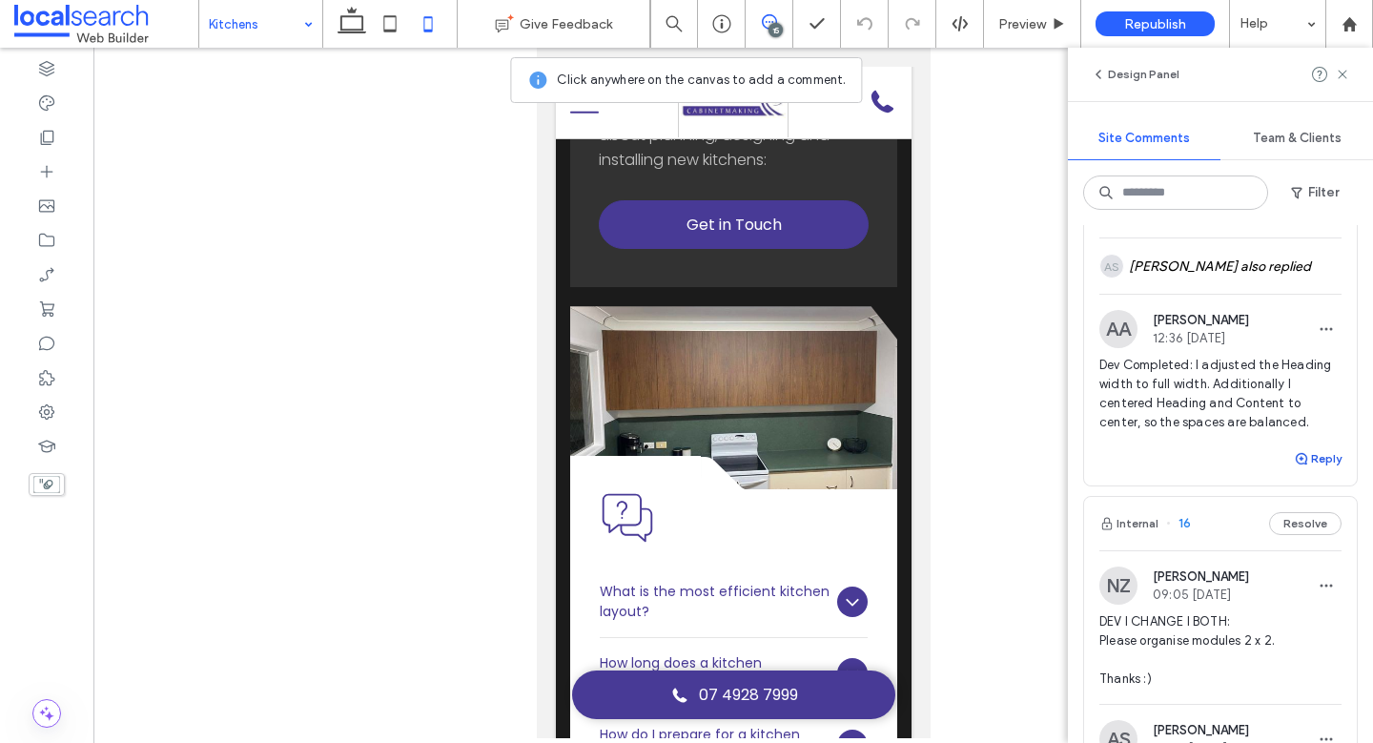
click at [1294, 458] on icon "button" at bounding box center [1300, 458] width 15 height 15
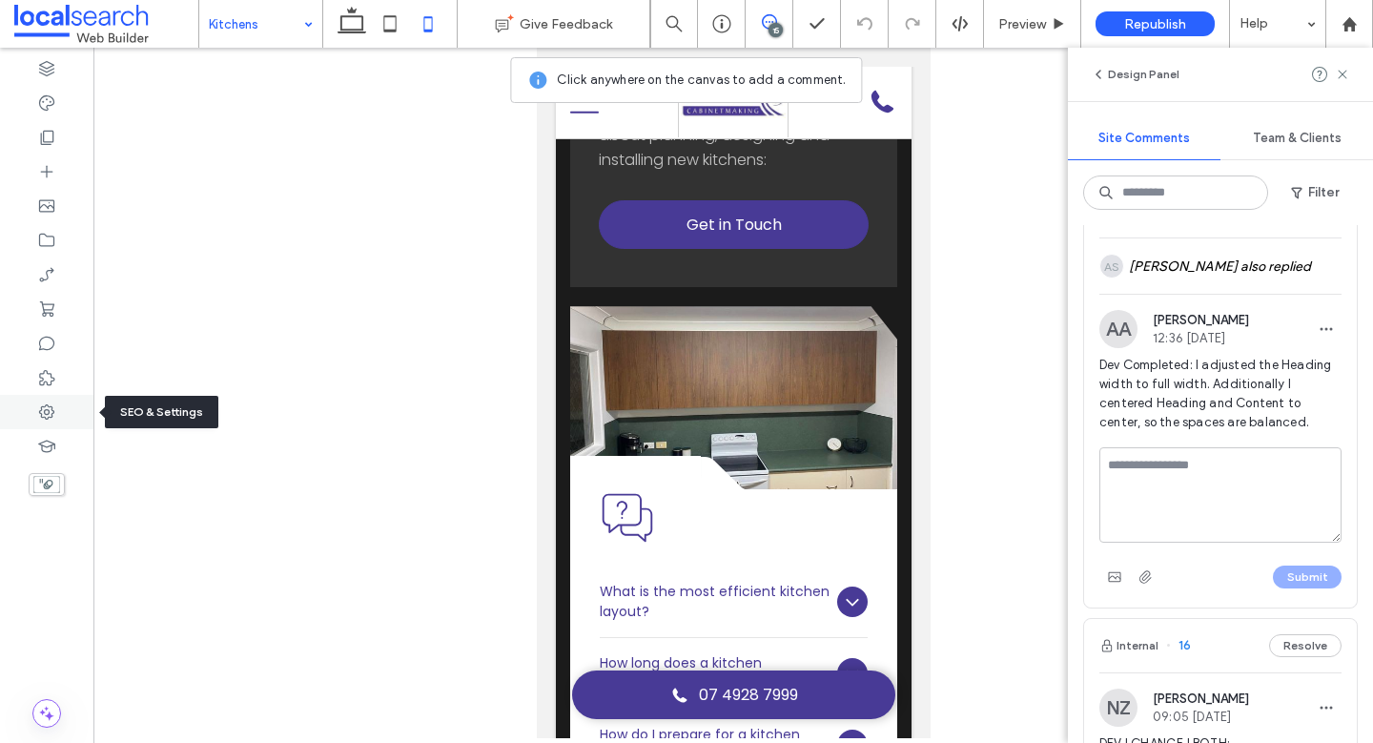
click at [41, 401] on div at bounding box center [46, 412] width 93 height 34
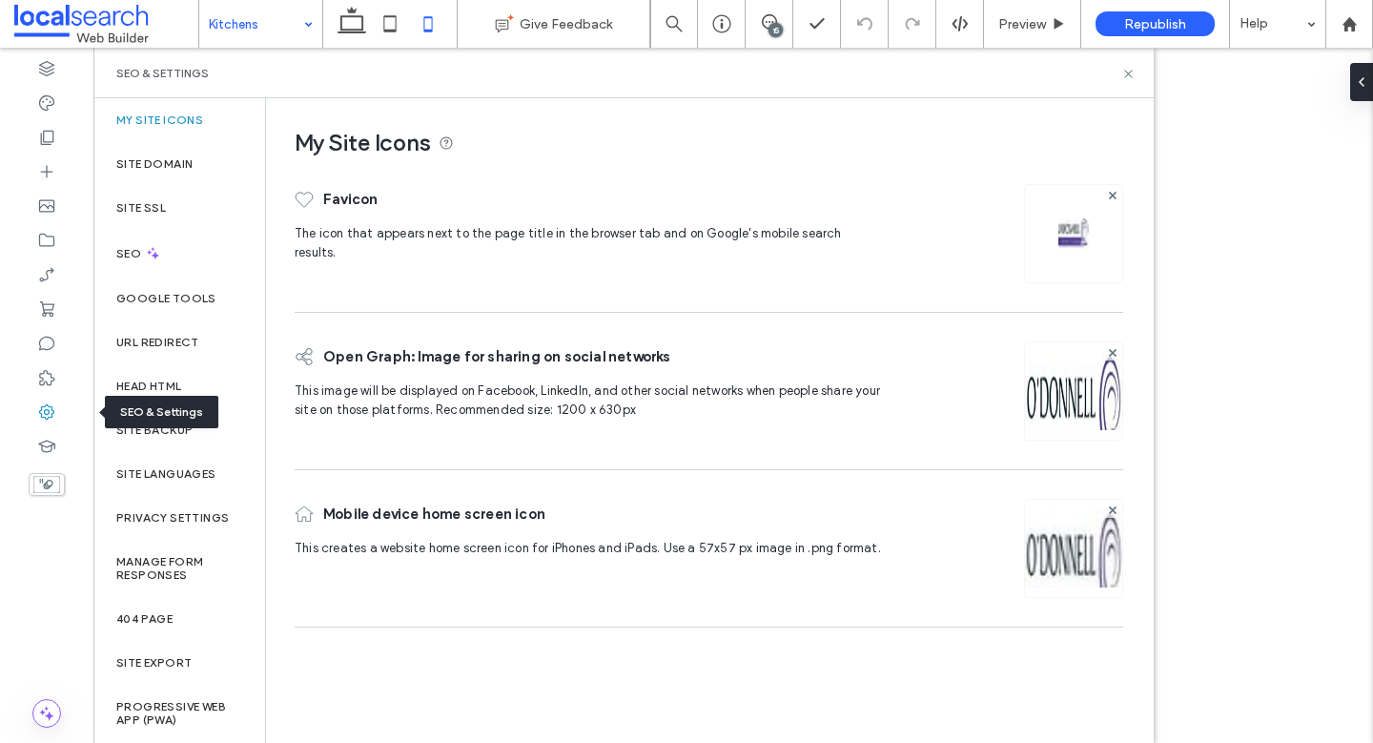
scroll to position [0, 0]
click at [171, 424] on label "Site Backup" at bounding box center [154, 429] width 76 height 13
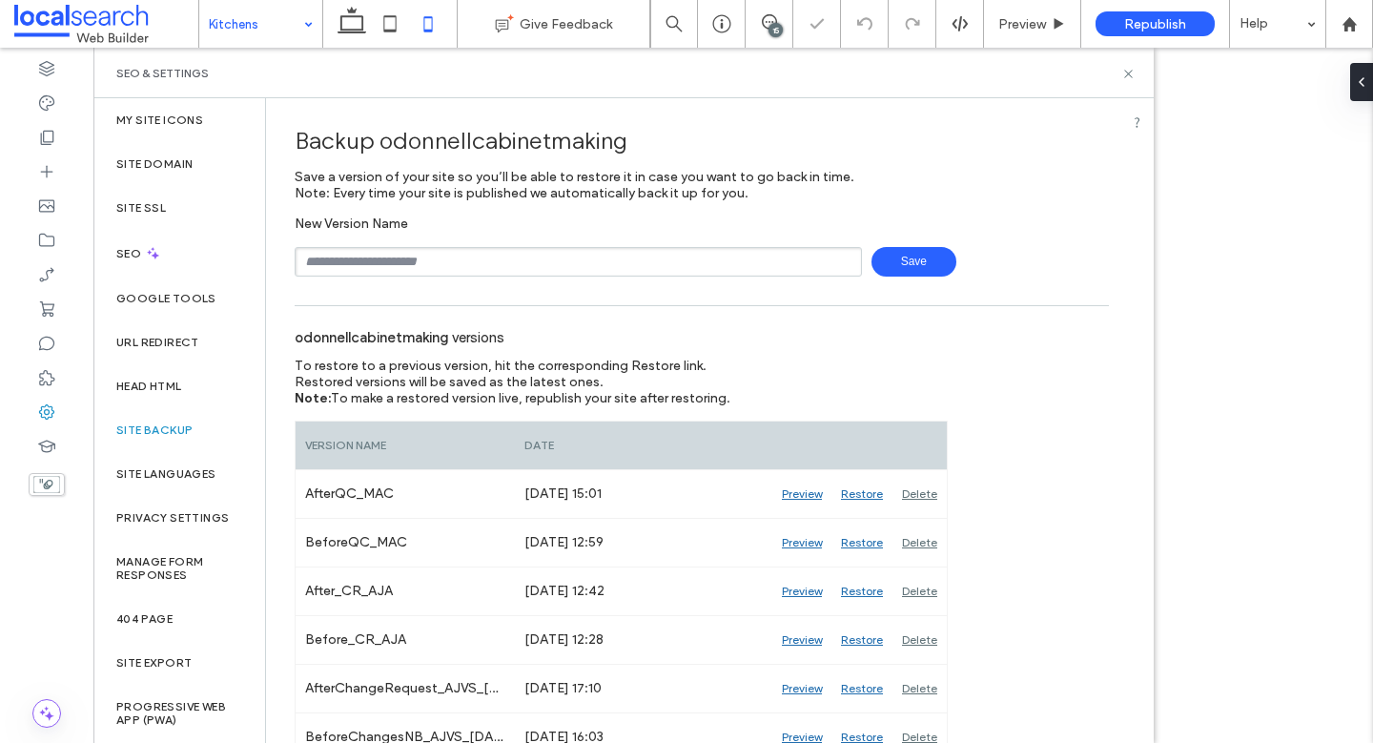
click at [496, 269] on input "text" at bounding box center [578, 262] width 567 height 30
click at [366, 255] on input "**********" at bounding box center [578, 262] width 567 height 30
click at [937, 267] on span "Save" at bounding box center [913, 262] width 85 height 30
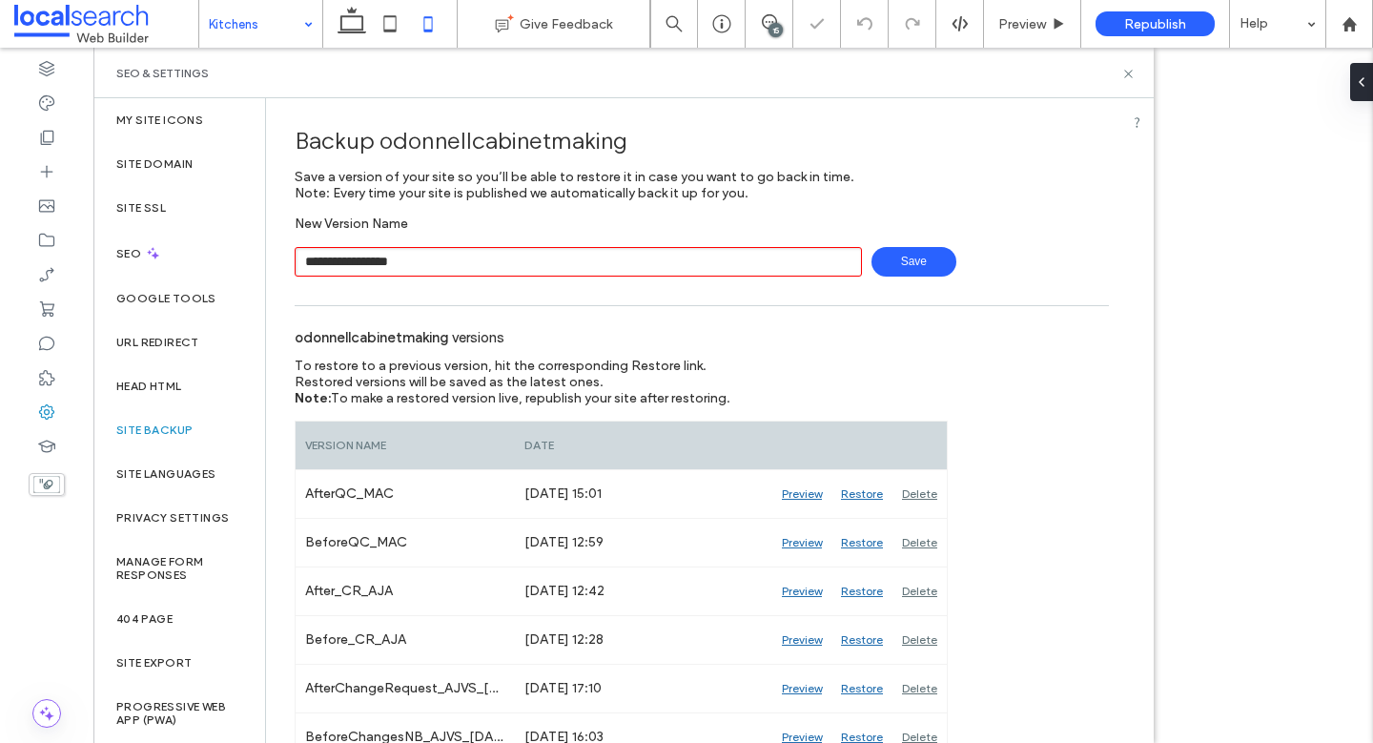
click at [539, 267] on input "**********" at bounding box center [578, 262] width 567 height 30
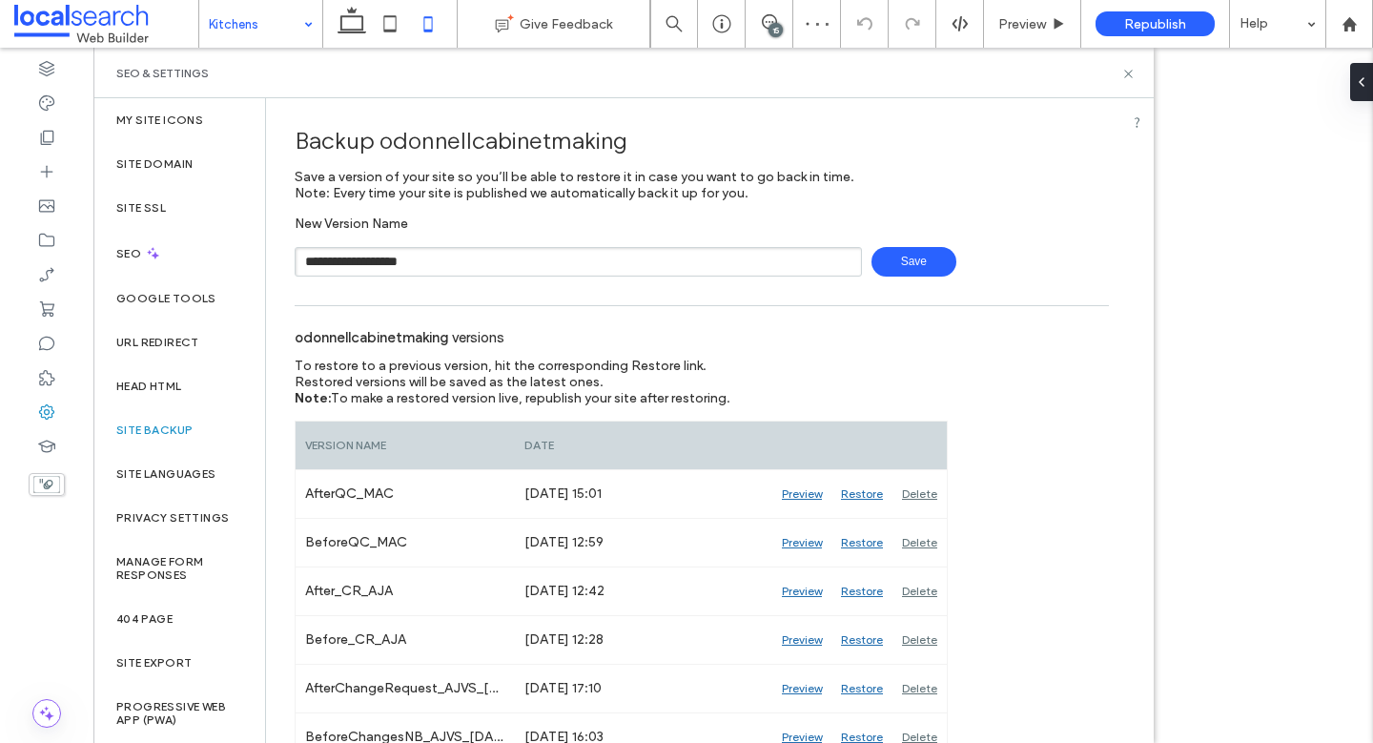
type input "**********"
click at [765, 18] on icon at bounding box center [769, 21] width 15 height 15
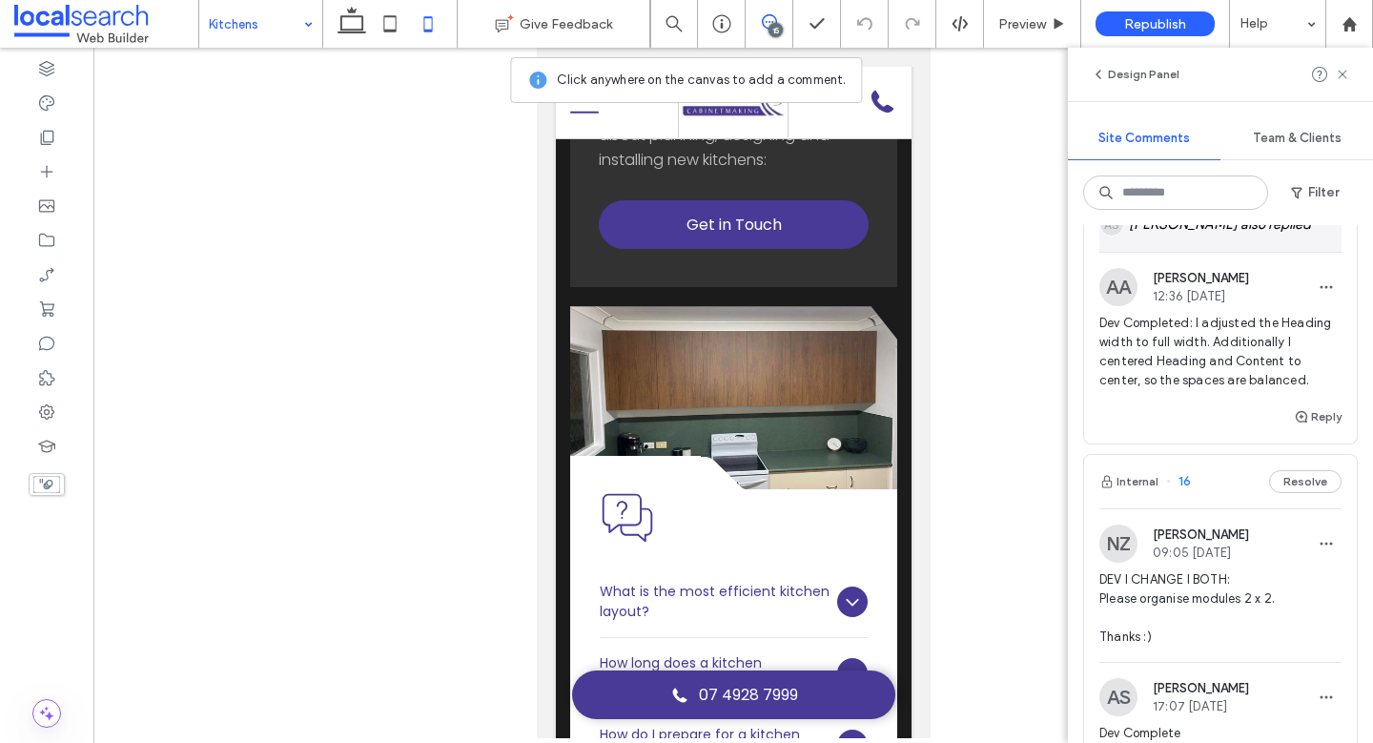
scroll to position [350, 0]
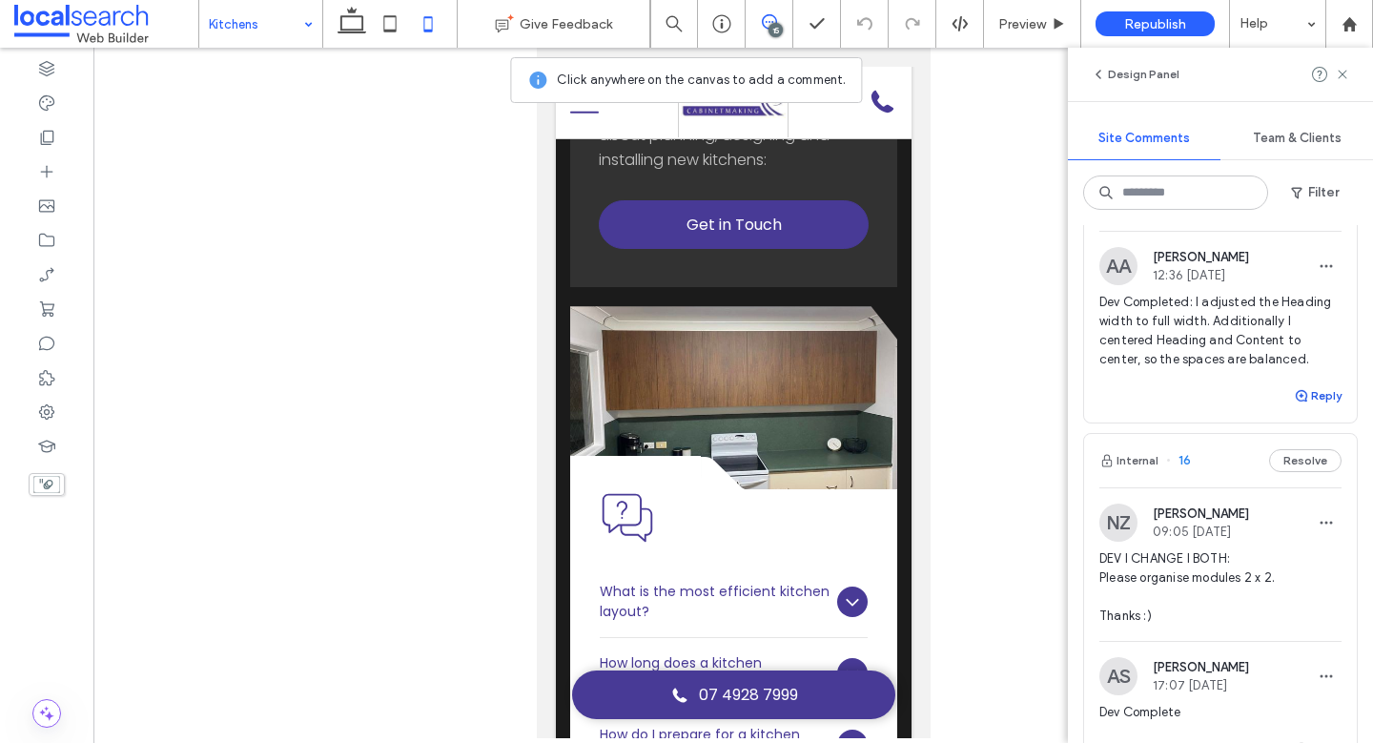
click at [1293, 405] on button "Reply" at bounding box center [1317, 395] width 48 height 23
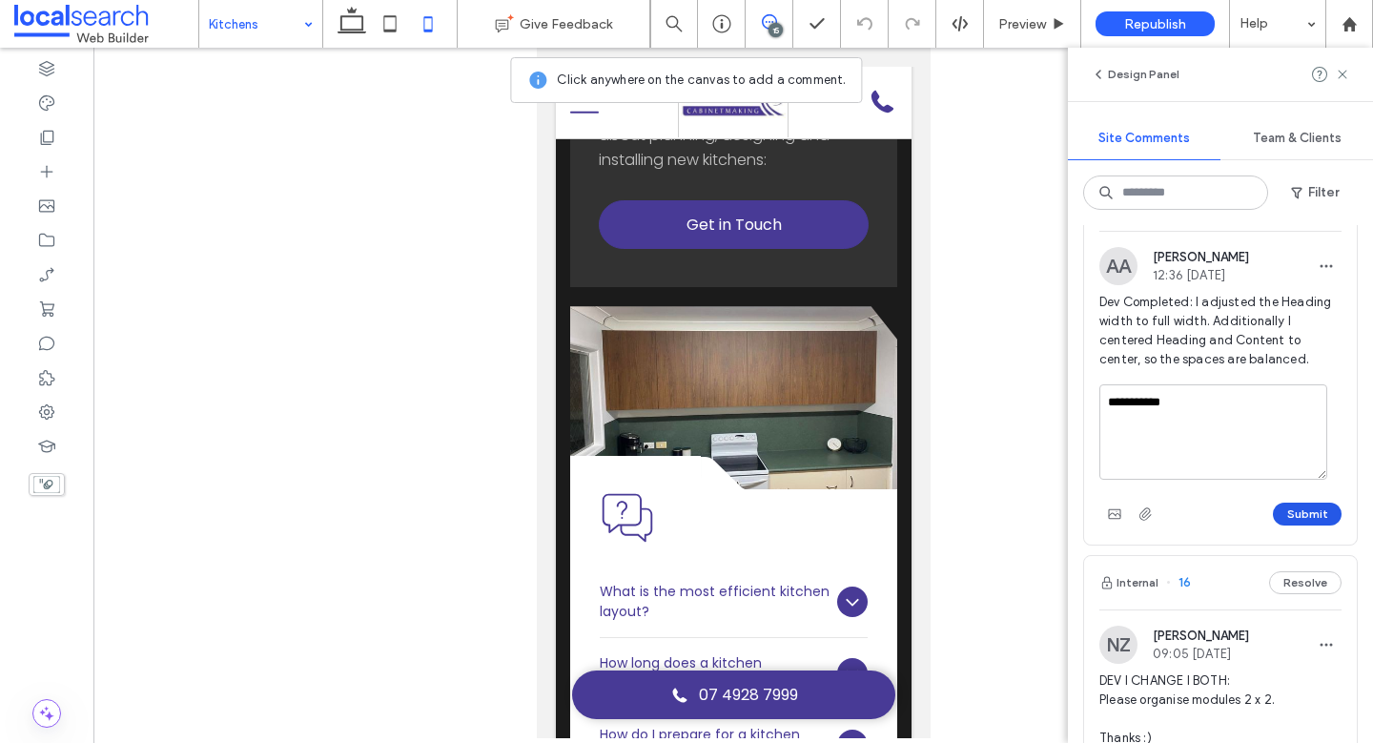
type textarea "**********"
click at [1282, 513] on button "Submit" at bounding box center [1306, 513] width 69 height 23
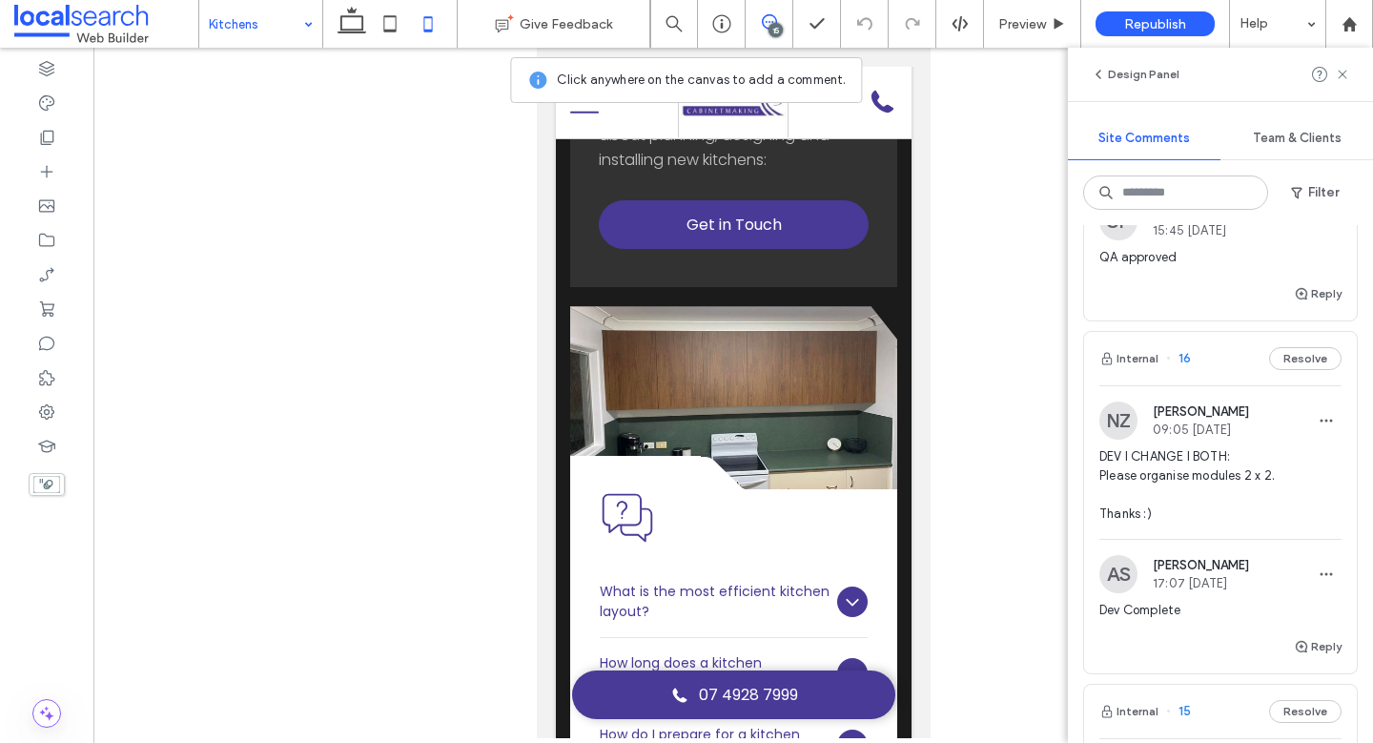
scroll to position [468, 0]
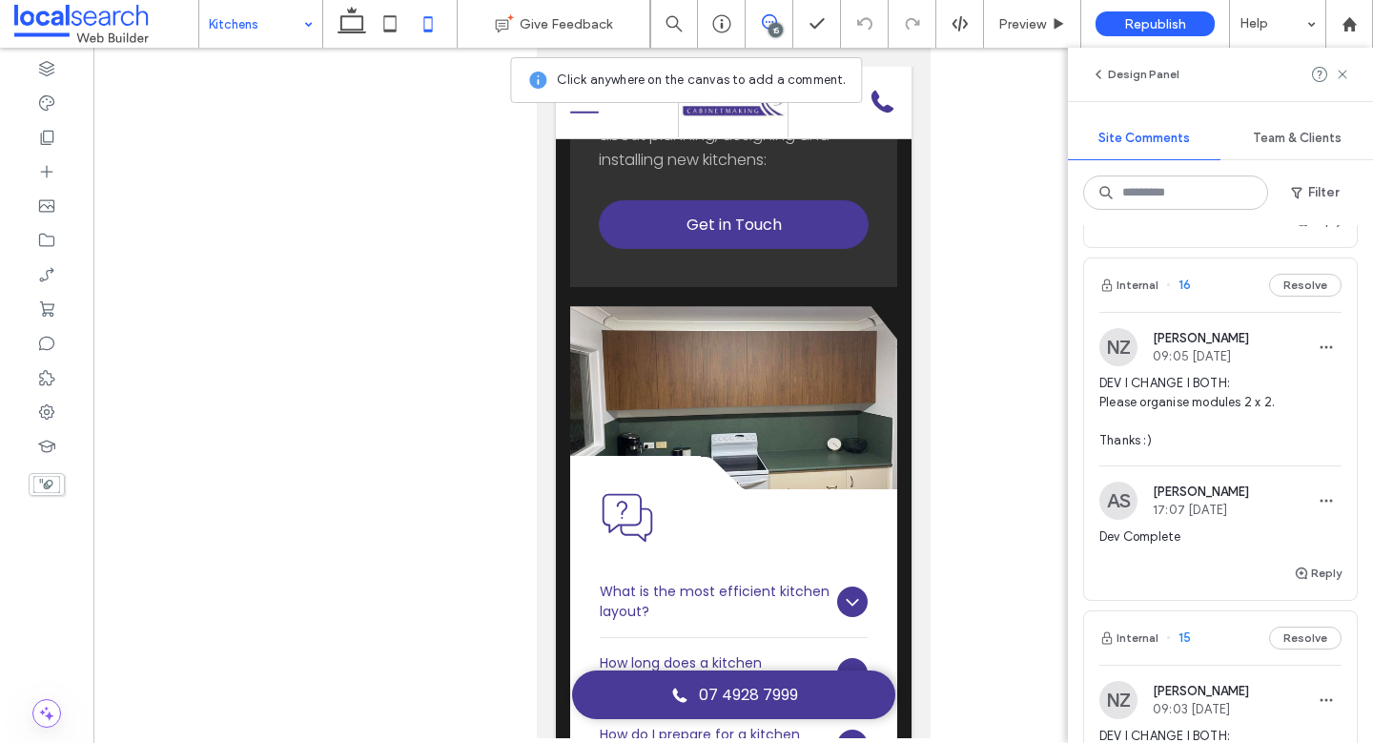
click at [1219, 424] on span "DEV I CHANGE I BOTH: Please organise modules 2 x 2. Thanks :)" at bounding box center [1220, 412] width 242 height 76
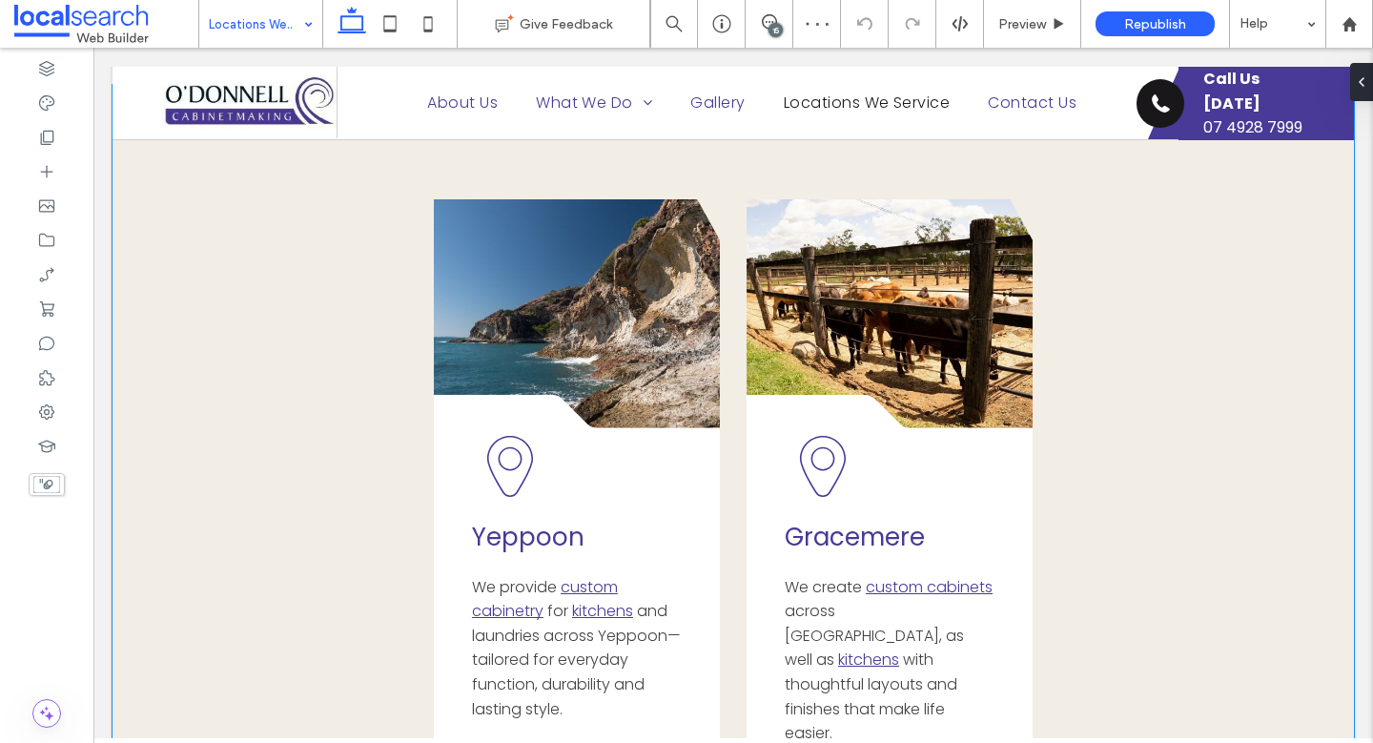
scroll to position [634, 0]
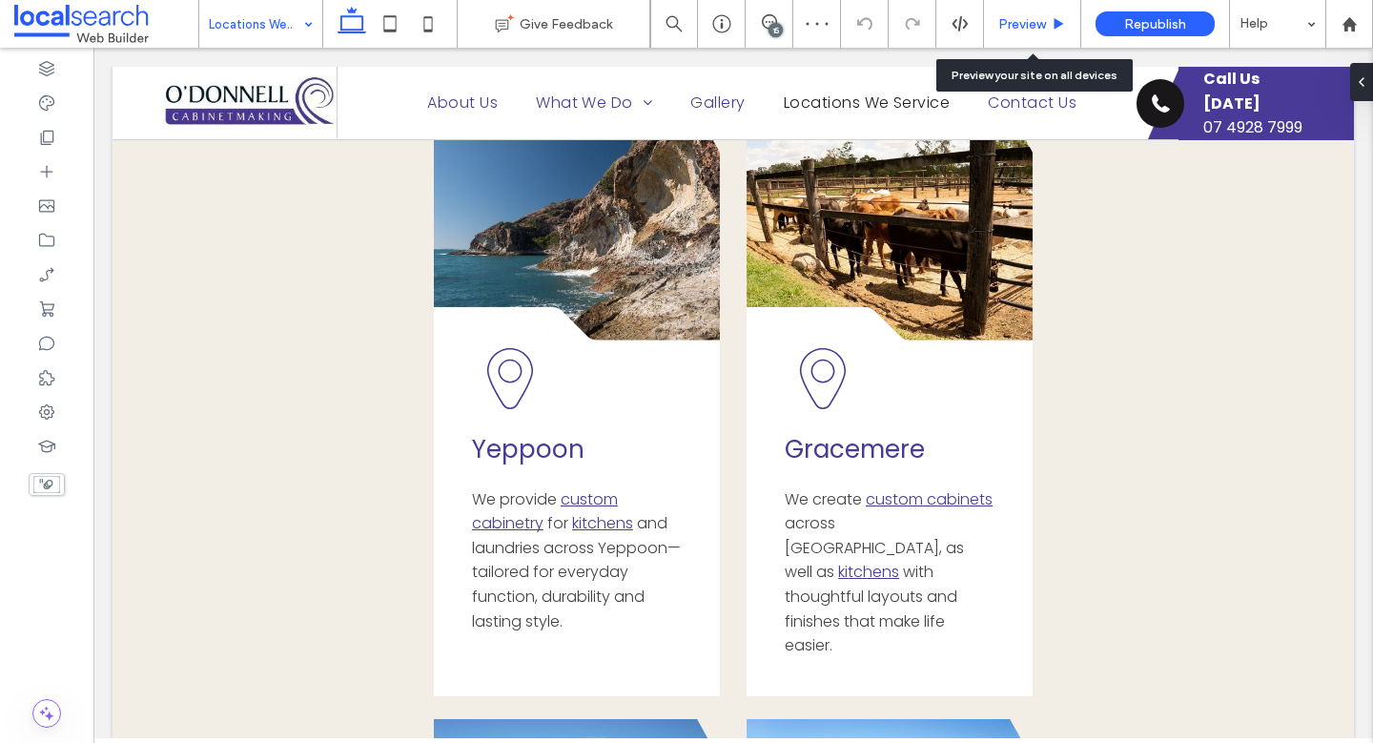
click at [1045, 30] on span "Preview" at bounding box center [1022, 24] width 48 height 16
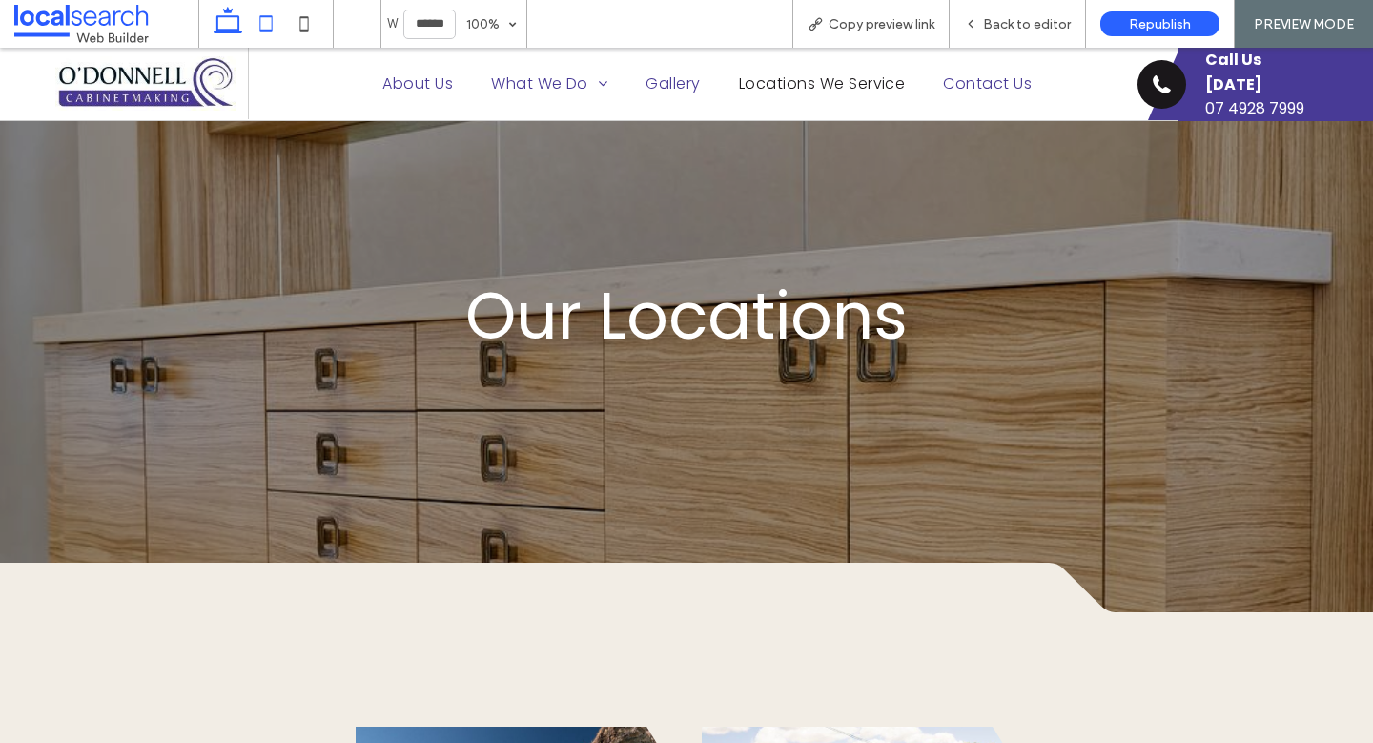
click at [277, 33] on icon at bounding box center [266, 24] width 38 height 38
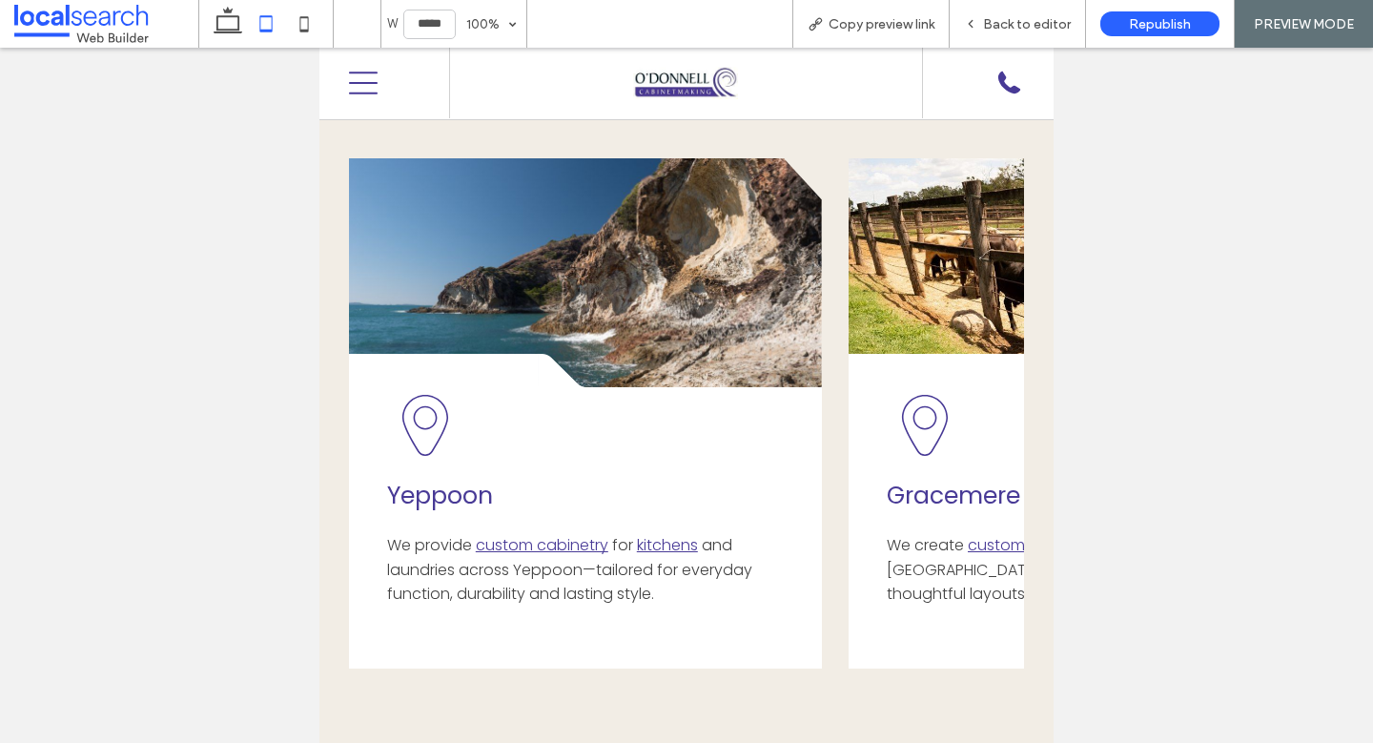
drag, startPoint x: 509, startPoint y: 678, endPoint x: 420, endPoint y: 417, distance: 275.8
click at [296, 28] on icon at bounding box center [304, 24] width 38 height 38
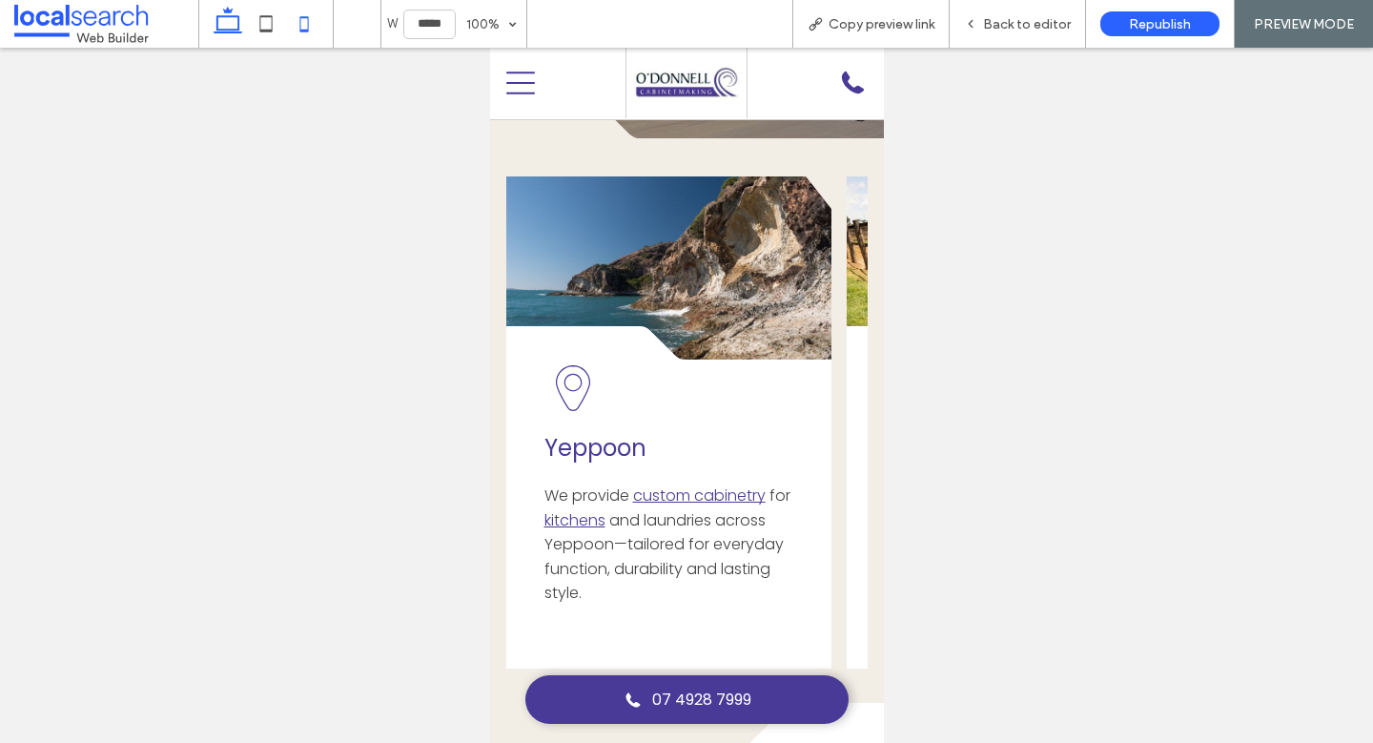
click at [222, 18] on icon at bounding box center [228, 24] width 38 height 38
type input "******"
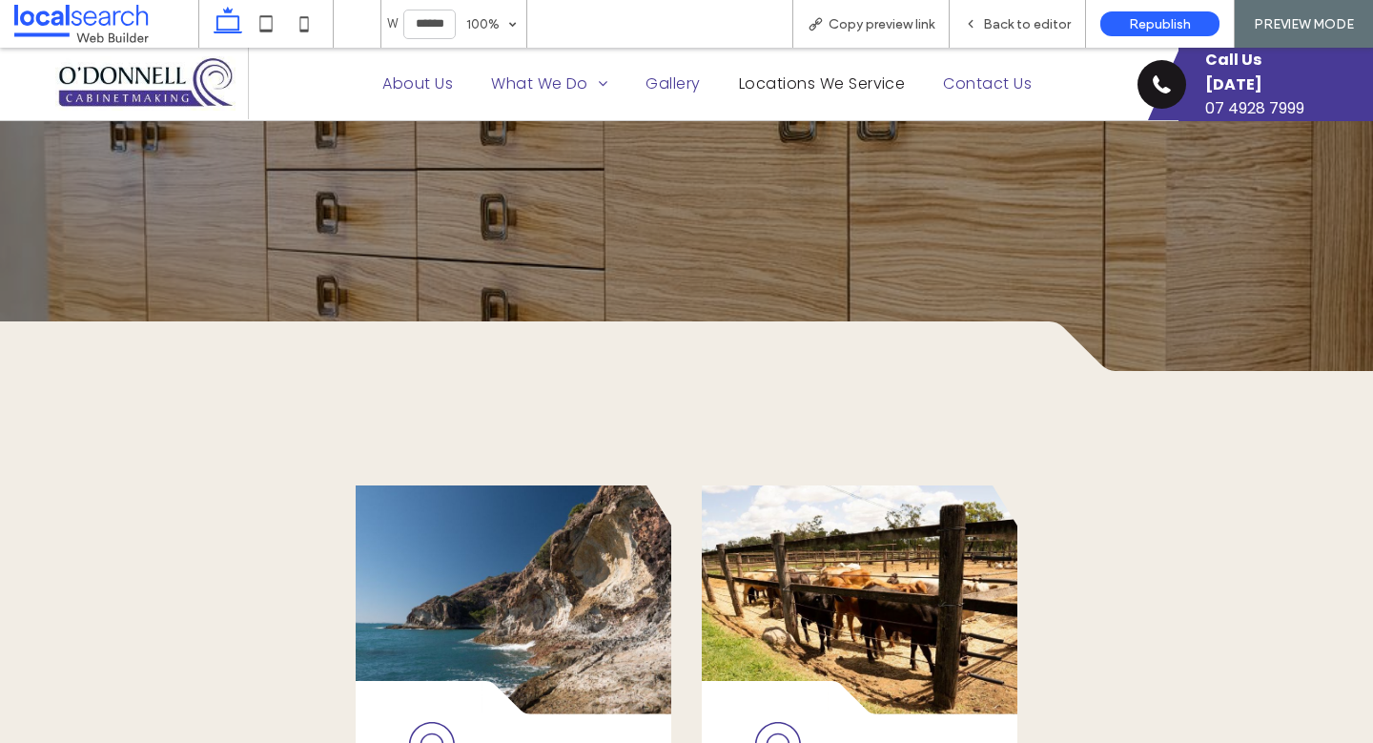
scroll to position [475, 0]
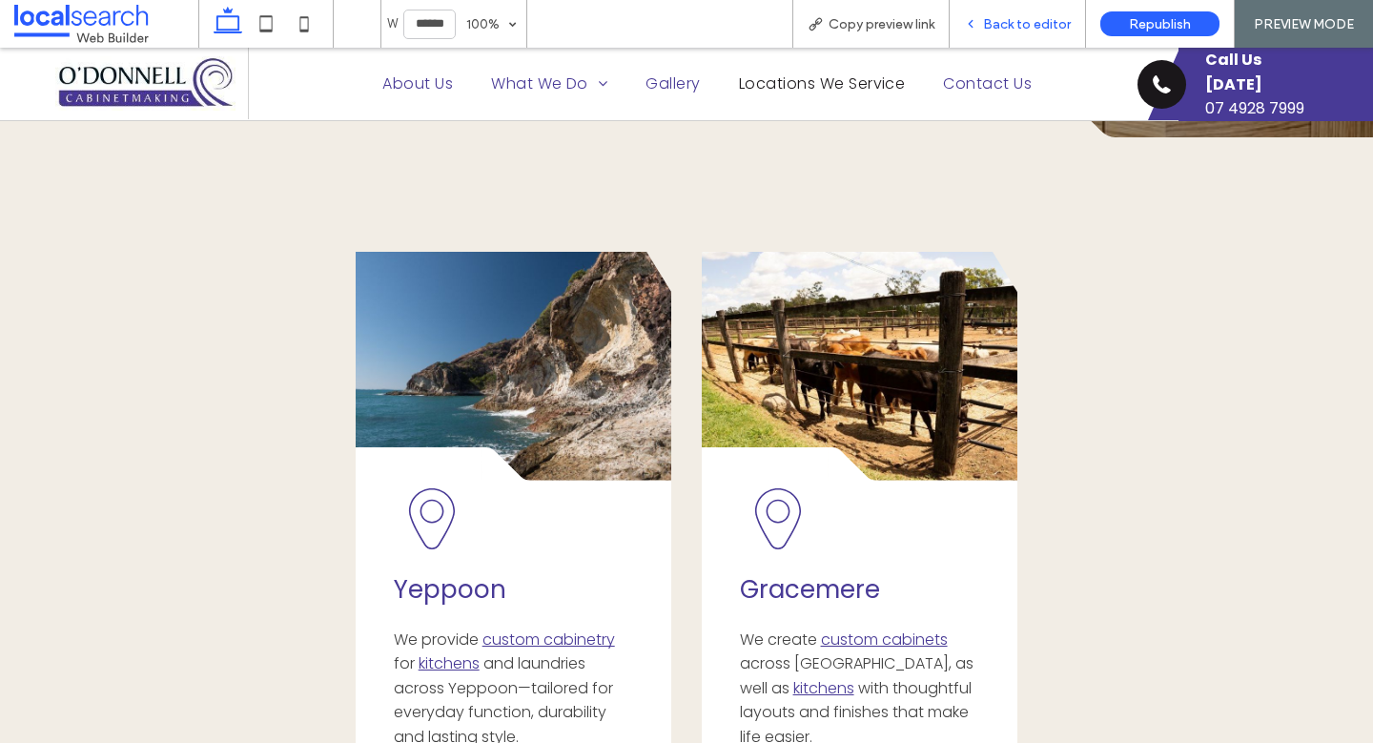
click at [990, 11] on div "Back to editor" at bounding box center [1017, 24] width 136 height 48
click at [996, 31] on span "Back to editor" at bounding box center [1027, 24] width 88 height 16
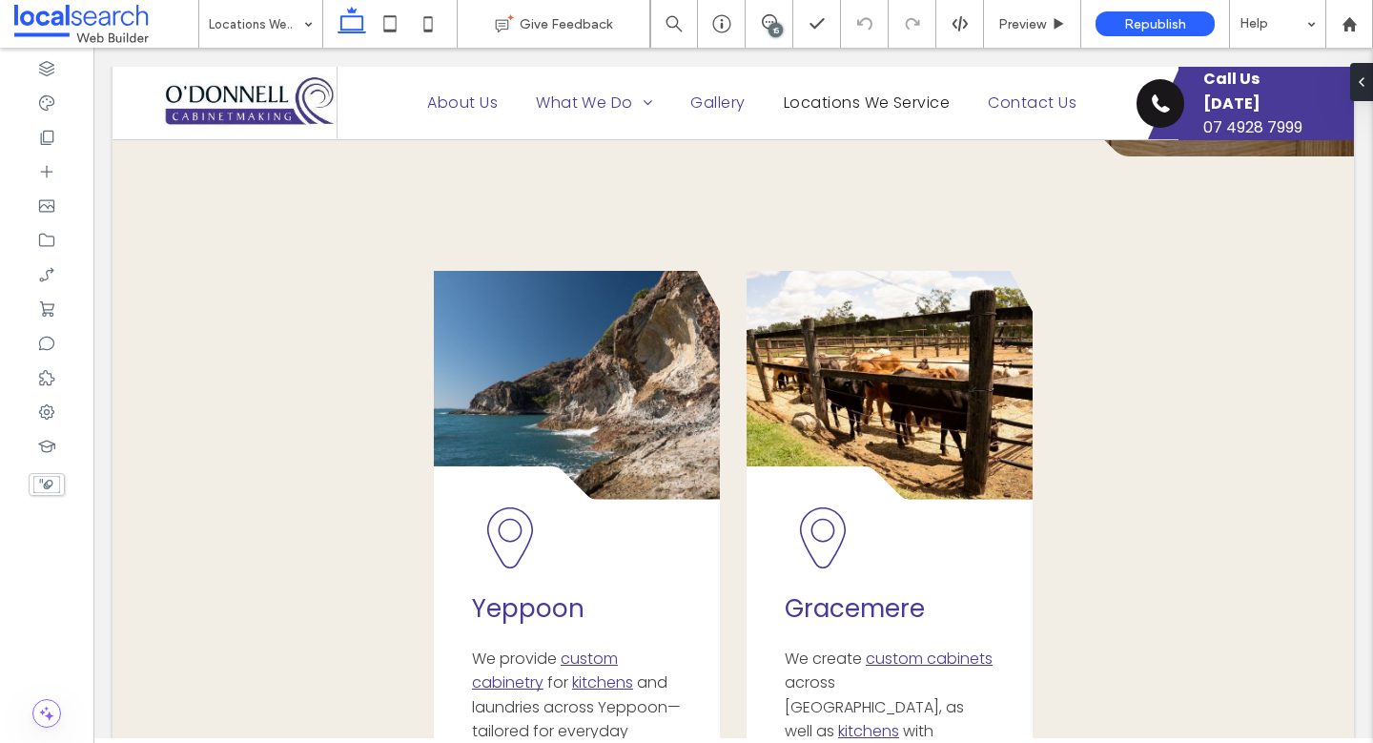
click at [779, 23] on div "15" at bounding box center [775, 30] width 14 height 14
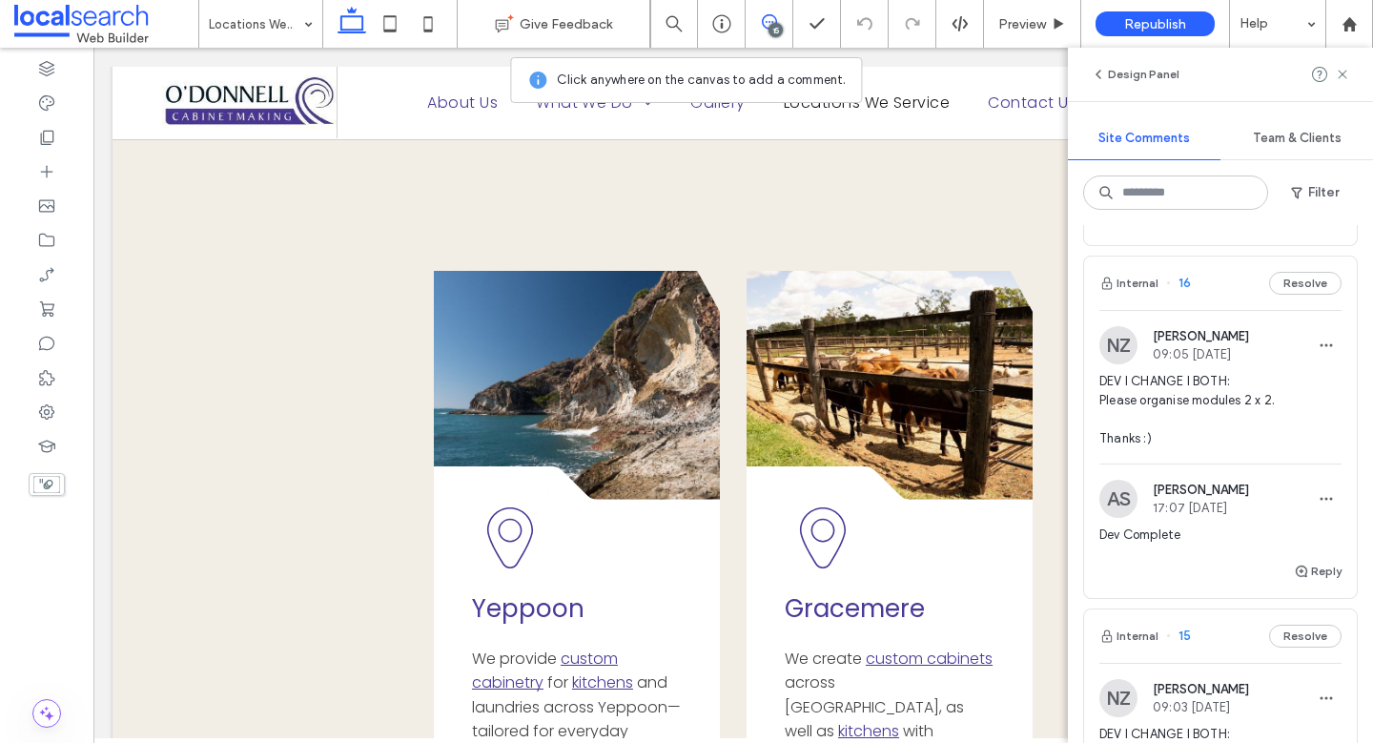
scroll to position [492, 0]
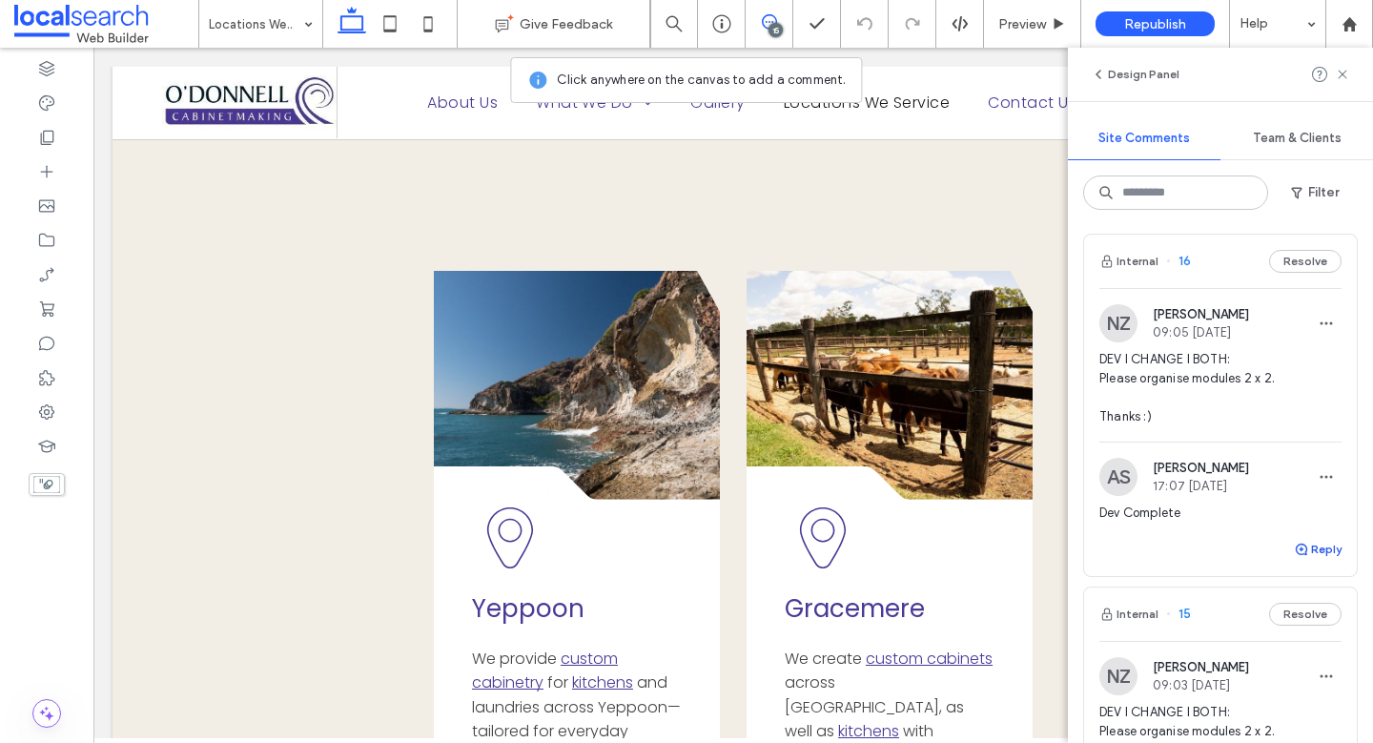
click at [1303, 554] on button "Reply" at bounding box center [1317, 549] width 48 height 23
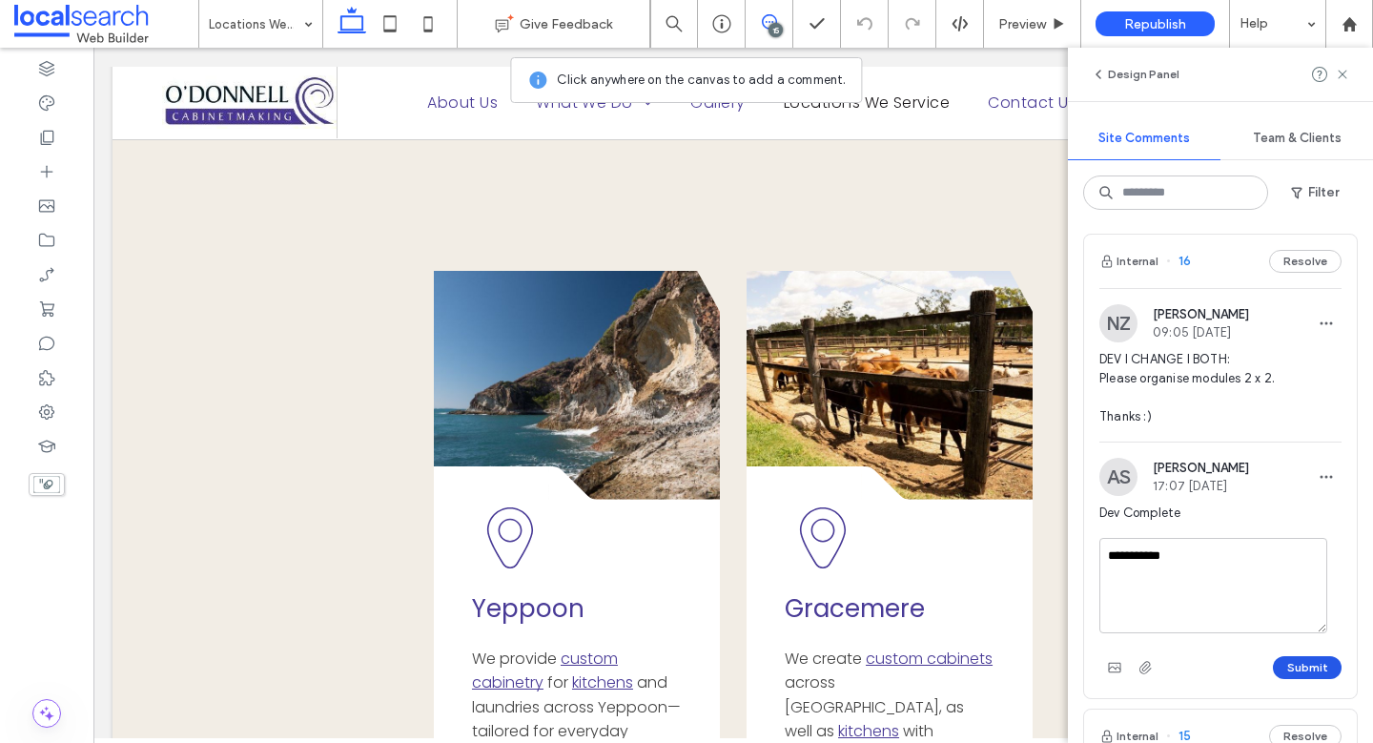
type textarea "**********"
click at [1280, 672] on button "Submit" at bounding box center [1306, 667] width 69 height 23
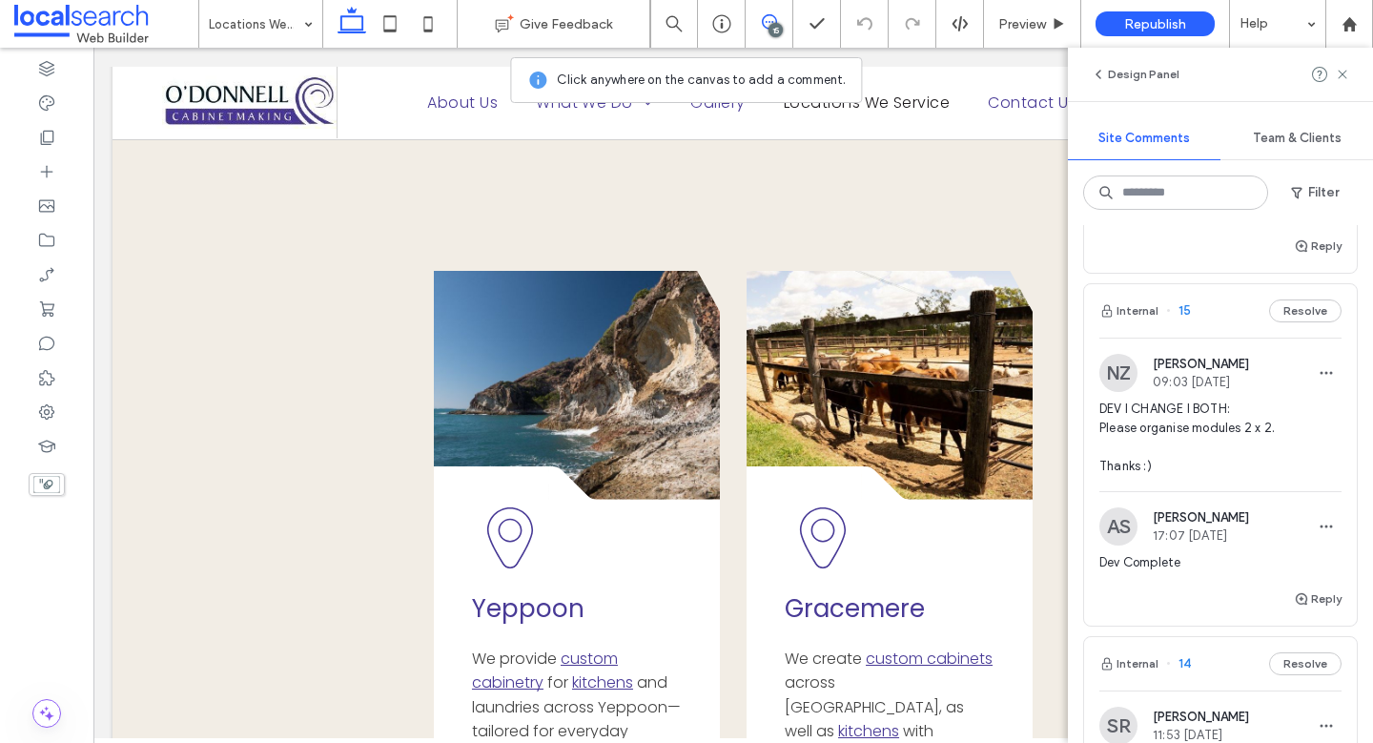
scroll to position [877, 0]
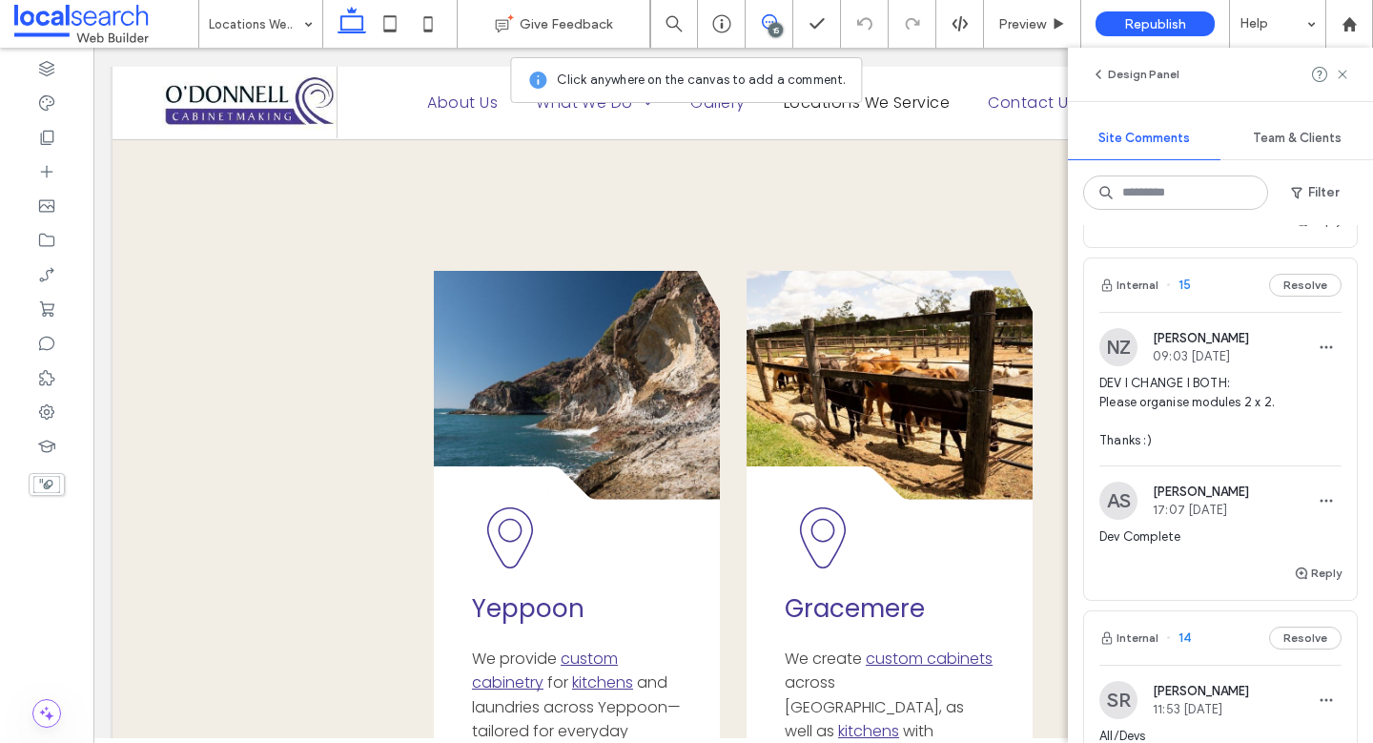
click at [1231, 413] on span "DEV I CHANGE I BOTH: Please organise modules 2 x 2. Thanks :)" at bounding box center [1220, 412] width 242 height 76
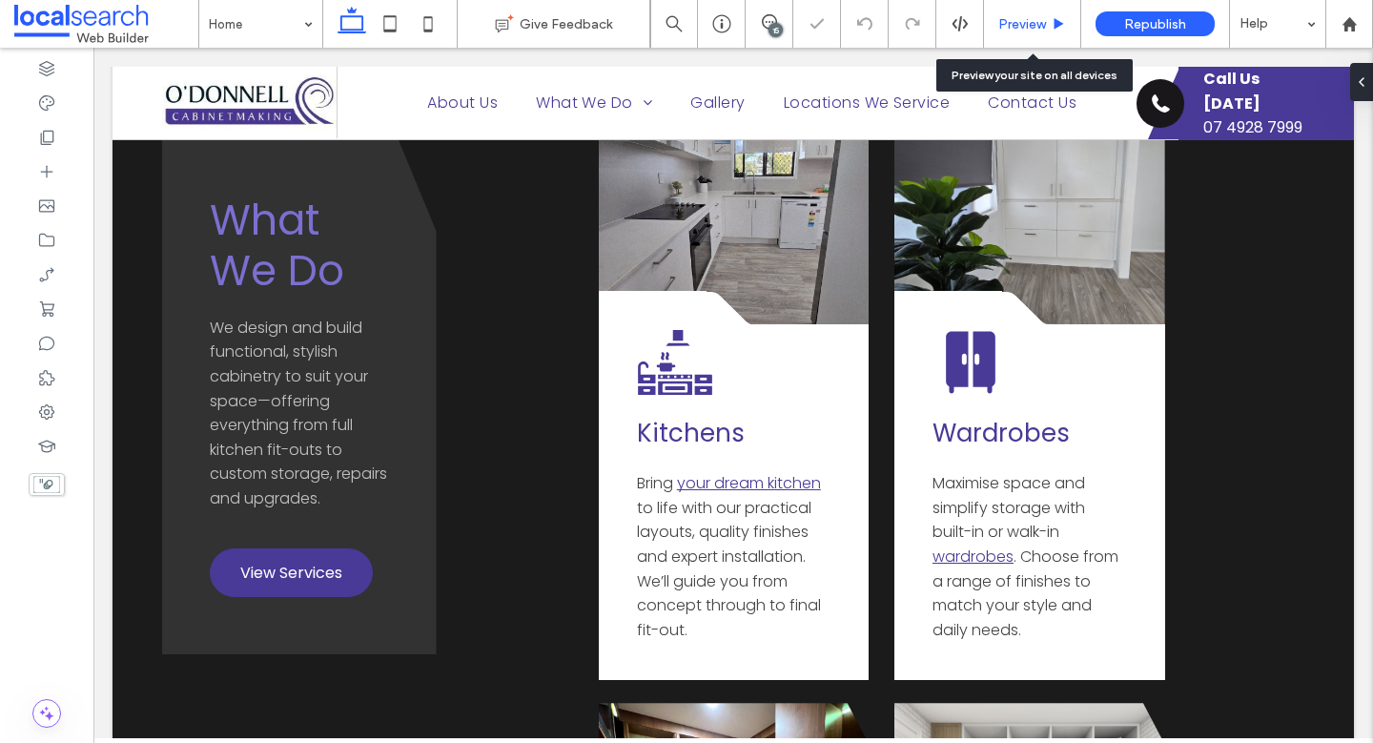
click at [999, 27] on span "Preview" at bounding box center [1022, 24] width 48 height 16
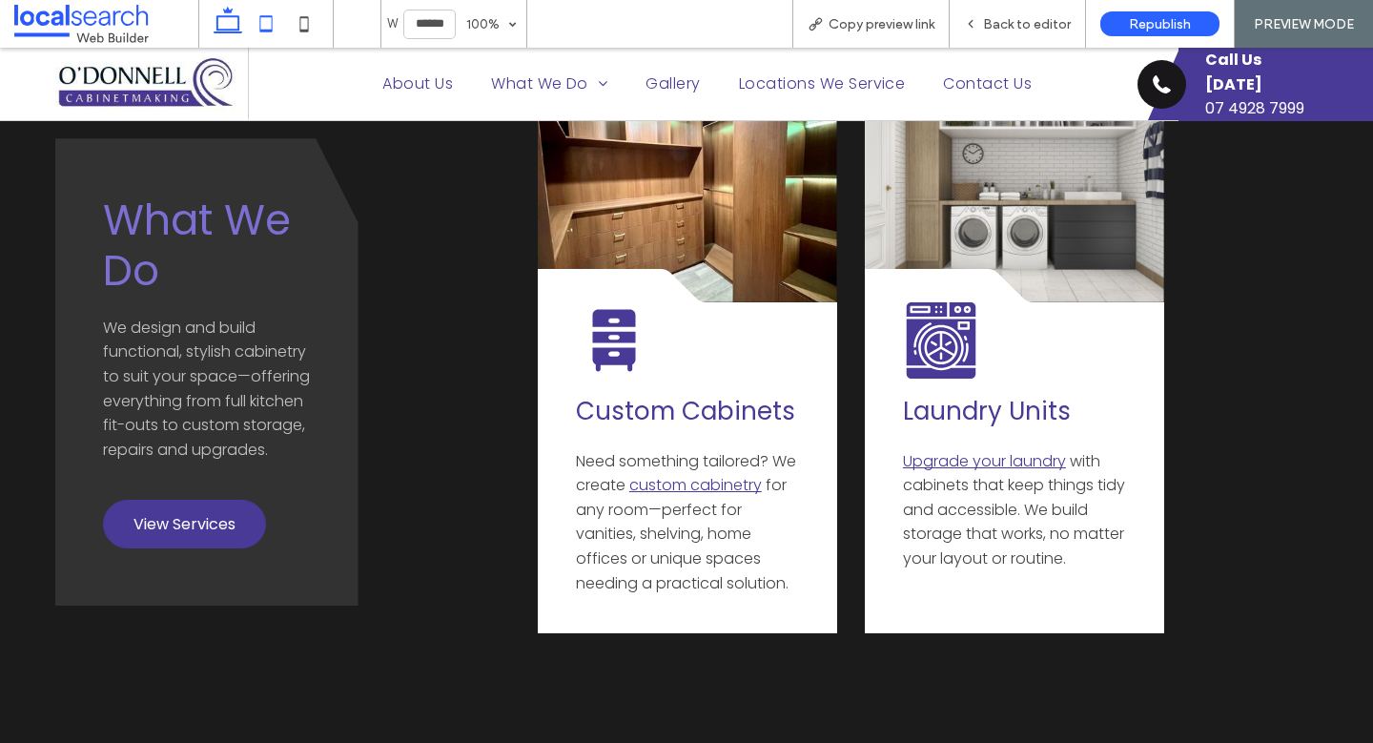
click at [280, 28] on icon at bounding box center [266, 24] width 38 height 38
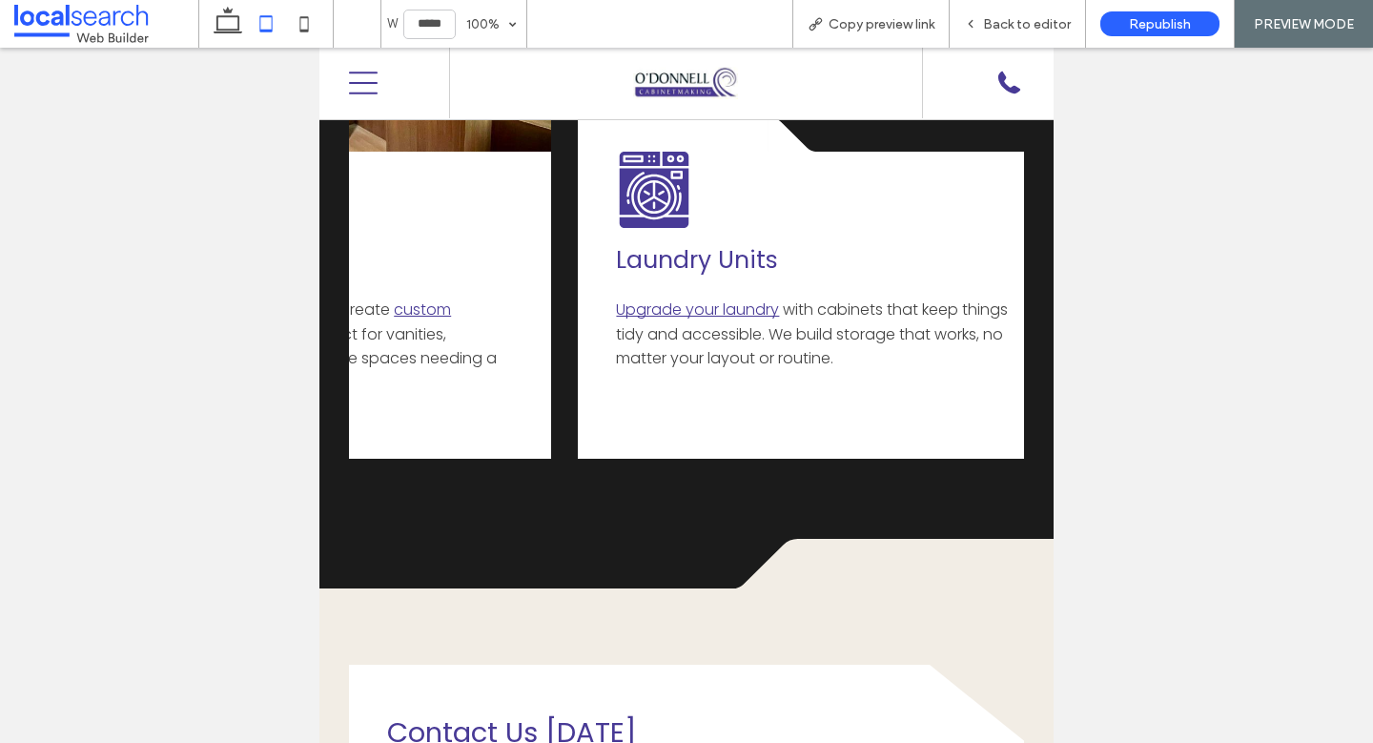
scroll to position [0, 1271]
click at [312, 26] on icon at bounding box center [304, 24] width 38 height 38
type input "*****"
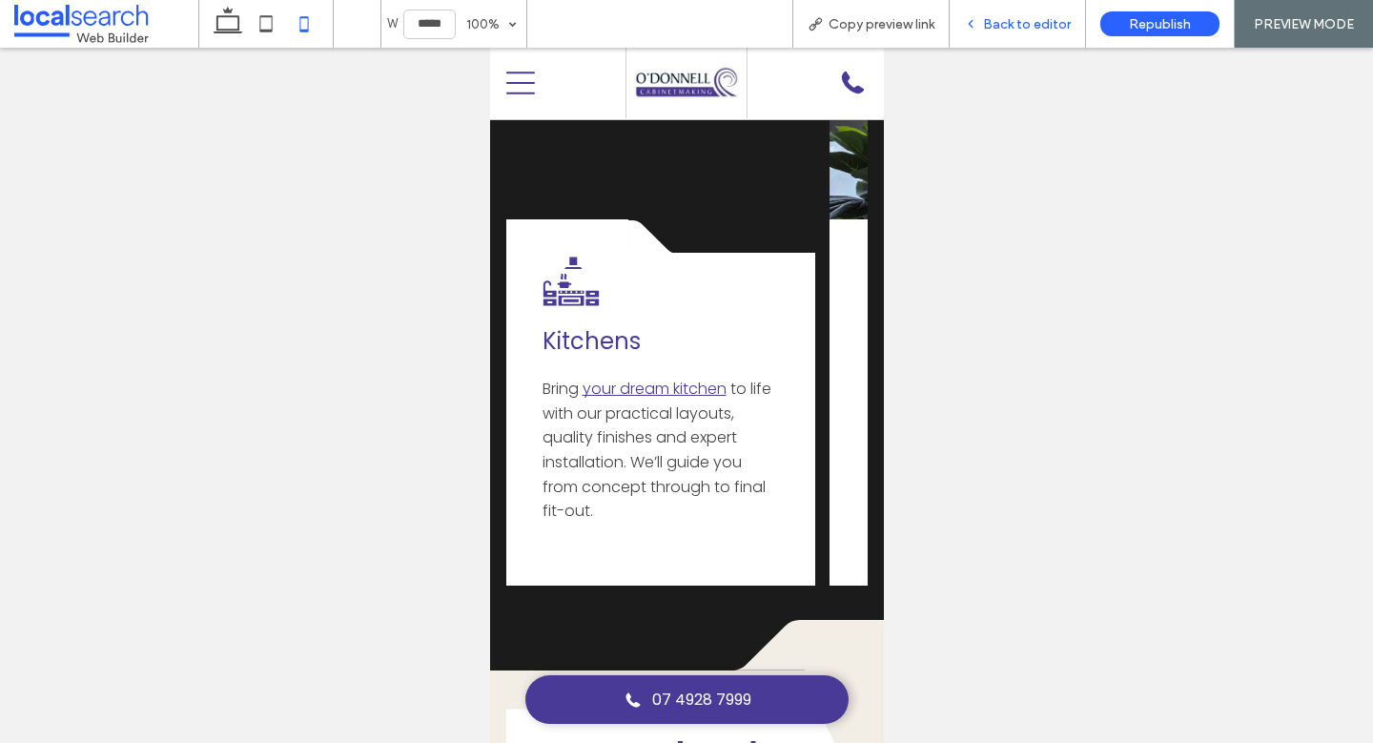
scroll to position [0, 0]
click at [1038, 18] on span "Back to editor" at bounding box center [1027, 24] width 88 height 16
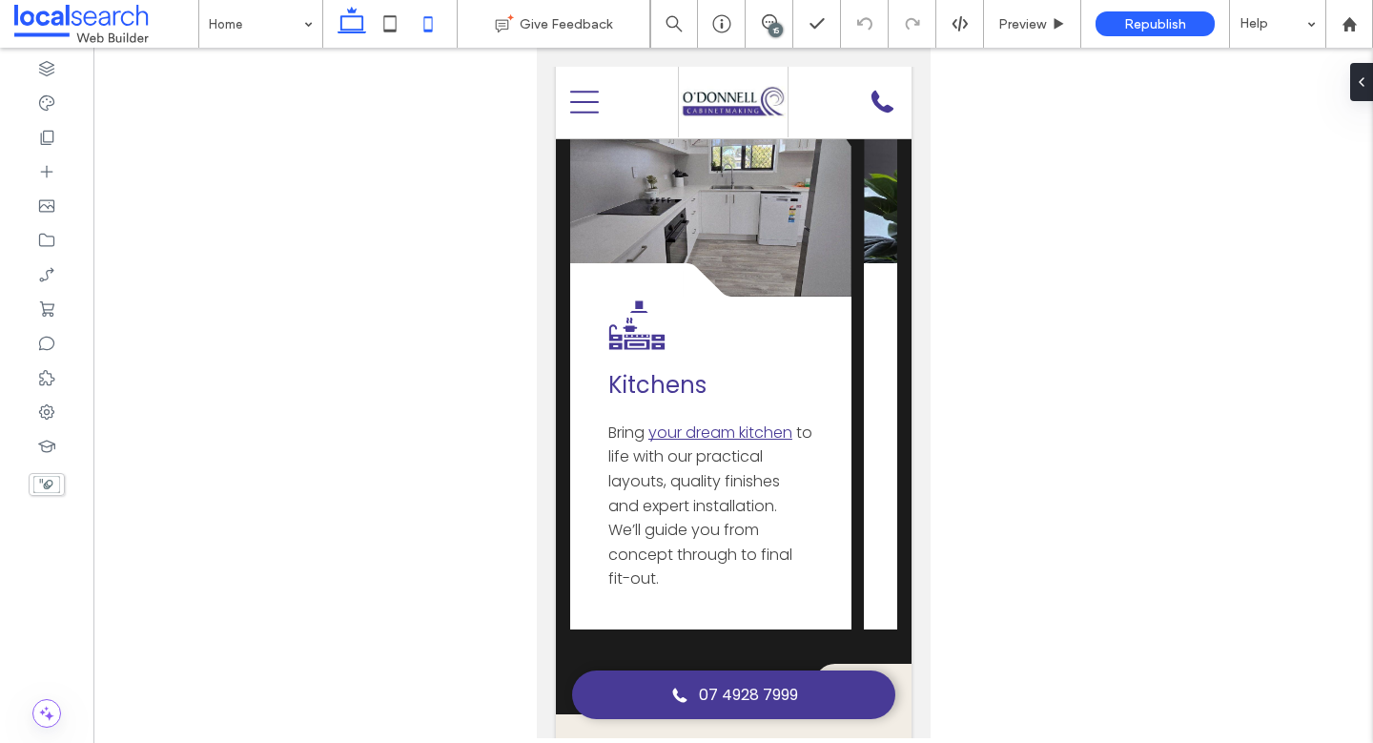
drag, startPoint x: 359, startPoint y: 25, endPoint x: 354, endPoint y: 40, distance: 16.3
click at [359, 25] on icon at bounding box center [352, 24] width 38 height 38
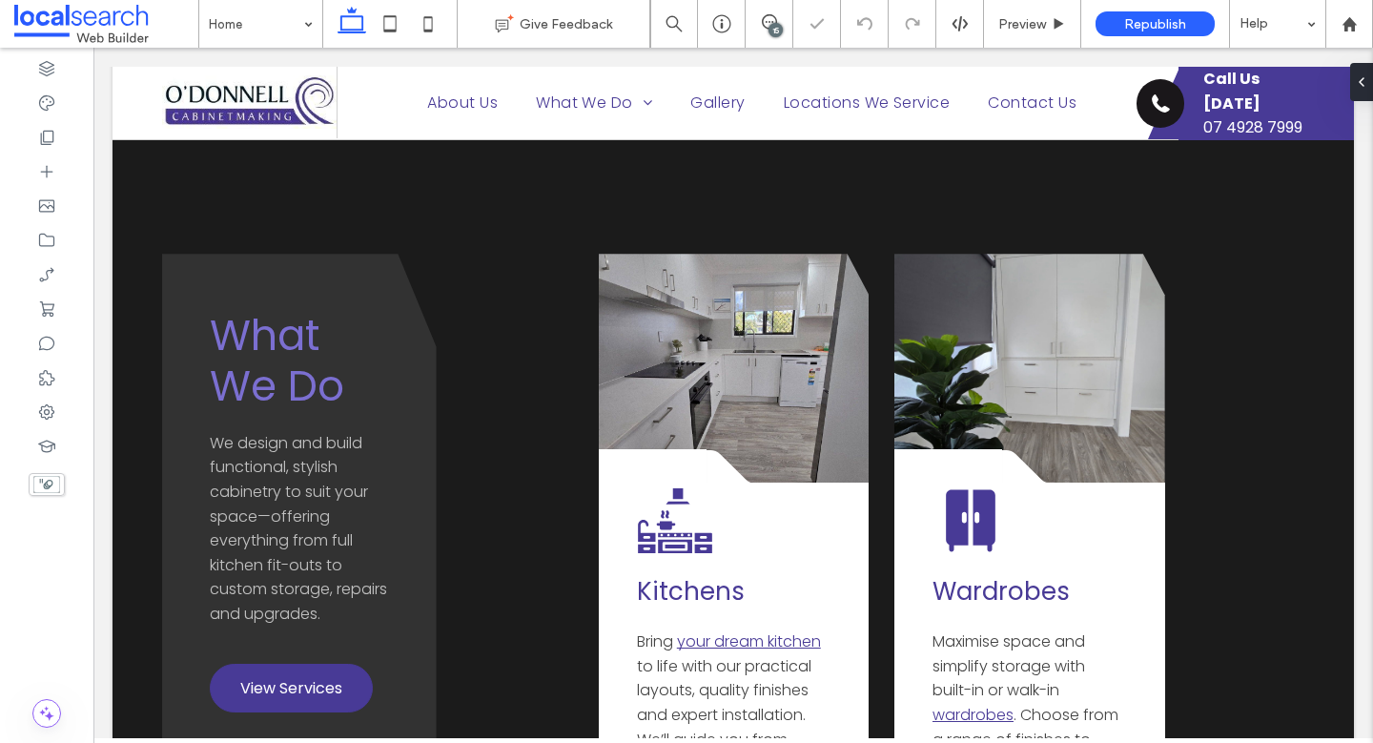
click at [769, 25] on div "15" at bounding box center [775, 30] width 14 height 14
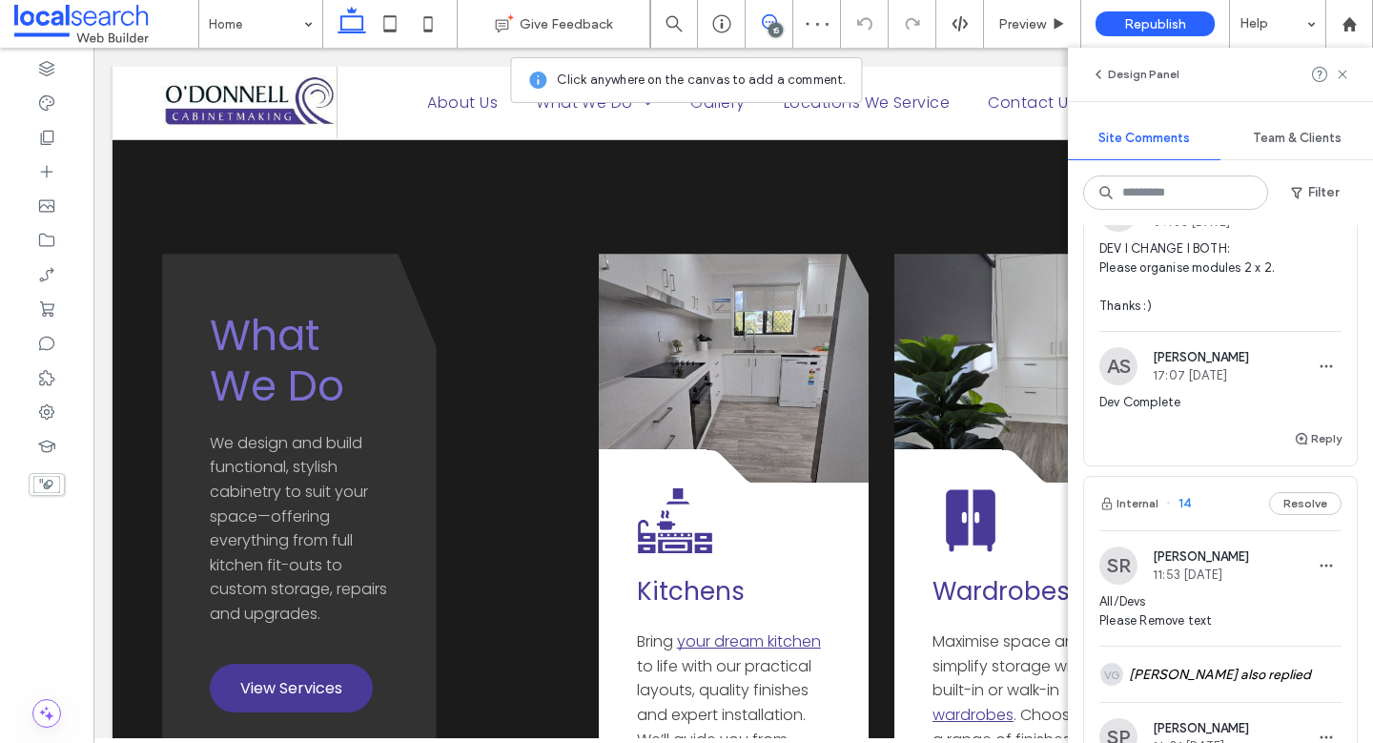
scroll to position [1013, 0]
click at [1300, 440] on button "Reply" at bounding box center [1317, 436] width 48 height 23
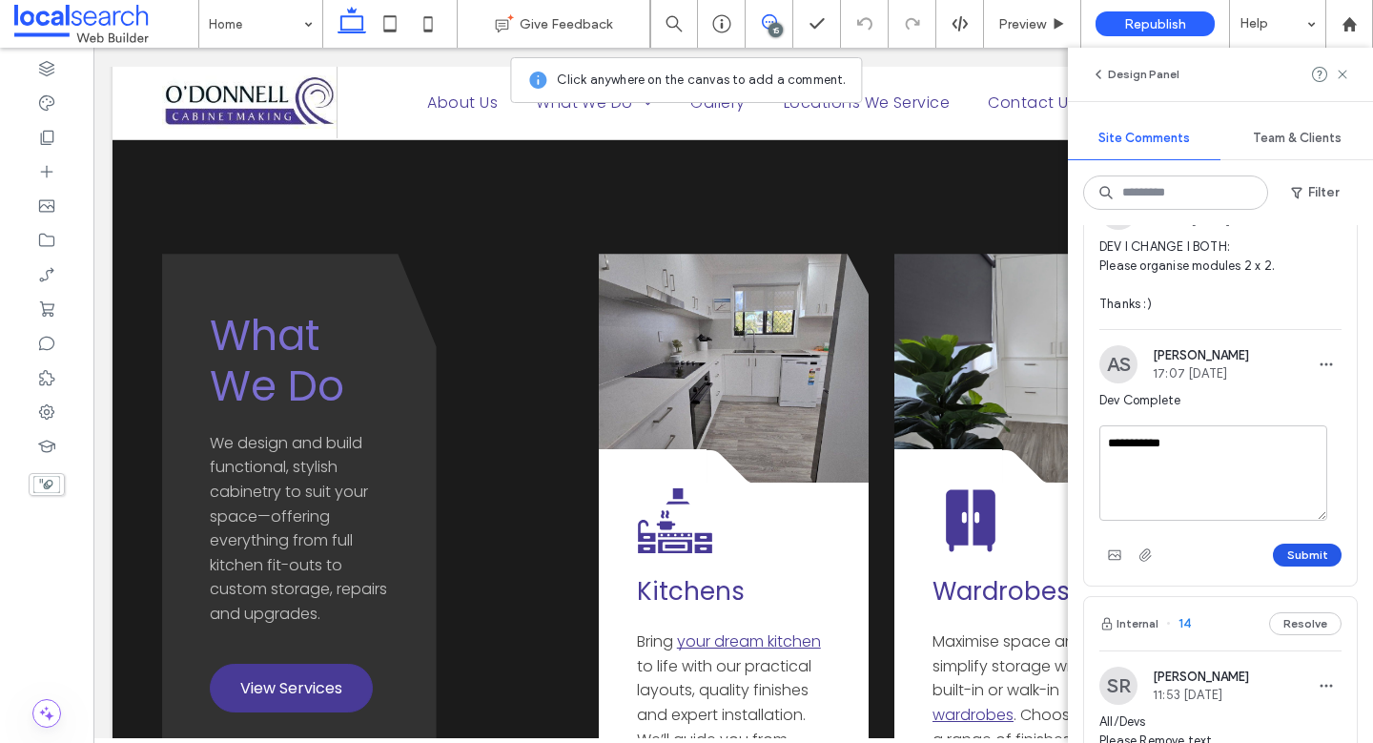
type textarea "**********"
click at [1286, 560] on button "Submit" at bounding box center [1306, 554] width 69 height 23
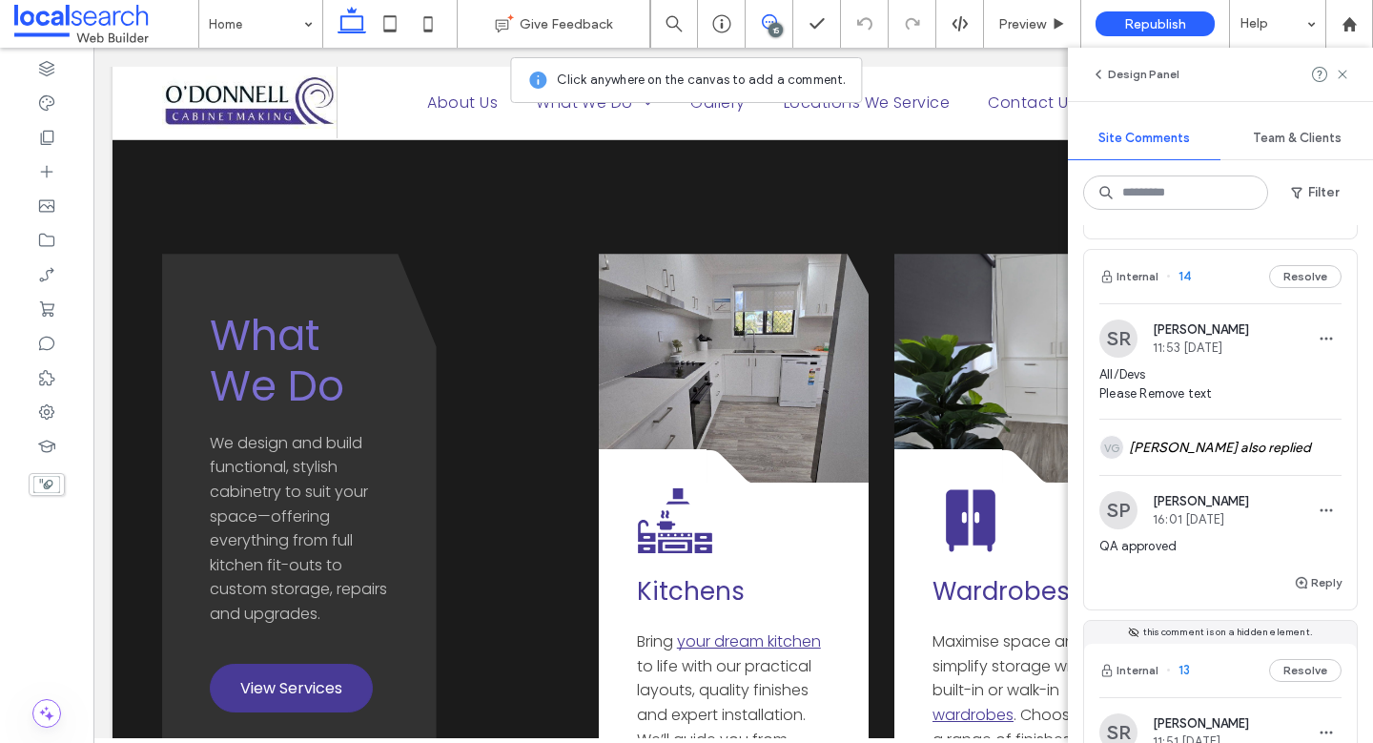
scroll to position [1340, 0]
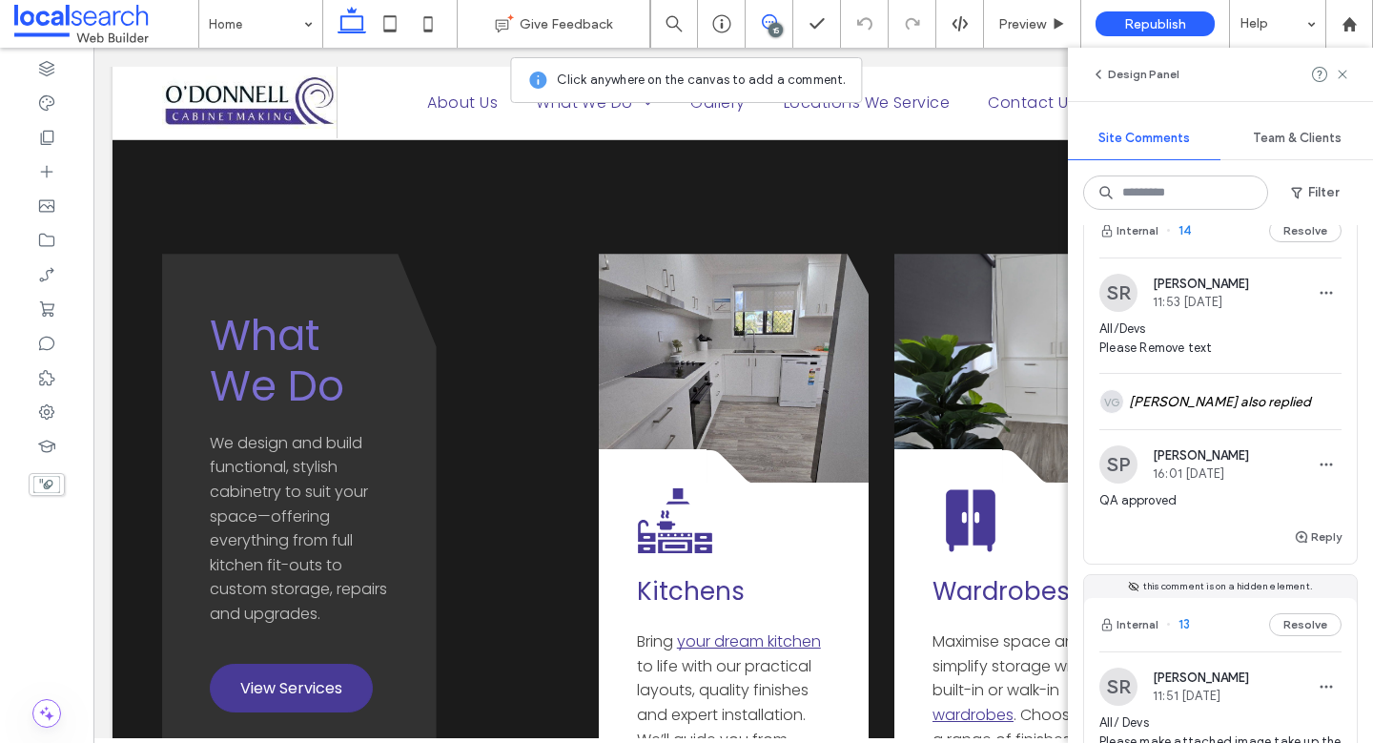
click at [1225, 346] on span "All/Devs Please Remove text" at bounding box center [1220, 338] width 242 height 38
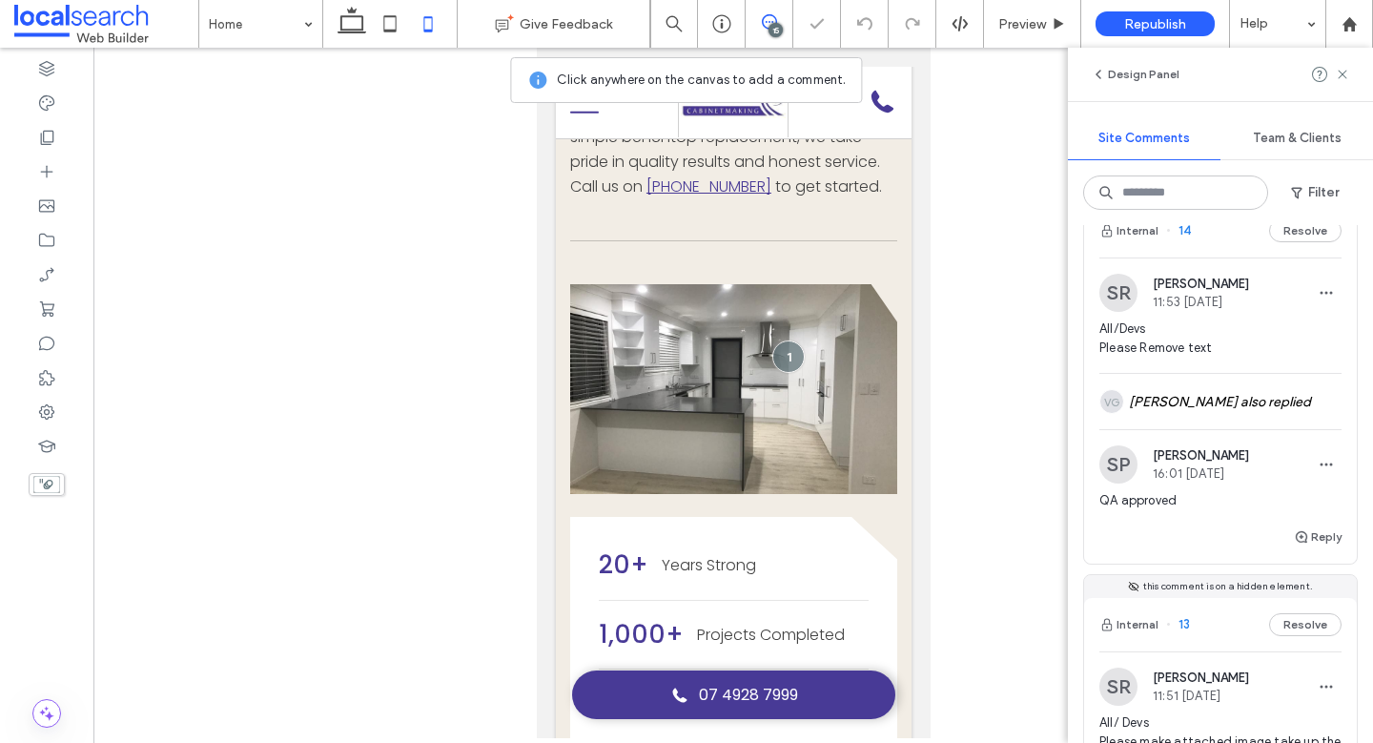
scroll to position [0, 0]
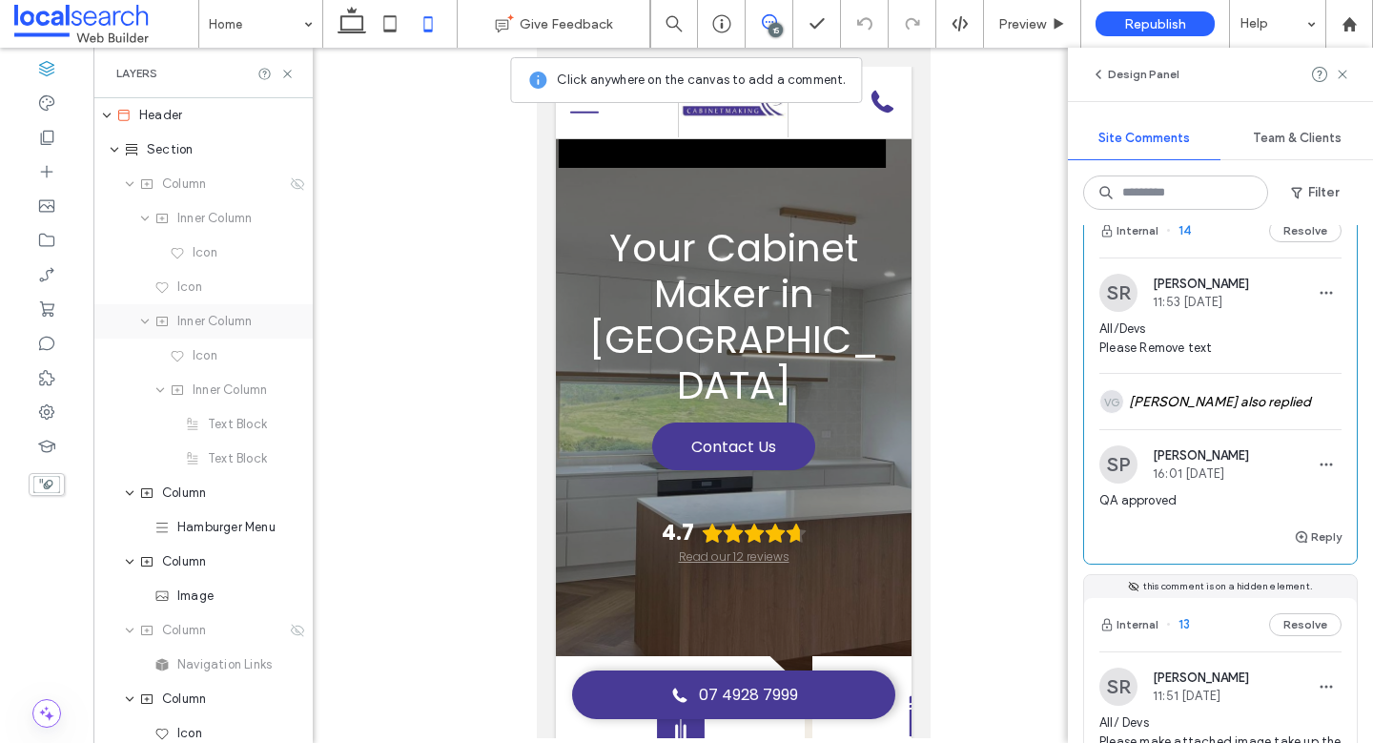
click at [208, 331] on div "Inner Column" at bounding box center [202, 321] width 219 height 34
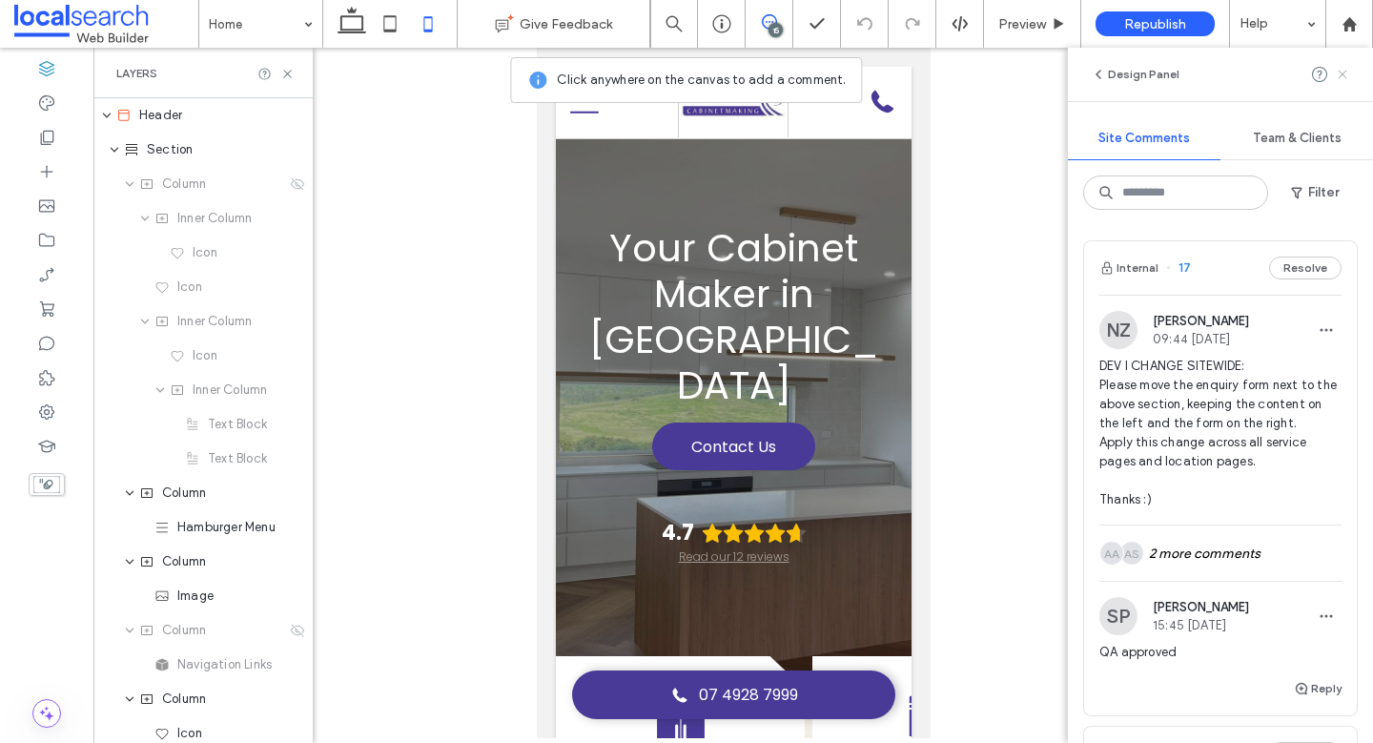
click at [1338, 75] on use at bounding box center [1341, 74] width 9 height 9
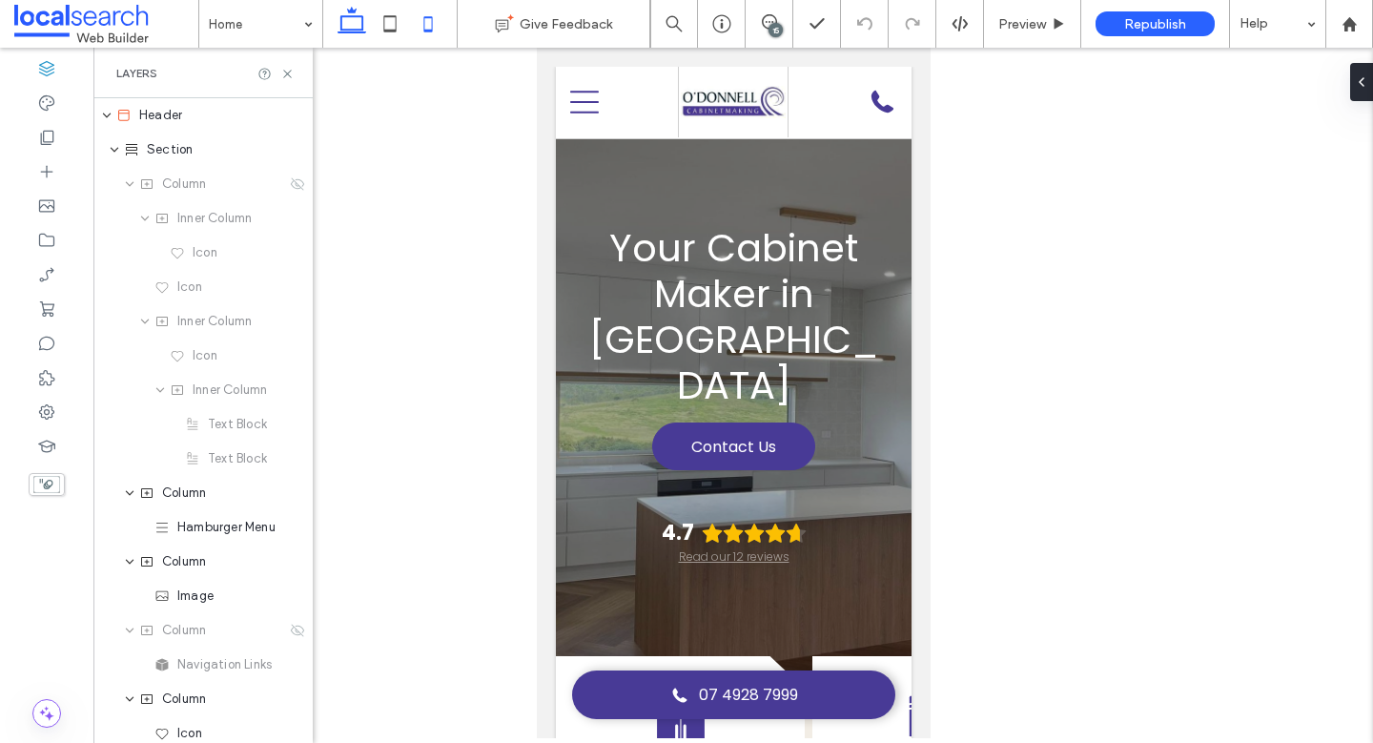
click at [351, 22] on icon at bounding box center [352, 24] width 38 height 38
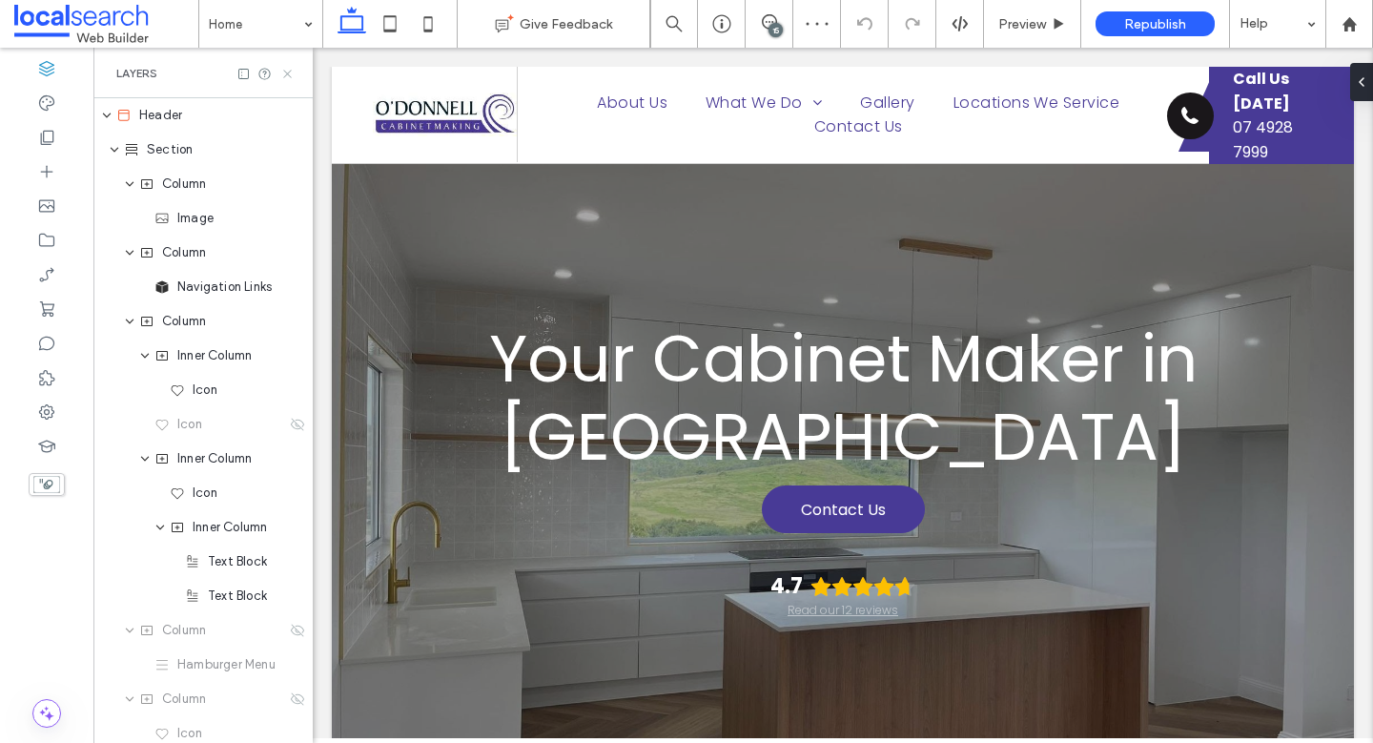
click at [281, 71] on icon at bounding box center [287, 74] width 14 height 14
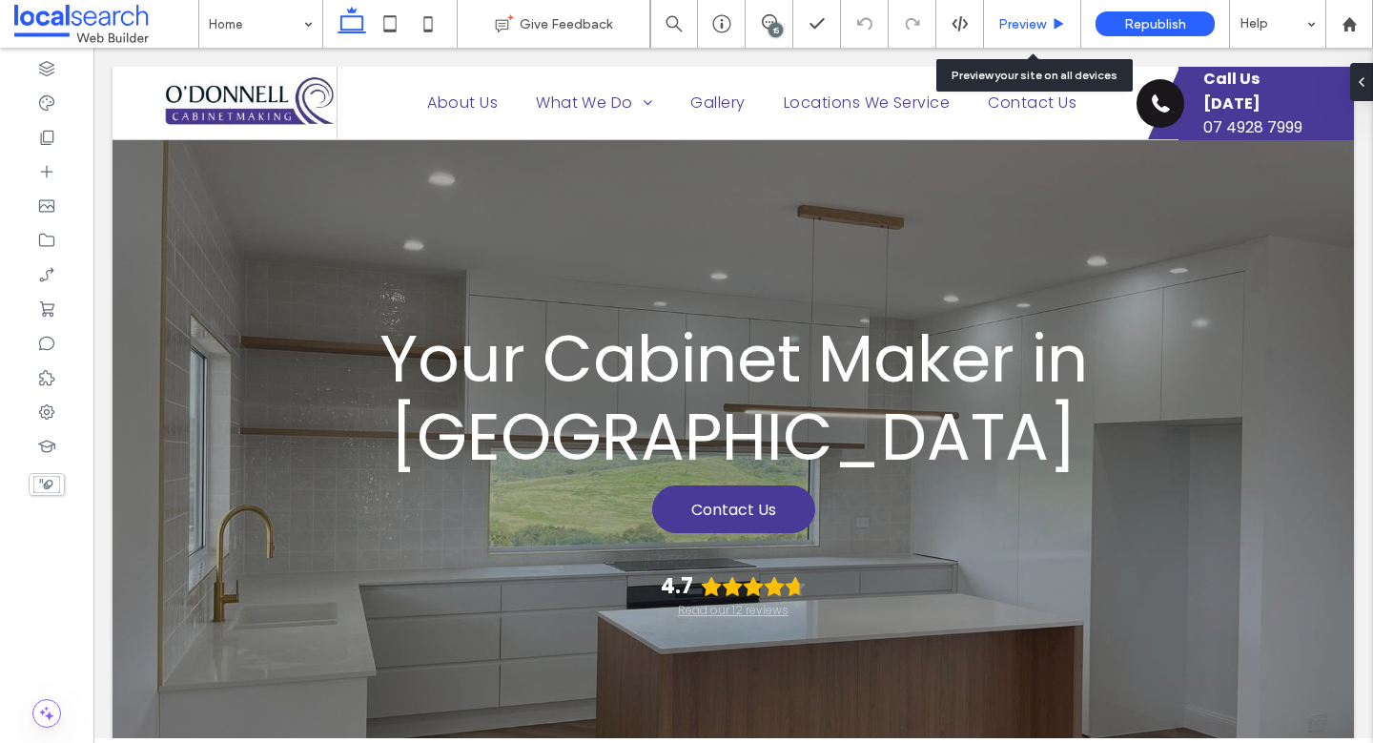
click at [1042, 13] on div "Preview" at bounding box center [1032, 24] width 97 height 48
click at [1086, 28] on div "Republish" at bounding box center [1155, 24] width 149 height 48
click at [1043, 19] on span "Preview" at bounding box center [1022, 24] width 48 height 16
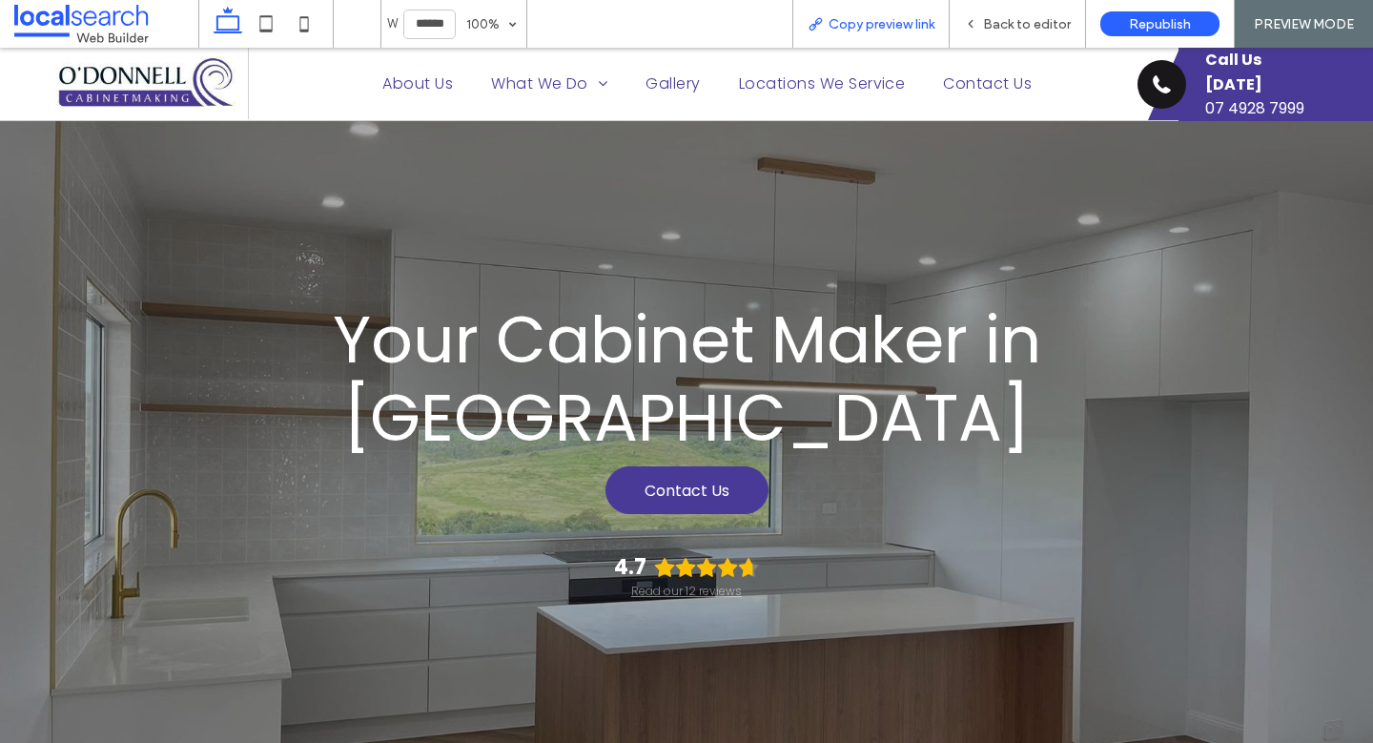
click at [865, 18] on span "Copy preview link" at bounding box center [881, 24] width 106 height 16
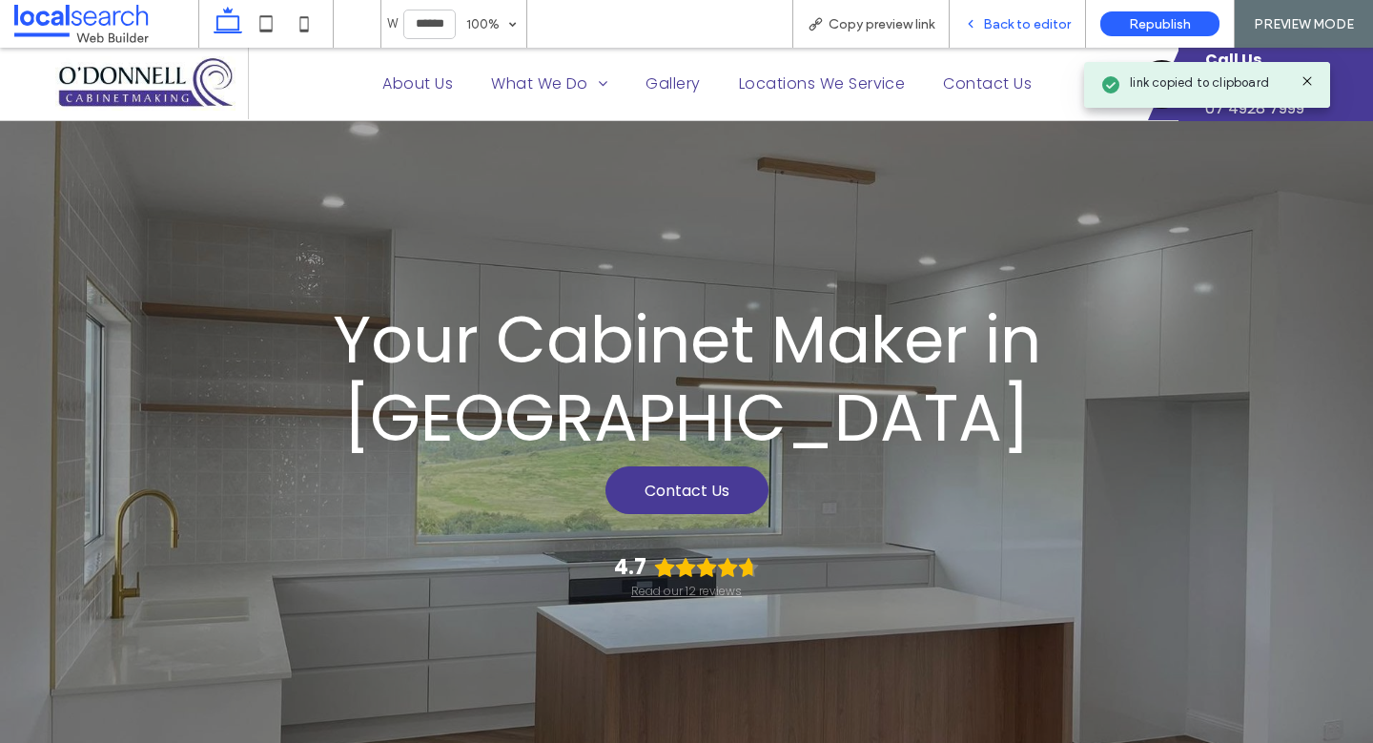
click at [983, 17] on div "Back to editor" at bounding box center [1016, 24] width 135 height 16
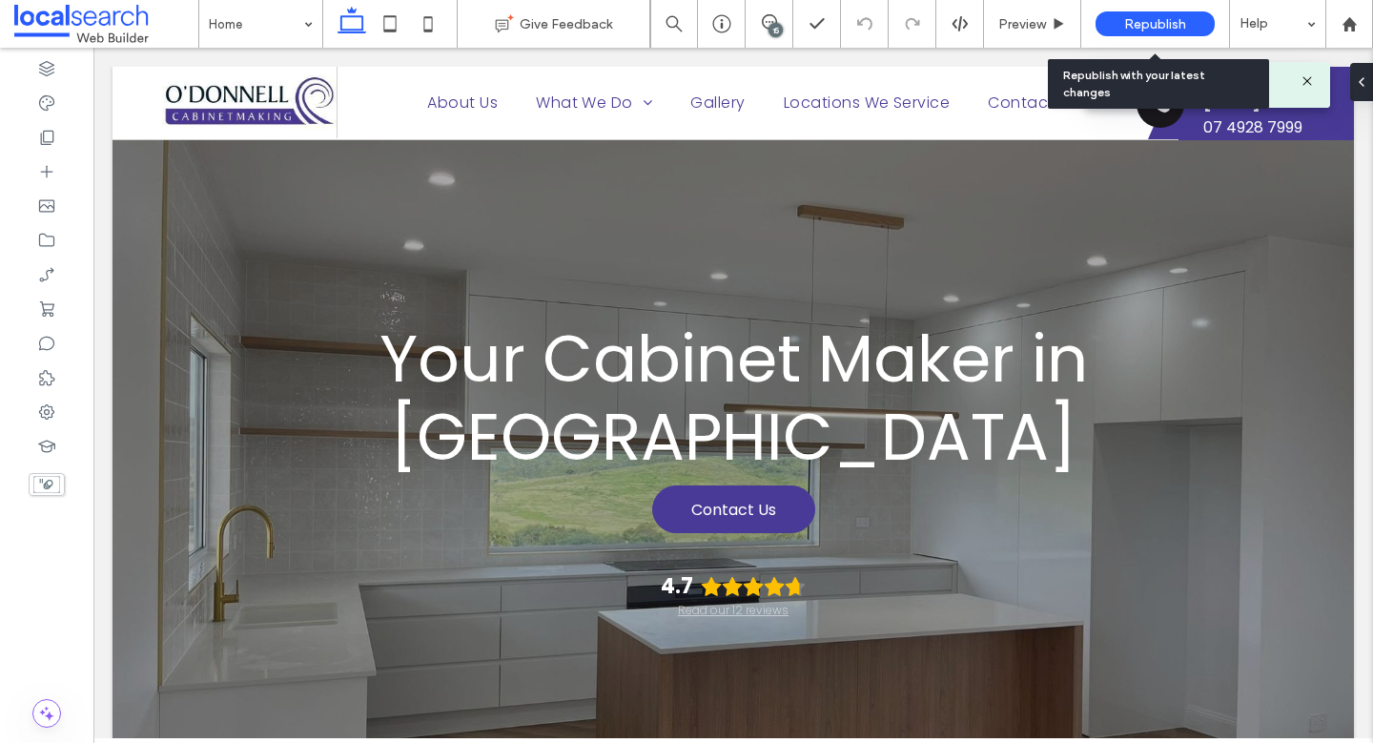
click at [1170, 20] on span "Republish" at bounding box center [1155, 24] width 62 height 16
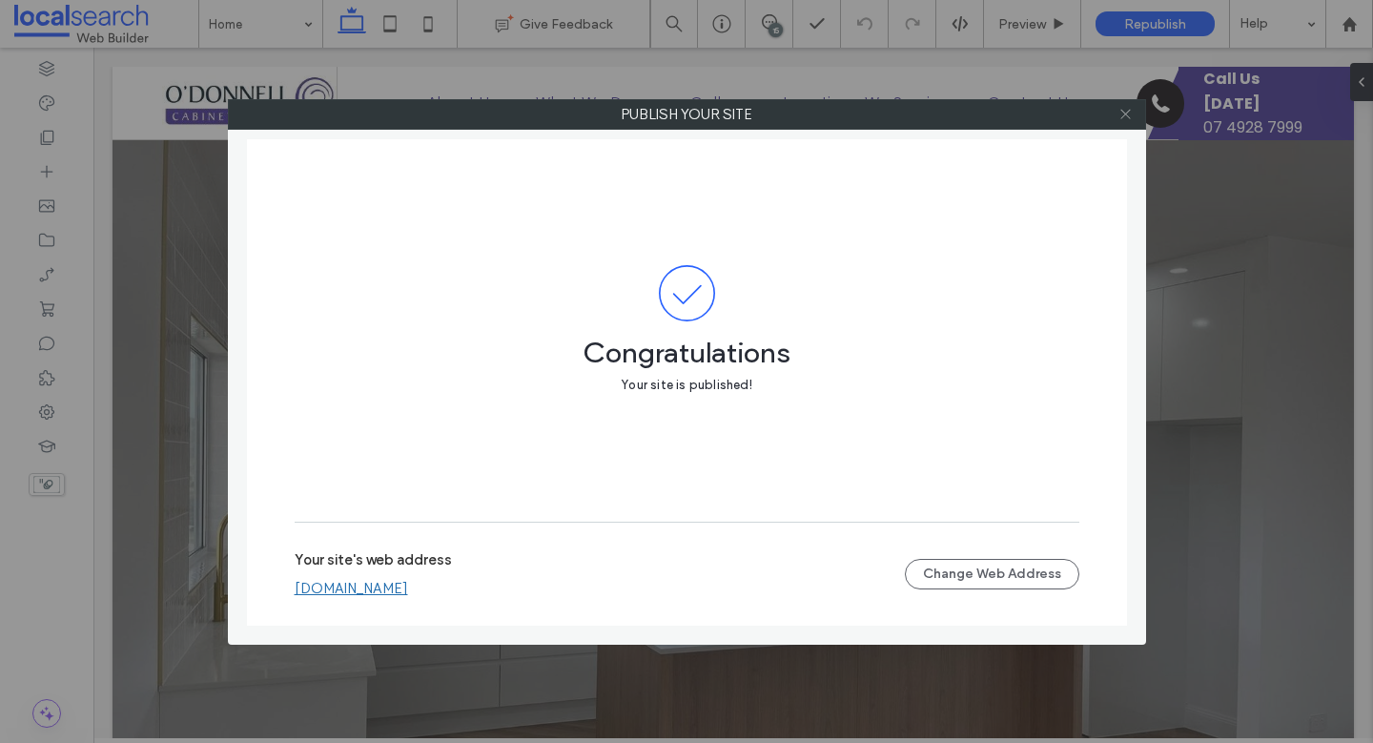
click at [1128, 112] on icon at bounding box center [1125, 114] width 14 height 14
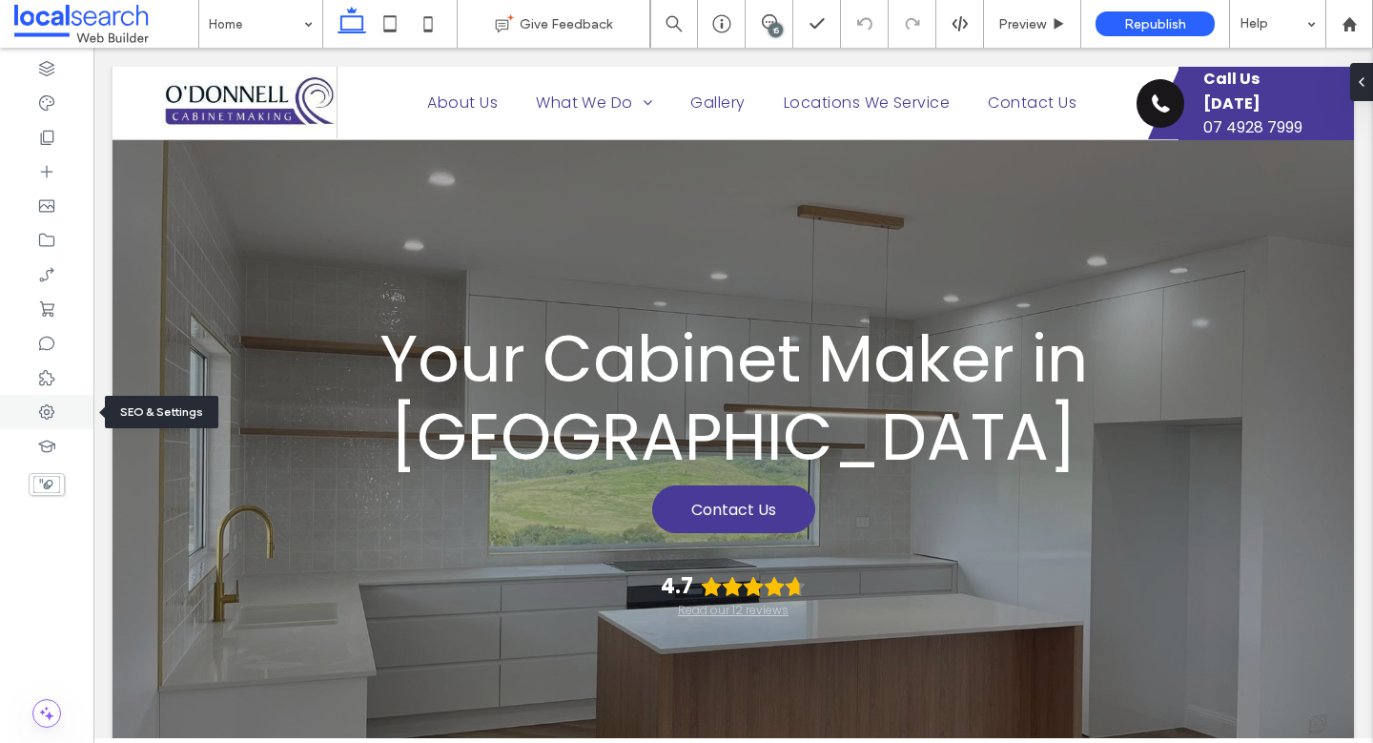
click at [62, 409] on div at bounding box center [46, 412] width 93 height 34
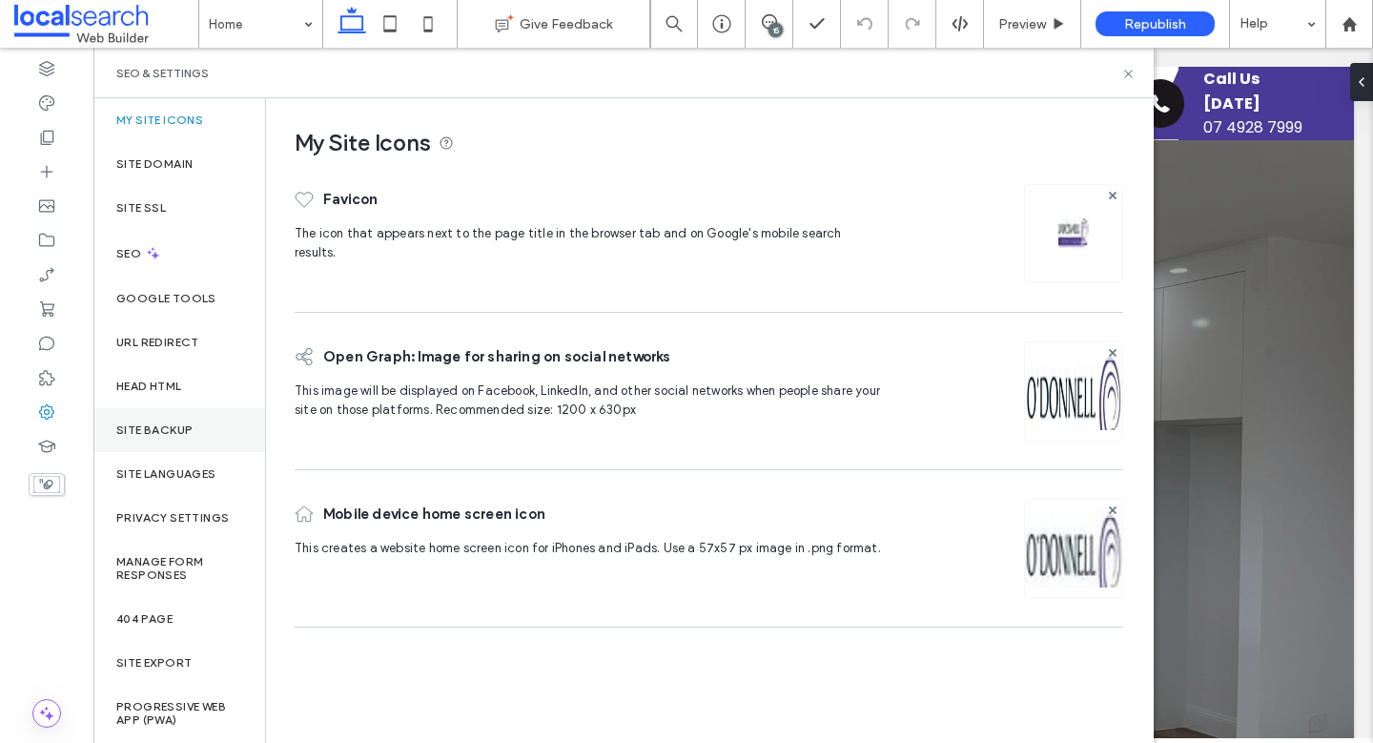
click at [162, 415] on div "Site Backup" at bounding box center [179, 430] width 172 height 44
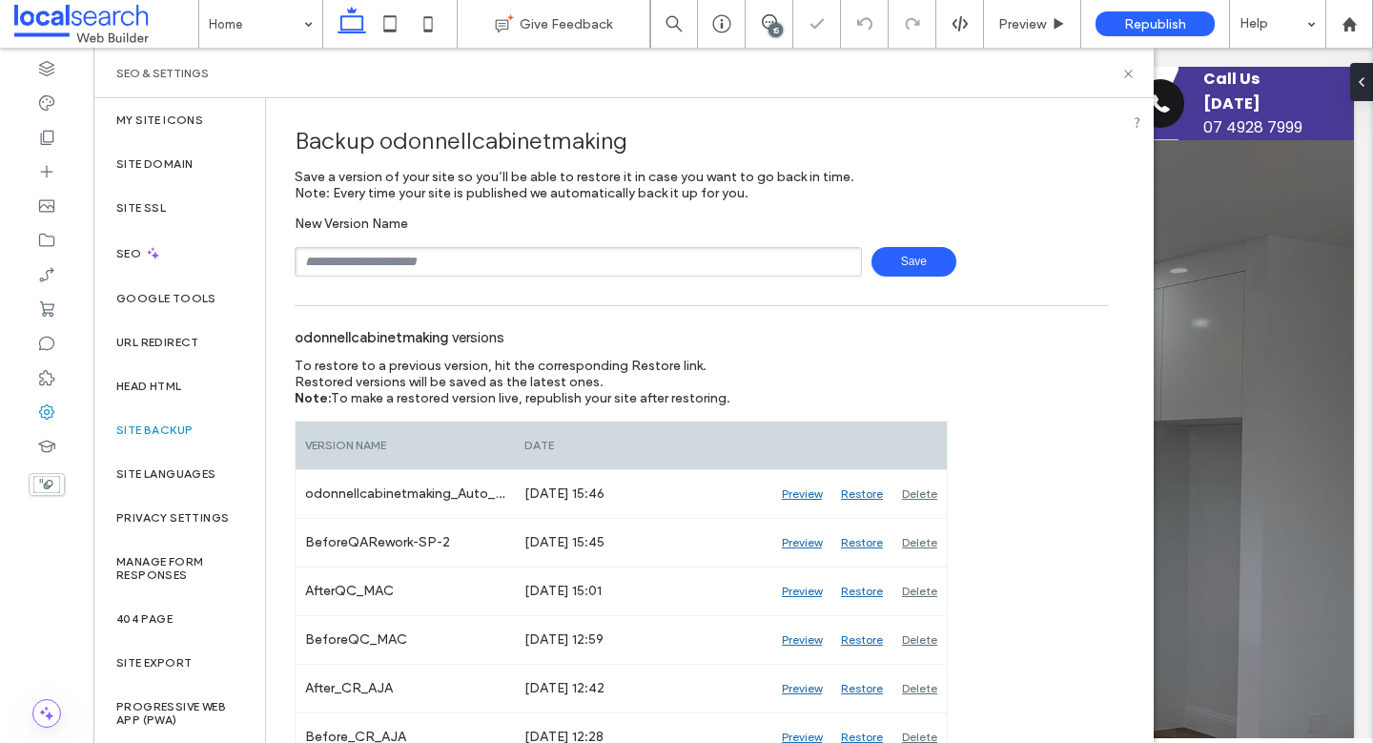
click at [476, 253] on input "text" at bounding box center [578, 262] width 567 height 30
type input "**********"
drag, startPoint x: 474, startPoint y: 254, endPoint x: 275, endPoint y: 252, distance: 199.2
click at [397, 257] on input "text" at bounding box center [578, 262] width 567 height 30
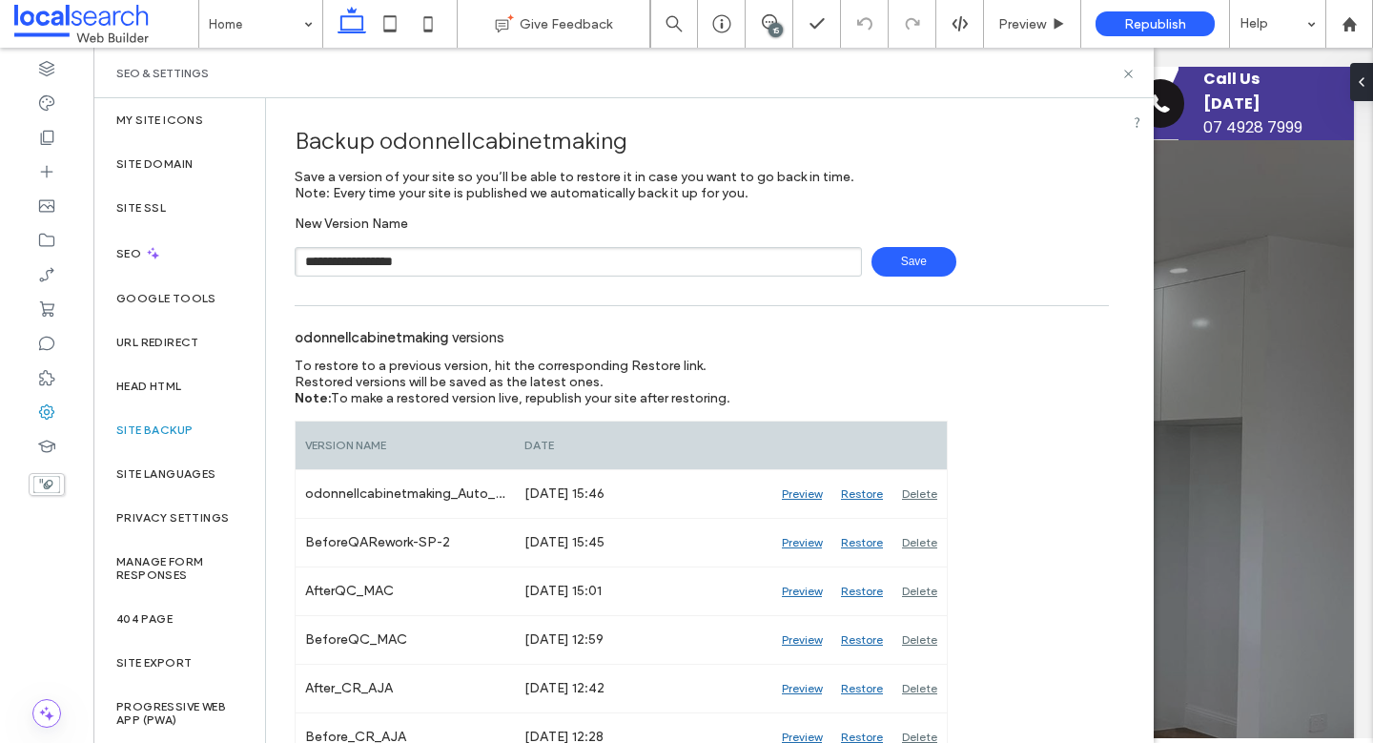
type input "**********"
click at [917, 269] on span "Save" at bounding box center [913, 262] width 85 height 30
click at [122, 18] on span at bounding box center [106, 24] width 184 height 38
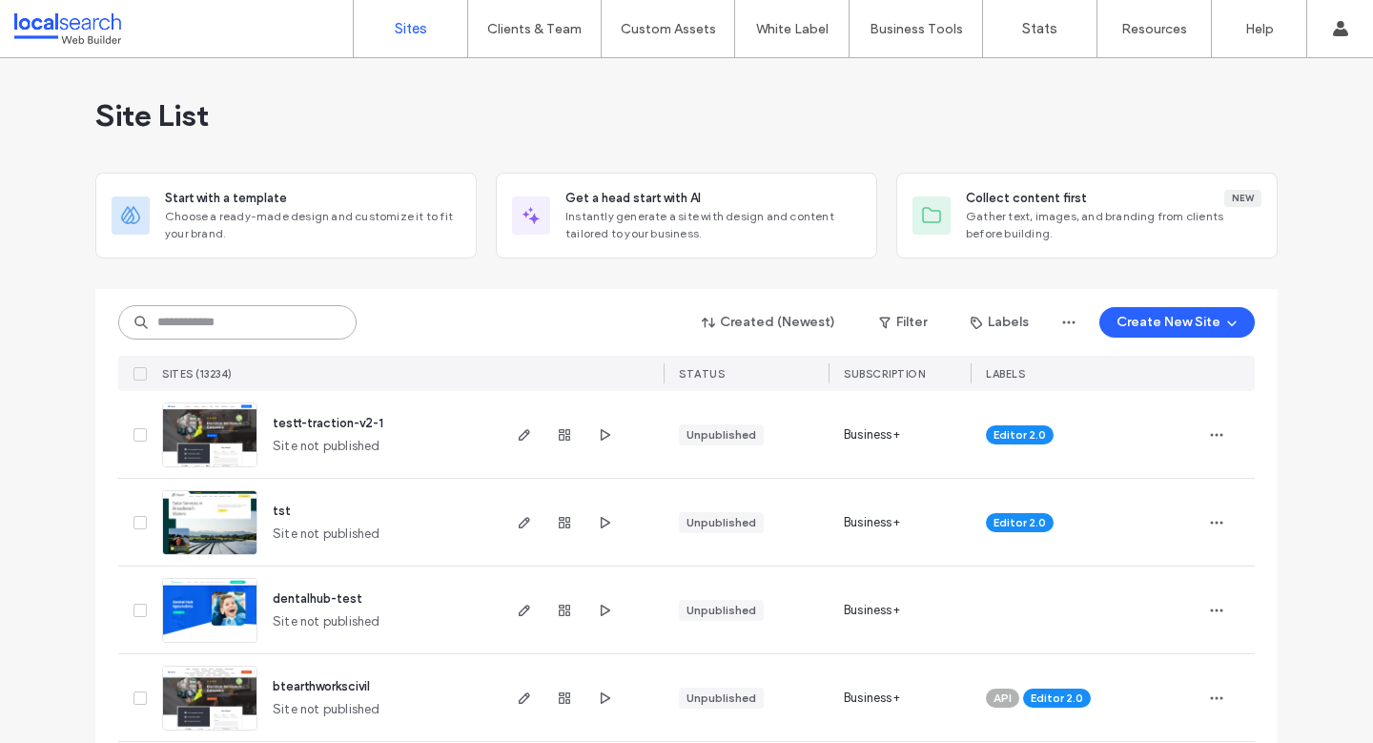
click at [240, 319] on input at bounding box center [237, 322] width 238 height 34
paste input "********"
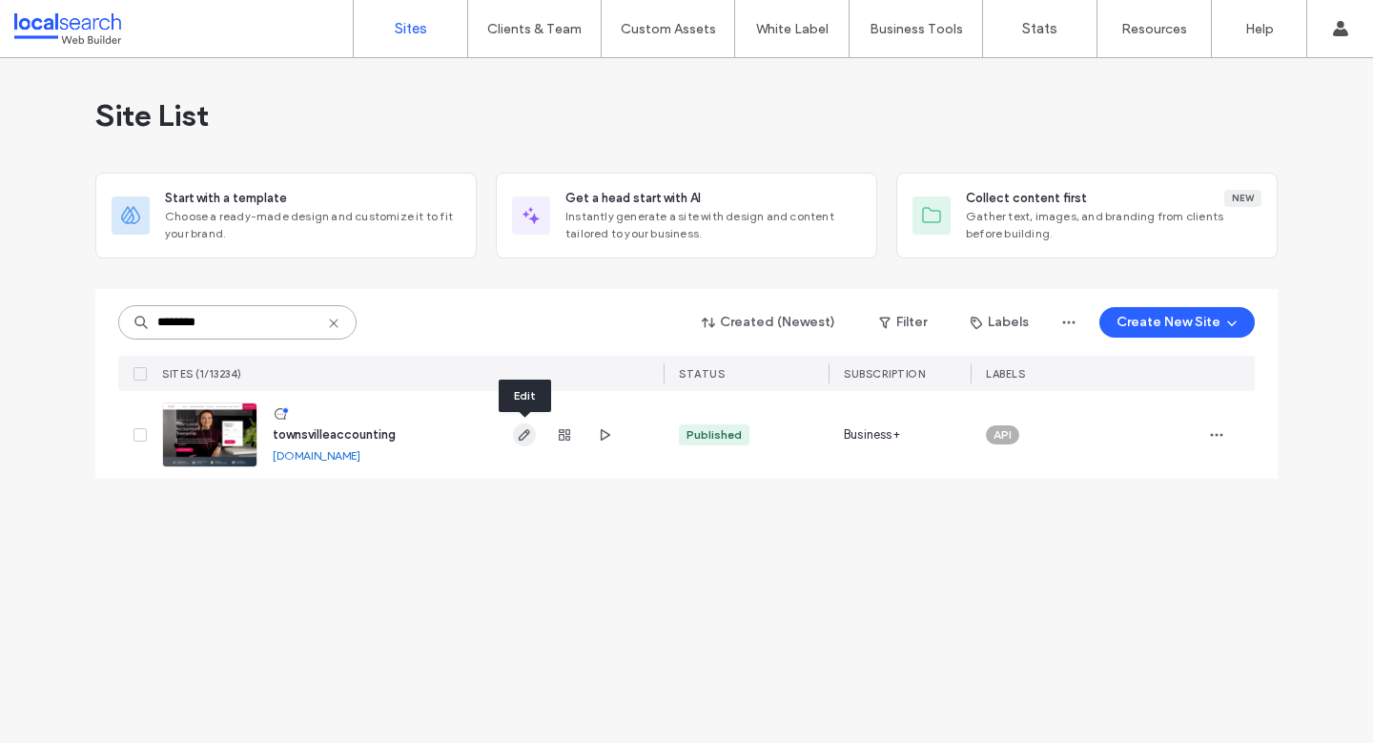
type input "********"
click at [522, 439] on icon "button" at bounding box center [524, 434] width 15 height 15
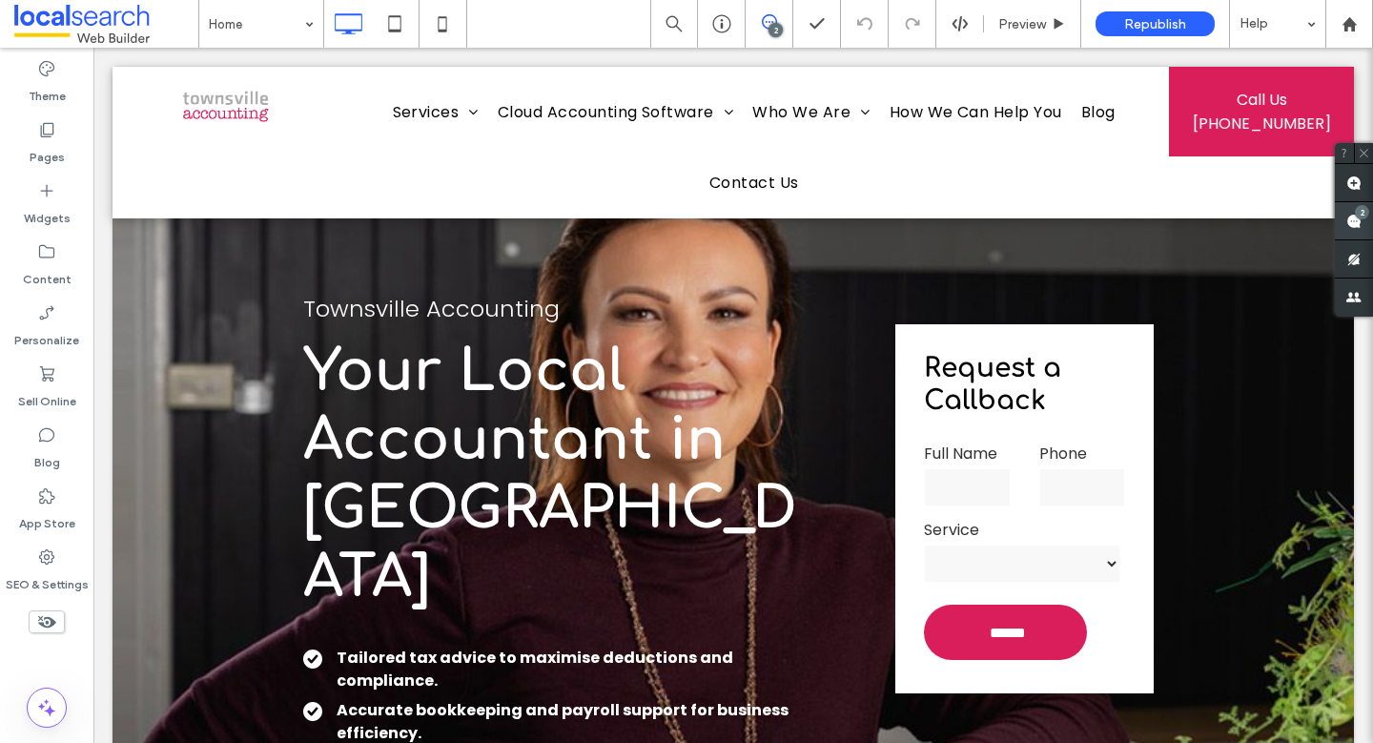
click at [1354, 221] on use at bounding box center [1353, 221] width 15 height 15
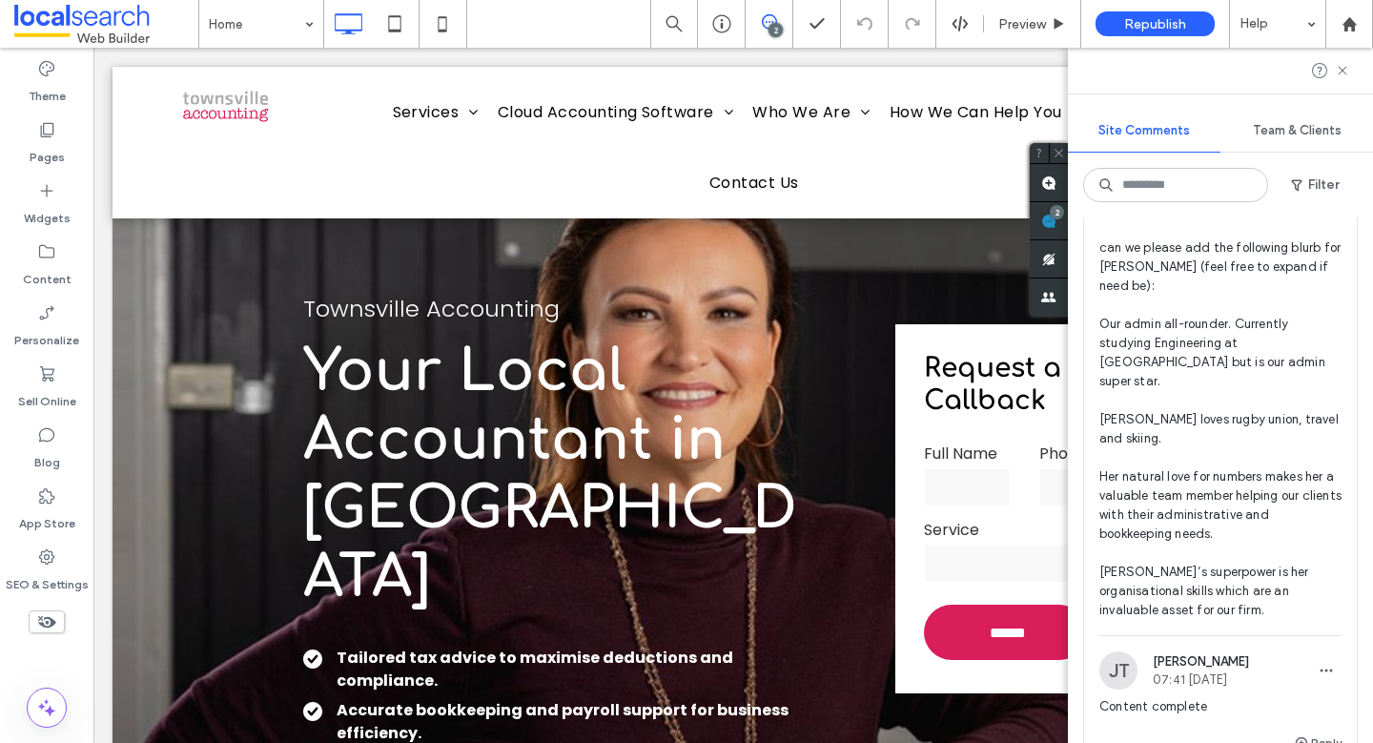
scroll to position [868, 0]
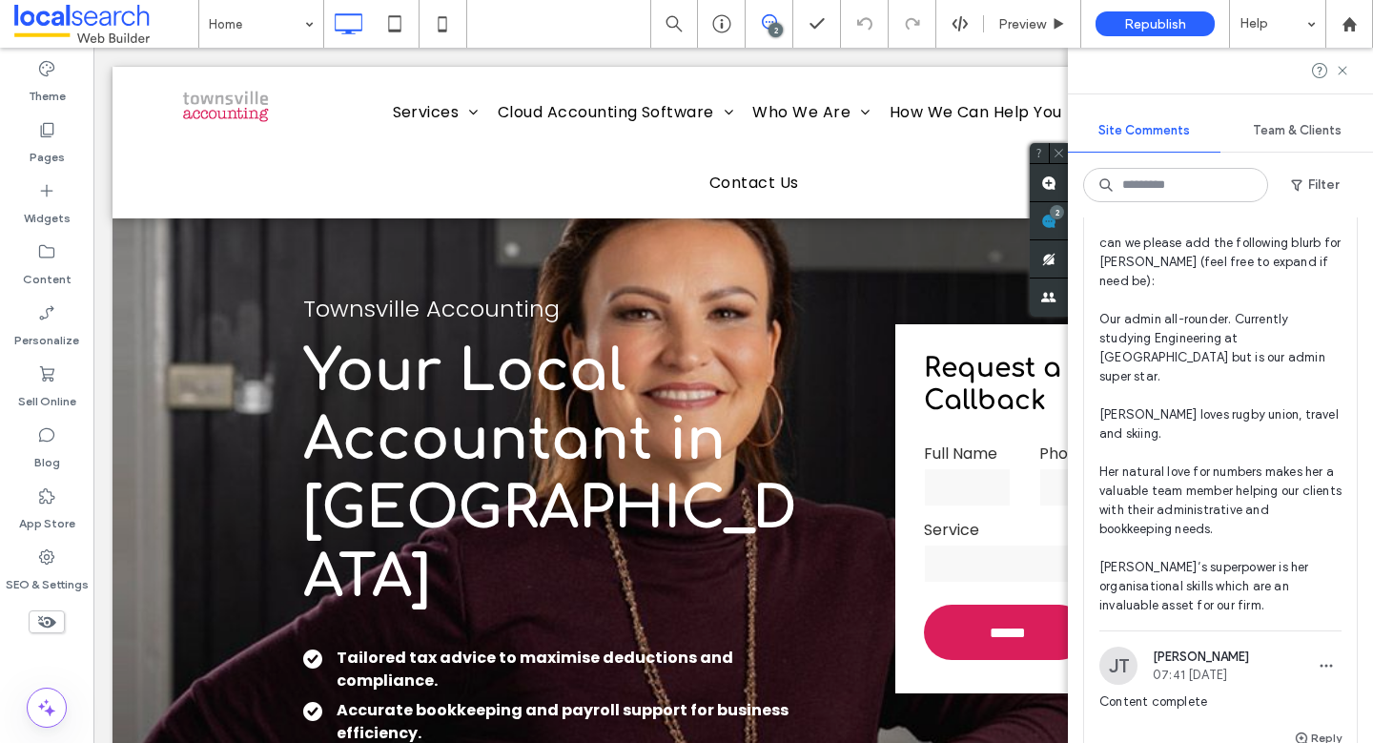
click at [1206, 470] on span "all/content can we please add the following blurb for [PERSON_NAME] (feel free …" at bounding box center [1220, 404] width 242 height 419
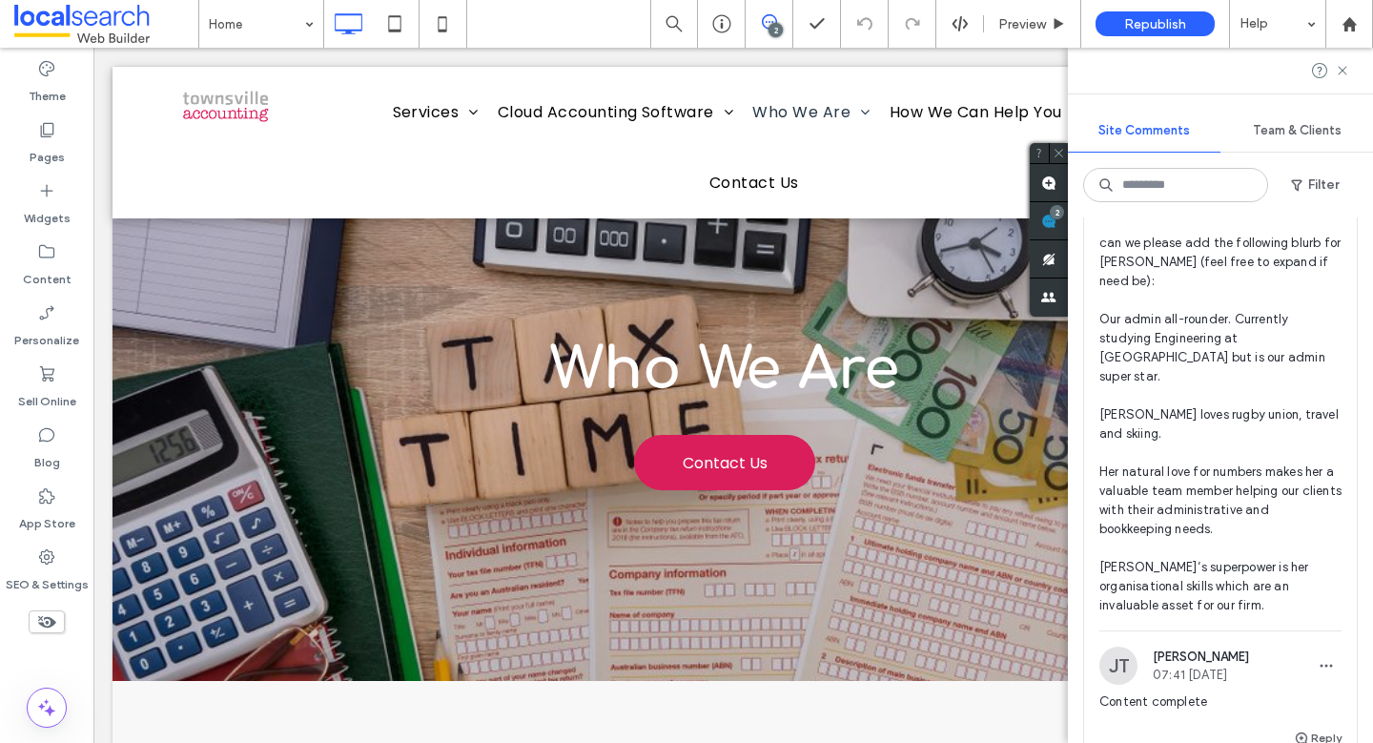
scroll to position [0, 0]
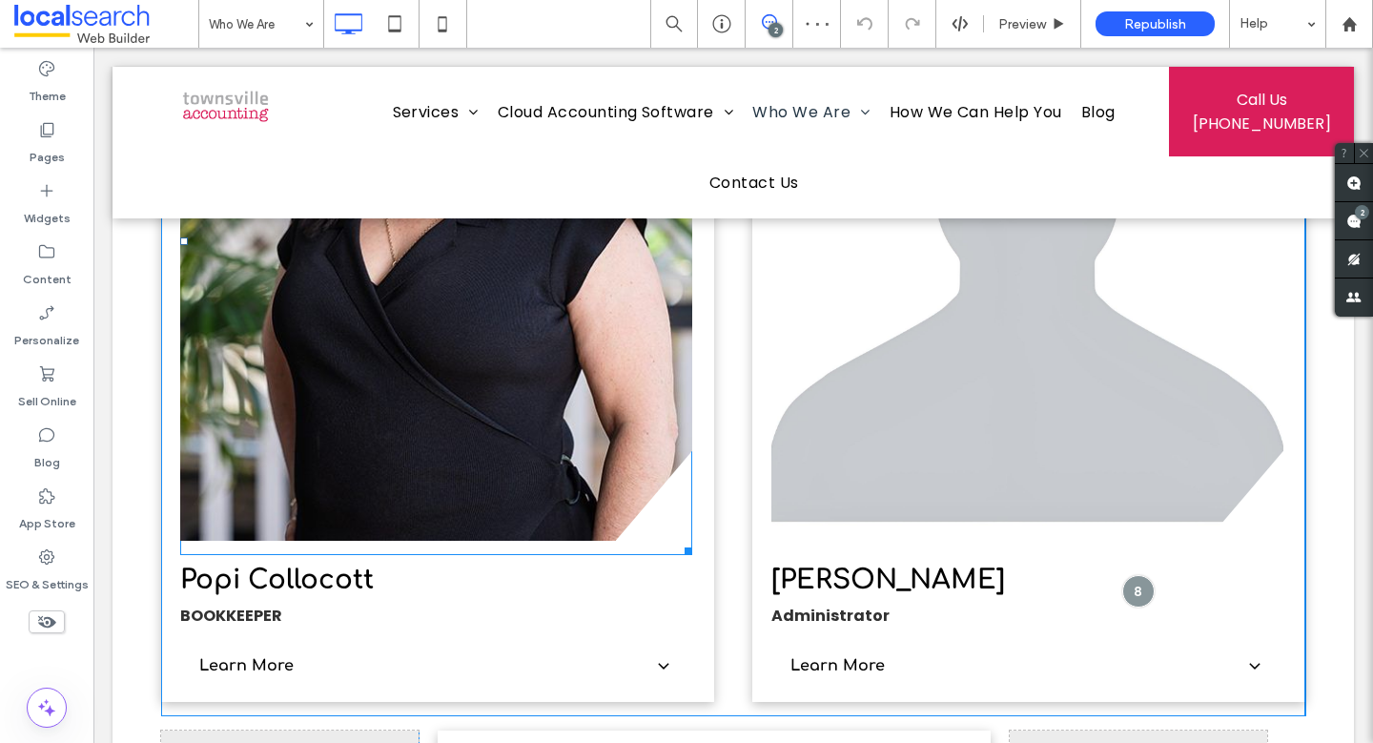
scroll to position [3382, 0]
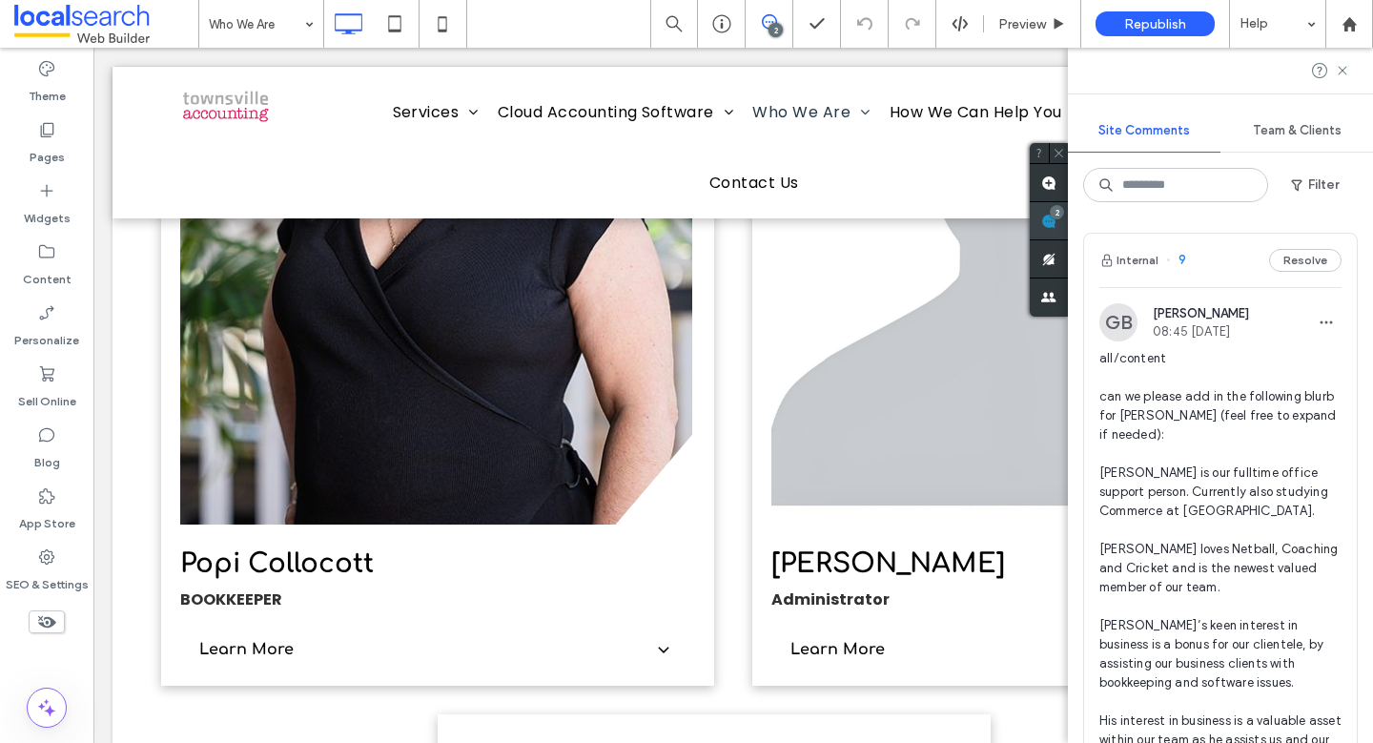
click at [1064, 216] on div "2" at bounding box center [1056, 212] width 14 height 14
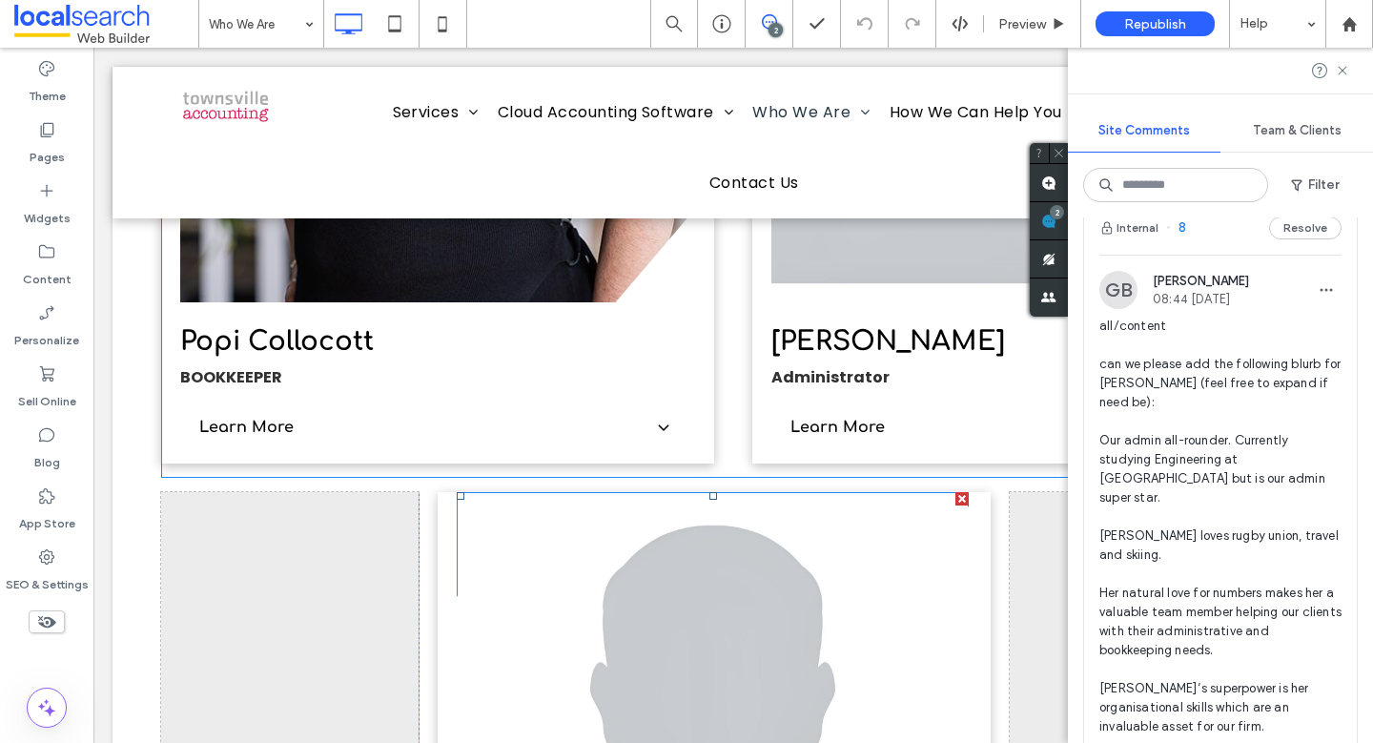
scroll to position [3448, 0]
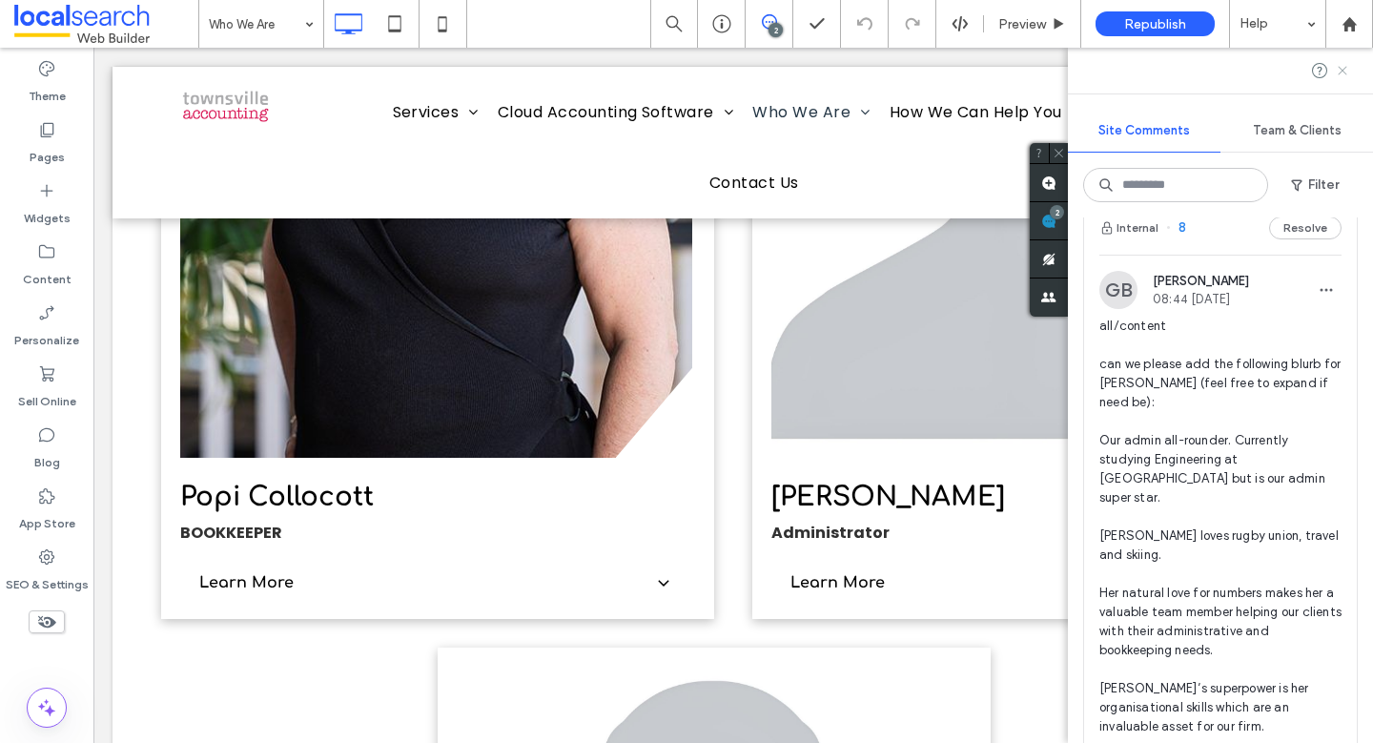
click at [1341, 64] on icon at bounding box center [1341, 70] width 15 height 15
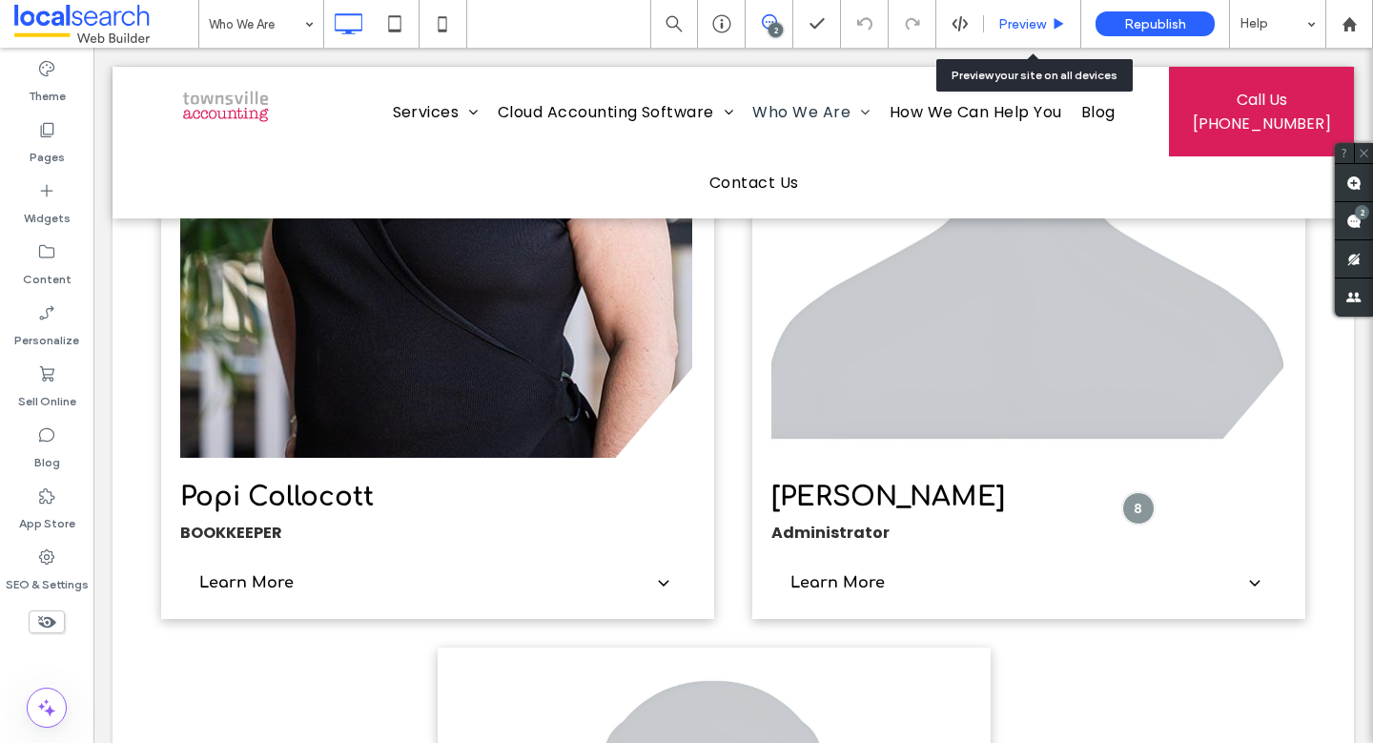
click at [1035, 16] on span "Preview" at bounding box center [1022, 24] width 48 height 16
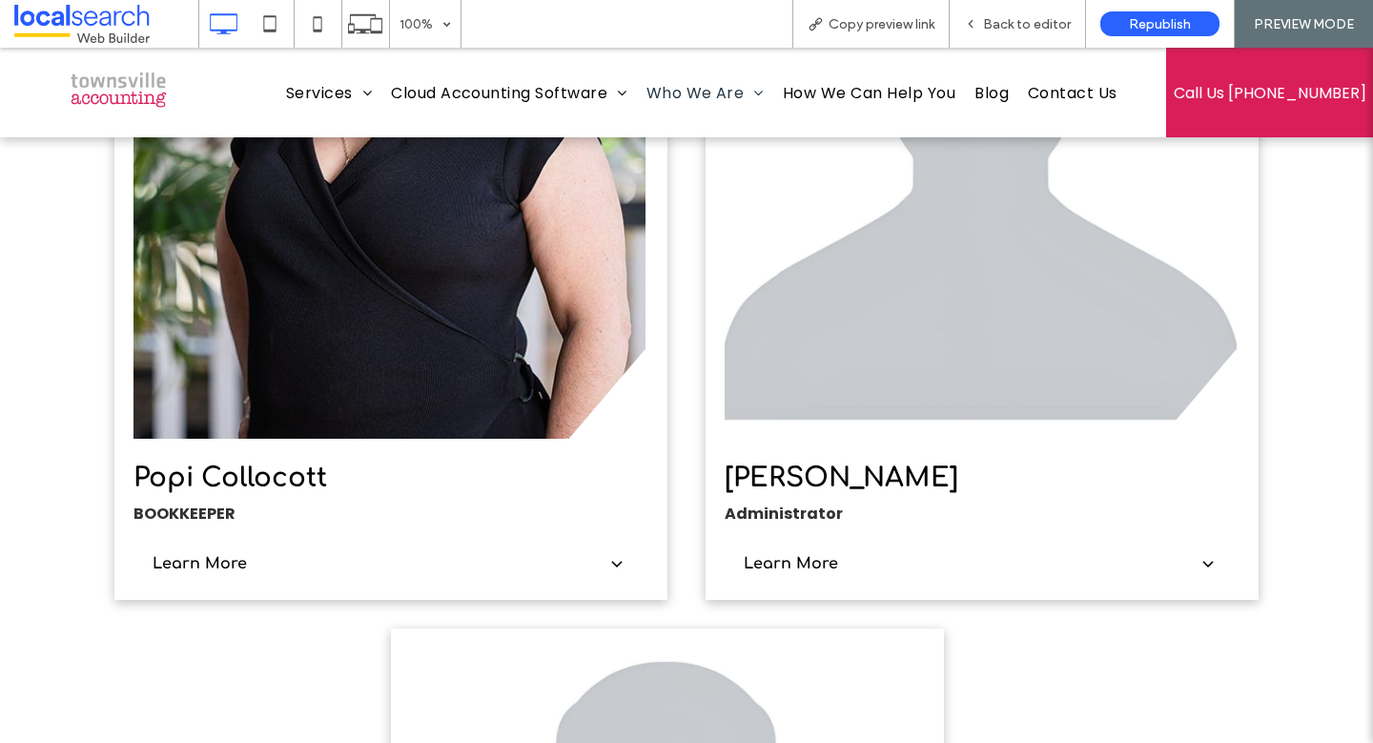
click at [1023, 540] on div "Learn More" at bounding box center [980, 563] width 512 height 53
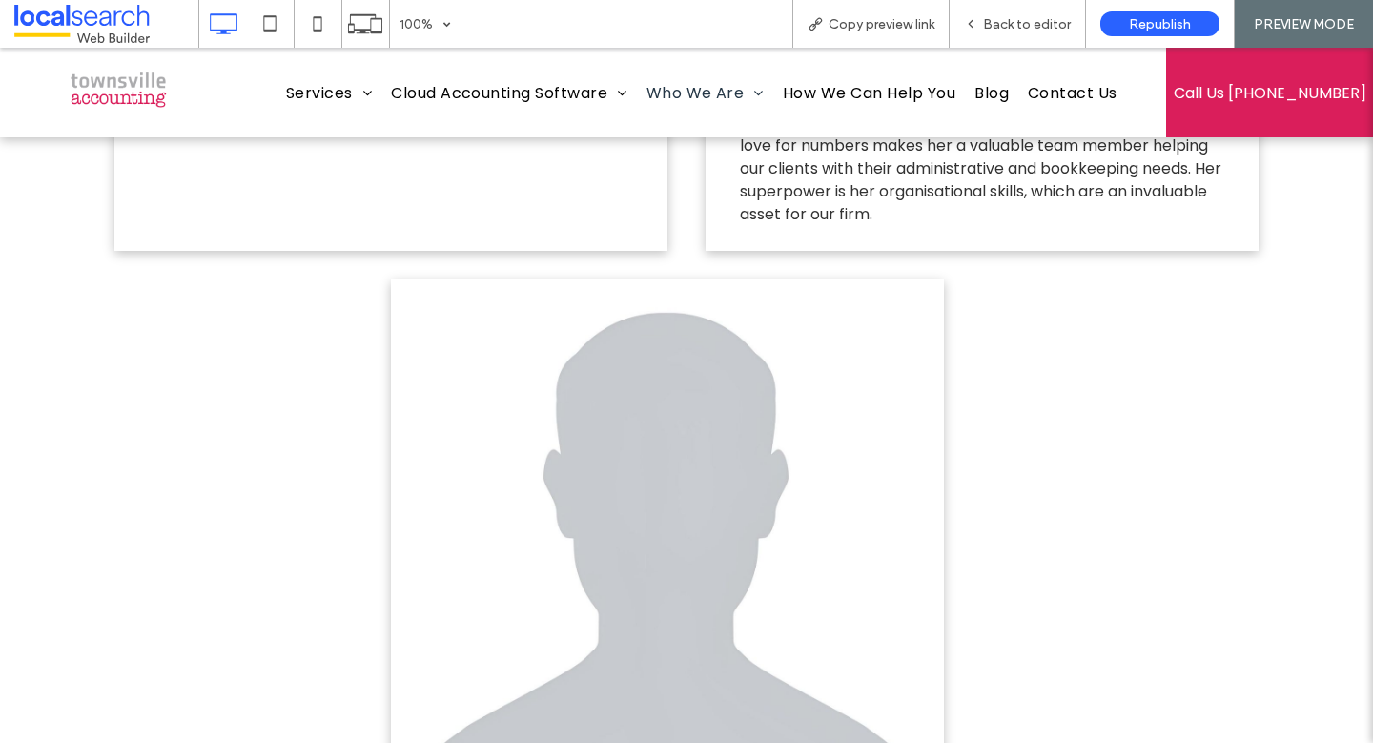
scroll to position [4404, 0]
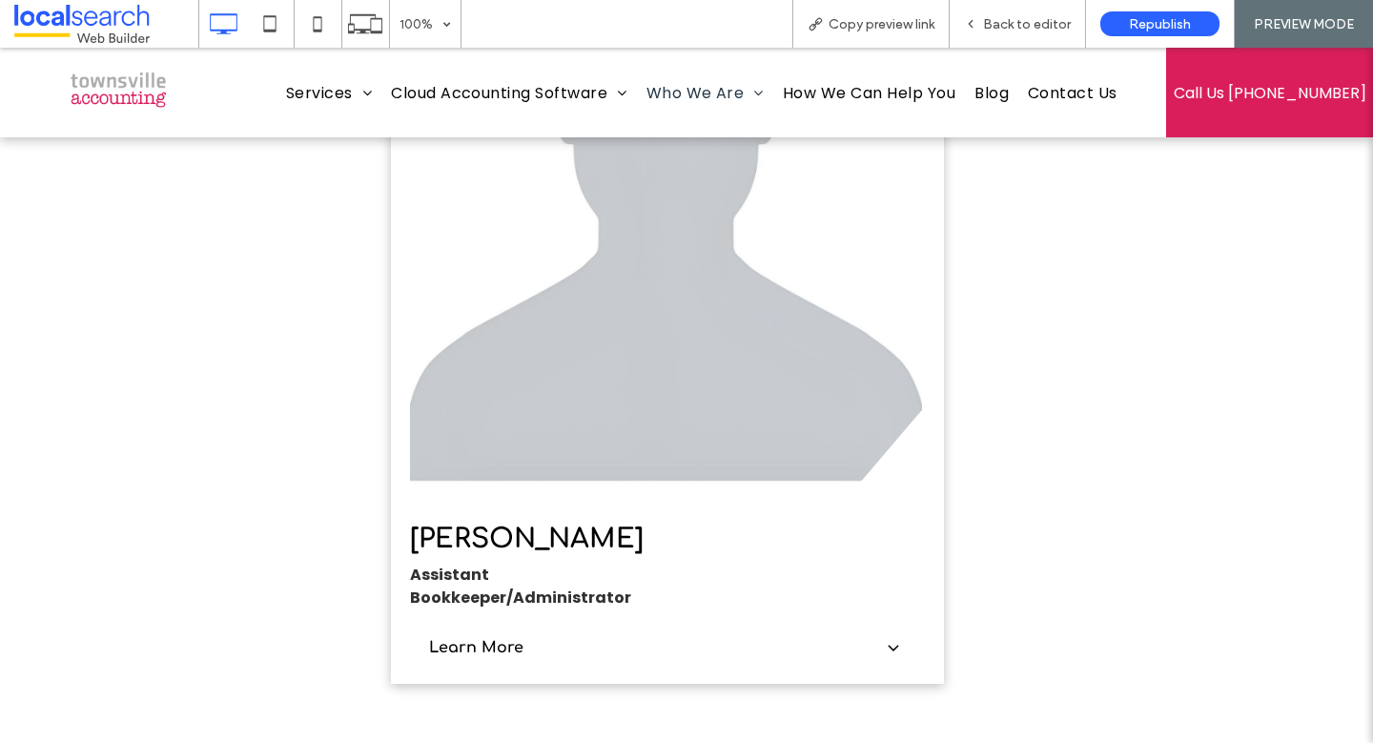
click at [692, 636] on span "Learn More" at bounding box center [652, 647] width 447 height 23
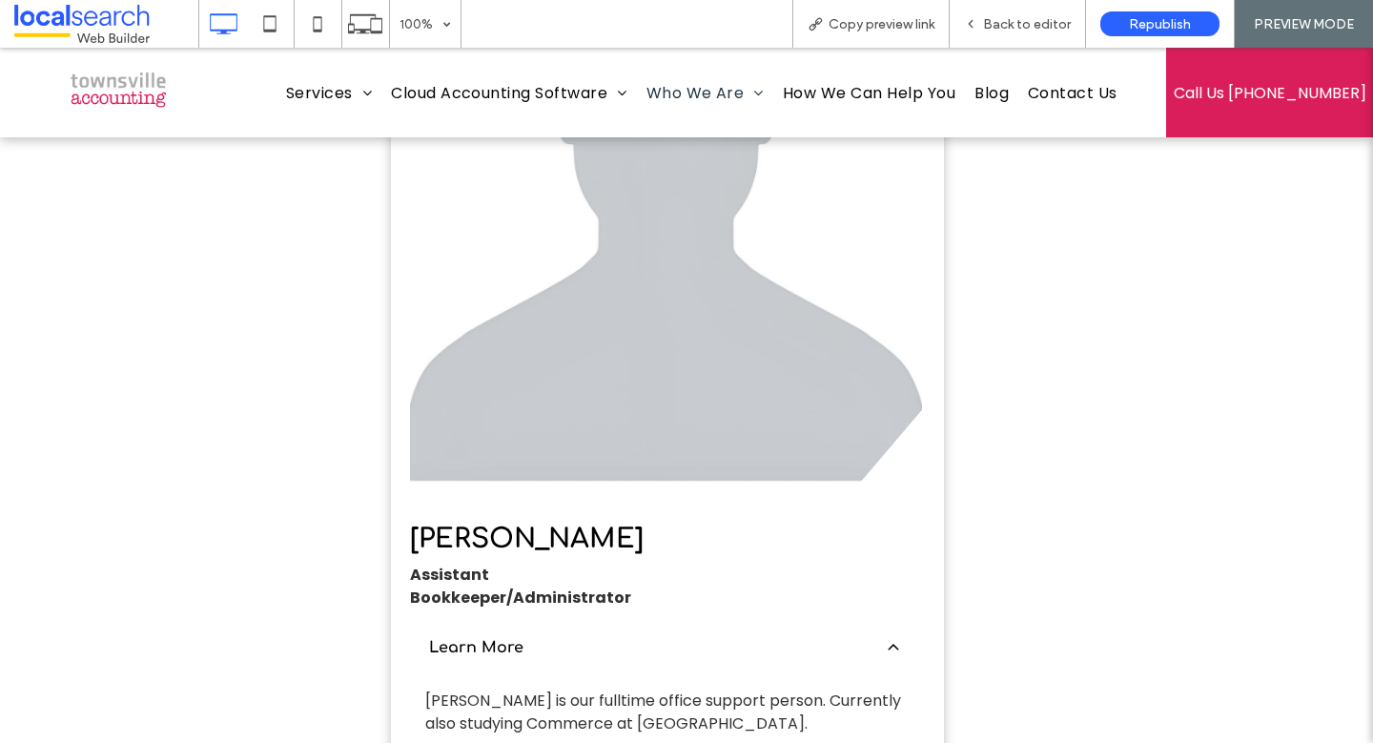
scroll to position [4791, 0]
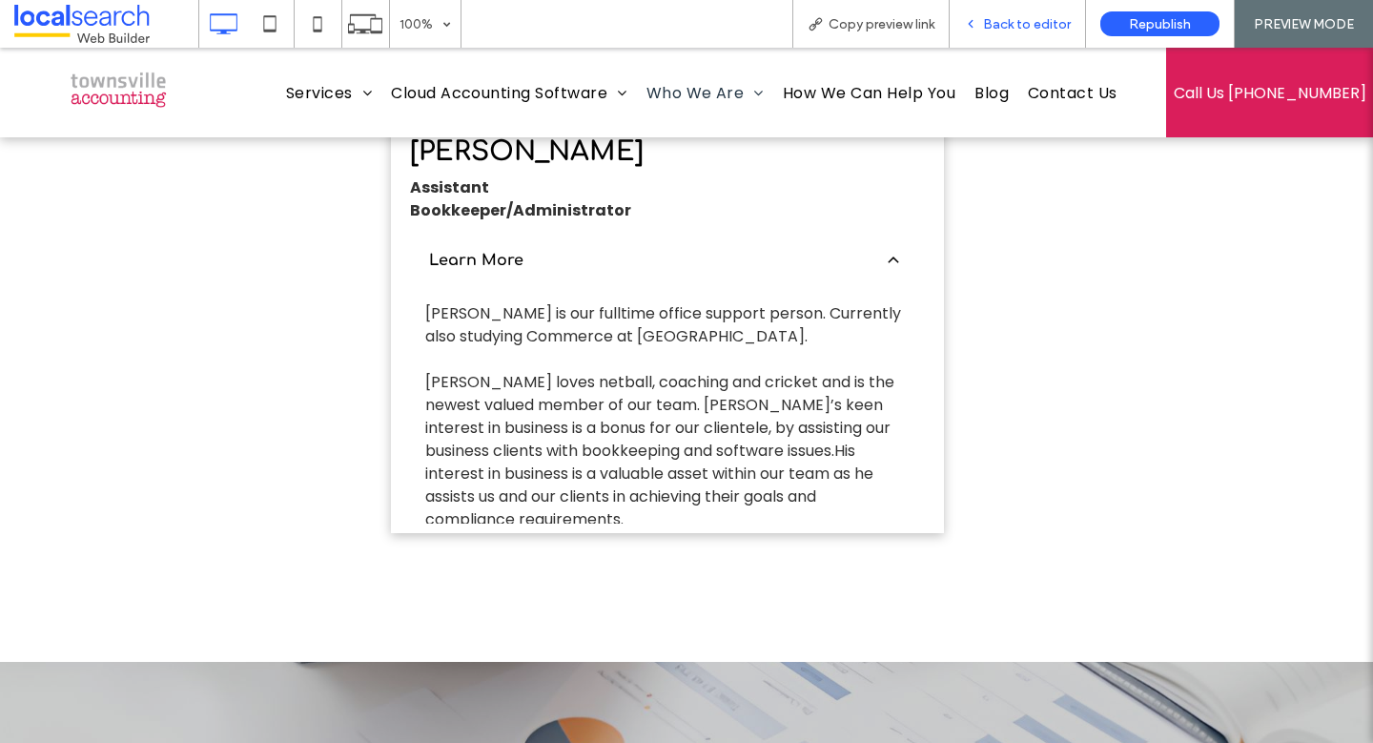
click at [1037, 30] on span "Back to editor" at bounding box center [1027, 24] width 88 height 16
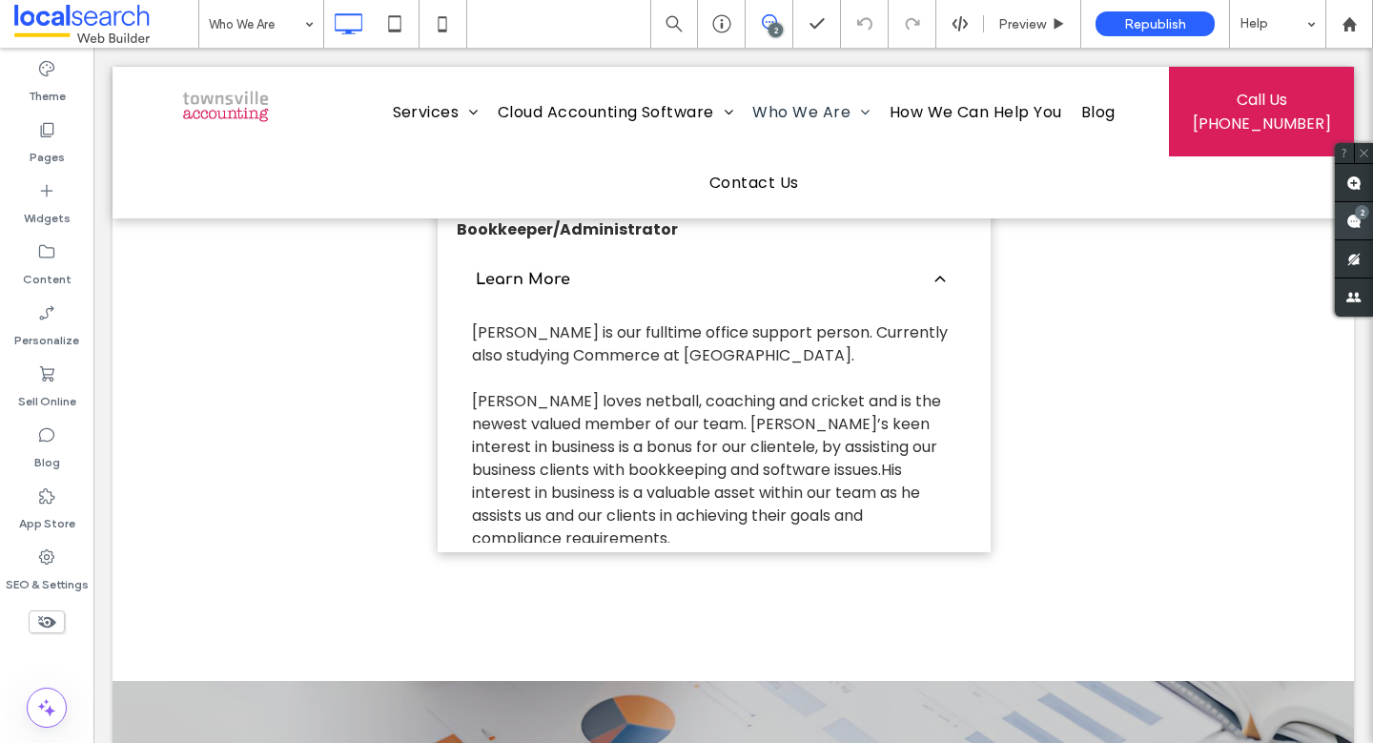
click at [1346, 222] on icon at bounding box center [1353, 221] width 15 height 15
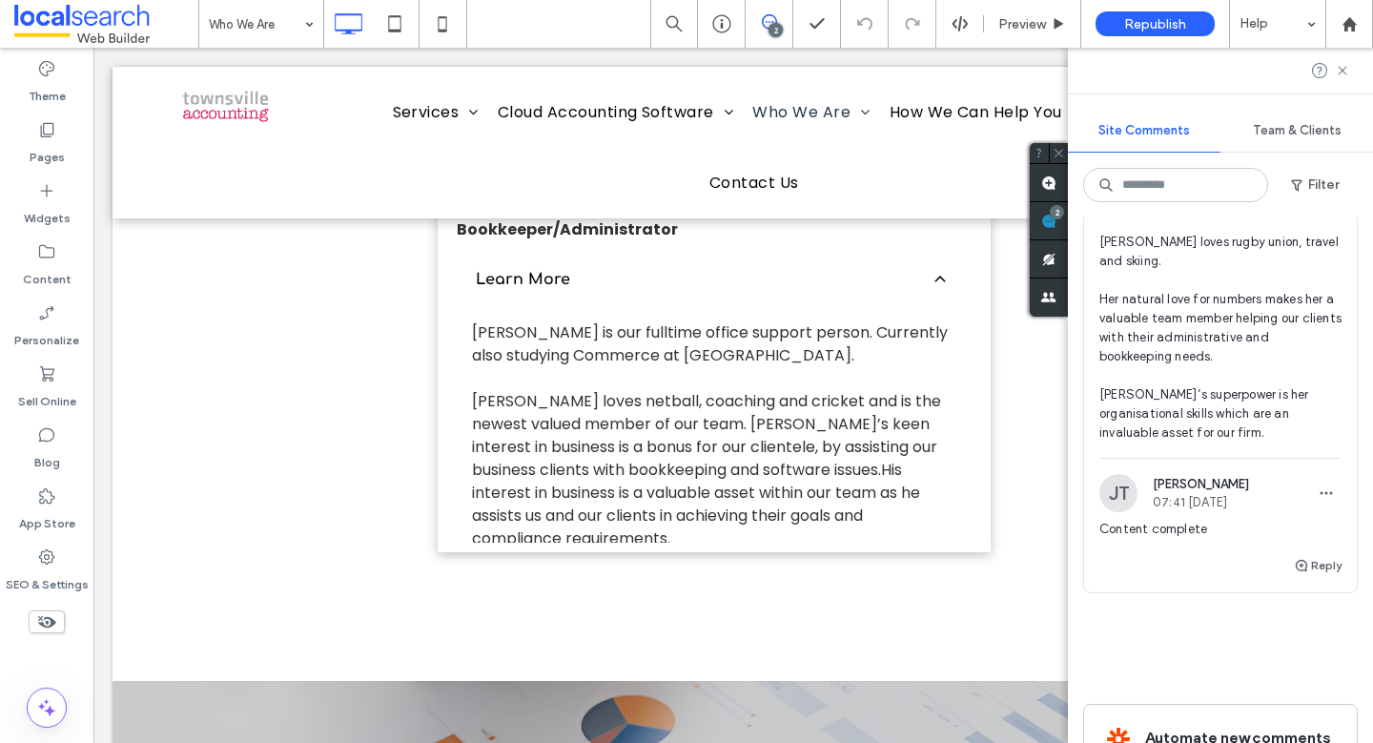
scroll to position [1115, 0]
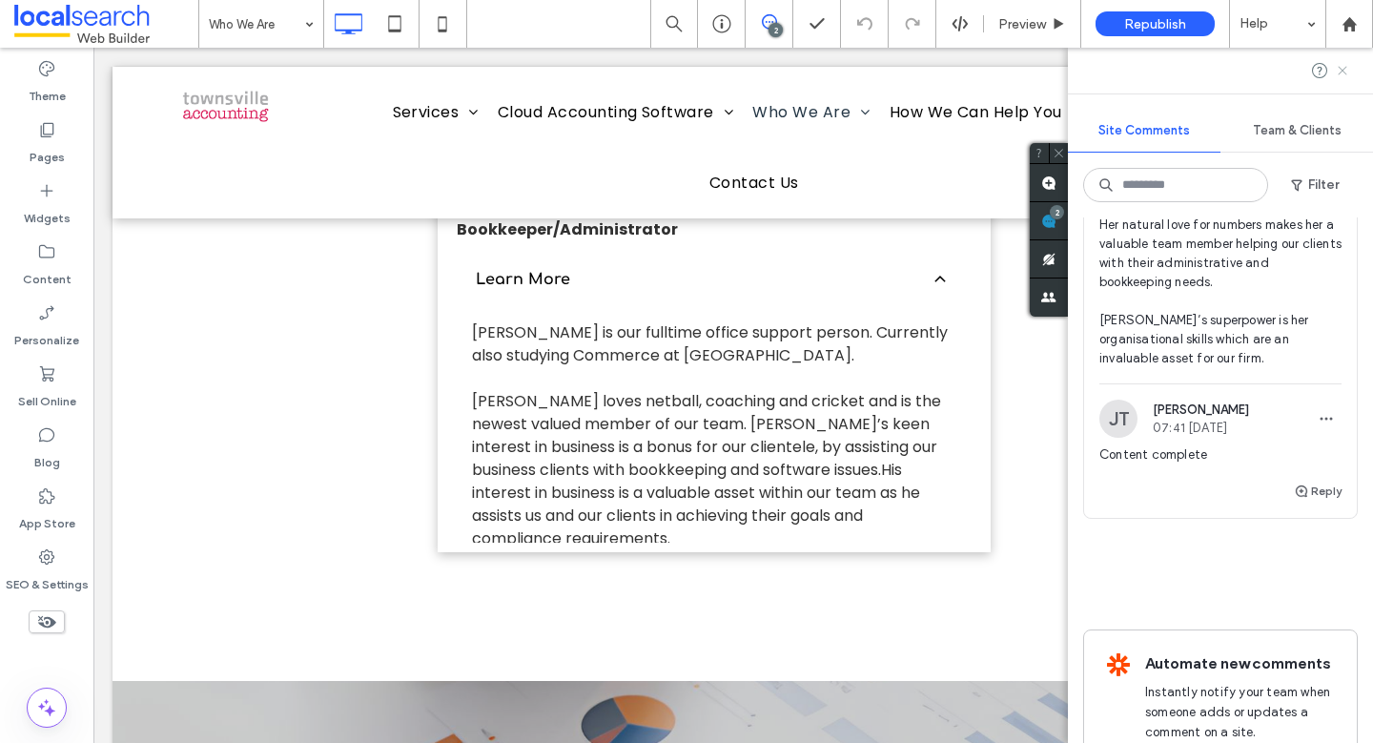
click at [1341, 75] on icon at bounding box center [1341, 70] width 15 height 15
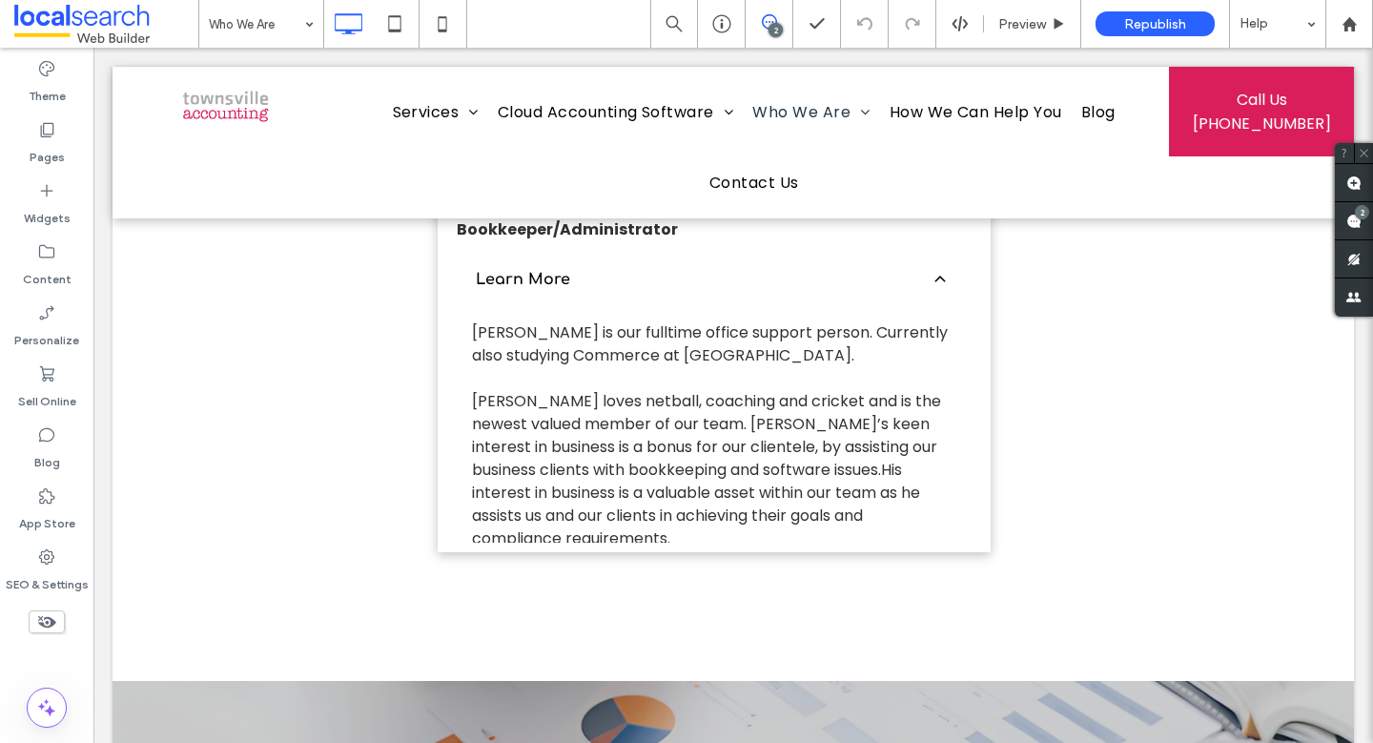
scroll to position [0, 0]
click at [19, 561] on div "SEO & Settings" at bounding box center [46, 569] width 93 height 61
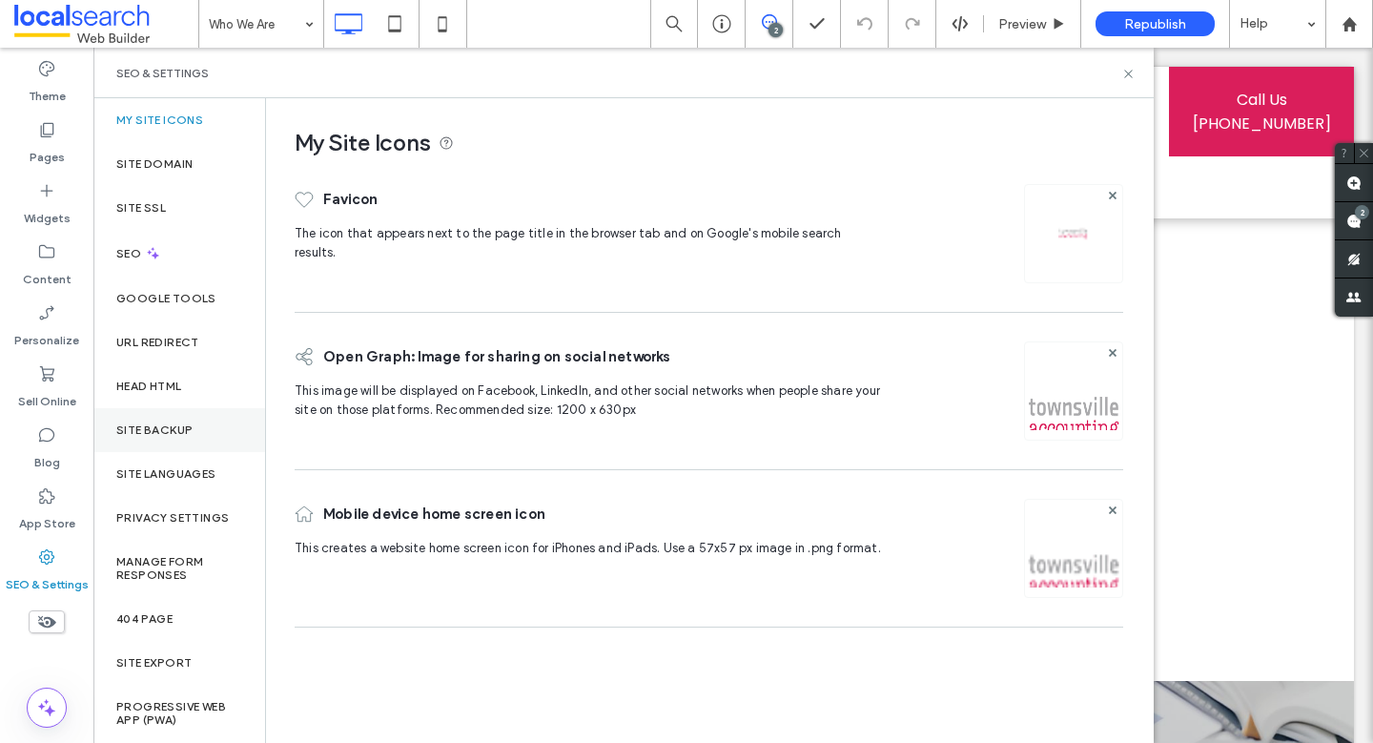
click at [194, 426] on div "Site Backup" at bounding box center [179, 430] width 172 height 44
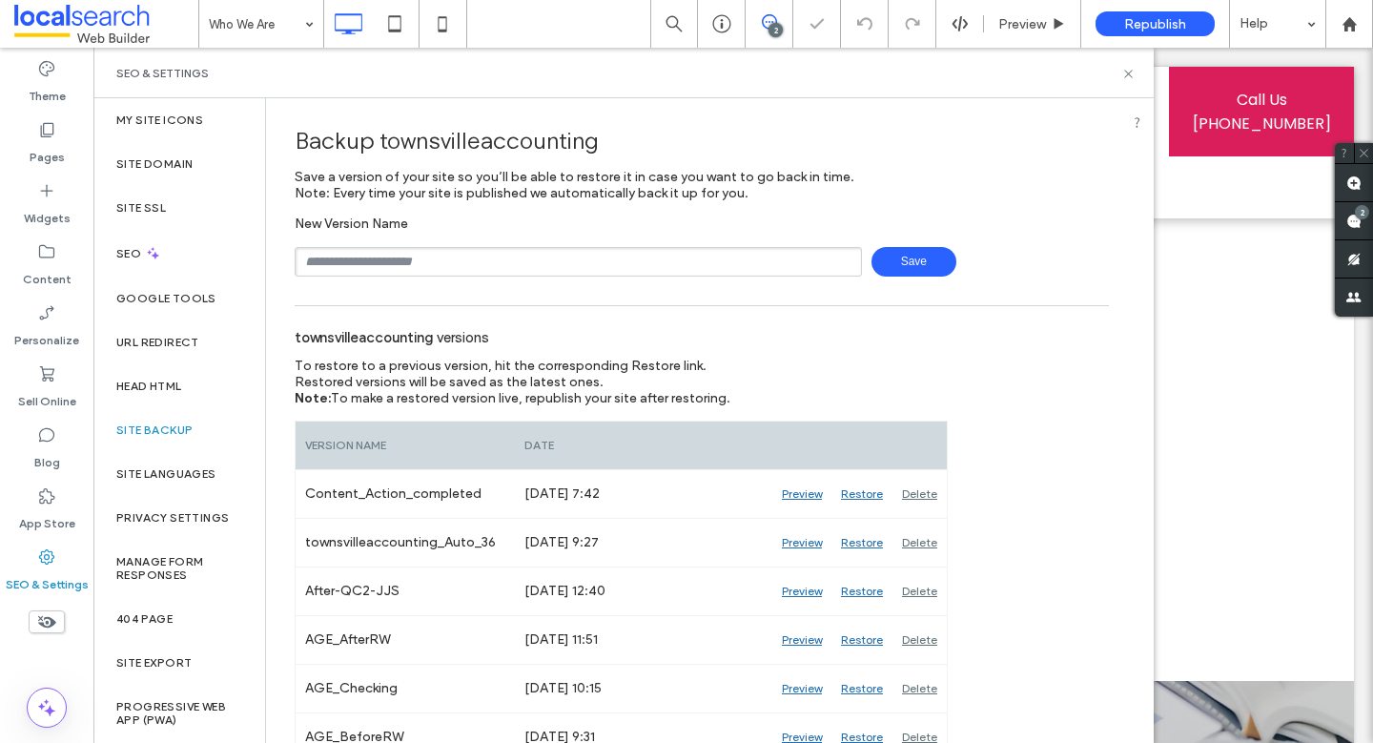
click at [465, 254] on input "text" at bounding box center [578, 262] width 567 height 30
type input "**********"
click at [897, 270] on span "Save" at bounding box center [913, 262] width 85 height 30
click at [1124, 70] on icon at bounding box center [1128, 74] width 14 height 14
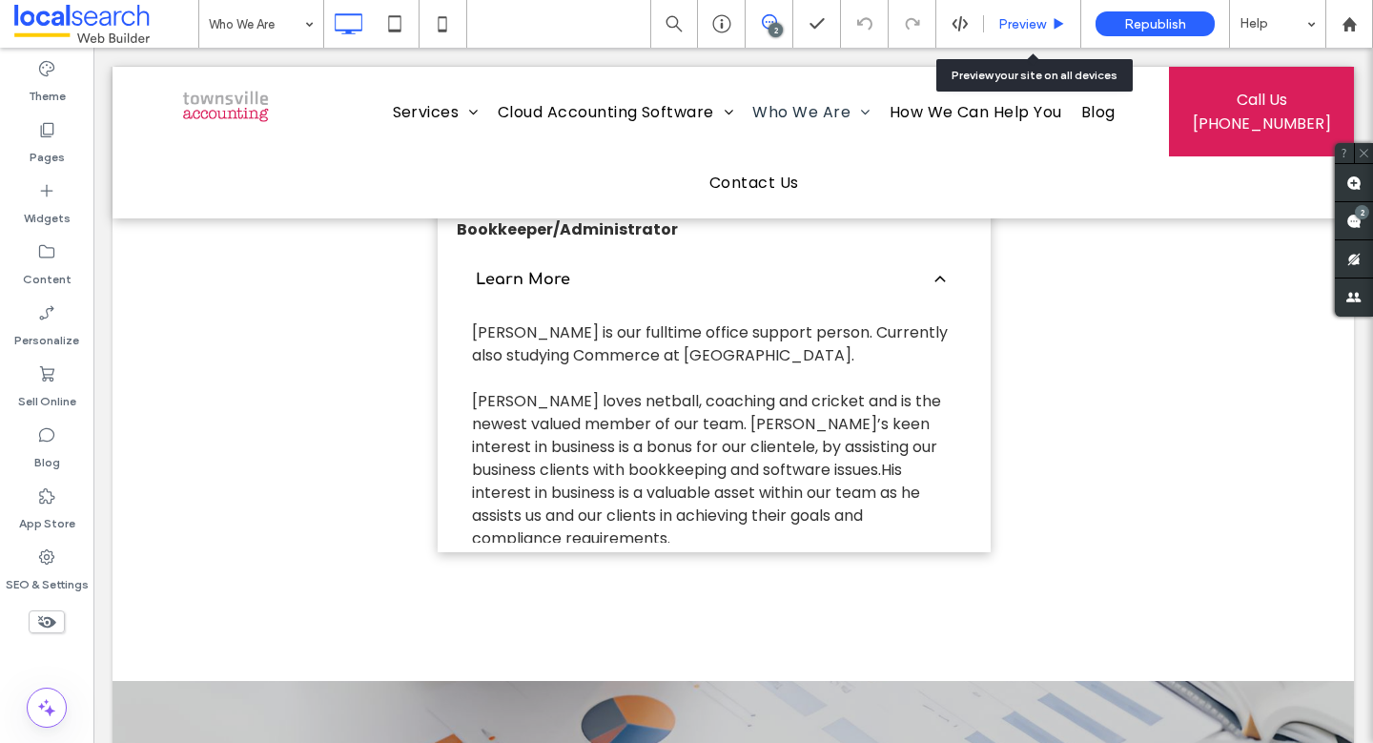
click at [1037, 22] on span "Preview" at bounding box center [1022, 24] width 48 height 16
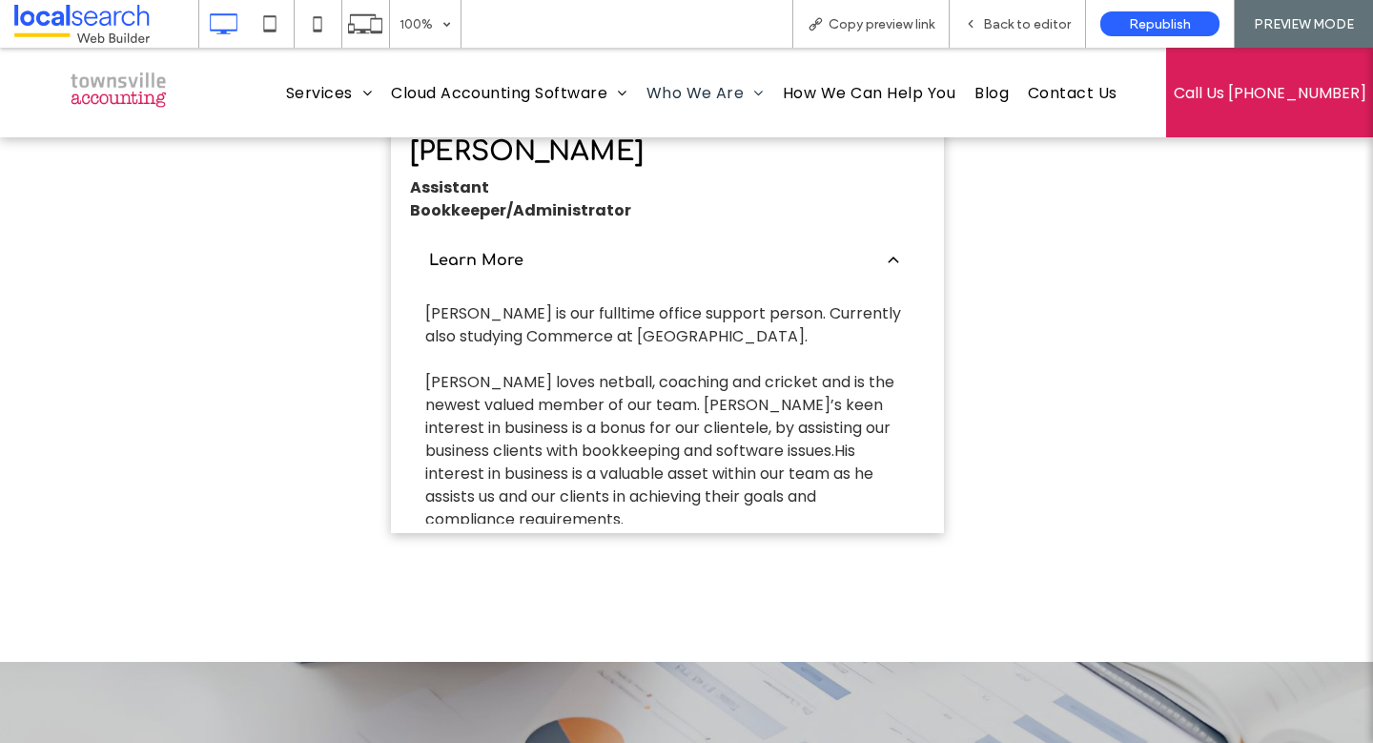
click at [1037, 22] on span "Back to editor" at bounding box center [1027, 24] width 88 height 16
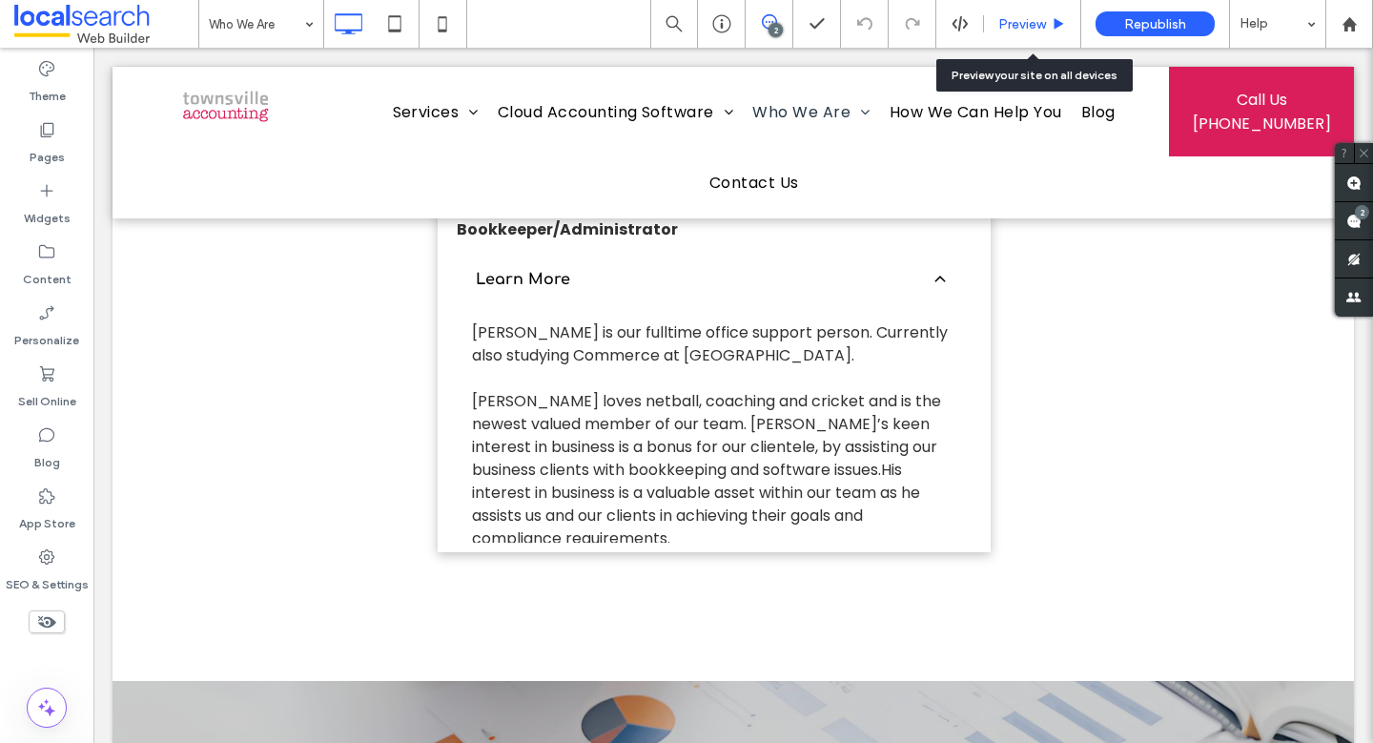
click at [998, 16] on span "Preview" at bounding box center [1022, 24] width 48 height 16
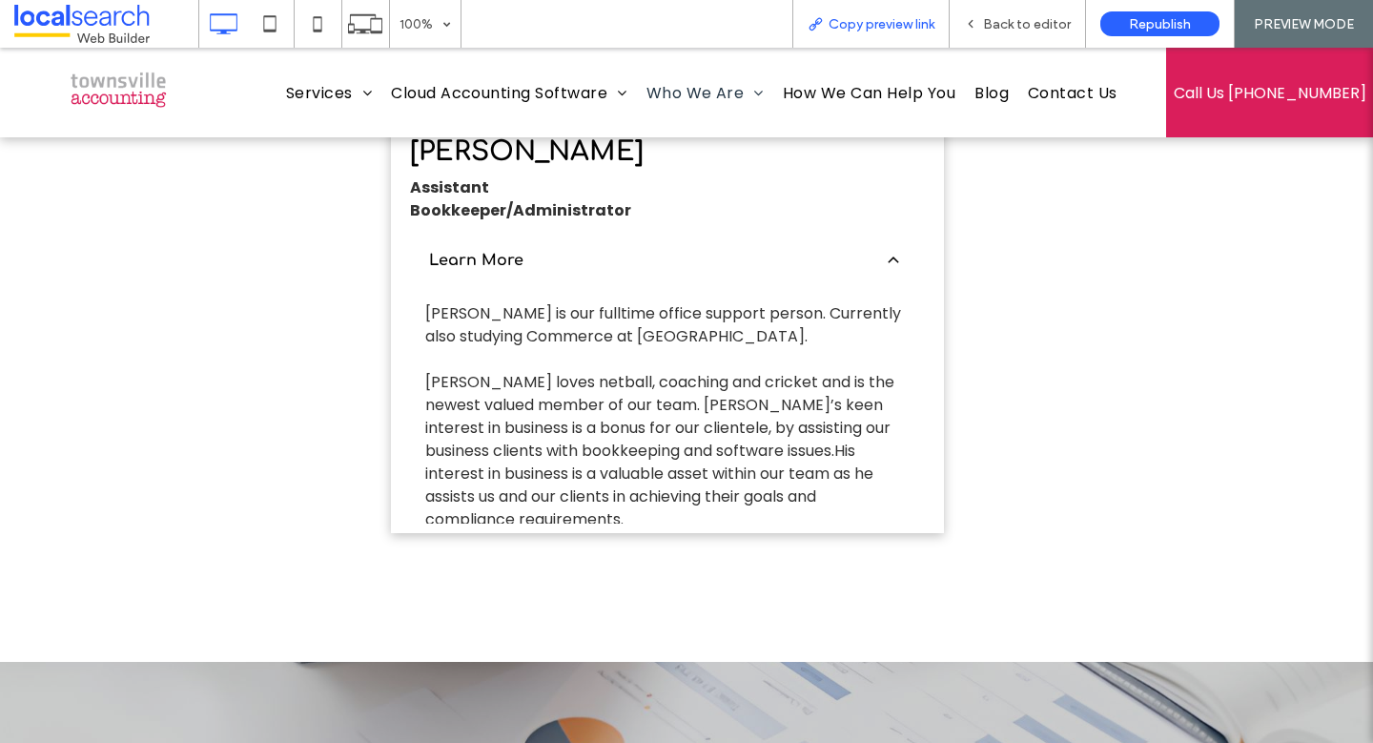
click at [830, 17] on span "Copy preview link" at bounding box center [881, 24] width 106 height 16
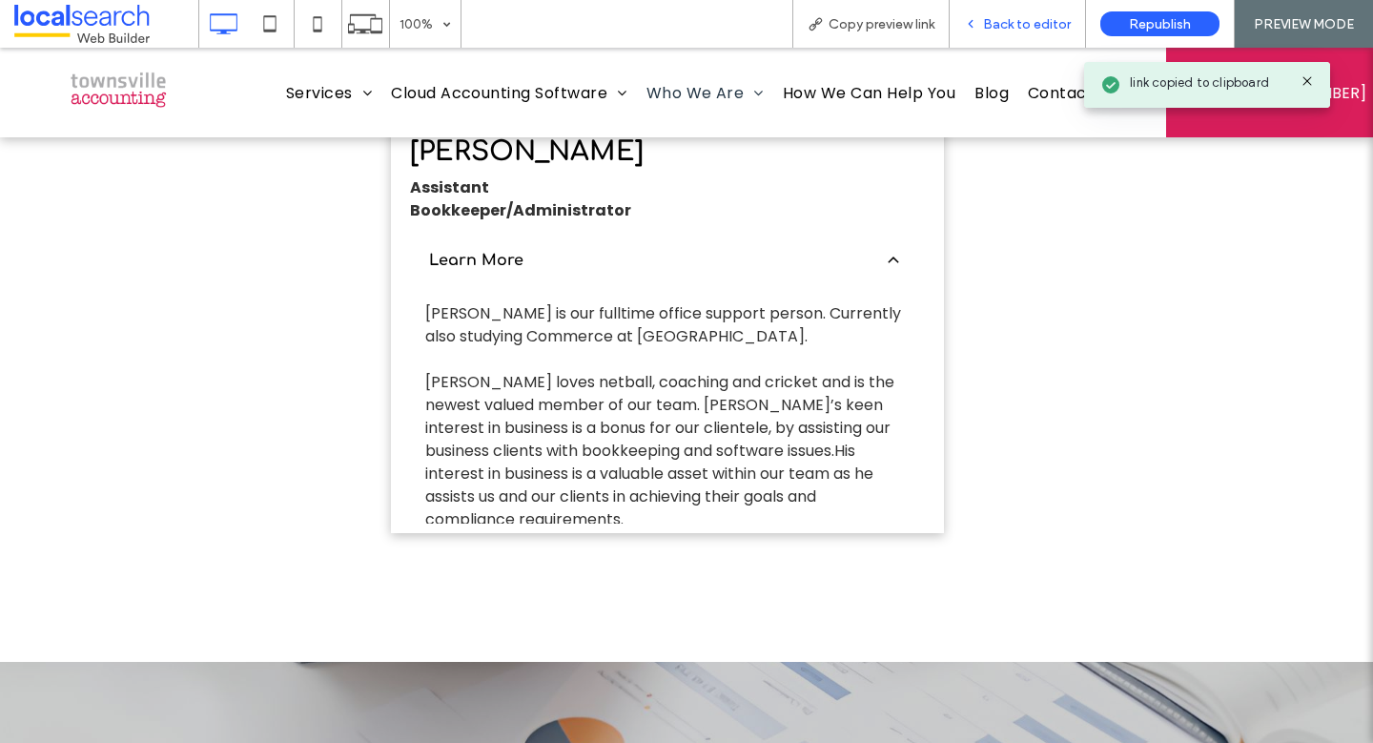
click at [1050, 29] on span "Back to editor" at bounding box center [1027, 24] width 88 height 16
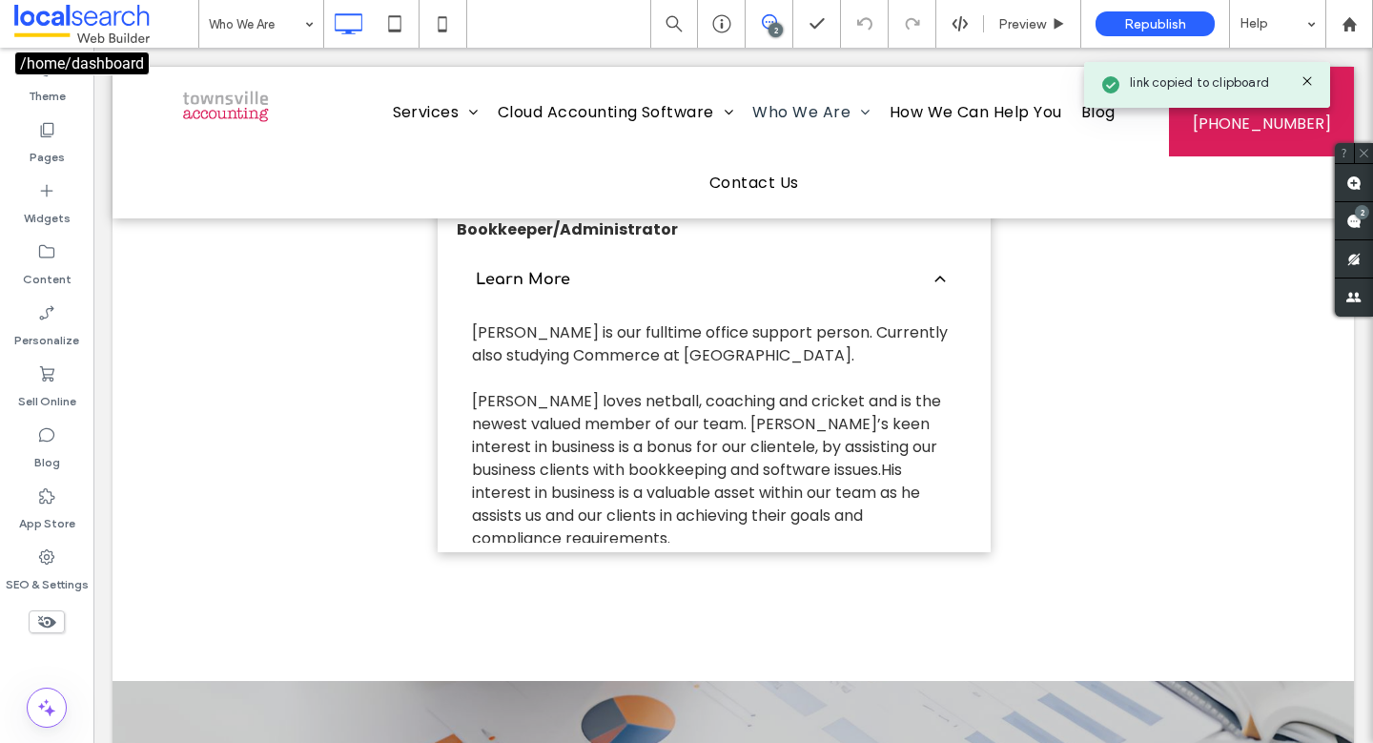
click at [106, 15] on span at bounding box center [106, 24] width 184 height 38
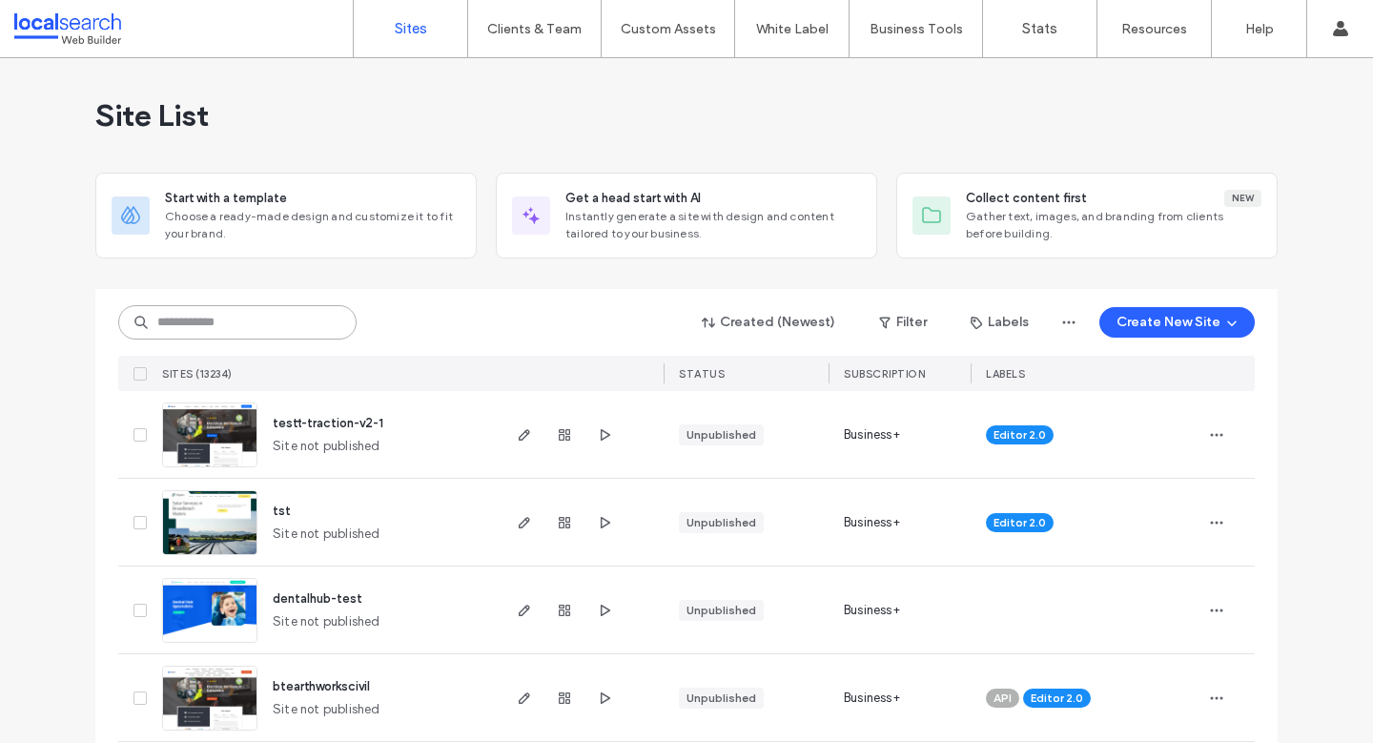
click at [218, 321] on input at bounding box center [237, 322] width 238 height 34
paste input "********"
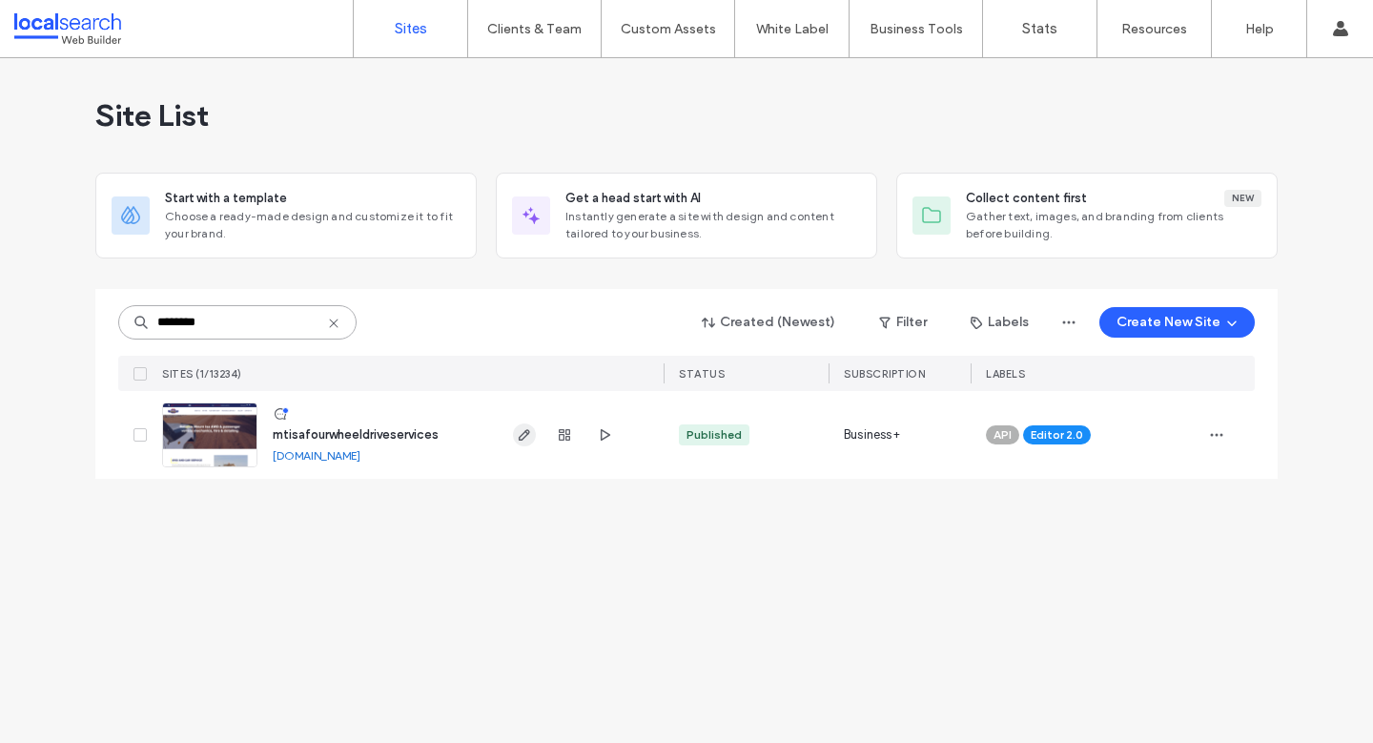
type input "********"
click at [521, 434] on use "button" at bounding box center [524, 434] width 11 height 11
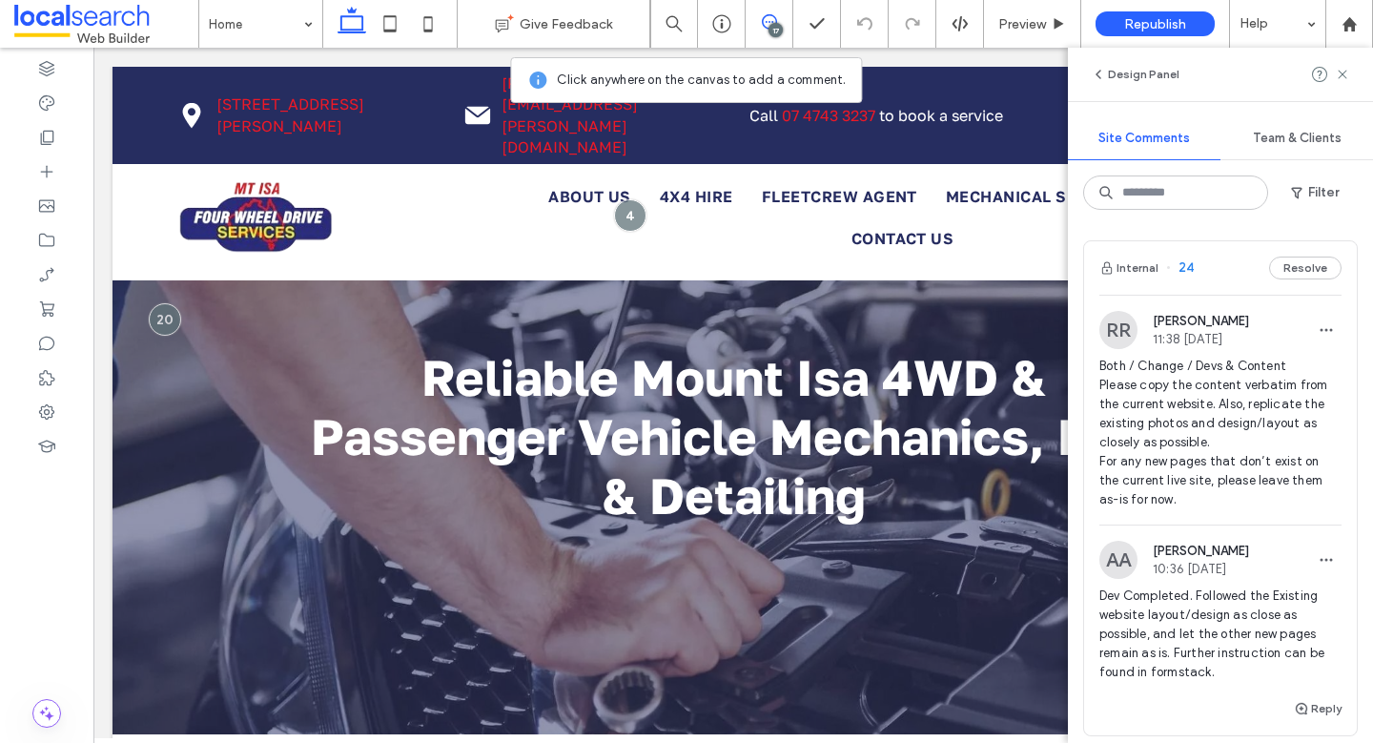
click at [1244, 432] on span "Both / Change / Devs & Content Please copy the content verbatim from the curren…" at bounding box center [1220, 432] width 242 height 153
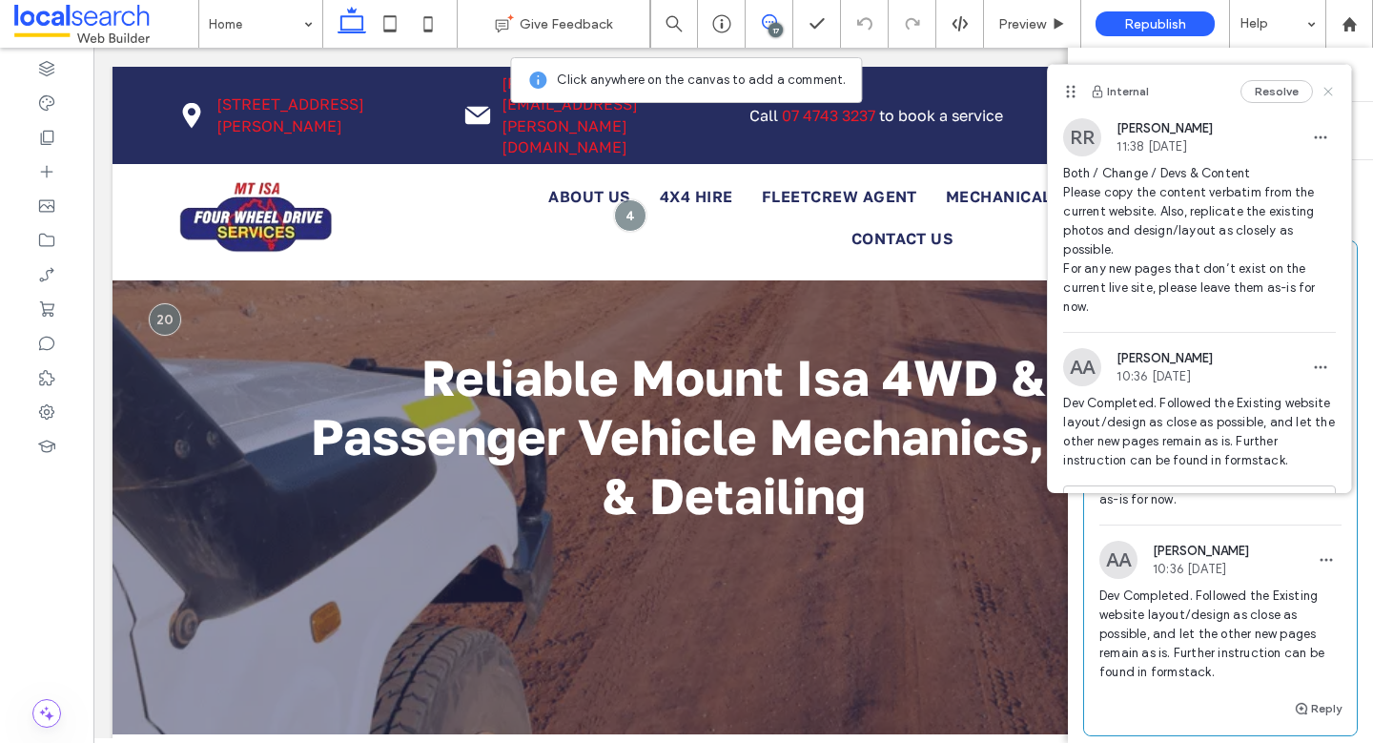
click at [1320, 91] on icon at bounding box center [1327, 91] width 15 height 15
